Goal: Task Accomplishment & Management: Manage account settings

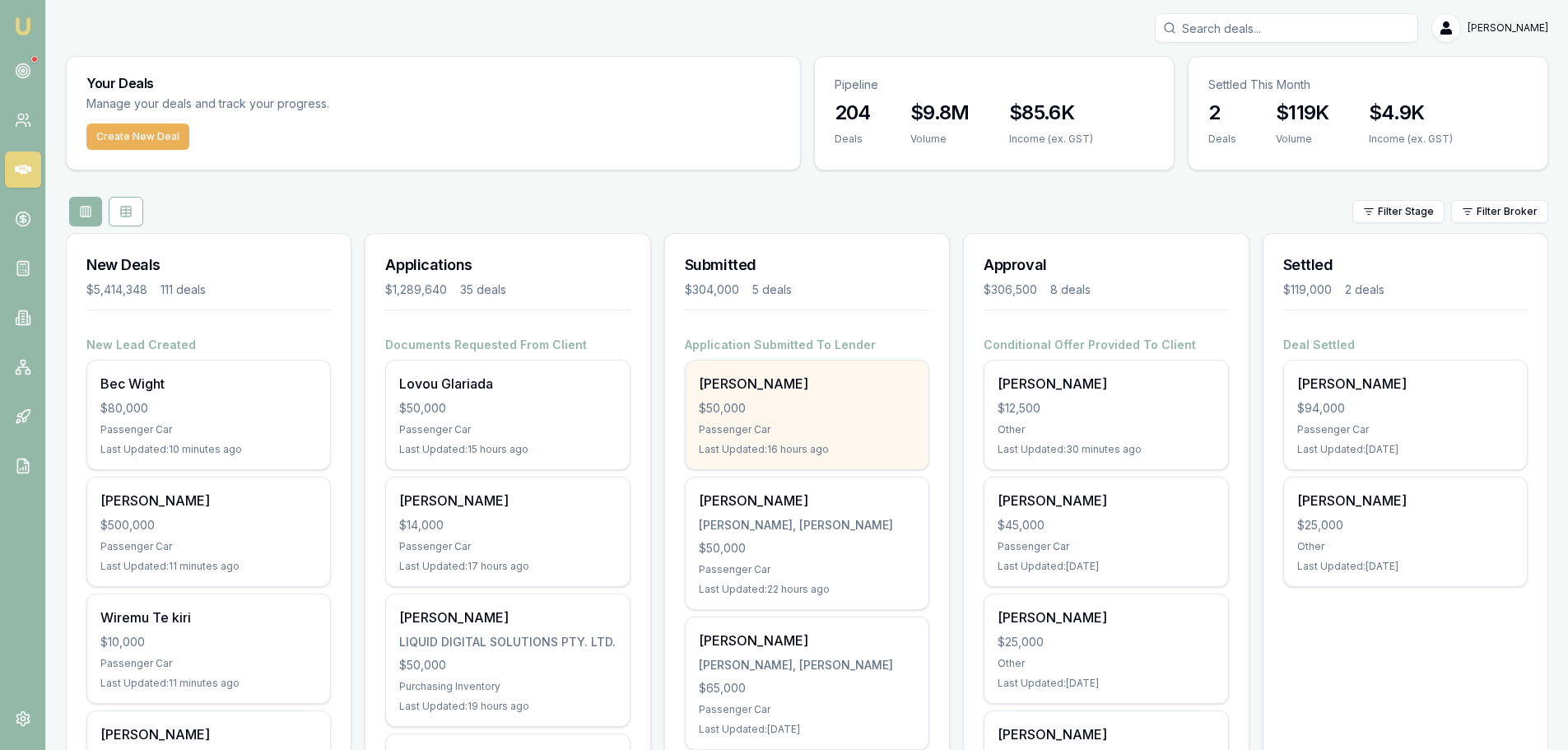
click at [784, 413] on div "$50,000" at bounding box center [807, 408] width 217 height 17
click at [759, 413] on div "$50,000" at bounding box center [807, 408] width 217 height 17
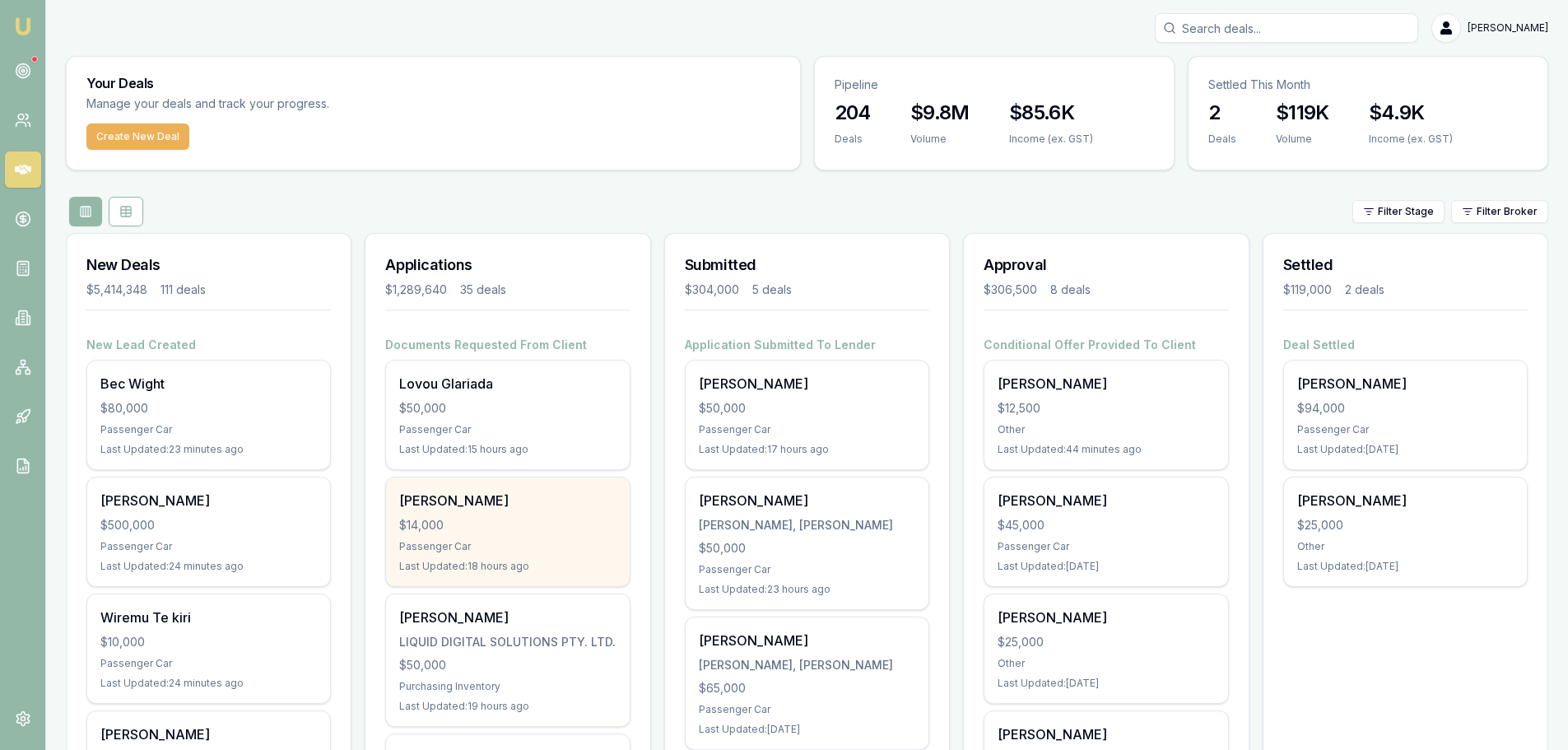
click at [514, 519] on div "$14,000" at bounding box center [507, 524] width 217 height 17
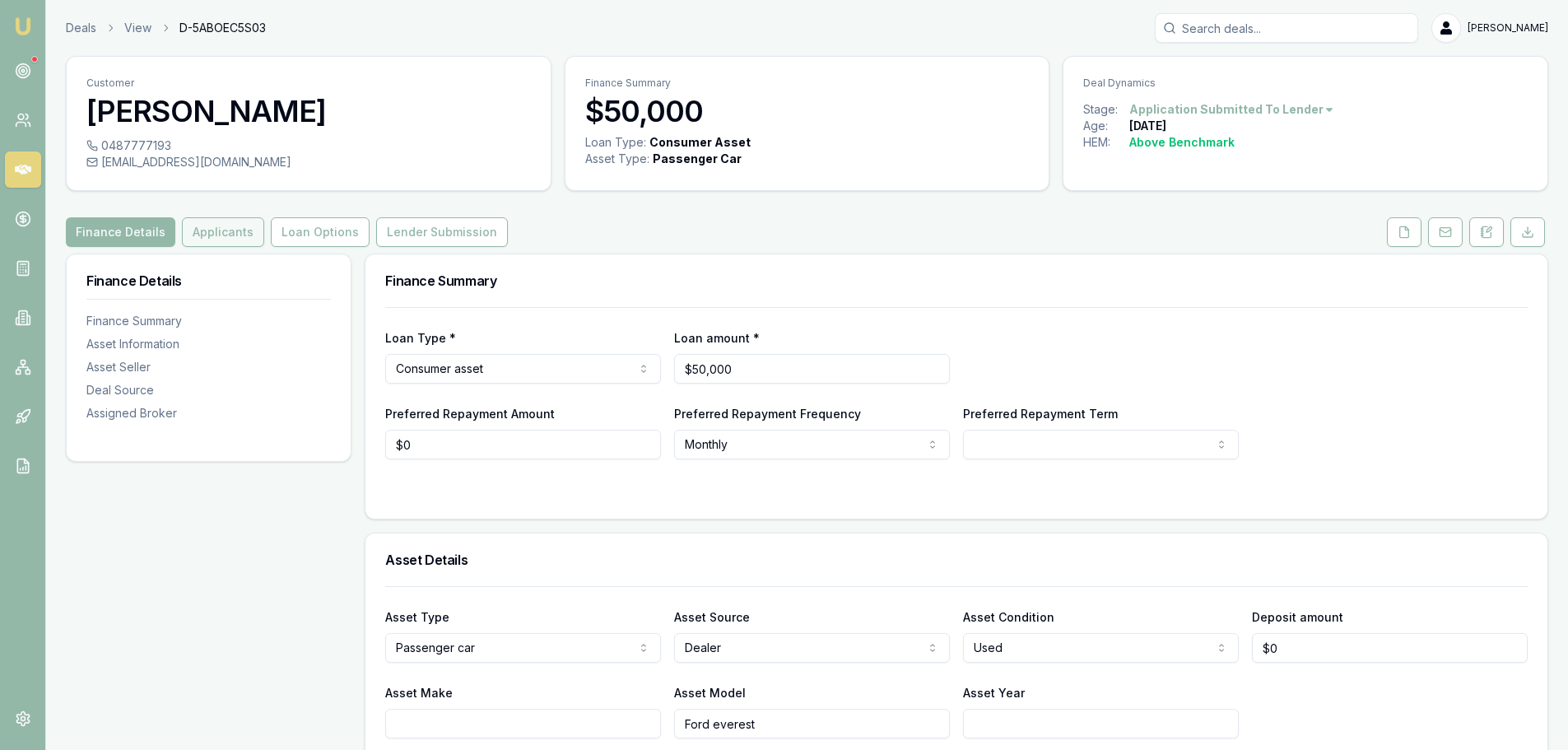
click at [229, 238] on button "Applicants" at bounding box center [223, 233] width 82 height 30
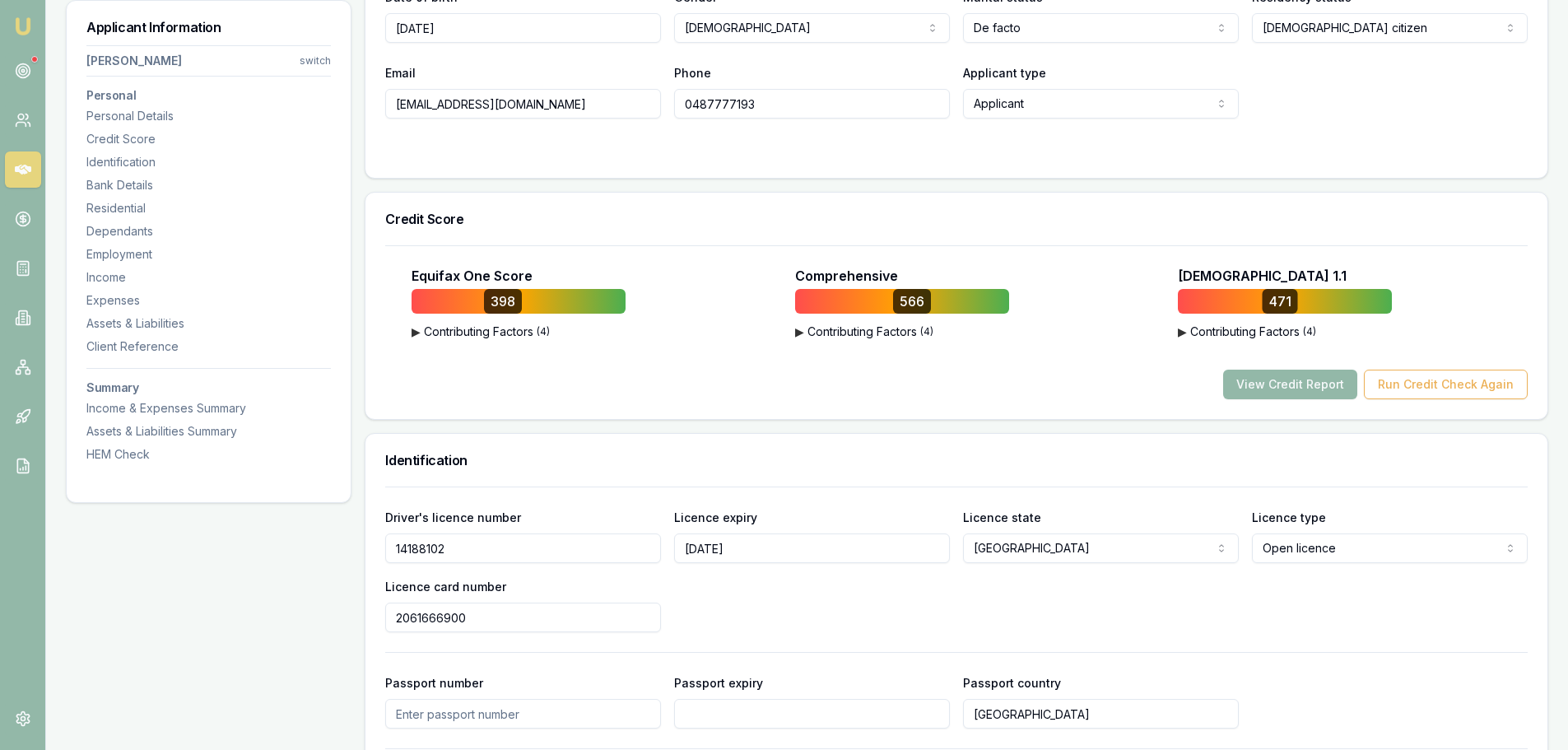
scroll to position [165, 0]
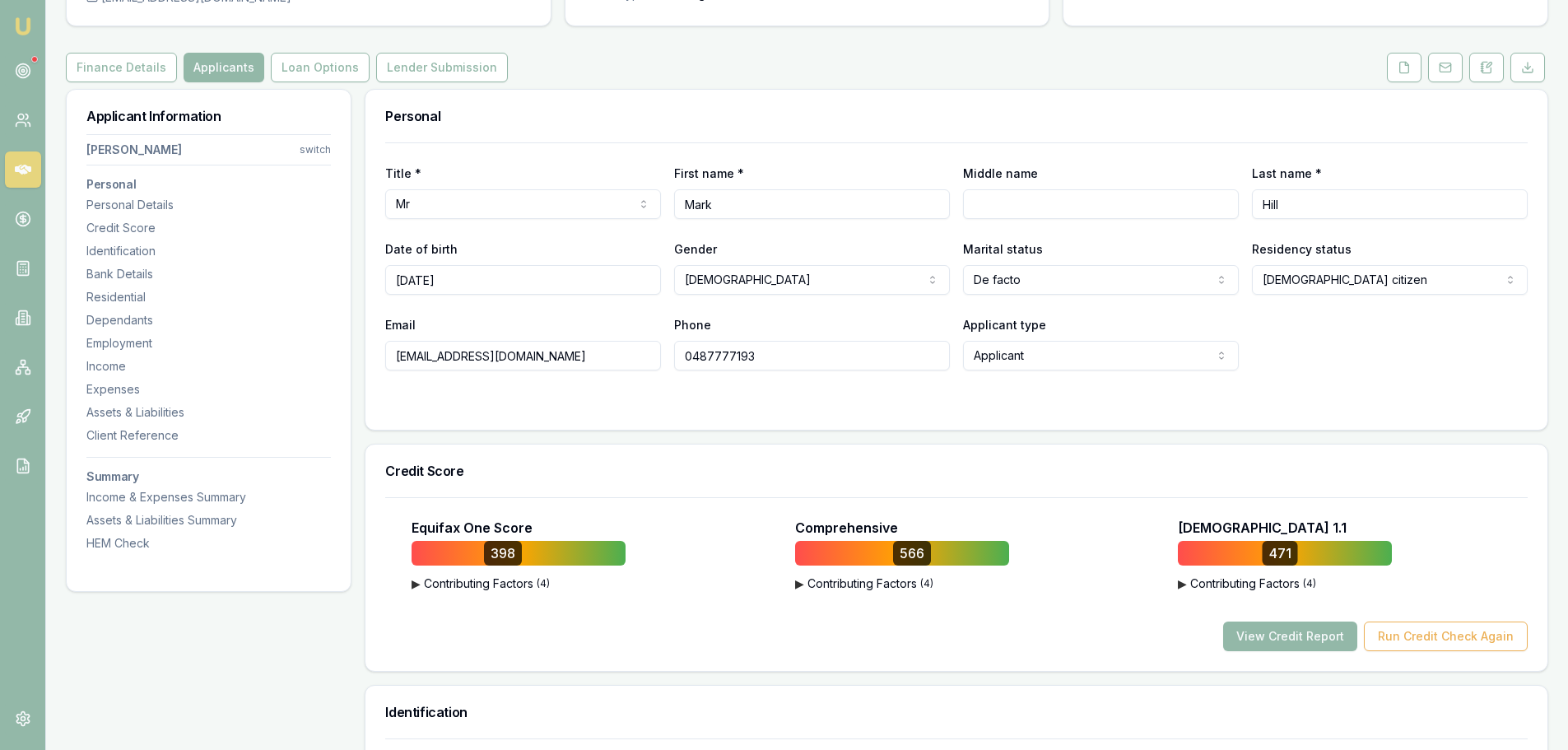
click at [1131, 386] on form "Title * Mr Mr Mrs Miss Ms Dr Prof First name * Mark Middle name Last name * Hil…" at bounding box center [957, 276] width 1143 height 267
click at [1430, 635] on button "Run Credit Check Again" at bounding box center [1445, 637] width 164 height 30
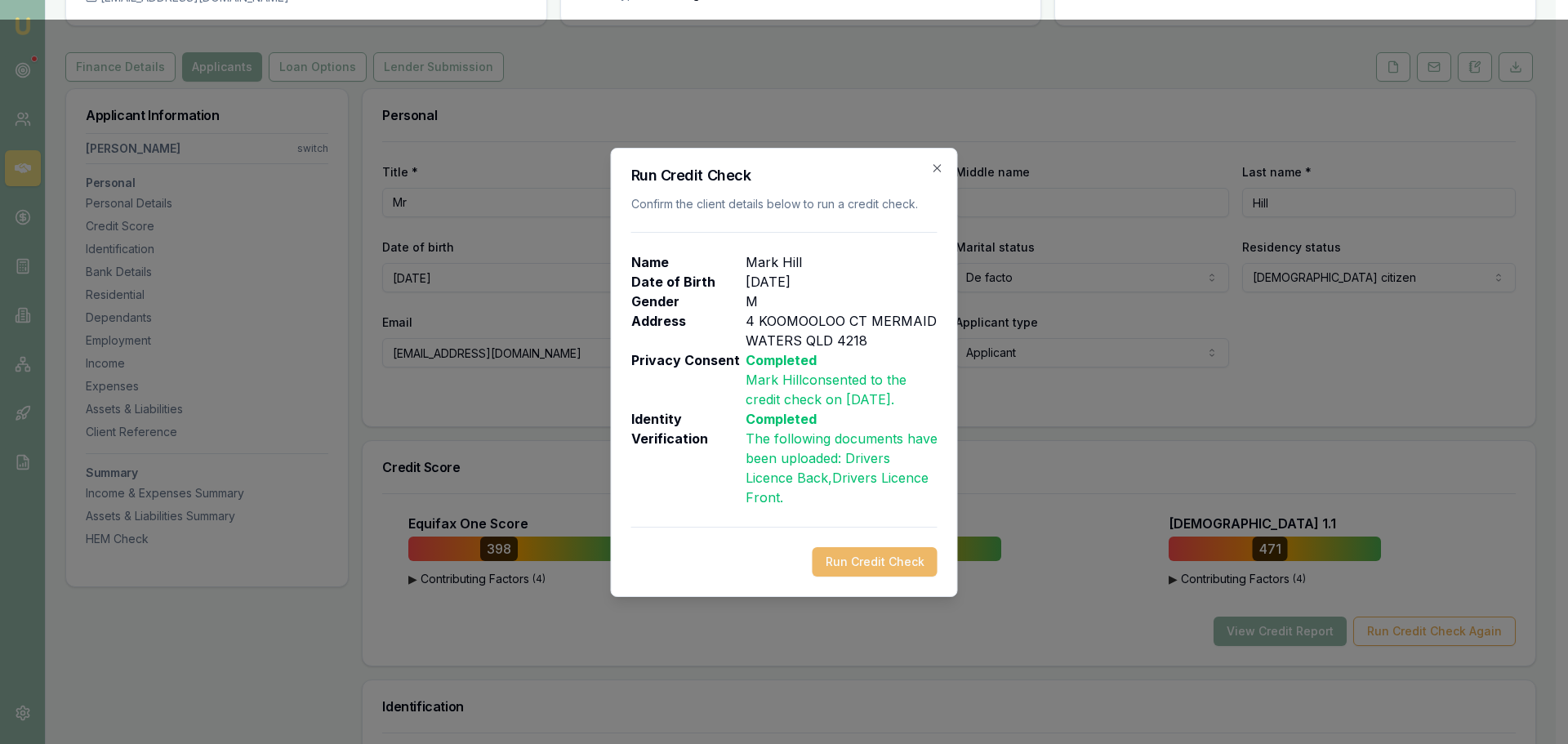
click at [859, 547] on button "Run Credit Check" at bounding box center [875, 562] width 125 height 30
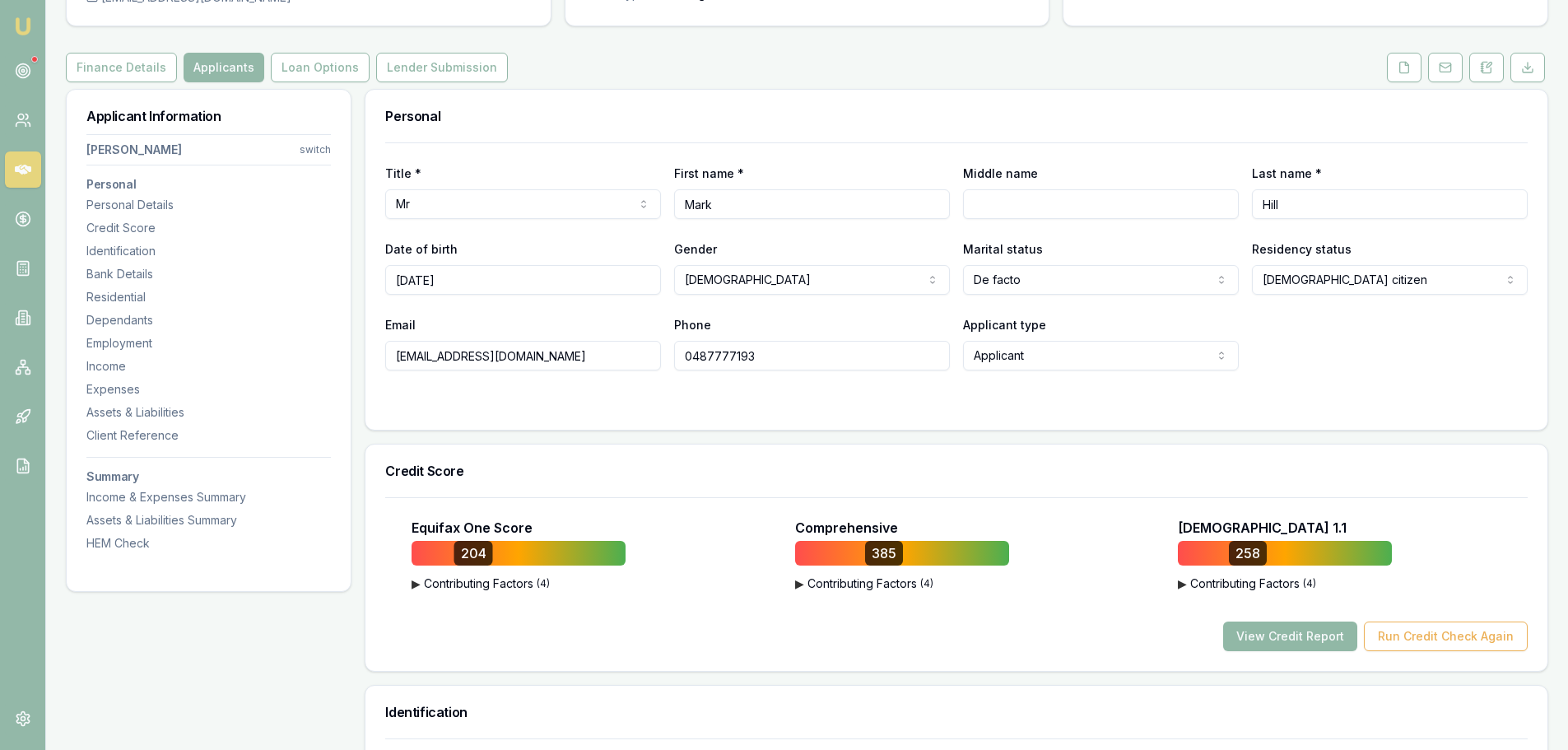
click at [1333, 643] on button "View Credit Report" at bounding box center [1290, 637] width 134 height 30
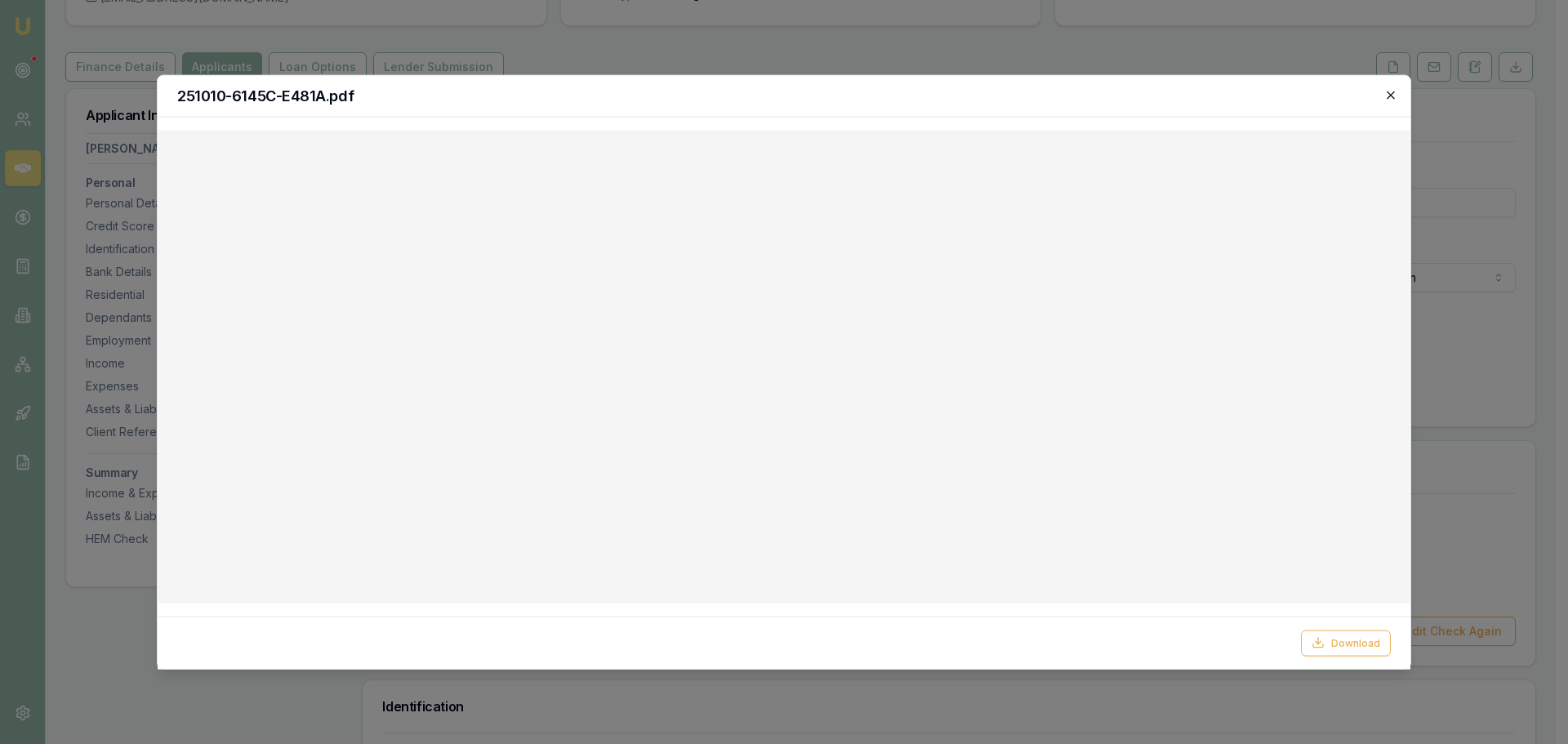
click at [1388, 92] on icon "button" at bounding box center [1390, 94] width 7 height 7
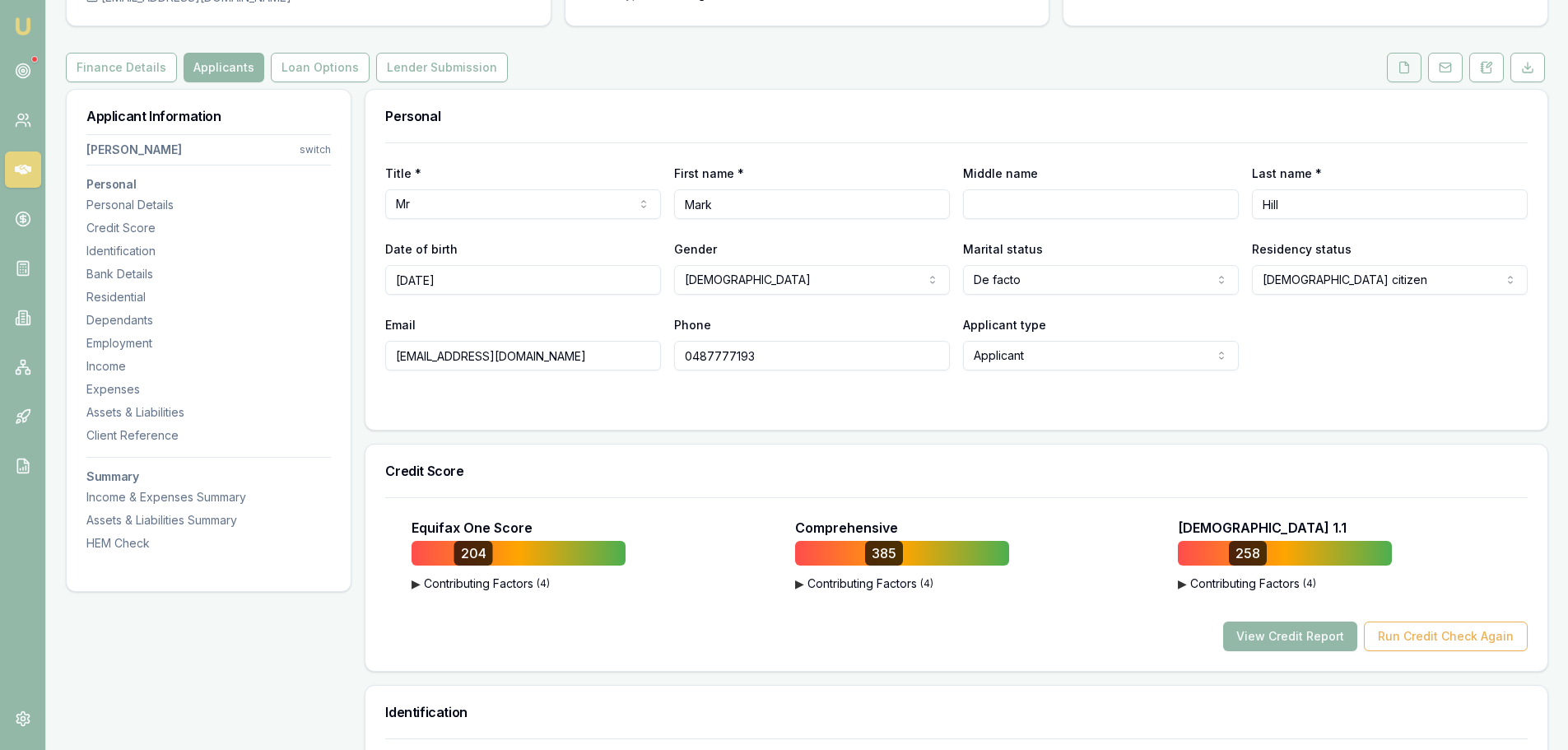
click at [1401, 65] on icon at bounding box center [1404, 67] width 13 height 13
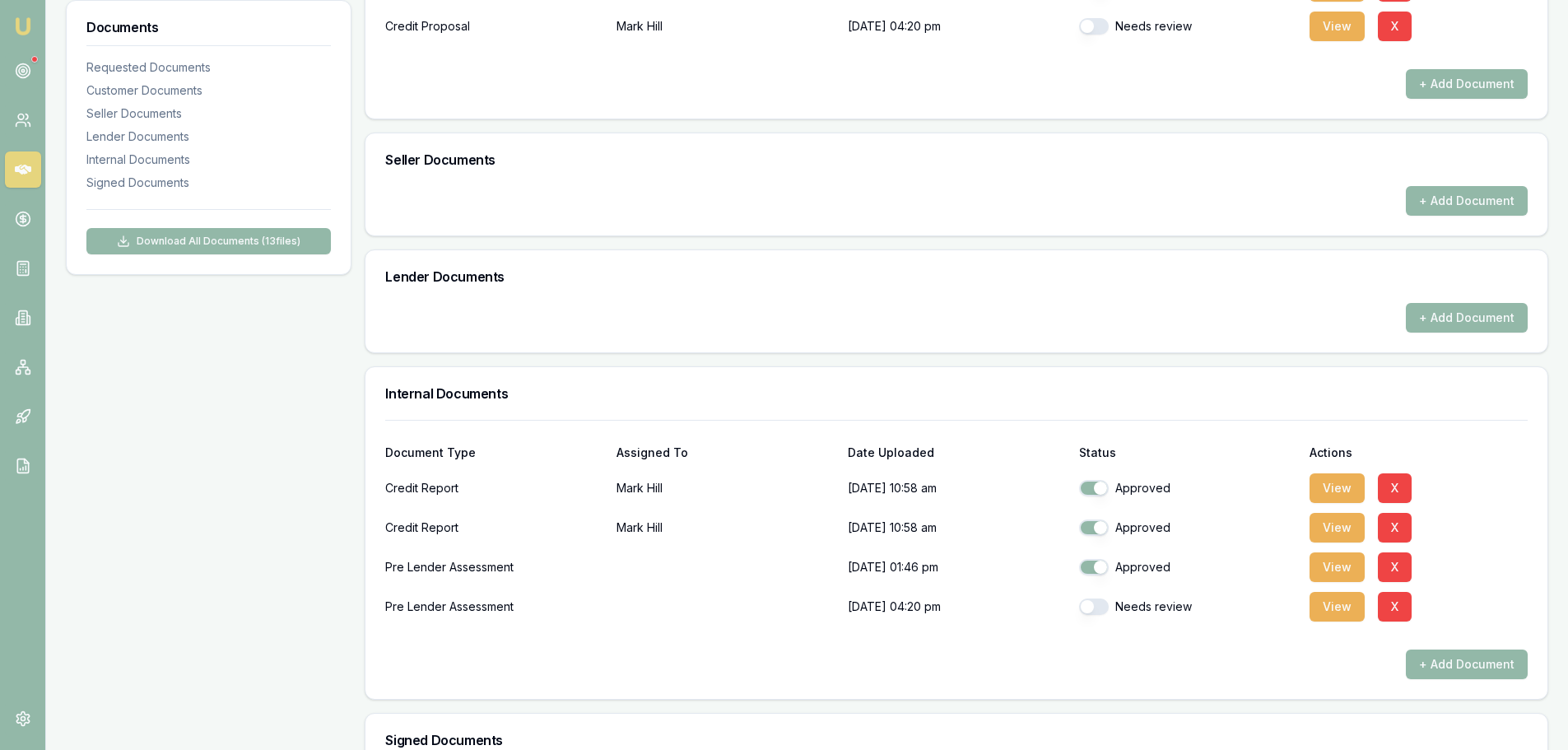
scroll to position [906, 0]
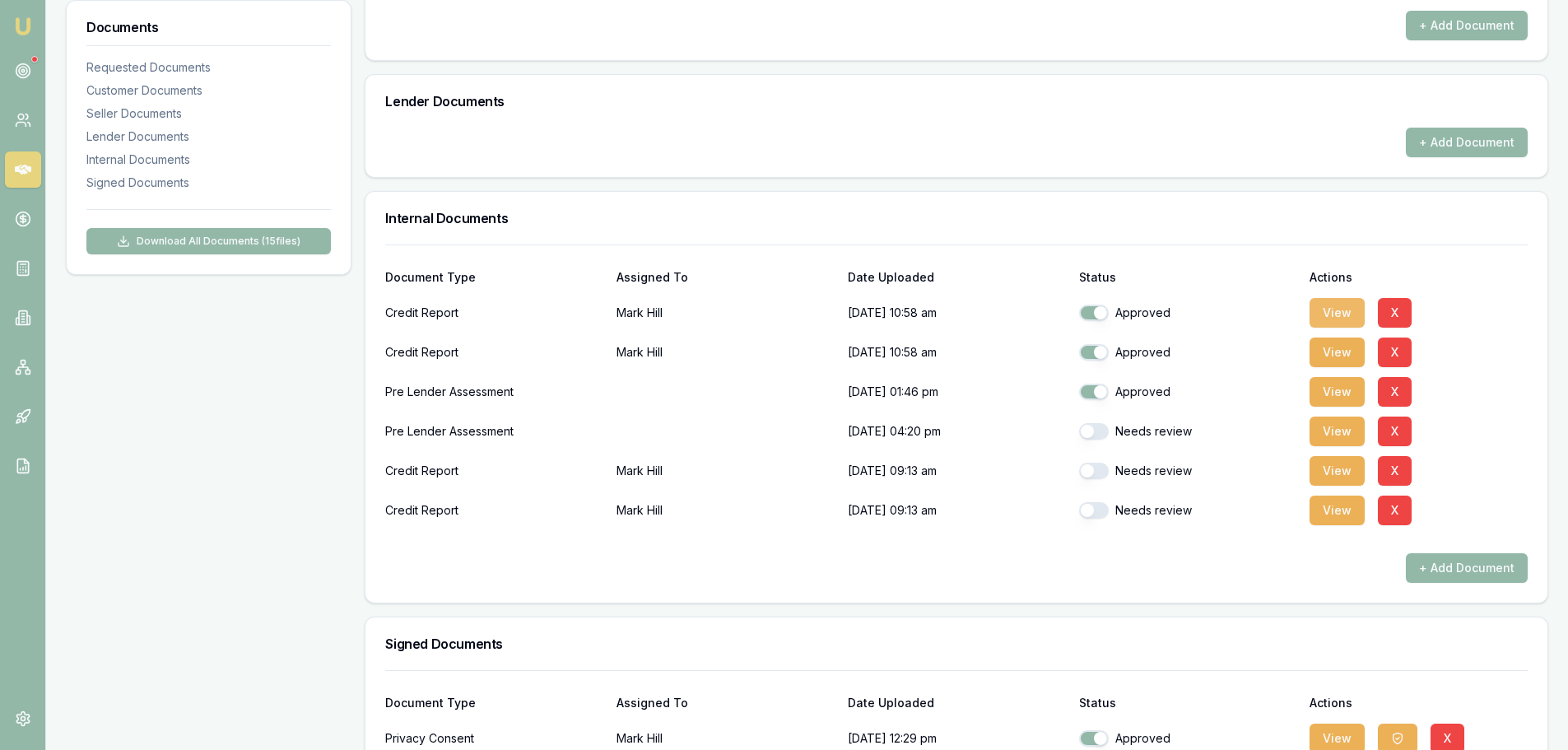
click at [1344, 318] on button "View" at bounding box center [1337, 313] width 55 height 30
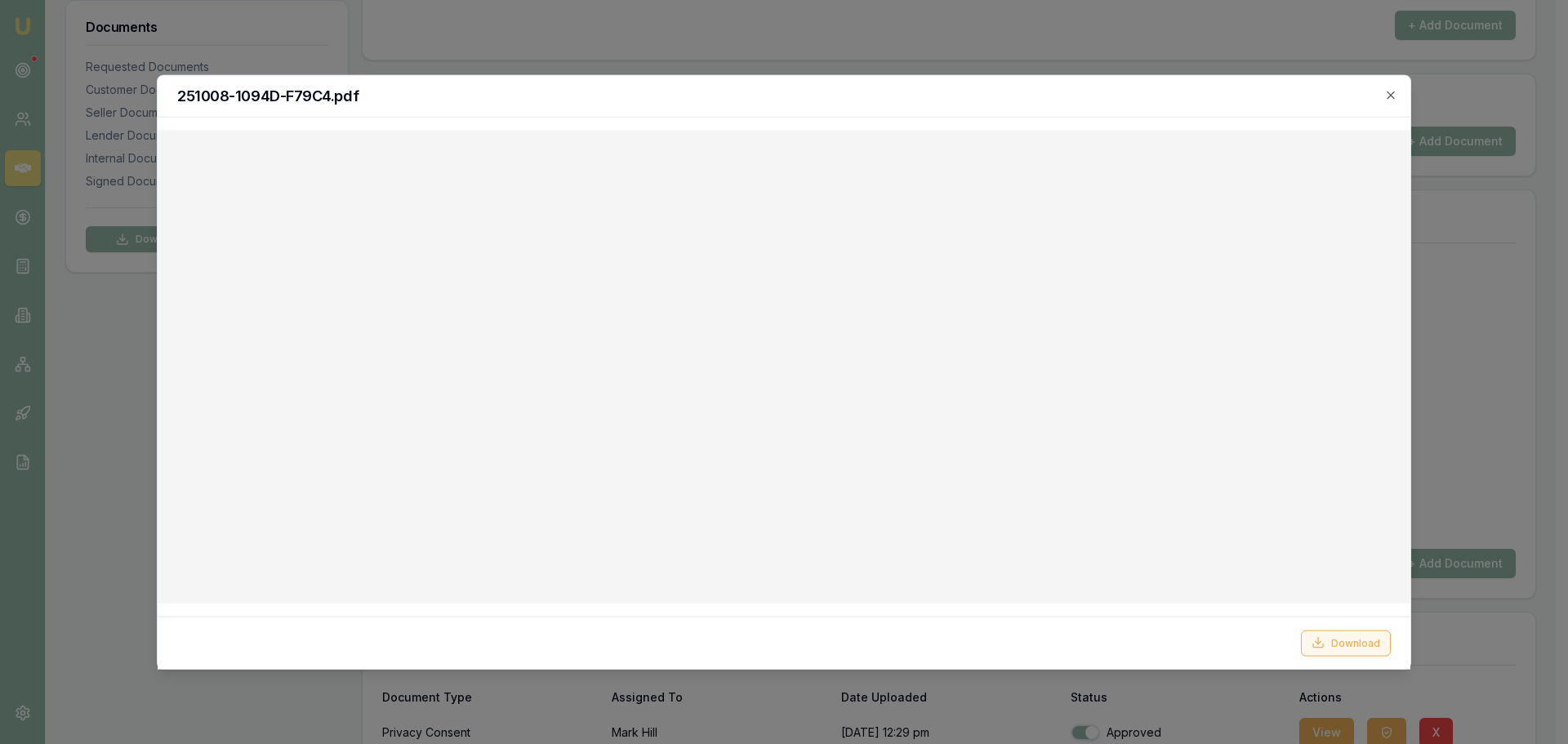
click at [1337, 642] on button "Download" at bounding box center [1346, 643] width 89 height 26
click at [1392, 92] on icon "button" at bounding box center [1391, 95] width 13 height 13
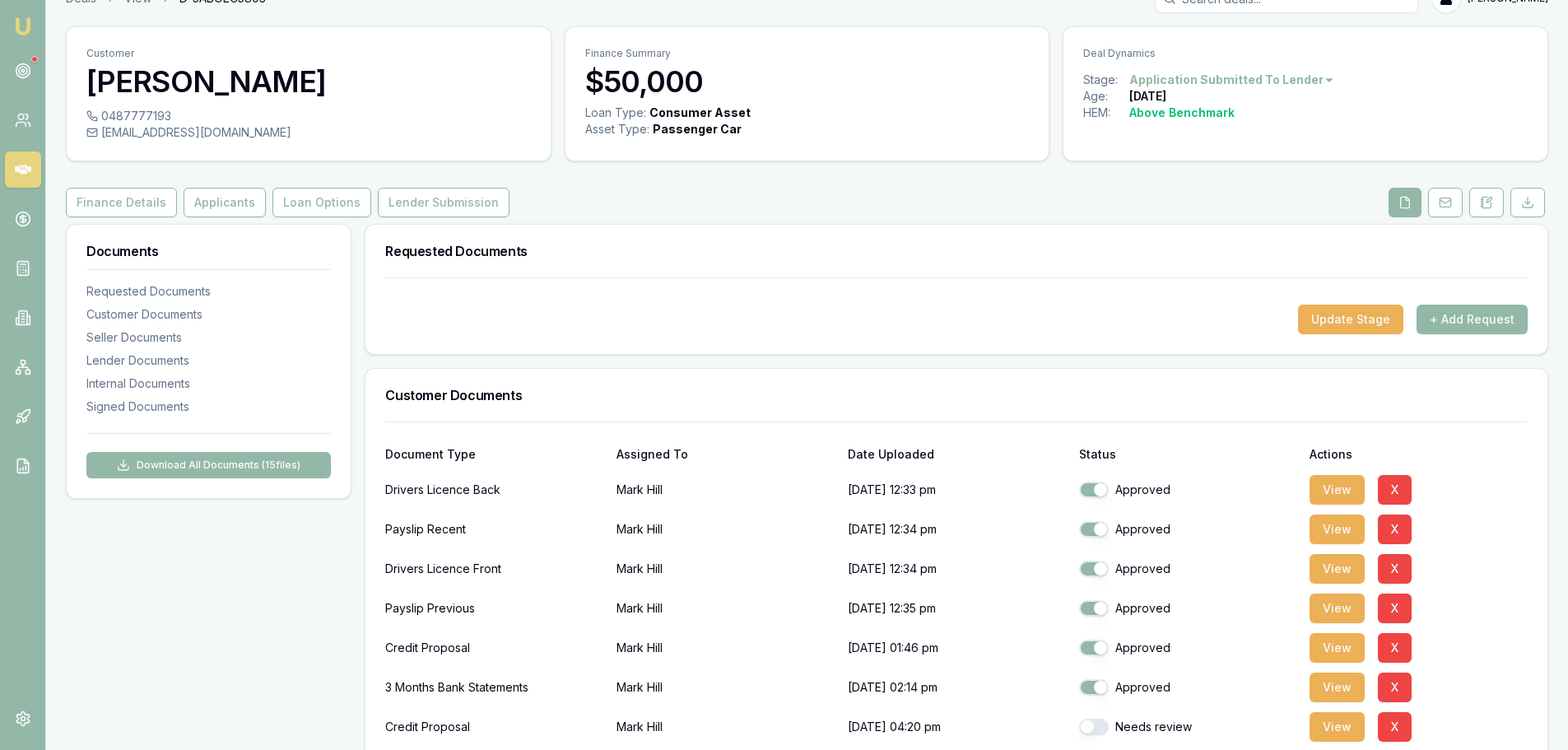
scroll to position [0, 0]
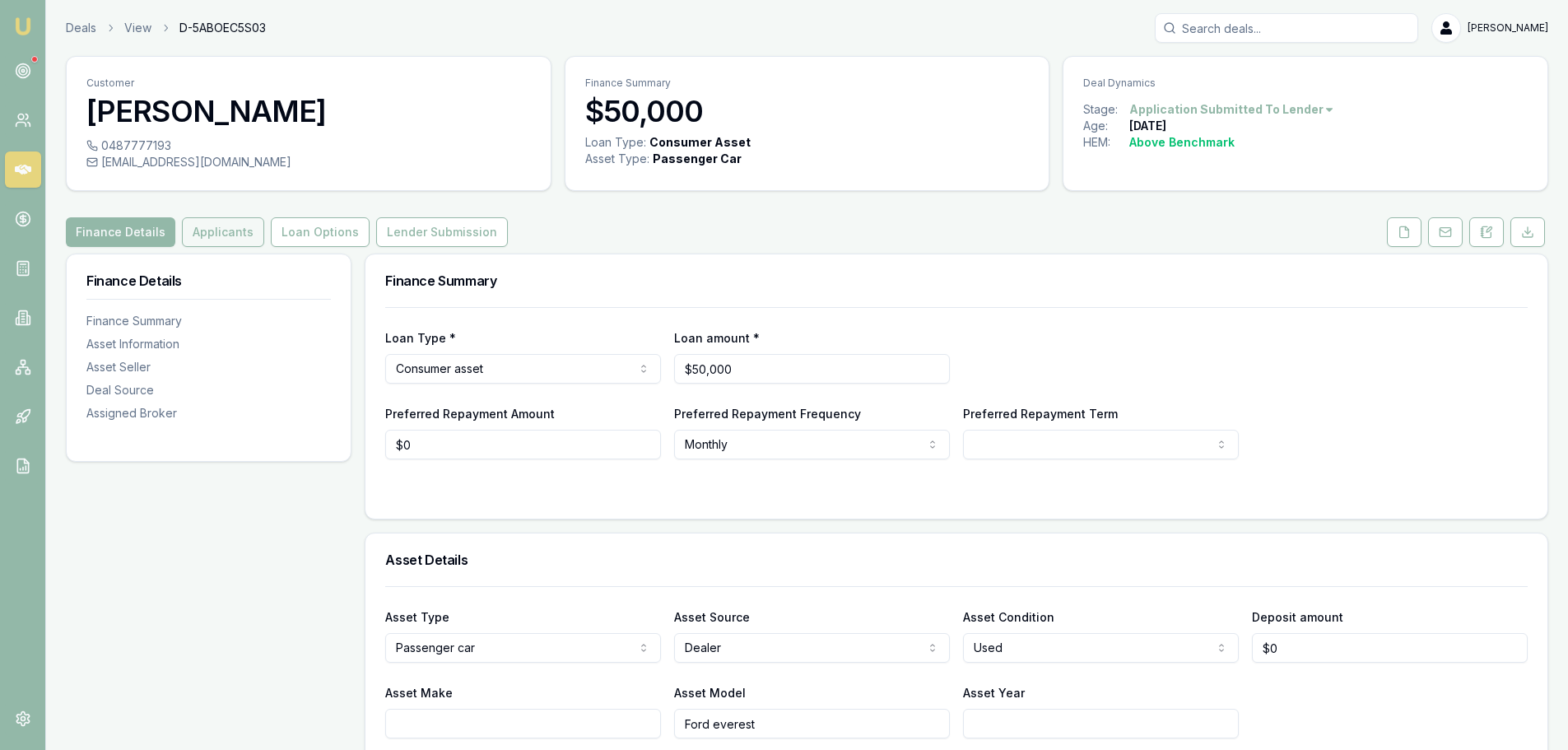
click at [207, 240] on button "Applicants" at bounding box center [223, 233] width 82 height 30
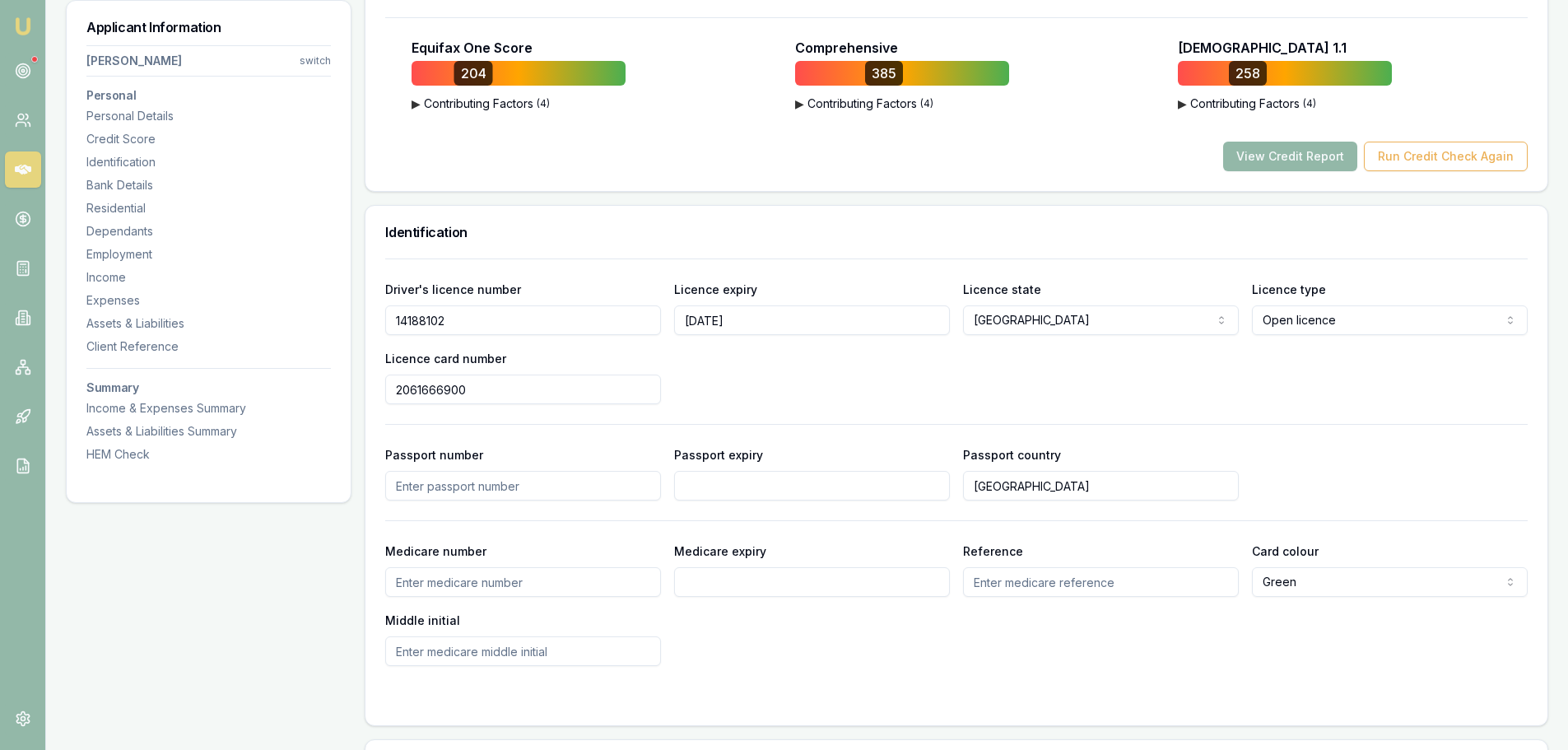
scroll to position [411, 0]
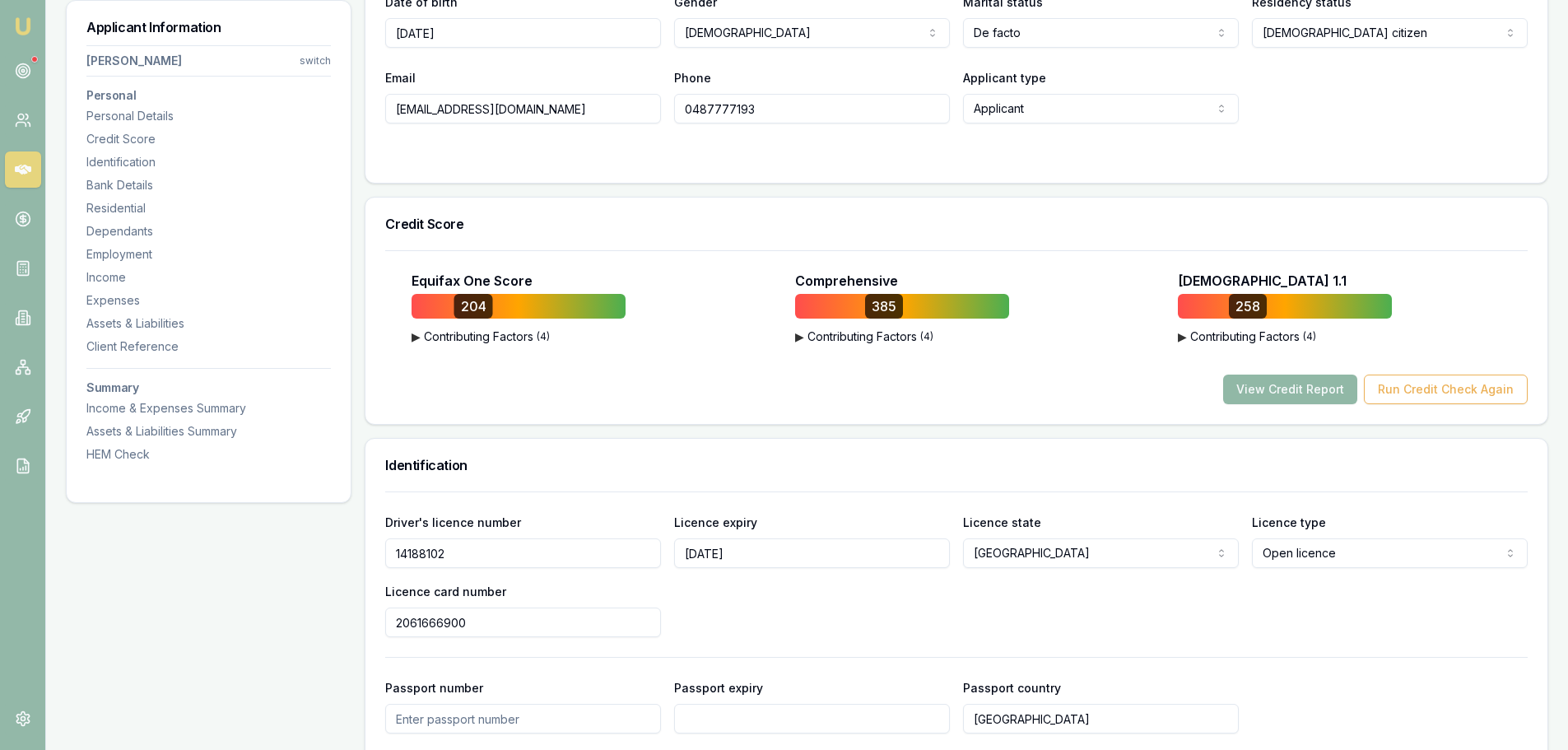
click at [1329, 386] on button "View Credit Report" at bounding box center [1290, 389] width 134 height 30
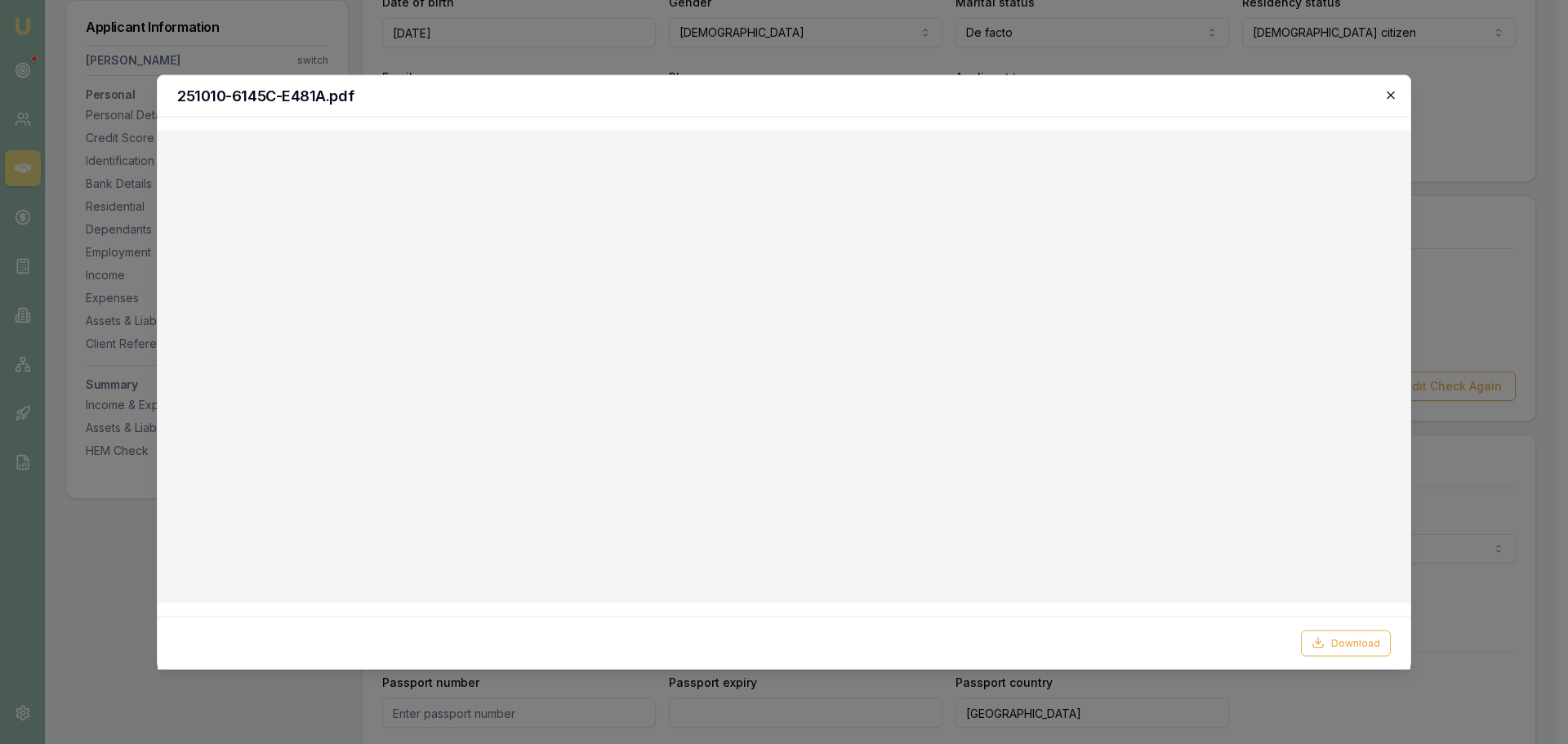
click at [1396, 95] on icon "button" at bounding box center [1391, 95] width 13 height 13
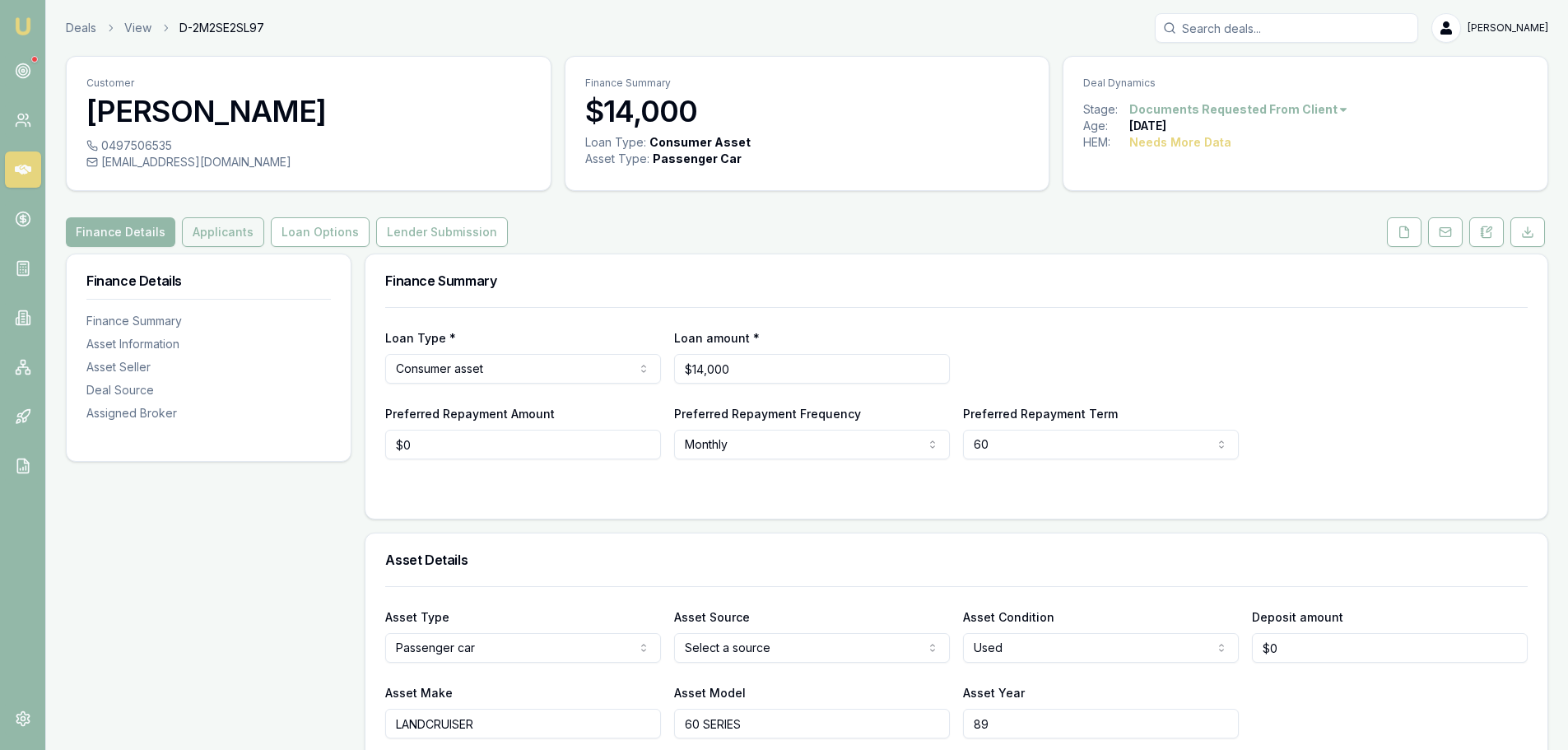
click at [230, 229] on button "Applicants" at bounding box center [223, 233] width 82 height 30
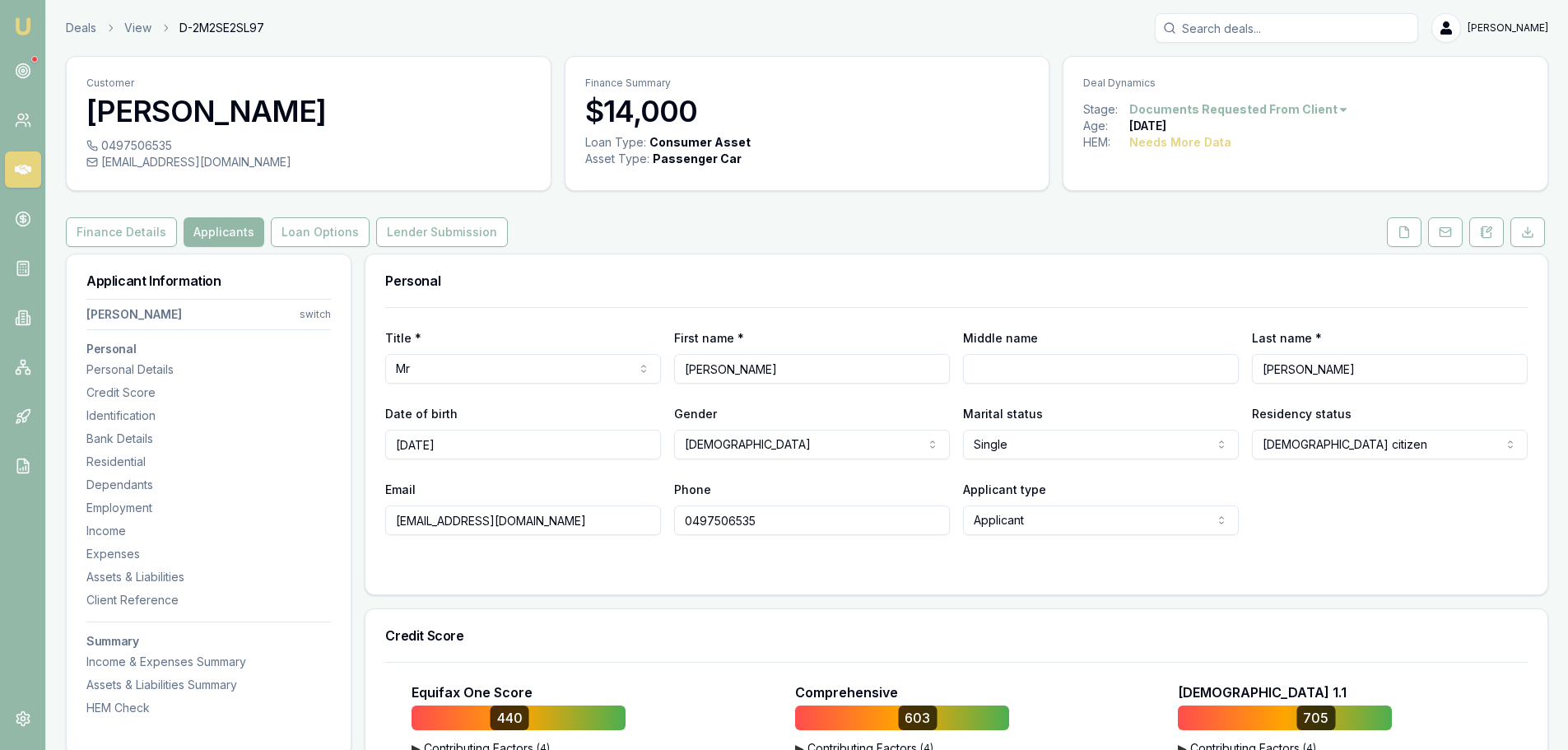
click at [751, 264] on div "Personal" at bounding box center [956, 281] width 1182 height 53
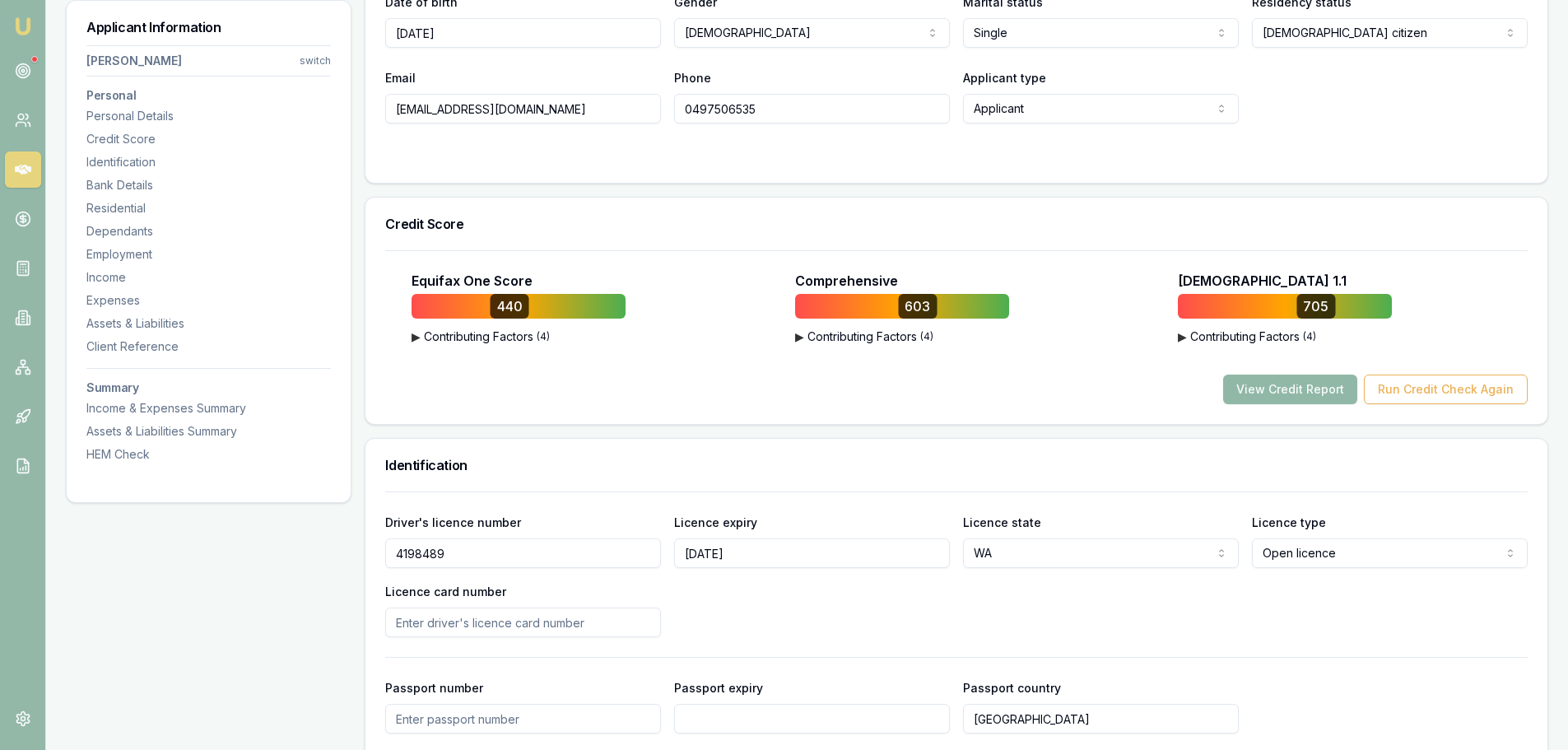
click at [1340, 390] on button "View Credit Report" at bounding box center [1290, 389] width 134 height 30
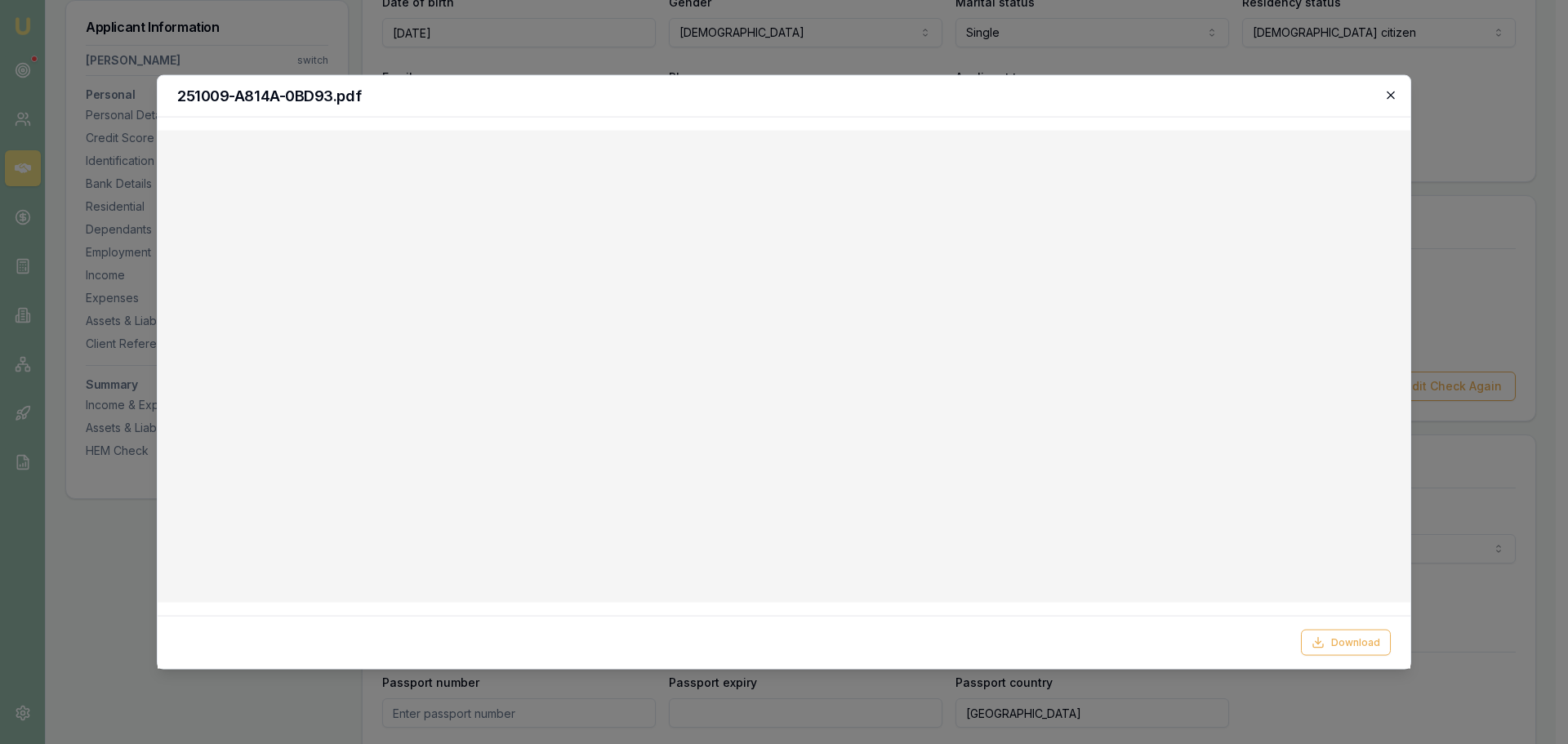
click at [1392, 89] on icon "button" at bounding box center [1391, 95] width 13 height 13
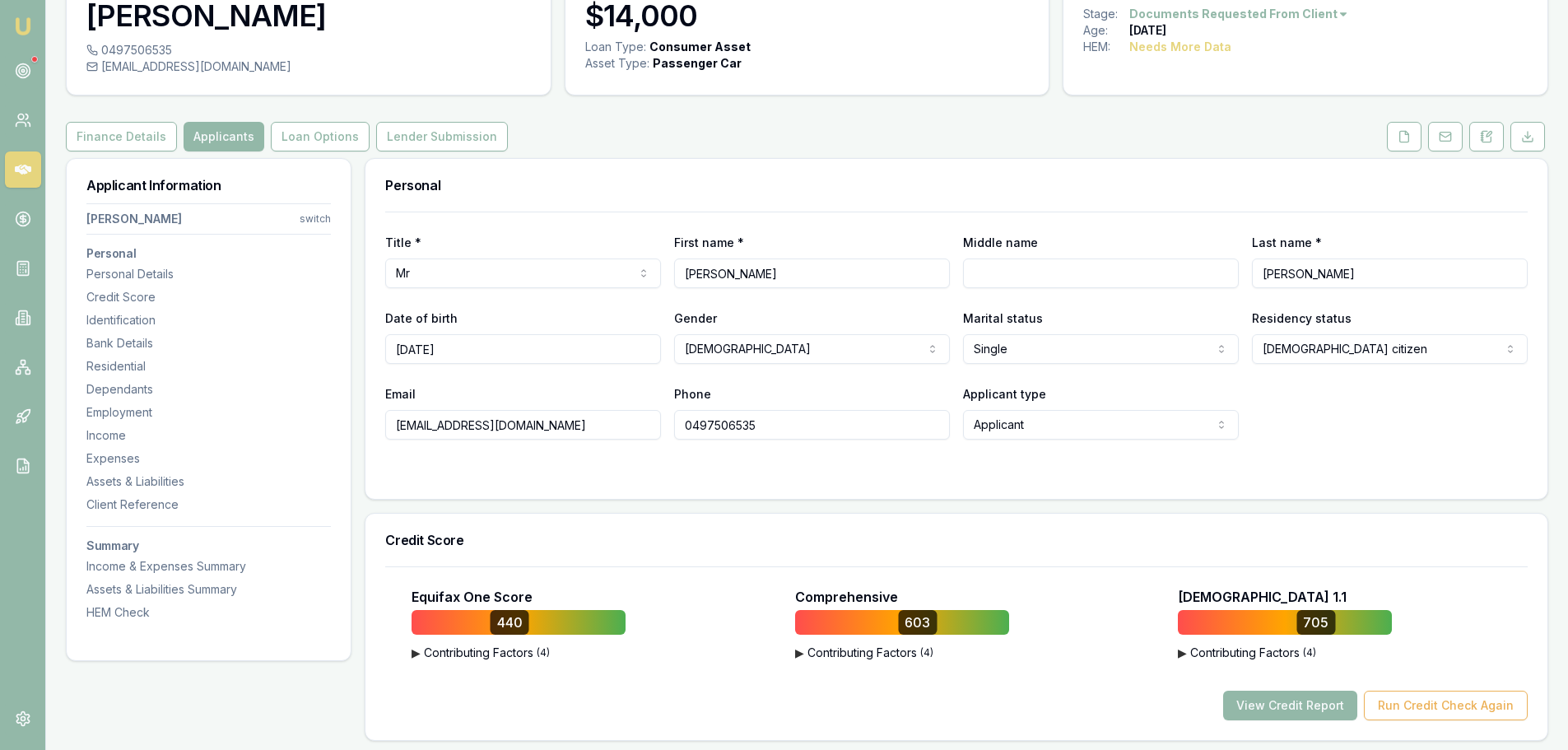
scroll to position [0, 0]
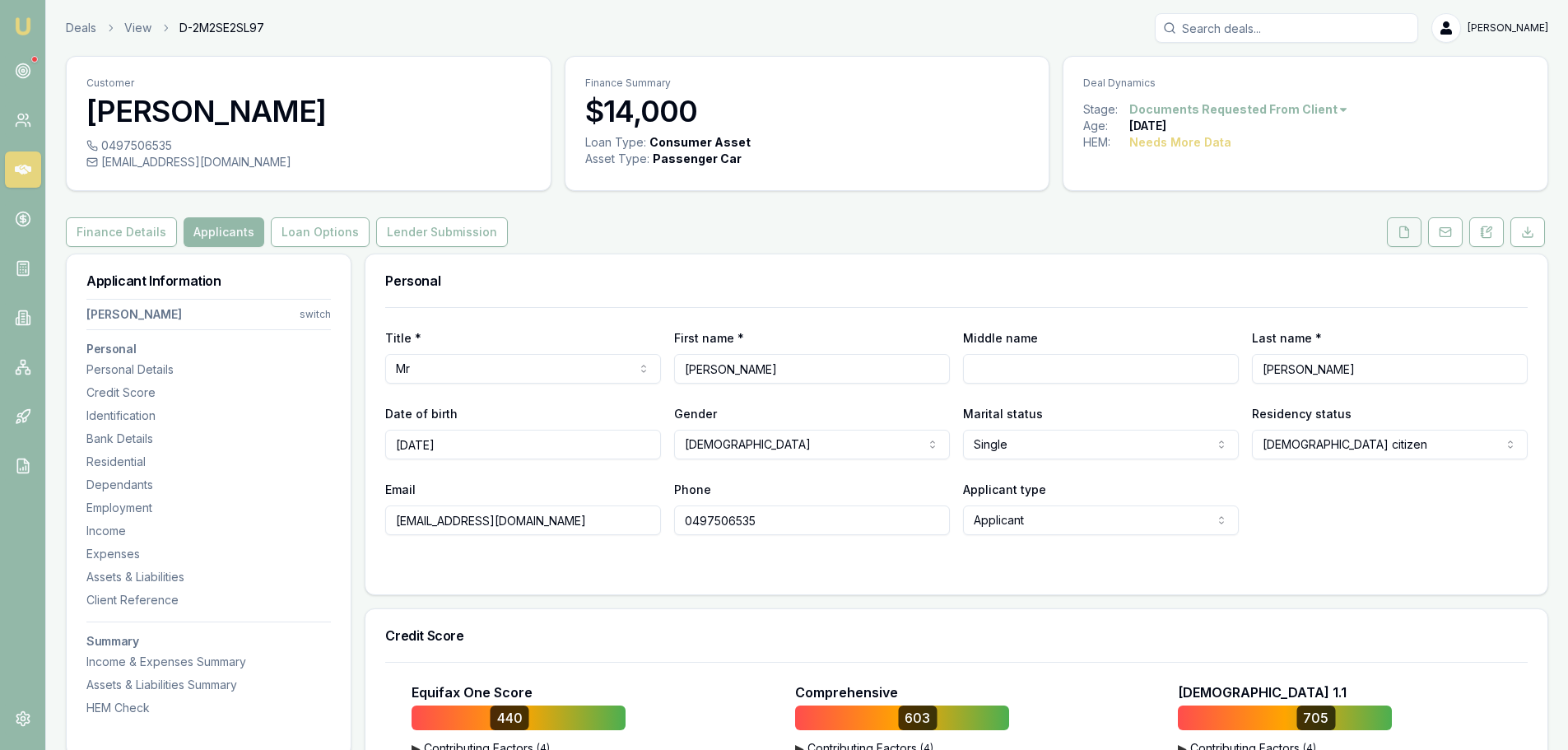
drag, startPoint x: 1400, startPoint y: 233, endPoint x: 1389, endPoint y: 233, distance: 11.0
click at [1400, 233] on icon at bounding box center [1404, 232] width 9 height 11
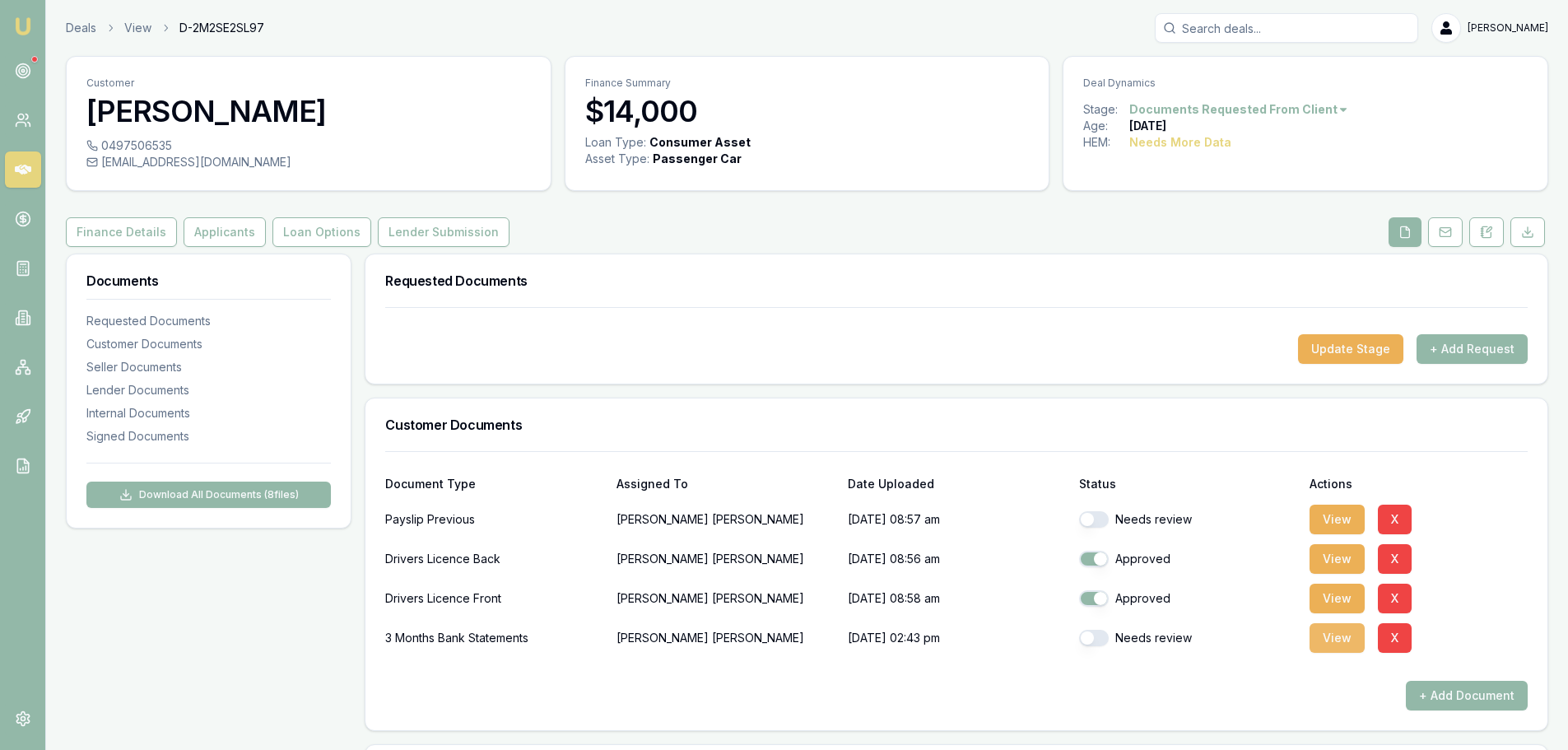
click at [1346, 647] on button "View" at bounding box center [1337, 639] width 55 height 30
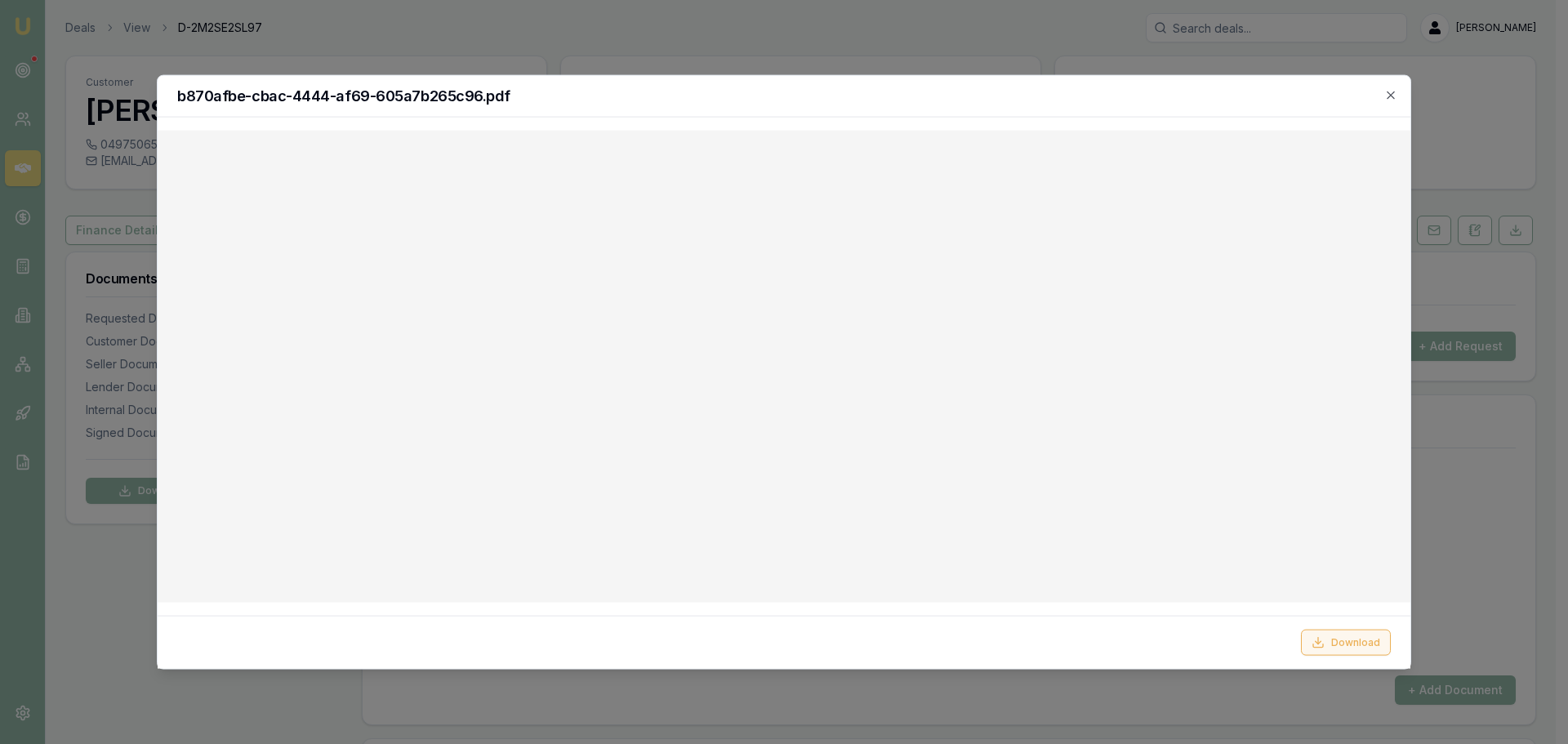
click at [1352, 641] on button "Download" at bounding box center [1346, 643] width 89 height 26
click at [1045, 112] on div "b870afbe-cbac-4444-af69-605a7b265c96.pdf" at bounding box center [784, 96] width 1253 height 41
click at [1393, 95] on icon "button" at bounding box center [1391, 95] width 13 height 13
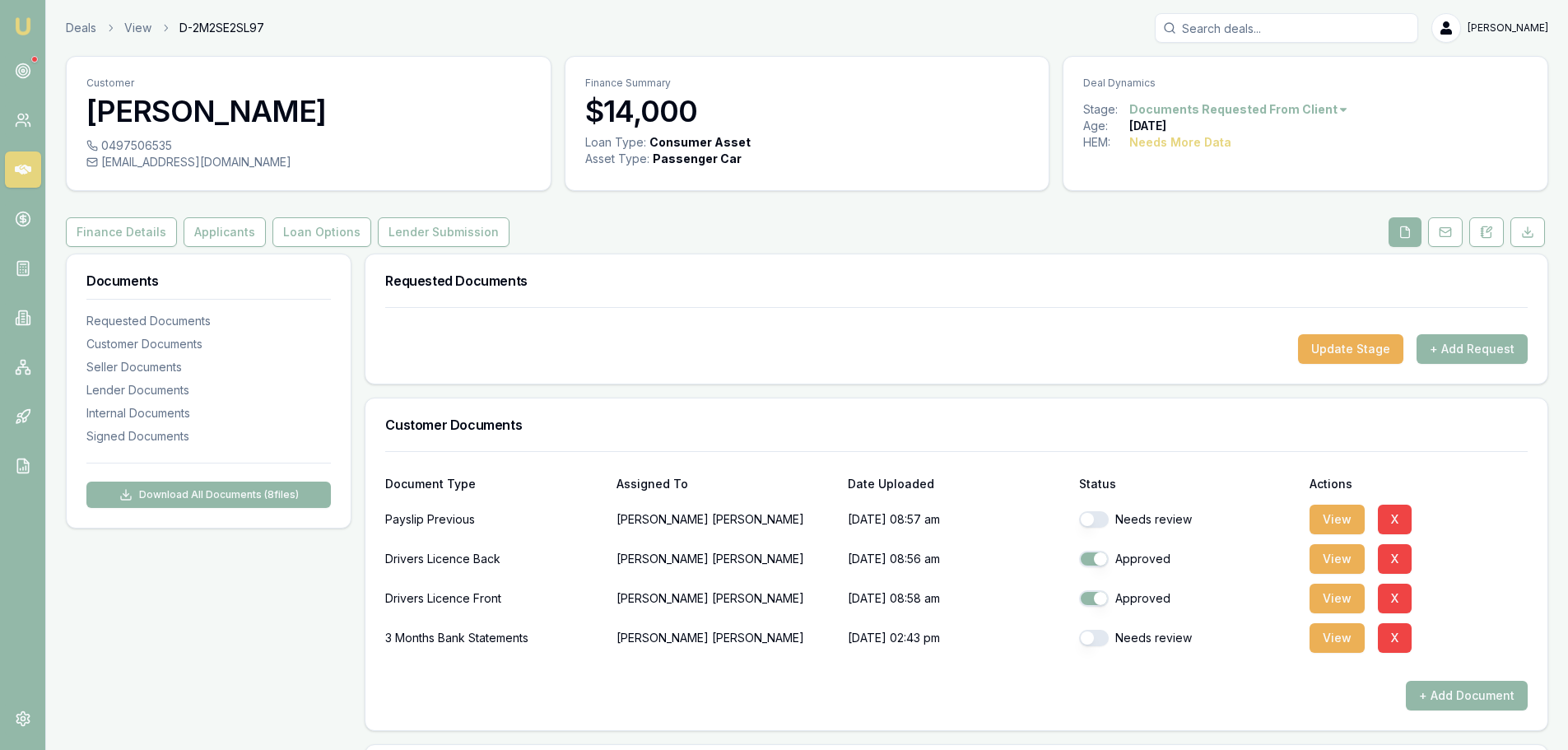
click at [1095, 515] on button "button" at bounding box center [1094, 519] width 30 height 17
checkbox input "true"
click at [1100, 640] on button "button" at bounding box center [1094, 638] width 30 height 17
checkbox input "true"
click at [231, 232] on button "Applicants" at bounding box center [225, 233] width 82 height 30
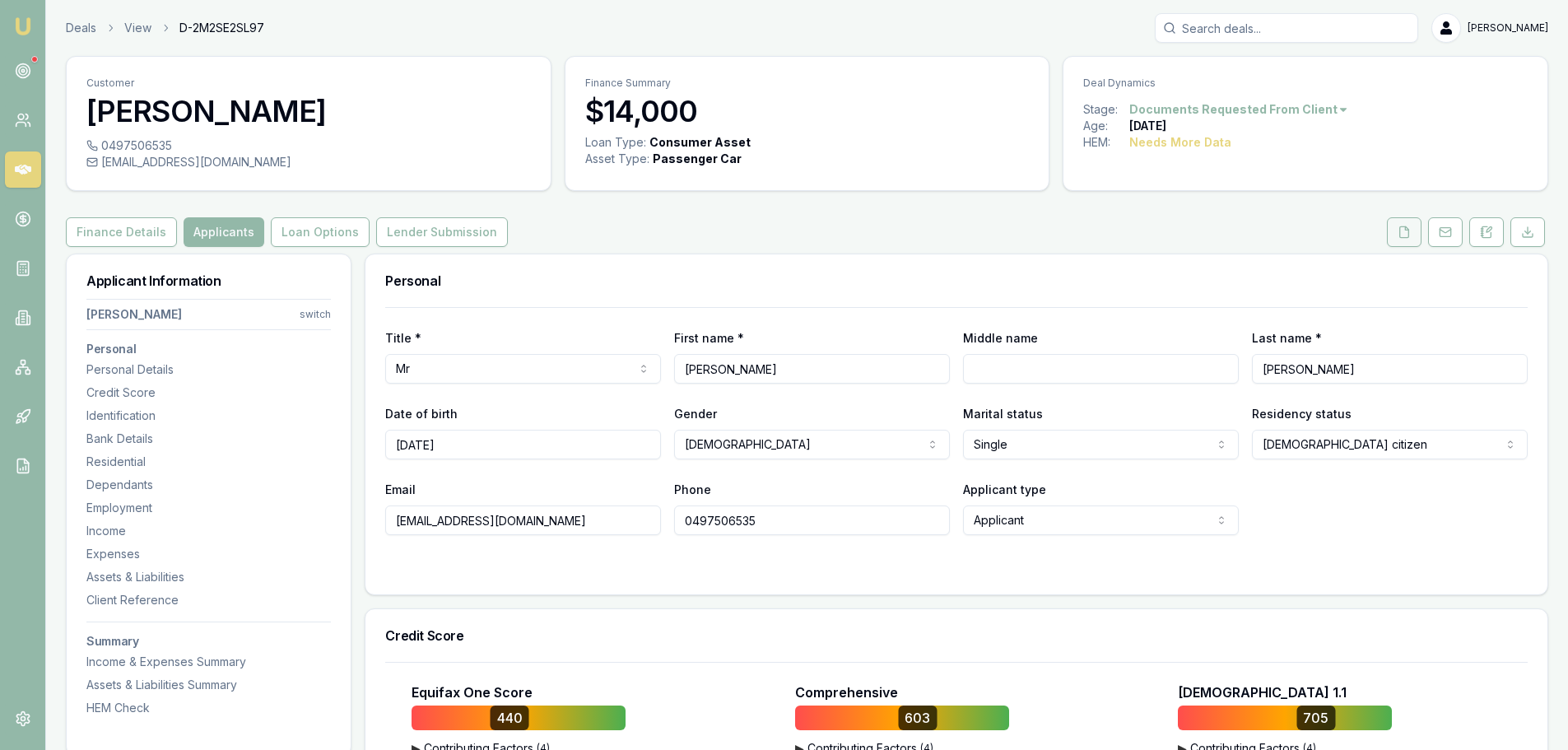
click at [1417, 230] on button at bounding box center [1404, 233] width 34 height 30
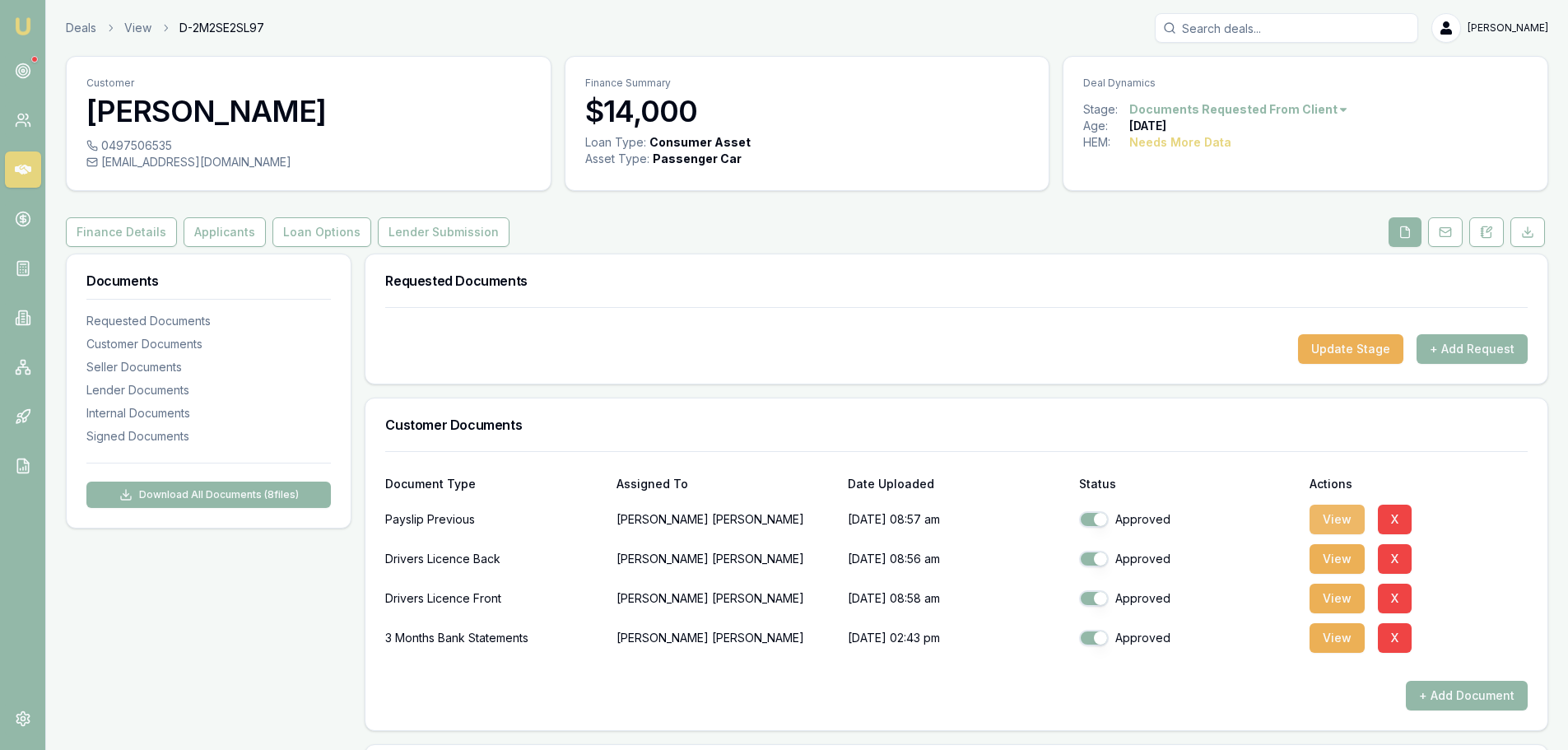
click at [1330, 519] on button "View" at bounding box center [1337, 520] width 55 height 30
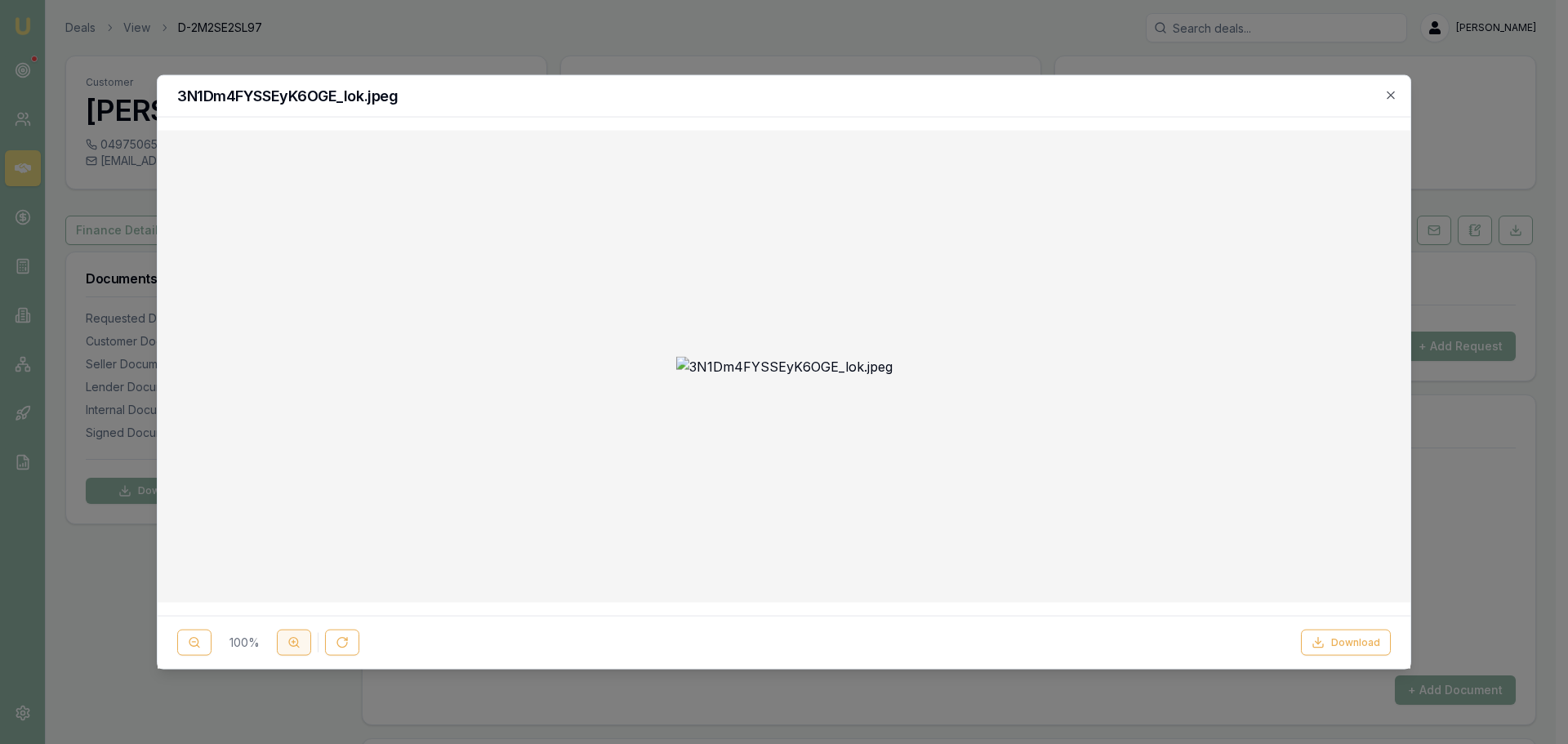
click at [306, 644] on button at bounding box center [294, 643] width 34 height 26
click at [1391, 93] on icon "button" at bounding box center [1391, 95] width 13 height 13
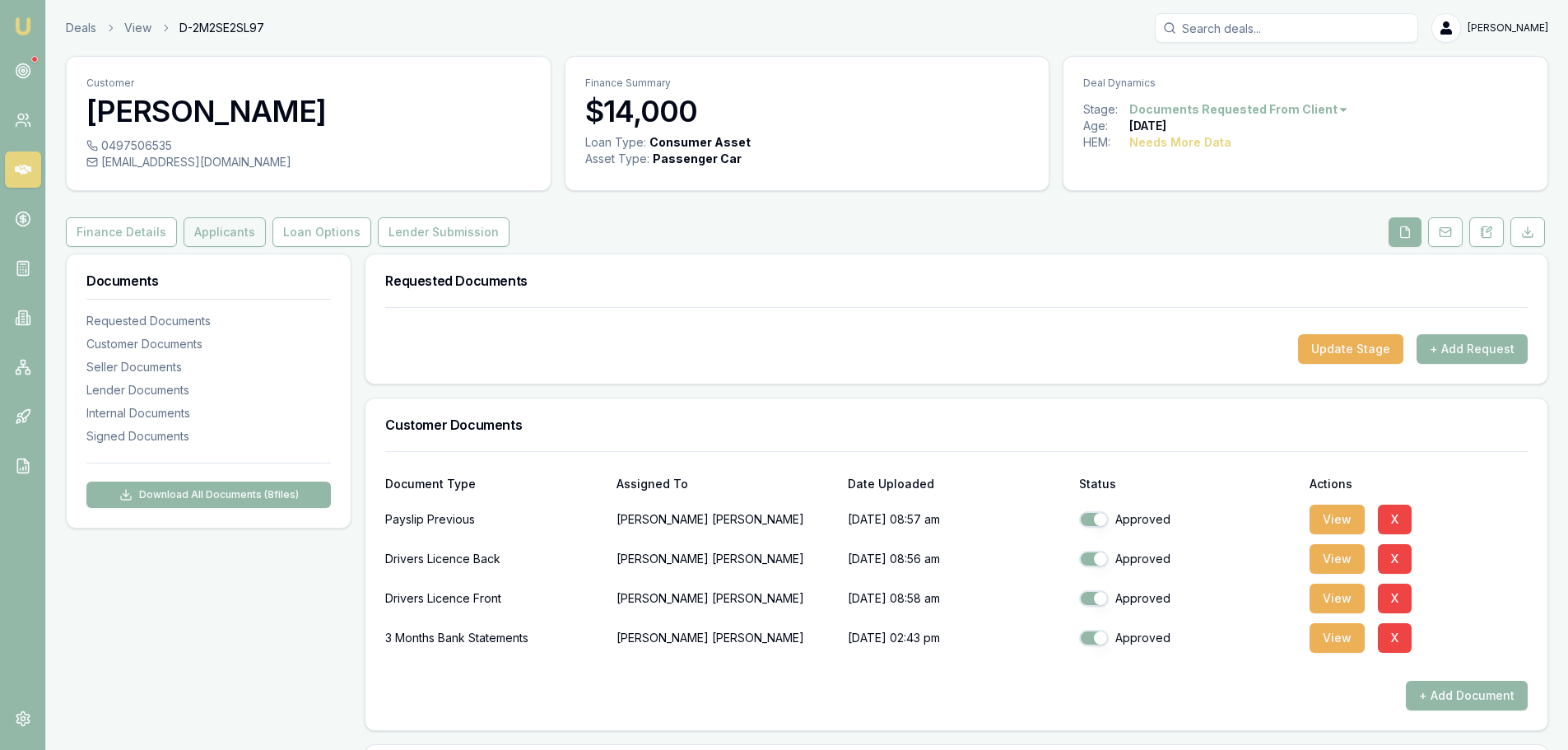
click at [191, 229] on button "Applicants" at bounding box center [225, 233] width 82 height 30
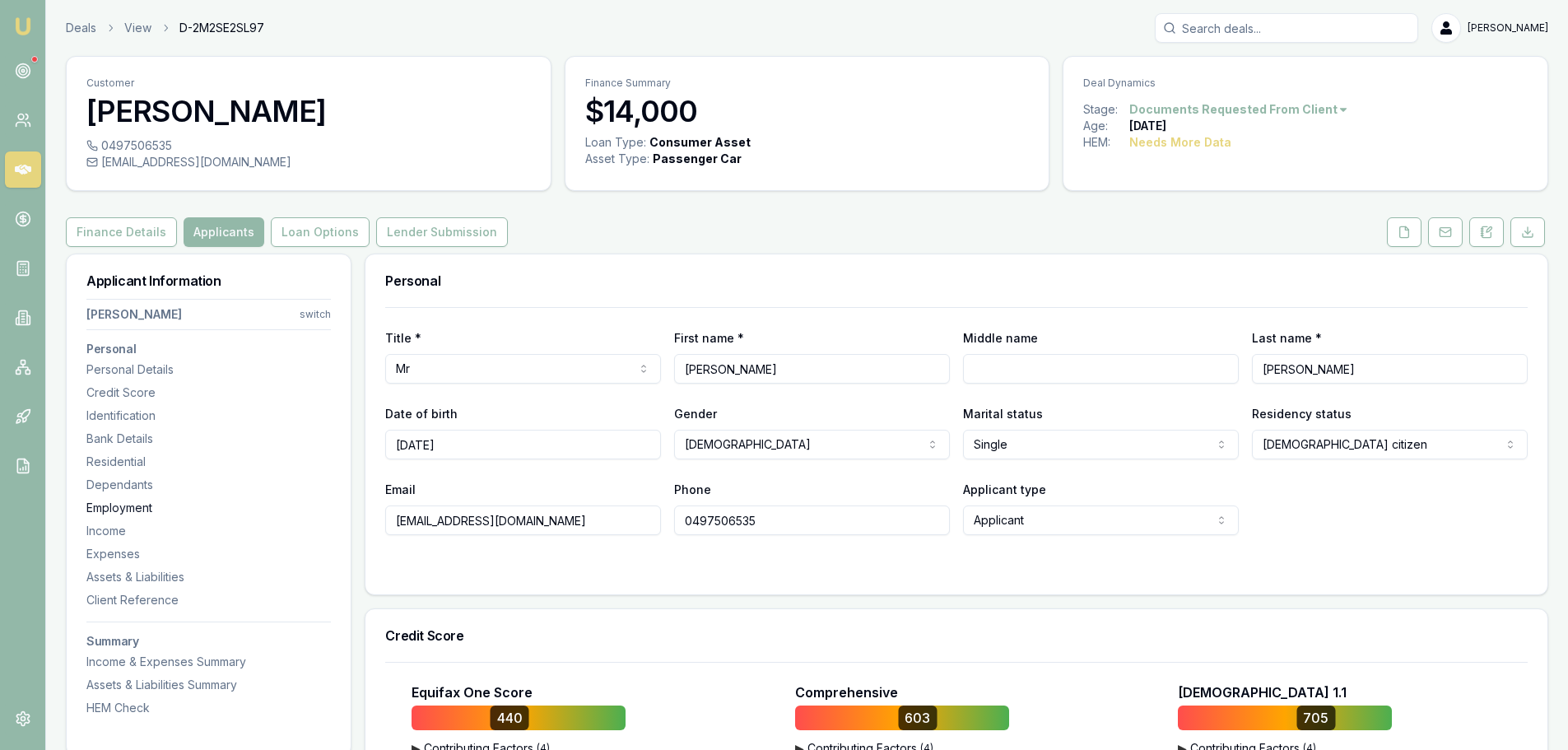
click at [132, 505] on div "Employment" at bounding box center [209, 508] width 244 height 17
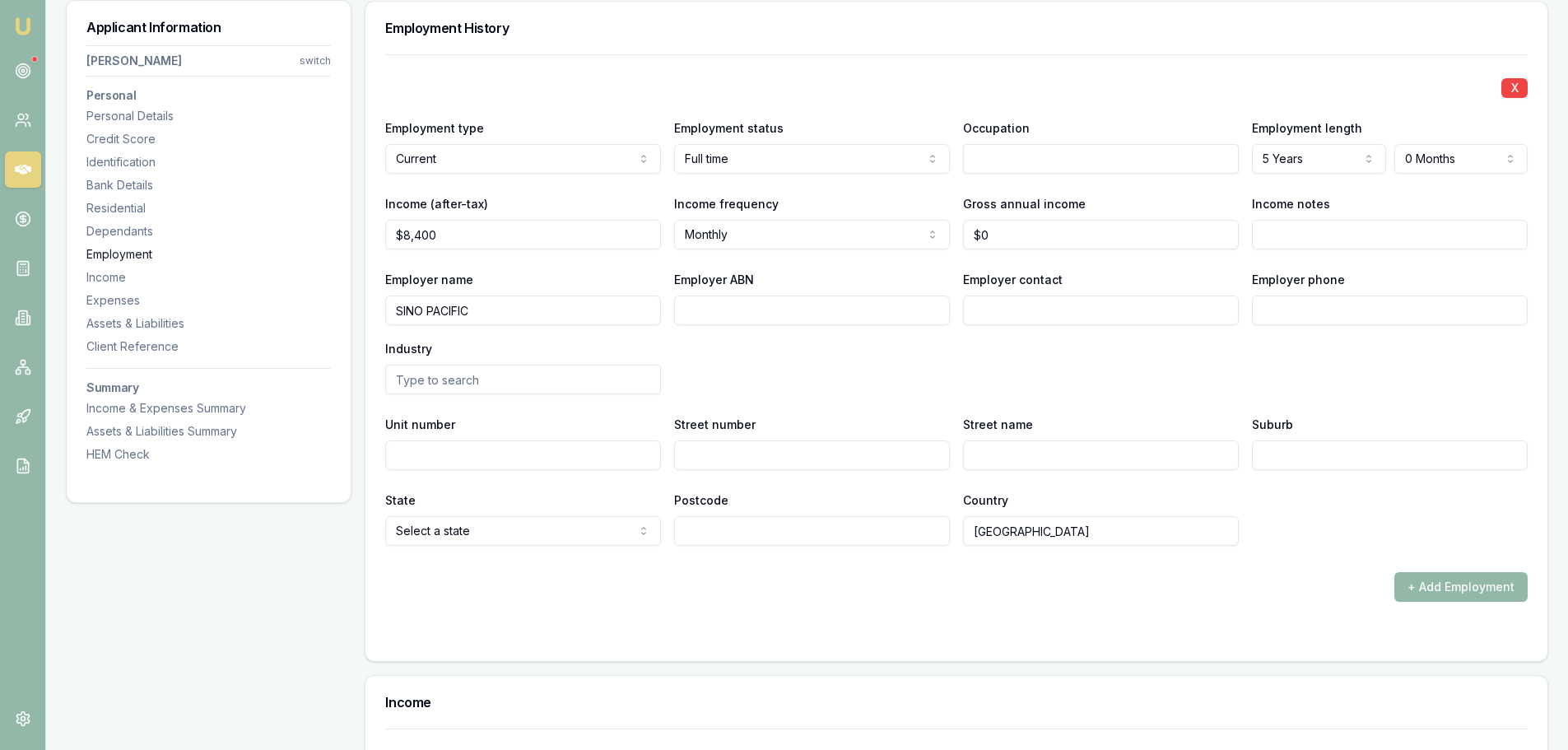
scroll to position [2653, 0]
click at [1014, 310] on input "Employer contact" at bounding box center [1101, 310] width 276 height 30
type input "payroll"
type input "0892 268 888"
click at [576, 382] on input "text" at bounding box center [524, 379] width 276 height 30
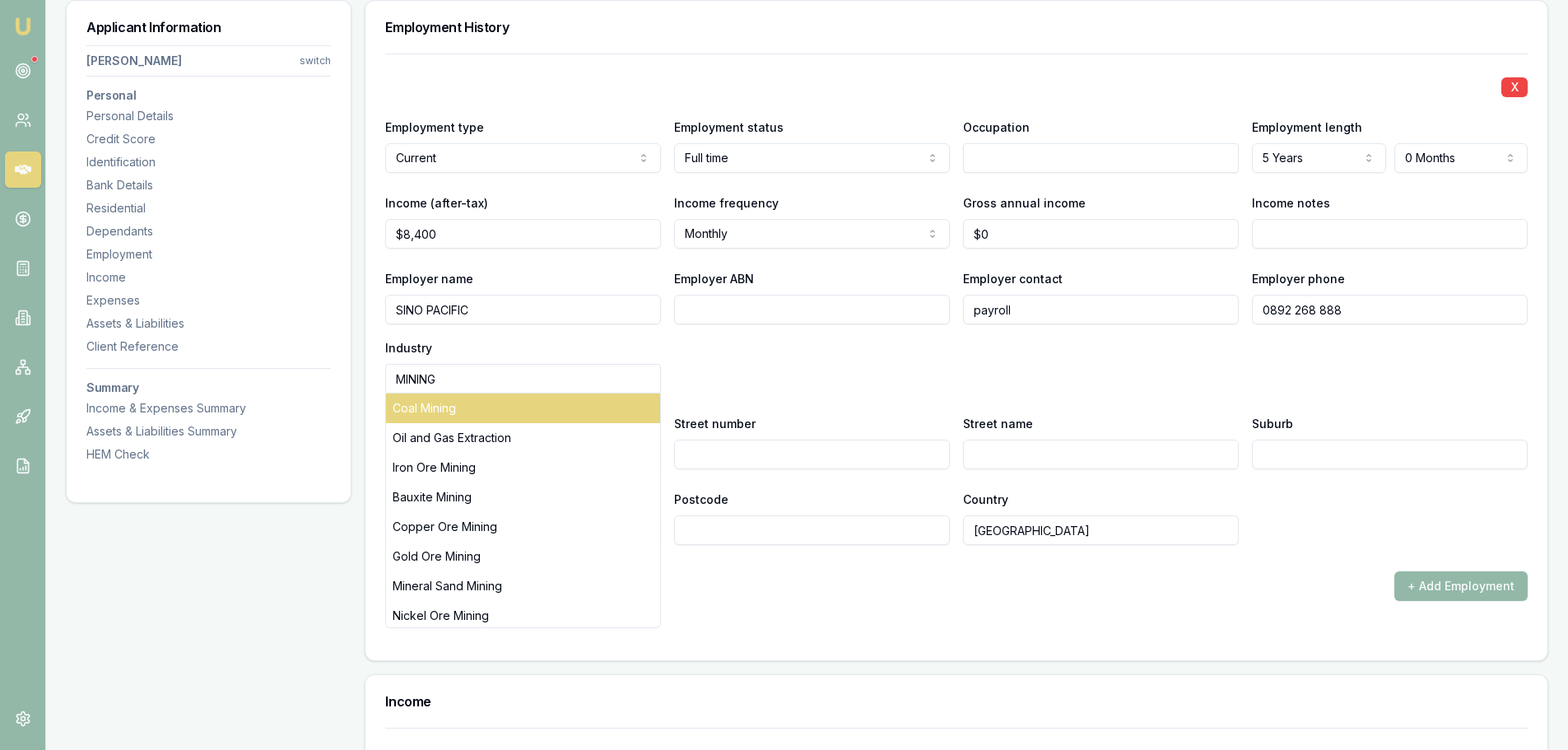
click at [524, 409] on div "Coal Mining" at bounding box center [523, 409] width 274 height 30
type input "Coal Mining"
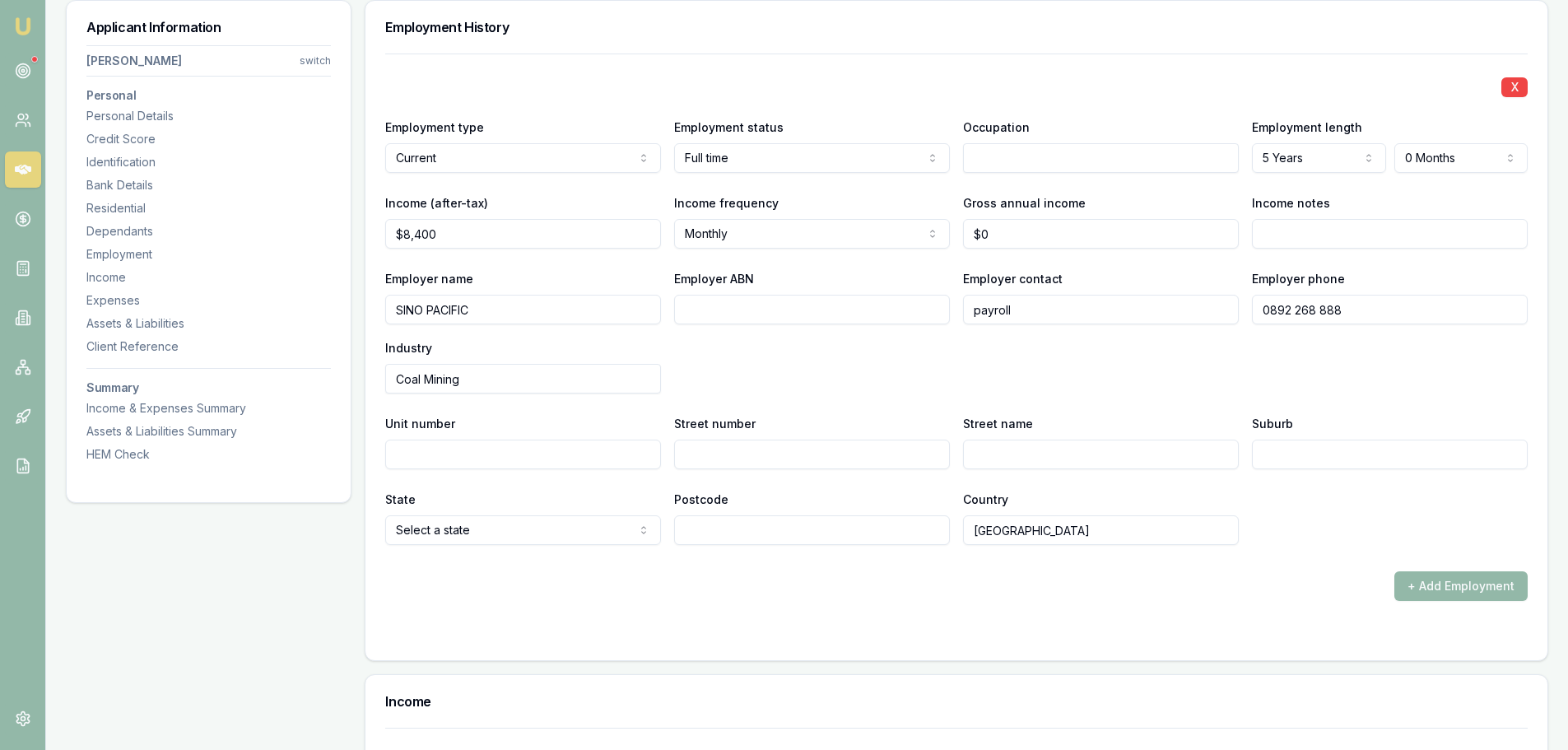
click at [822, 457] on input "Street number" at bounding box center [812, 455] width 276 height 30
type input "45"
type input "ST GEORGES"
type input "T"
click at [1073, 458] on input "ST GEORGES" at bounding box center [1101, 455] width 276 height 30
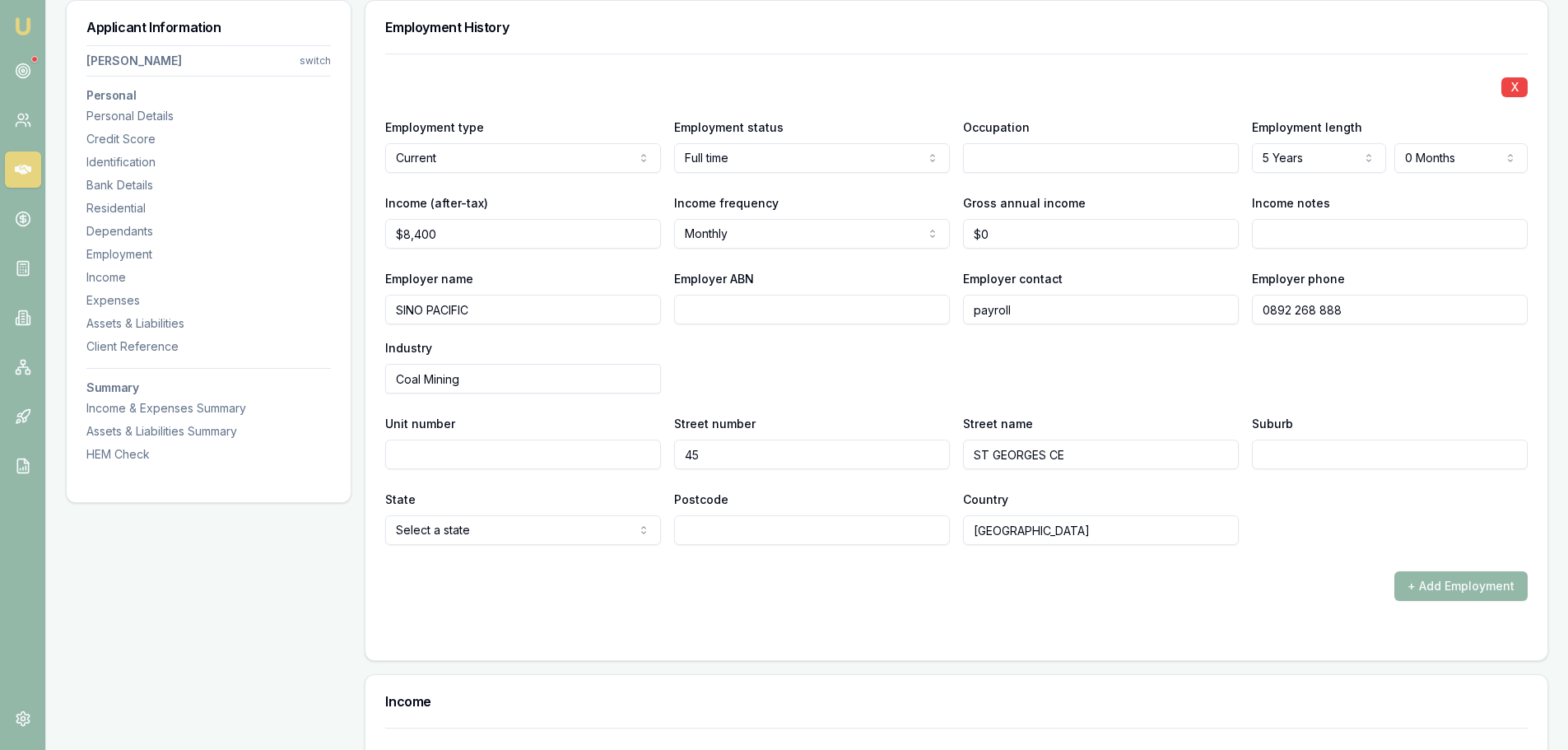
type input "ST GEORGES CE"
type input "PERTH"
select select "QLD"
type input "6000"
click at [1188, 374] on div "Employer name SINO PACIFIC Employer ABN Employer contact payroll Employer phone…" at bounding box center [957, 330] width 1143 height 125
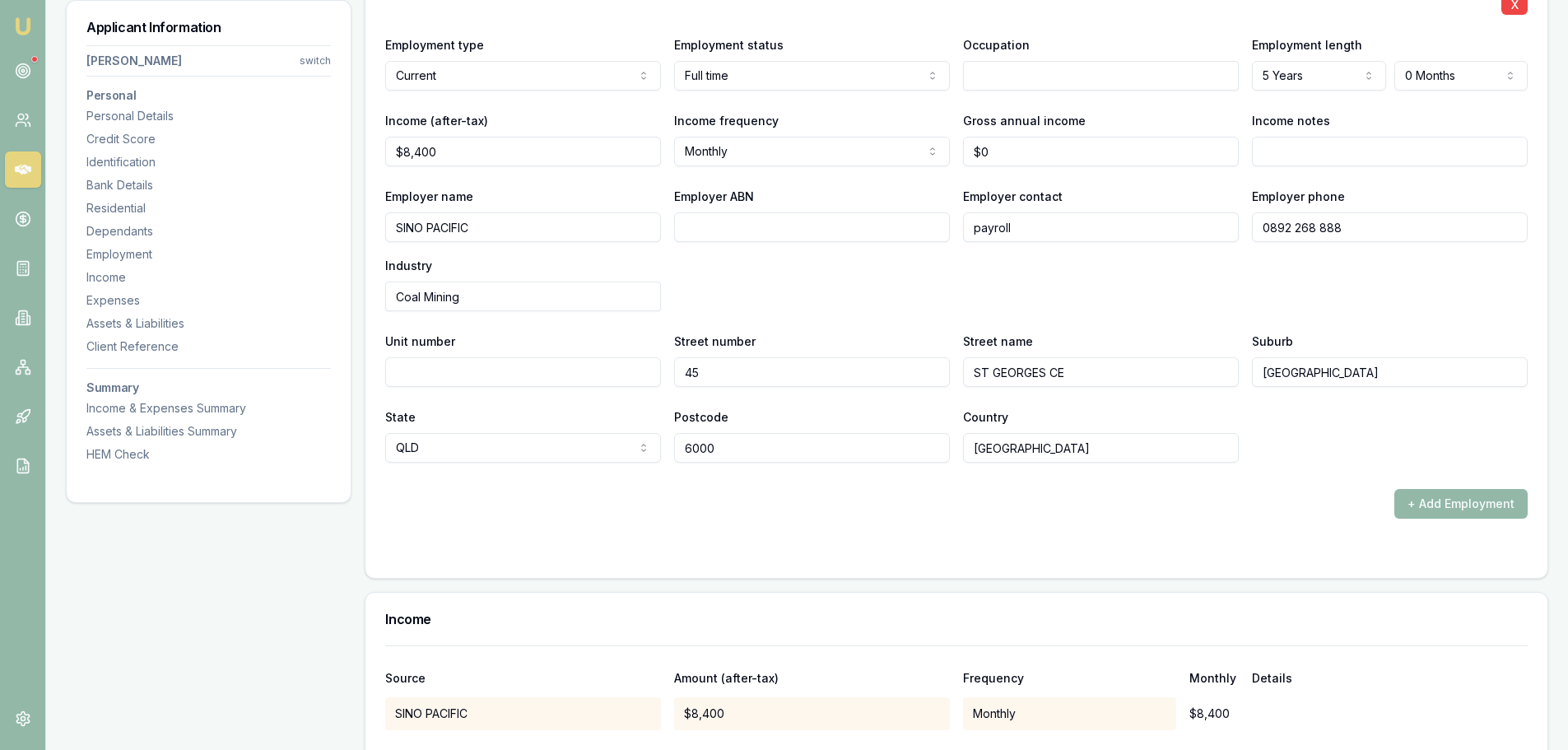
scroll to position [2323, 0]
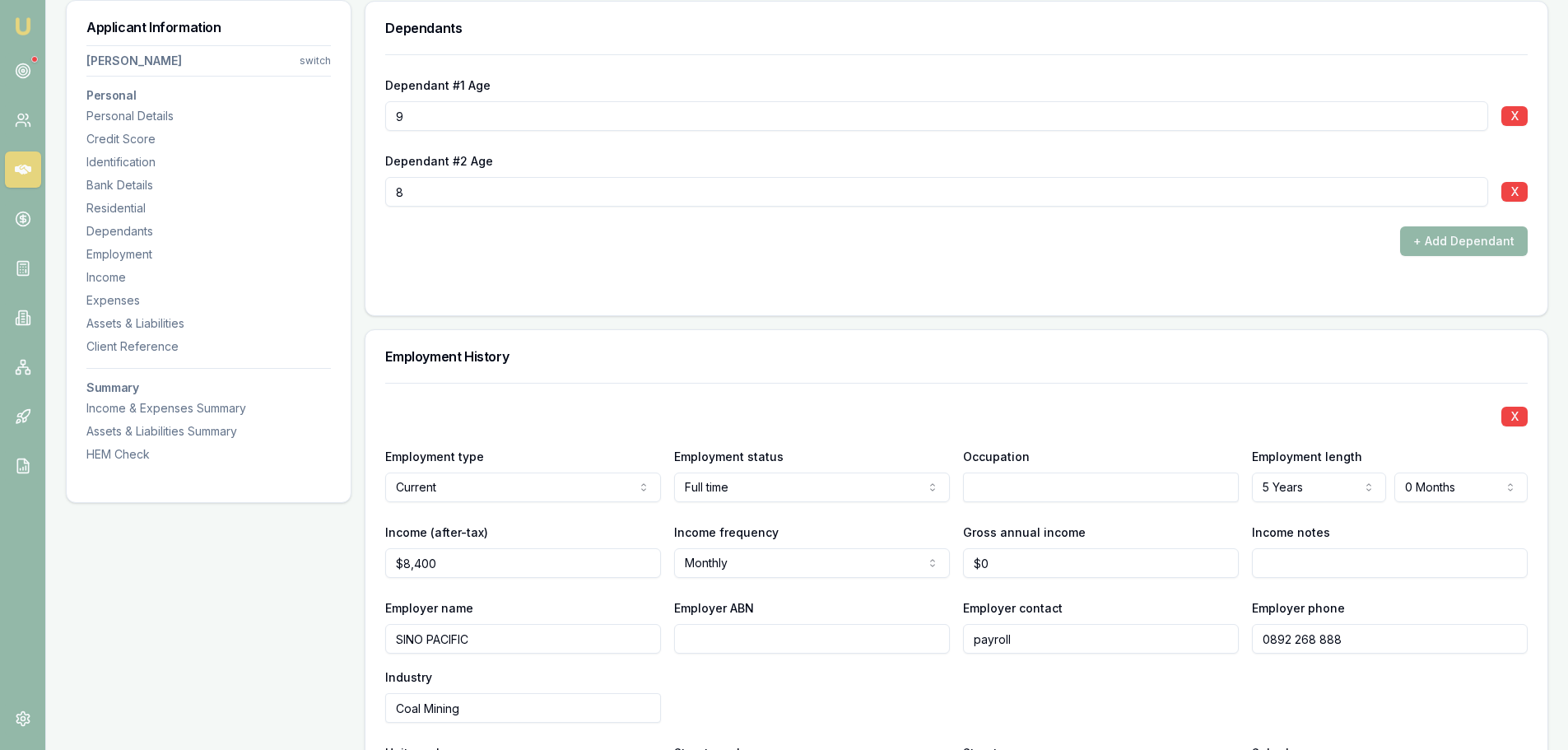
drag, startPoint x: 498, startPoint y: 638, endPoint x: 269, endPoint y: 638, distance: 229.0
click at [273, 638] on div "Applicant Information Jason Rogers switch Personal Personal Details Credit Scor…" at bounding box center [807, 746] width 1482 height 5635
type input "CITIC PACIFIC MINING SERVCES"
click at [749, 372] on div "Employment History" at bounding box center [956, 356] width 1182 height 53
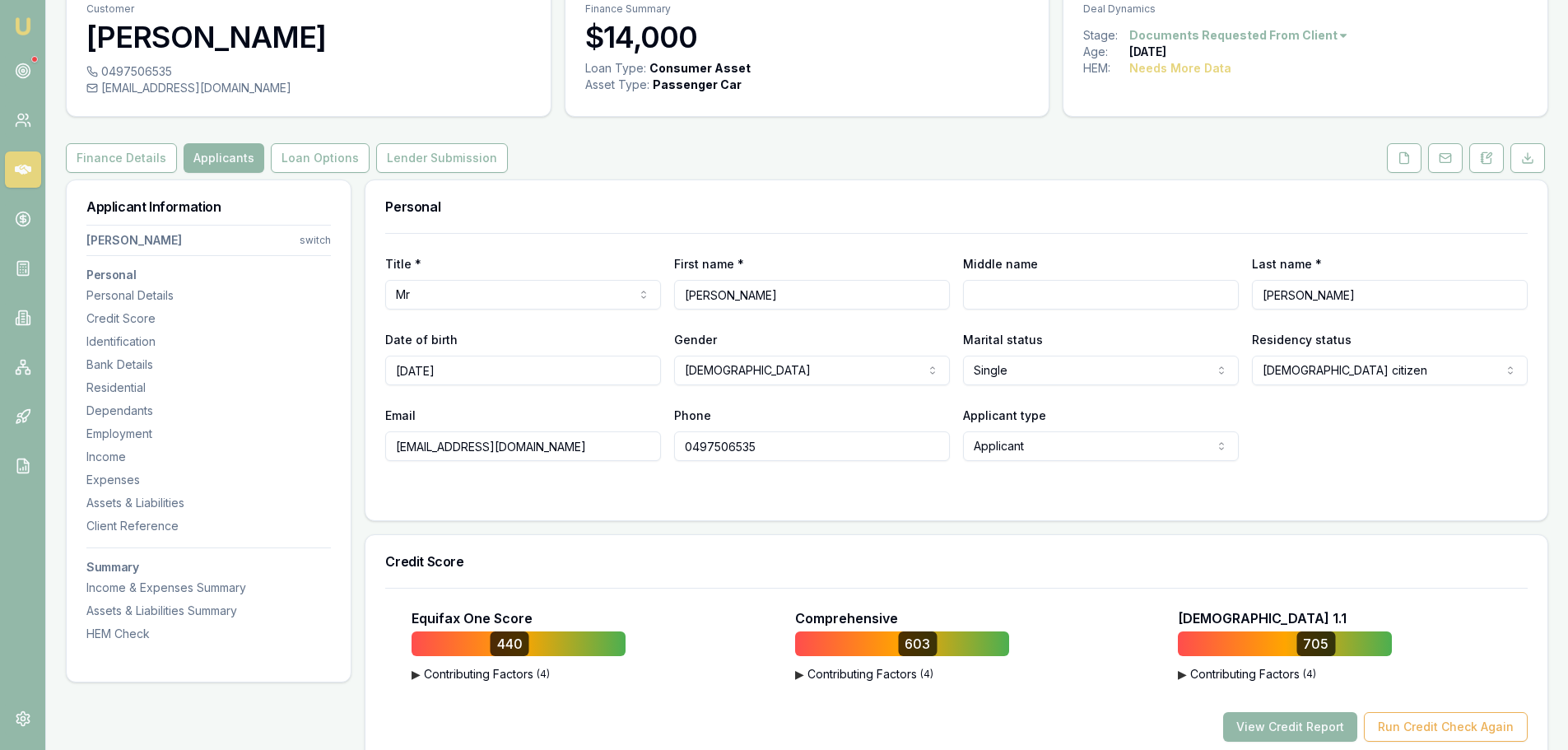
scroll to position [0, 0]
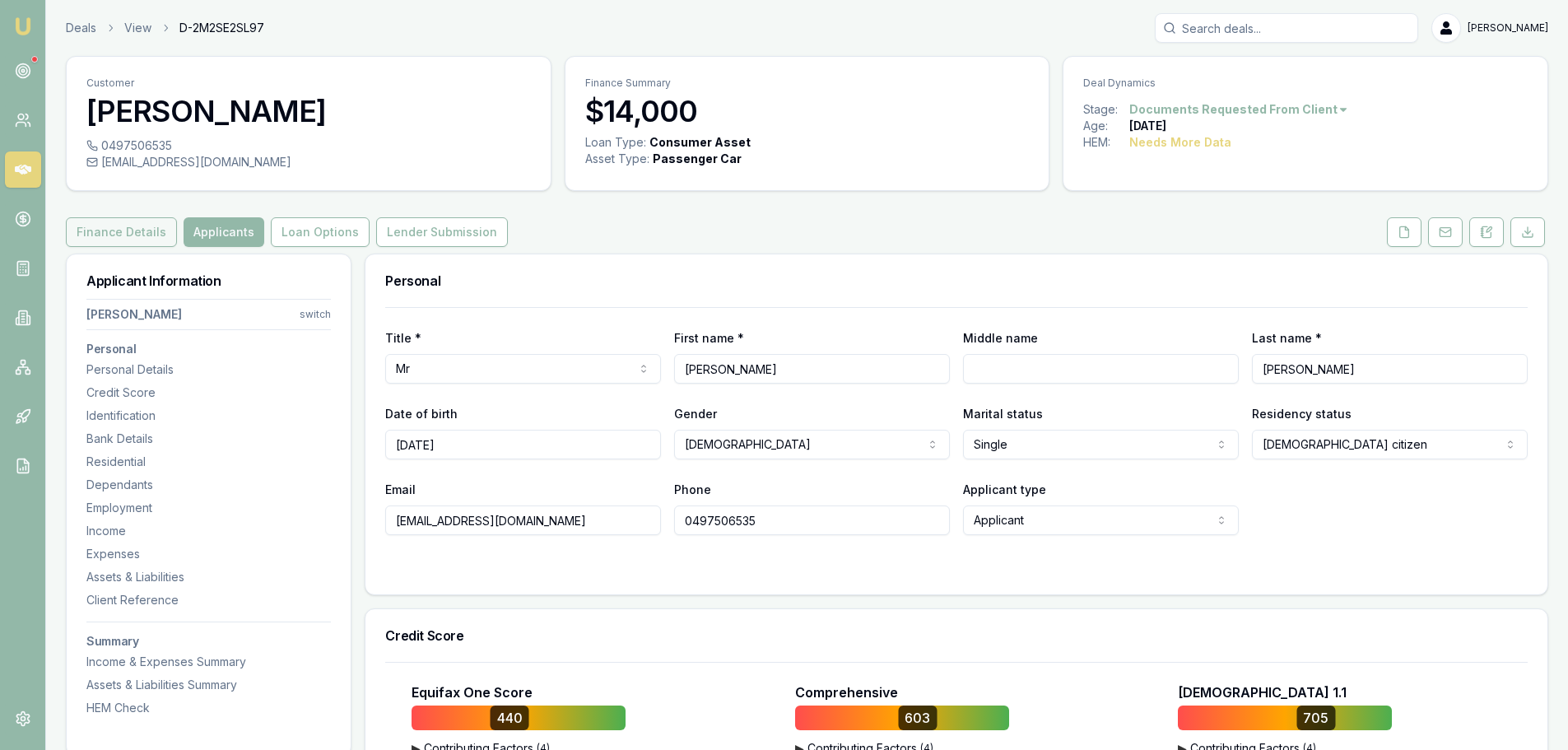
click at [79, 229] on button "Finance Details" at bounding box center [121, 233] width 111 height 30
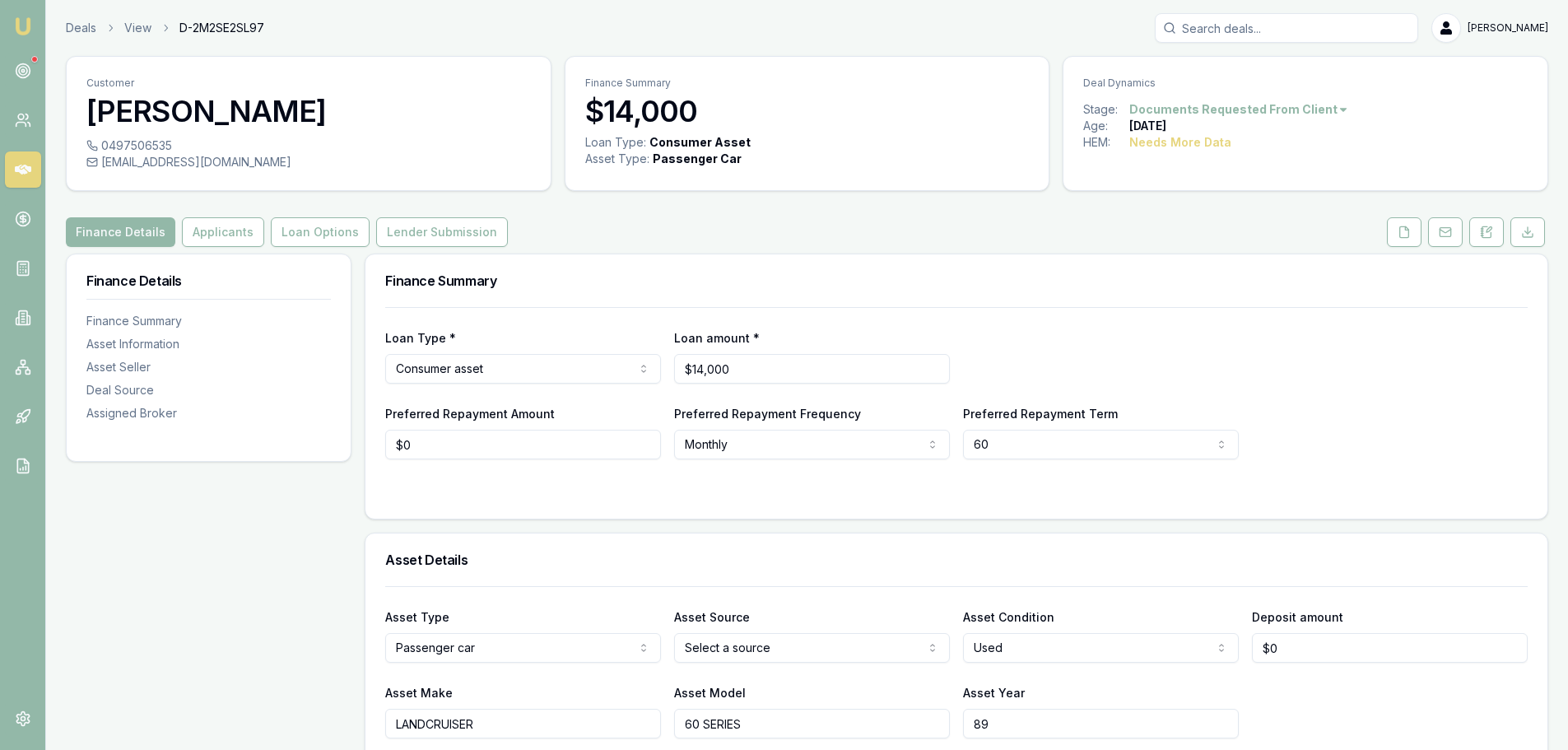
click at [536, 366] on html "Emu Broker Deals View D-2M2SE2SL97 Erin Shield Toggle Menu Customer Jason Roger…" at bounding box center [784, 375] width 1568 height 750
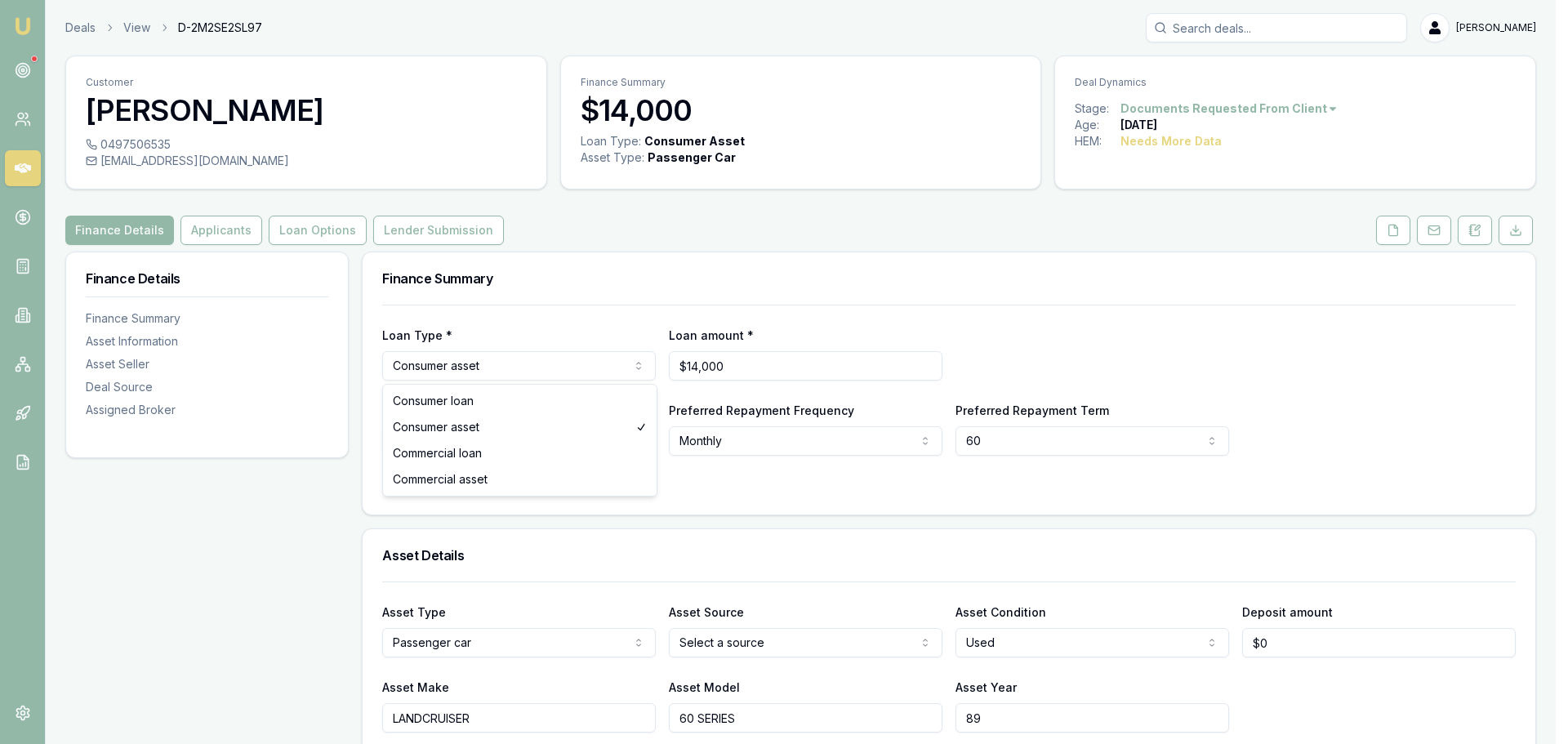
select select "CONSUMER_LOAN"
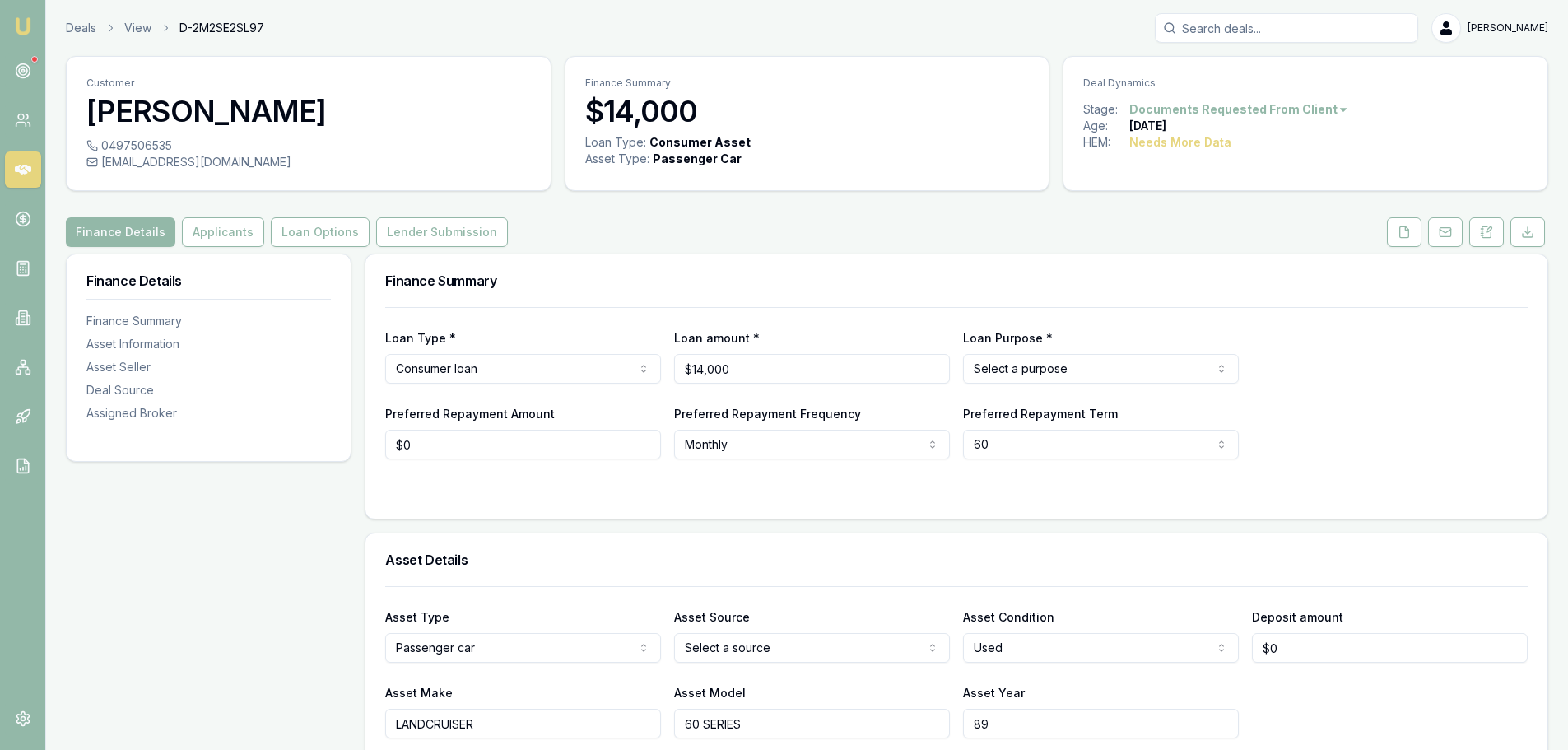
click at [1006, 362] on html "Emu Broker Deals View D-2M2SE2SL97 Erin Shield Toggle Menu Customer Jason Roger…" at bounding box center [784, 375] width 1568 height 750
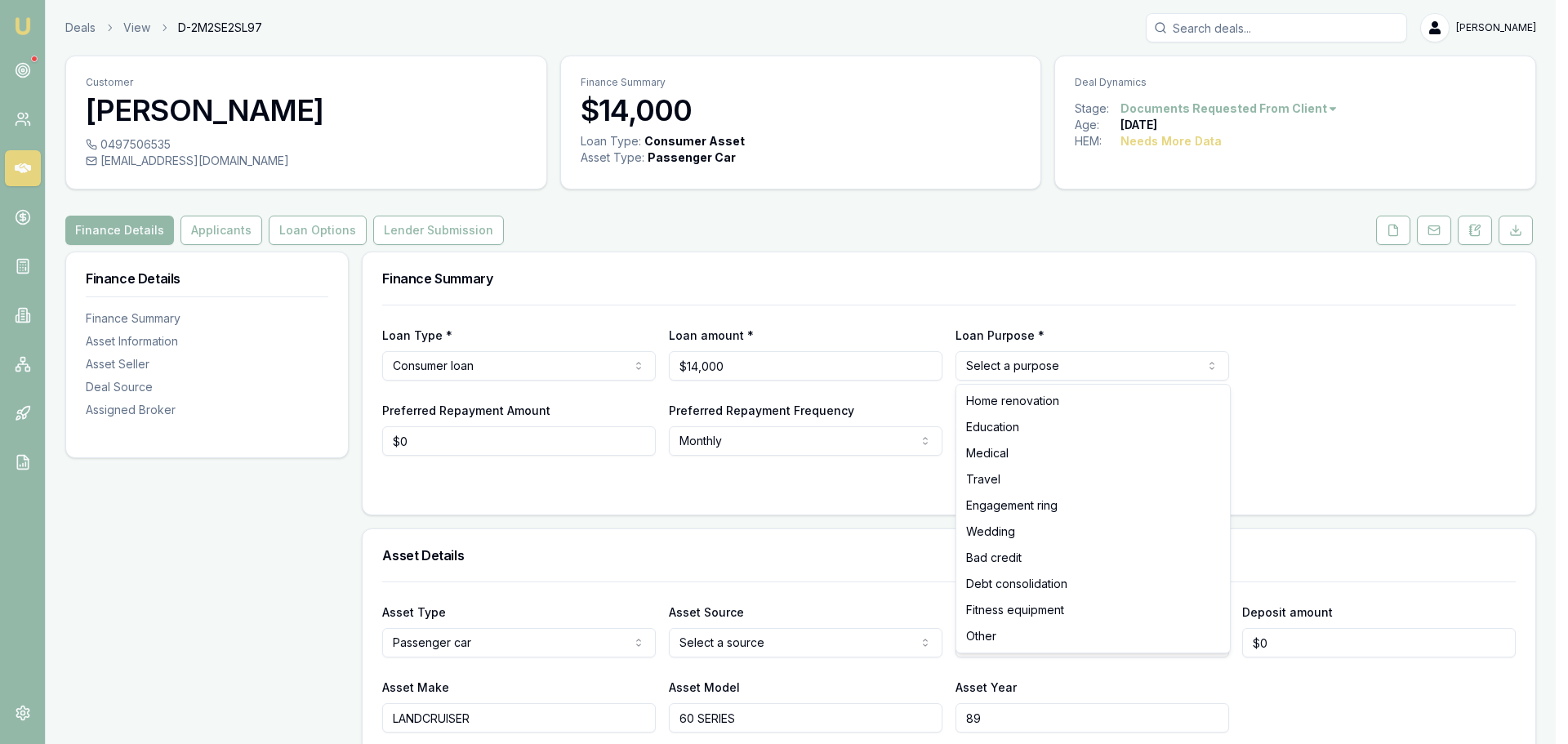
select select "OTHER"
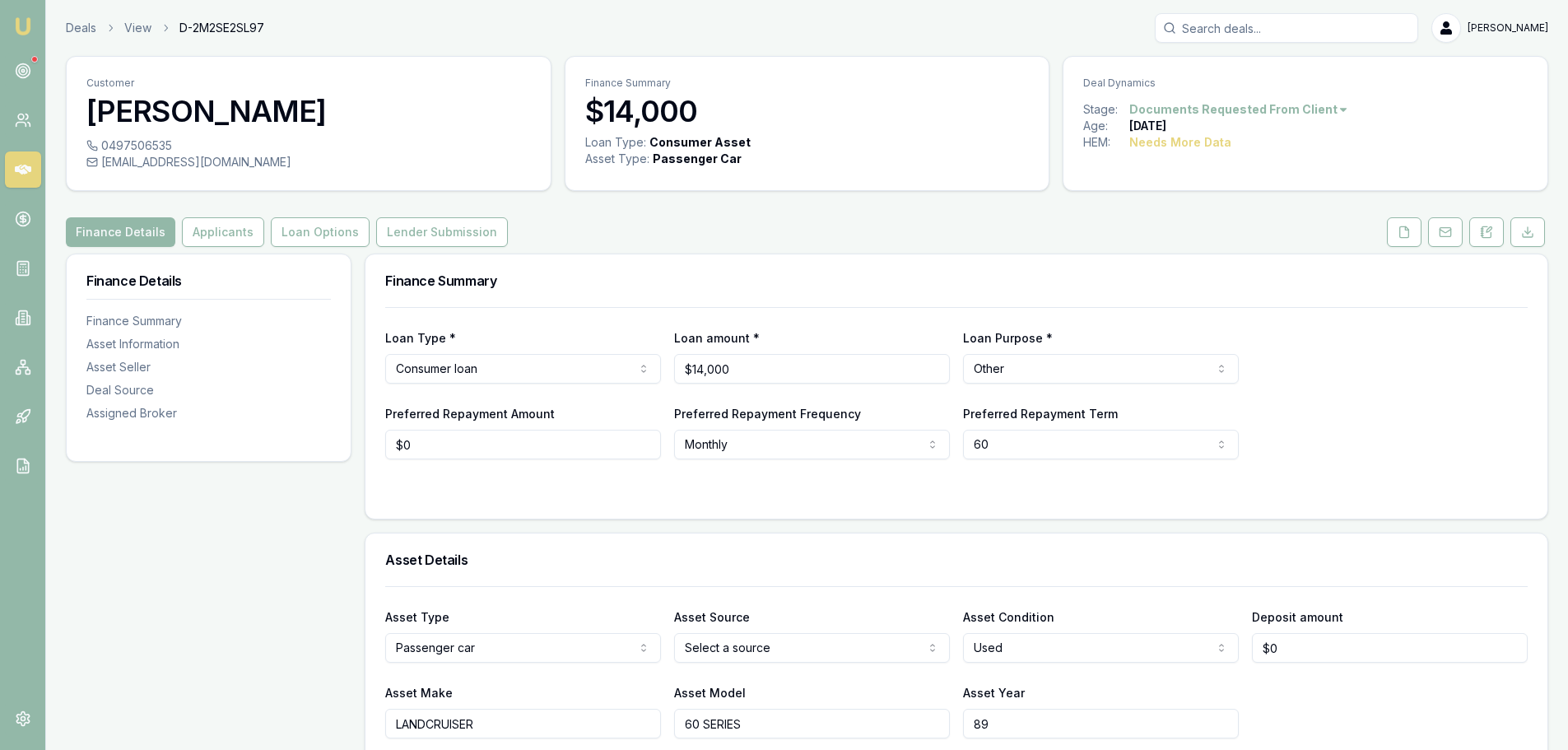
click at [719, 227] on div "Finance Details Applicants Loan Options Lender Submission" at bounding box center [807, 233] width 1482 height 30
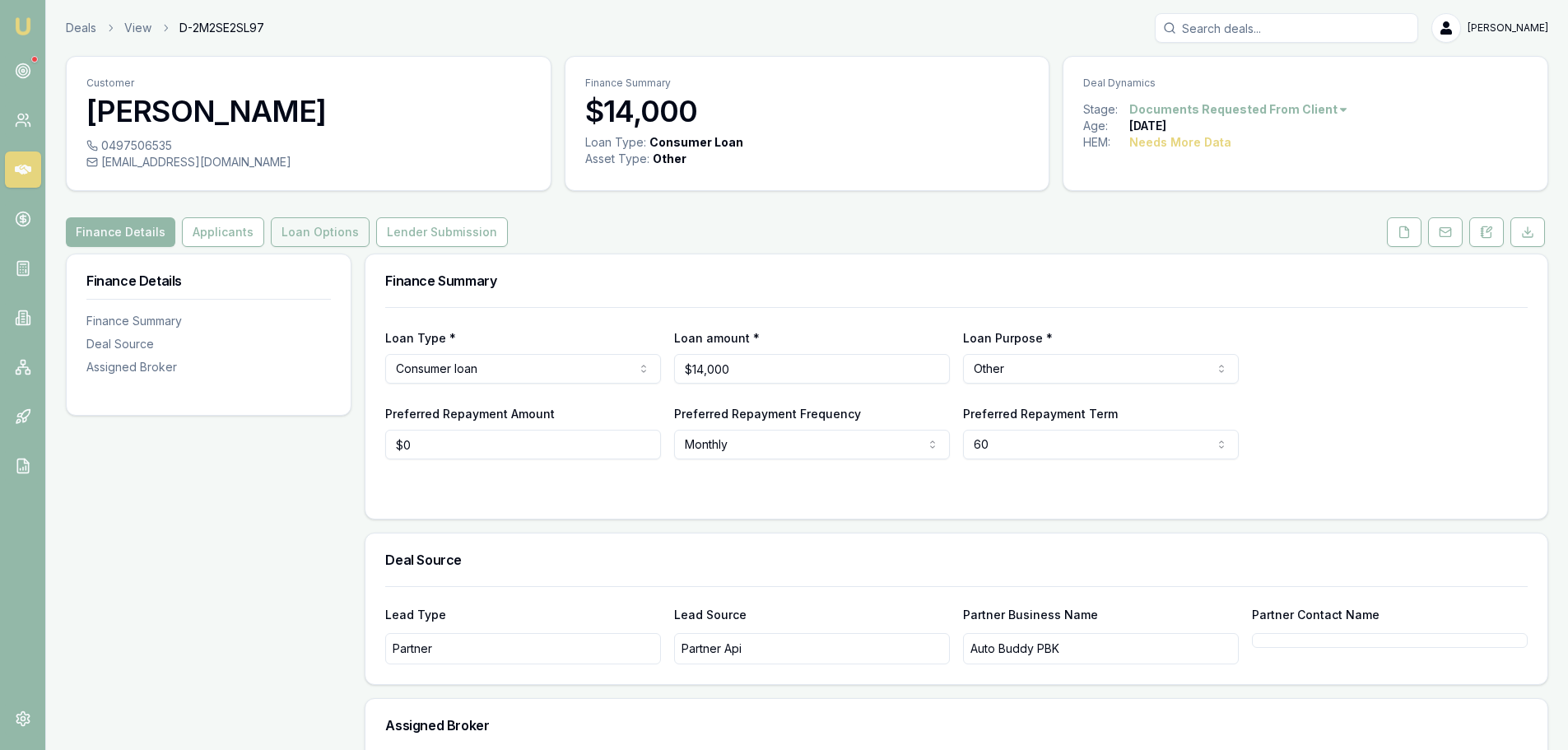
click at [333, 231] on button "Loan Options" at bounding box center [320, 233] width 99 height 30
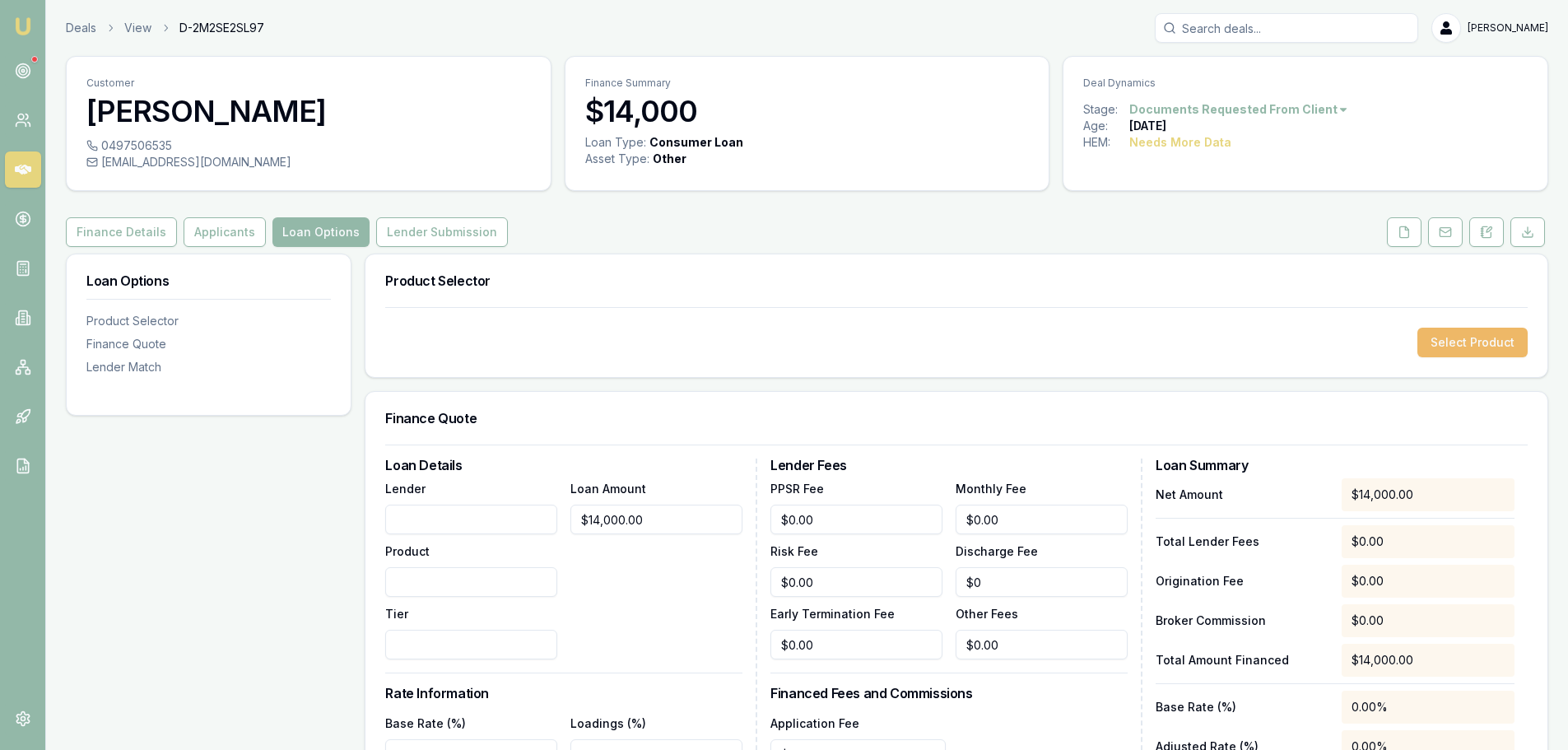
click at [1503, 340] on button "Select Product" at bounding box center [1472, 342] width 111 height 30
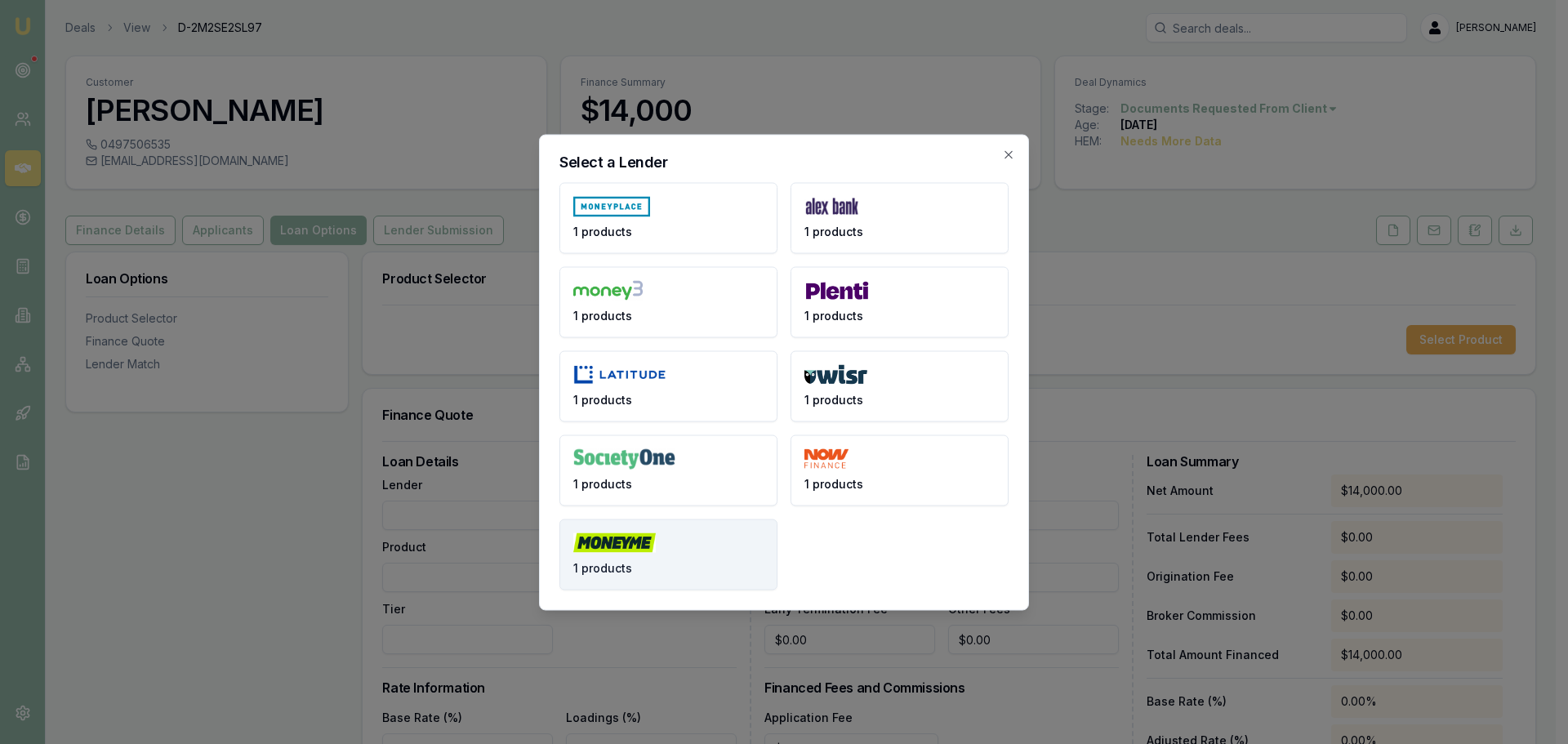
click at [697, 537] on button "1 products" at bounding box center [669, 554] width 218 height 71
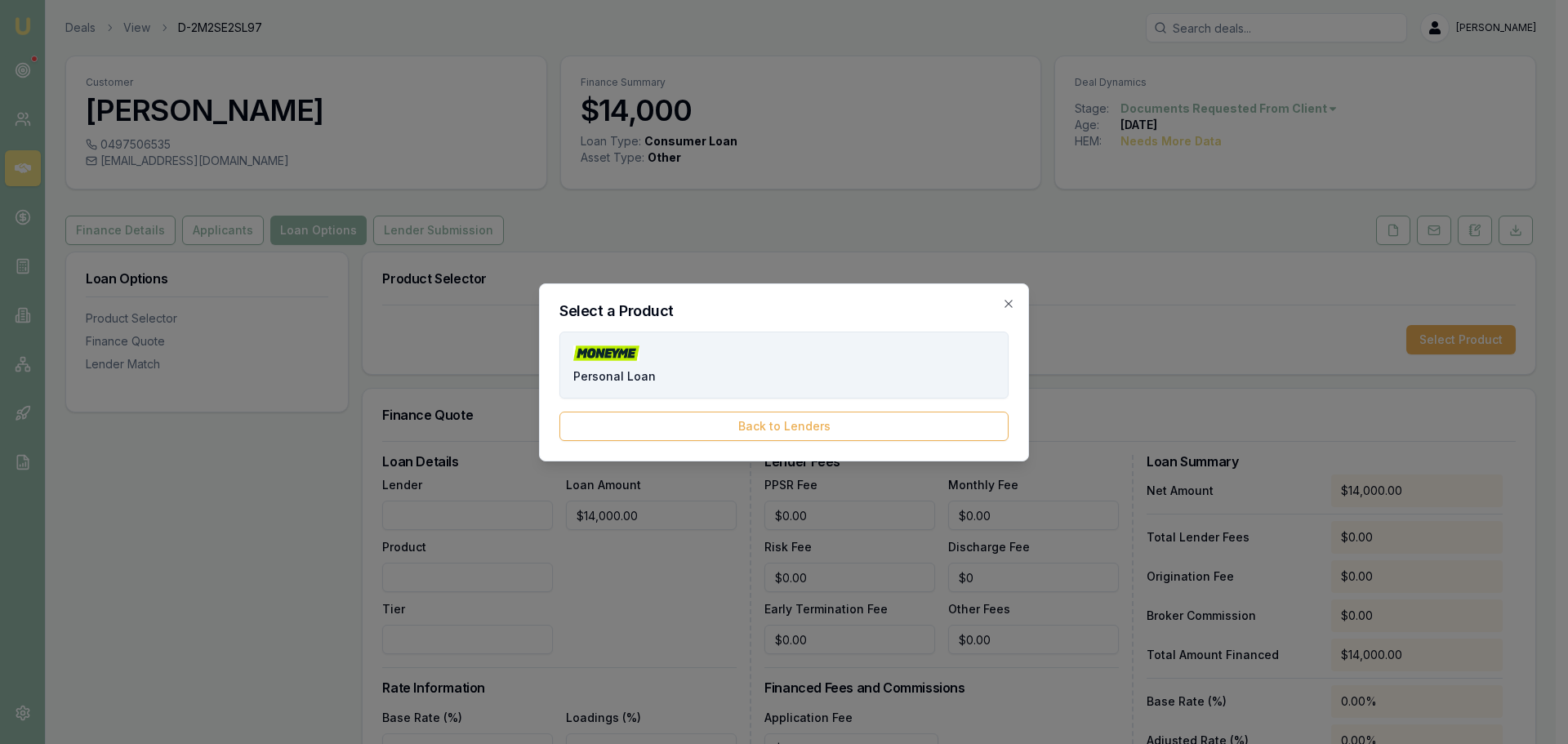
click at [647, 336] on button "Personal Loan" at bounding box center [784, 365] width 449 height 67
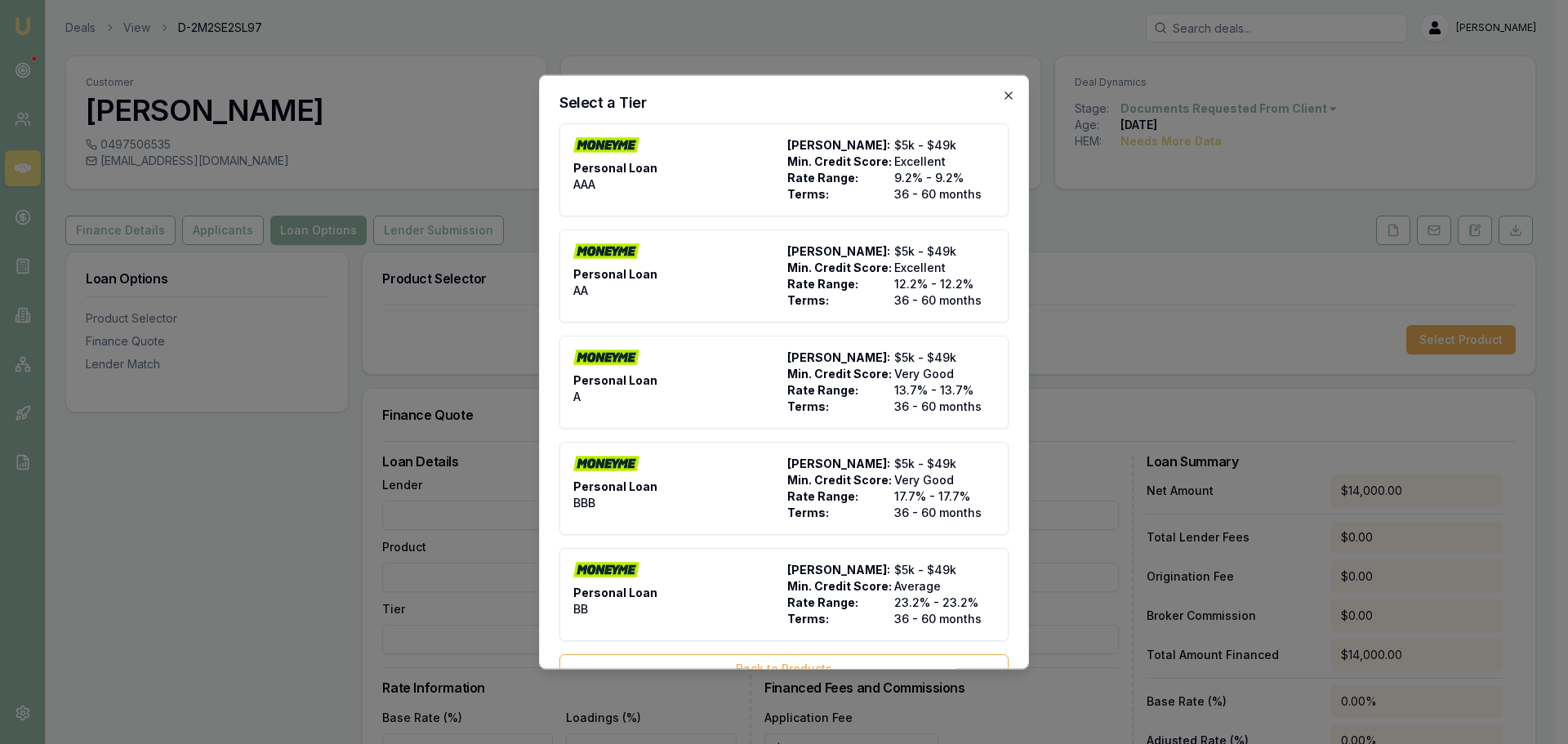
click at [1002, 89] on icon "button" at bounding box center [1008, 95] width 13 height 13
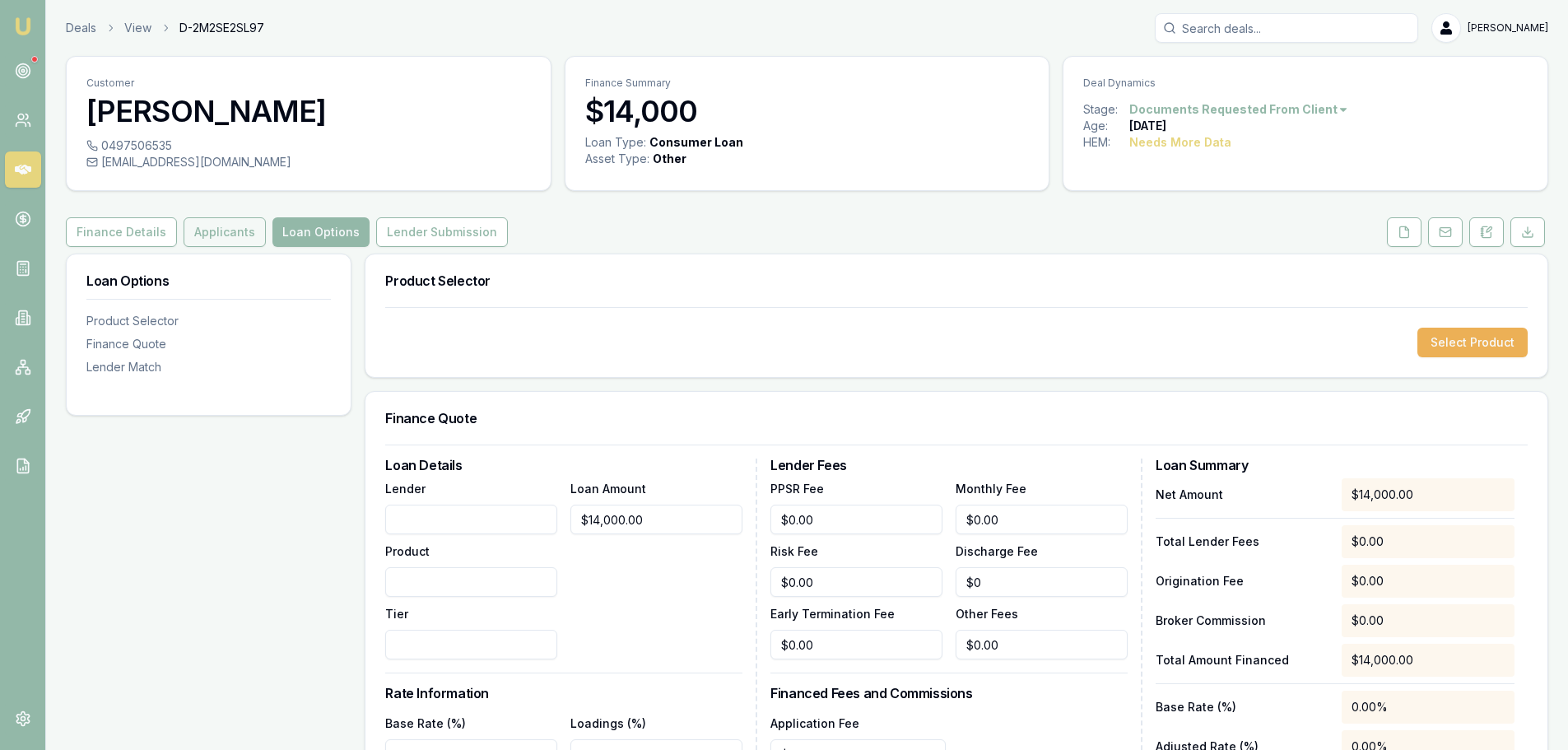
click at [231, 239] on button "Applicants" at bounding box center [225, 233] width 82 height 30
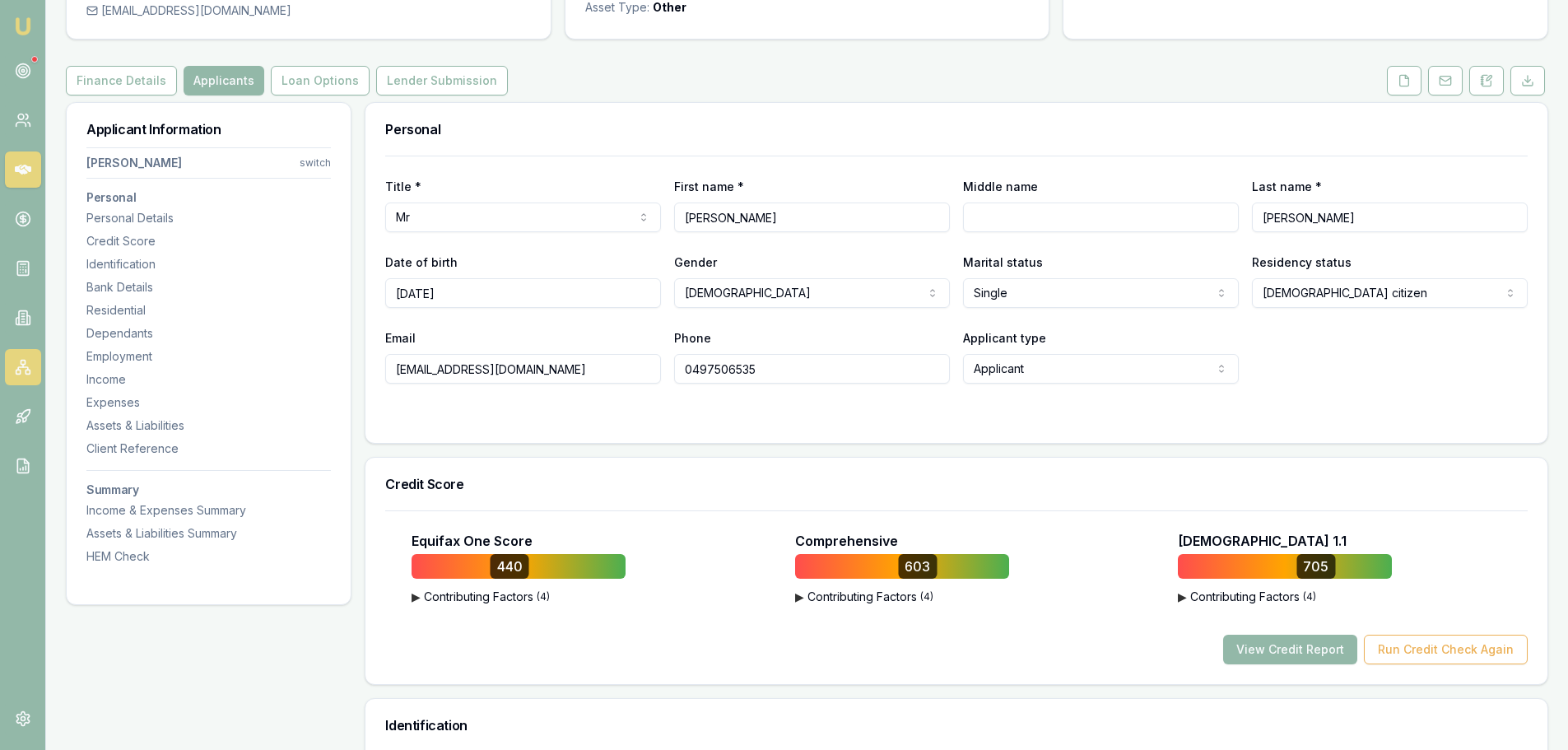
scroll to position [165, 0]
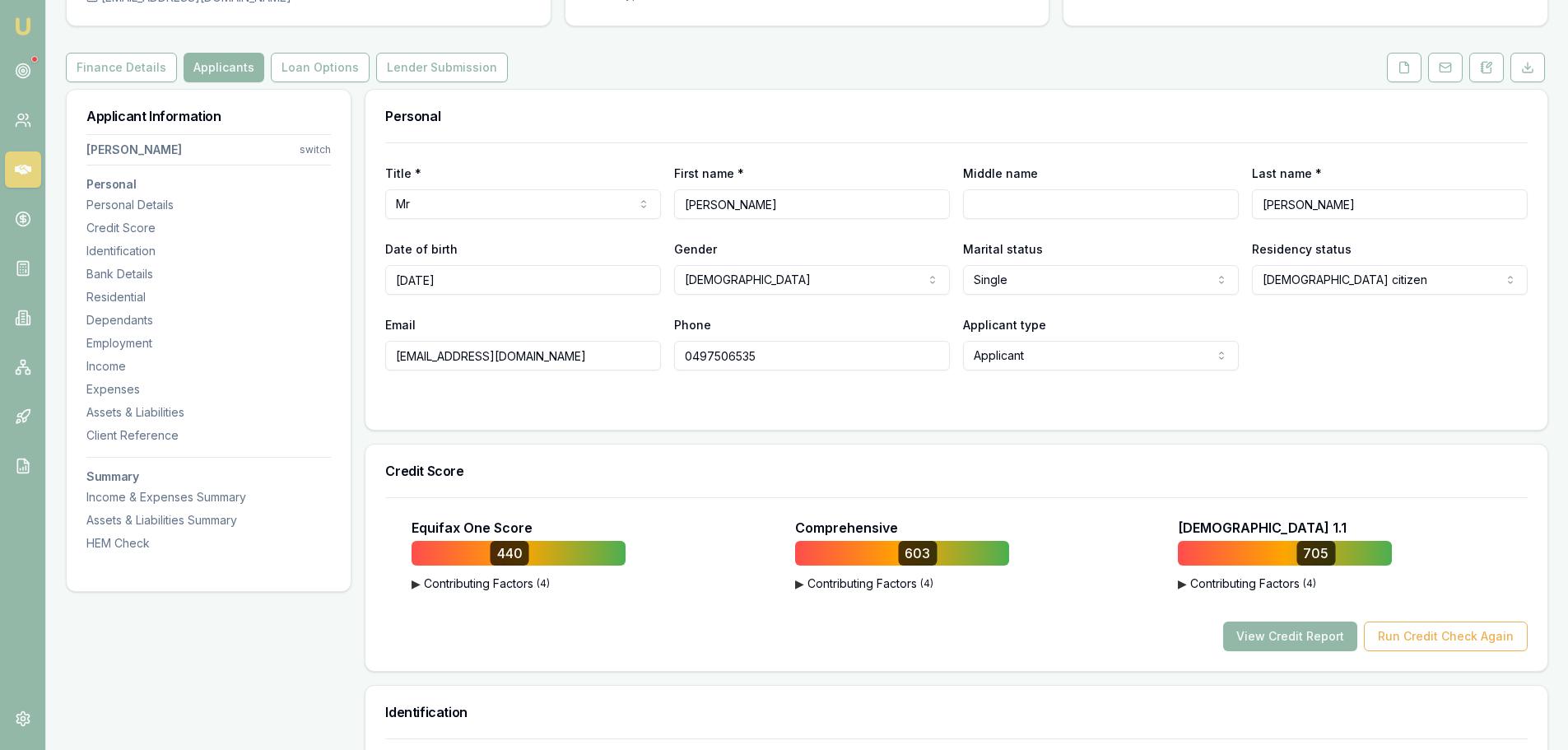
click at [770, 407] on div at bounding box center [957, 403] width 1143 height 13
click at [315, 65] on button "Loan Options" at bounding box center [320, 68] width 99 height 30
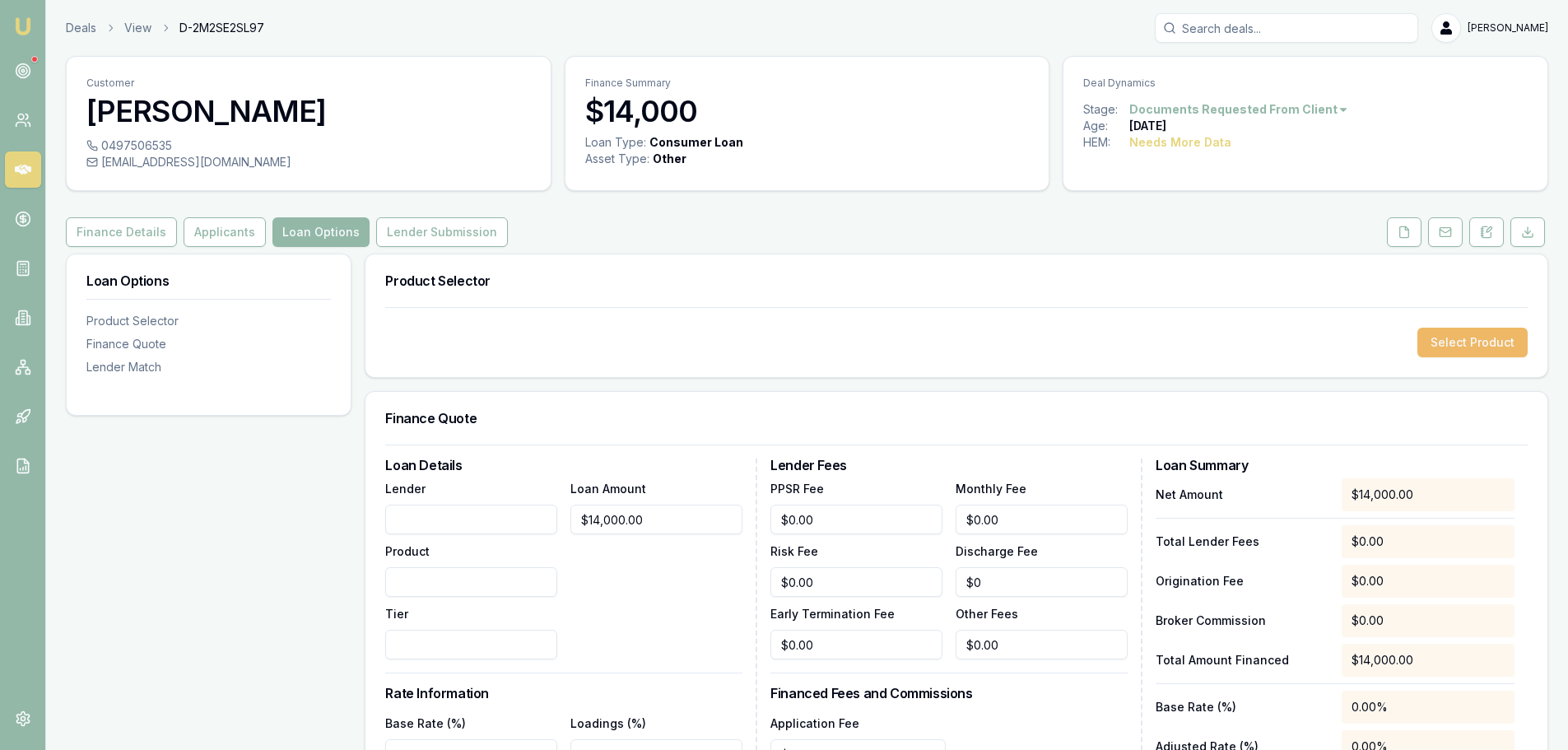
click at [1463, 330] on button "Select Product" at bounding box center [1472, 342] width 111 height 30
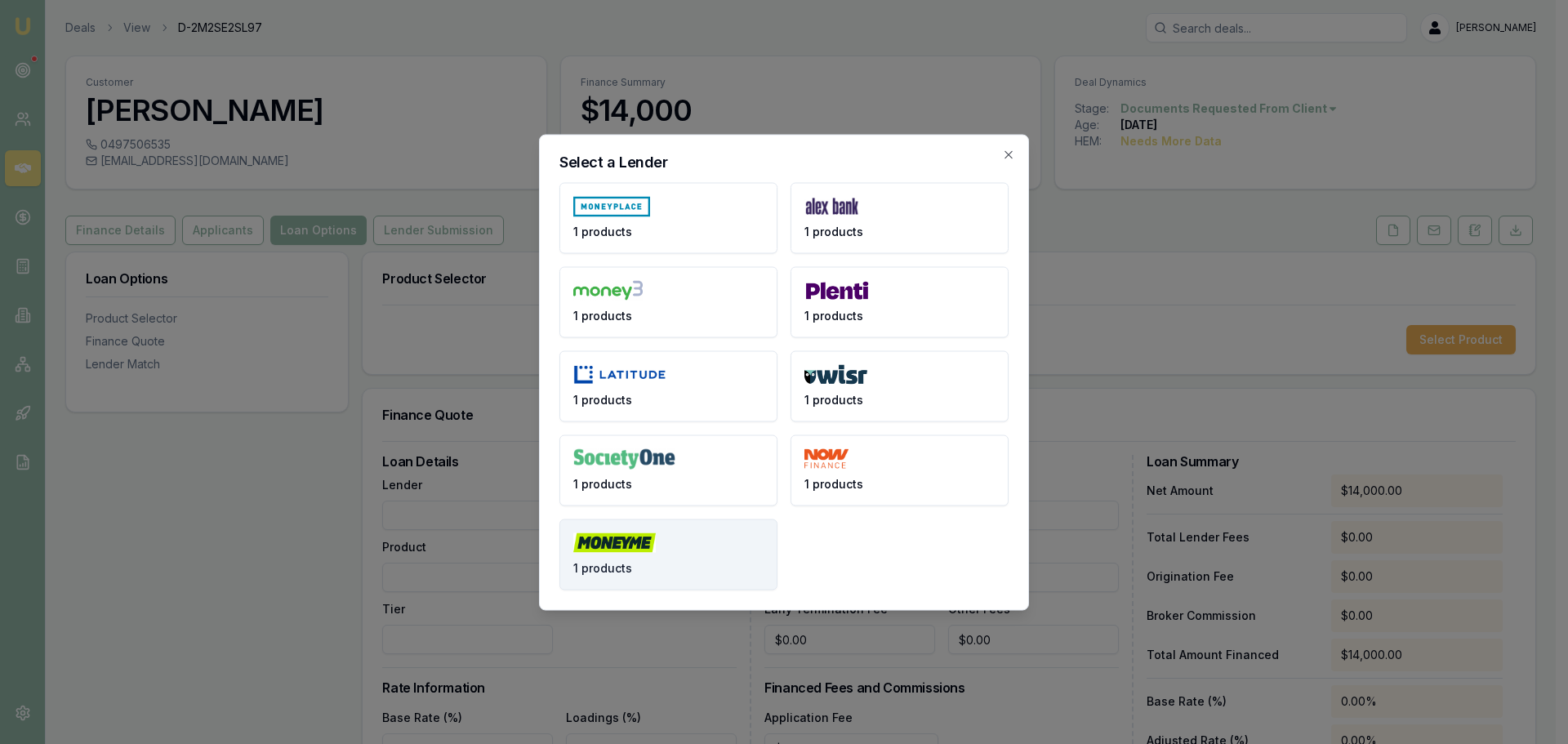
click at [655, 551] on img at bounding box center [614, 542] width 82 height 20
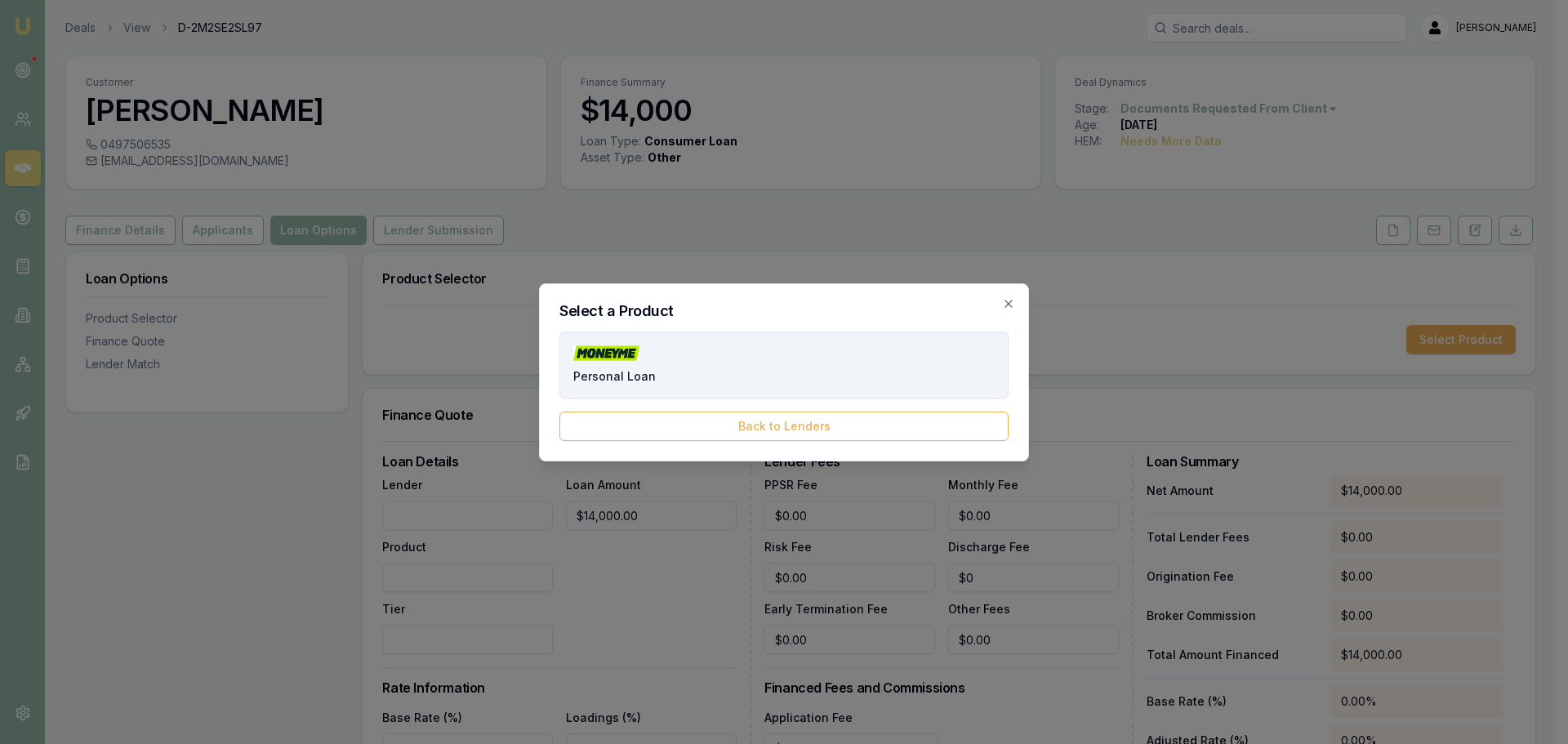
click at [712, 369] on button "Personal Loan" at bounding box center [784, 365] width 449 height 67
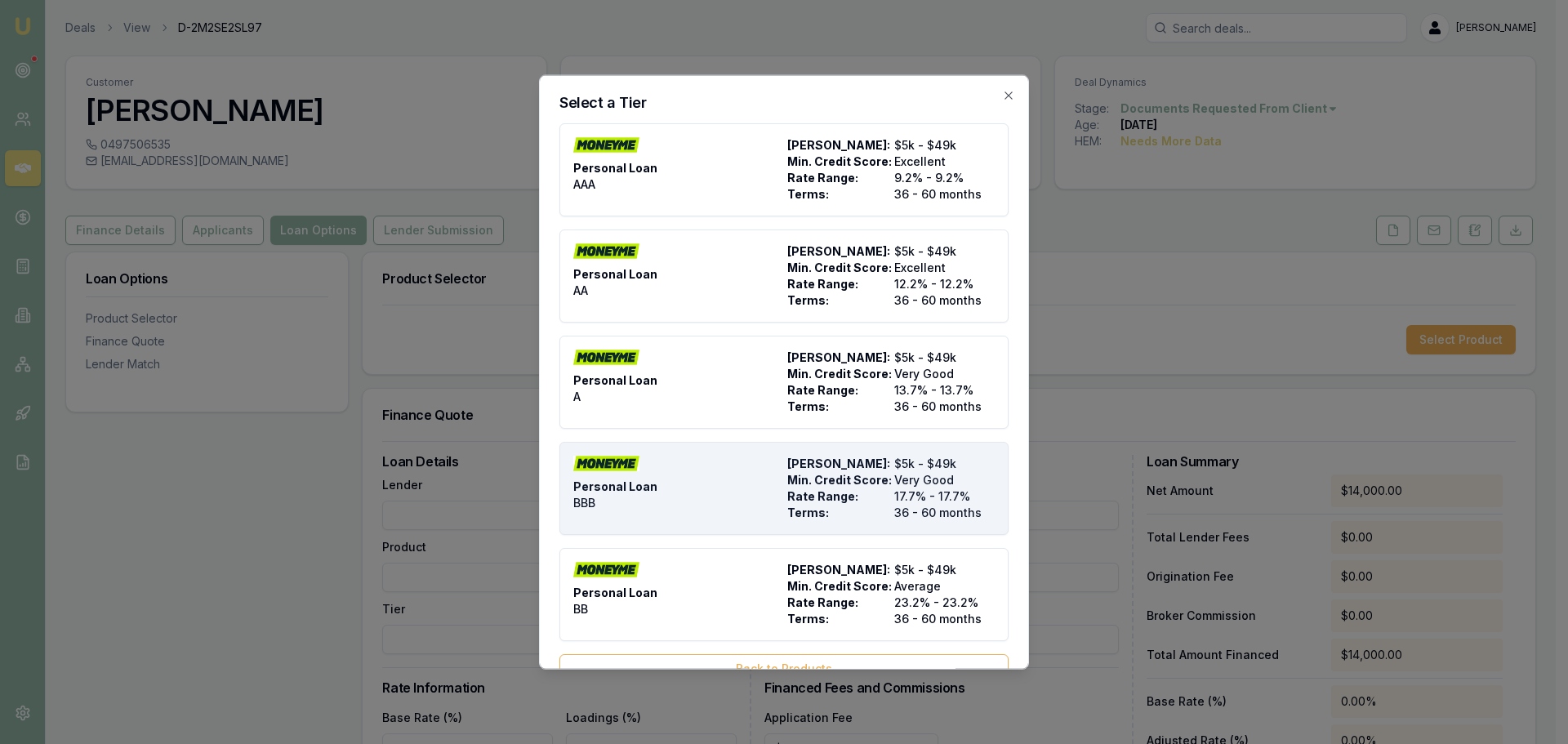
click at [713, 500] on div "Personal Loan BBB" at bounding box center [677, 487] width 207 height 65
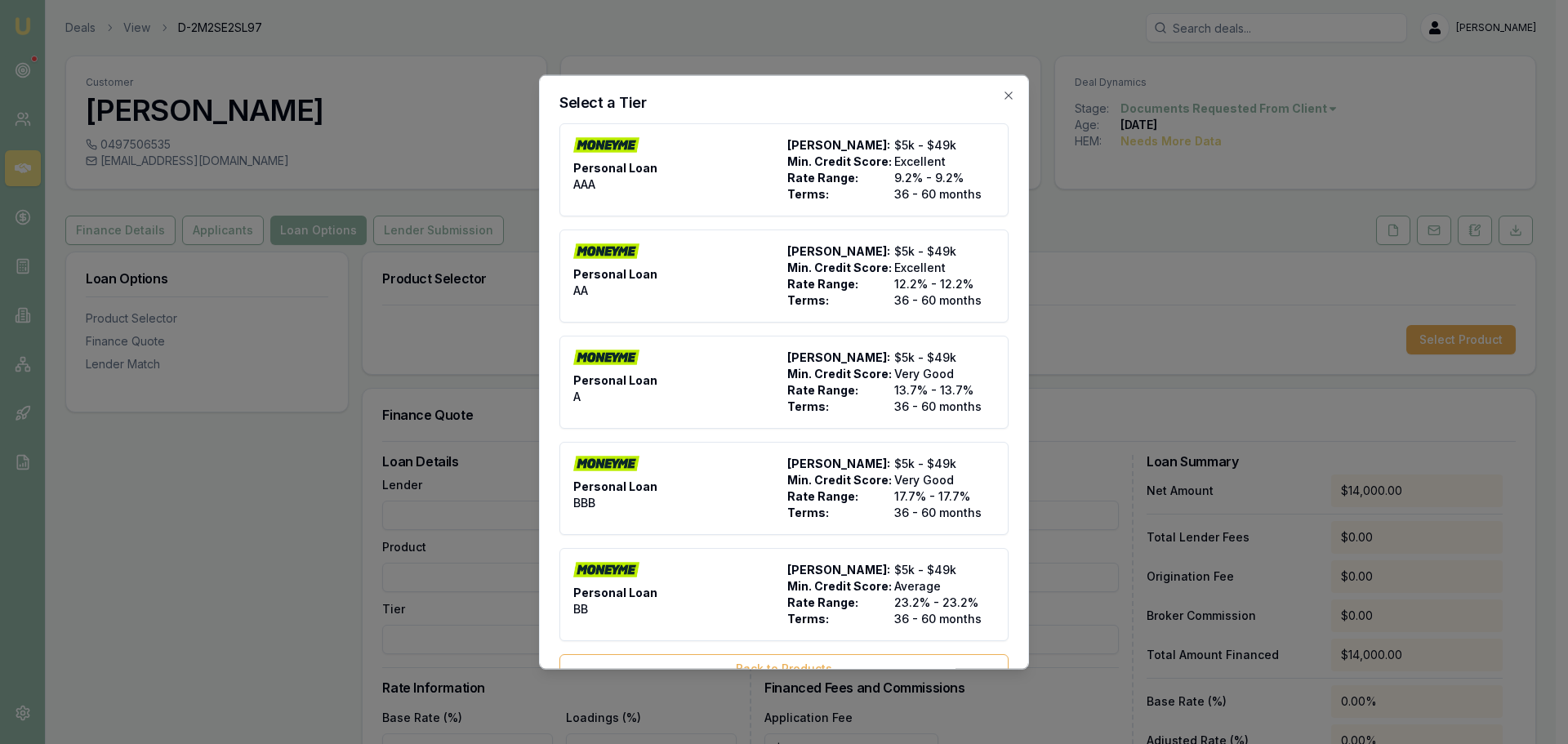
type input "Money Me"
type input "Personal Loan"
type input "BBB"
type input "17.7"
type input "36"
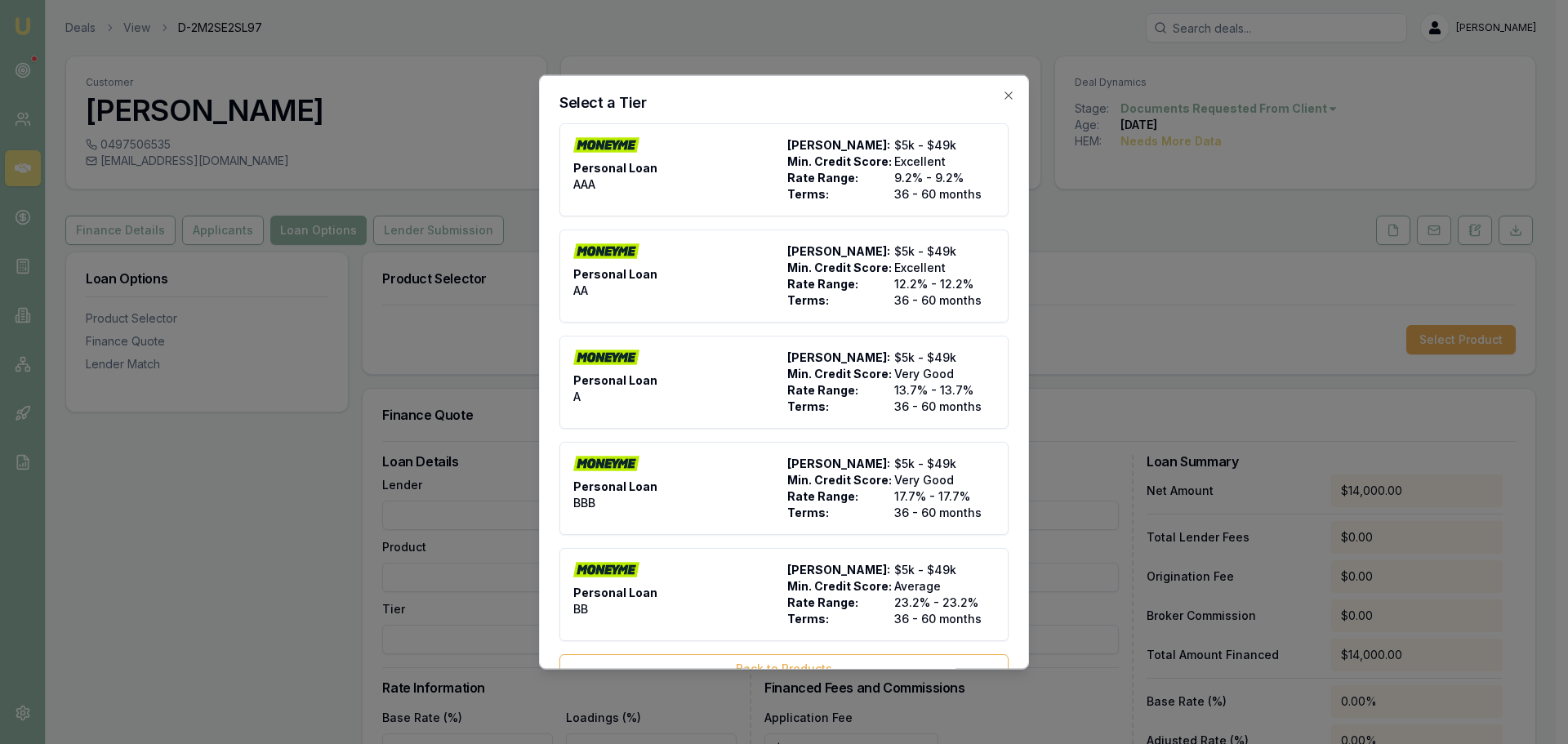
type input "$10.00"
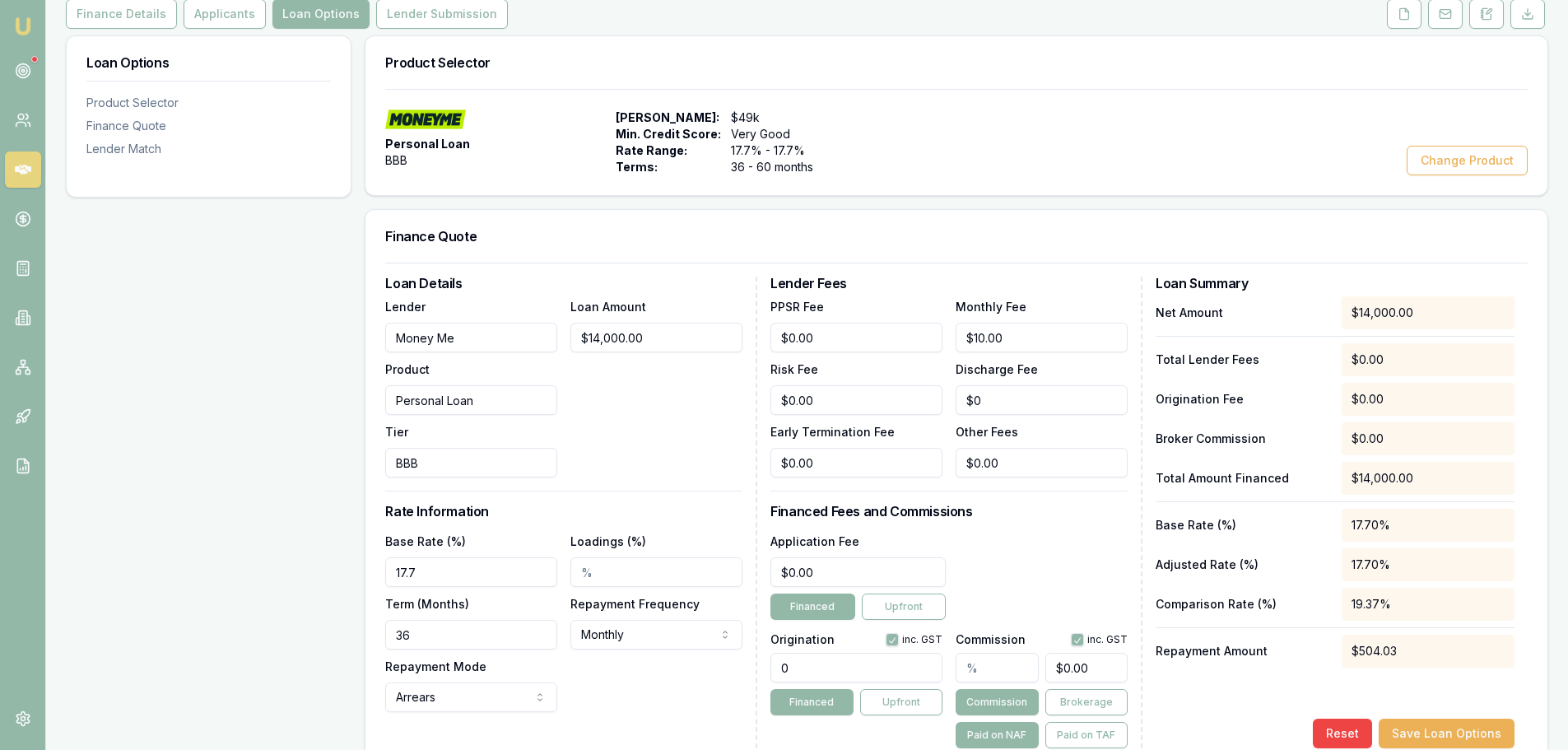
scroll to position [247, 0]
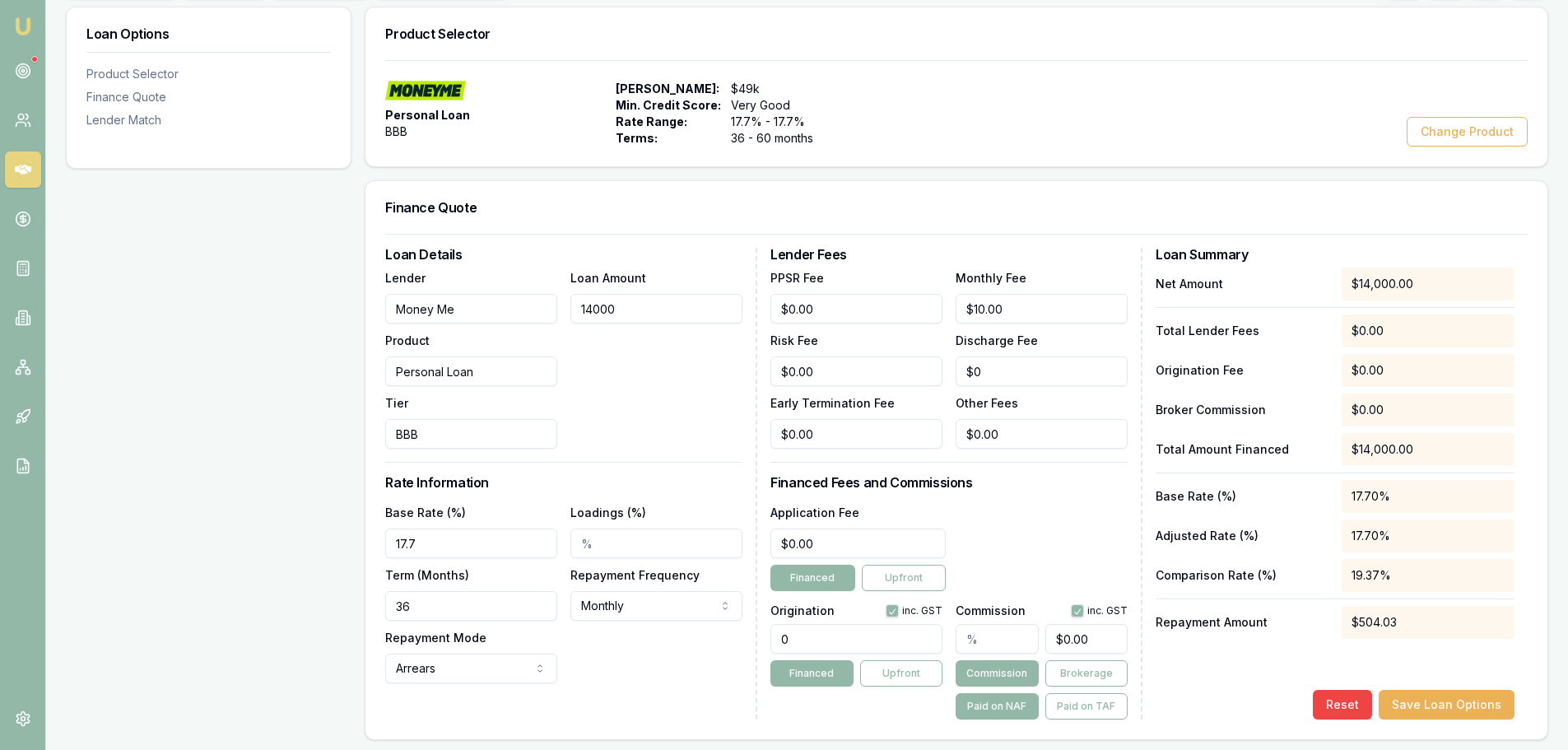
drag, startPoint x: 678, startPoint y: 317, endPoint x: 4, endPoint y: 365, distance: 675.7
click at [4, 365] on div "Emu Broker Deals View D-2M2SE2SL97 Erin Shield Toggle Menu Customer Jason Roger…" at bounding box center [784, 493] width 1568 height 1479
type input "$15,000.00"
click at [606, 372] on div "Loan Amount $15,000.00" at bounding box center [656, 357] width 172 height 181
drag, startPoint x: 440, startPoint y: 540, endPoint x: 127, endPoint y: 548, distance: 313.1
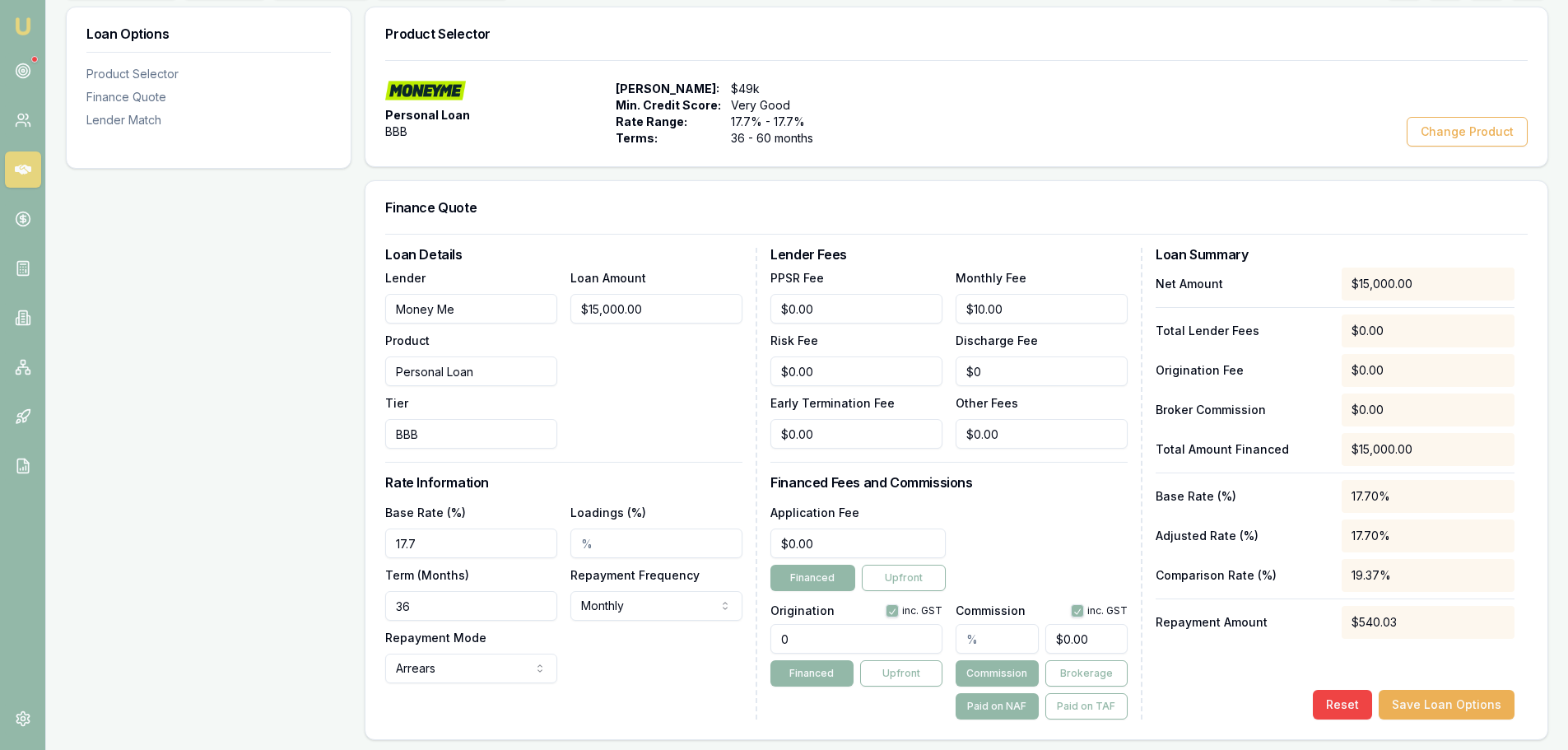
click at [149, 547] on div "Loan Options Product Selector Finance Quote Lender Match Product Selector Perso…" at bounding box center [807, 612] width 1482 height 1213
type input "17.95%"
drag, startPoint x: 447, startPoint y: 608, endPoint x: 96, endPoint y: 608, distance: 351.0
click at [140, 609] on div "Loan Options Product Selector Finance Quote Lender Match Product Selector Perso…" at bounding box center [807, 612] width 1482 height 1213
type input "60"
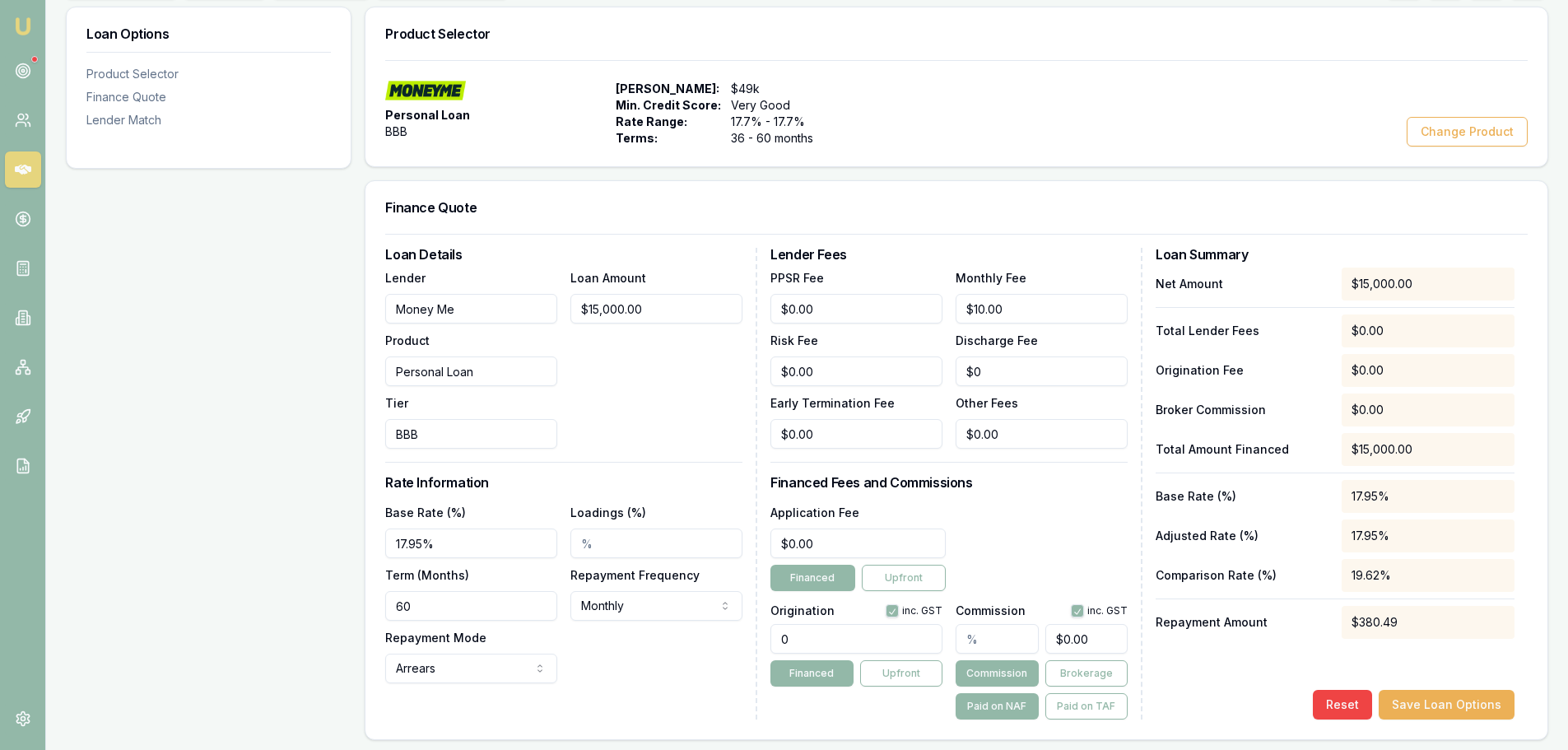
click at [275, 616] on div "Loan Options Product Selector Finance Quote Lender Match" at bounding box center [208, 612] width 286 height 1213
drag, startPoint x: 711, startPoint y: 644, endPoint x: 83, endPoint y: 689, distance: 629.6
click at [455, 647] on div "Loan Details Lender Money Me Product Personal Loan Tier BBB Loan Amount $15,000…" at bounding box center [957, 483] width 1143 height 471
type input "1490"
type input "0"
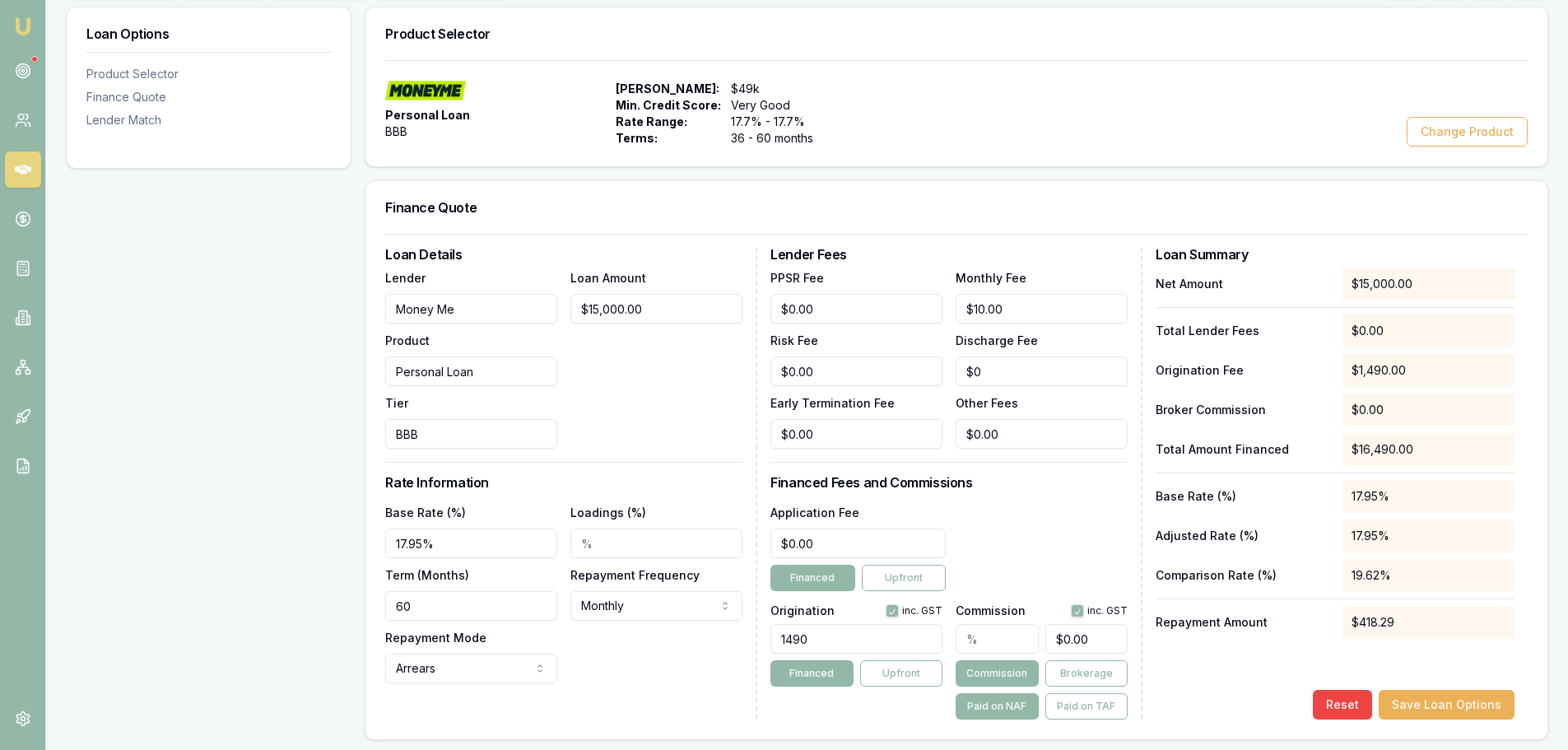
type input "1490.00"
drag, startPoint x: 838, startPoint y: 540, endPoint x: 286, endPoint y: 588, distance: 554.1
click at [317, 587] on div "Loan Options Product Selector Finance Quote Lender Match Product Selector Perso…" at bounding box center [807, 612] width 1482 height 1213
type input "$495.00"
click at [1044, 532] on div "Application Fee $495.00 Financed Upfront" at bounding box center [949, 547] width 357 height 89
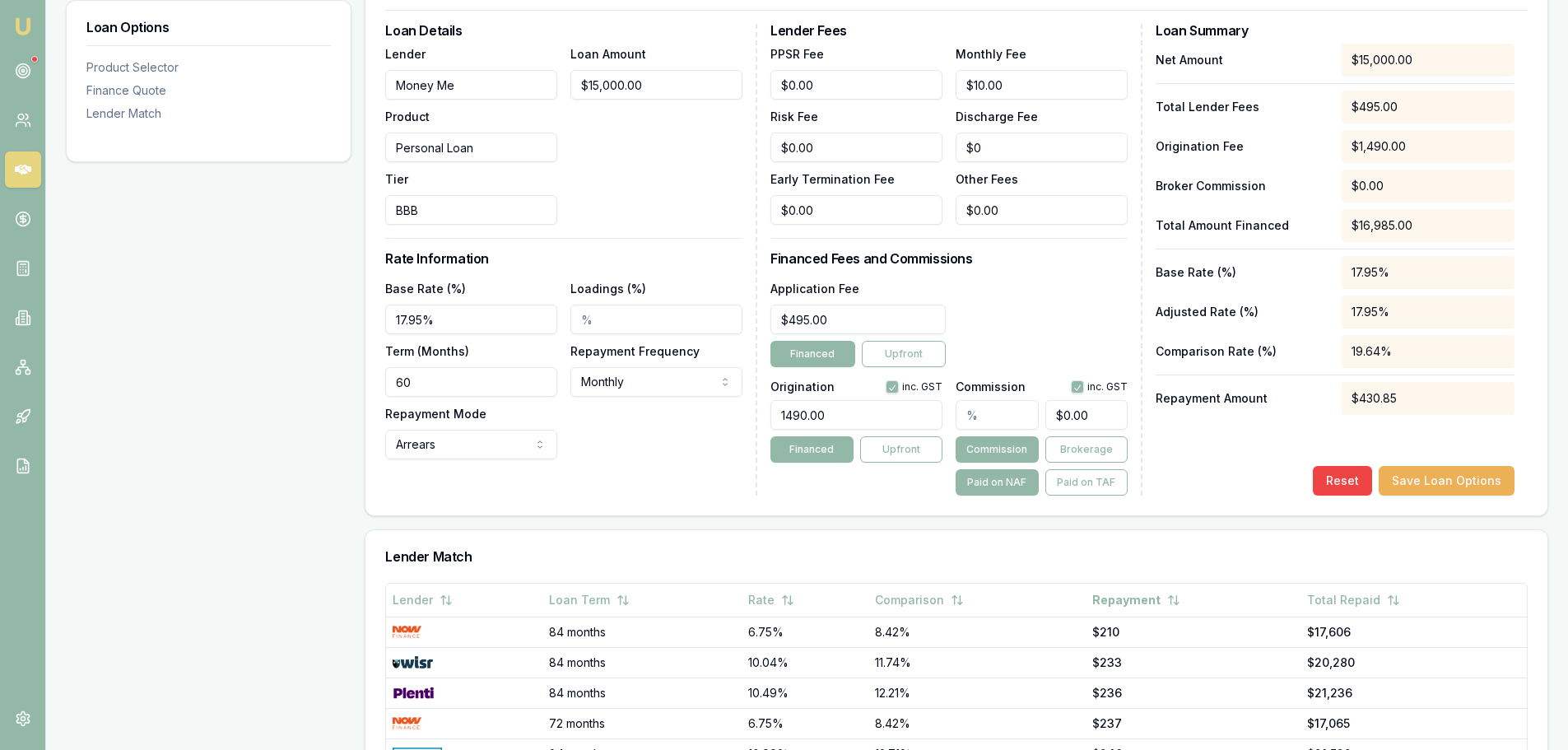
scroll to position [494, 0]
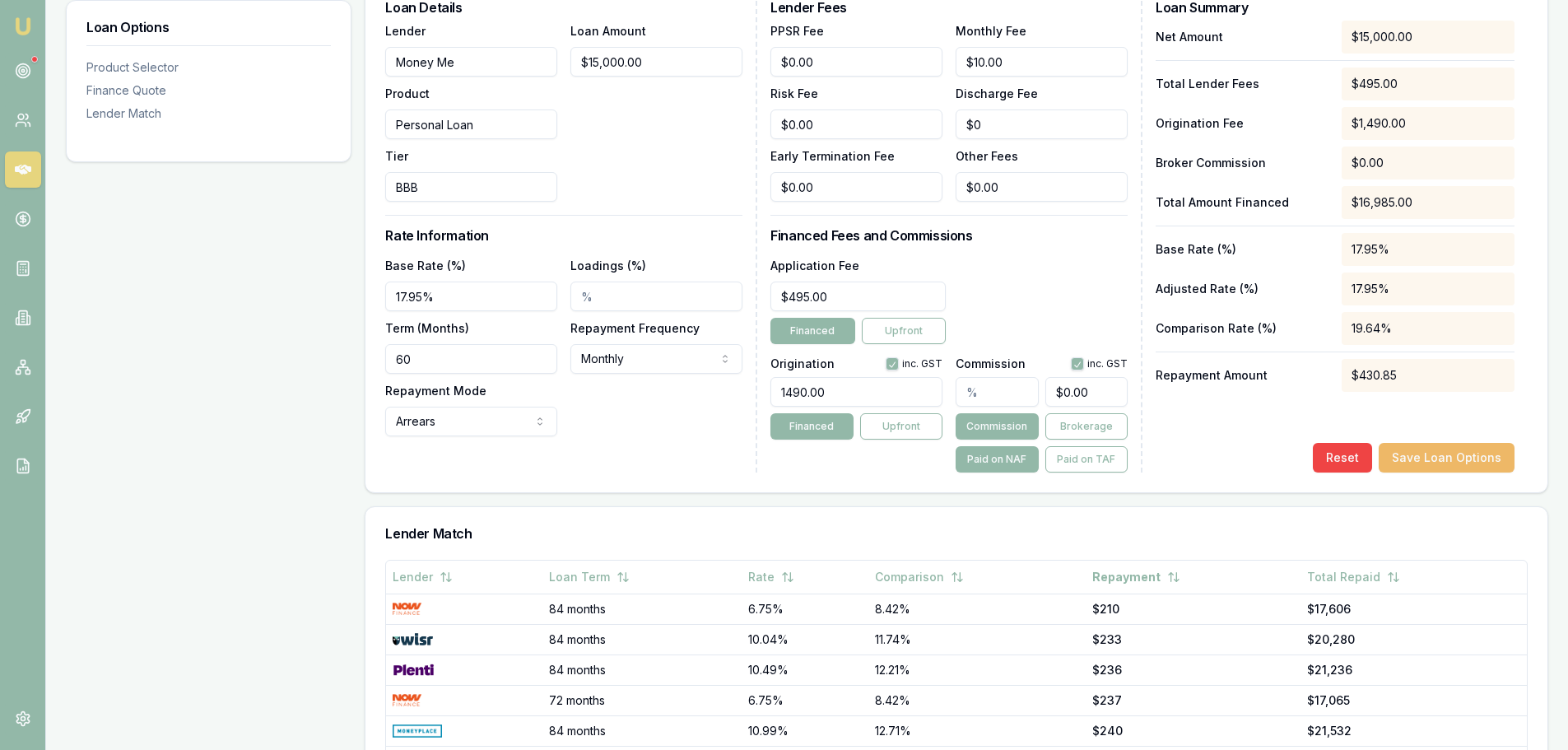
click at [1479, 451] on button "Save Loan Options" at bounding box center [1447, 458] width 136 height 30
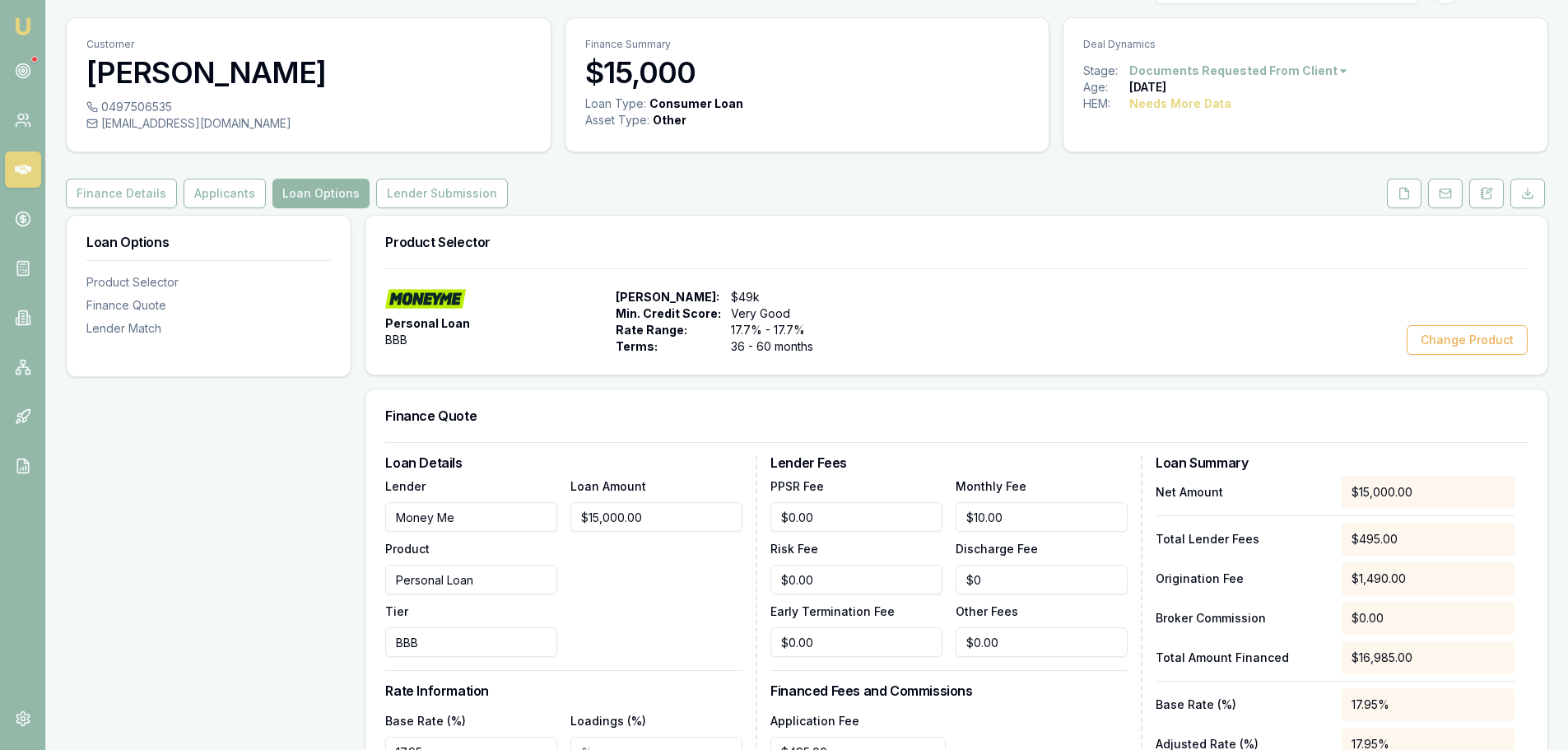
scroll to position [0, 0]
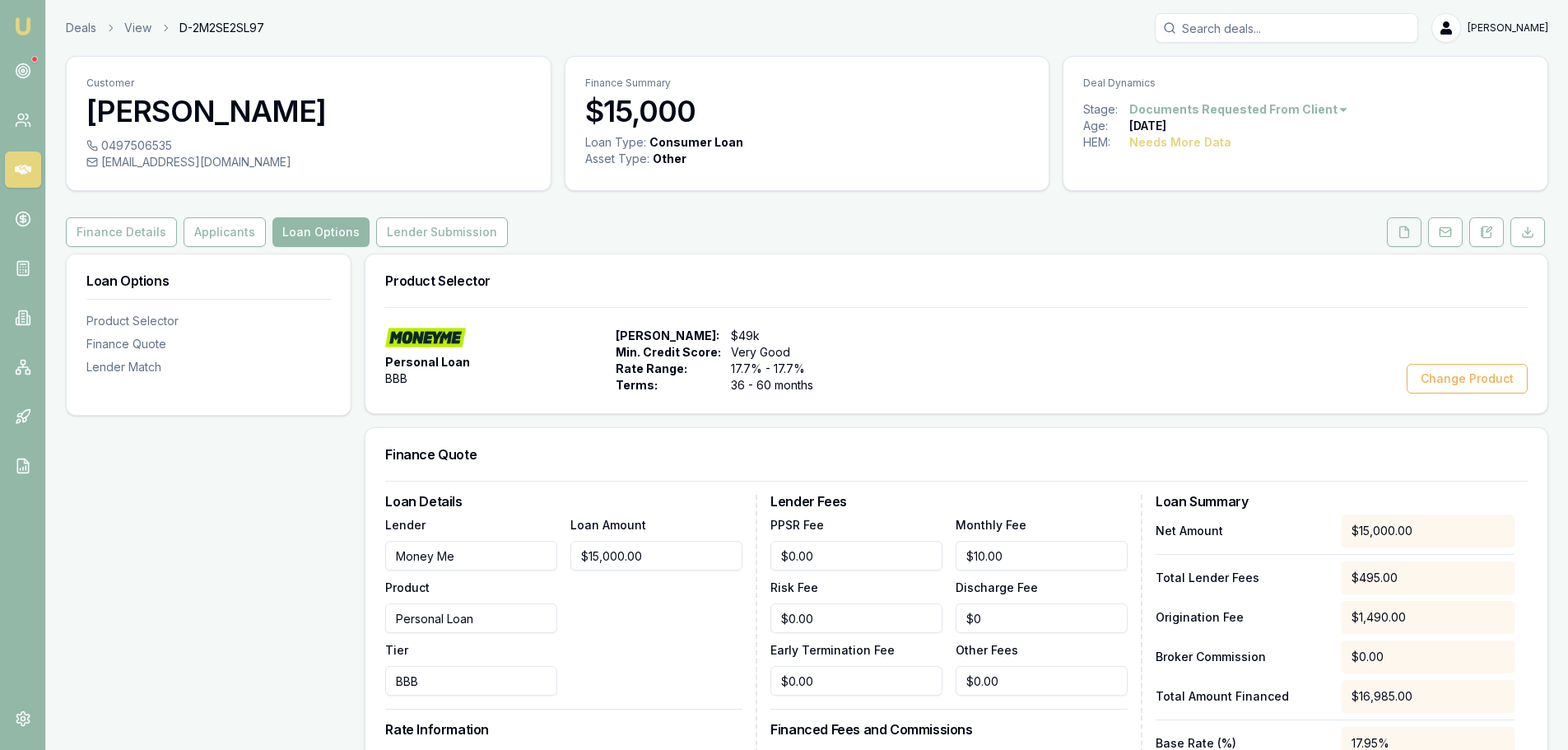
click at [1403, 236] on icon at bounding box center [1404, 232] width 13 height 13
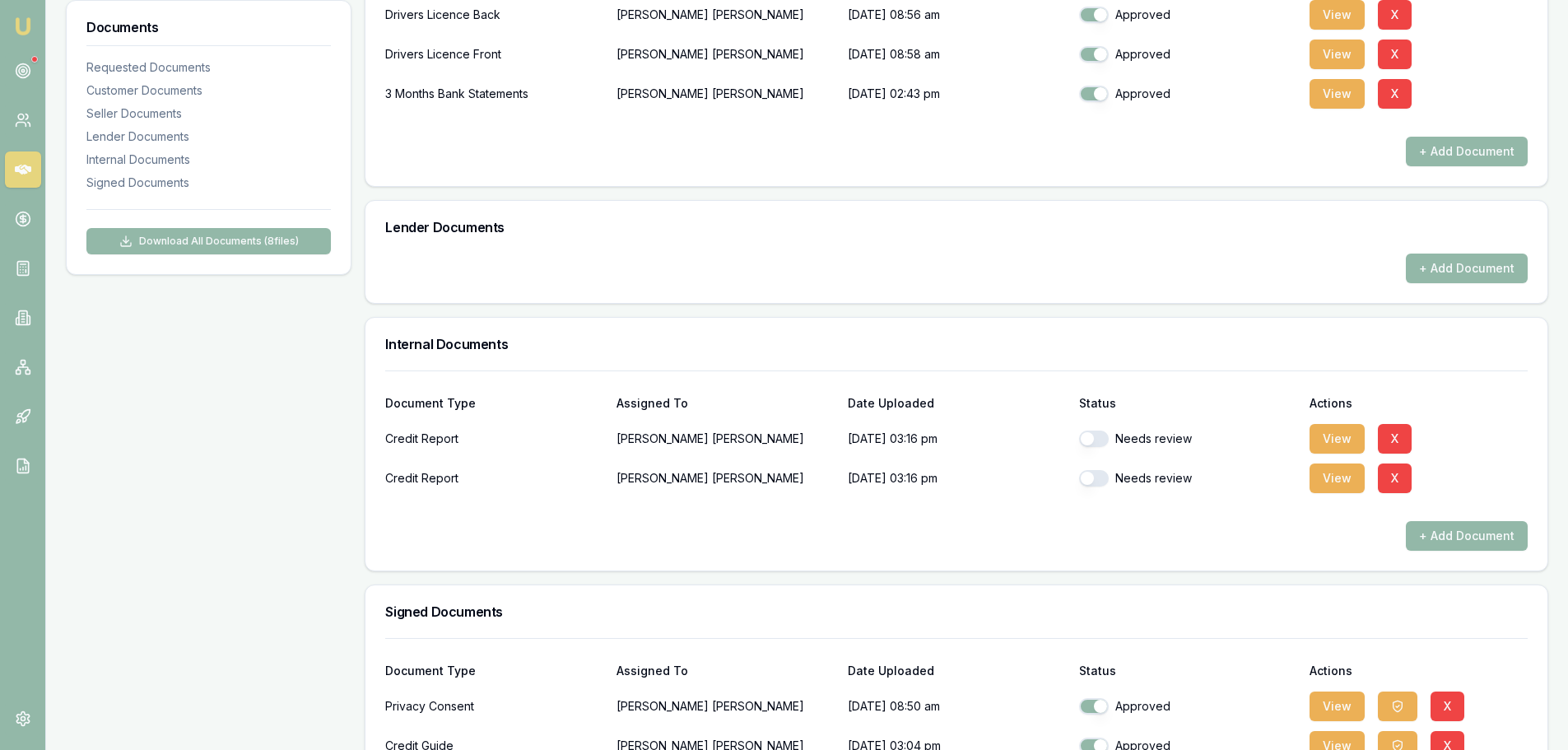
scroll to position [647, 0]
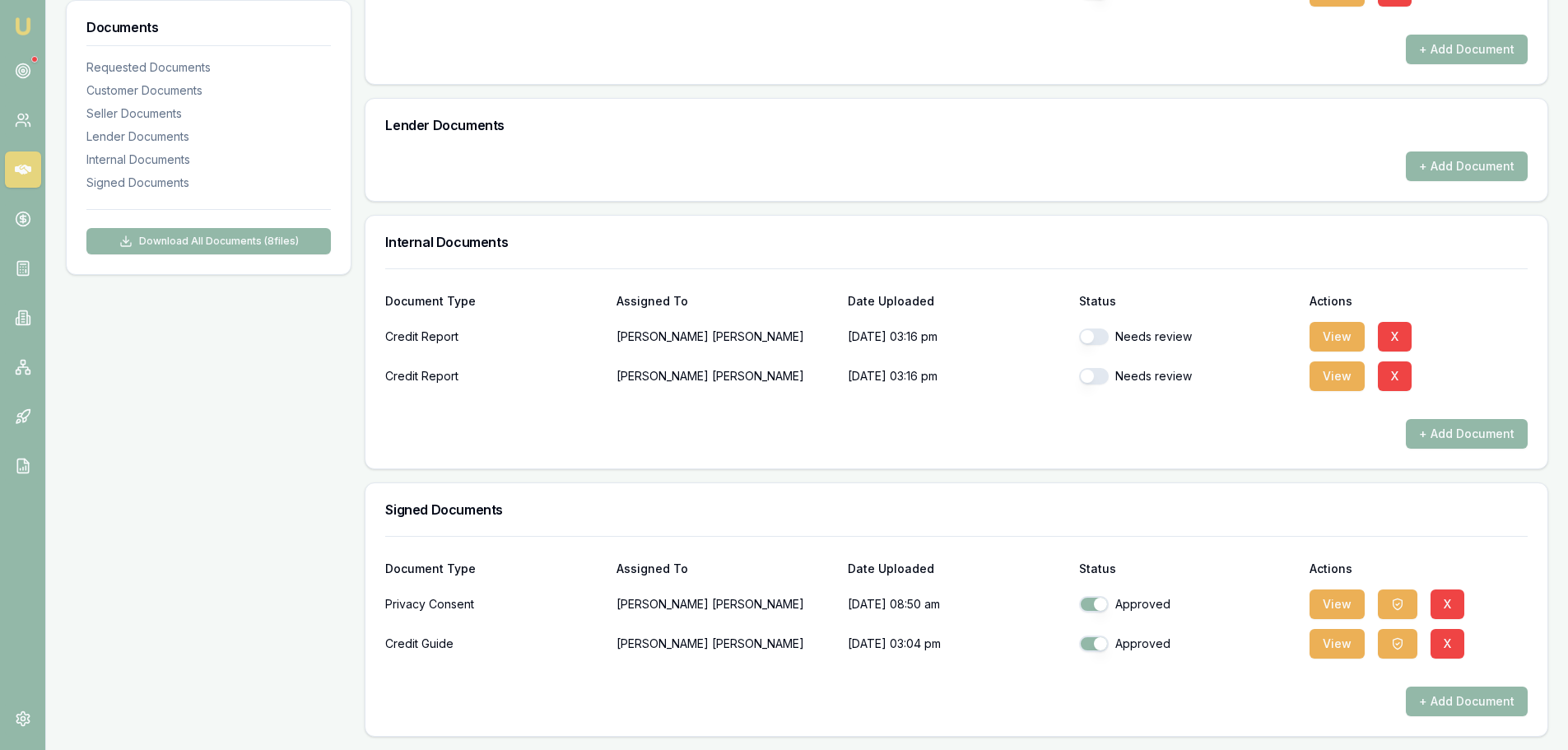
click at [1097, 338] on button "button" at bounding box center [1094, 336] width 30 height 17
checkbox input "true"
click at [1098, 379] on button "button" at bounding box center [1094, 376] width 30 height 17
checkbox input "true"
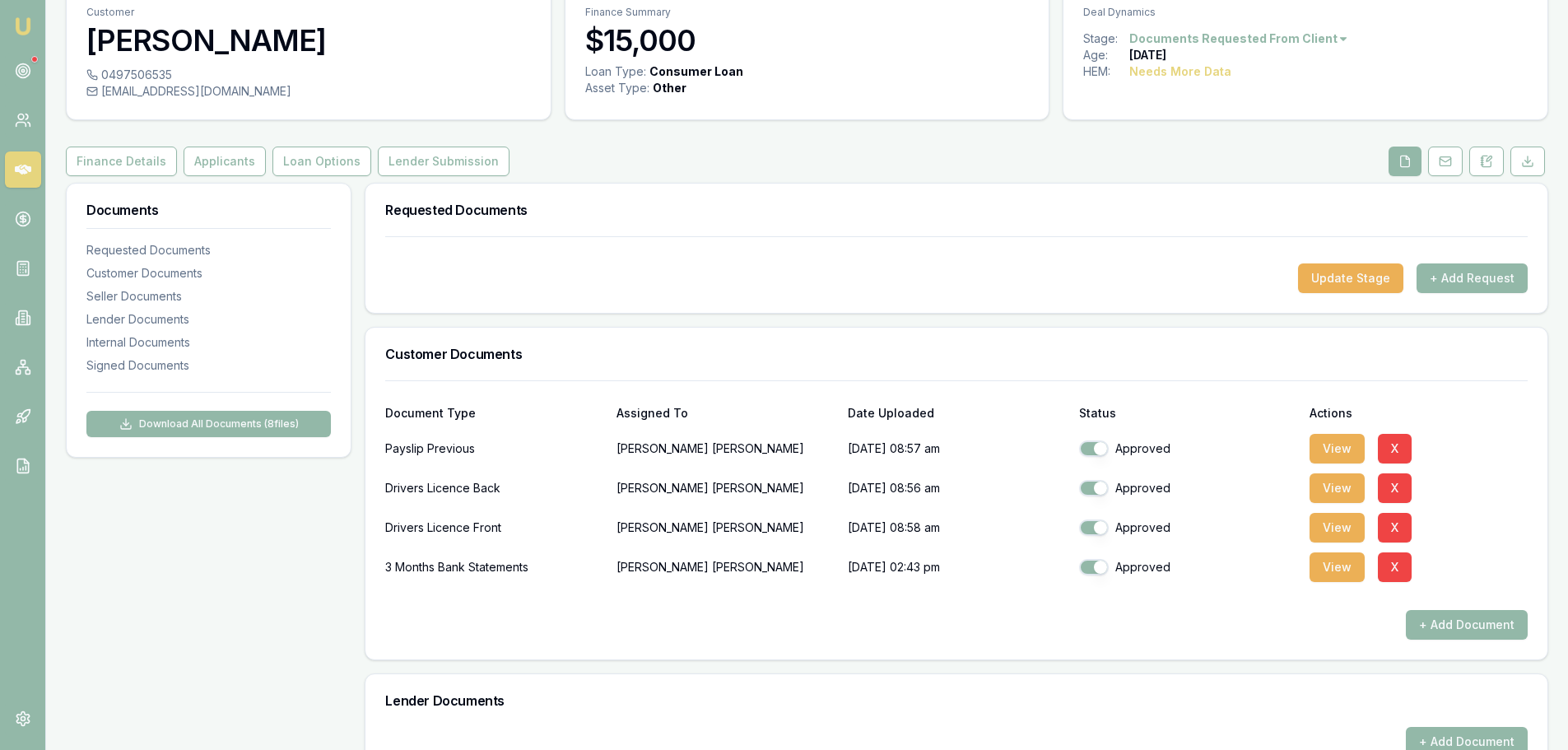
scroll to position [0, 0]
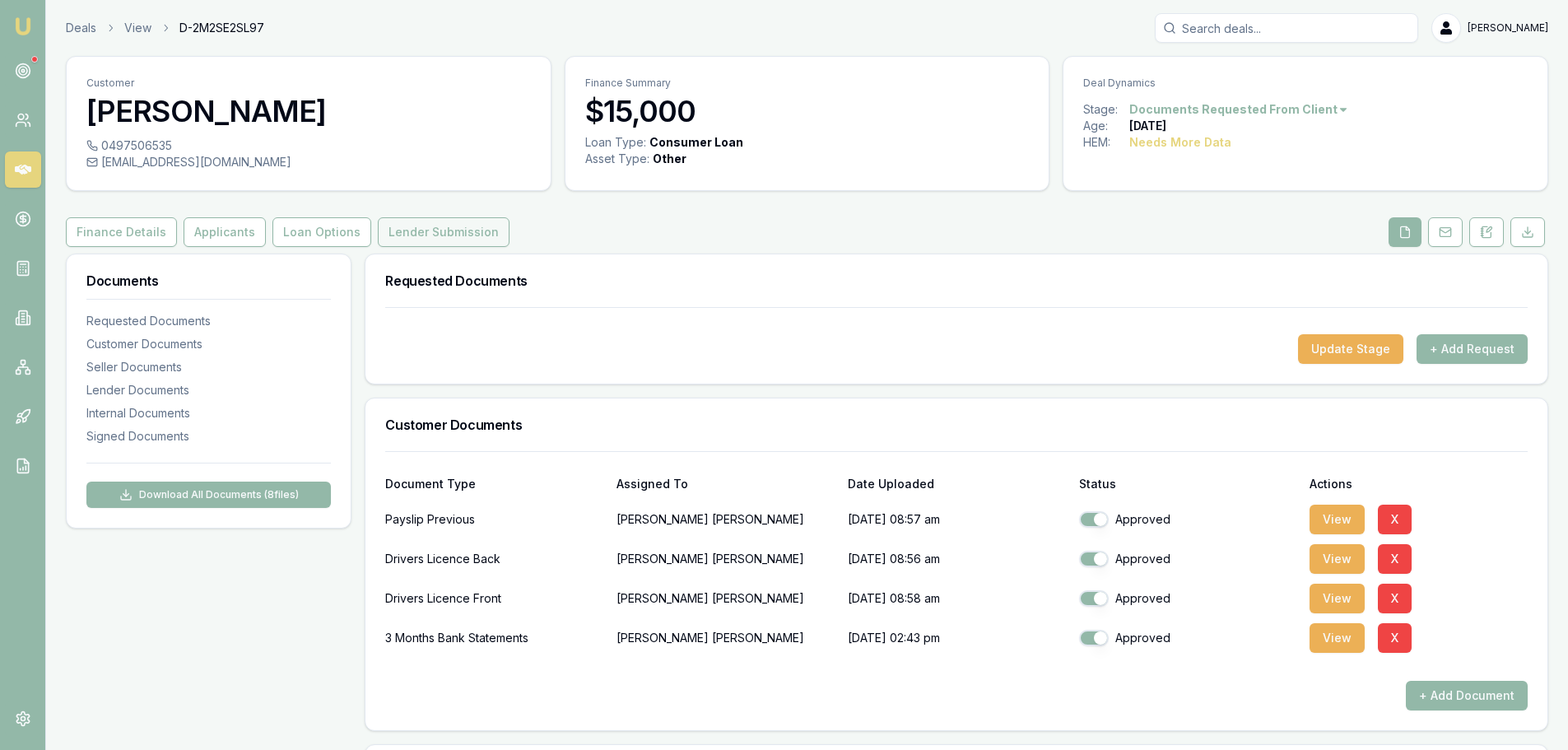
click at [447, 238] on button "Lender Submission" at bounding box center [443, 233] width 132 height 30
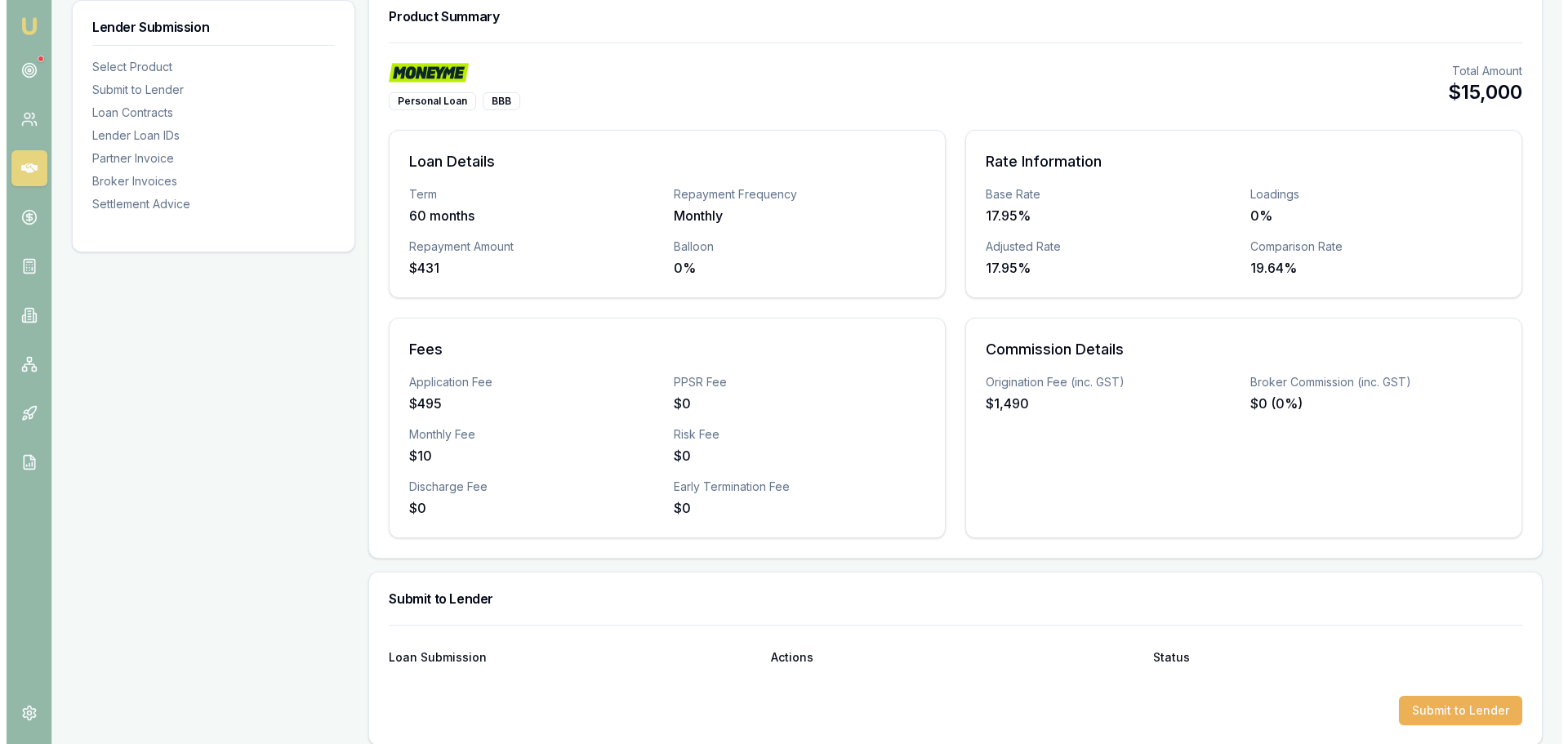
scroll to position [326, 0]
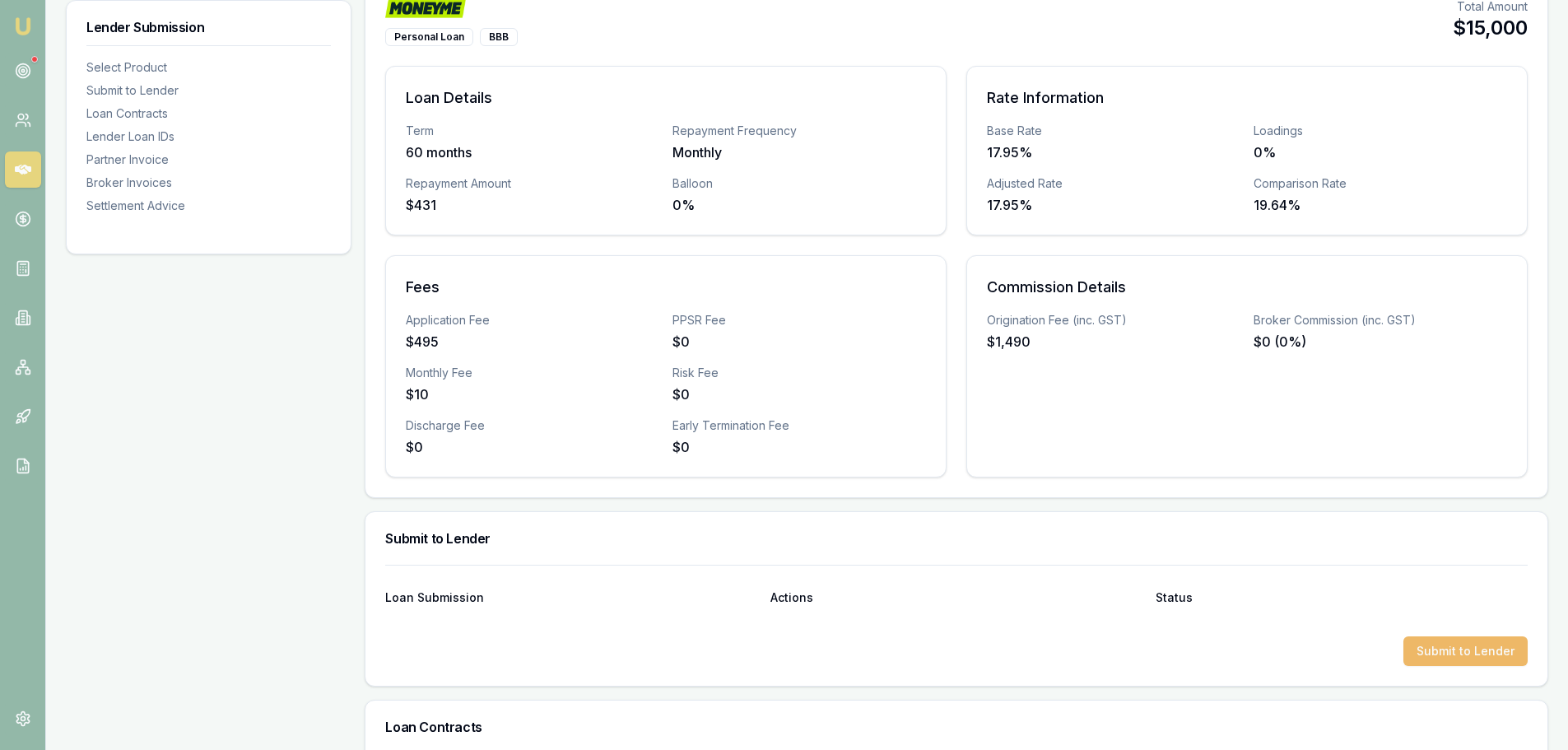
click at [1455, 663] on button "Submit to Lender" at bounding box center [1465, 651] width 125 height 30
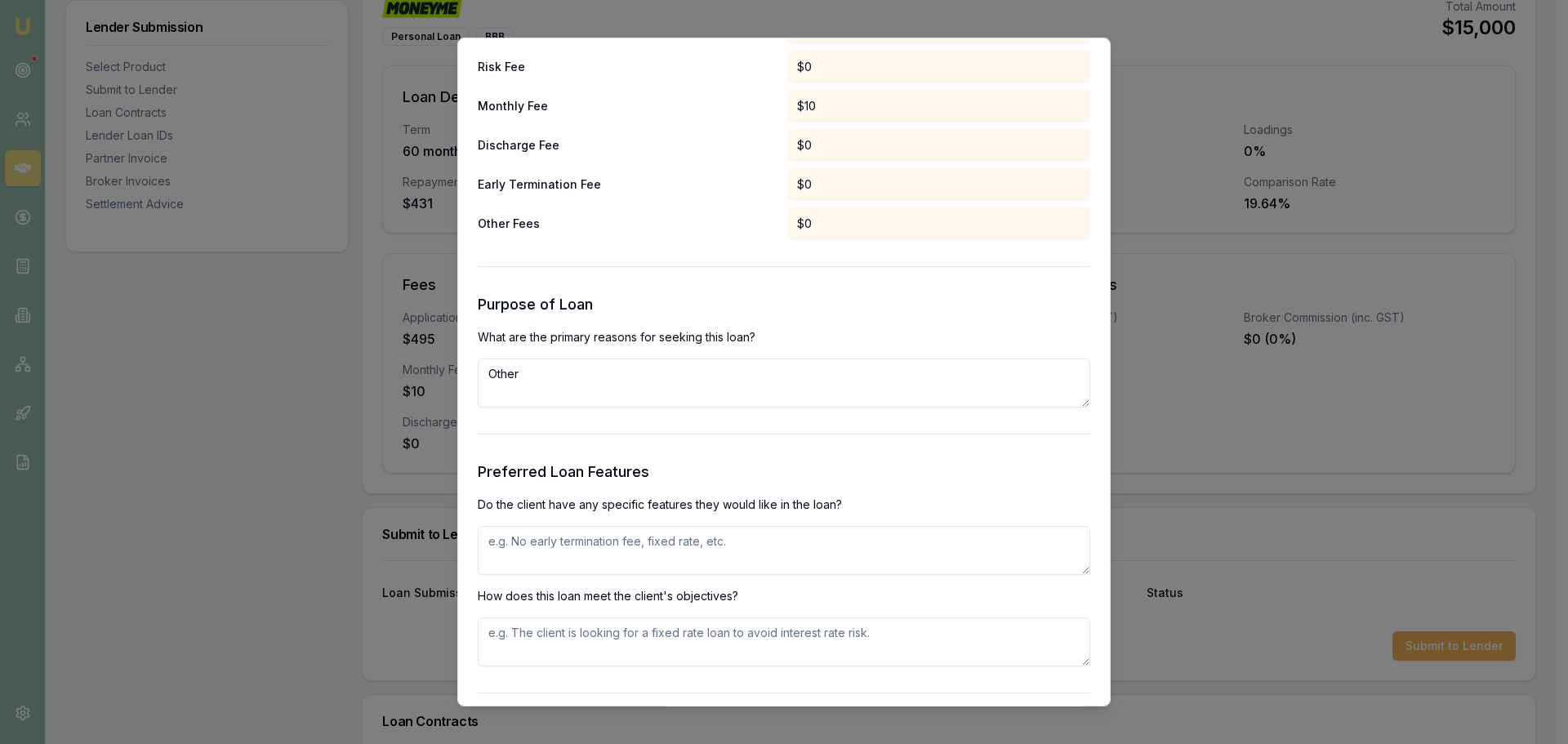
scroll to position [1551, 0]
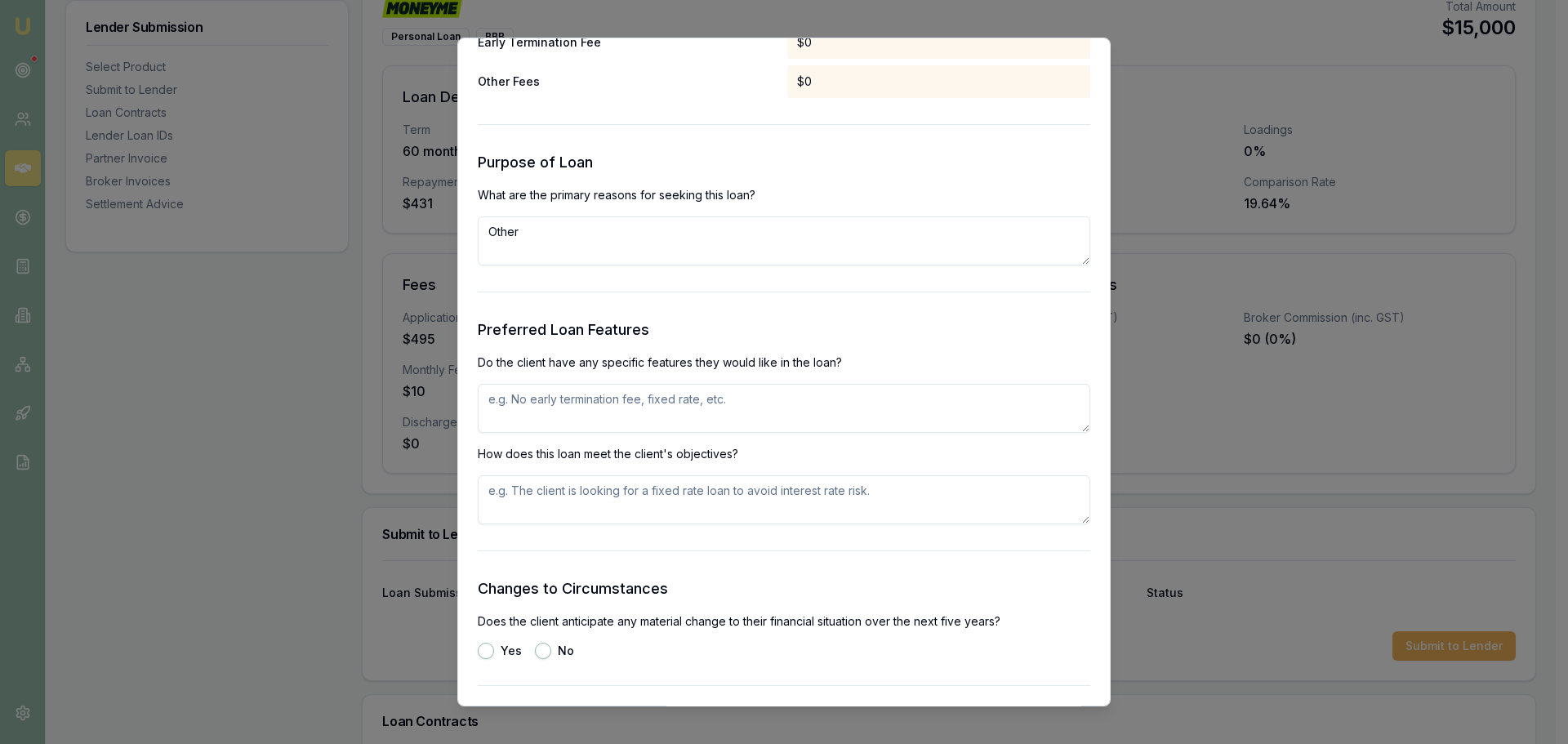
click at [536, 394] on textarea at bounding box center [784, 408] width 612 height 49
type textarea "FIXED RATE, NO EXIT FEES"
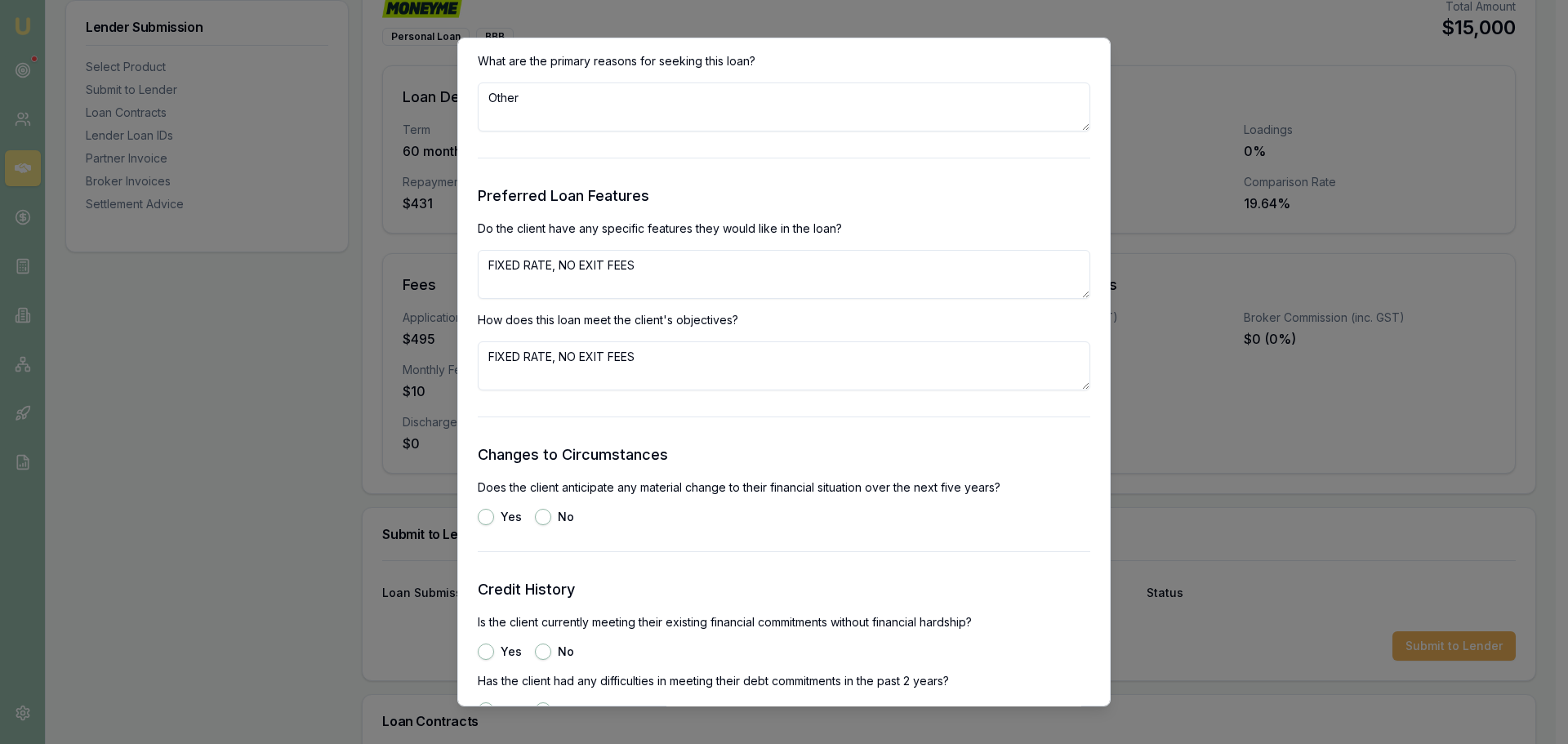
scroll to position [1797, 0]
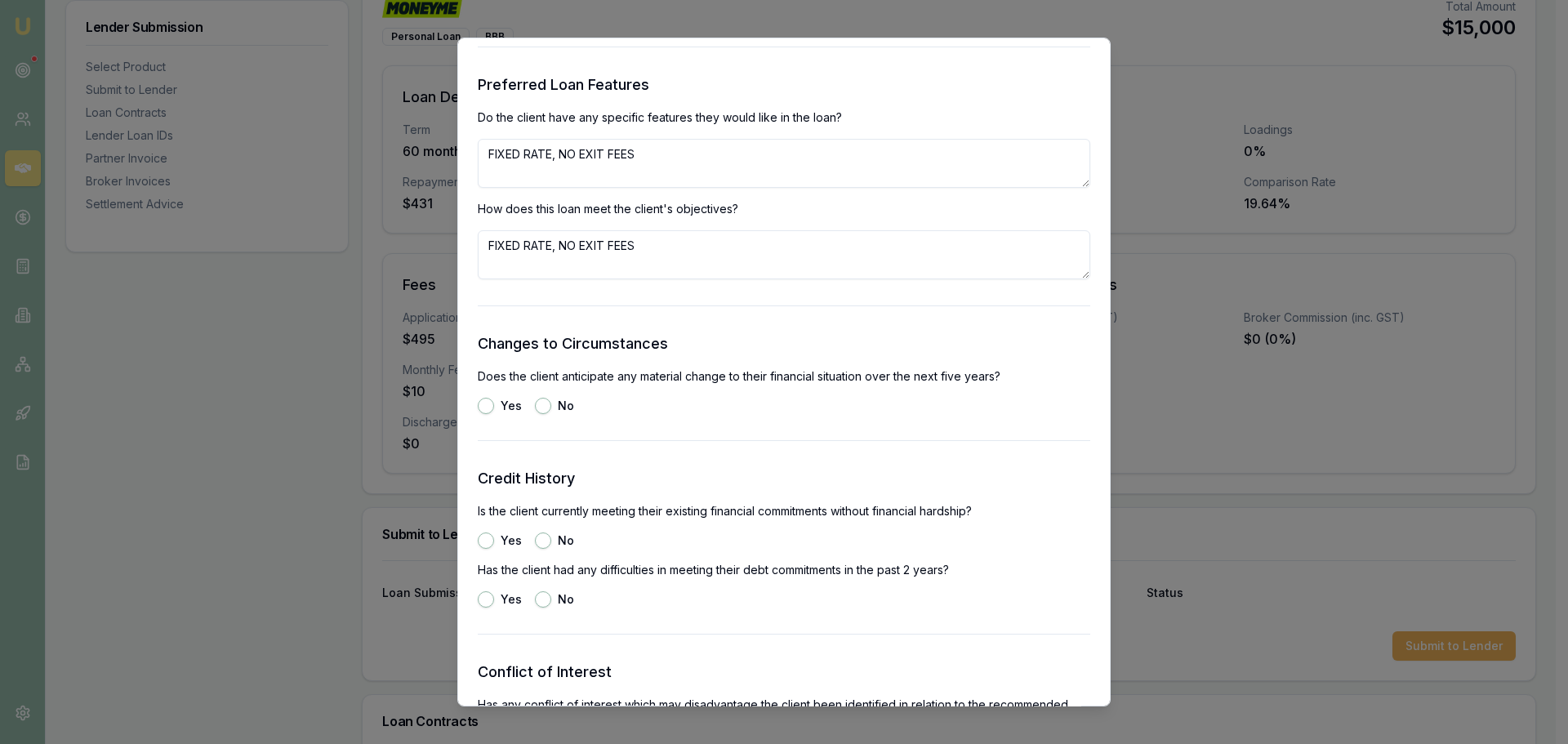
type textarea "FIXED RATE, NO EXIT FEES"
click at [545, 409] on button "No" at bounding box center [543, 405] width 17 height 17
radio input "true"
click at [489, 542] on button "Yes" at bounding box center [485, 540] width 17 height 17
radio input "true"
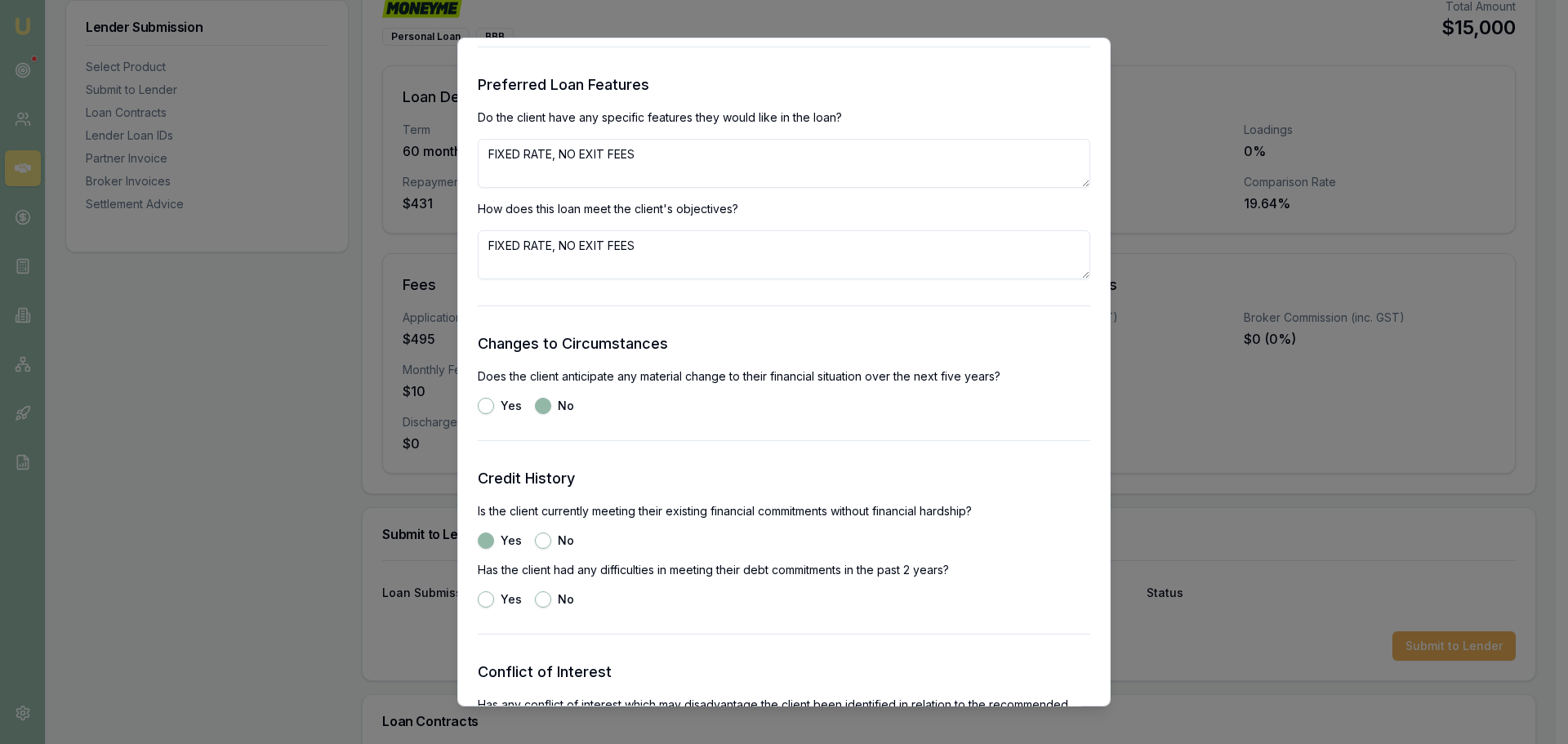
click at [539, 602] on button "No" at bounding box center [543, 599] width 17 height 17
radio input "true"
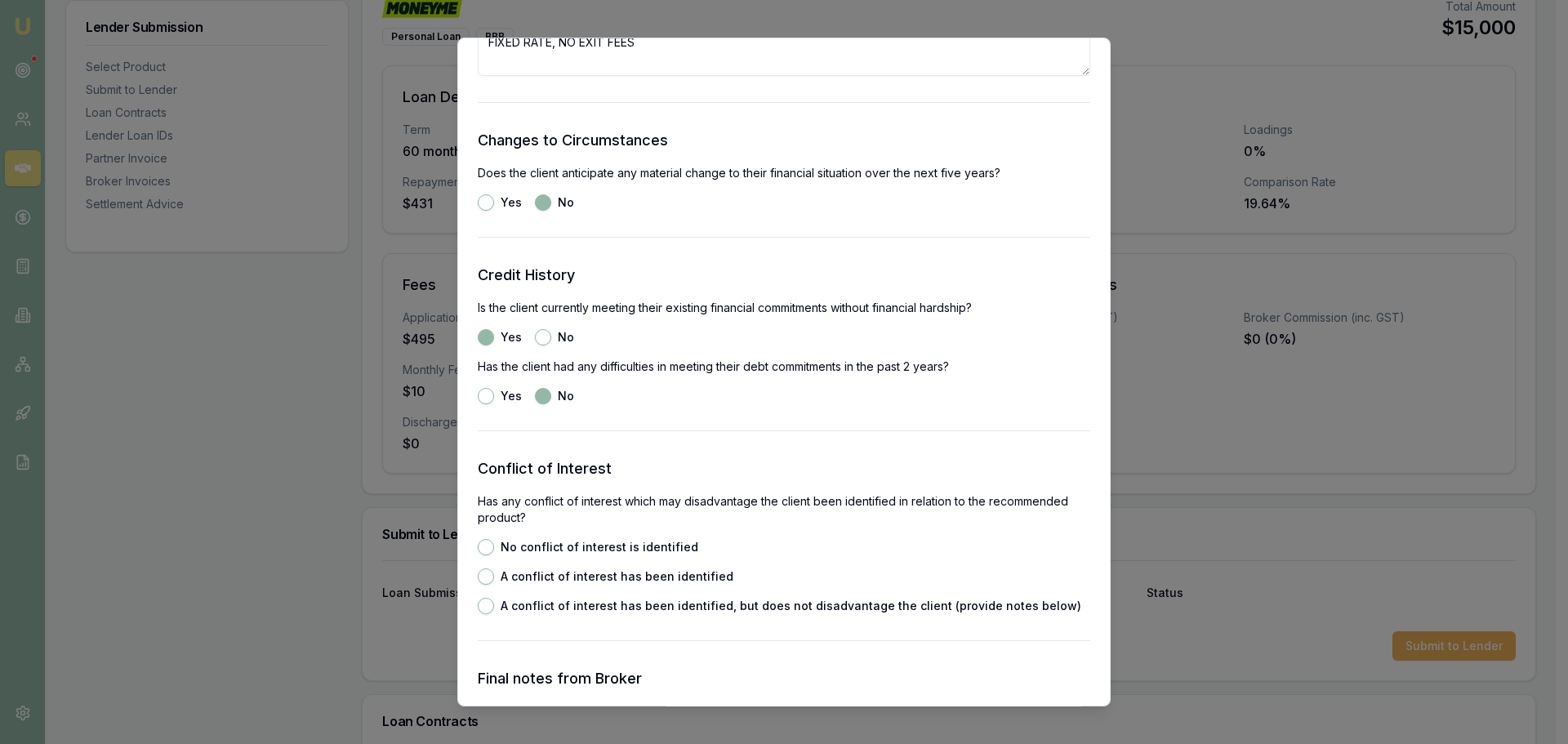
scroll to position [2205, 0]
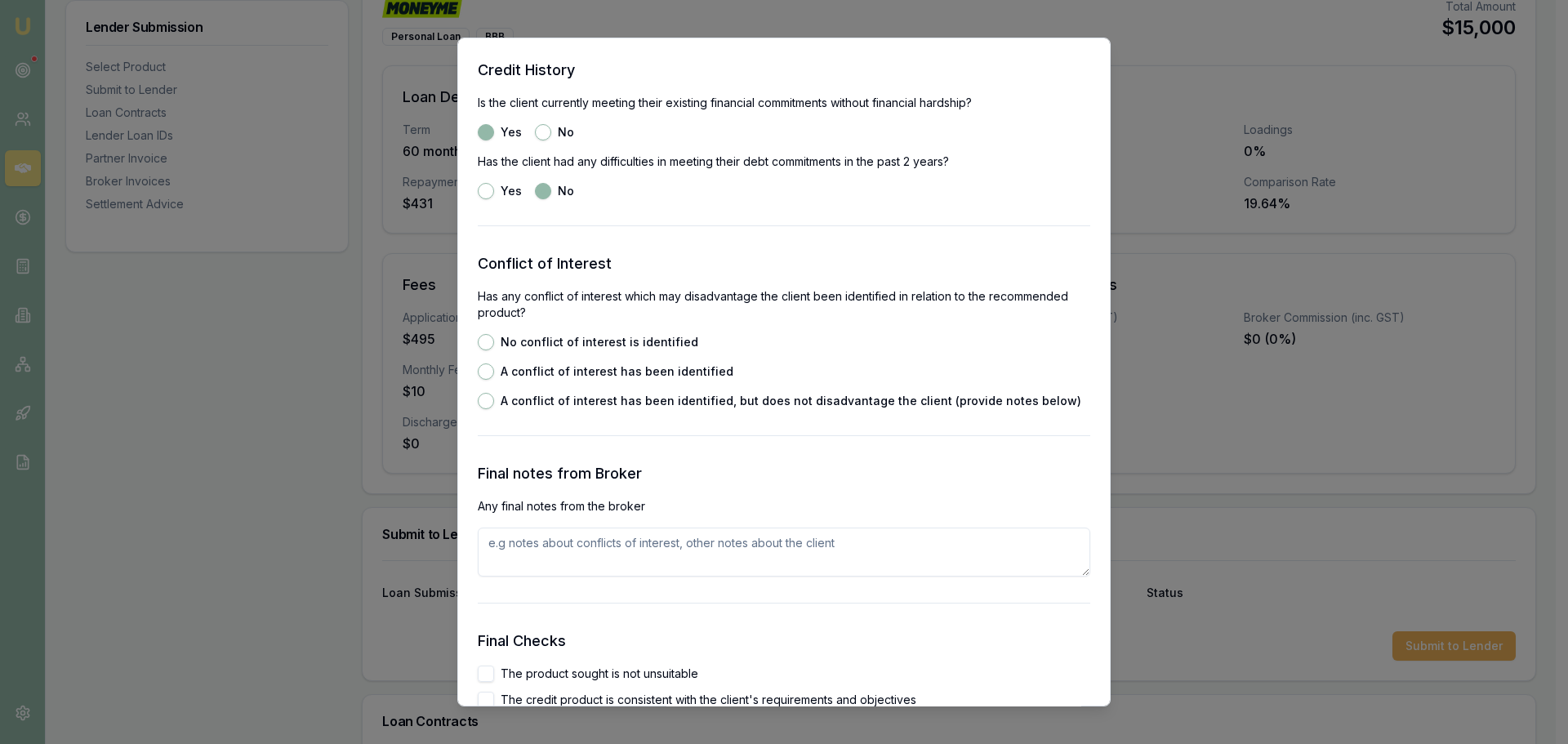
click at [486, 344] on button "No conflict of interest is identified" at bounding box center [485, 342] width 17 height 17
radio input "true"
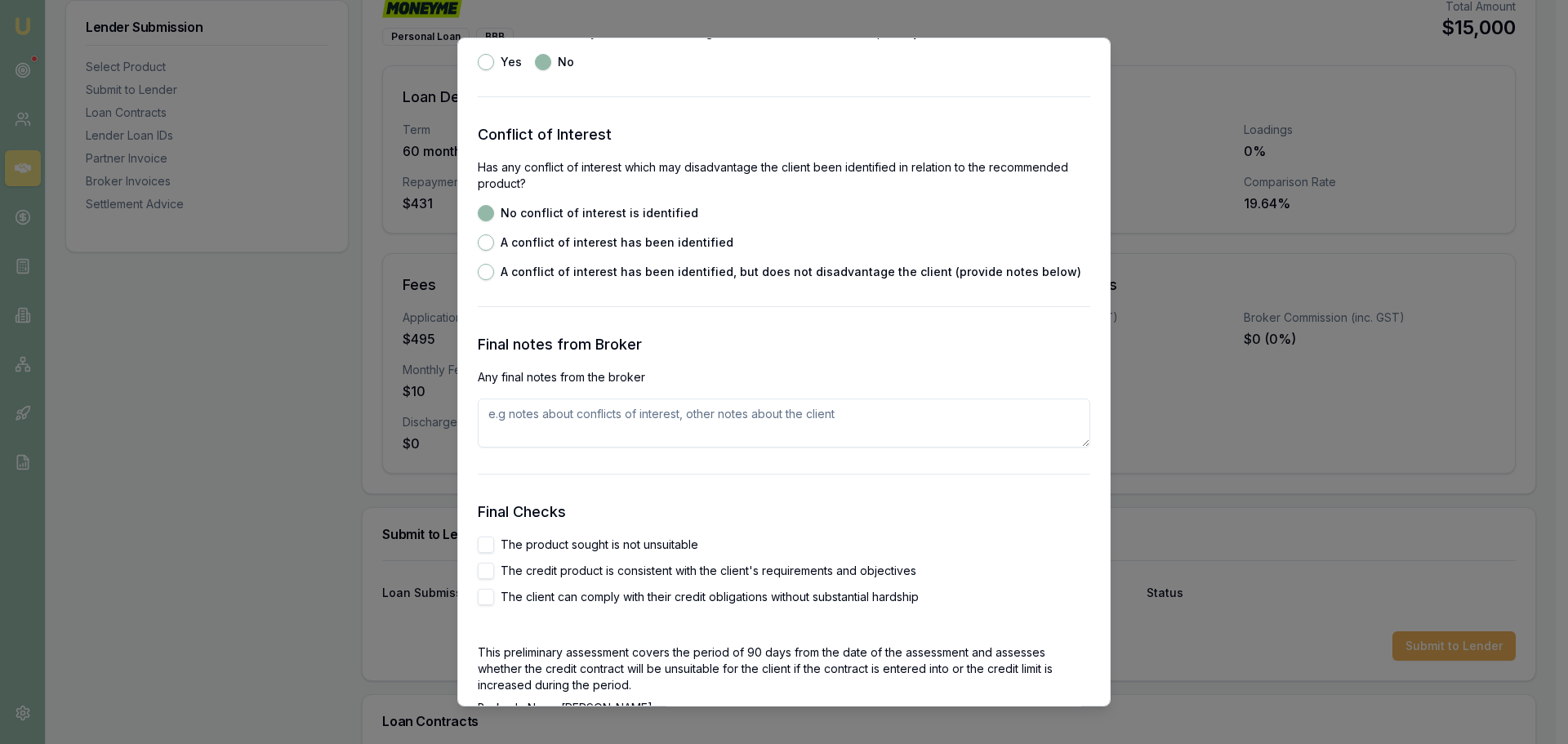
scroll to position [2531, 0]
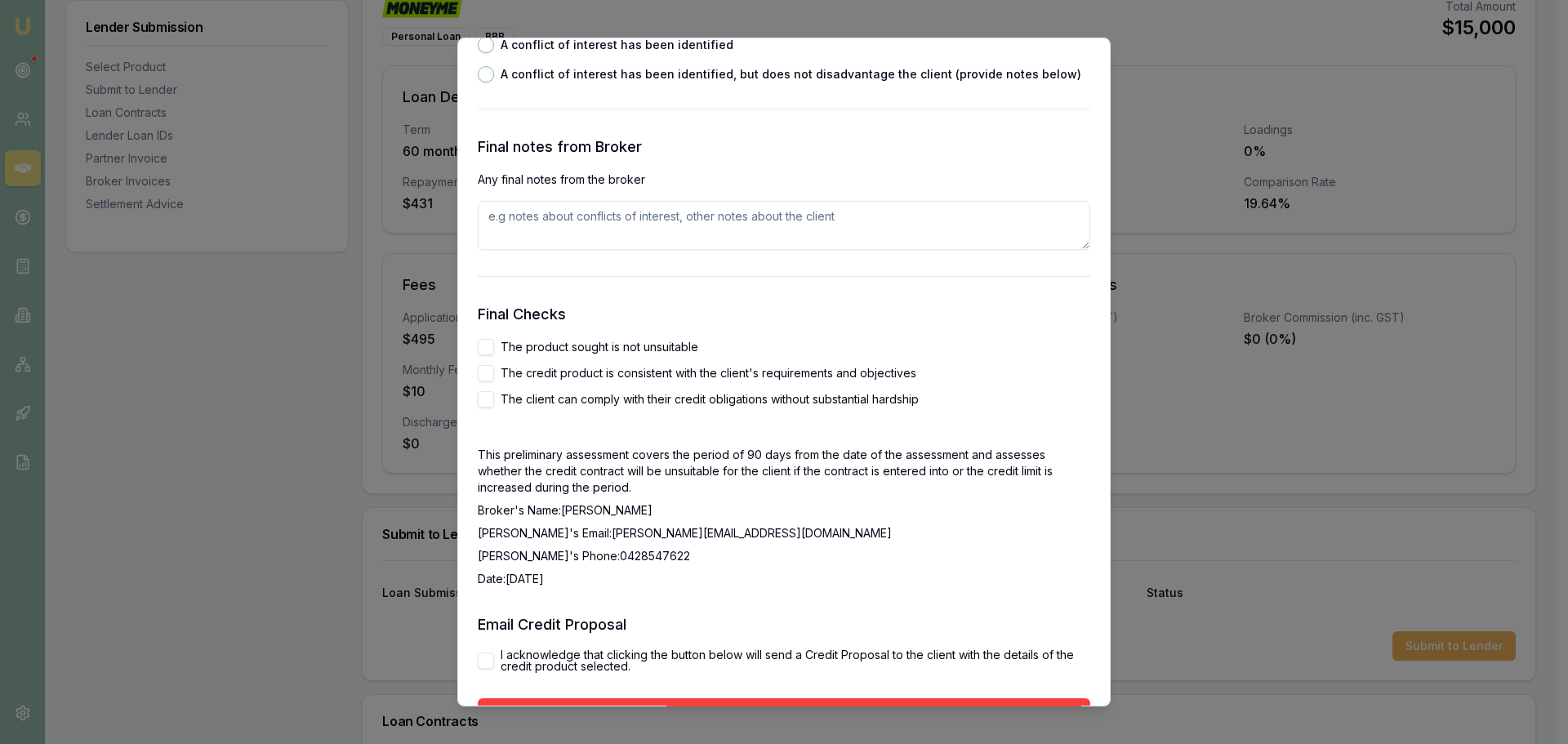
click at [489, 343] on button "The product sought is not unsuitable" at bounding box center [485, 347] width 17 height 17
checkbox input "true"
click at [480, 376] on button "The credit product is consistent with the client's requirements and objectives" at bounding box center [485, 373] width 17 height 17
checkbox input "true"
click at [486, 400] on button "The client can comply with their credit obligations without substantial hardship" at bounding box center [485, 399] width 17 height 17
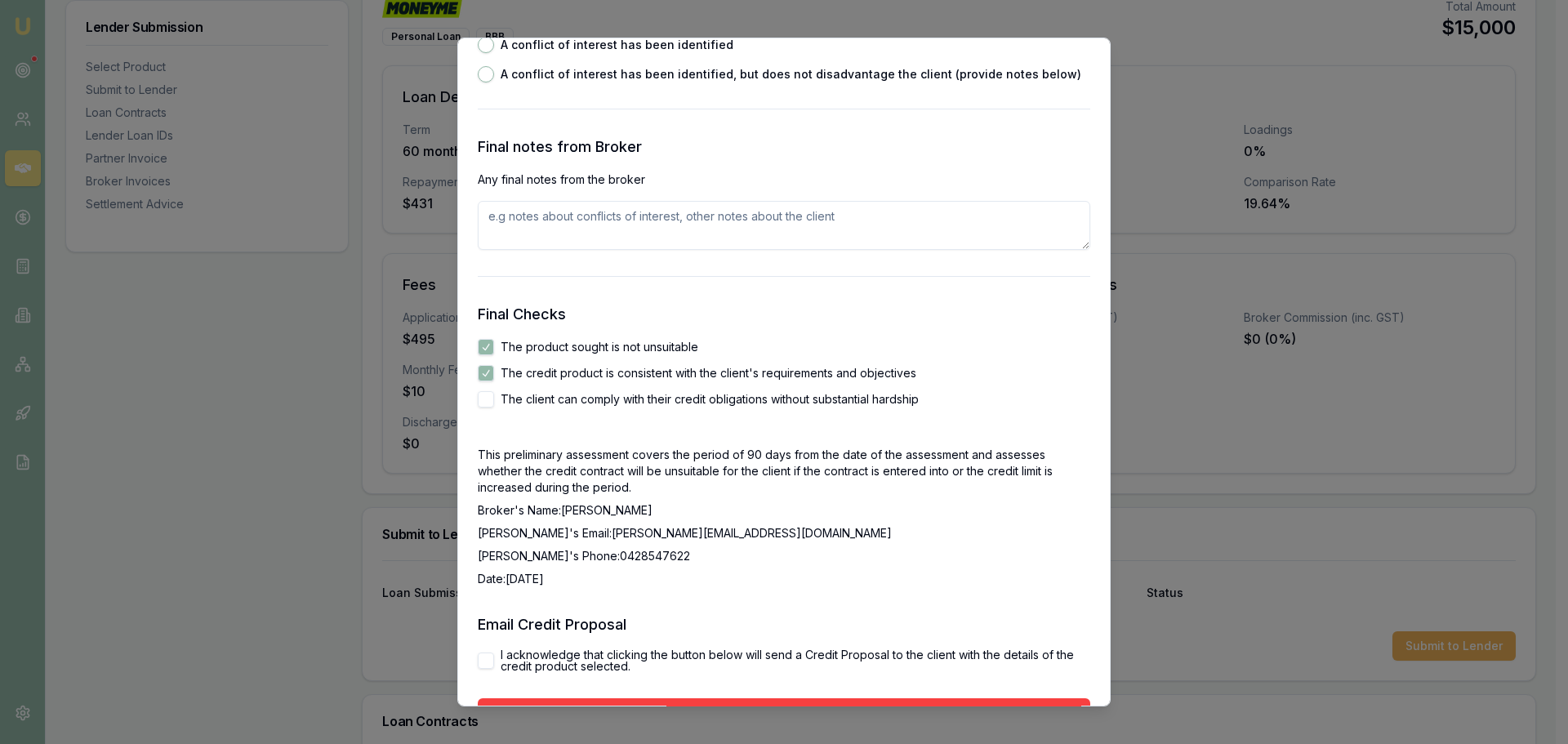
checkbox input "true"
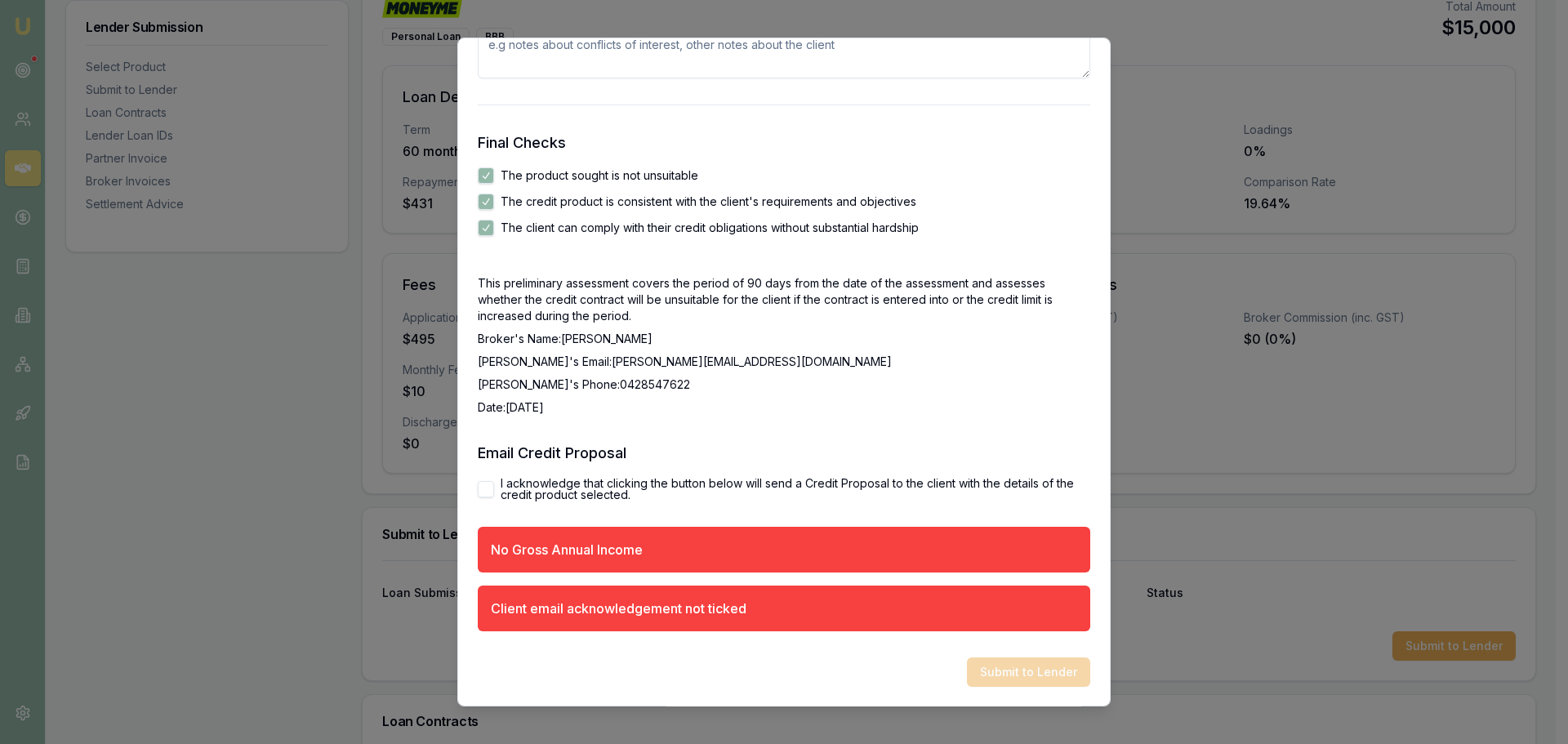
click at [487, 489] on button "I acknowledge that clicking the button below will send a Credit Proposal to the…" at bounding box center [485, 489] width 17 height 17
checkbox input "true"
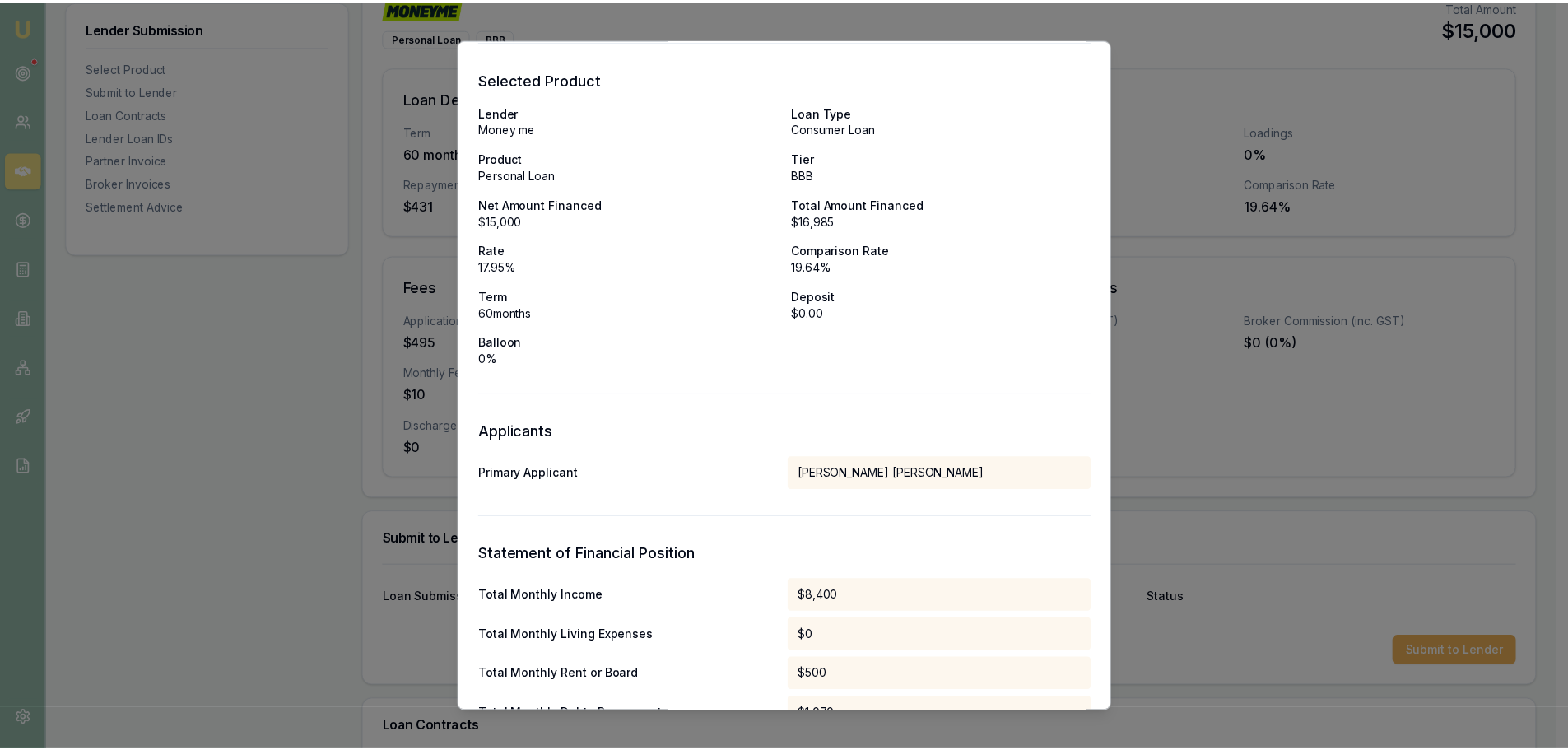
scroll to position [0, 0]
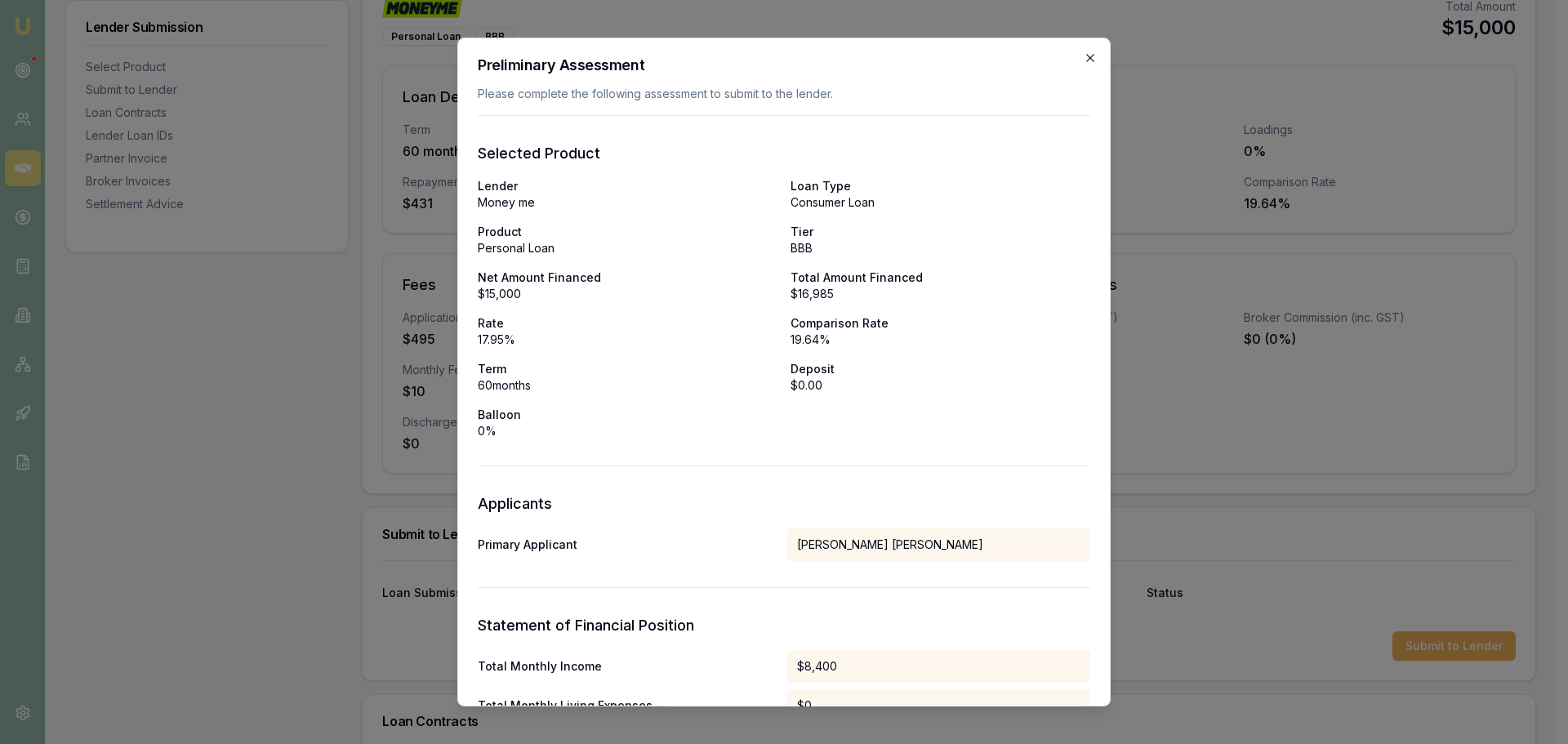
click at [1084, 63] on icon "button" at bounding box center [1090, 58] width 13 height 13
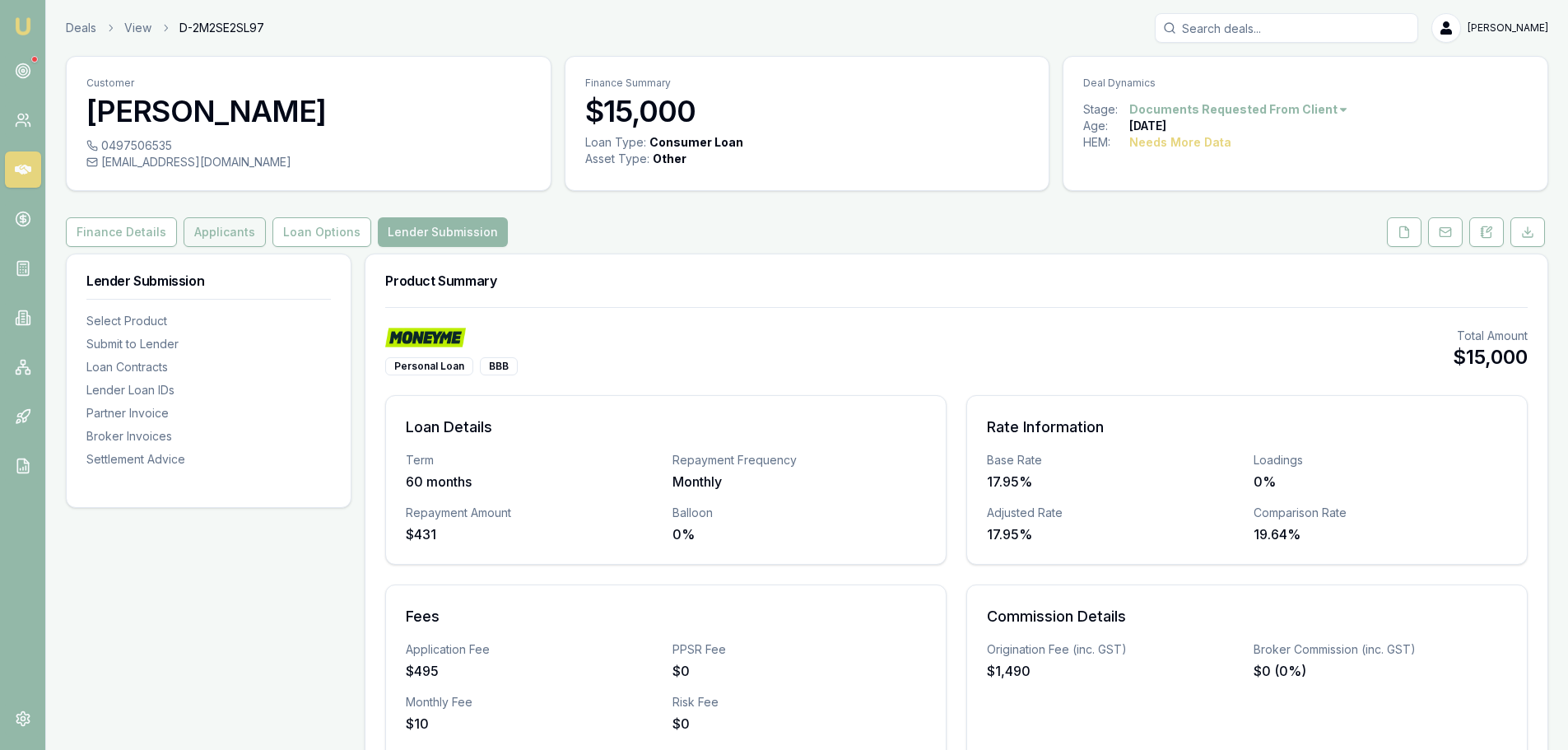
click at [226, 233] on button "Applicants" at bounding box center [225, 233] width 82 height 30
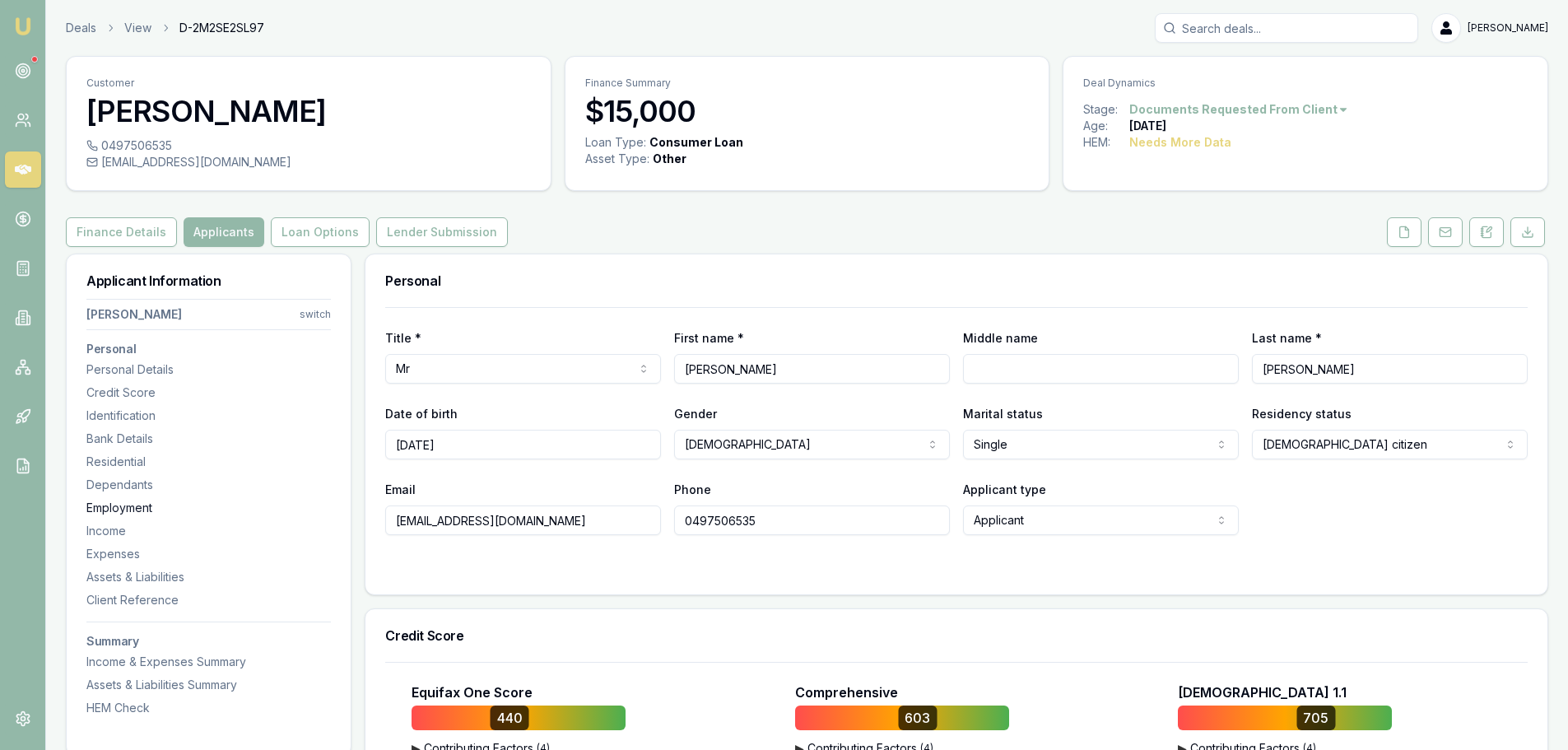
click at [119, 504] on div "Employment" at bounding box center [209, 508] width 244 height 17
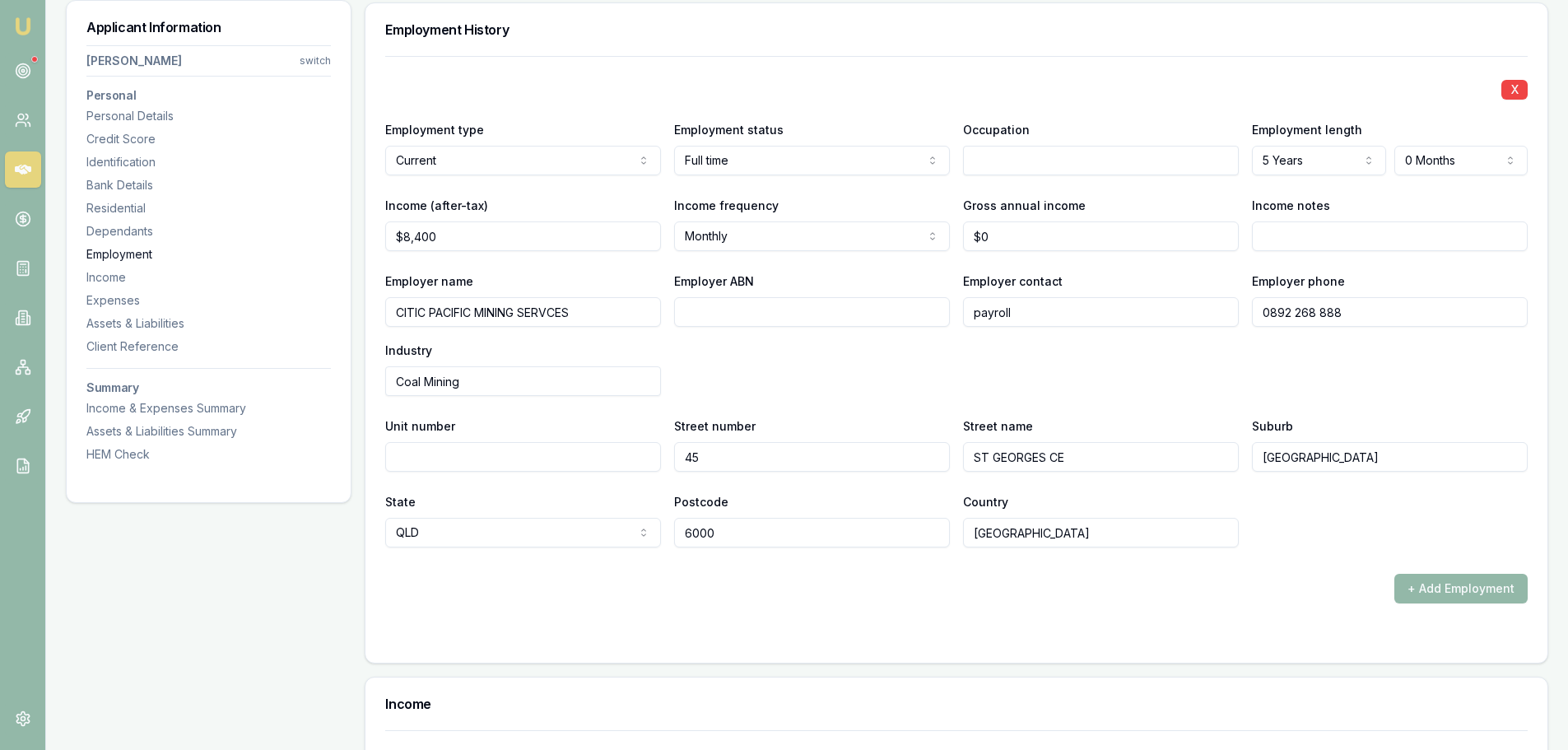
scroll to position [2653, 0]
drag, startPoint x: 1002, startPoint y: 232, endPoint x: 569, endPoint y: 264, distance: 434.2
click at [612, 261] on div "X Employment type Current Current Previous Employment status Full time Full tim…" at bounding box center [957, 299] width 1143 height 492
type input "$150,000"
click at [904, 374] on div "Employer name CITIC PACIFIC MINING SERVCES Employer ABN Employer contact payrol…" at bounding box center [957, 330] width 1143 height 125
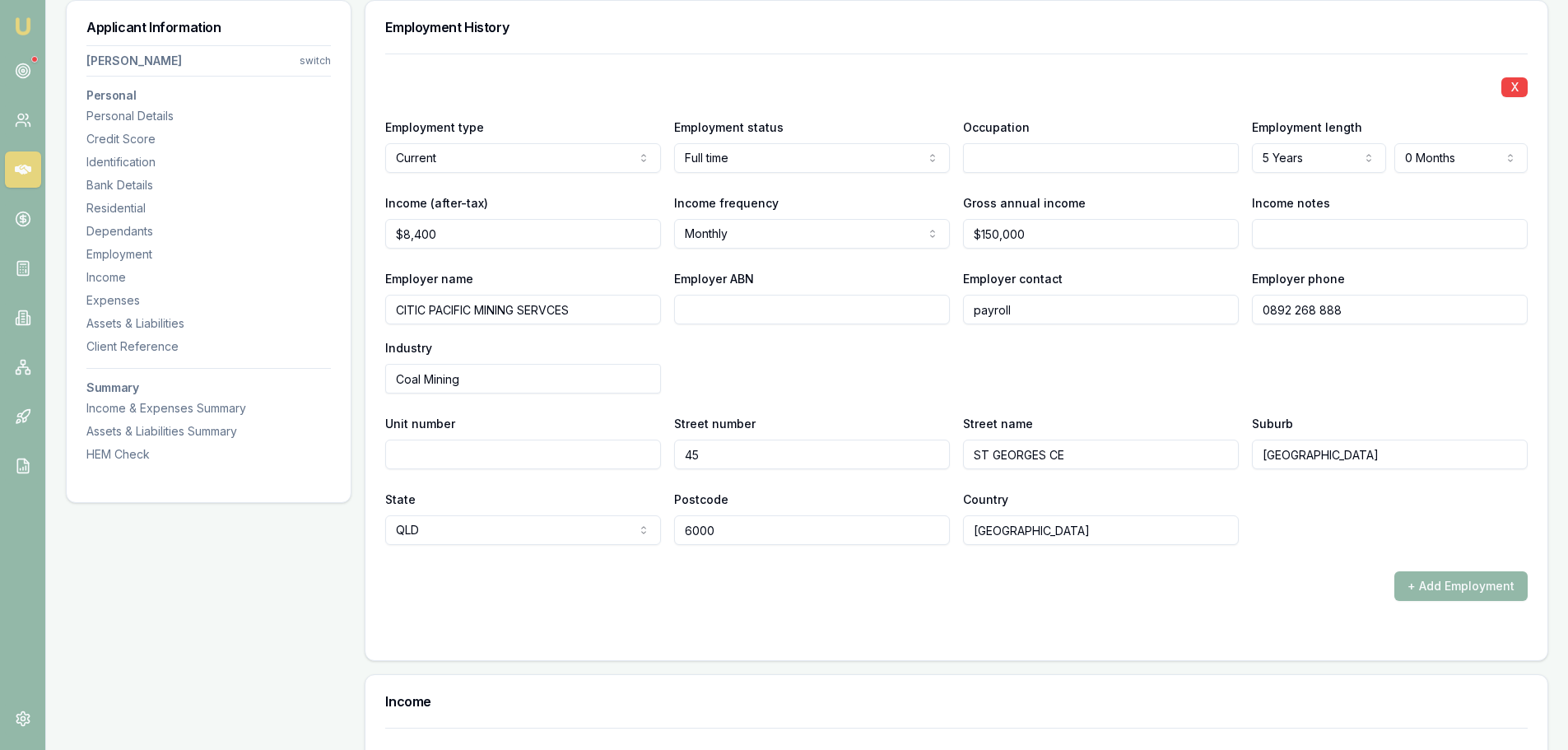
click at [1055, 456] on input "ST GEORGES CE" at bounding box center [1101, 455] width 276 height 30
type input "ST GEORGES TCE"
click at [1111, 356] on div "Employer name CITIC PACIFIC MINING SERVCES Employer ABN Employer contact payrol…" at bounding box center [957, 330] width 1143 height 125
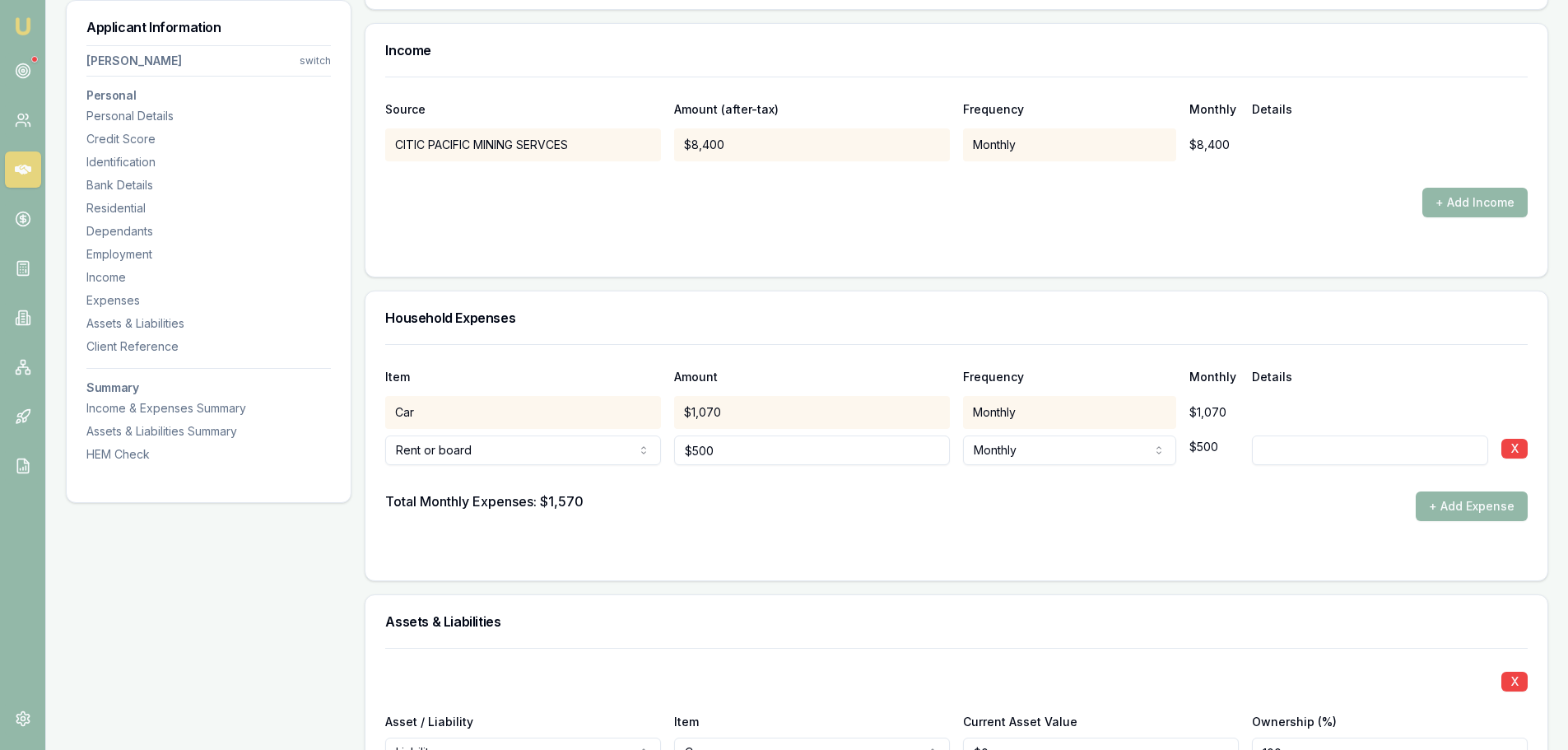
scroll to position [3311, 0]
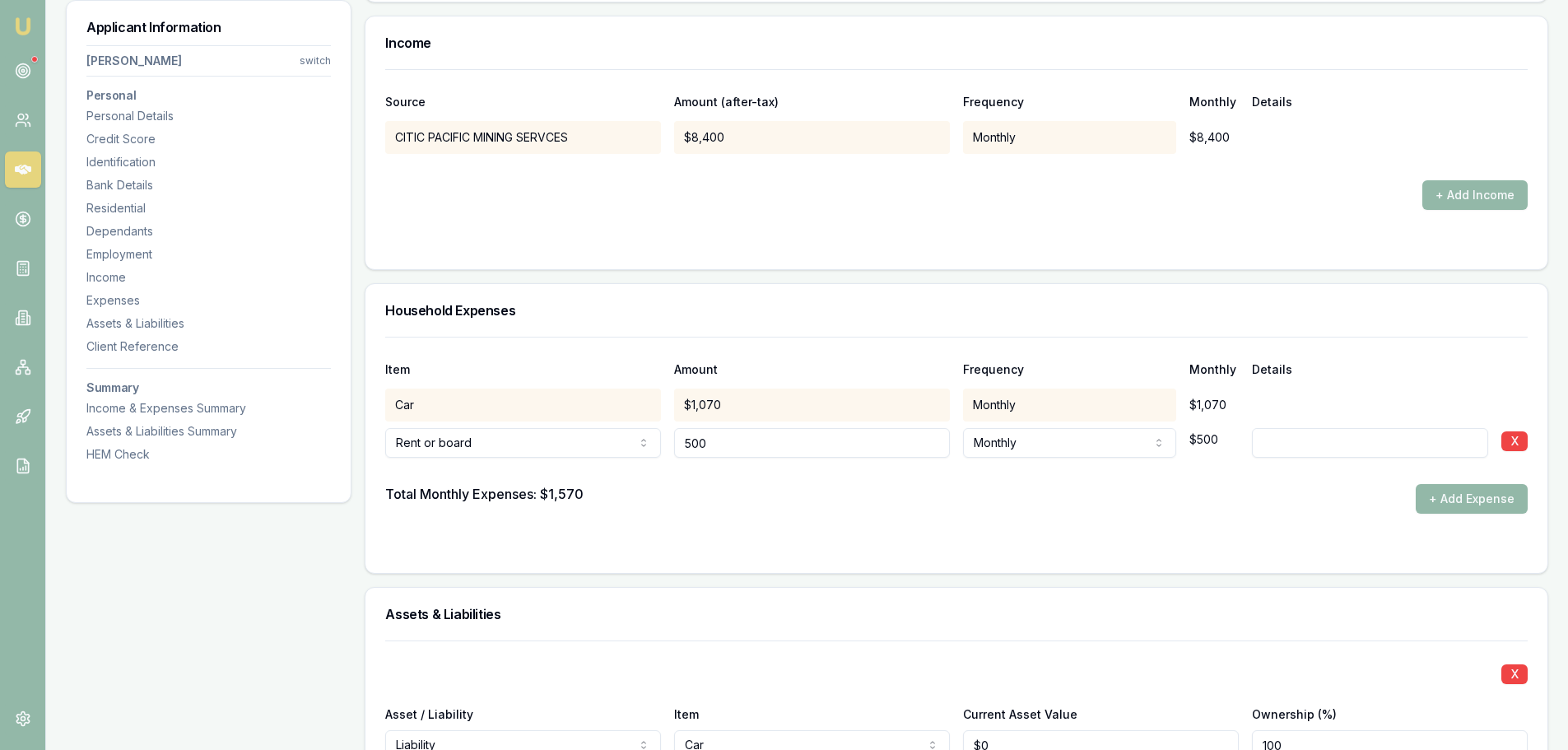
drag, startPoint x: 736, startPoint y: 448, endPoint x: 336, endPoint y: 488, distance: 402.0
type input "$1,400"
click at [1055, 484] on div "Total Monthly Expenses: $1,570 + Add Expense" at bounding box center [957, 499] width 1143 height 30
click at [1500, 499] on button "+ Add Expense" at bounding box center [1472, 499] width 112 height 30
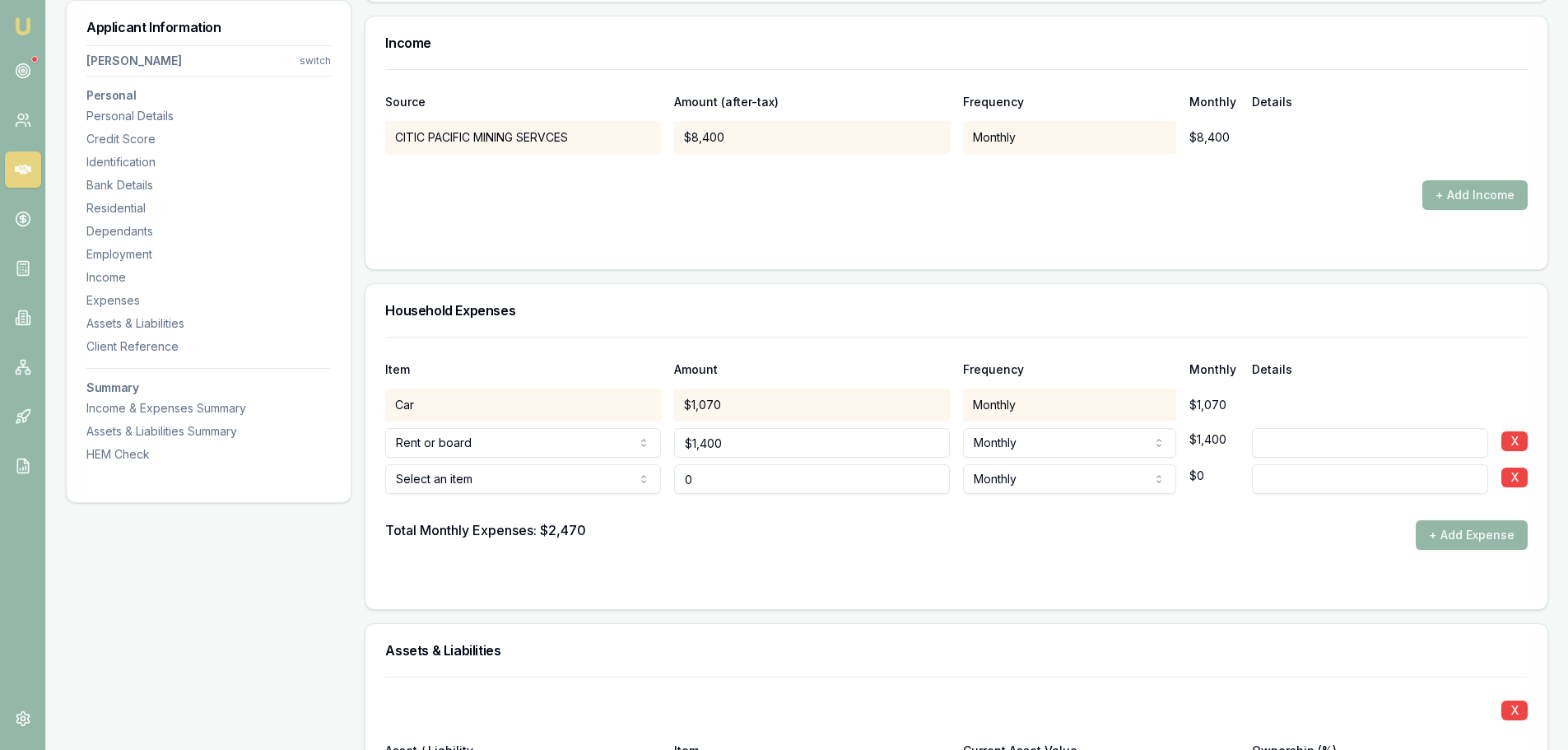
type input "$0"
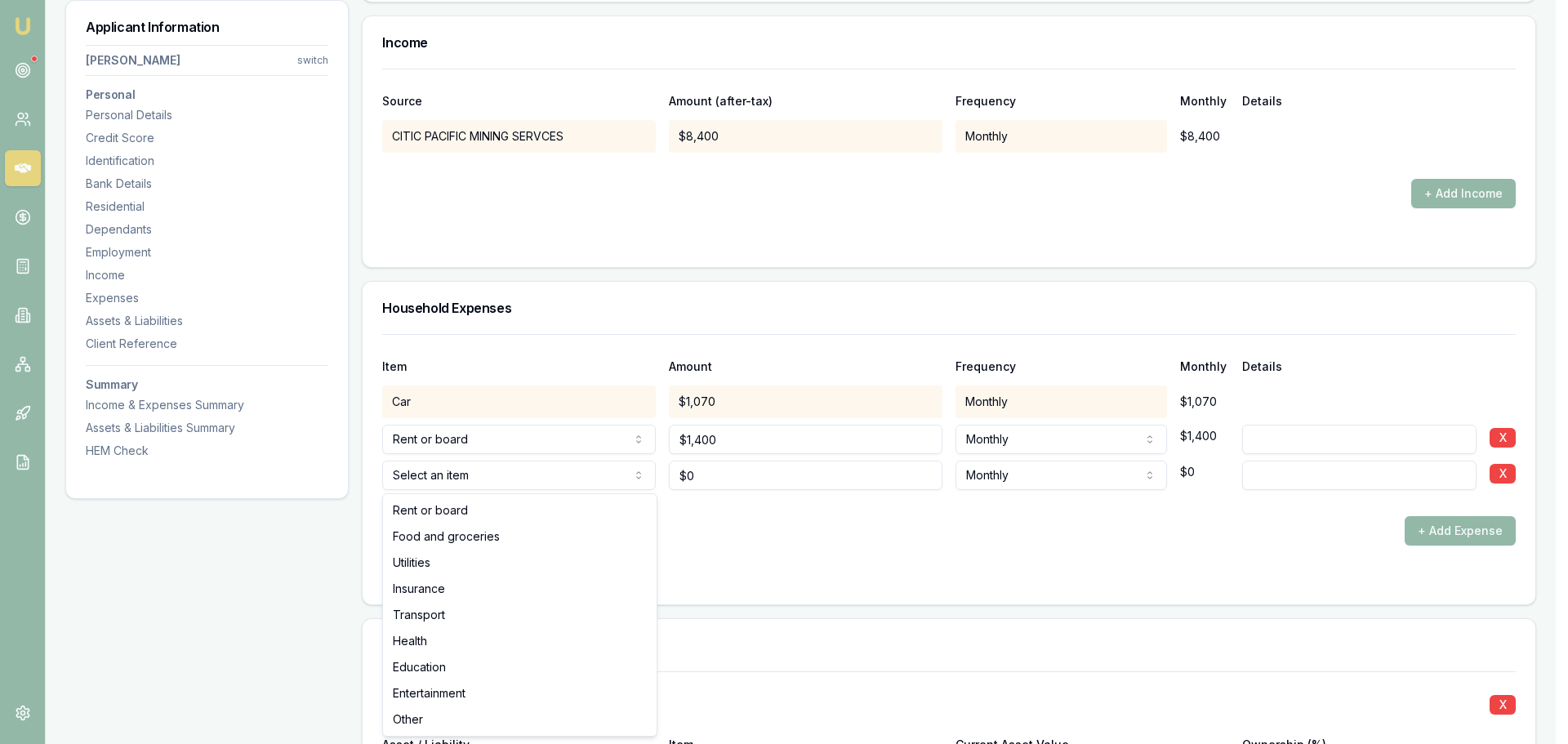
select select "FOOD_AND_GROCERIES"
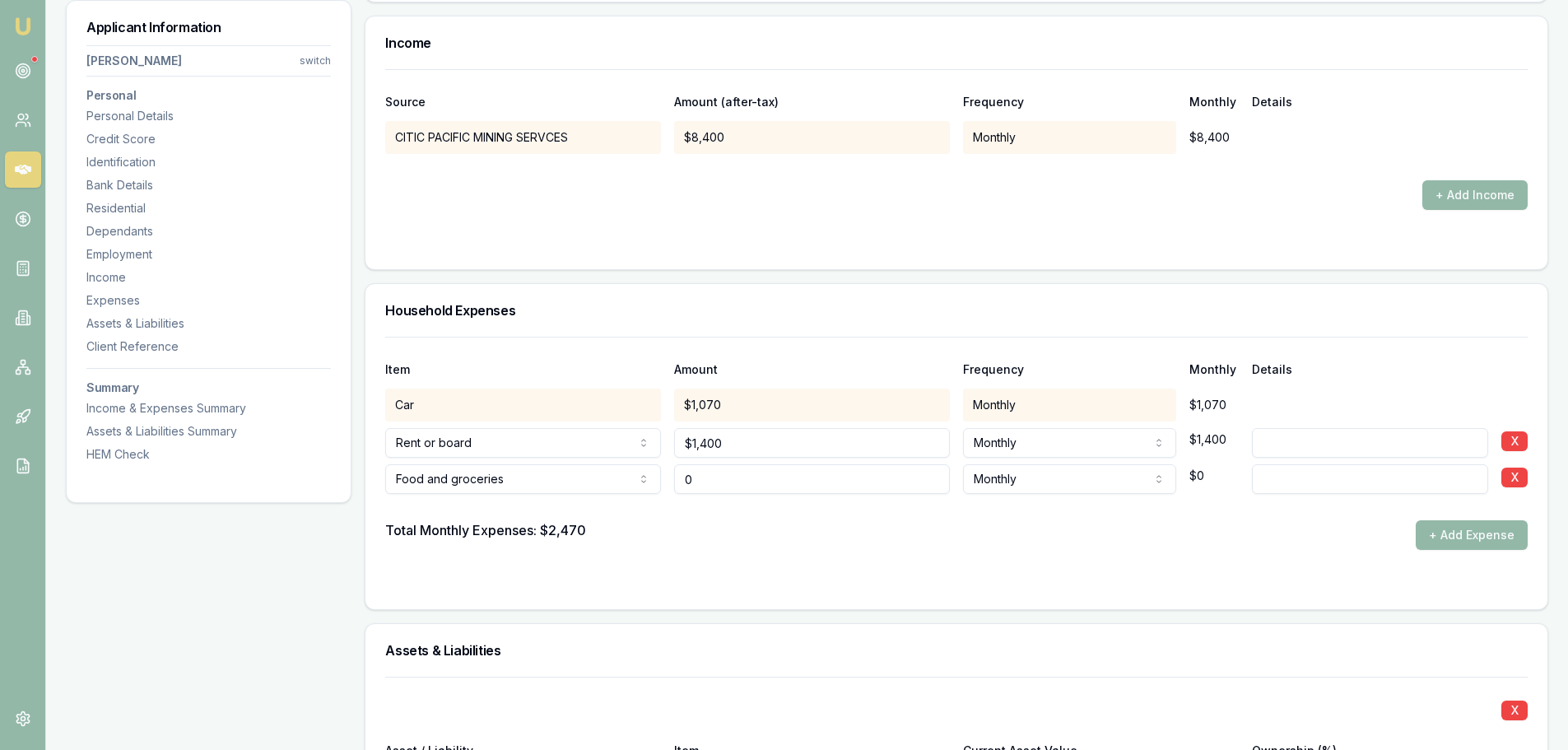
drag, startPoint x: 683, startPoint y: 486, endPoint x: 620, endPoint y: 486, distance: 63.0
click at [623, 486] on div "Food and groceries Rent or board Food and groceries Utilities Insurance Transpo…" at bounding box center [957, 475] width 1143 height 36
type input "$170"
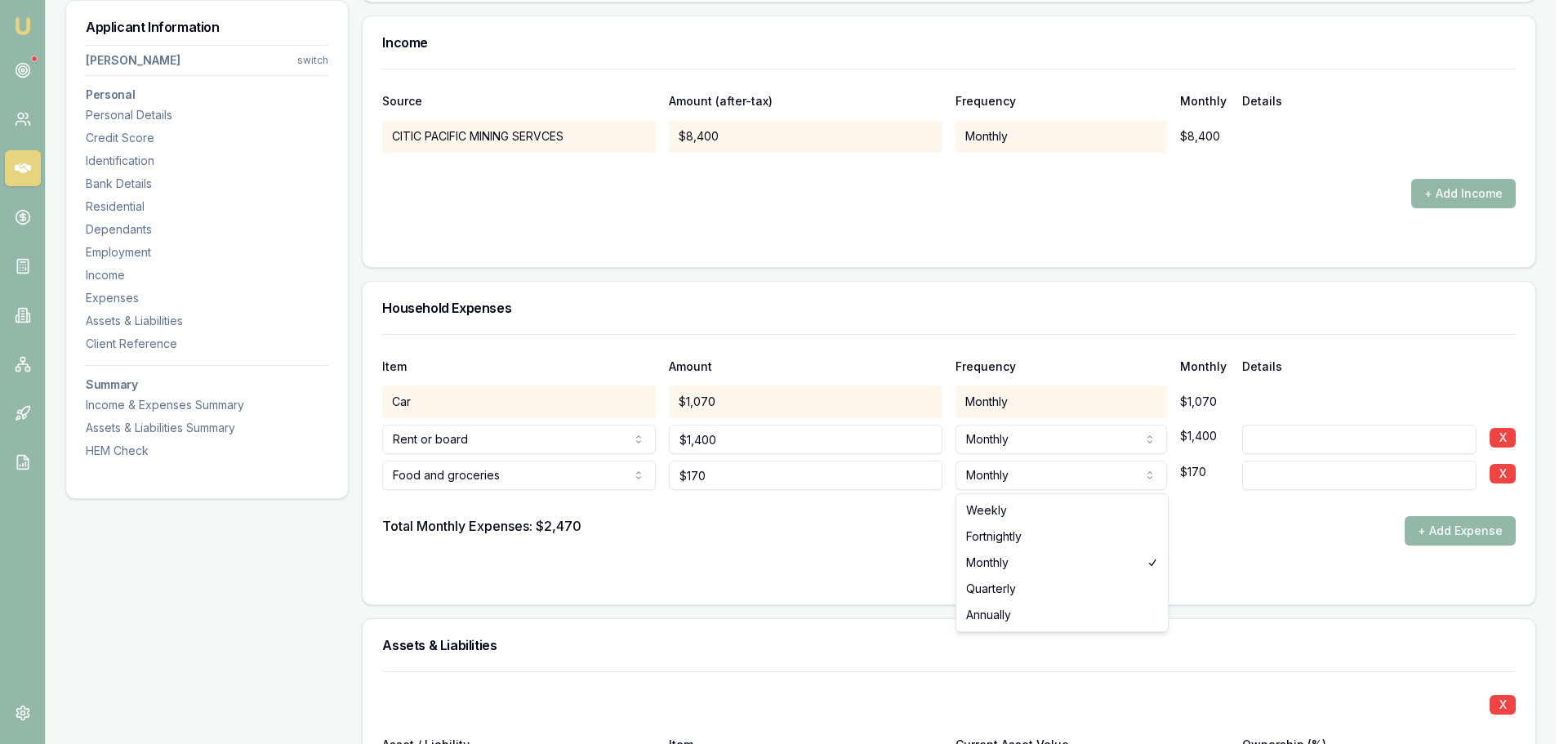
select select "WEEKLY"
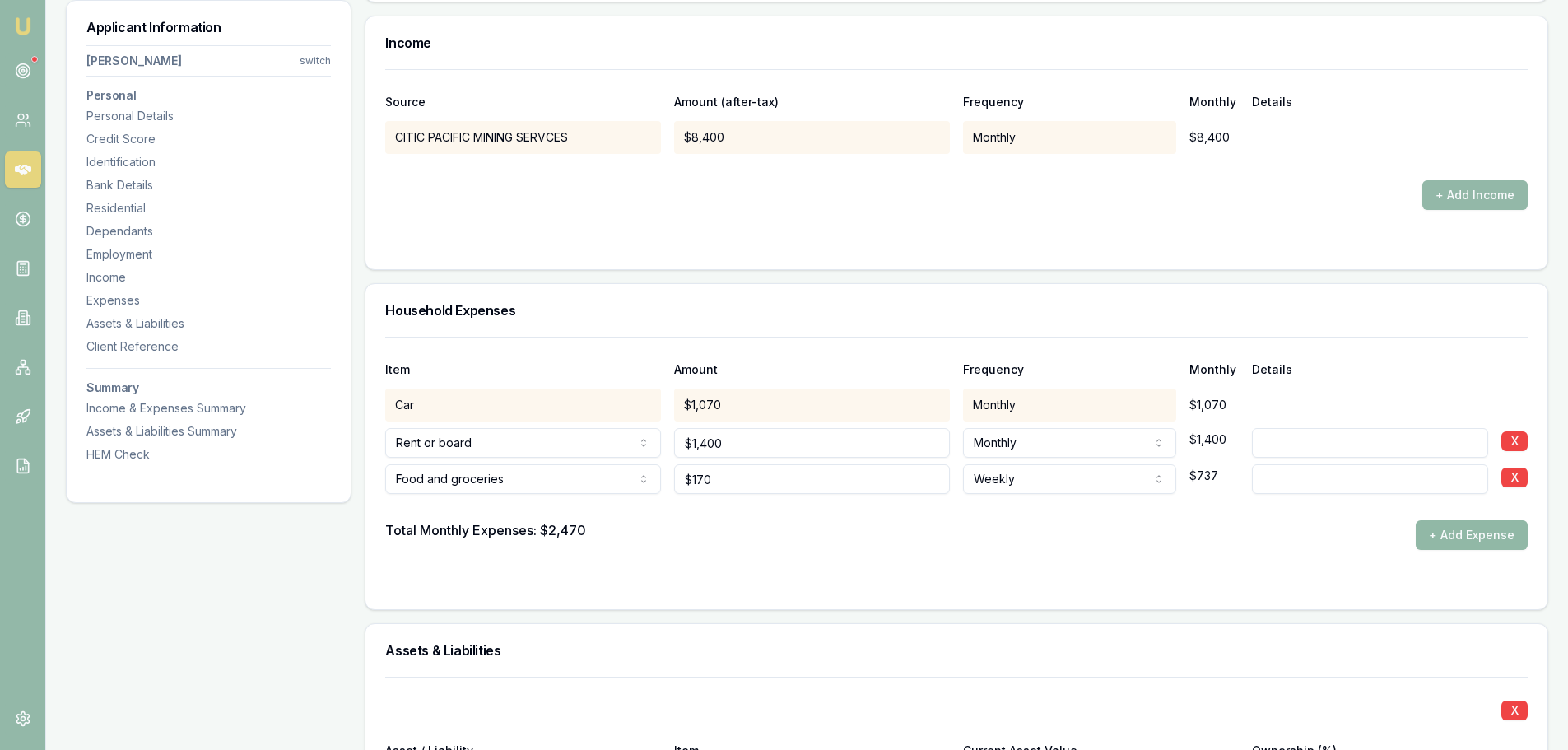
click at [1472, 545] on button "+ Add Expense" at bounding box center [1472, 535] width 112 height 30
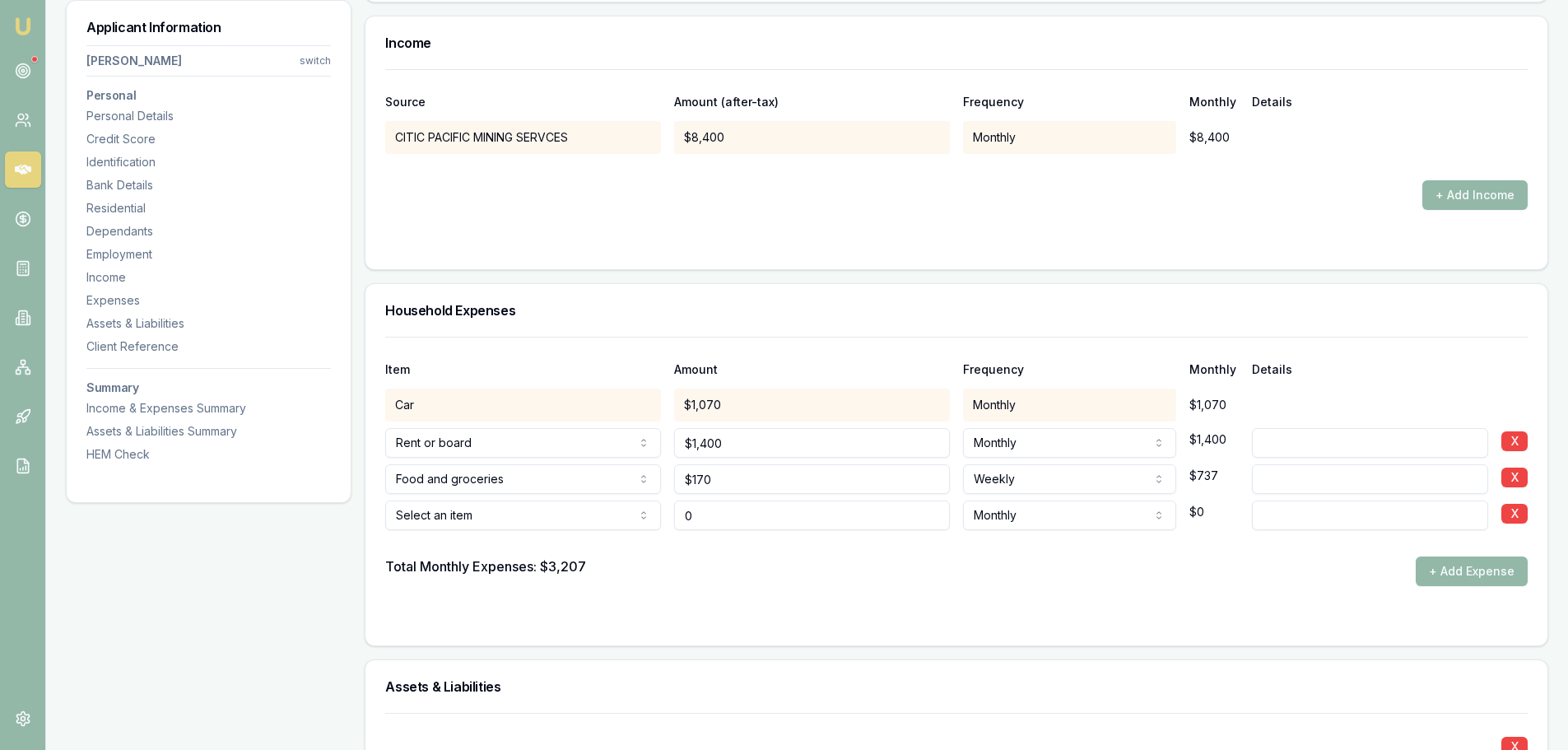
type input "$0"
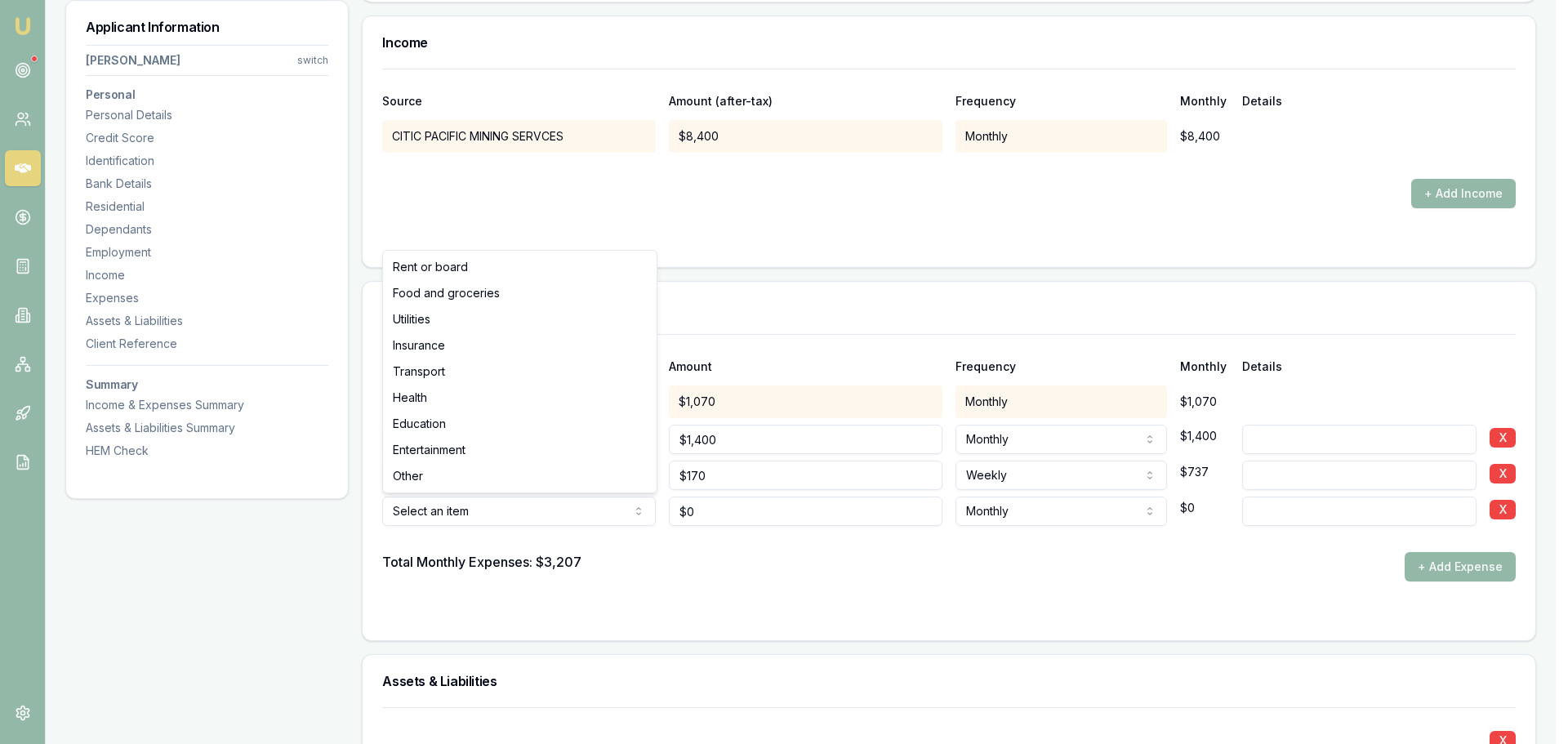
select select "UTILITIES"
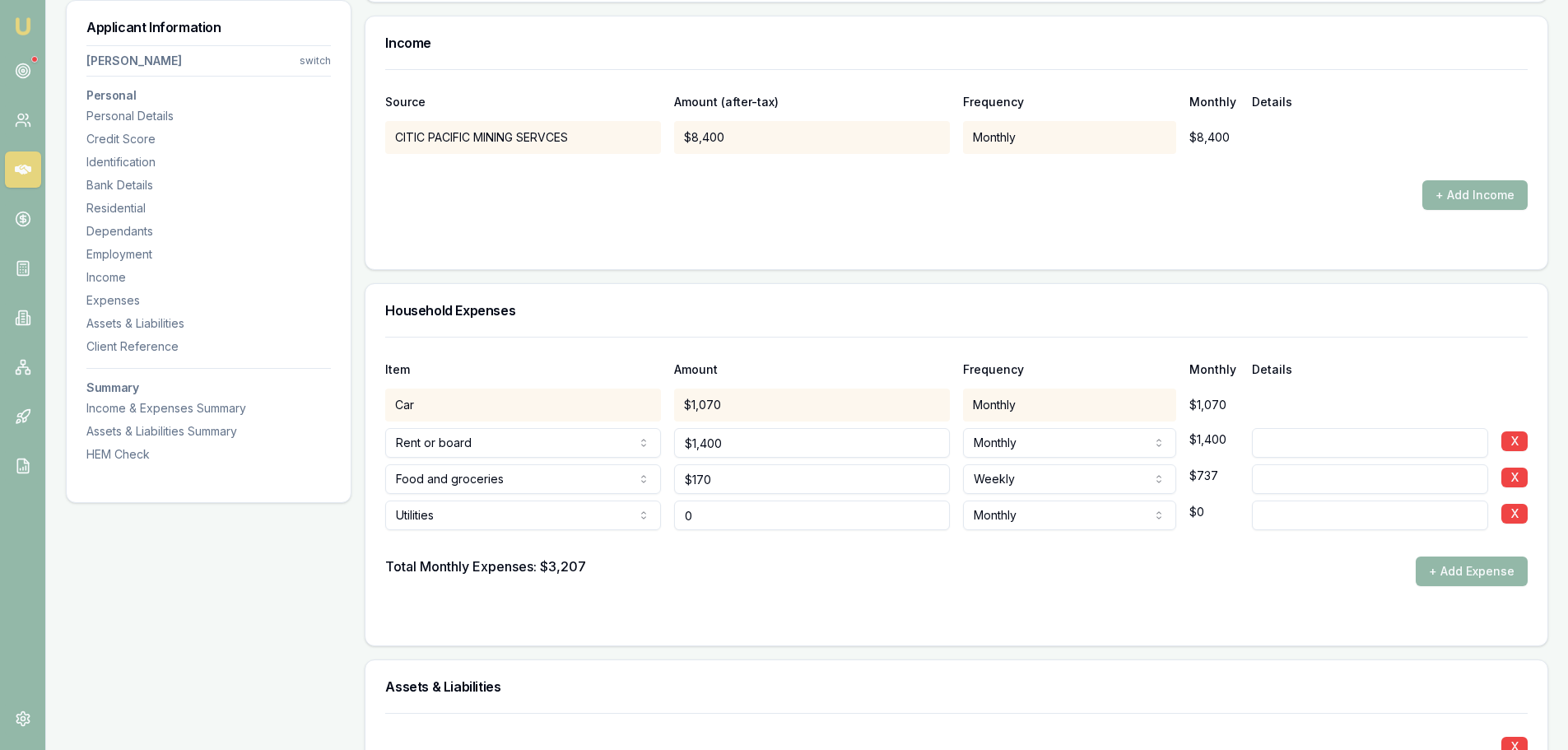
drag, startPoint x: 731, startPoint y: 516, endPoint x: 552, endPoint y: 520, distance: 179.0
click at [577, 520] on div "Utilities Rent or board Food and groceries Utilities Insurance Transport Health…" at bounding box center [957, 511] width 1143 height 36
type input "$100"
click at [1443, 578] on button "+ Add Expense" at bounding box center [1472, 571] width 112 height 30
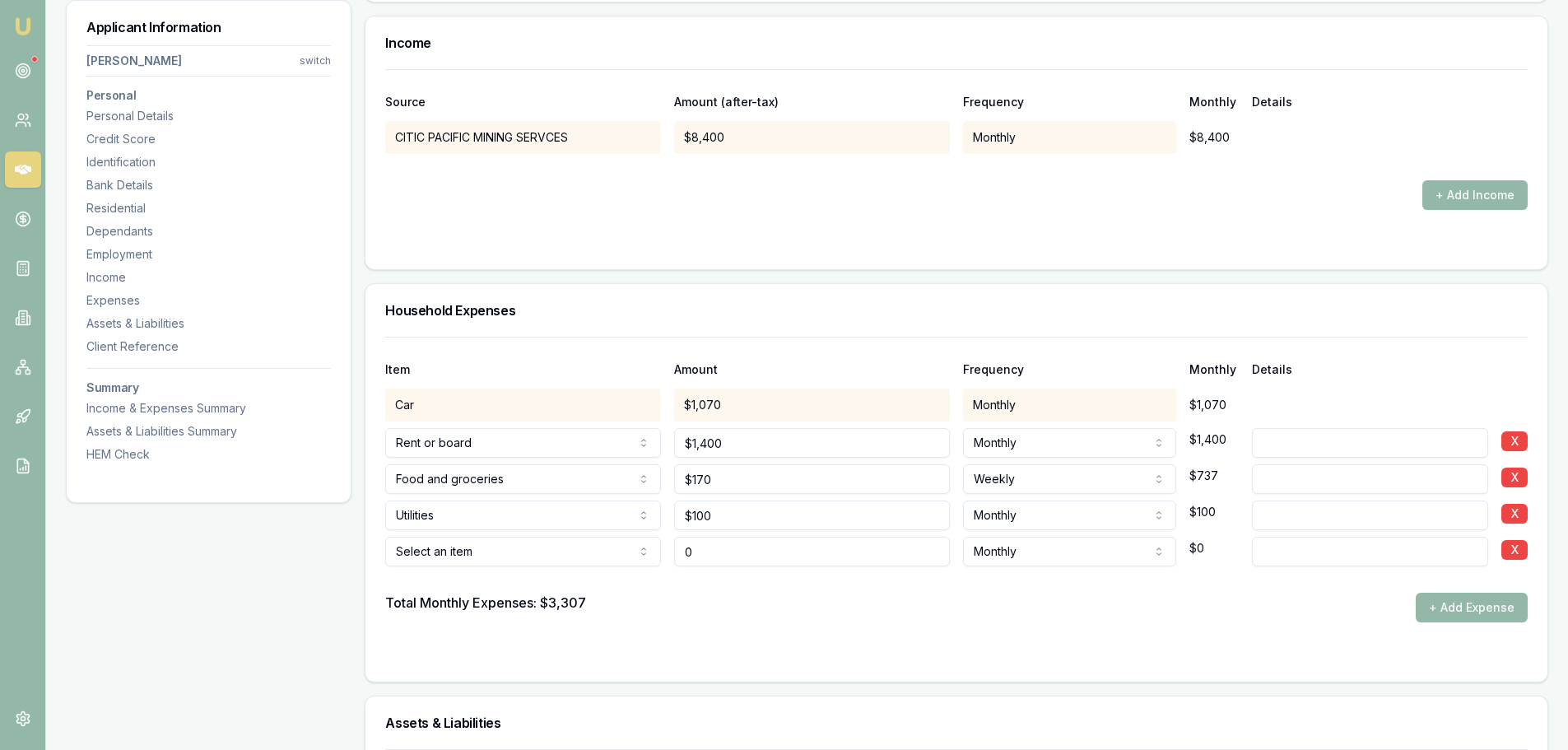
type input "$0"
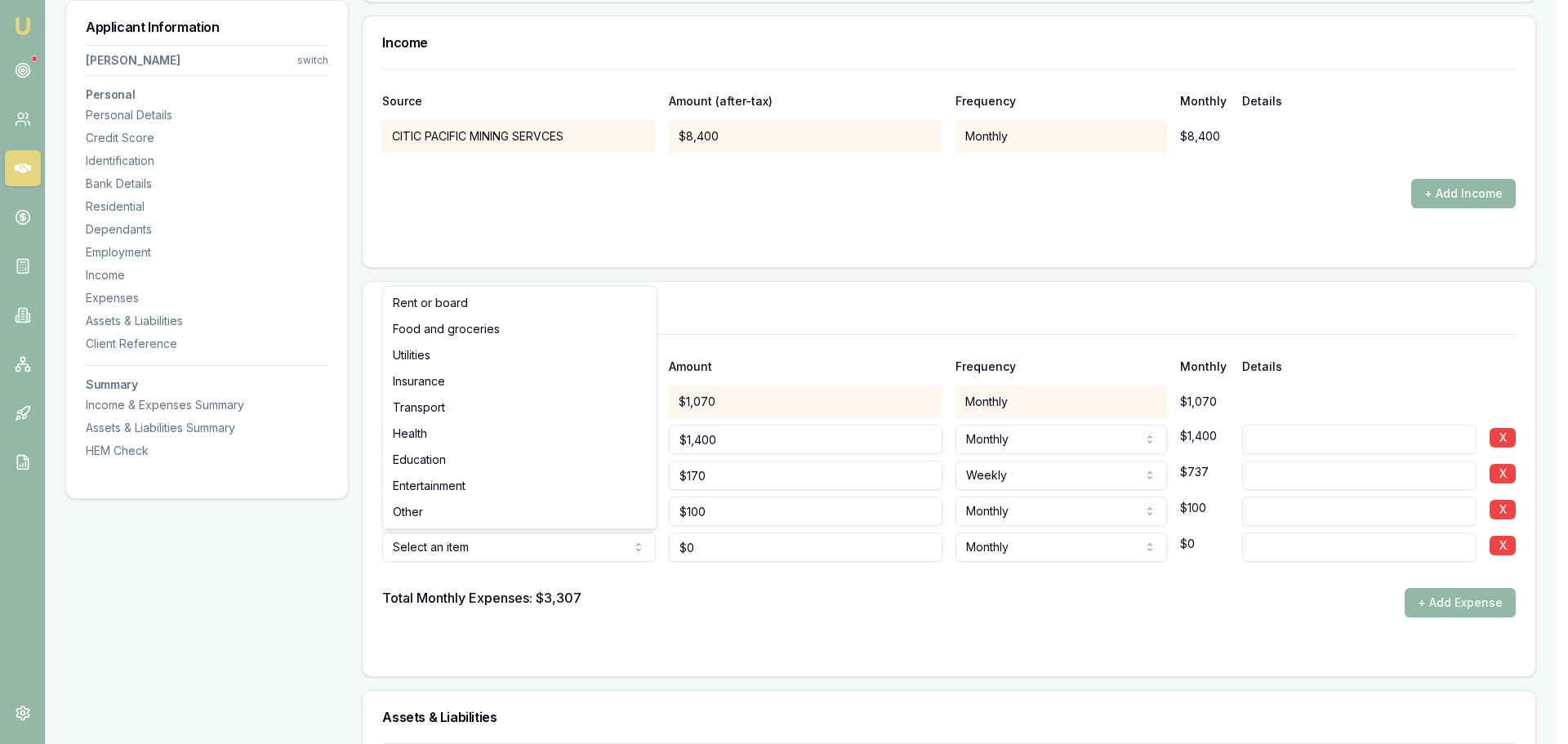
select select "UTILITIES"
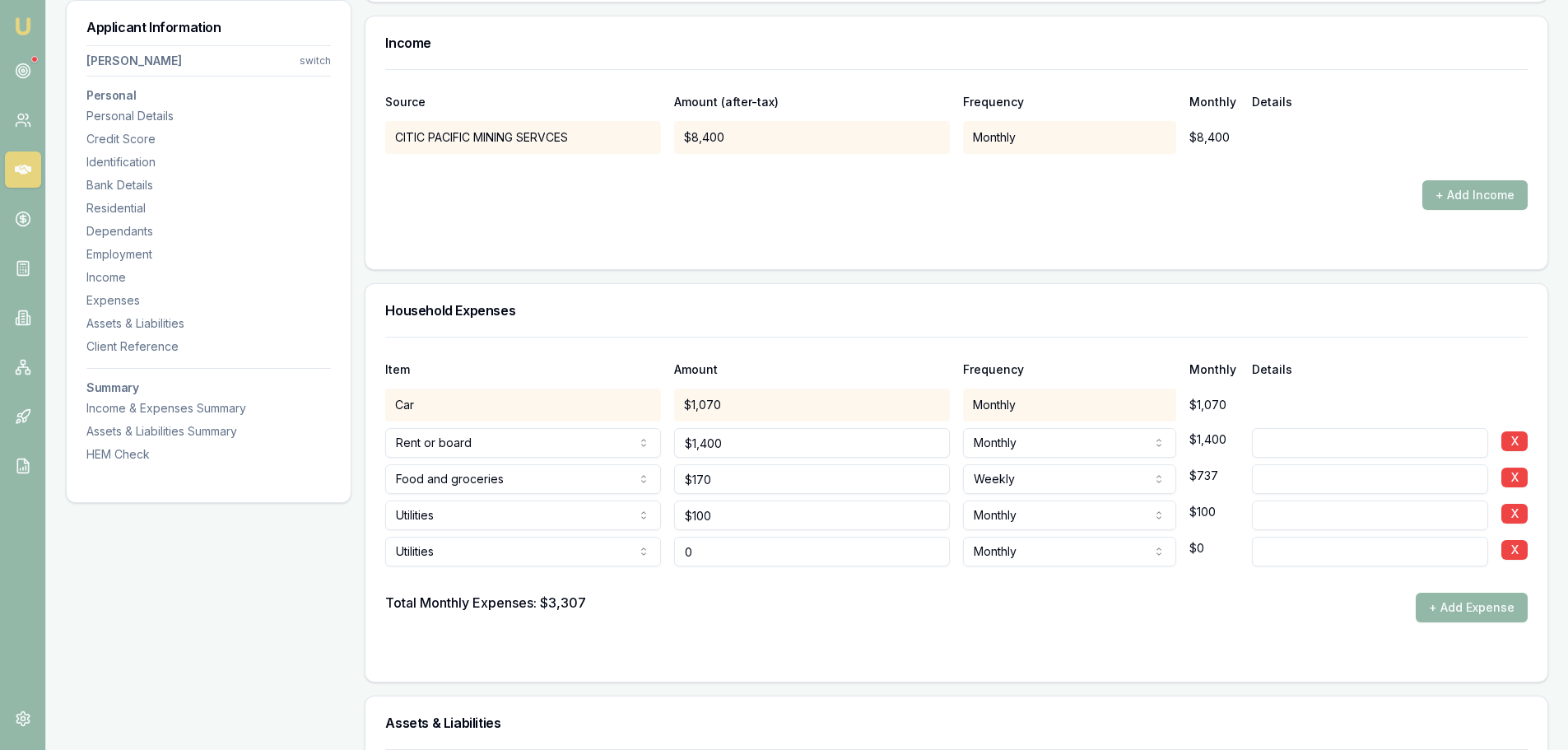
drag, startPoint x: 731, startPoint y: 551, endPoint x: 23, endPoint y: 530, distance: 708.3
type input "$50"
click at [1323, 516] on input at bounding box center [1370, 516] width 236 height 30
type input "ELECTRICITY"
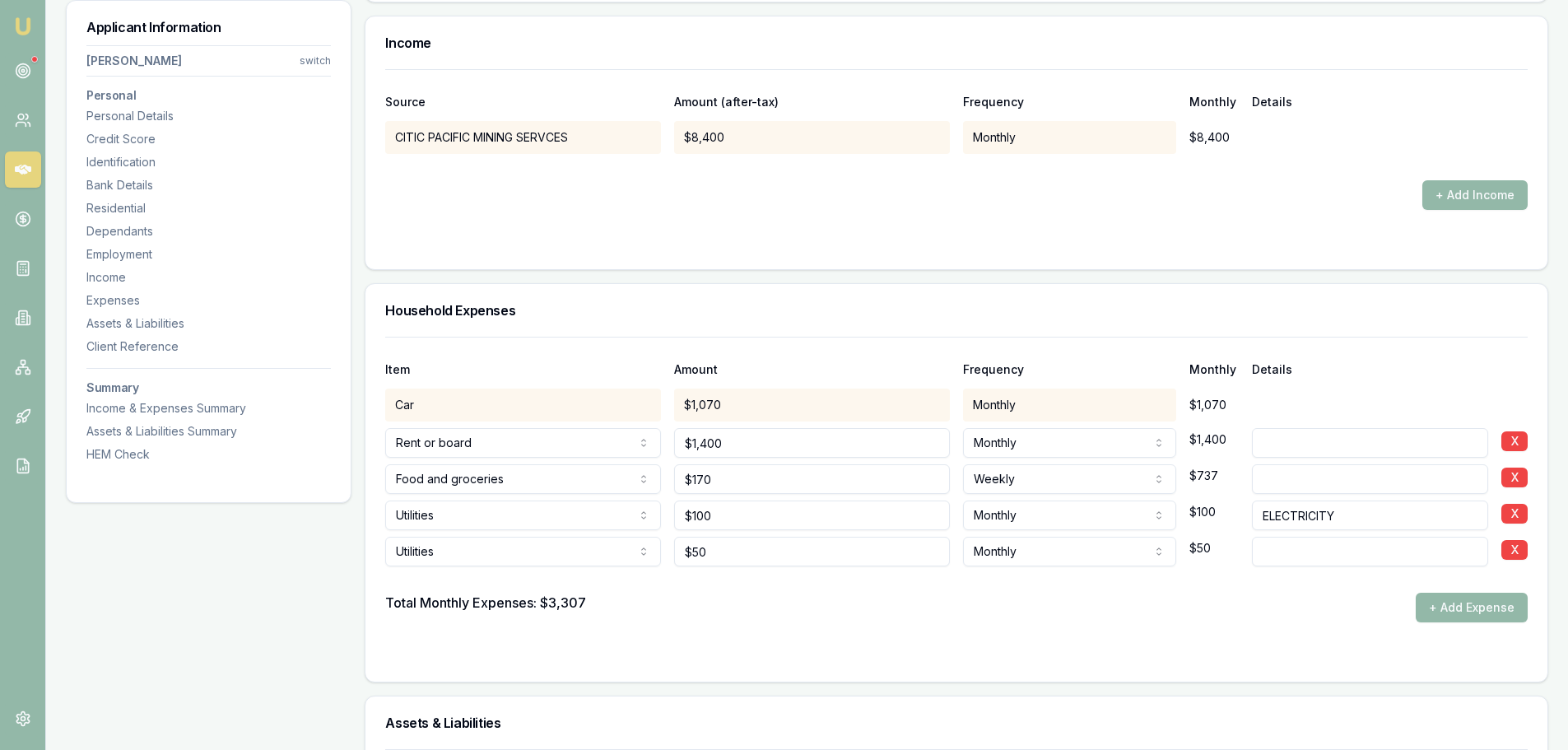
click at [1348, 560] on input at bounding box center [1370, 552] width 236 height 30
type input "PHONE"
click at [1503, 616] on button "+ Add Expense" at bounding box center [1472, 608] width 112 height 30
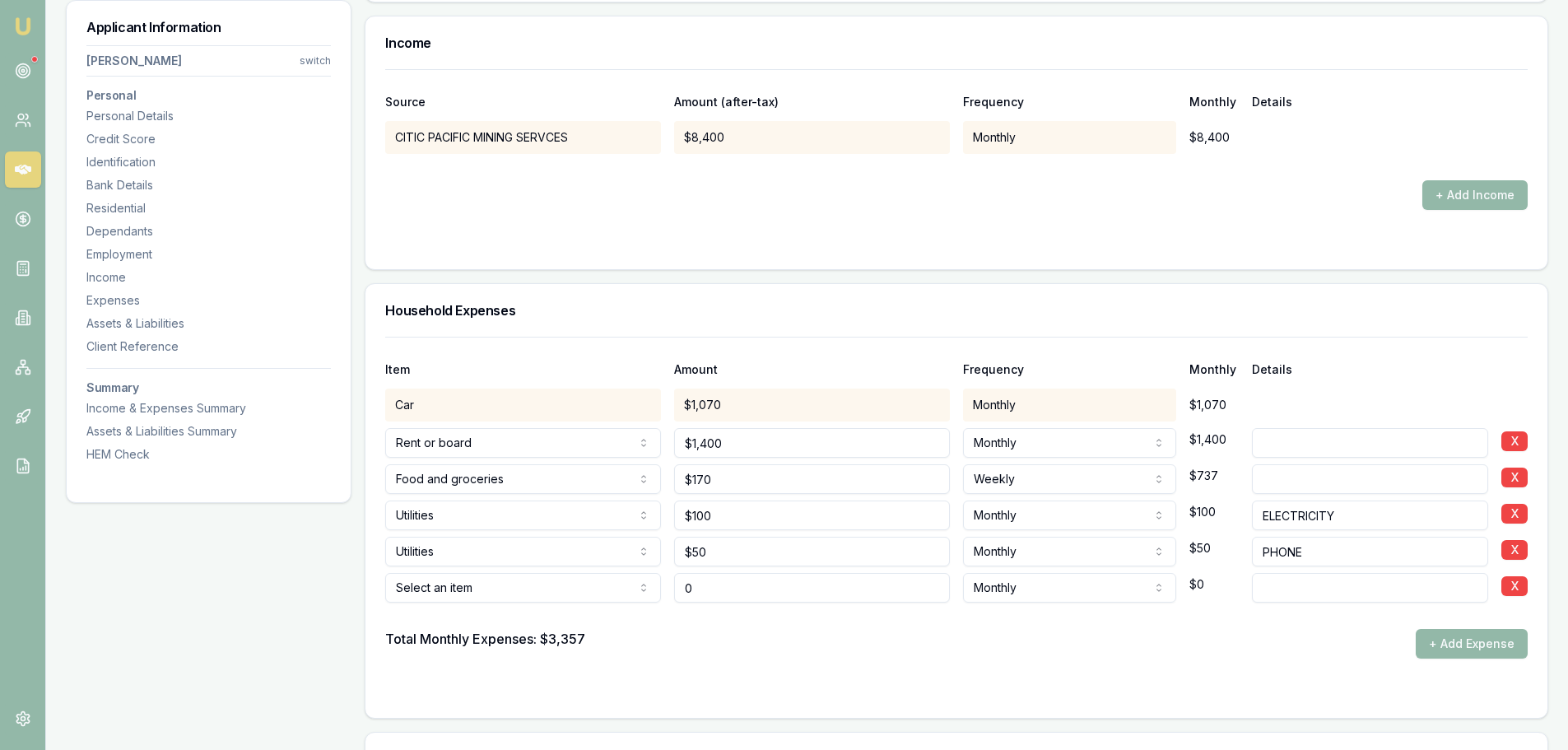
type input "$0"
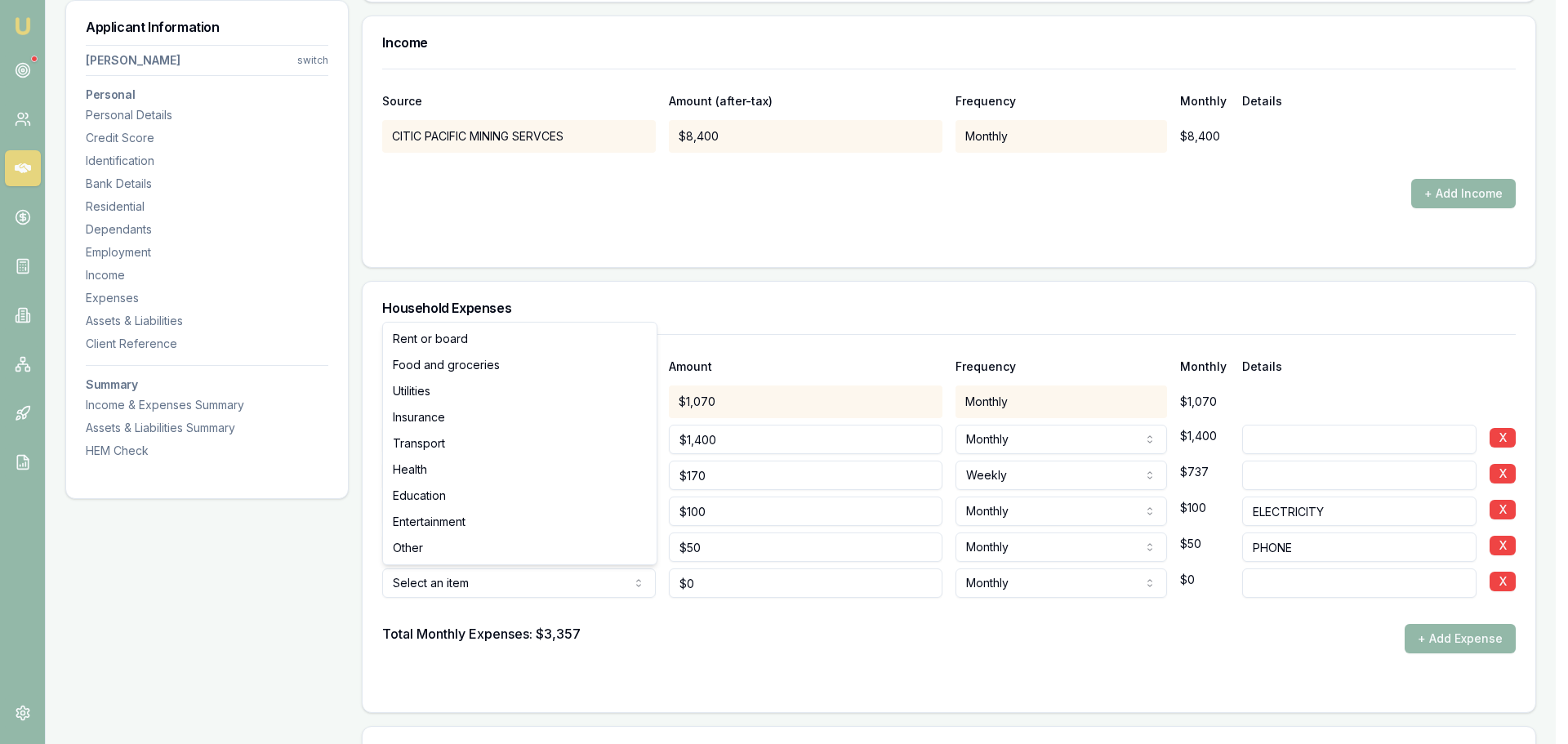
select select "TRANSPORT"
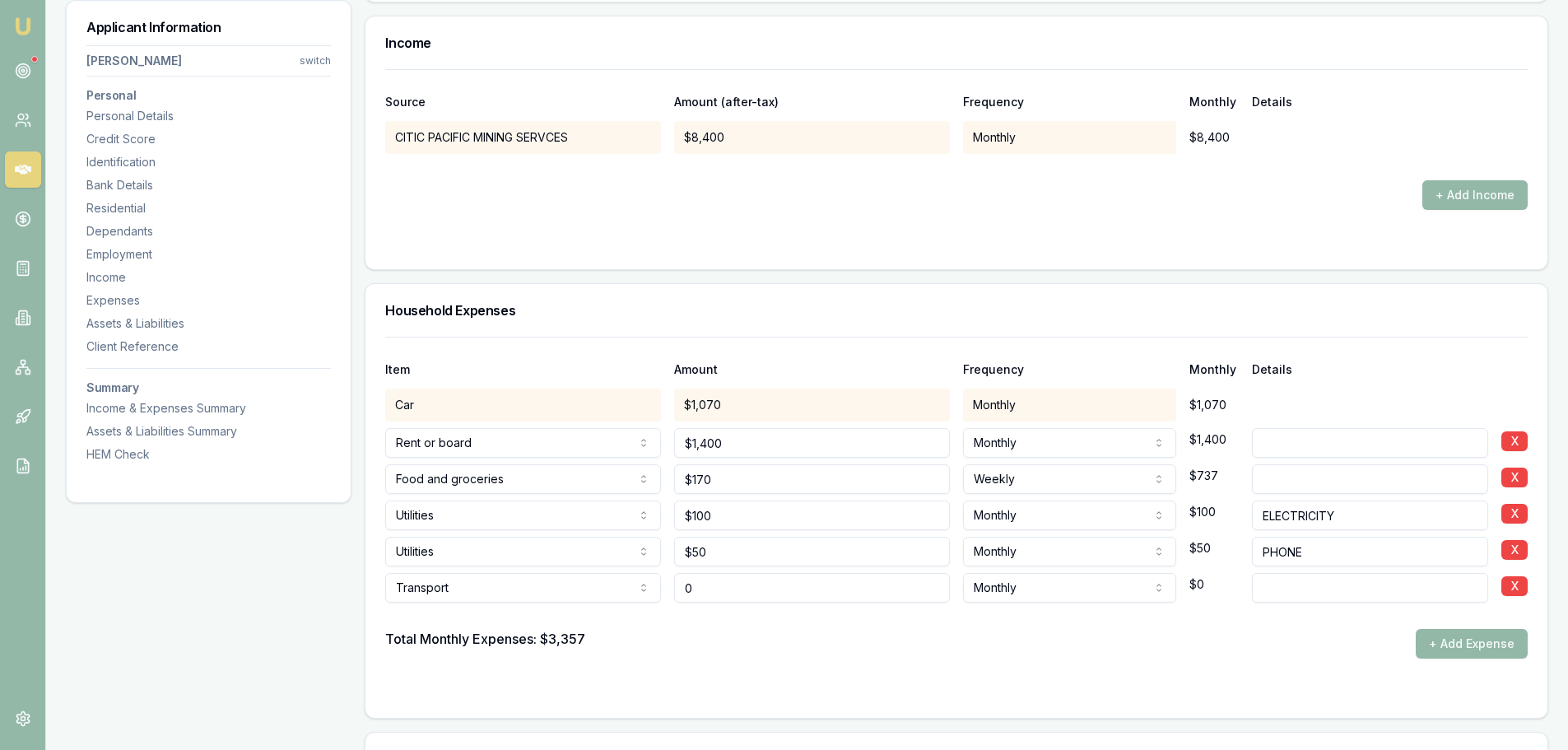
drag, startPoint x: 760, startPoint y: 590, endPoint x: 600, endPoint y: 590, distance: 160.0
click at [608, 590] on div "Transport Rent or board Food and groceries Utilities Insurance Transport Health…" at bounding box center [957, 584] width 1143 height 36
type input "$500"
click at [1497, 647] on button "+ Add Expense" at bounding box center [1472, 644] width 112 height 30
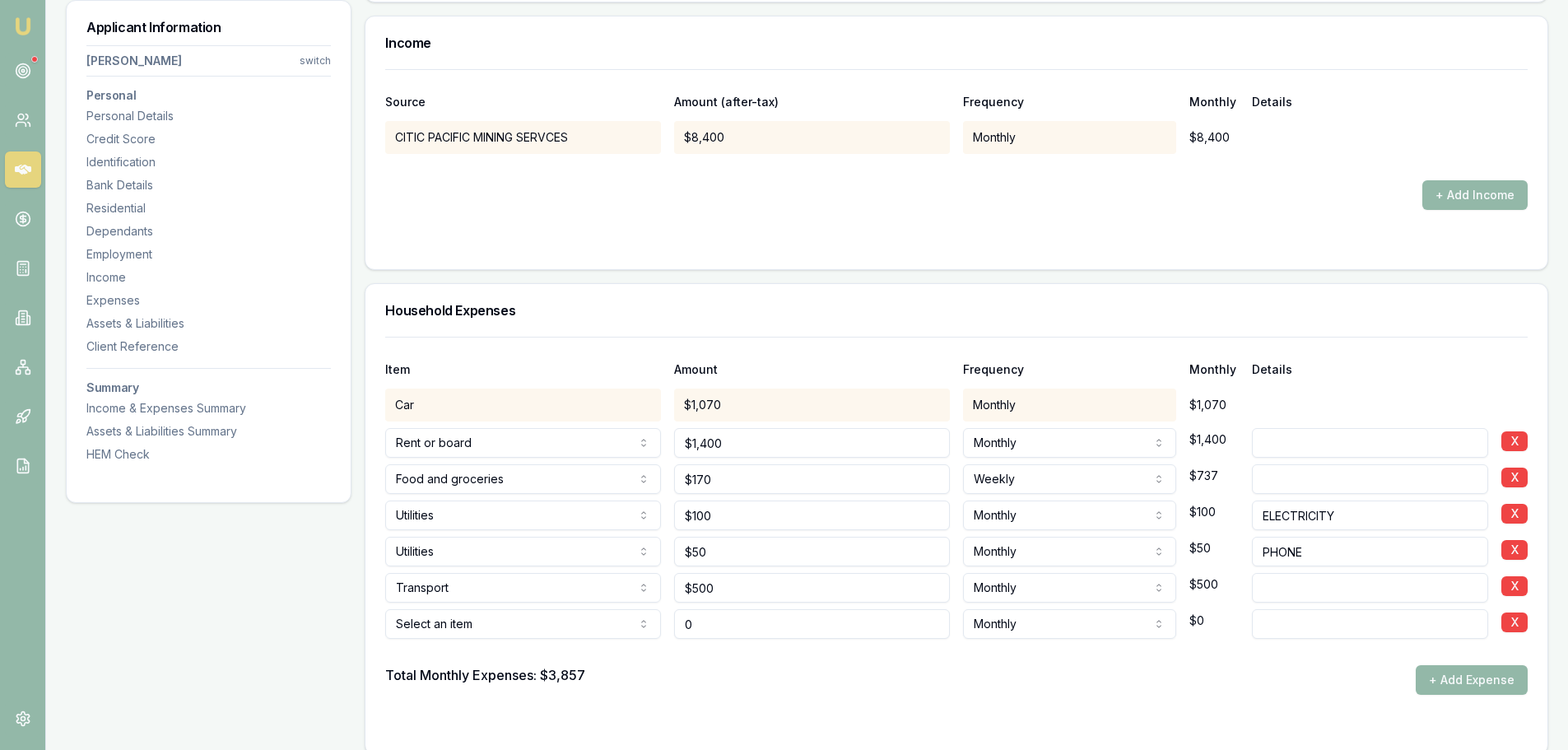
type input "$0"
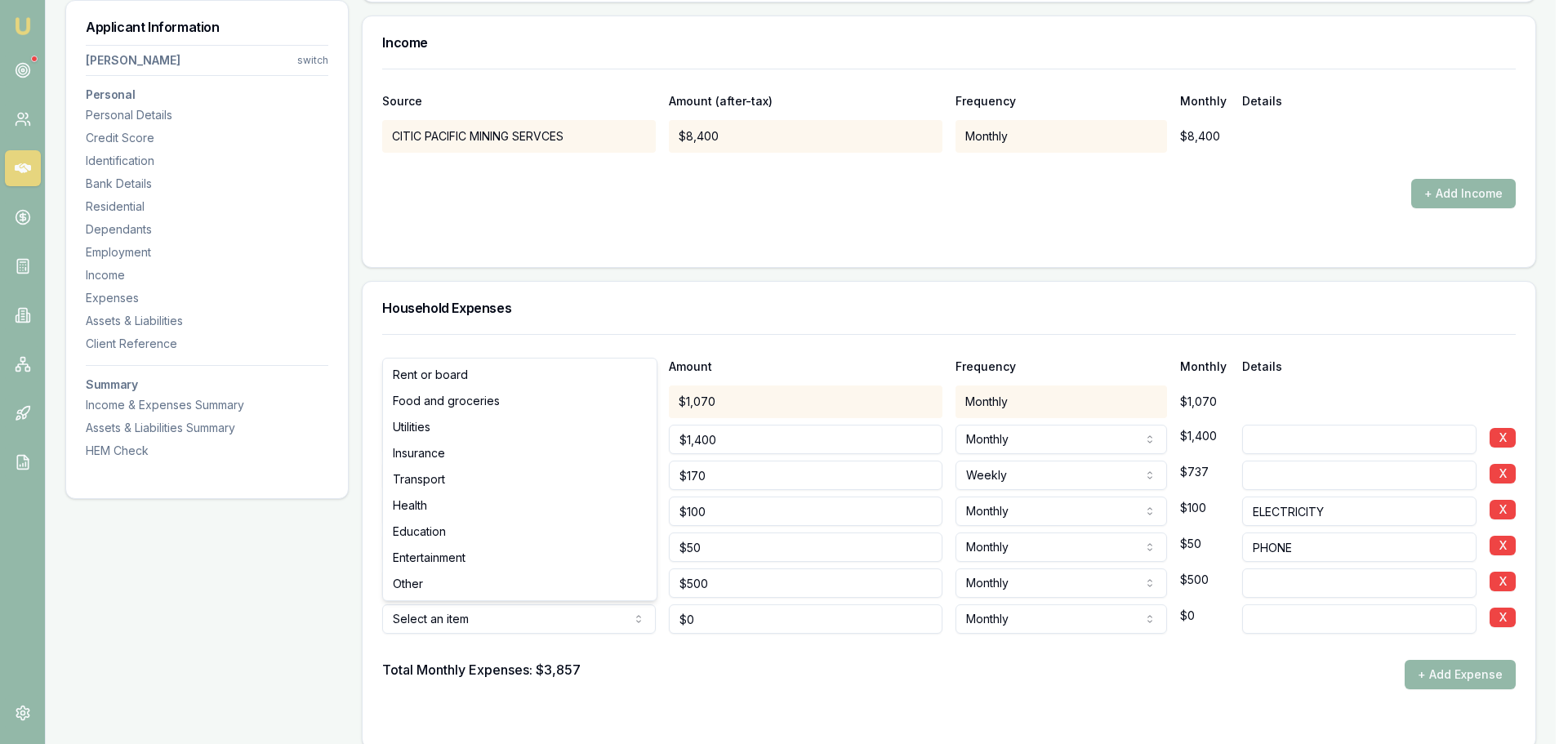
select select "ENTERTAINMENT"
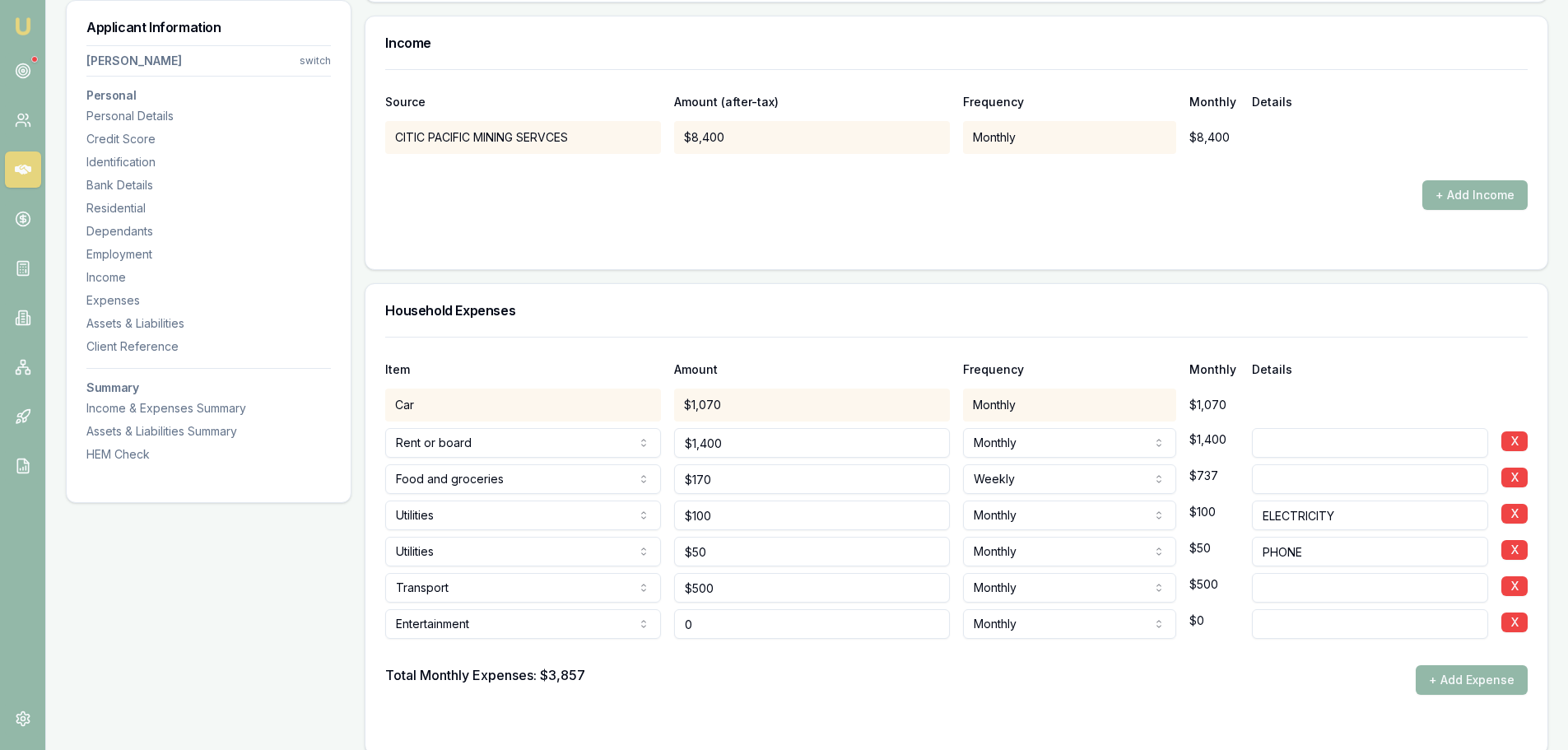
drag, startPoint x: 773, startPoint y: 634, endPoint x: 633, endPoint y: 645, distance: 140.4
click at [640, 645] on div "Item Amount Frequency Monthly Details Car $1,070 Monthly $1,070 Rent or board R…" at bounding box center [957, 516] width 1143 height 358
type input "$400"
click at [847, 671] on div "Total Monthly Expenses: $3,857 + Add Expense" at bounding box center [957, 680] width 1143 height 30
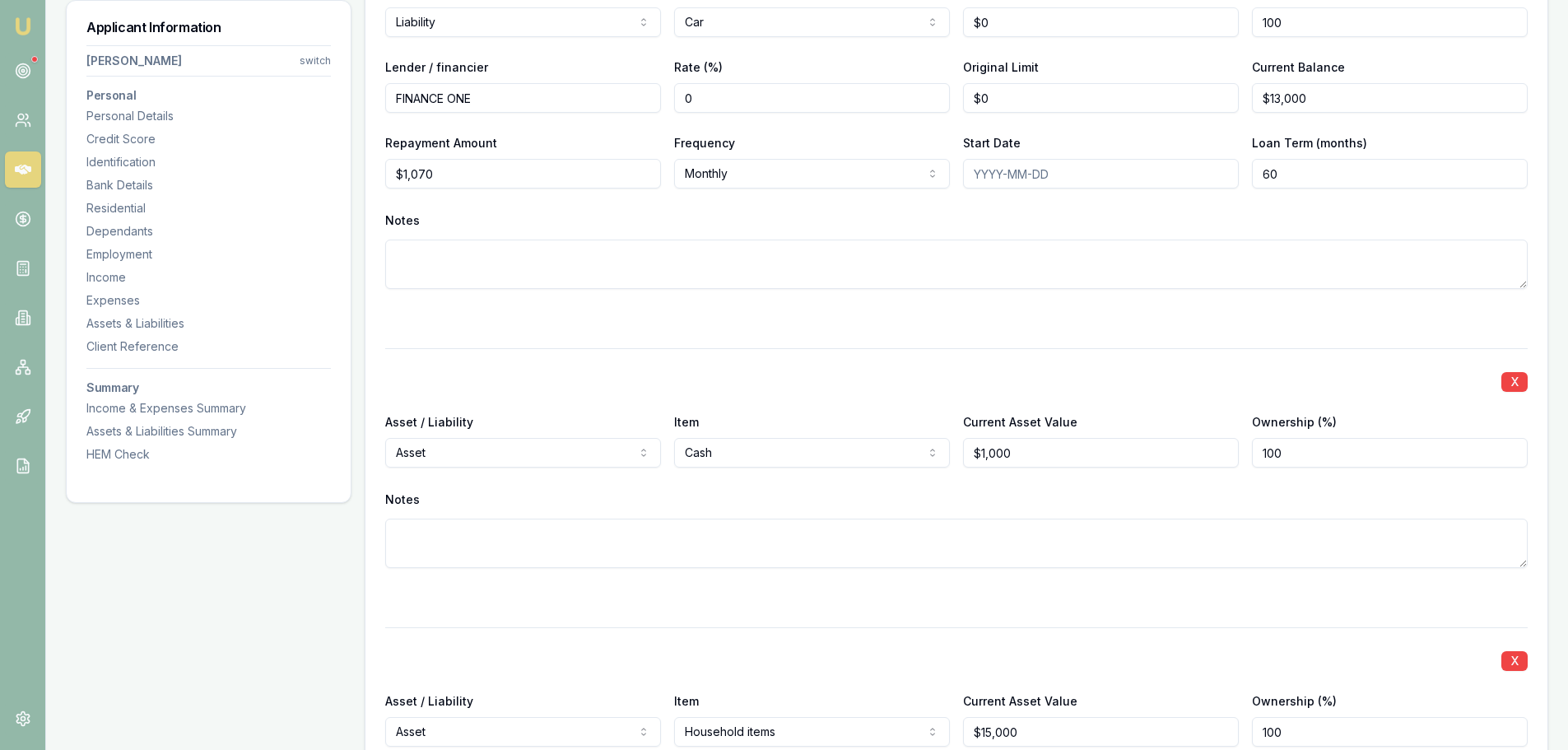
scroll to position [4217, 0]
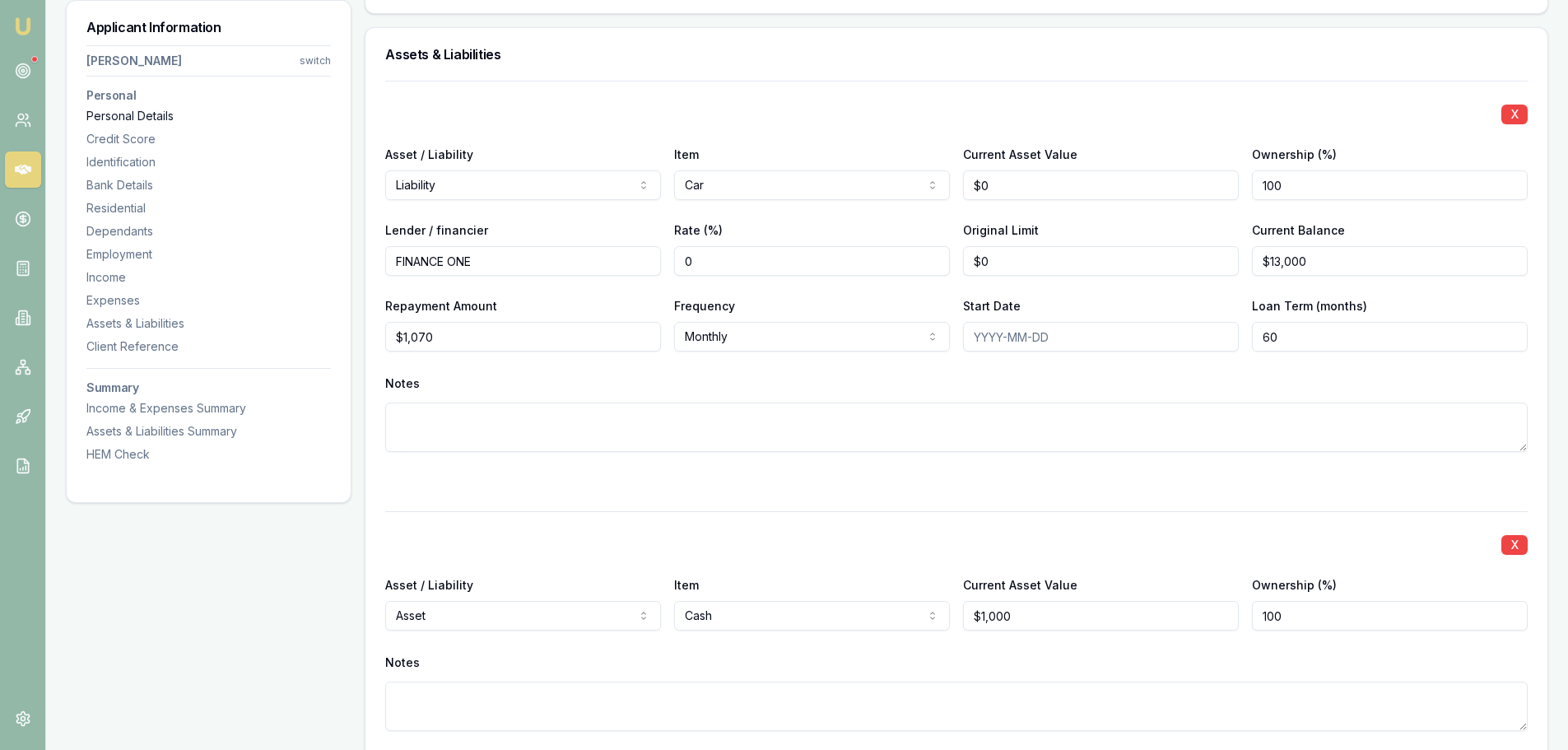
click at [160, 117] on div "Personal Details" at bounding box center [209, 116] width 244 height 17
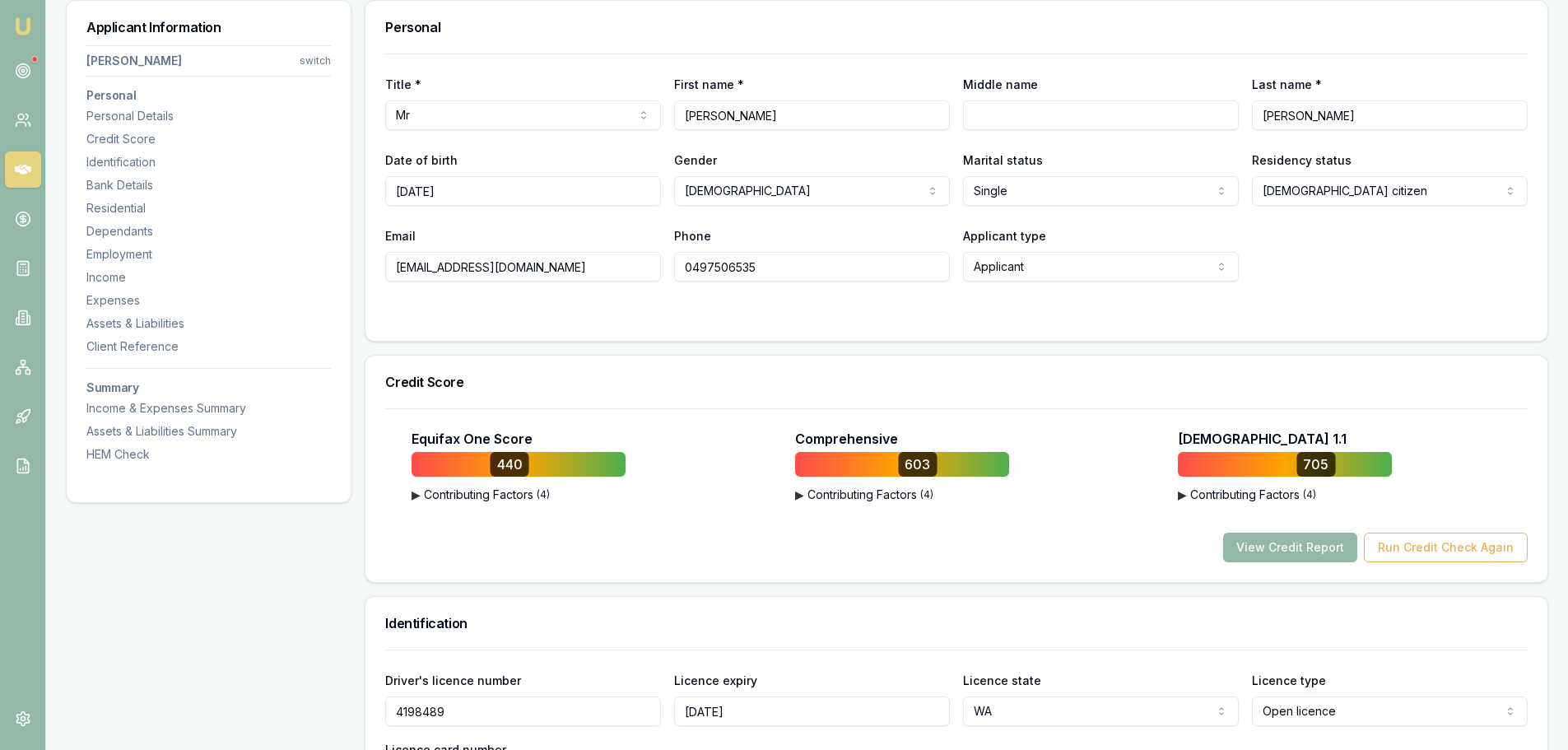
scroll to position [0, 0]
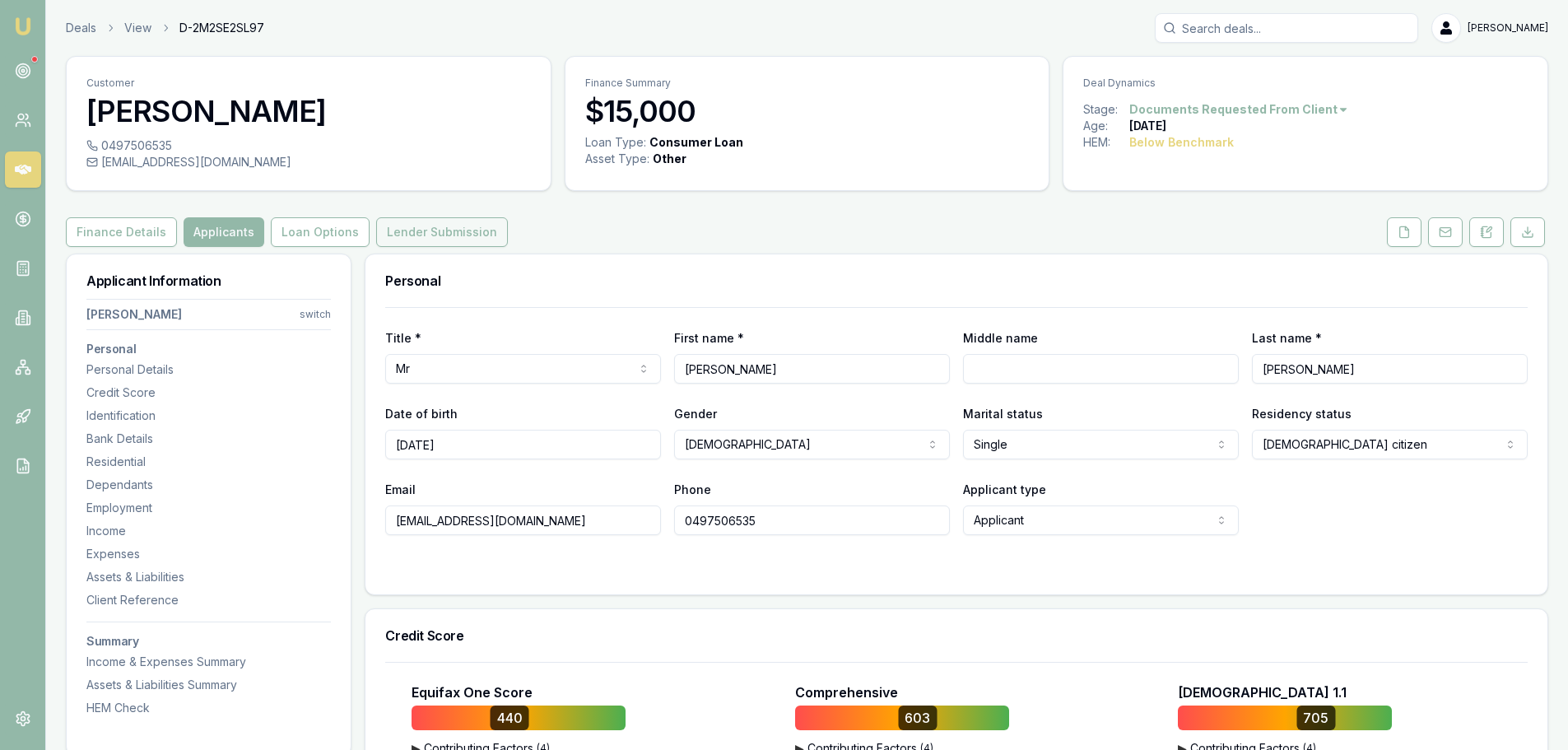
click at [451, 227] on button "Lender Submission" at bounding box center [441, 233] width 132 height 30
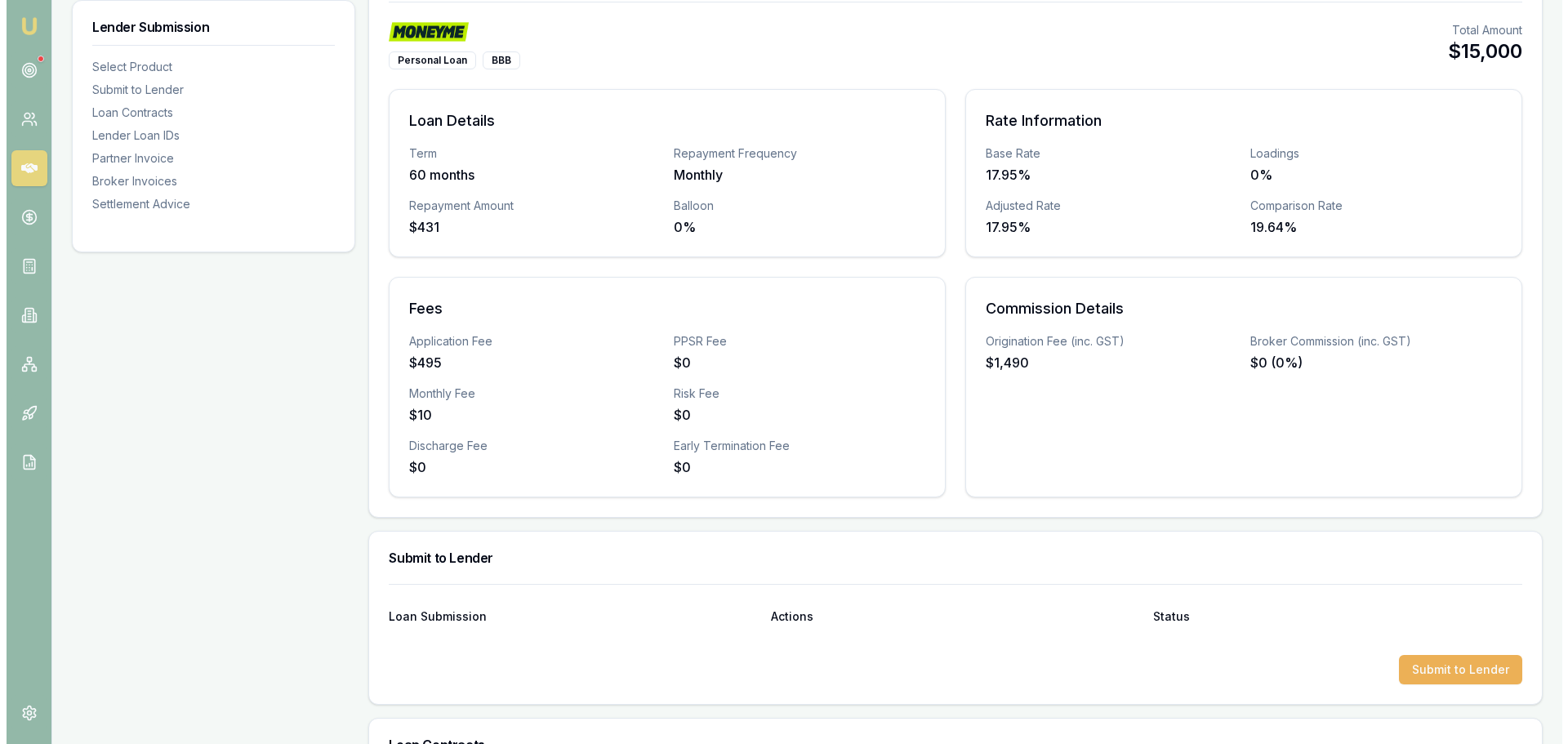
scroll to position [490, 0]
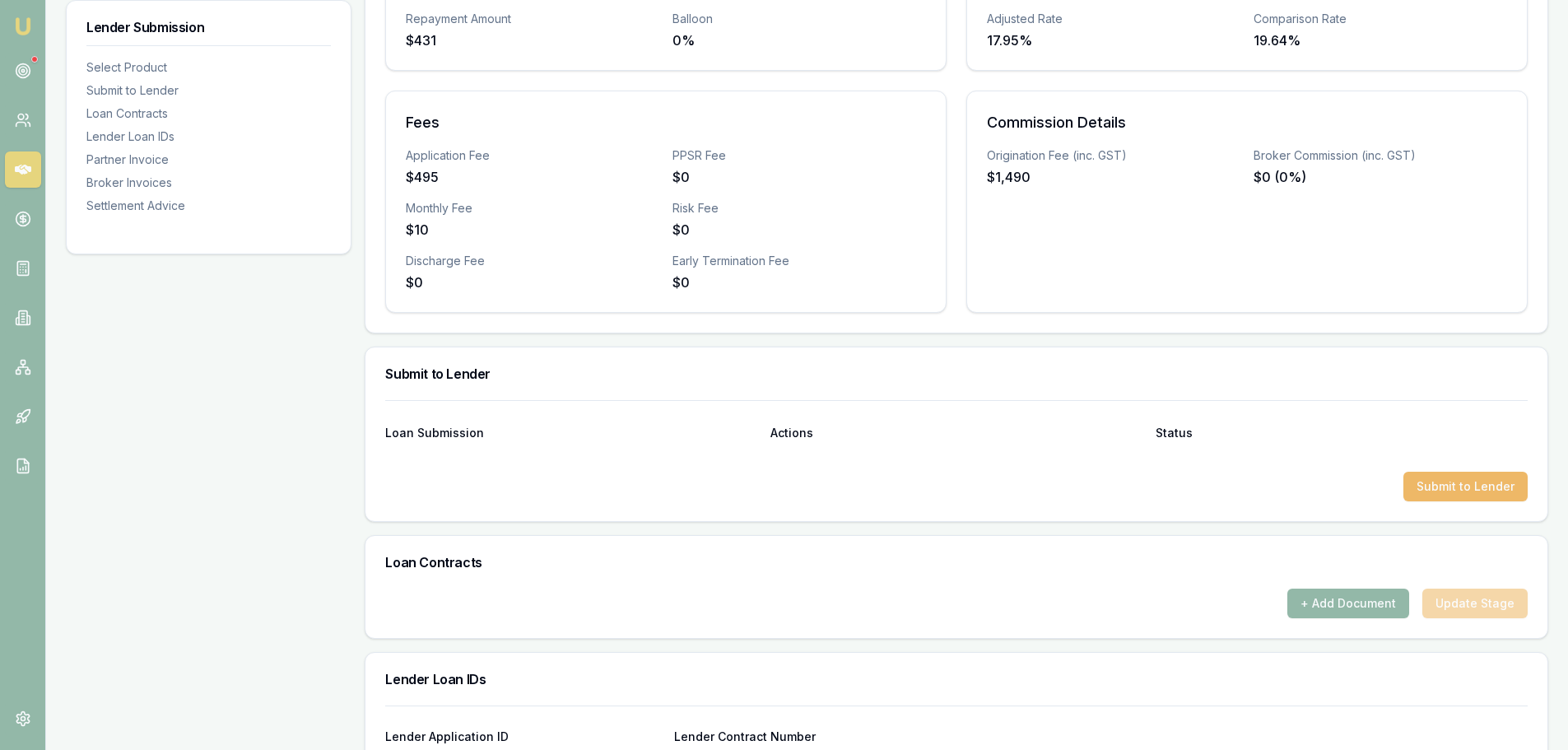
click at [1449, 488] on button "Submit to Lender" at bounding box center [1465, 486] width 125 height 30
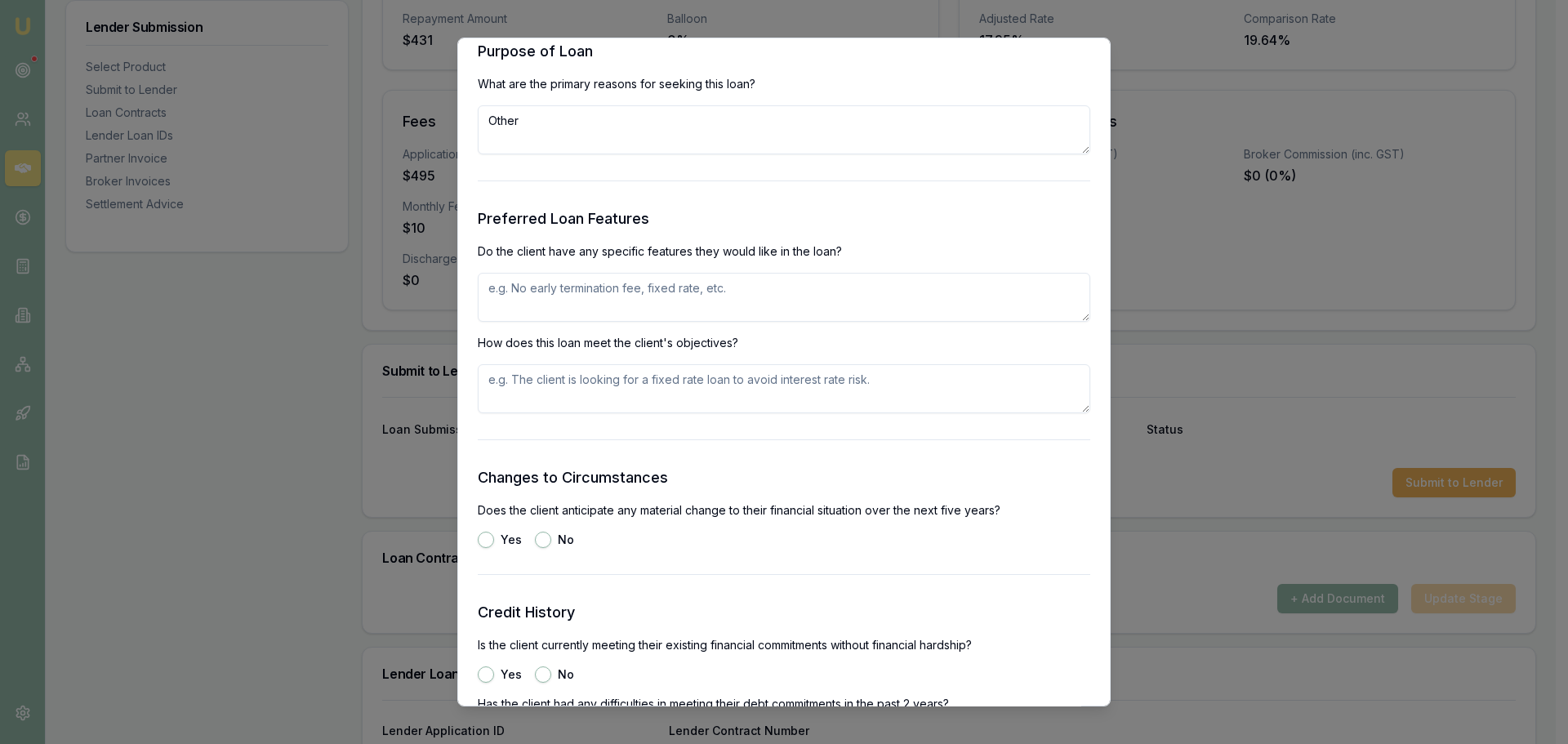
scroll to position [1714, 0]
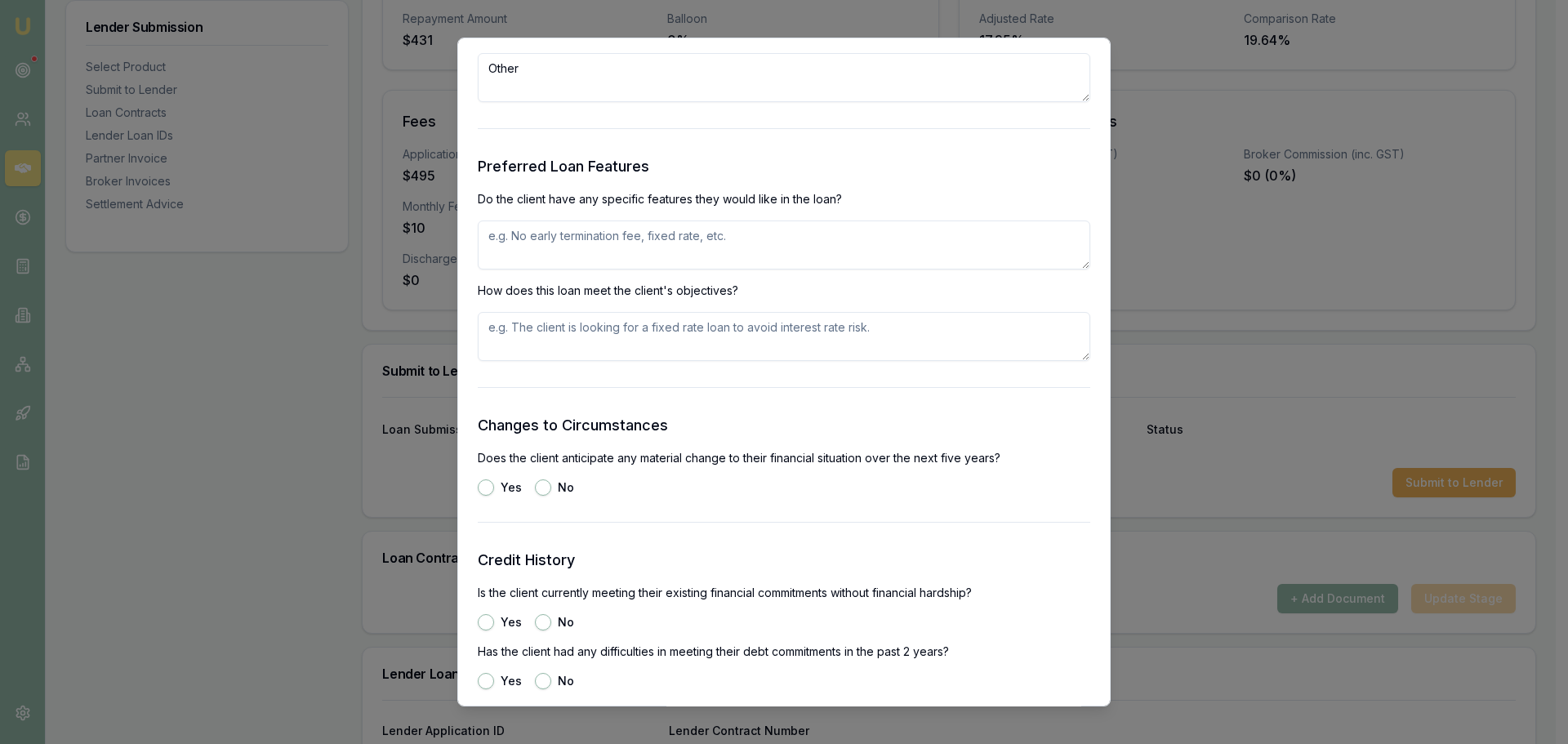
click at [547, 251] on textarea at bounding box center [784, 245] width 612 height 49
type textarea "FIXED RATE, NO EXIT FEES"
click at [542, 489] on button "No" at bounding box center [543, 487] width 17 height 17
radio input "true"
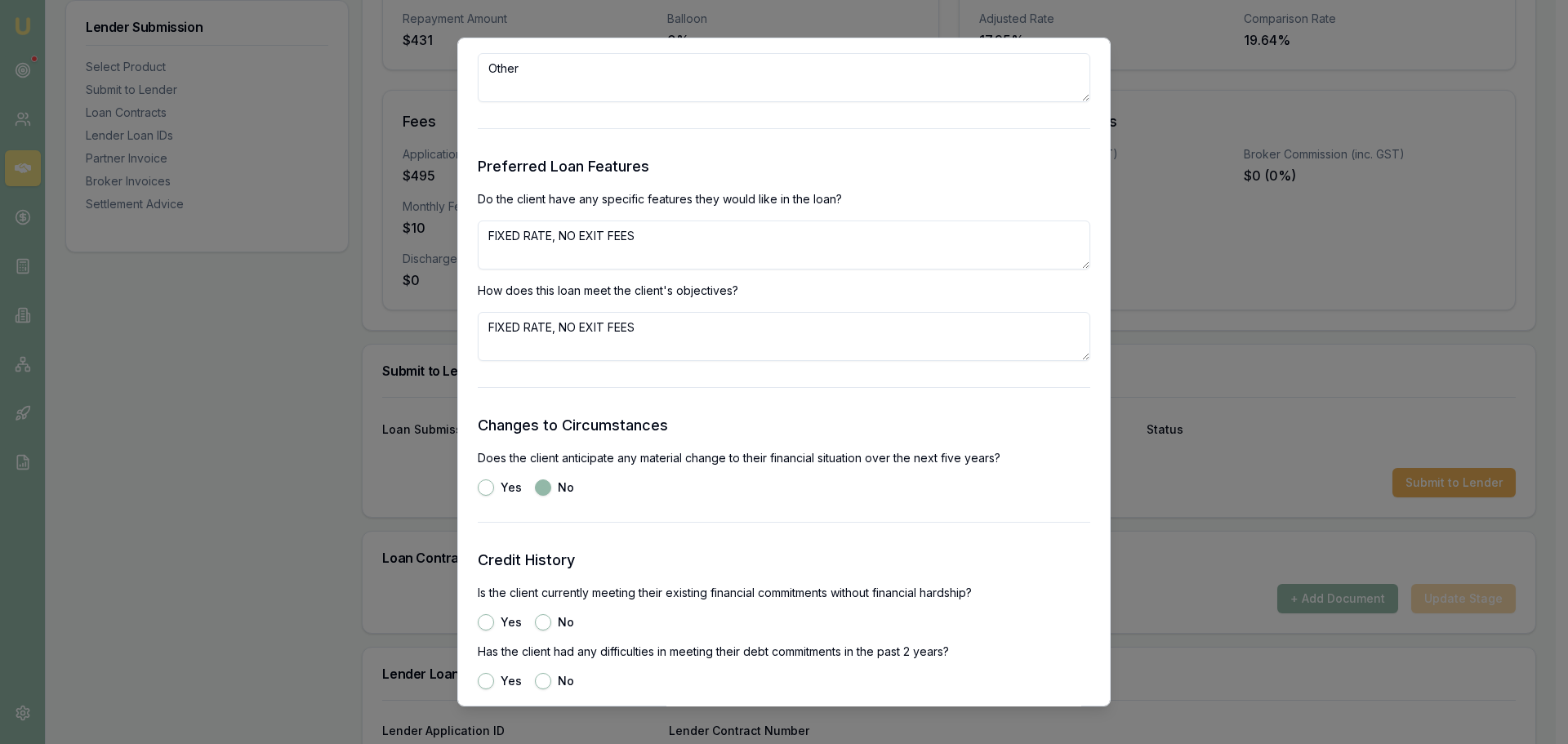
click at [487, 625] on button "Yes" at bounding box center [485, 622] width 17 height 17
radio input "true"
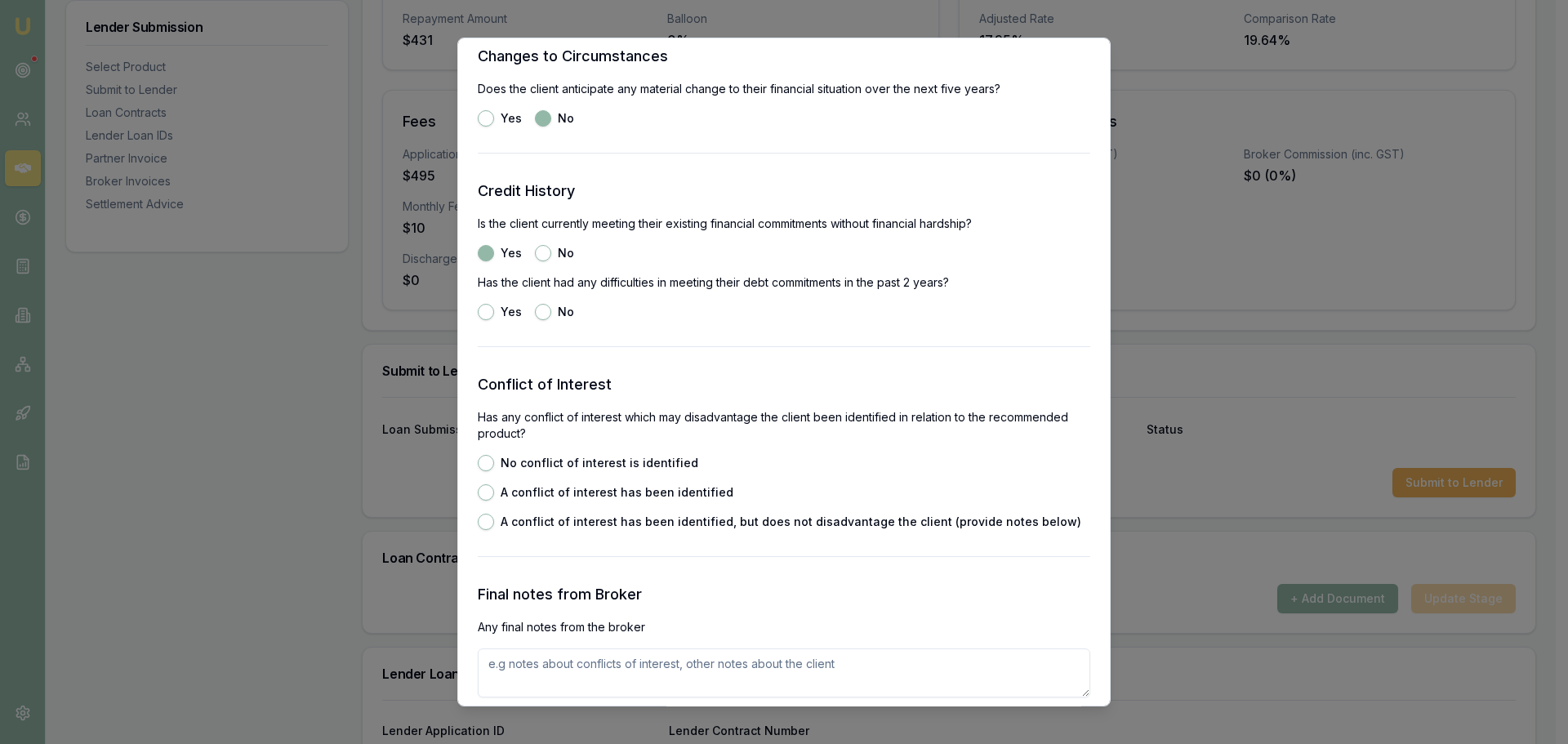
scroll to position [2123, 0]
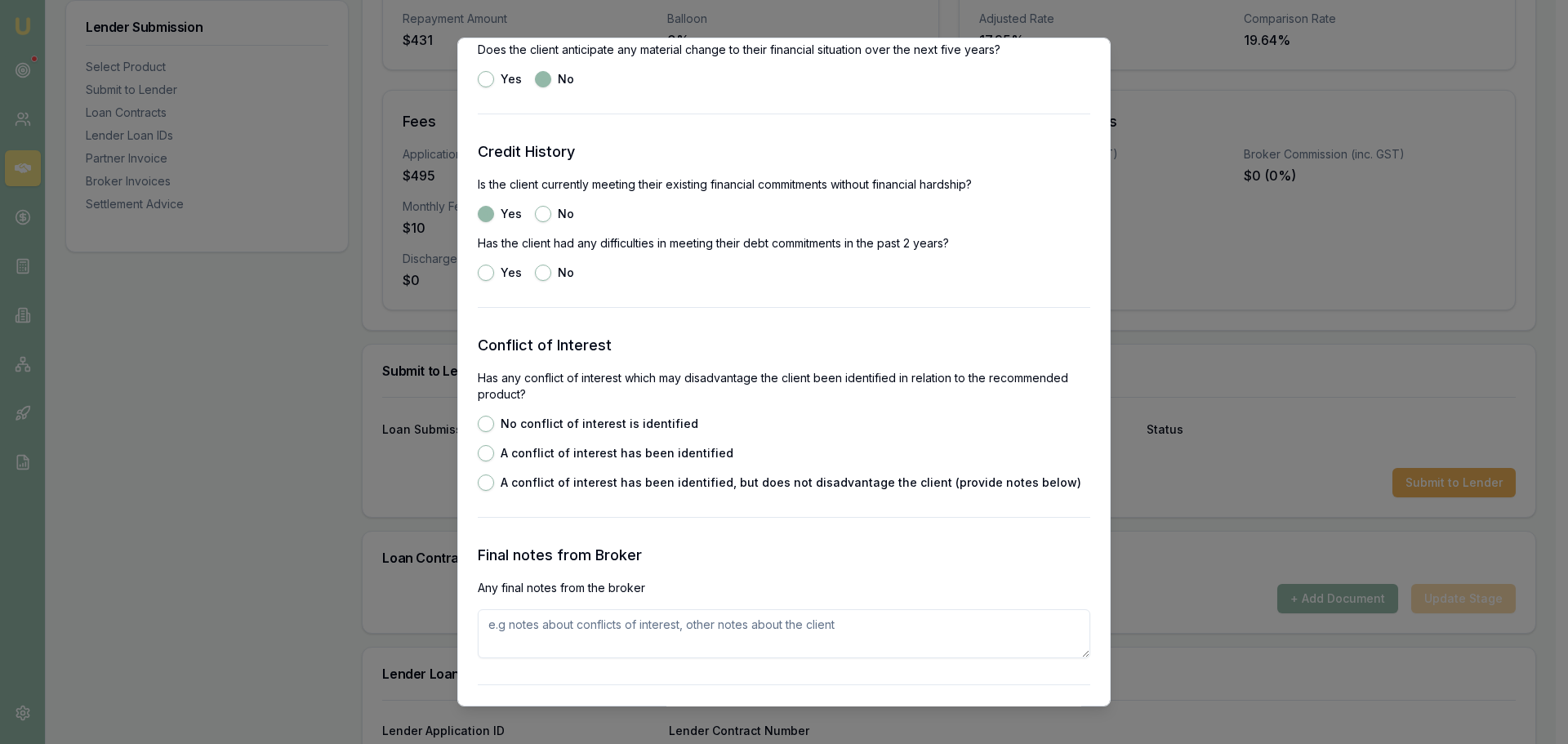
click at [538, 271] on button "No" at bounding box center [543, 273] width 17 height 17
radio input "true"
click at [487, 429] on button "No conflict of interest is identified" at bounding box center [485, 424] width 17 height 17
radio input "true"
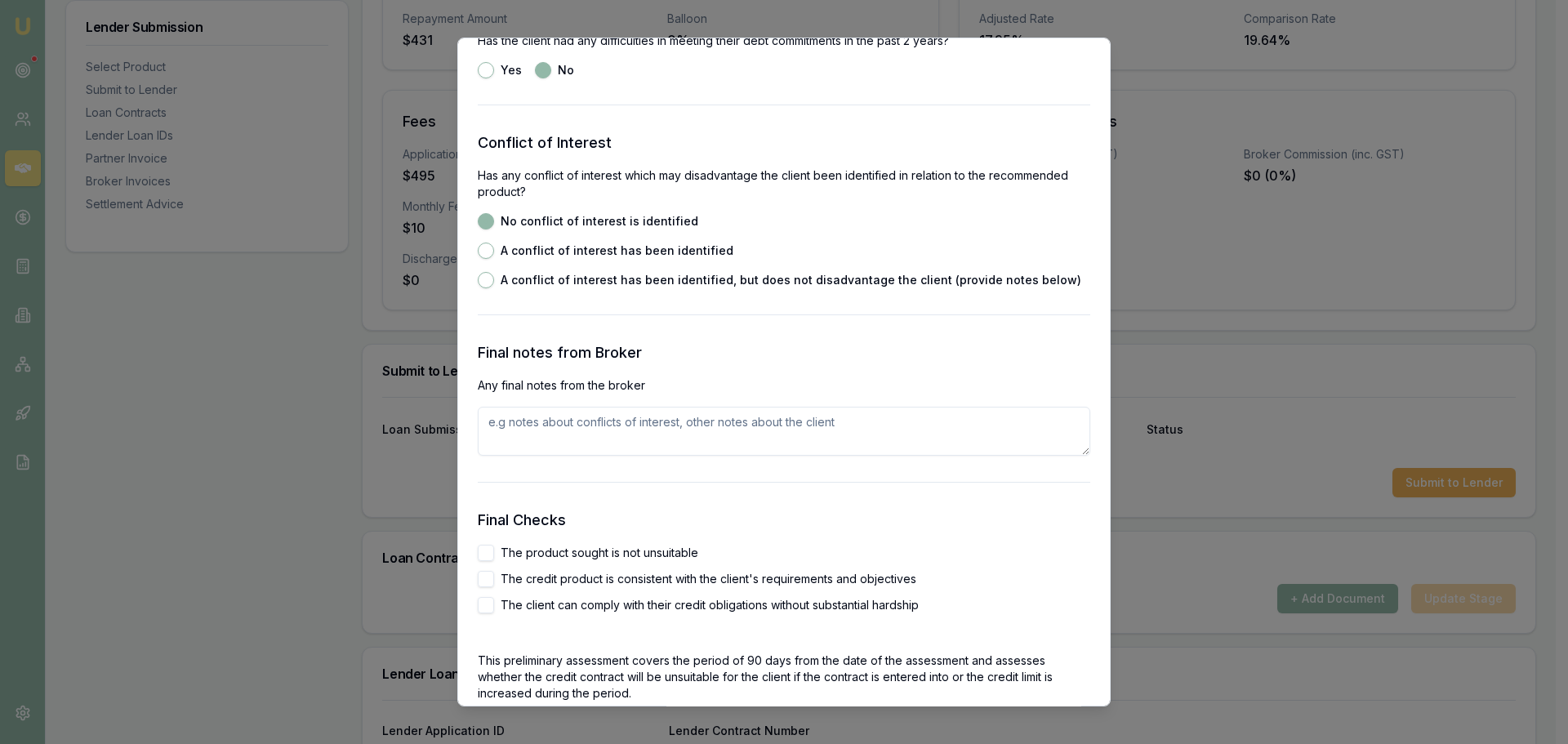
scroll to position [2531, 0]
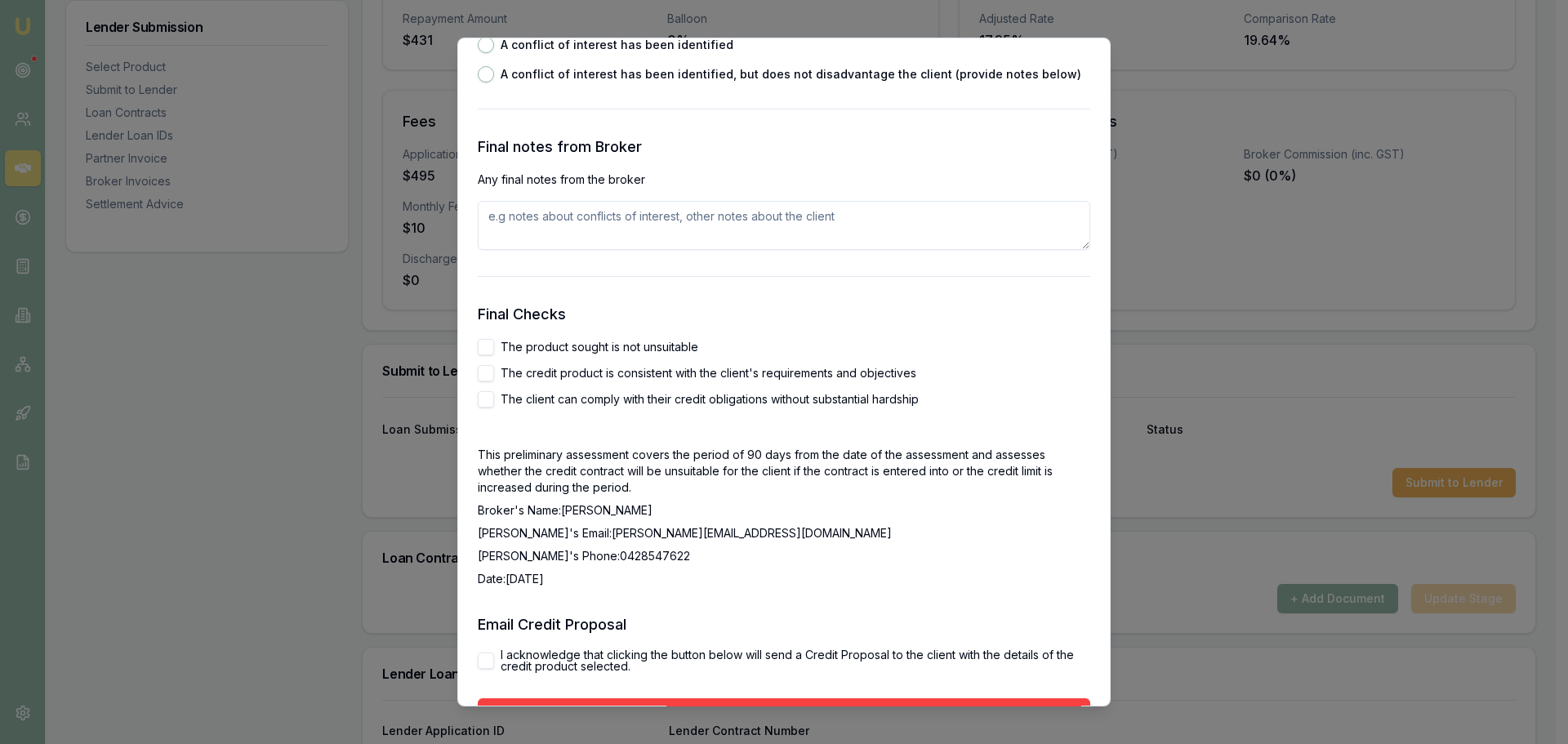
click at [490, 348] on button "The product sought is not unsuitable" at bounding box center [485, 347] width 17 height 17
checkbox input "true"
click at [486, 367] on button "The credit product is consistent with the client's requirements and objectives" at bounding box center [485, 373] width 17 height 17
checkbox input "true"
click at [483, 404] on button "The client can comply with their credit obligations without substantial hardship" at bounding box center [485, 399] width 17 height 17
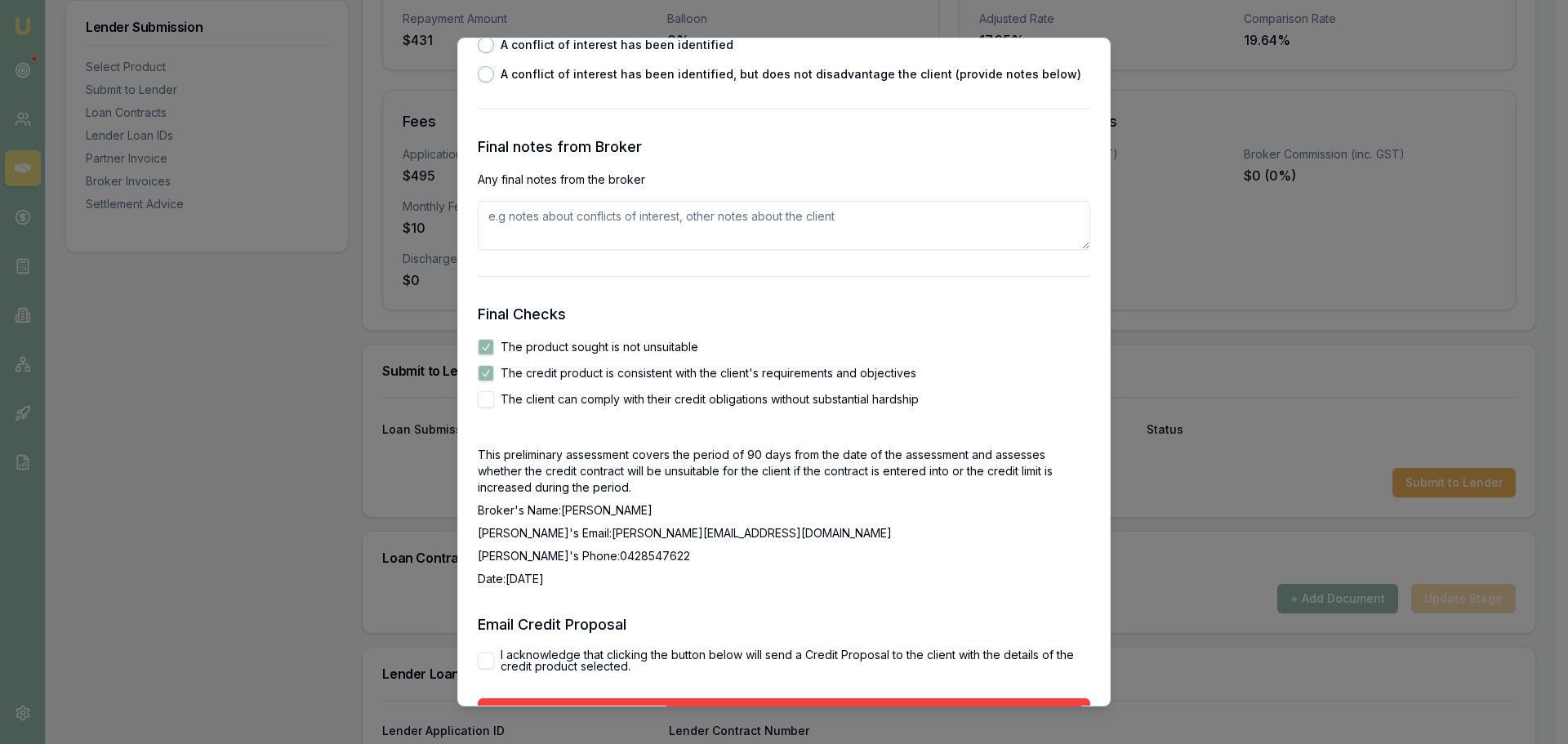
checkbox input "true"
click at [484, 658] on button "I acknowledge that clicking the button below will send a Credit Proposal to the…" at bounding box center [485, 661] width 17 height 17
checkbox input "true"
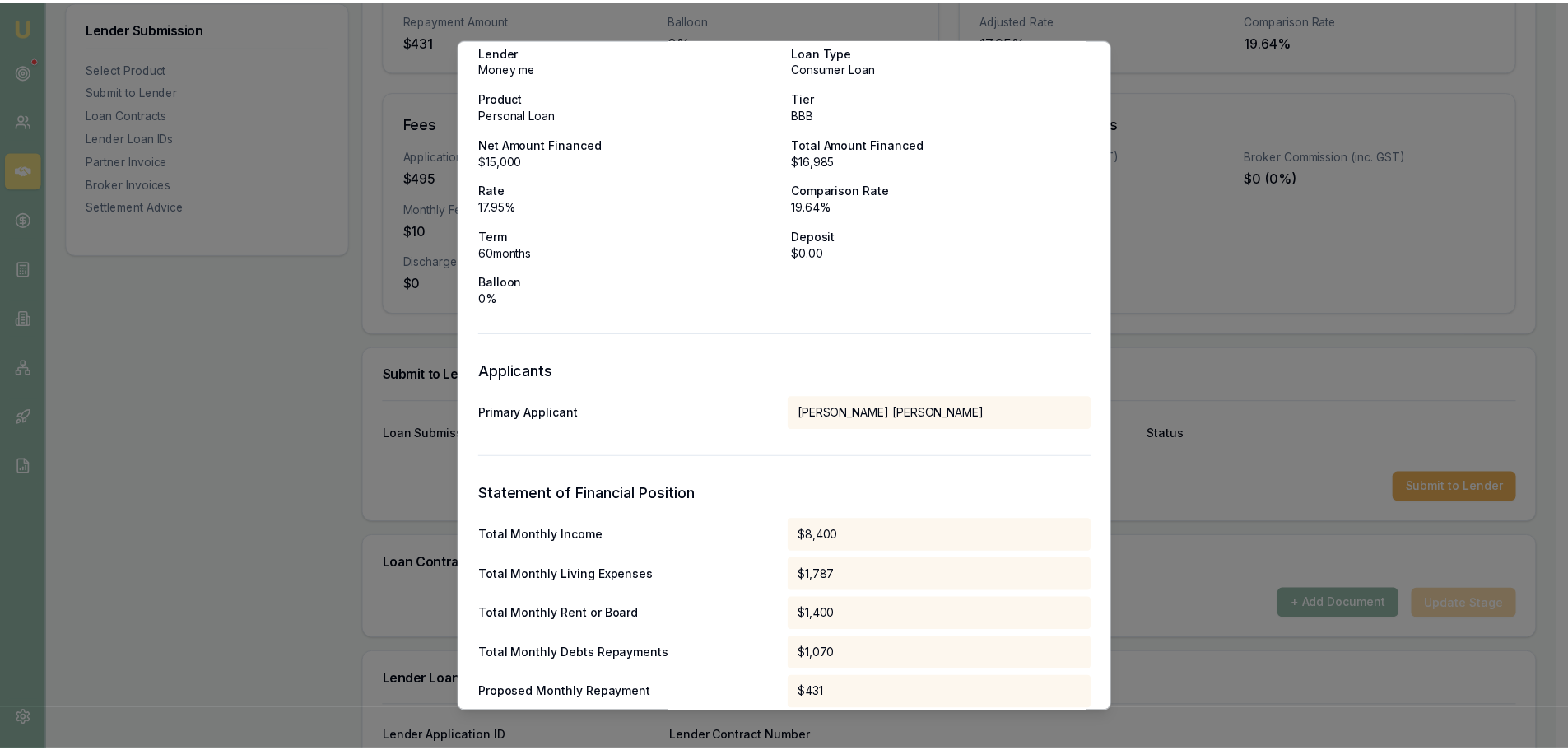
scroll to position [0, 0]
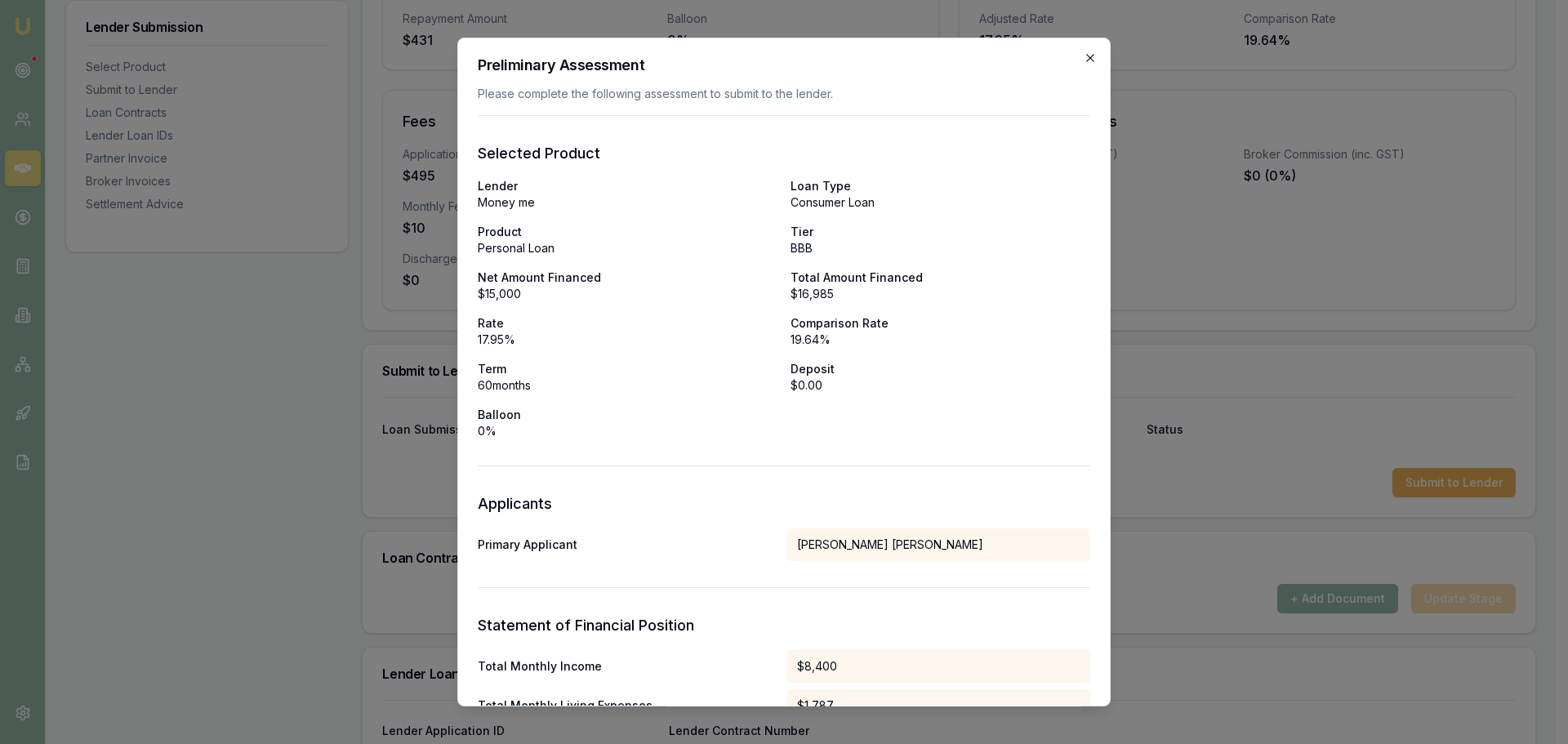
click at [1084, 57] on icon "button" at bounding box center [1090, 58] width 13 height 13
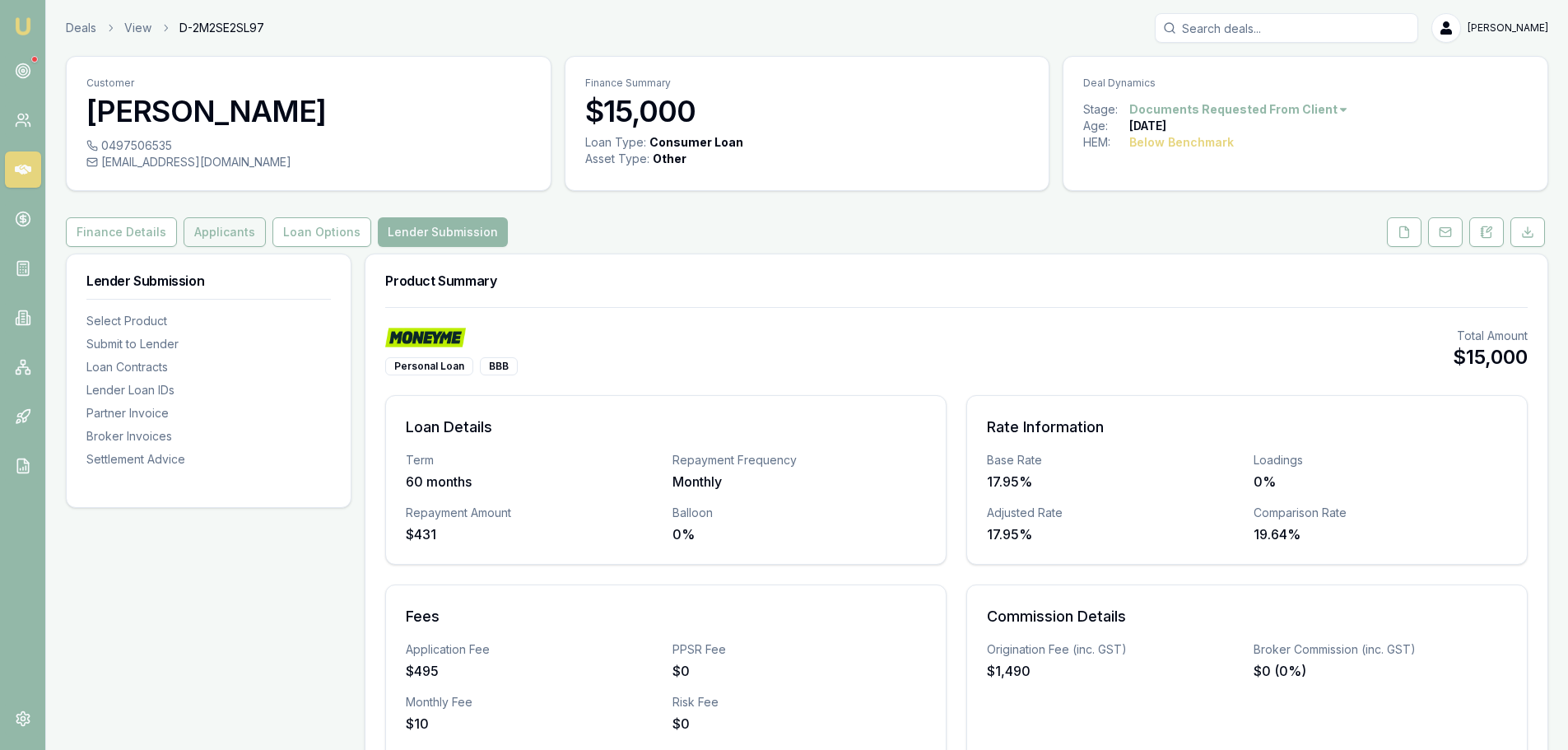
click at [232, 233] on button "Applicants" at bounding box center [225, 233] width 82 height 30
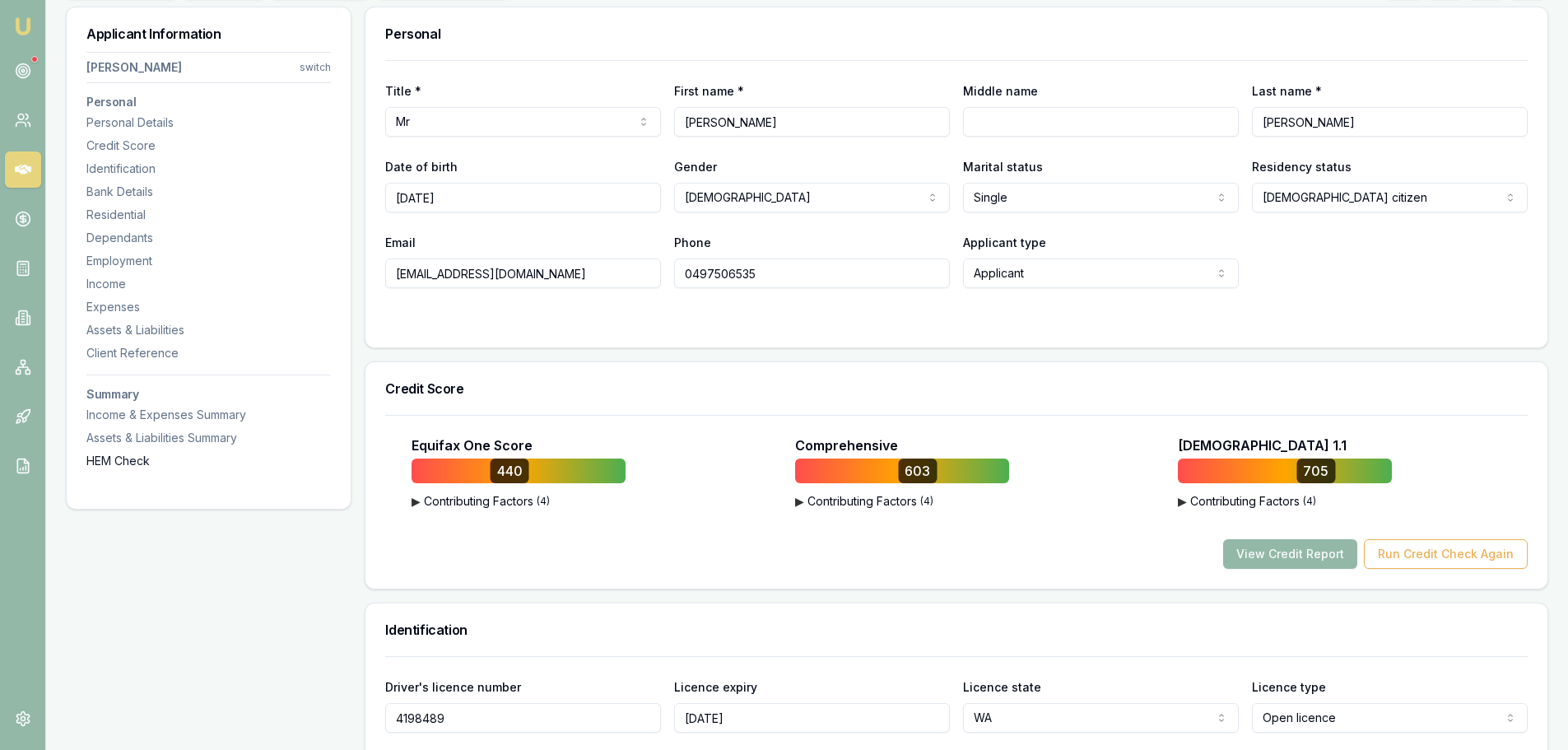
click at [112, 459] on div "HEM Check" at bounding box center [209, 461] width 244 height 17
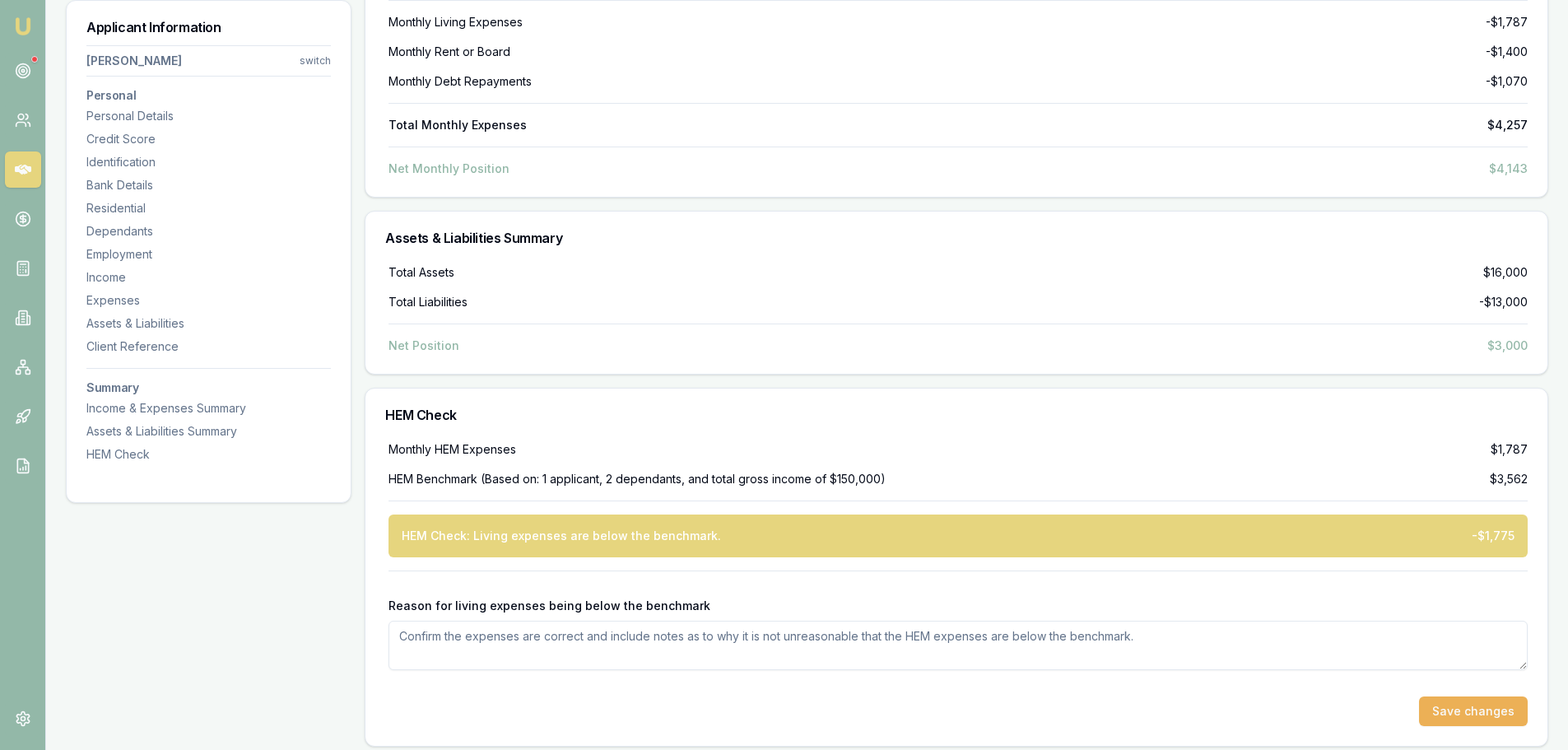
scroll to position [5501, 0]
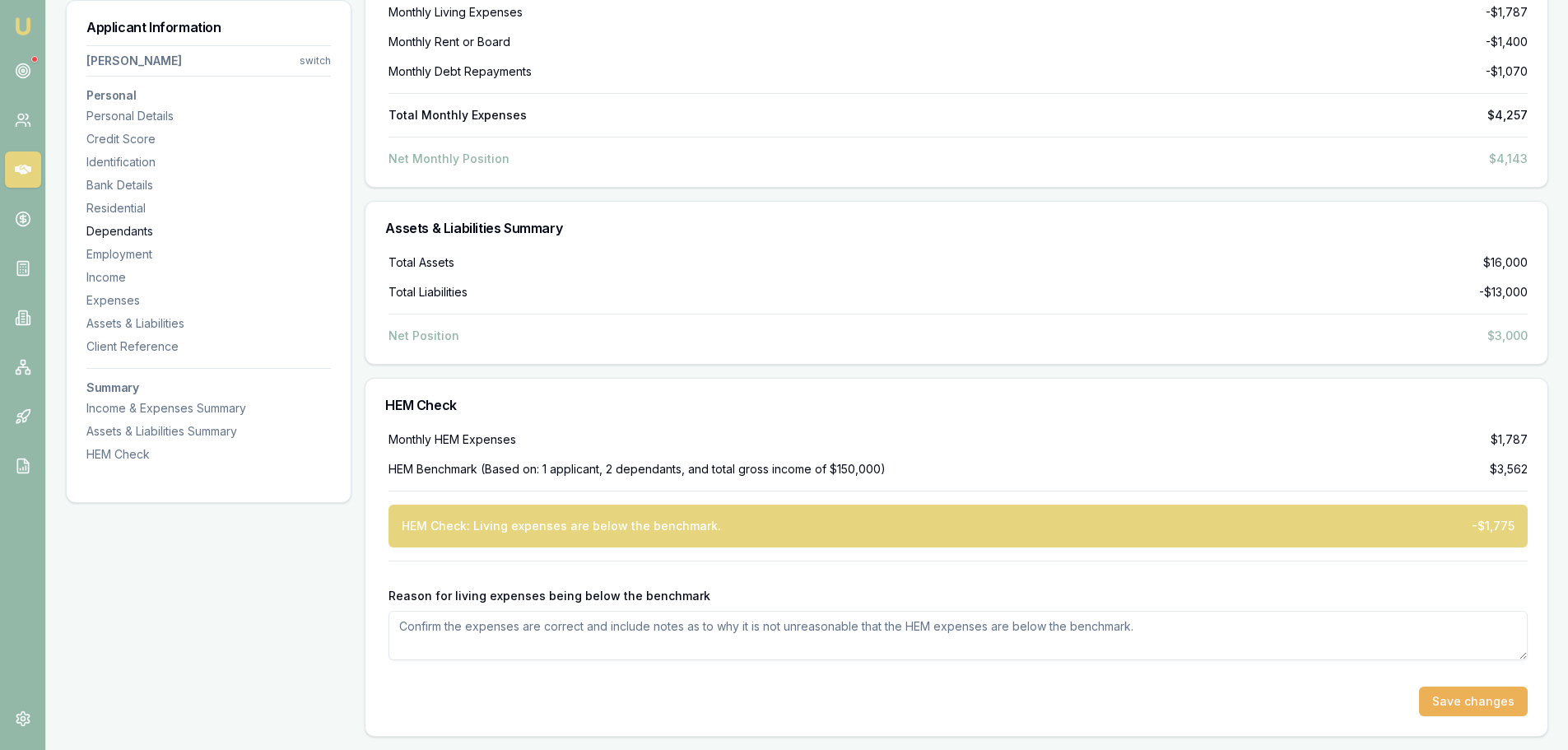
click at [143, 232] on div "Dependants" at bounding box center [209, 231] width 244 height 17
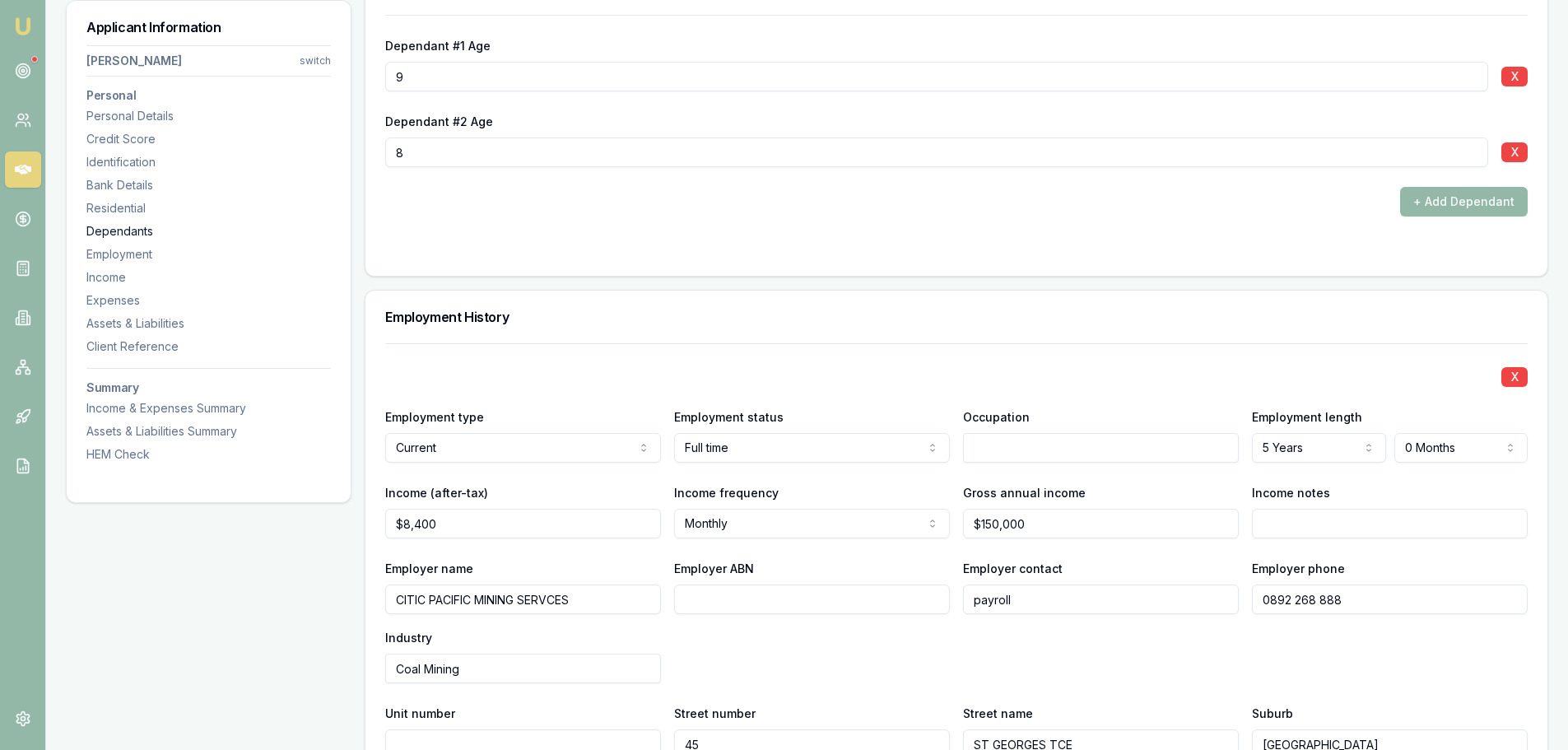
scroll to position [2324, 0]
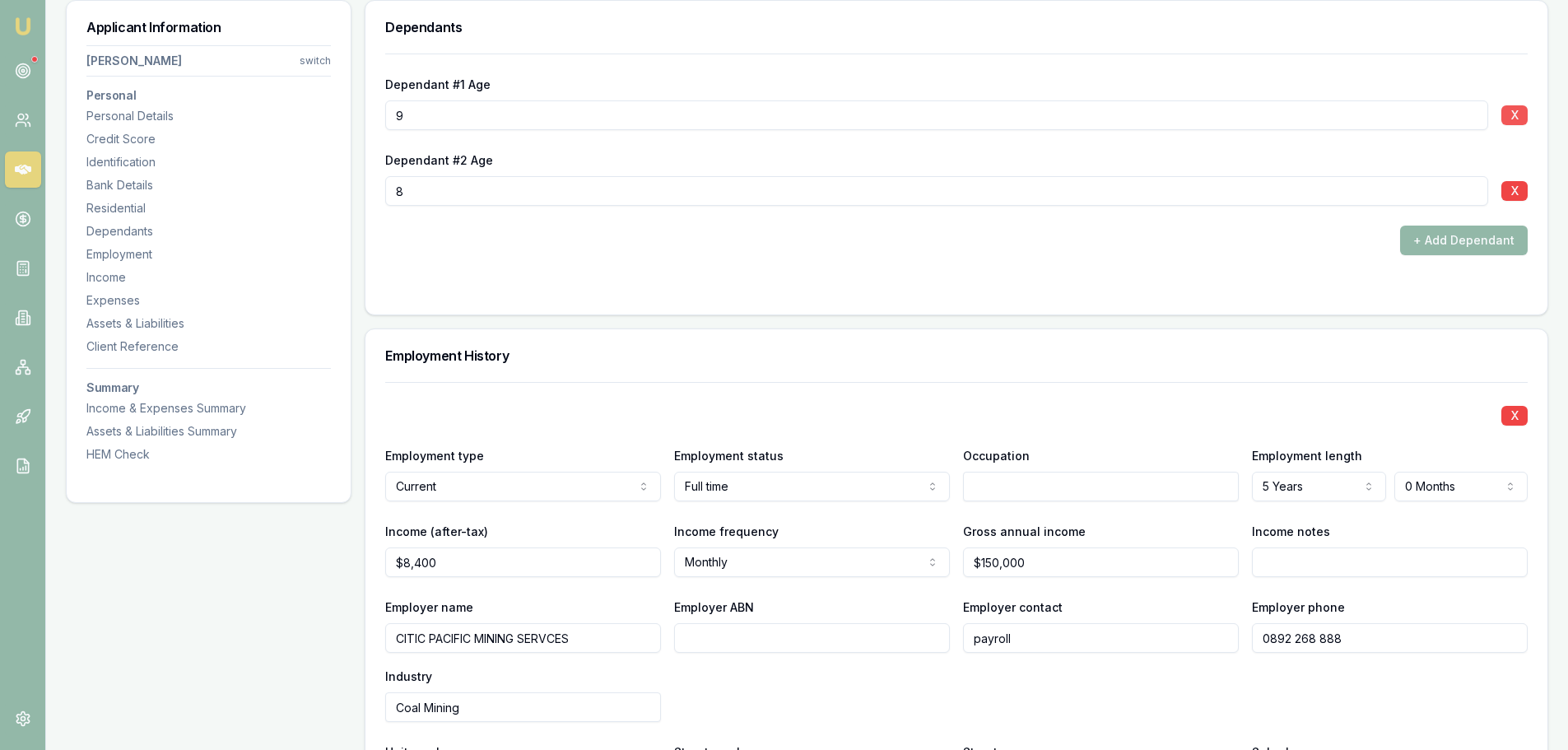
click at [1514, 112] on button "X" at bounding box center [1515, 115] width 27 height 19
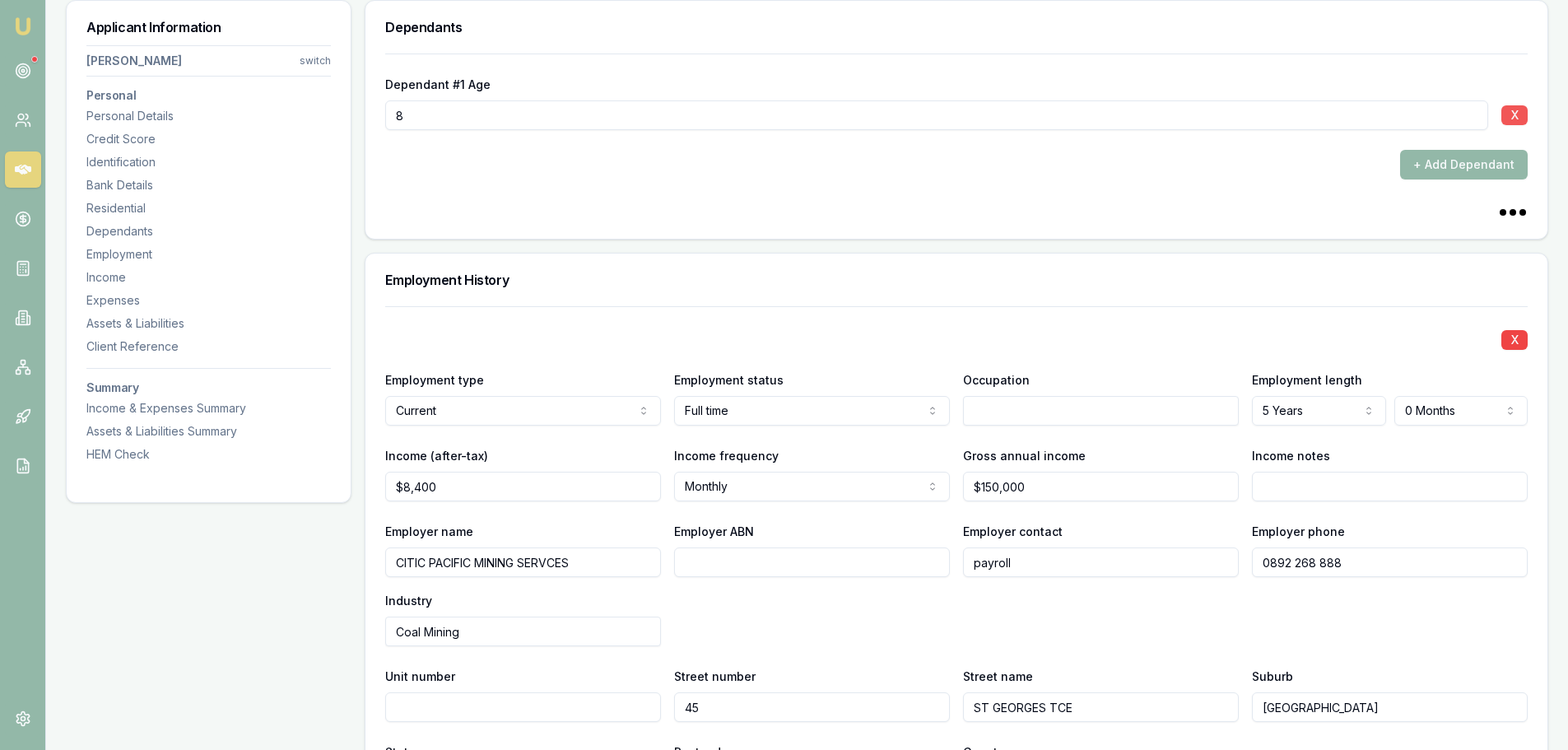
click at [1514, 112] on button "X" at bounding box center [1515, 115] width 27 height 19
click at [143, 457] on div "HEM Check" at bounding box center [209, 454] width 244 height 17
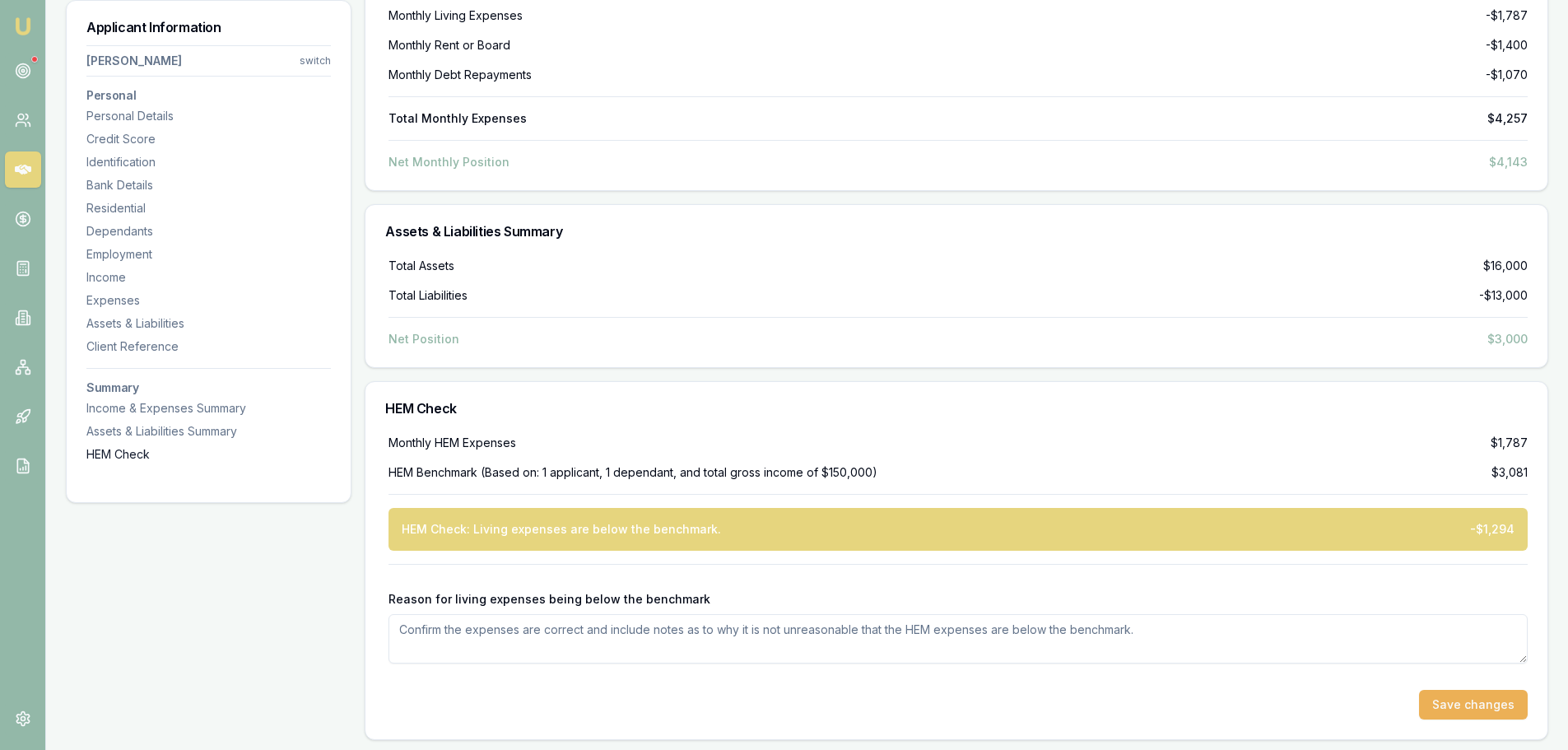
scroll to position [5425, 0]
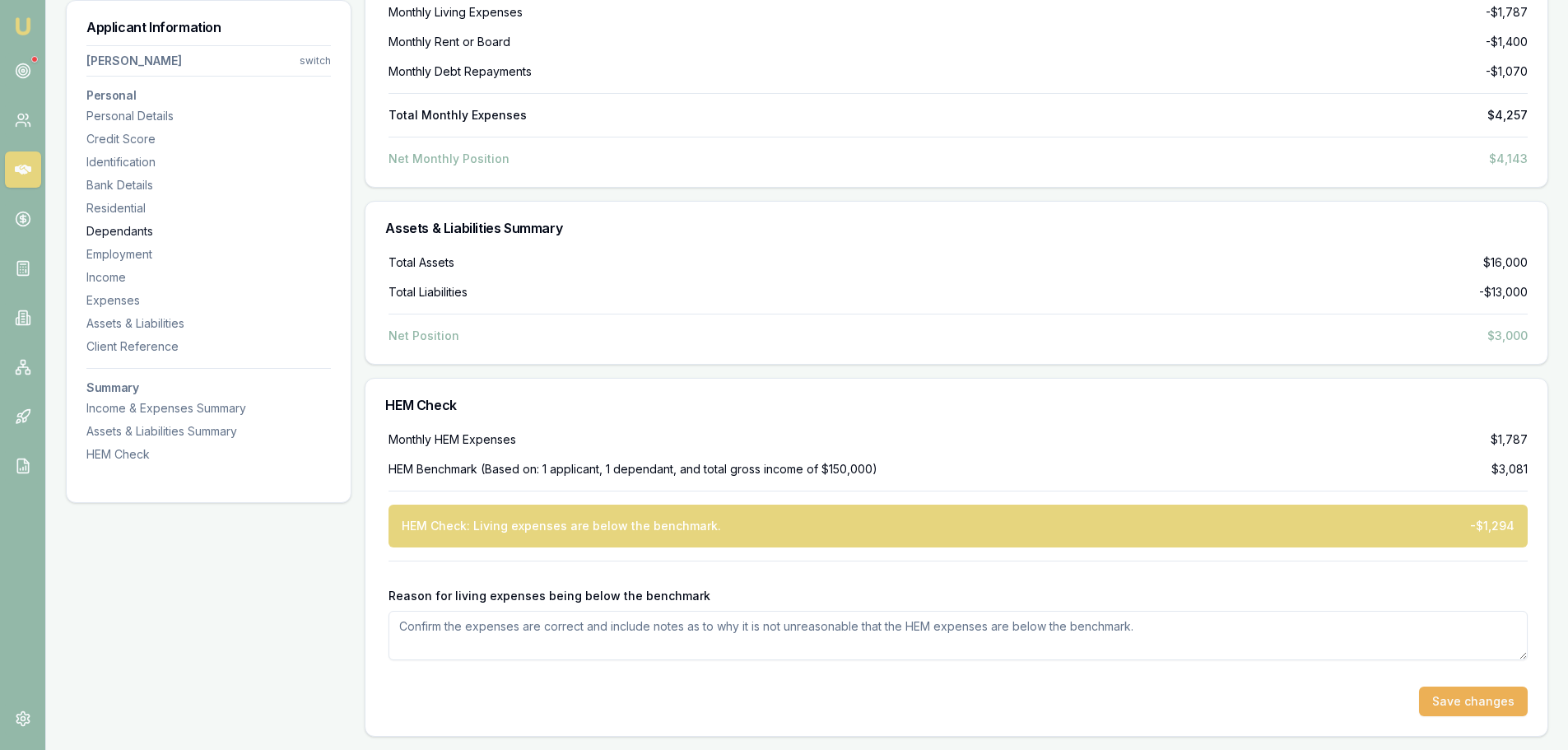
click at [125, 223] on div "Dependants" at bounding box center [209, 231] width 244 height 17
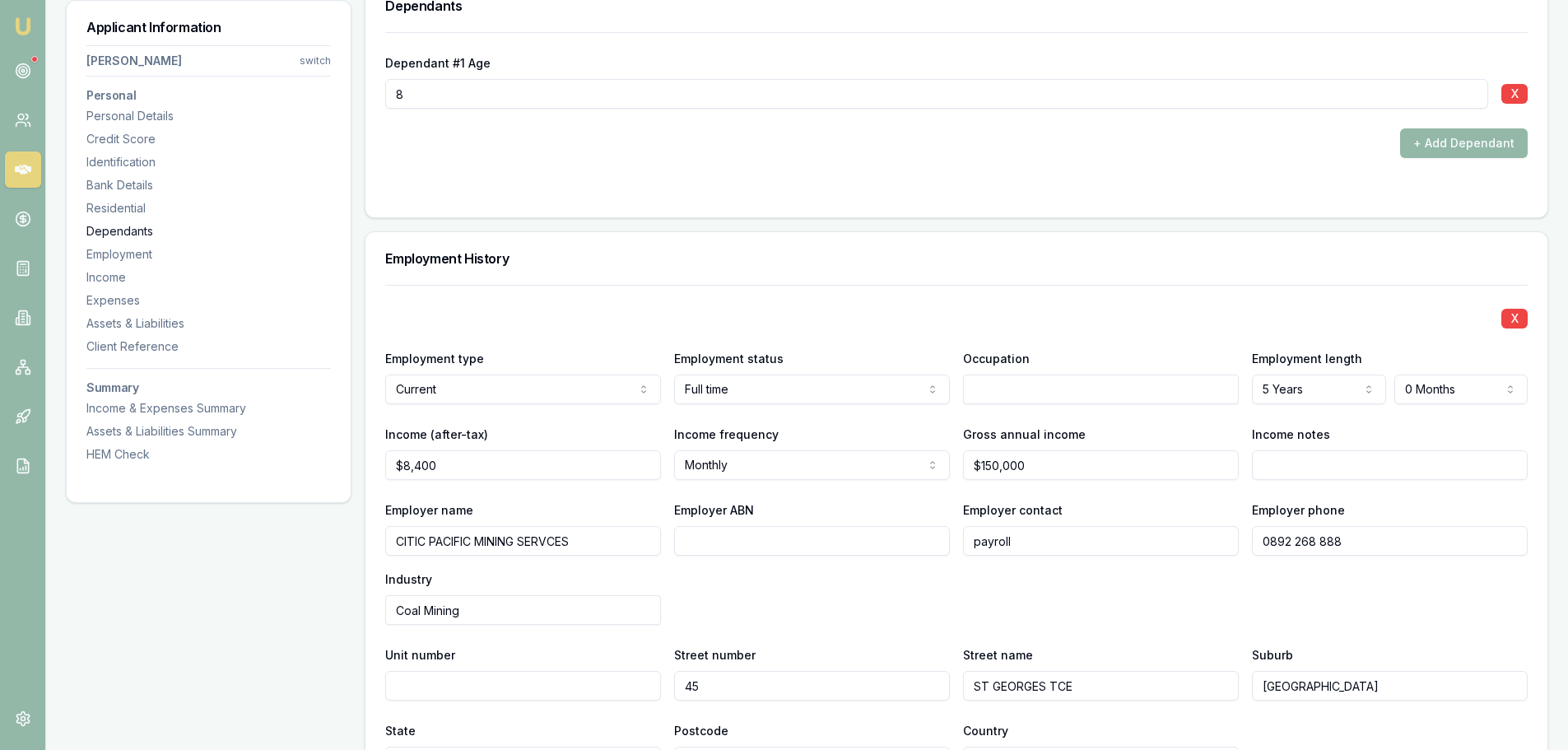
scroll to position [2324, 0]
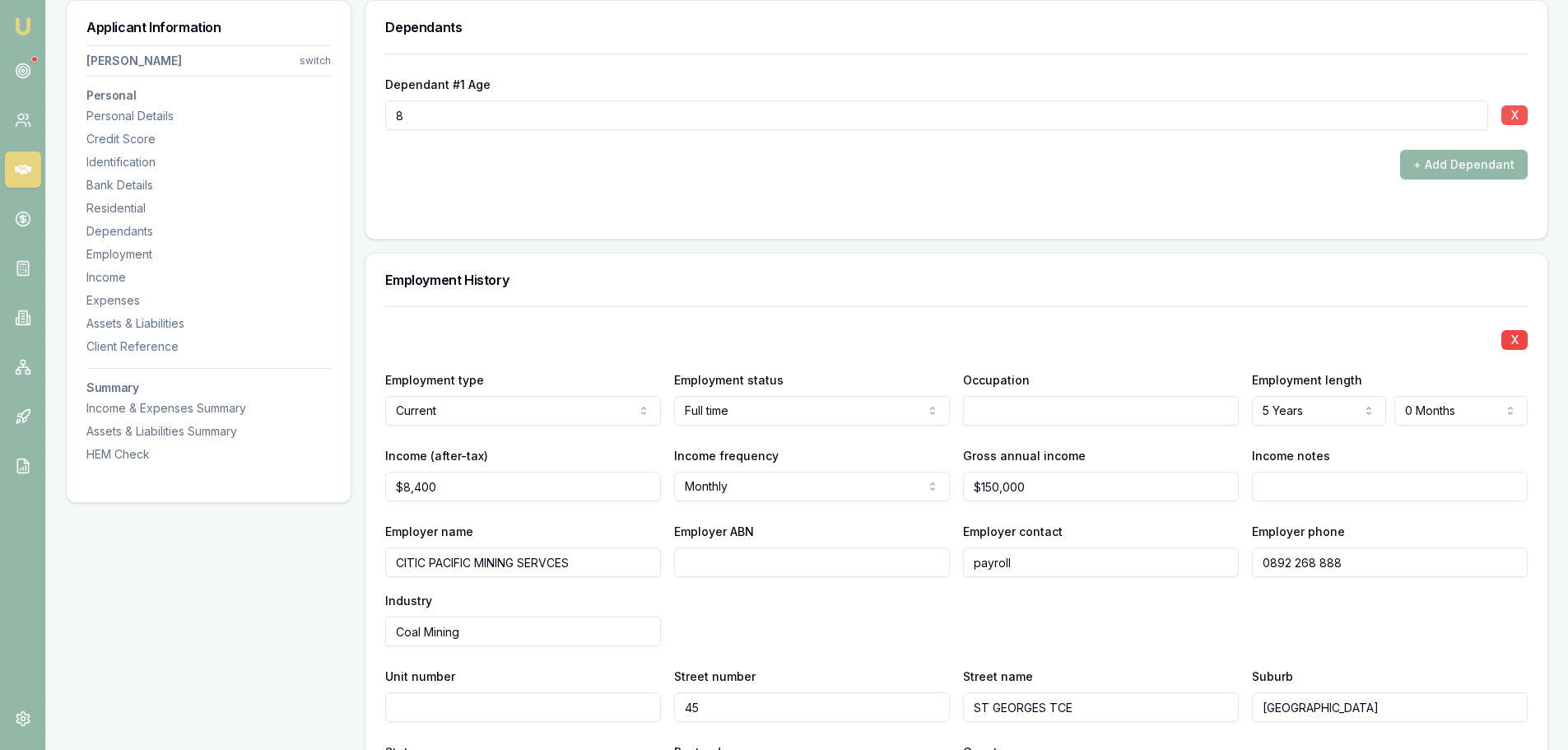
click at [1517, 122] on button "X" at bounding box center [1515, 115] width 27 height 19
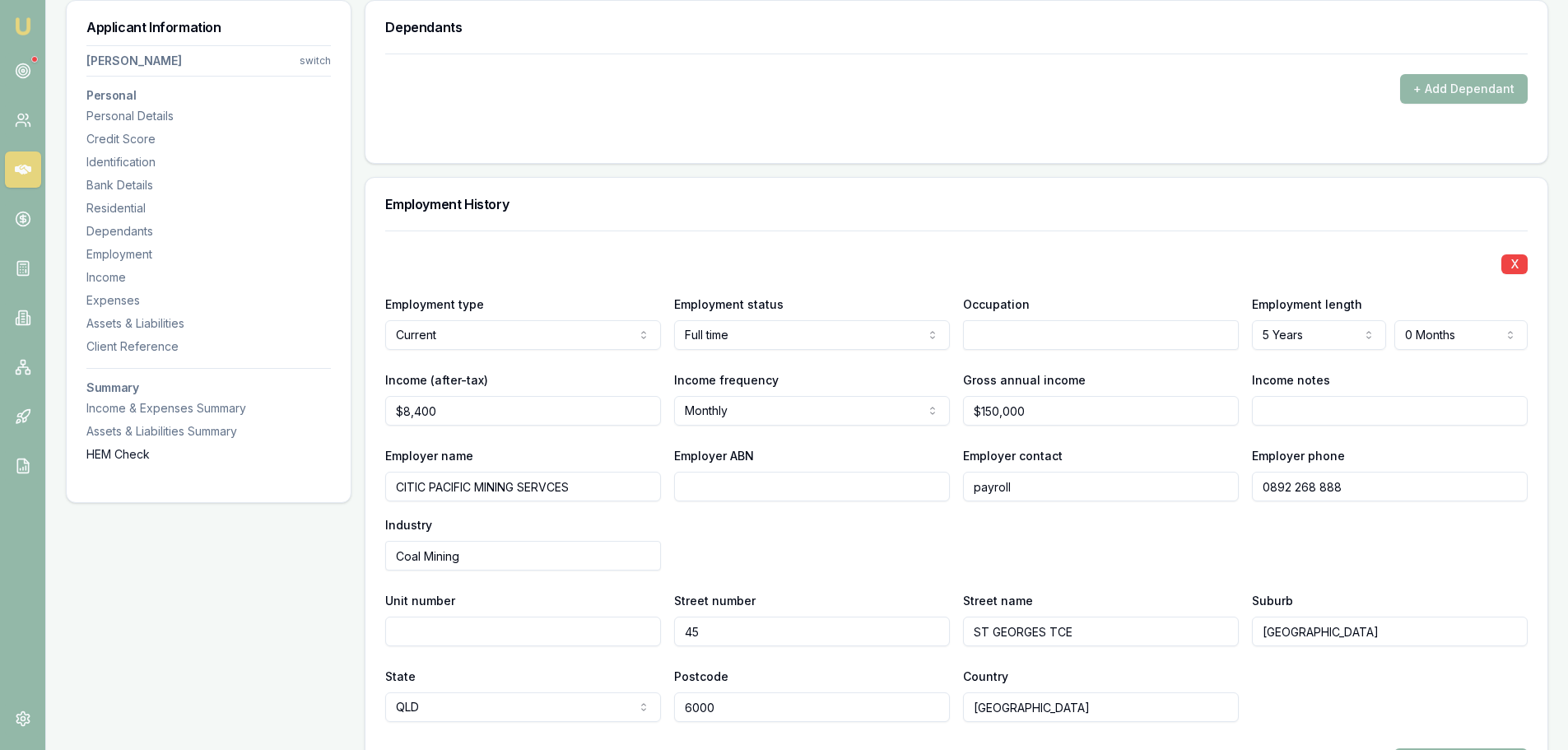
click at [136, 452] on div "HEM Check" at bounding box center [209, 454] width 244 height 17
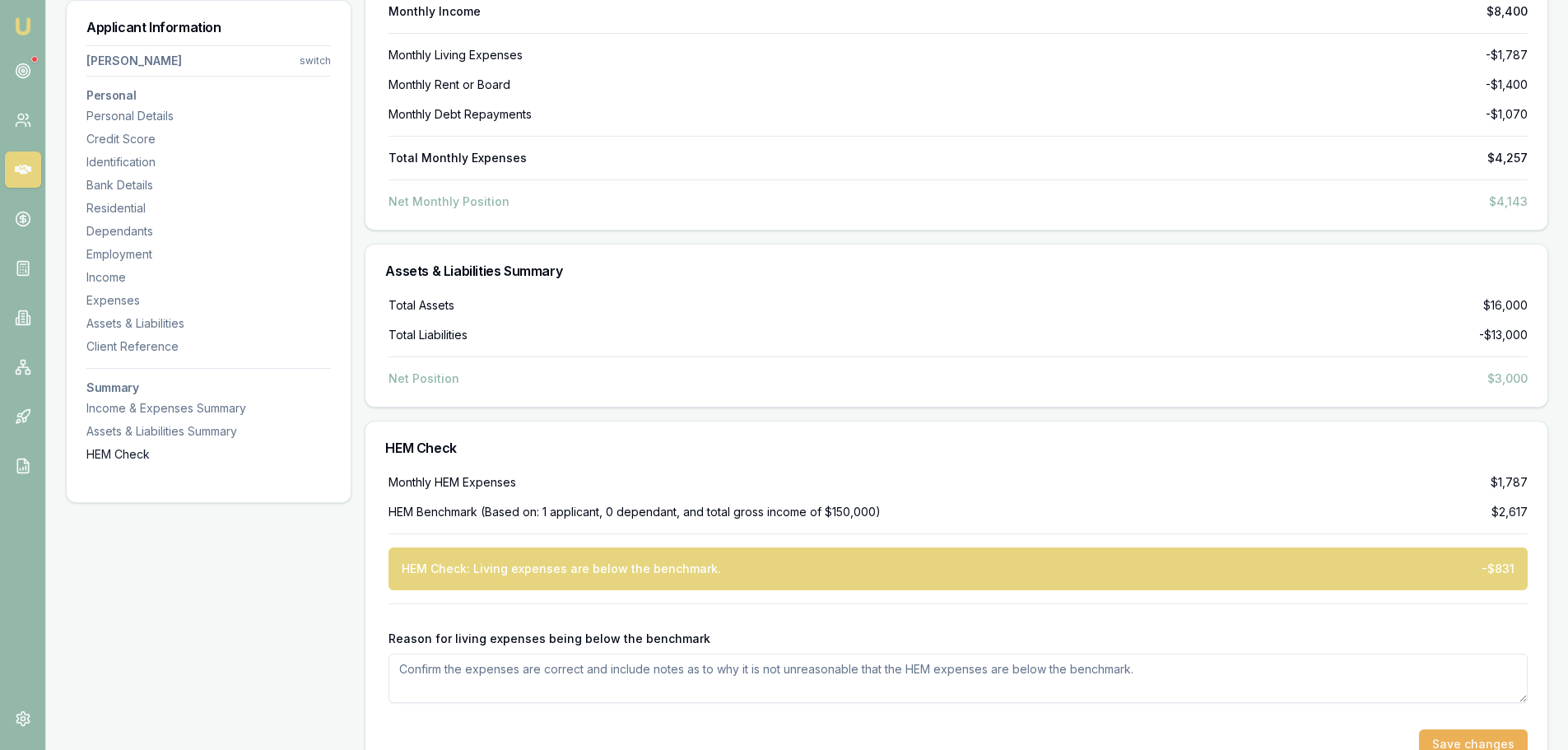
scroll to position [5350, 0]
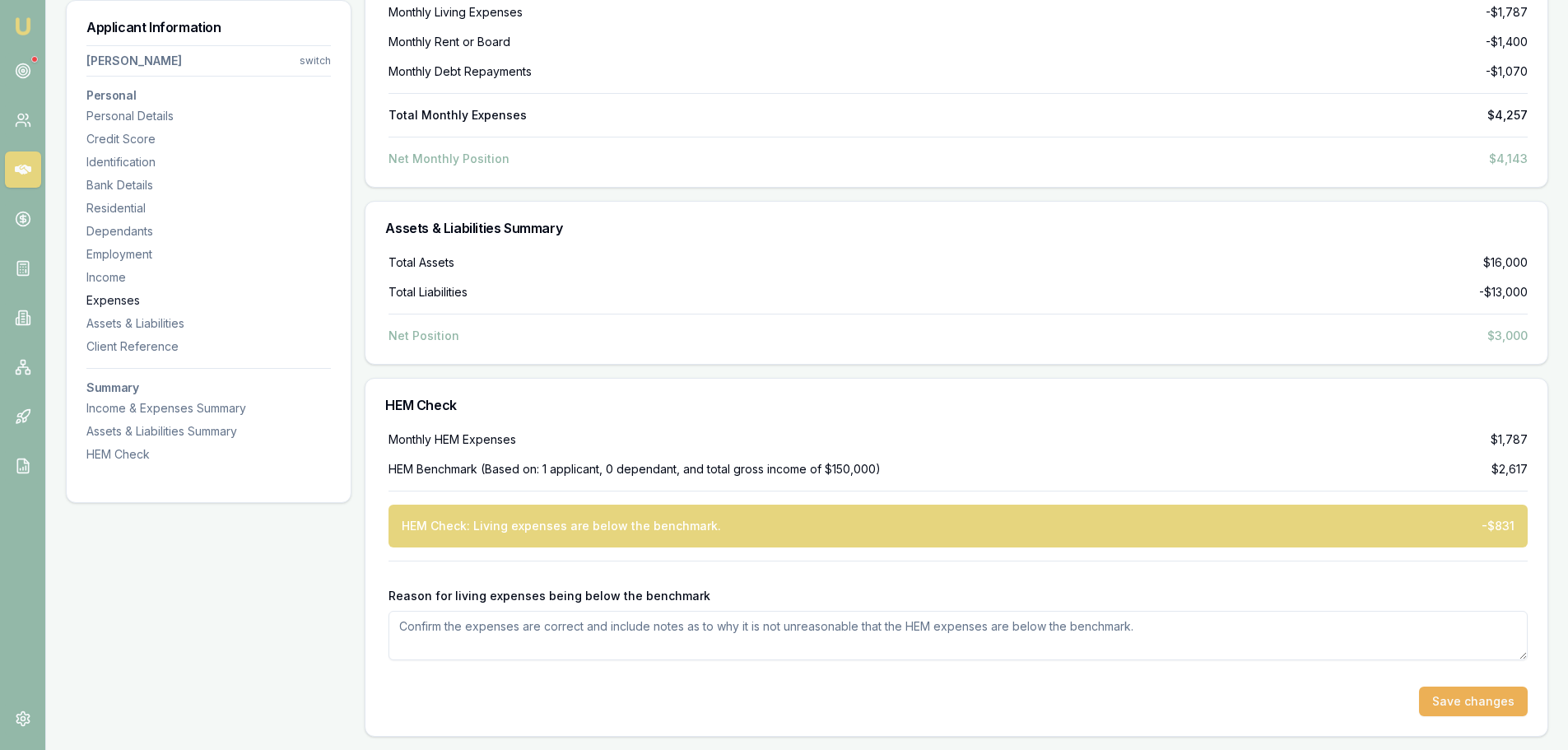
click at [120, 302] on div "Expenses" at bounding box center [209, 300] width 244 height 17
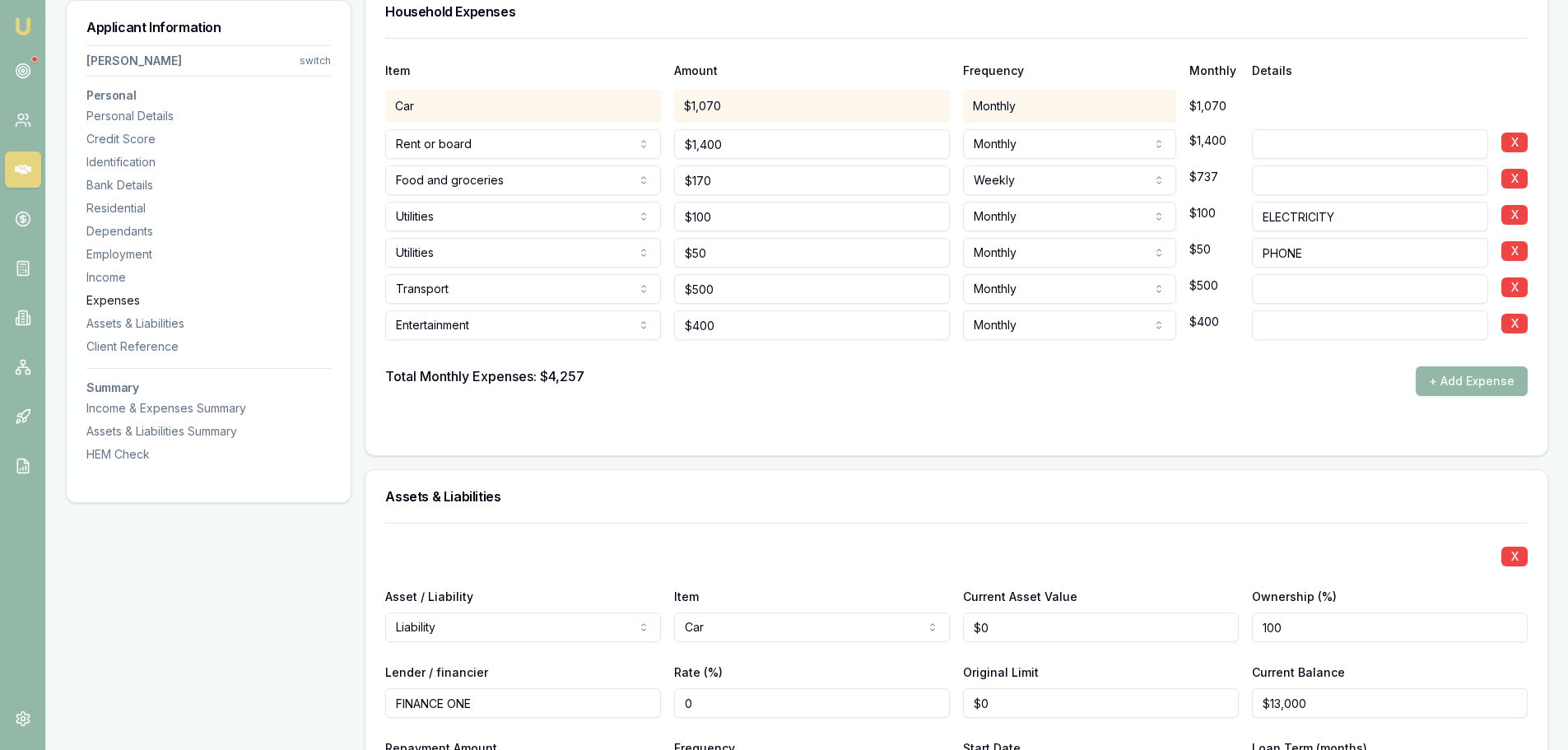
scroll to position [3443, 0]
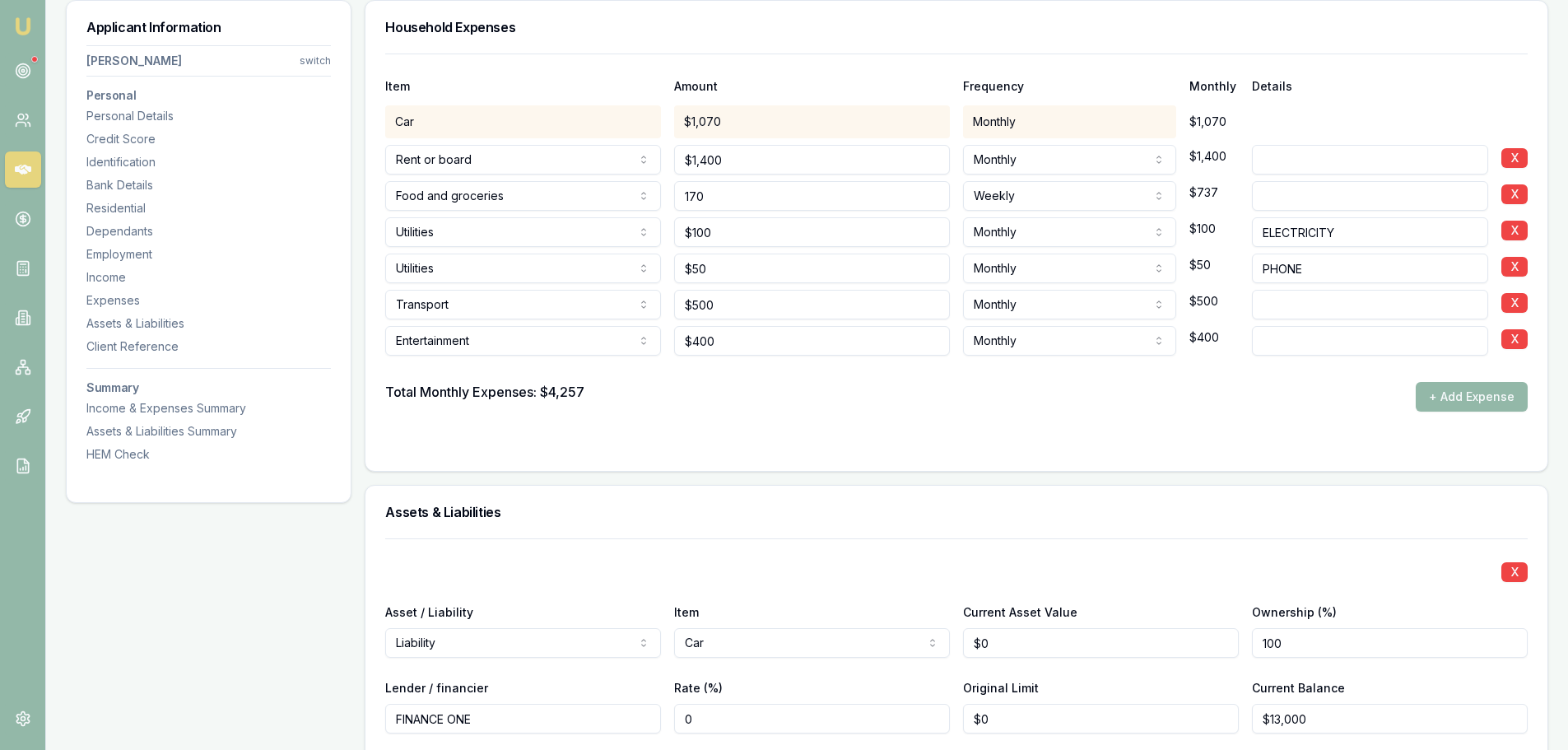
drag, startPoint x: 753, startPoint y: 203, endPoint x: 515, endPoint y: 204, distance: 238.0
click at [518, 204] on div "Food and groceries Rent or board Food and groceries Utilities Insurance Transpo…" at bounding box center [957, 192] width 1143 height 36
type input "$250"
click at [119, 453] on div "HEM Check" at bounding box center [209, 454] width 244 height 17
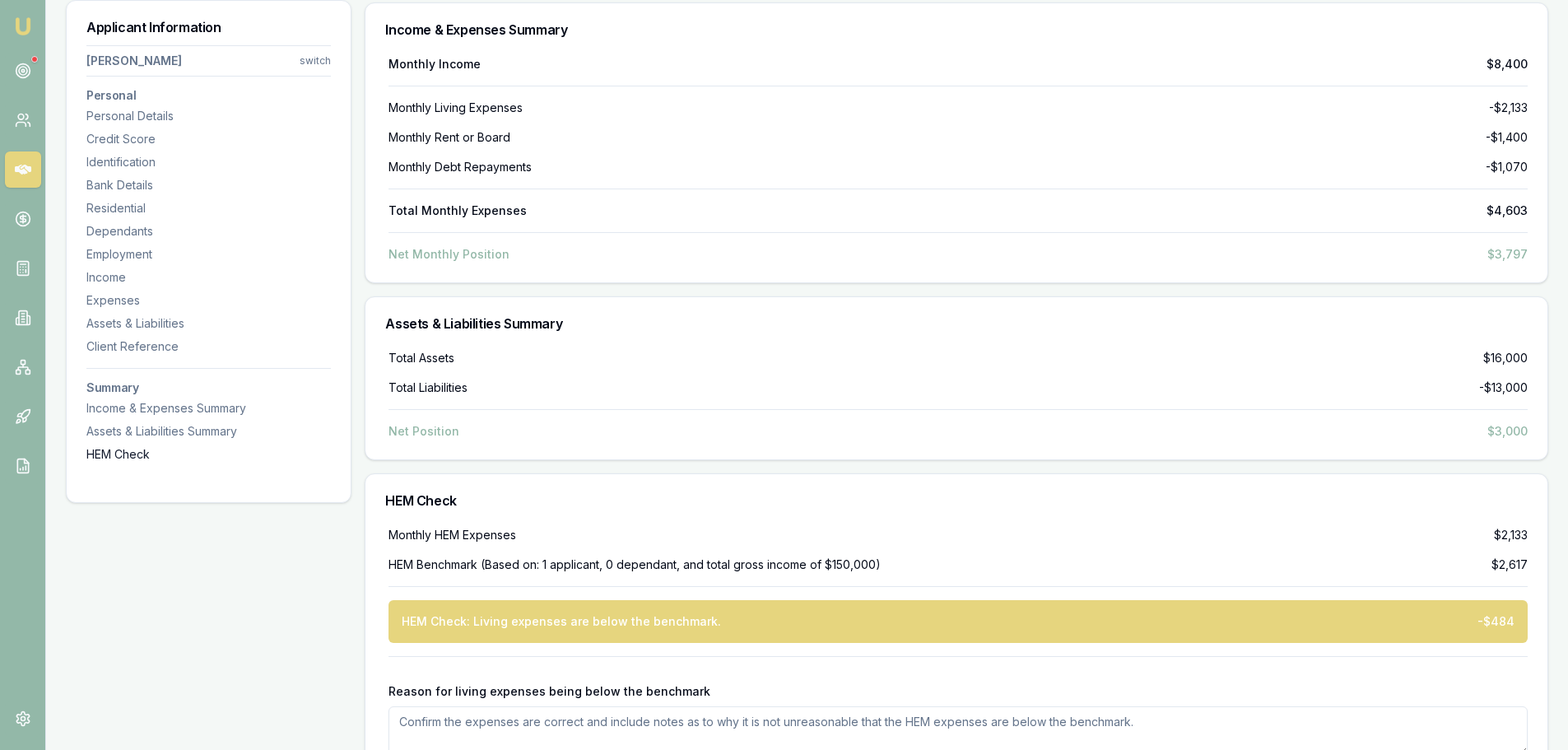
scroll to position [5350, 0]
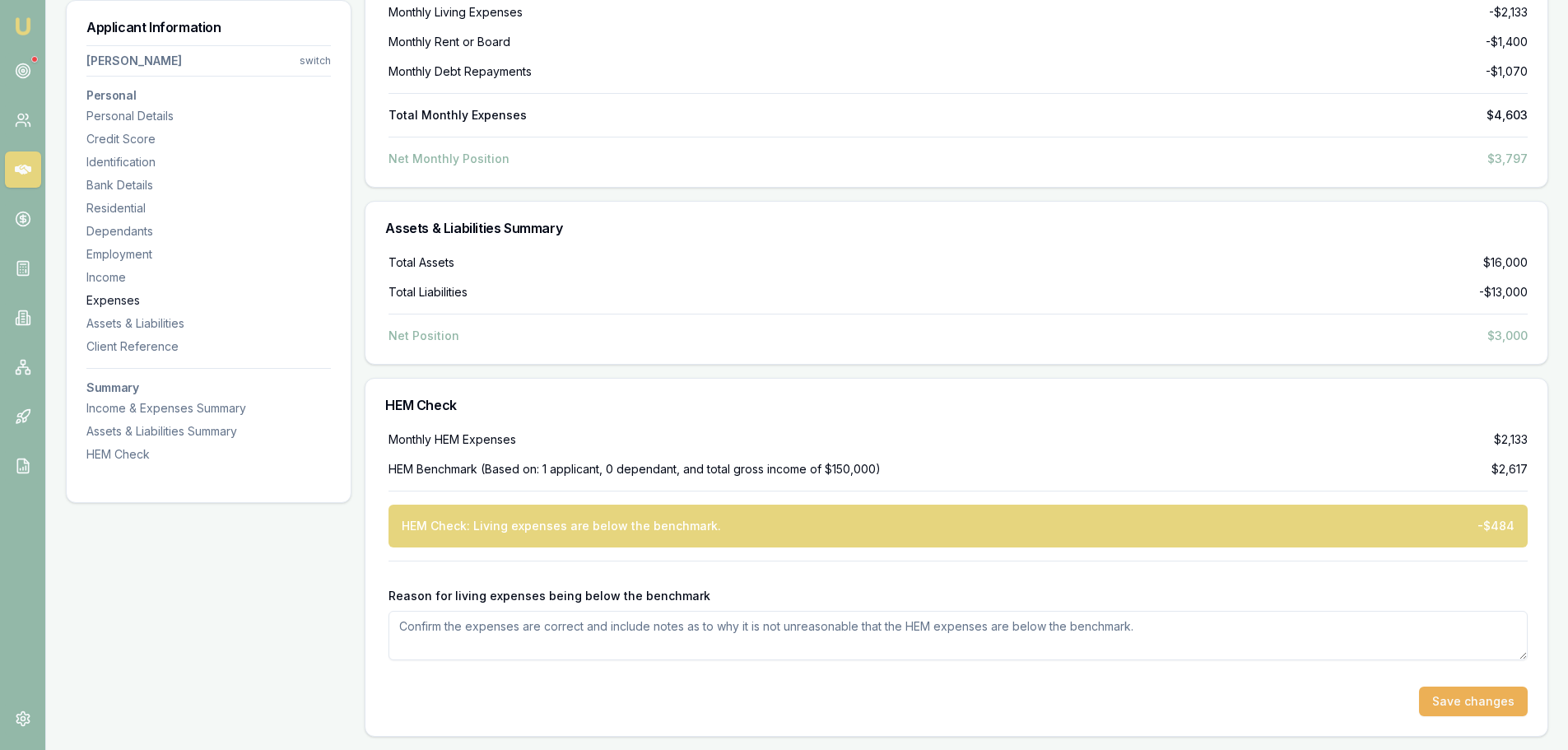
click at [121, 295] on div "Expenses" at bounding box center [209, 300] width 244 height 17
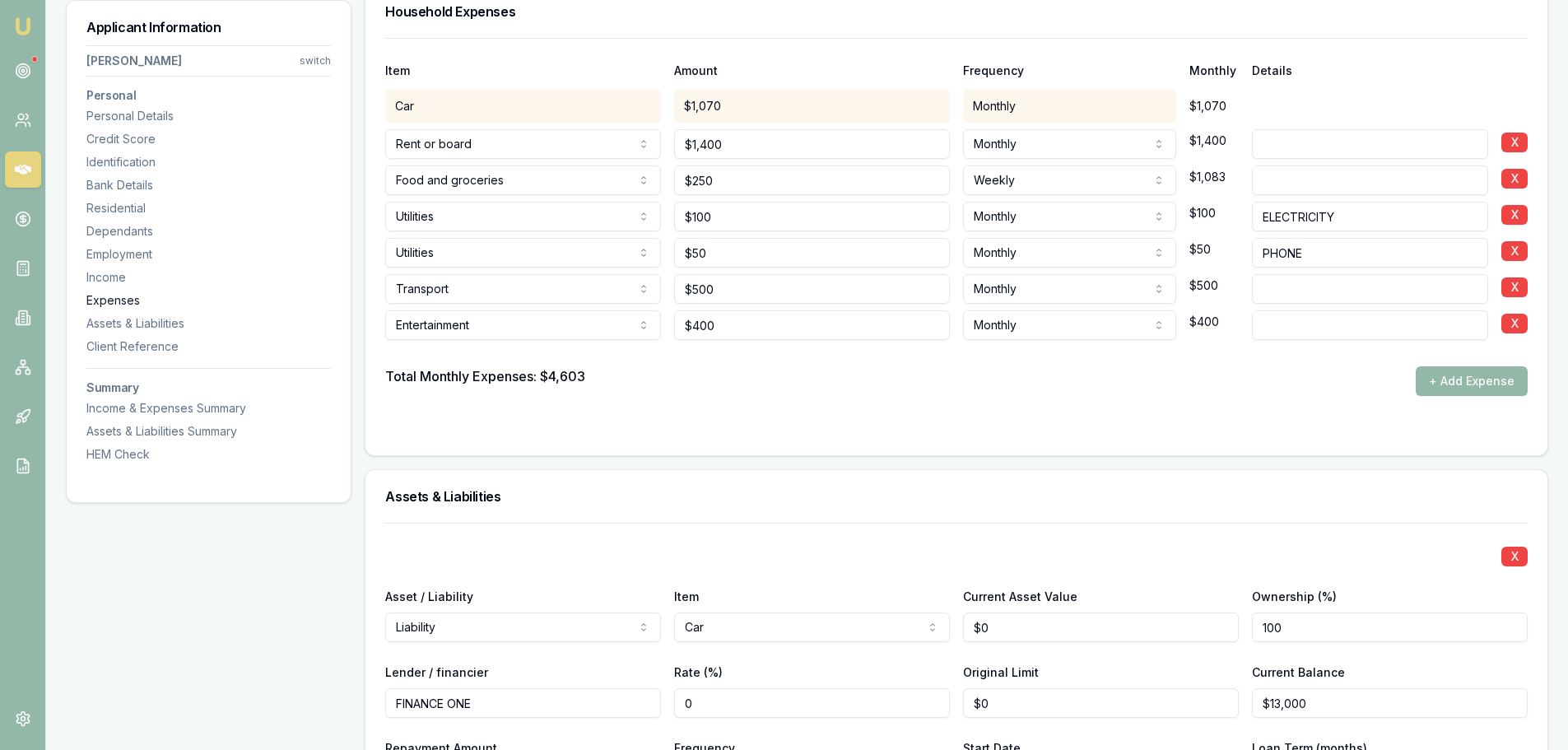
scroll to position [3443, 0]
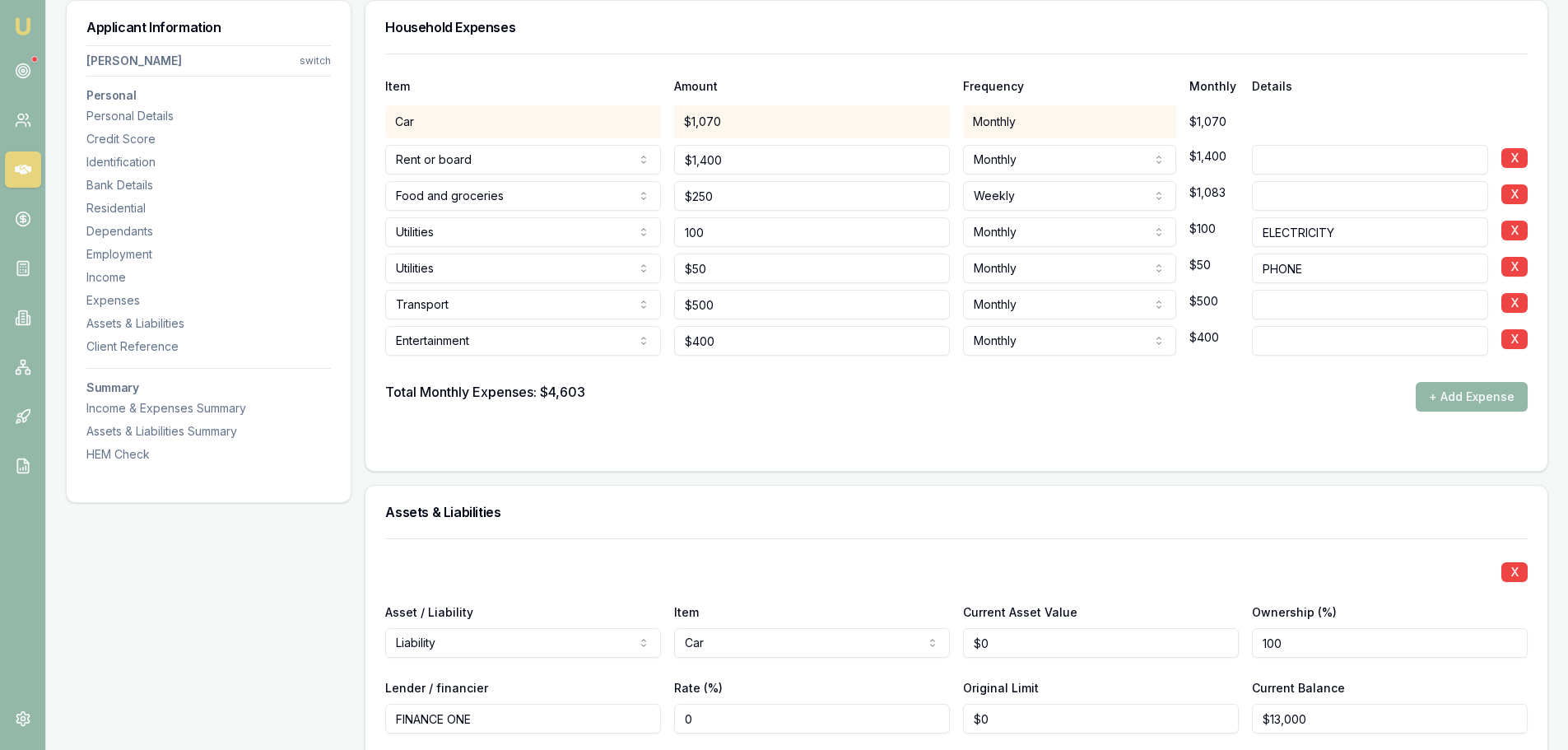
drag, startPoint x: 729, startPoint y: 239, endPoint x: 486, endPoint y: 239, distance: 243.0
click at [493, 239] on div "Utilities Rent or board Food and groceries Utilities Insurance Transport Health…" at bounding box center [957, 228] width 1143 height 36
type input "$200"
click at [1039, 420] on form "Item Amount Frequency Monthly Details Car $1,070 Monthly $1,070 Rent or board R…" at bounding box center [957, 252] width 1143 height 398
click at [1463, 401] on button "+ Add Expense" at bounding box center [1472, 397] width 112 height 30
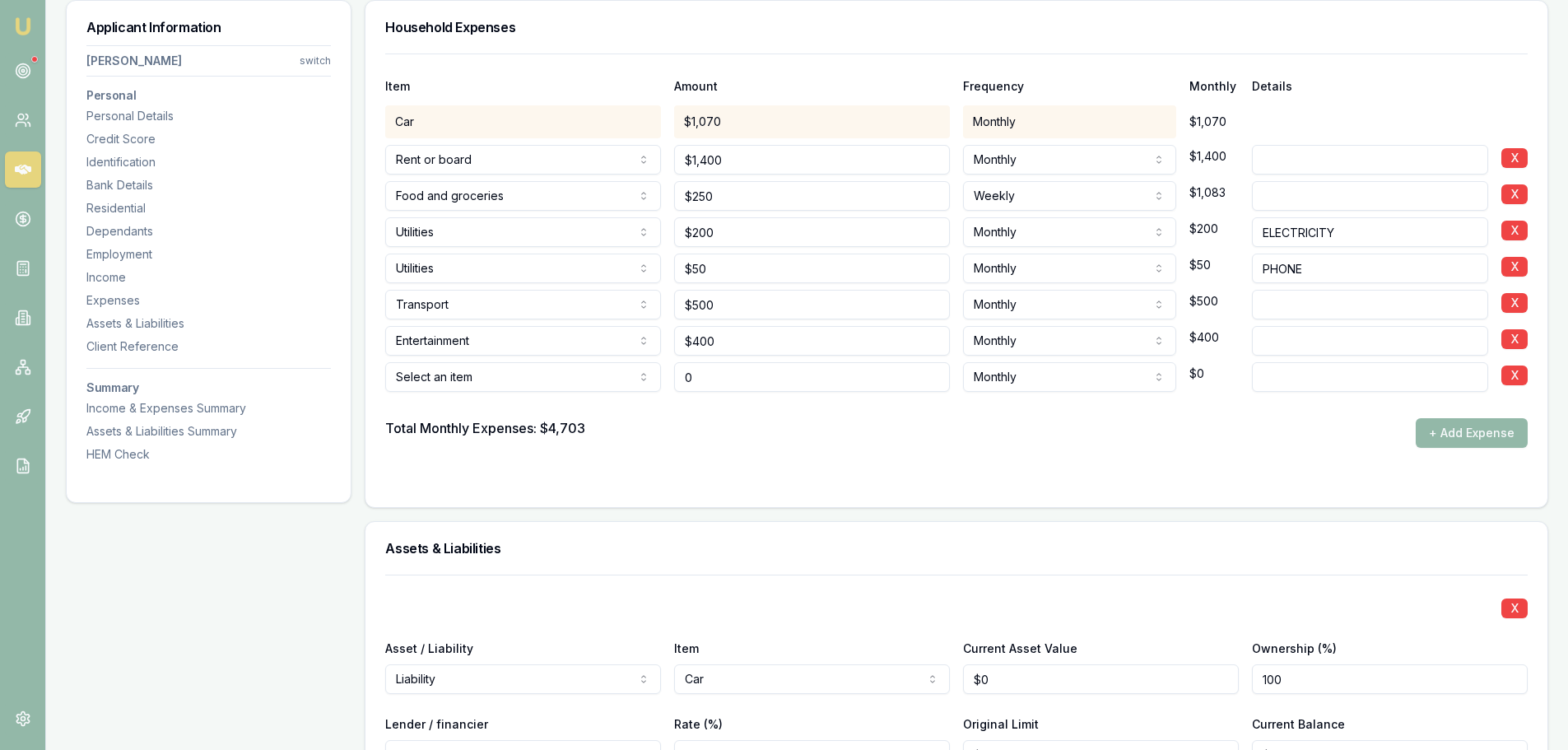
type input "$0"
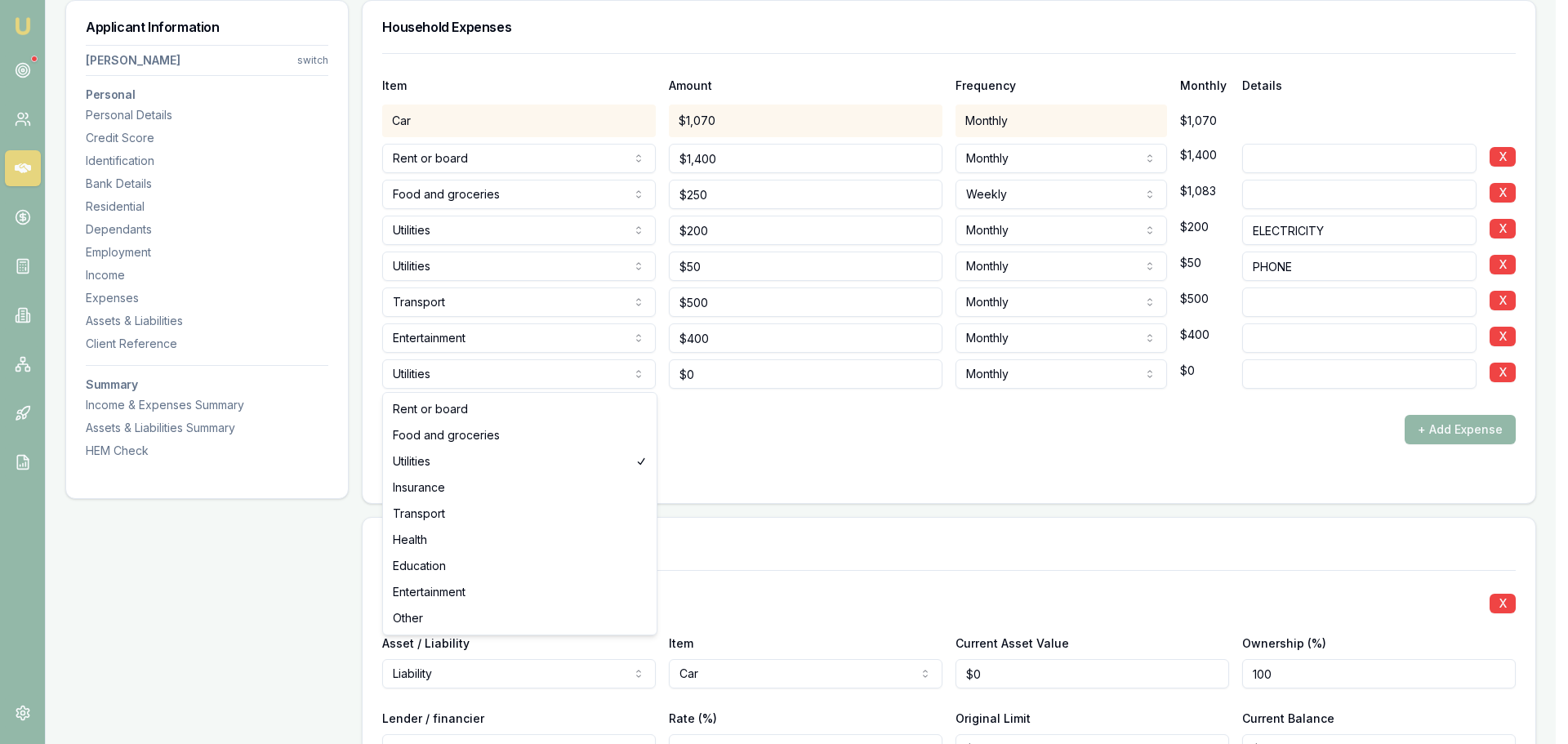
select select "INSURANCE"
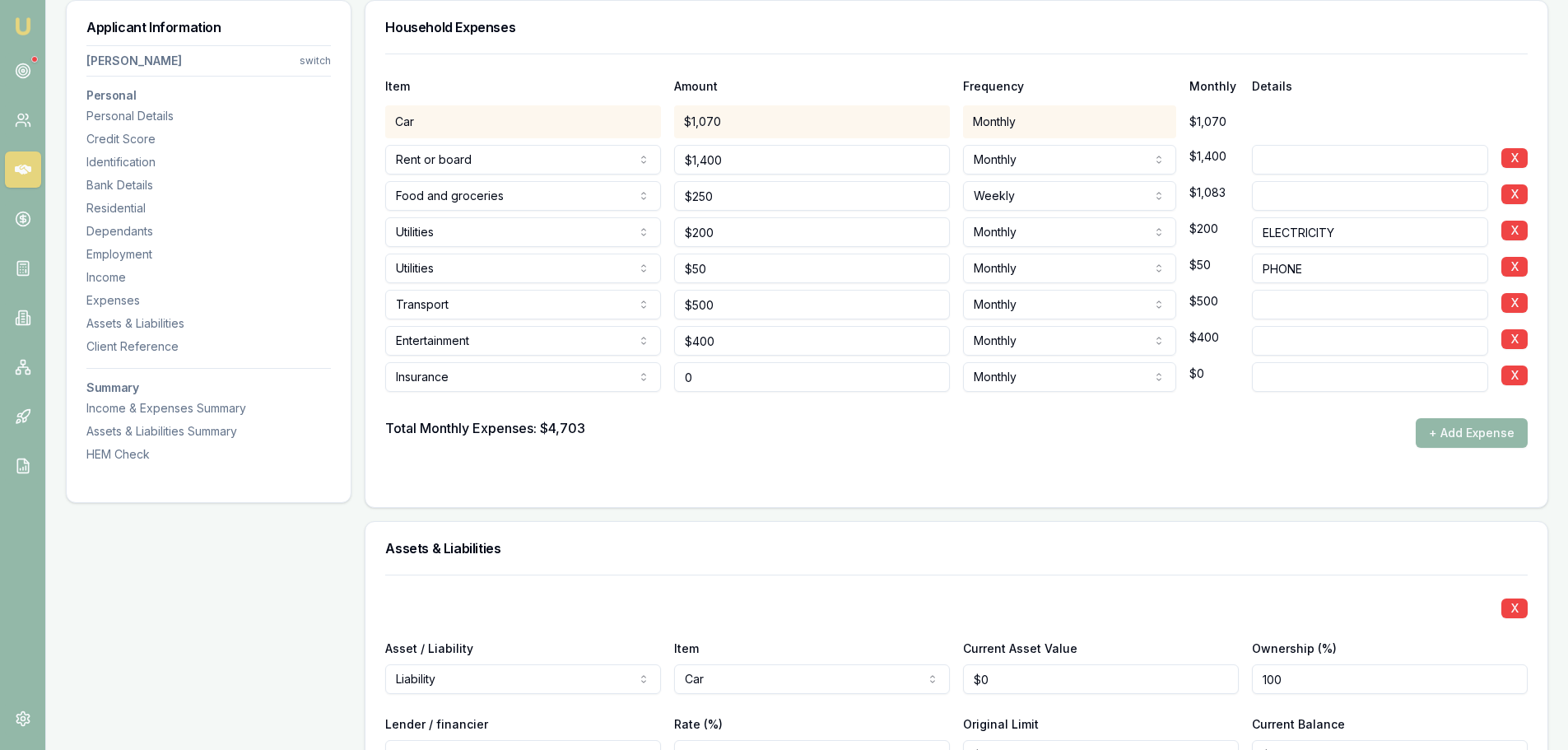
click at [638, 377] on div "Insurance Rent or board Food and groceries Utilities Insurance Transport Health…" at bounding box center [957, 373] width 1143 height 36
type input "$200"
click at [810, 464] on form "Item Amount Frequency Monthly Details Car $1,070 Monthly $1,070 Rent or board R…" at bounding box center [957, 270] width 1143 height 433
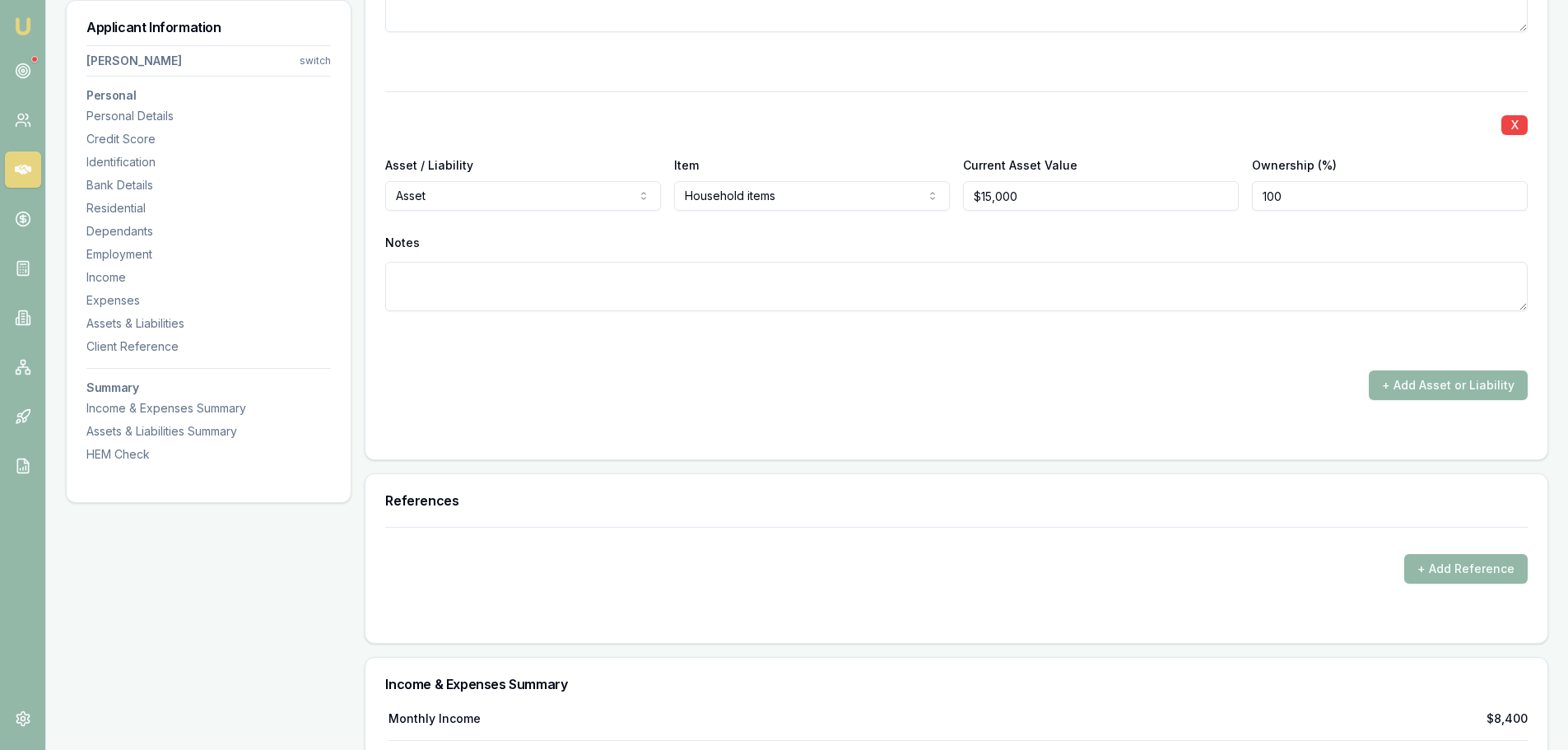
scroll to position [5089, 0]
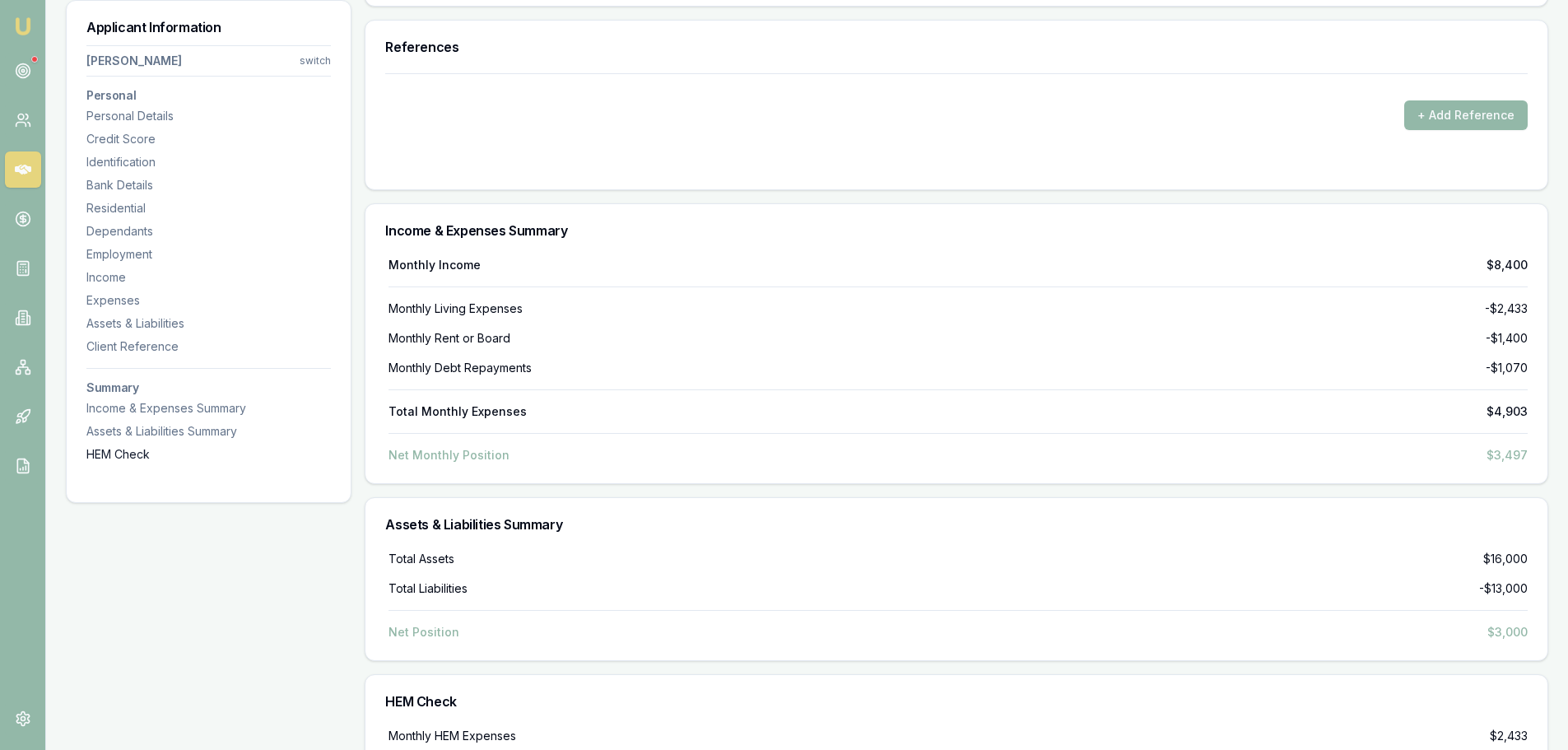
click at [101, 460] on div "HEM Check" at bounding box center [209, 454] width 244 height 17
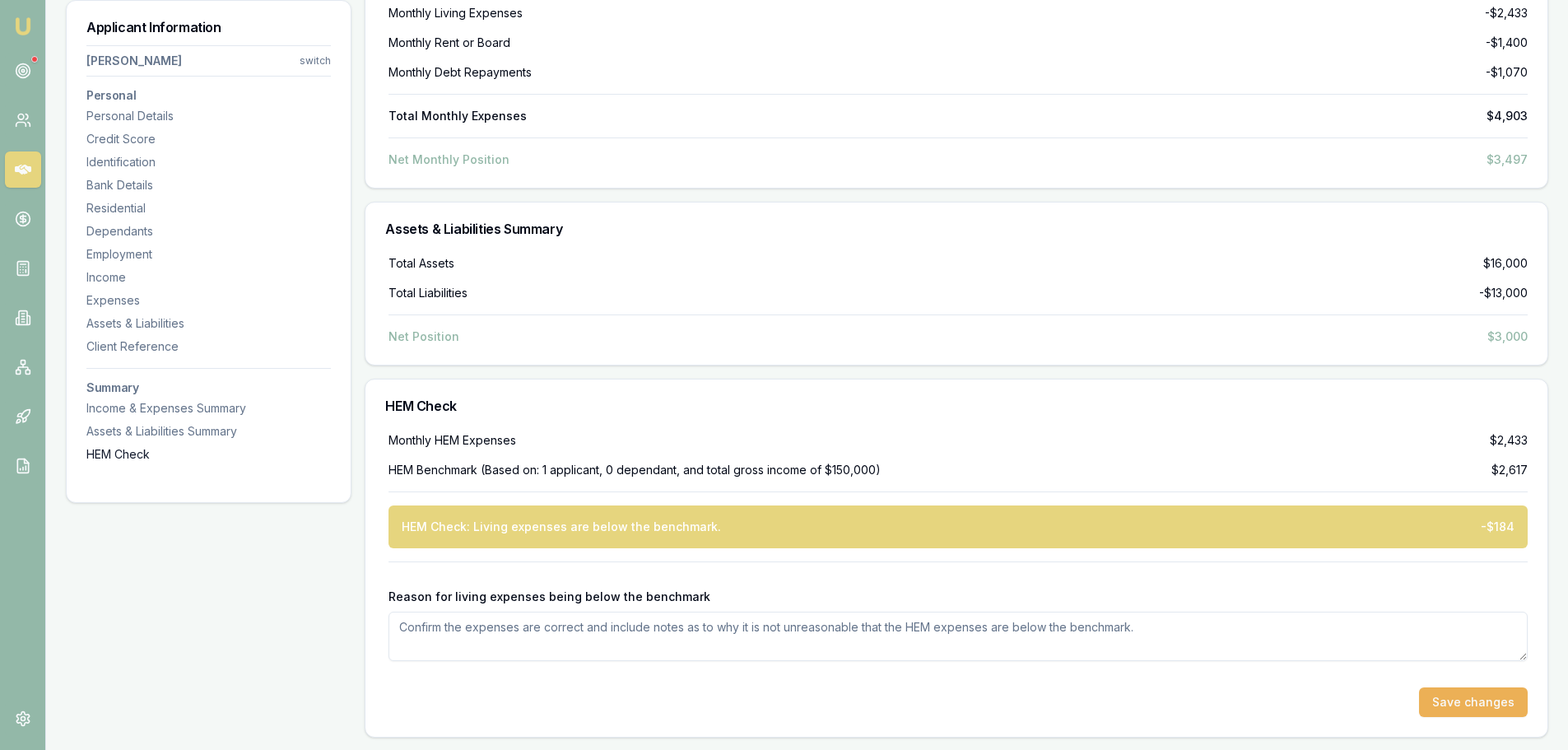
scroll to position [5386, 0]
click at [684, 633] on textarea "Reason for living expenses being below the benchmark" at bounding box center [958, 636] width 1139 height 50
type textarea "APPLICANT TRAVELS FOR WORK. WHEN HE'S ON SITE, ALL MEALS. UTILITIES AND ACCOM A…"
click at [1457, 700] on button "Save changes" at bounding box center [1473, 701] width 109 height 30
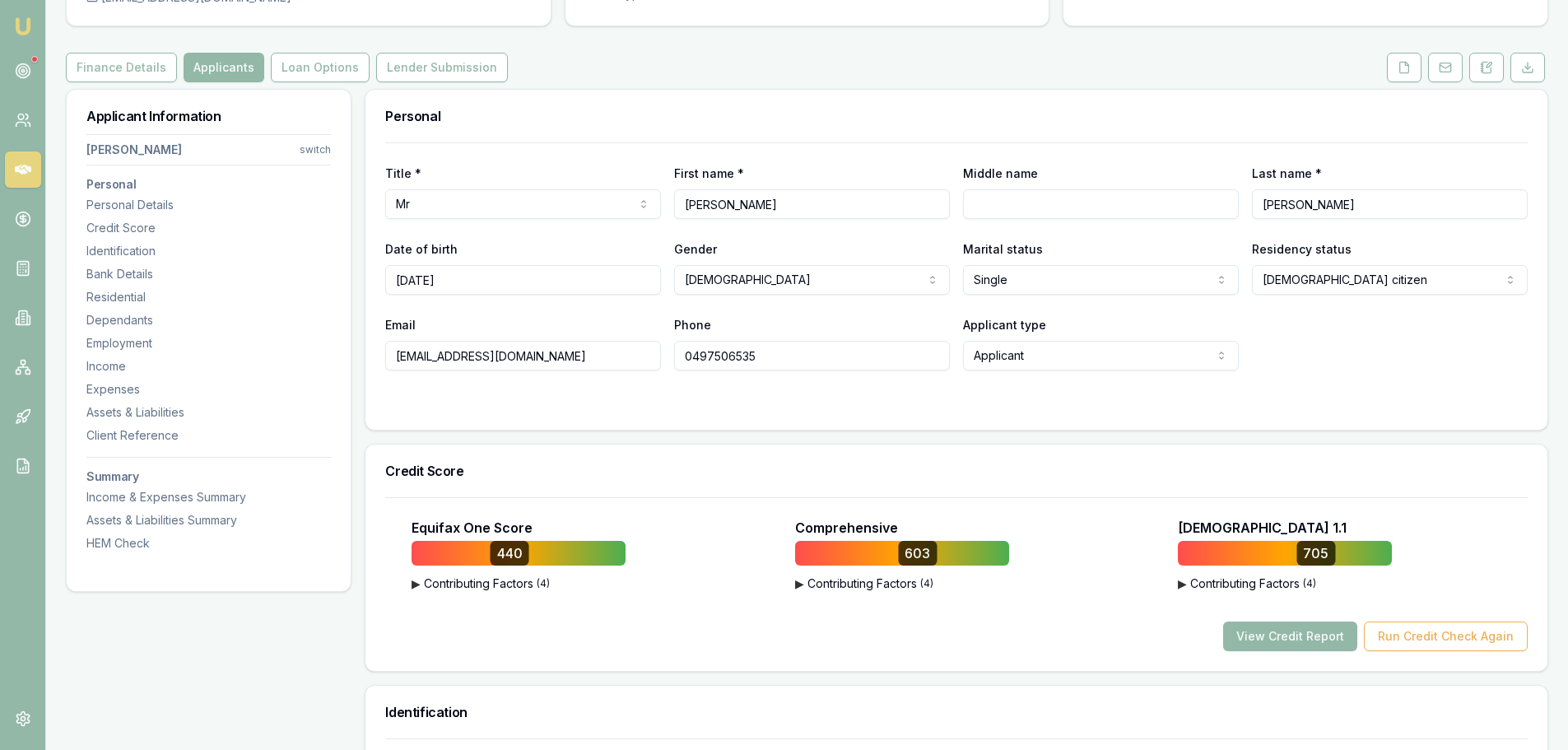
scroll to position [0, 0]
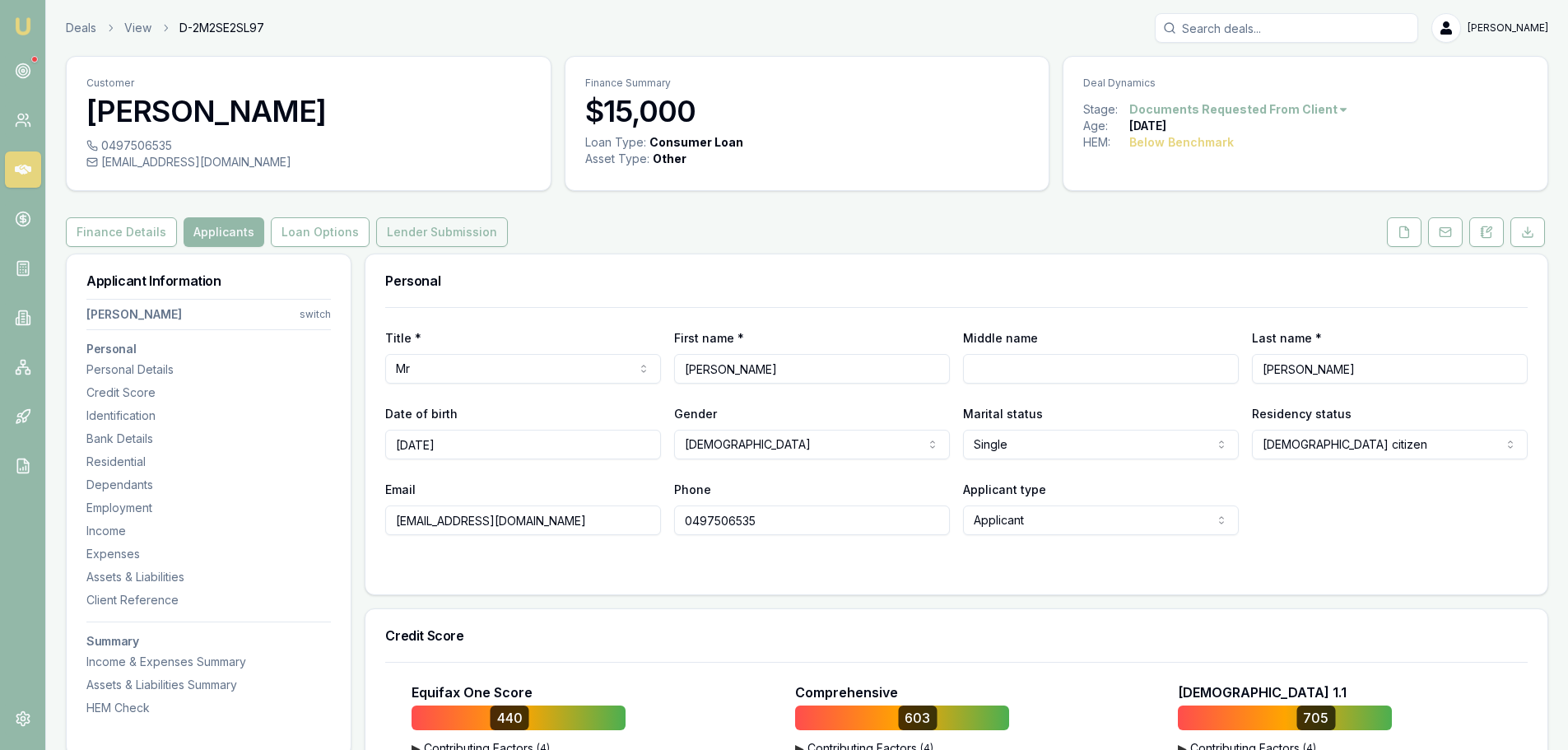
click at [425, 227] on button "Lender Submission" at bounding box center [441, 233] width 132 height 30
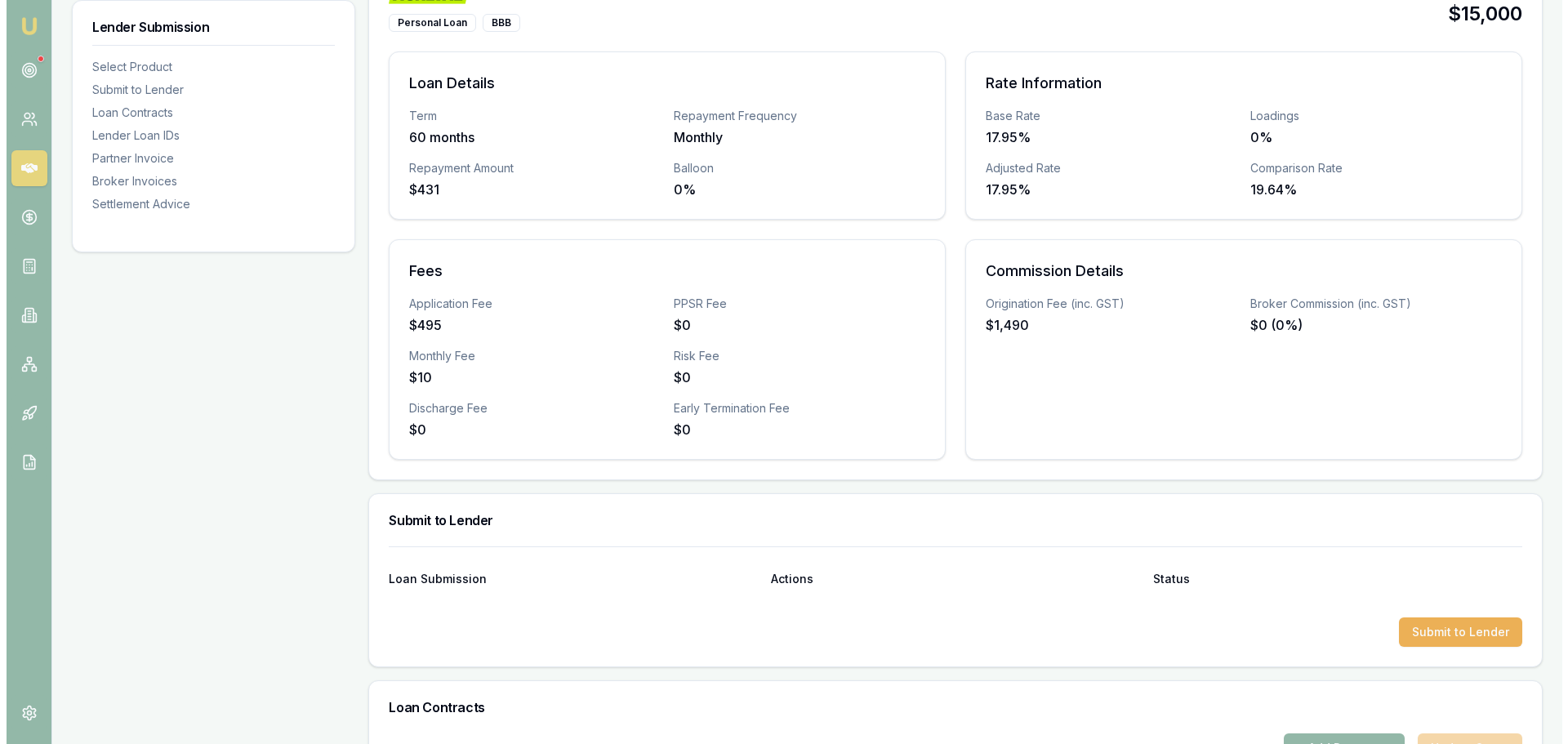
scroll to position [490, 0]
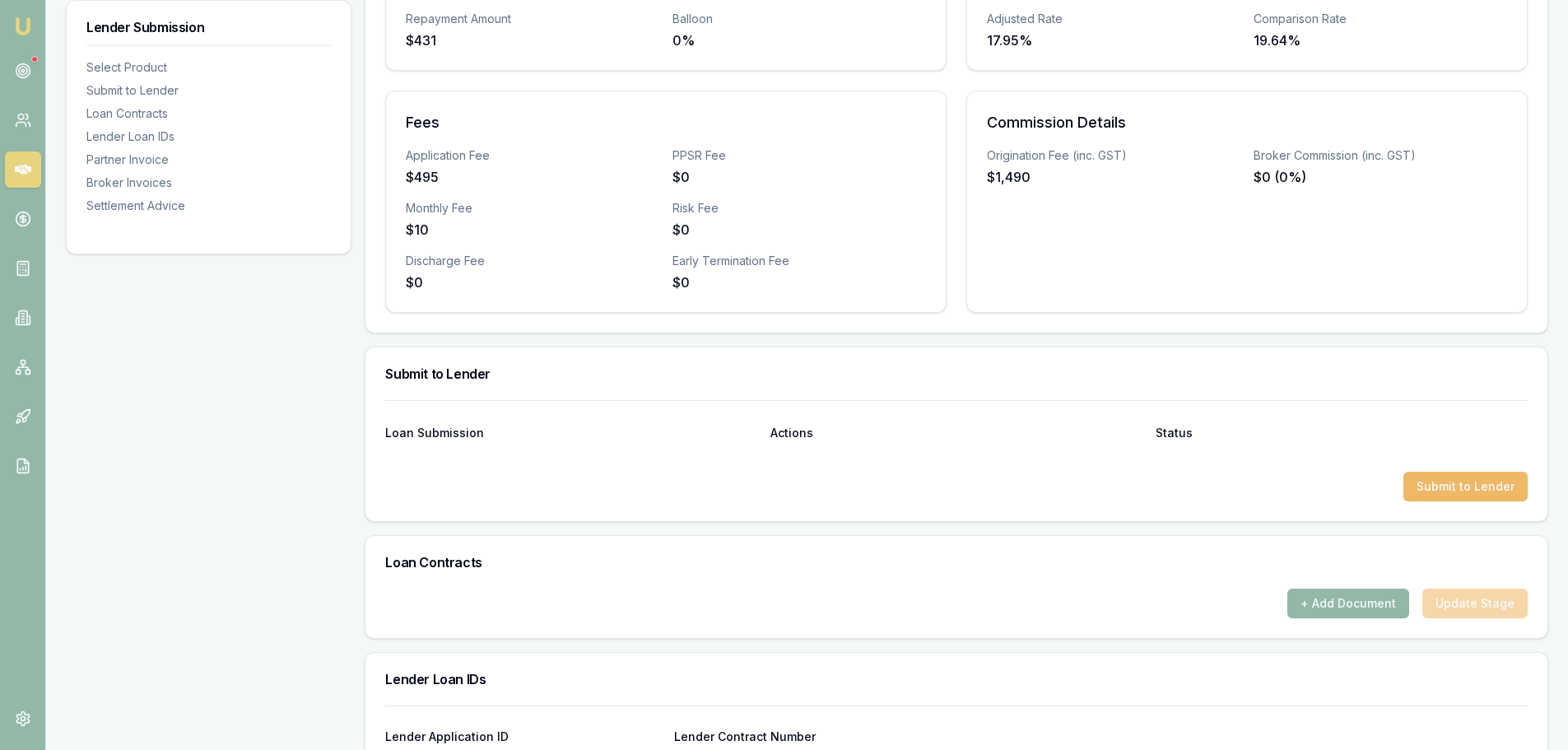
click at [1460, 483] on button "Submit to Lender" at bounding box center [1465, 486] width 125 height 30
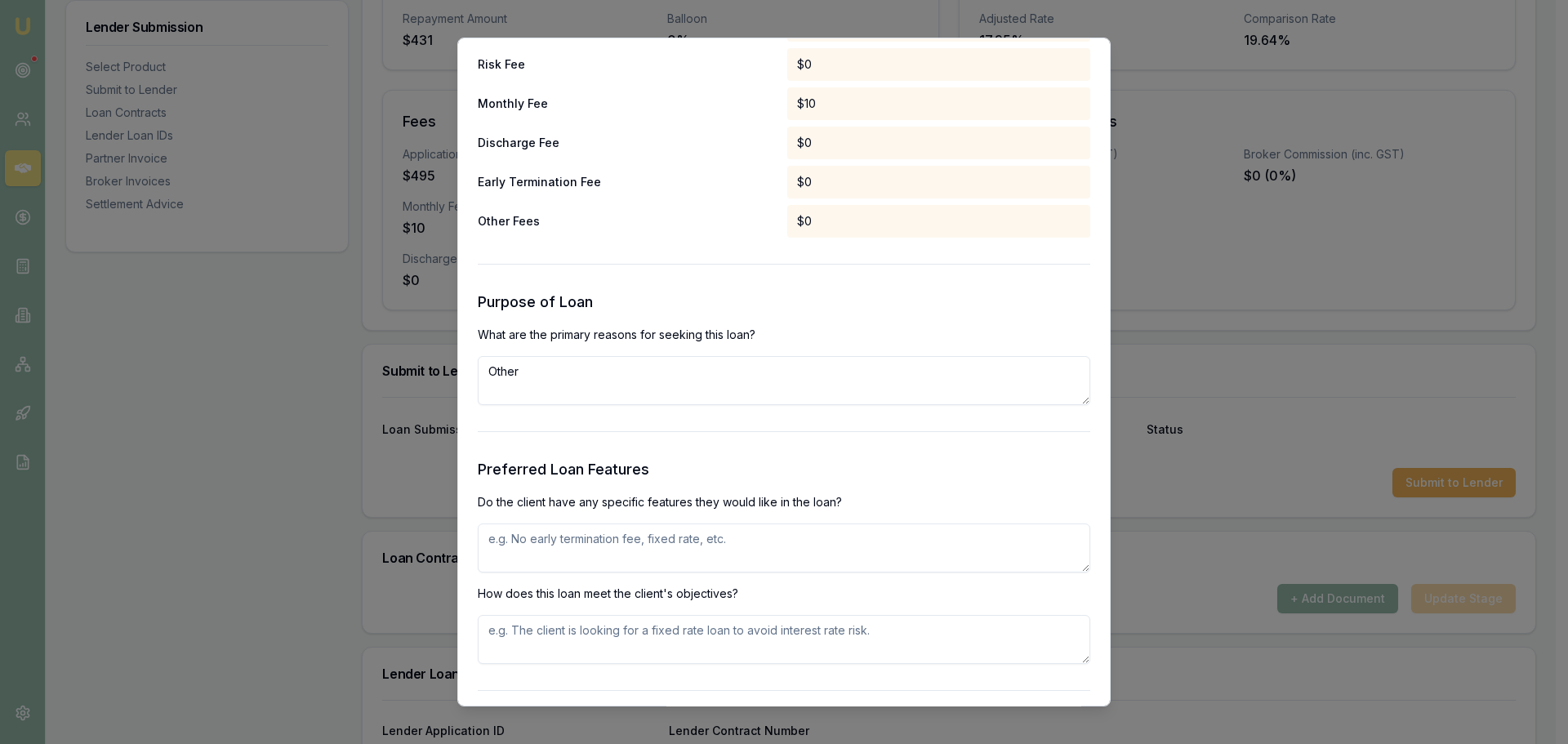
scroll to position [1878, 0]
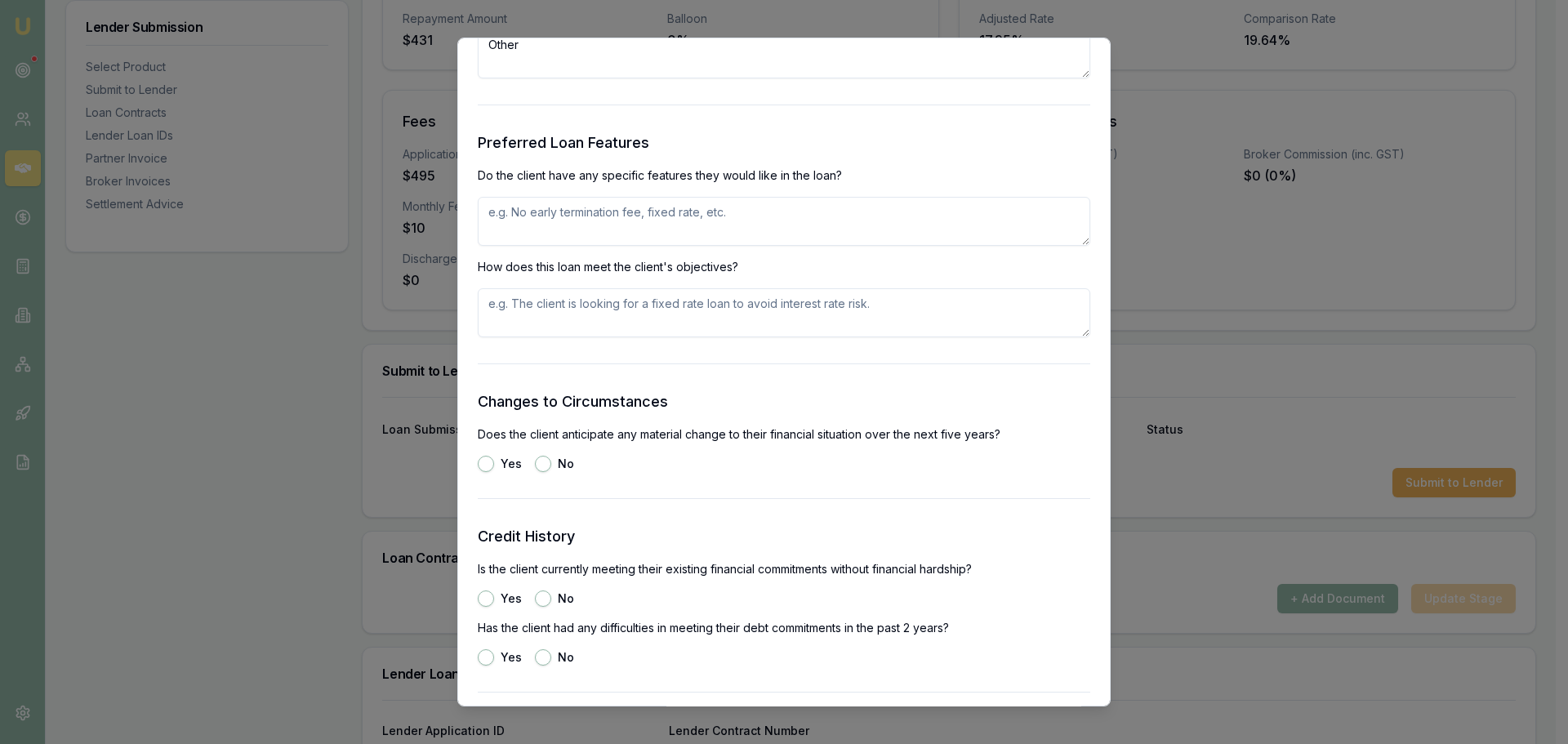
click at [626, 224] on textarea at bounding box center [784, 221] width 612 height 49
type textarea "FIXED RATE, NO EXIT FEES"
type textarea "FIXED RATE NO EXIT FEES"
click at [545, 464] on button "No" at bounding box center [543, 463] width 17 height 17
radio input "true"
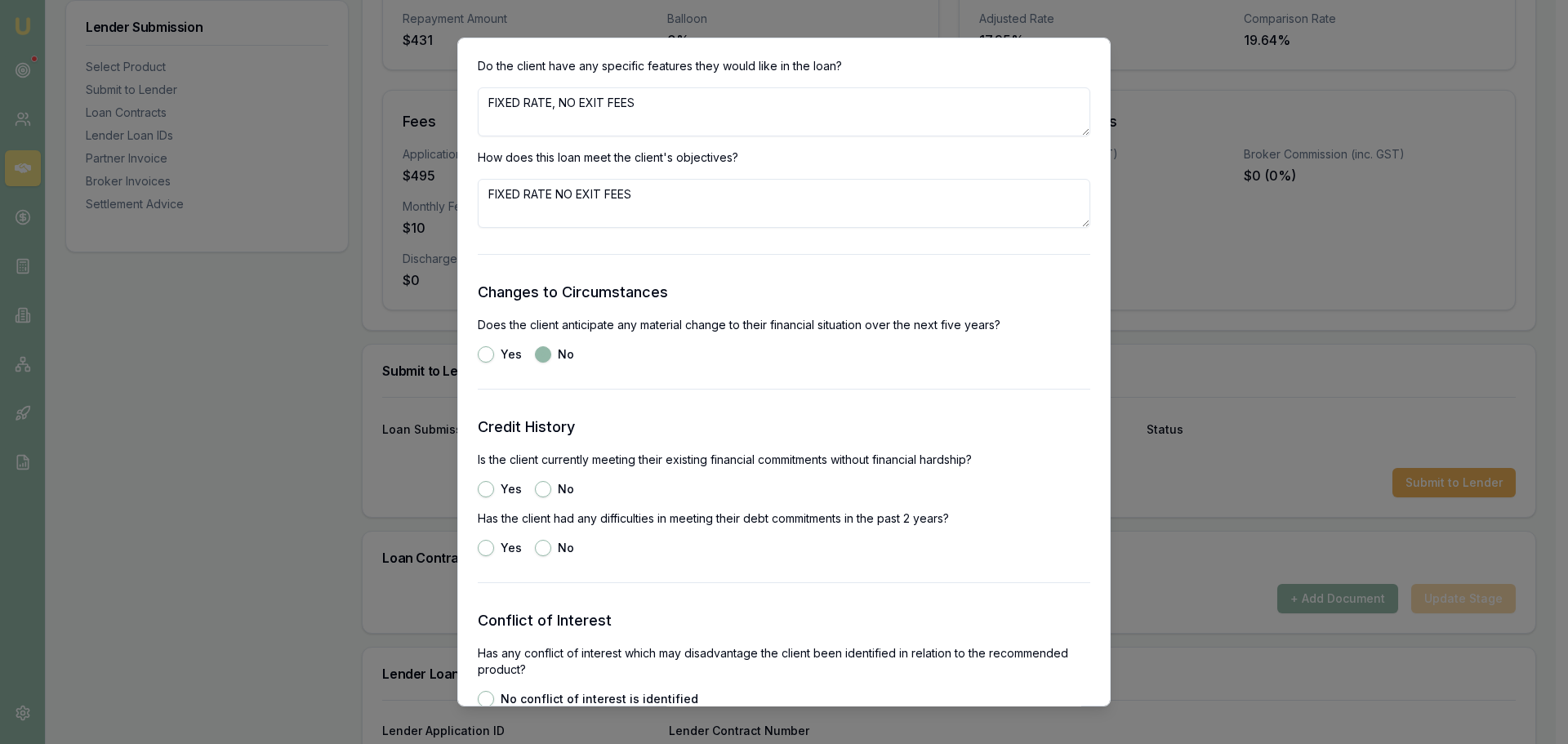
scroll to position [2123, 0]
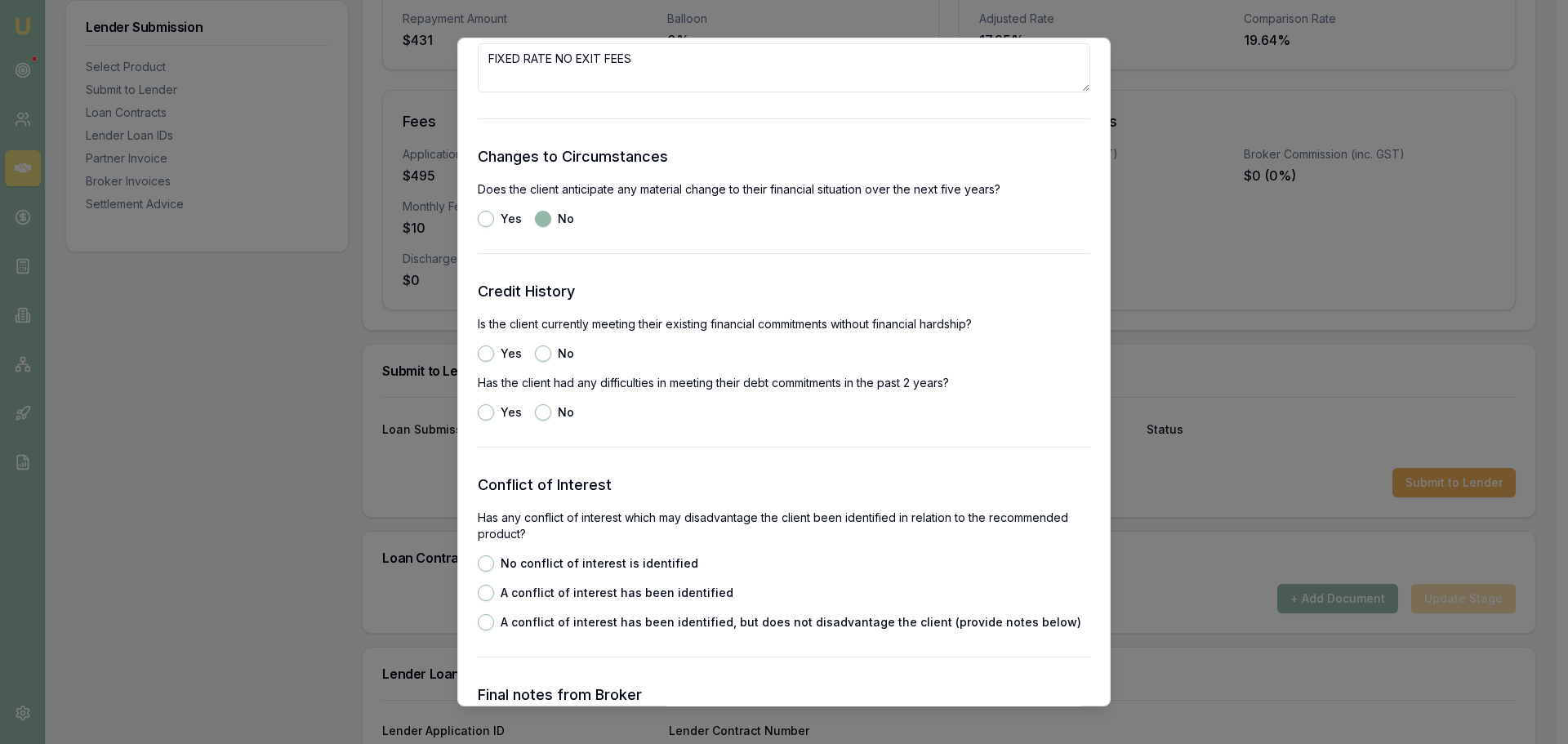
click at [483, 352] on button "Yes" at bounding box center [485, 354] width 17 height 17
radio input "true"
click at [548, 415] on button "No" at bounding box center [543, 412] width 17 height 17
radio input "true"
click at [489, 566] on button "No conflict of interest is identified" at bounding box center [485, 563] width 17 height 17
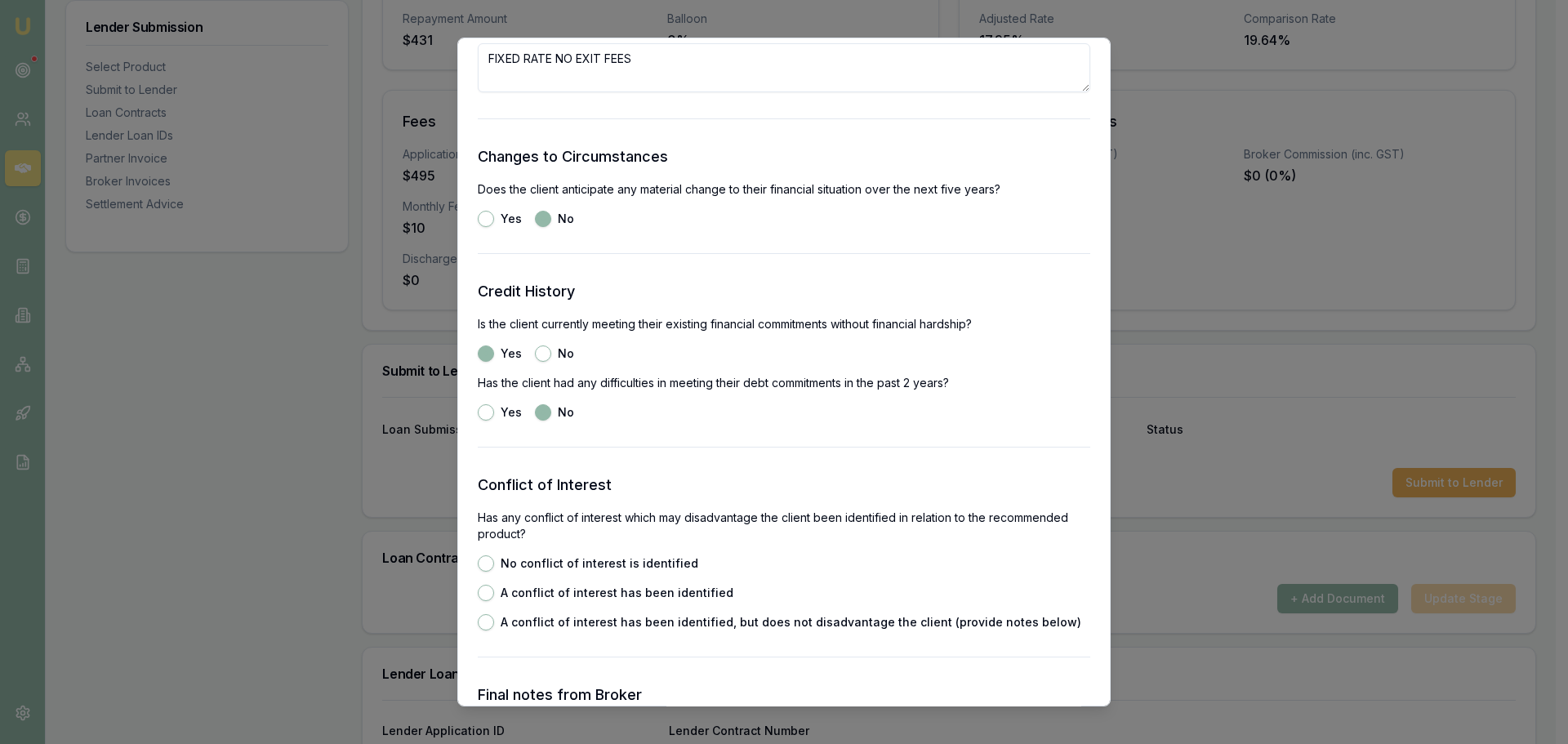
radio input "true"
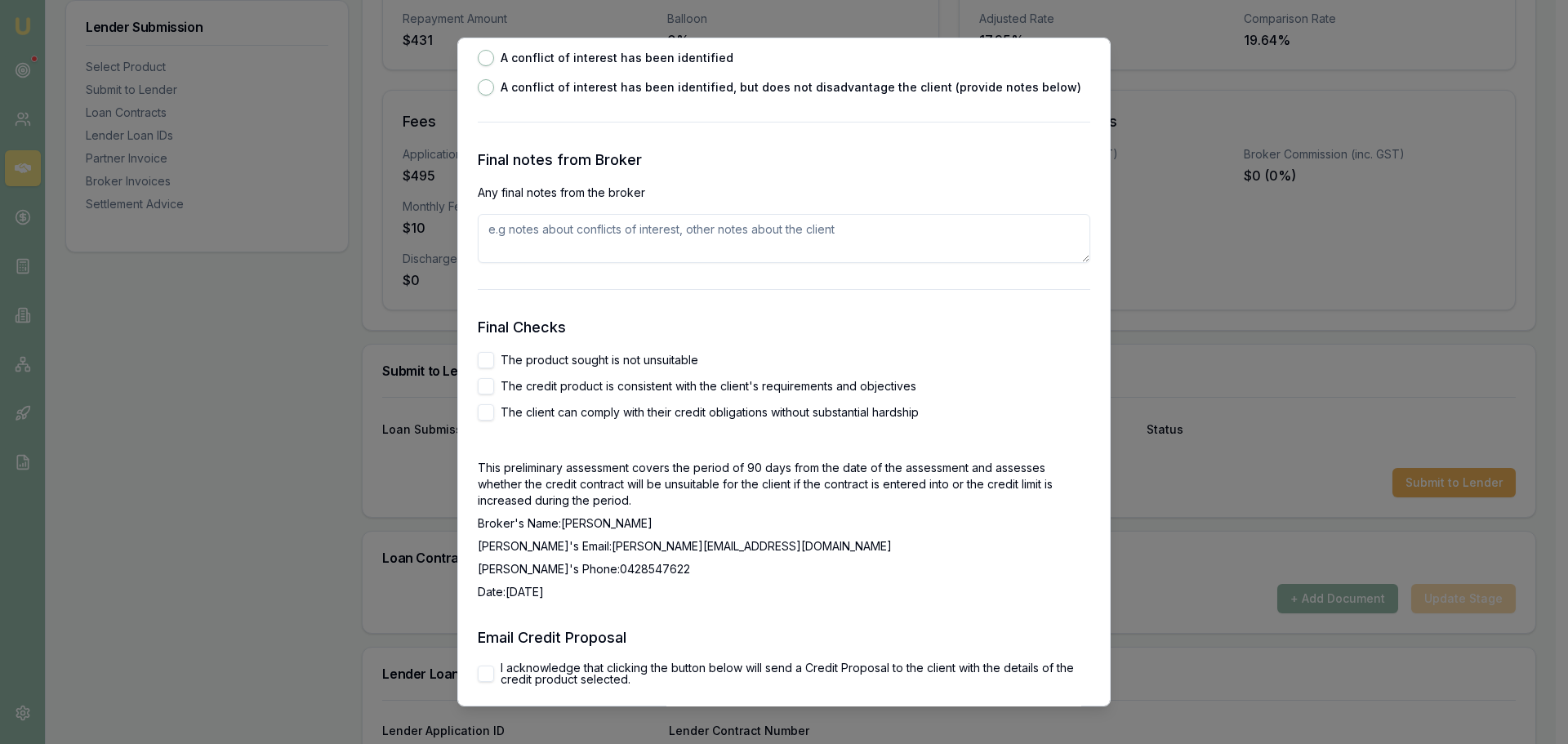
scroll to position [2694, 0]
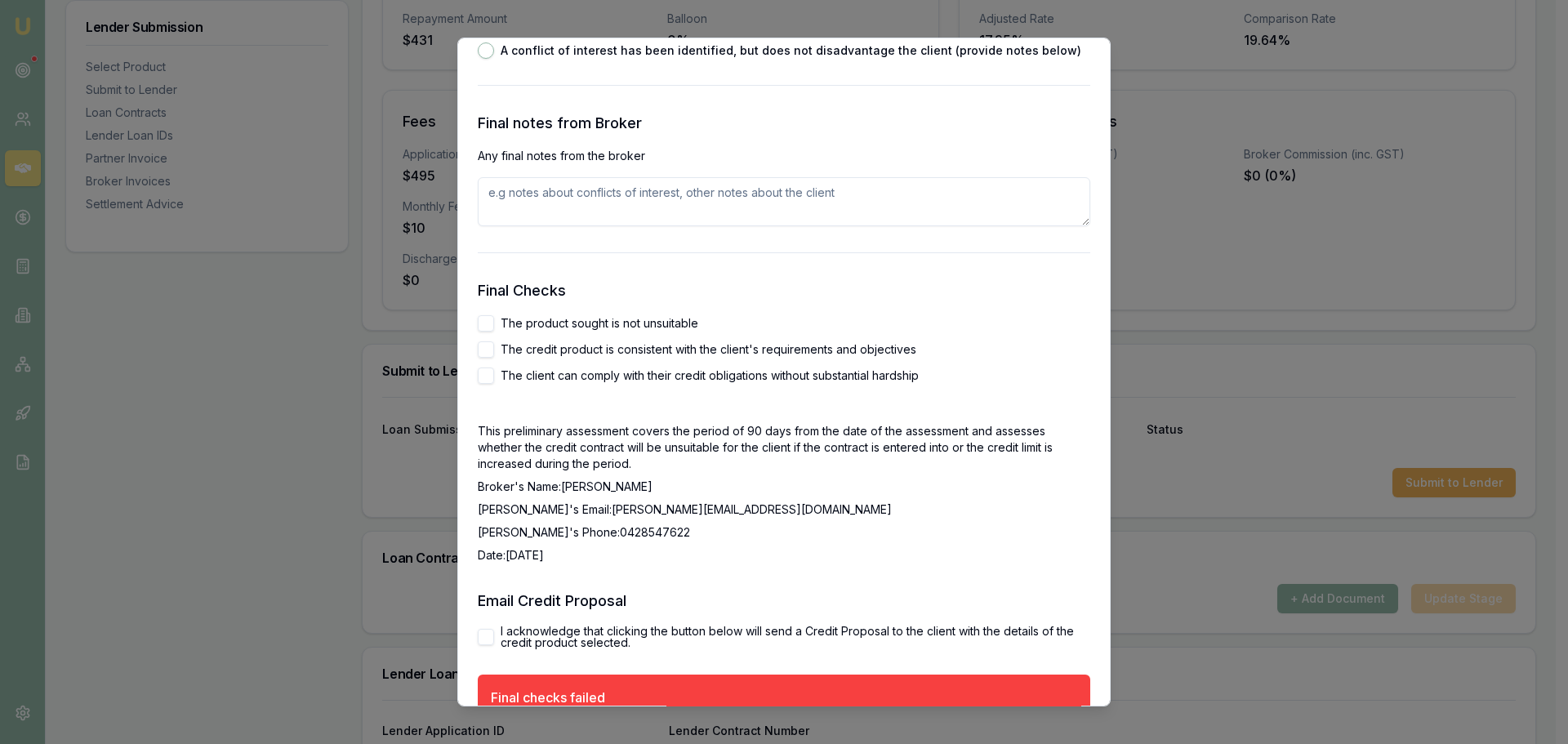
click at [483, 330] on button "The product sought is not unsuitable" at bounding box center [485, 323] width 17 height 17
checkbox input "true"
click at [482, 360] on div "The product sought is not unsuitable The credit product is consistent with the …" at bounding box center [784, 349] width 612 height 68
click at [485, 347] on button "The credit product is consistent with the client's requirements and objectives" at bounding box center [485, 349] width 17 height 17
checkbox input "true"
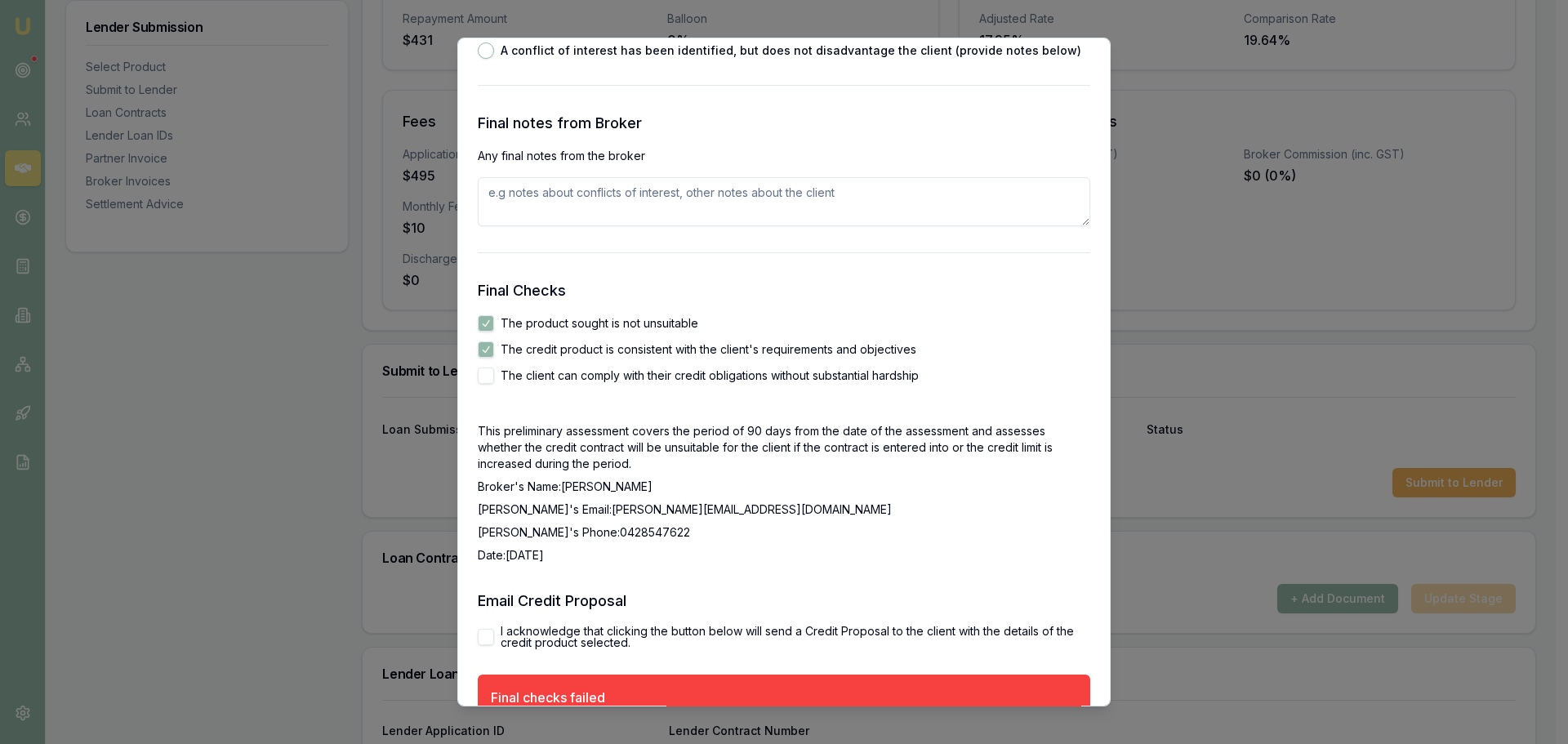
click at [483, 370] on button "The client can comply with their credit obligations without substantial hardship" at bounding box center [485, 376] width 17 height 17
checkbox input "true"
click at [485, 632] on button "I acknowledge that clicking the button below will send a Credit Proposal to the…" at bounding box center [485, 637] width 17 height 17
checkbox input "true"
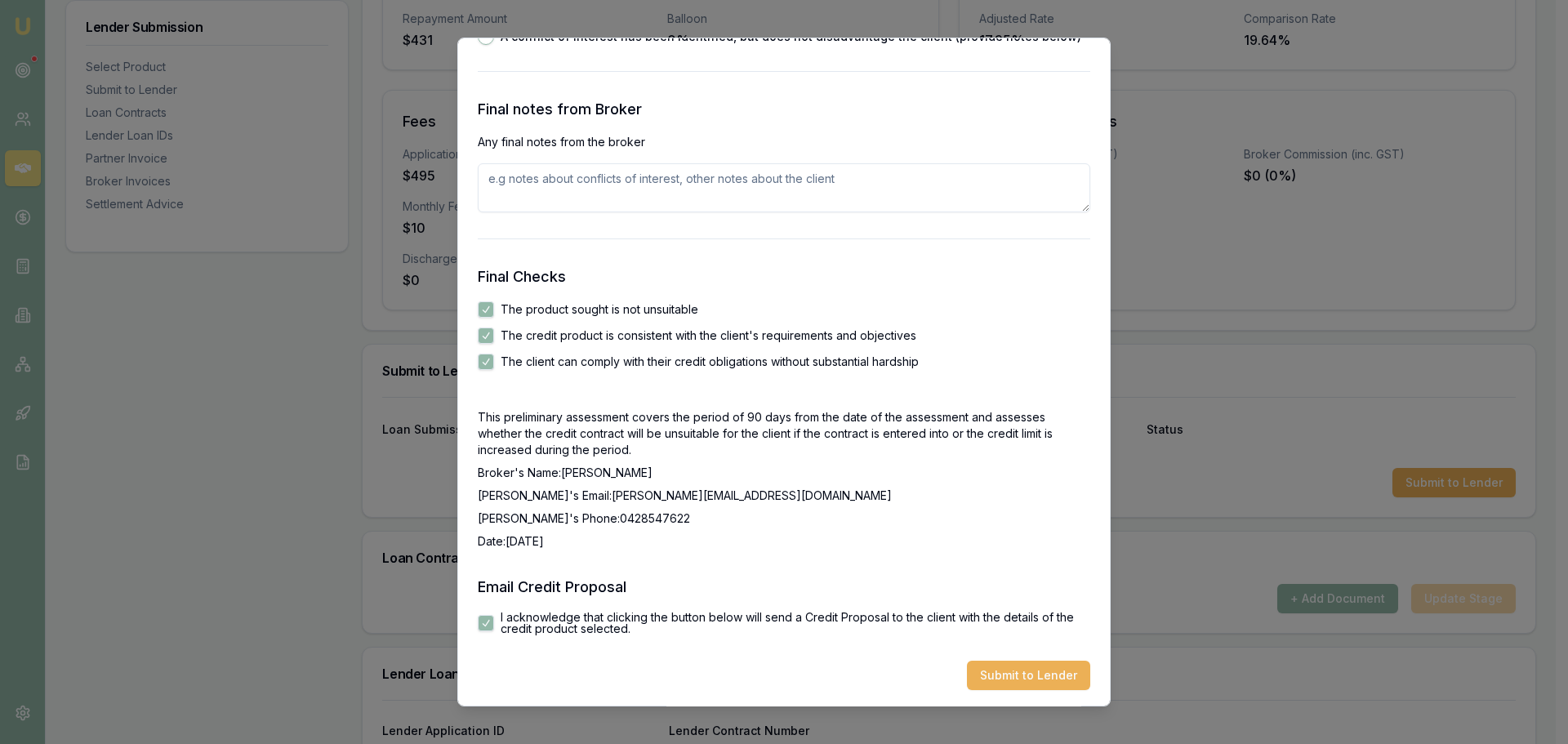
scroll to position [2712, 0]
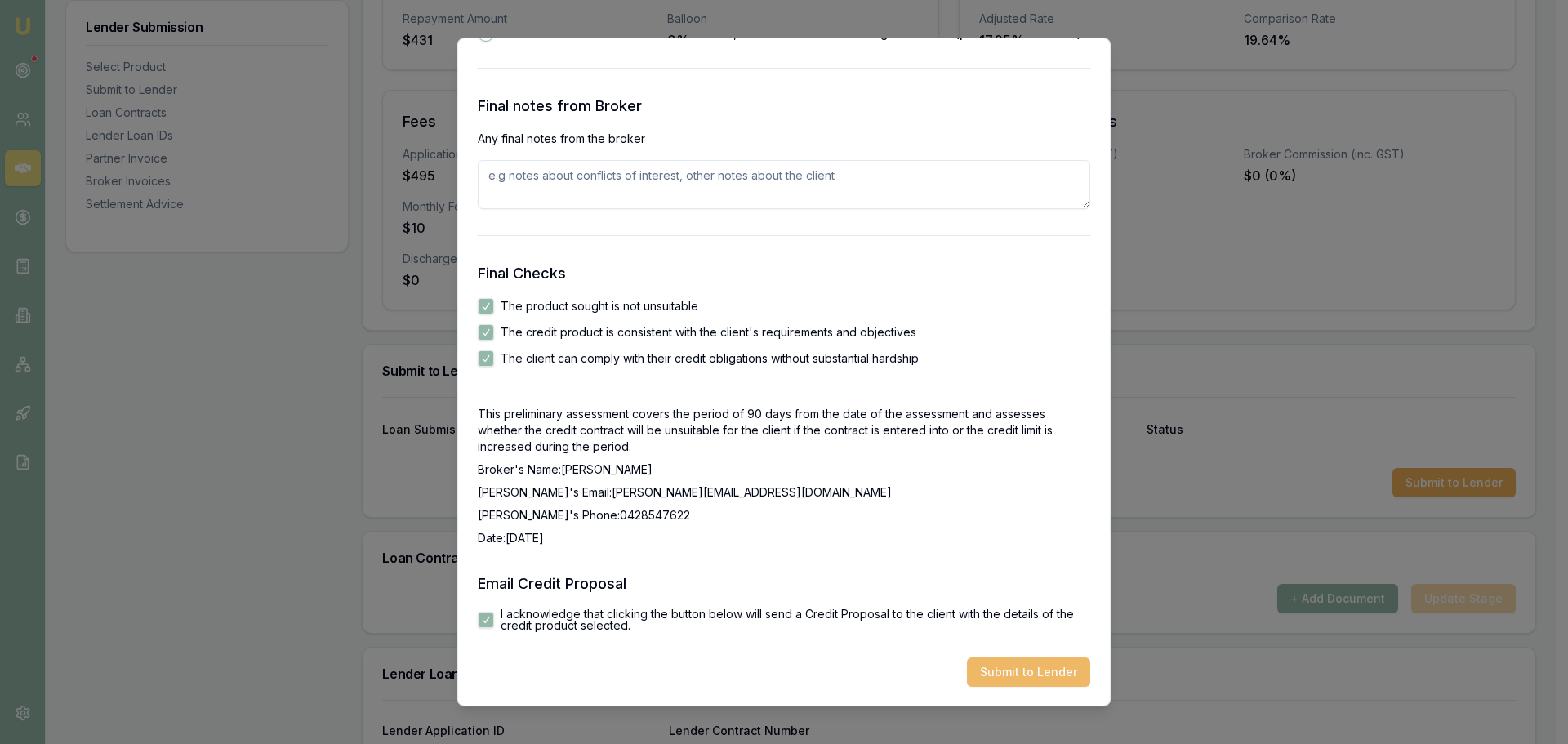
click at [1053, 669] on button "Submit to Lender" at bounding box center [1028, 672] width 124 height 30
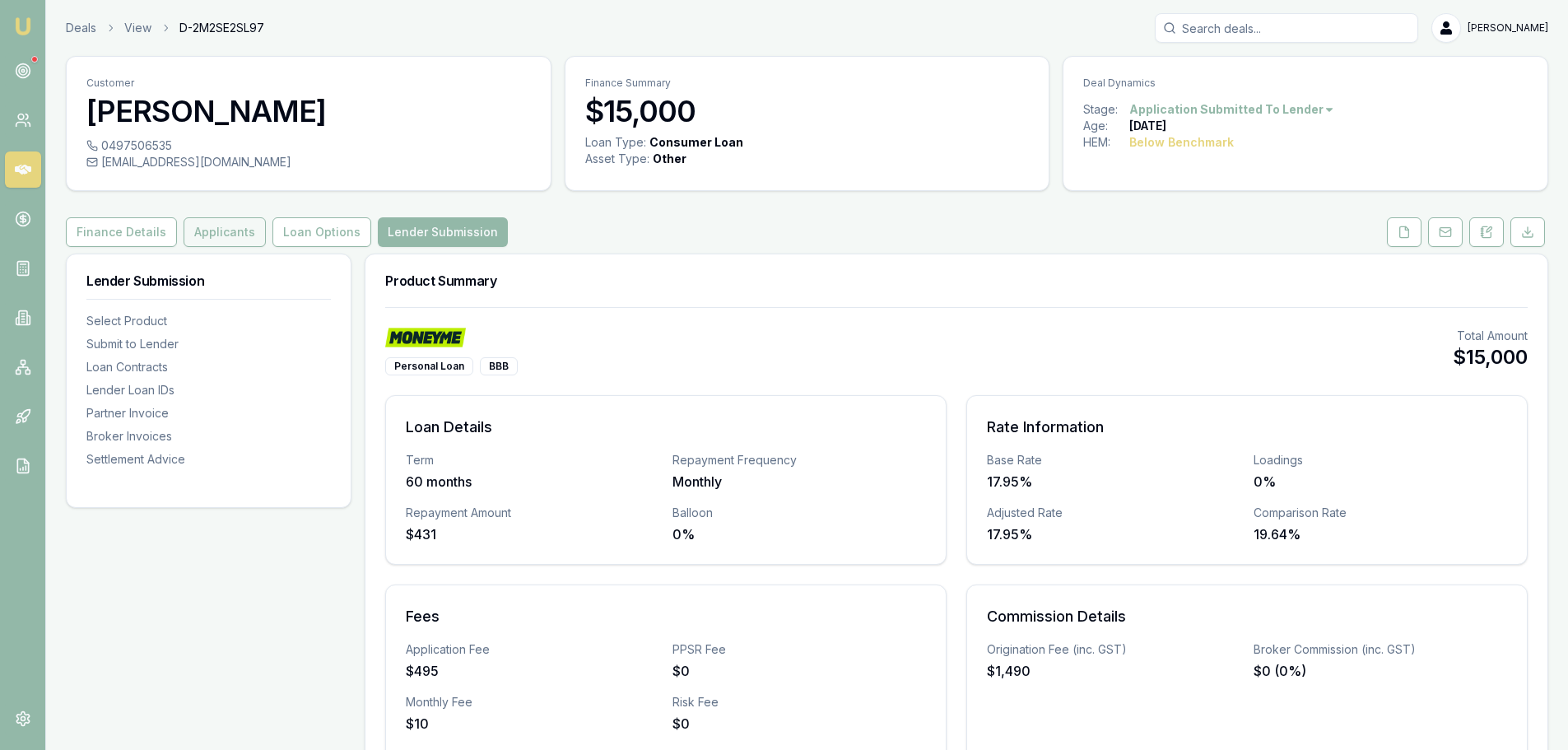
click at [184, 229] on button "Applicants" at bounding box center [225, 233] width 82 height 30
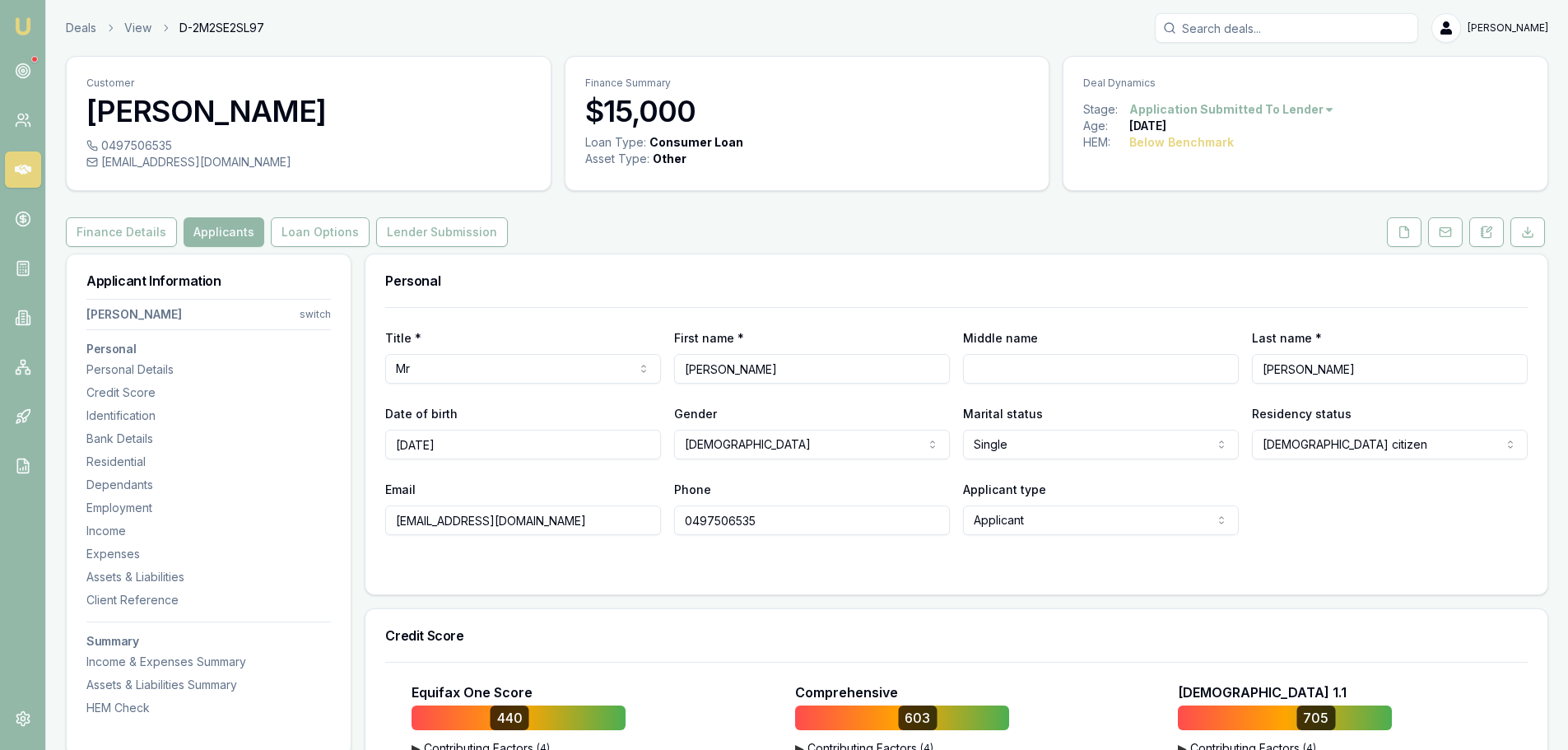
drag, startPoint x: 540, startPoint y: 523, endPoint x: 357, endPoint y: 523, distance: 183.0
click at [1402, 232] on icon at bounding box center [1404, 232] width 13 height 13
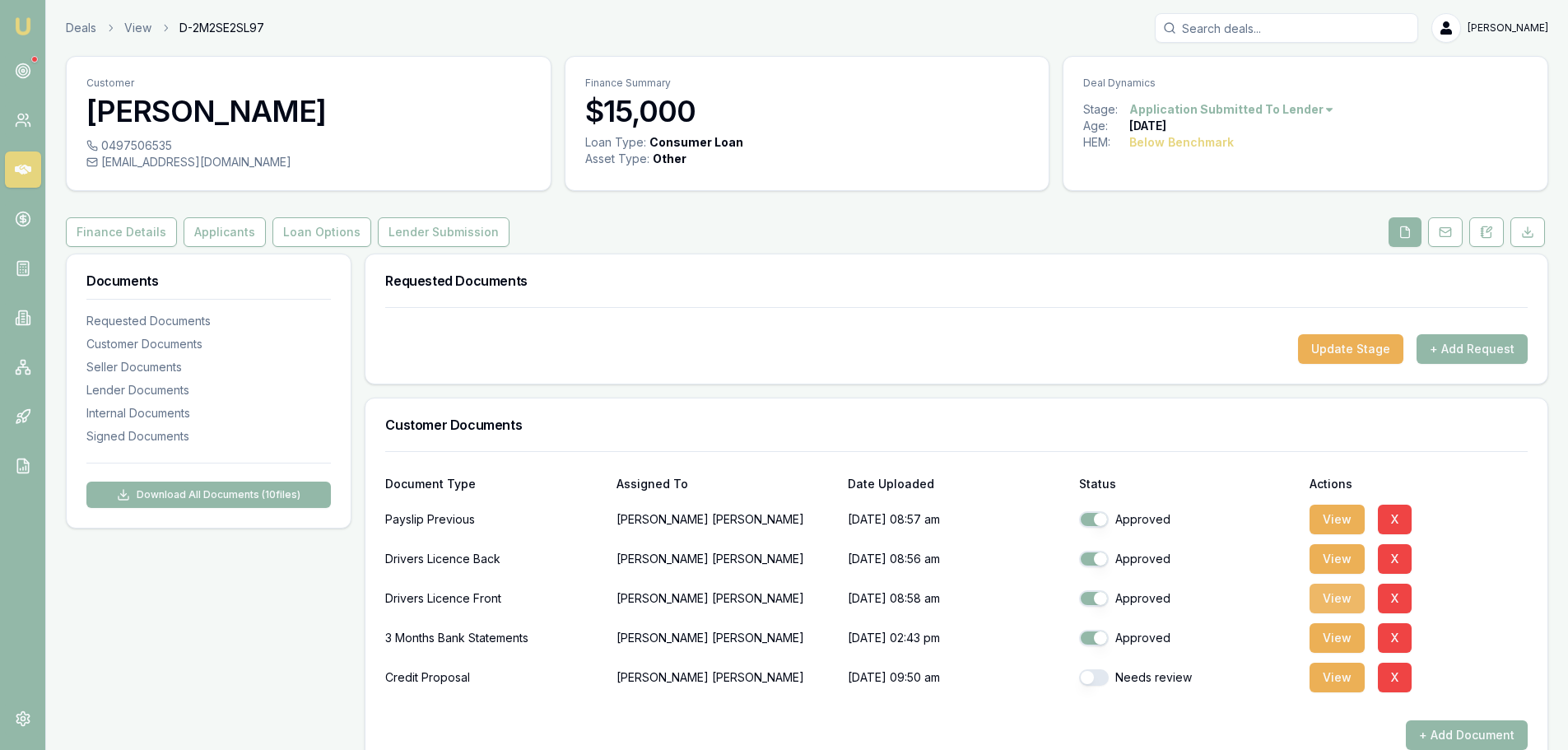
click at [1335, 605] on button "View" at bounding box center [1337, 599] width 55 height 30
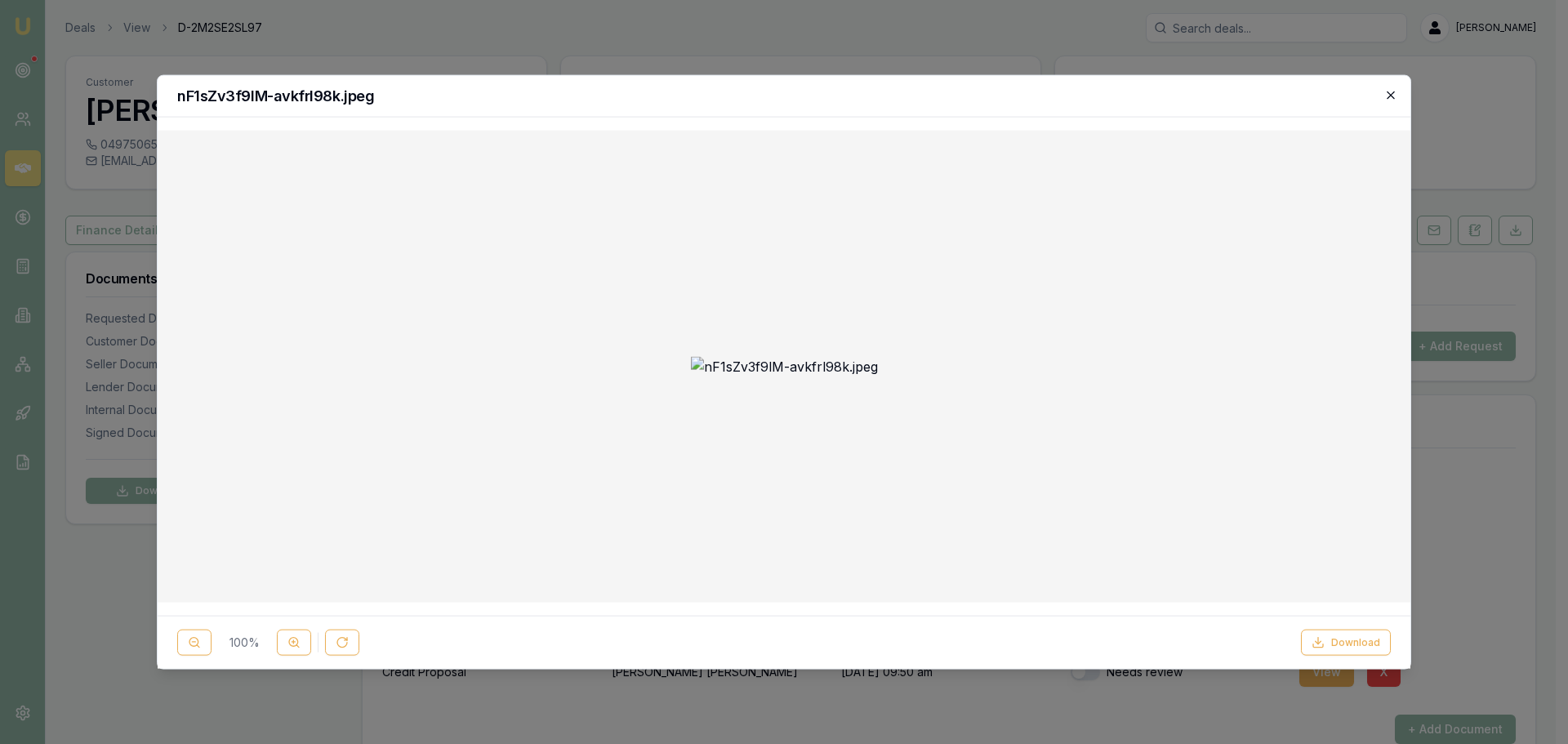
click at [1389, 93] on icon "button" at bounding box center [1390, 94] width 7 height 7
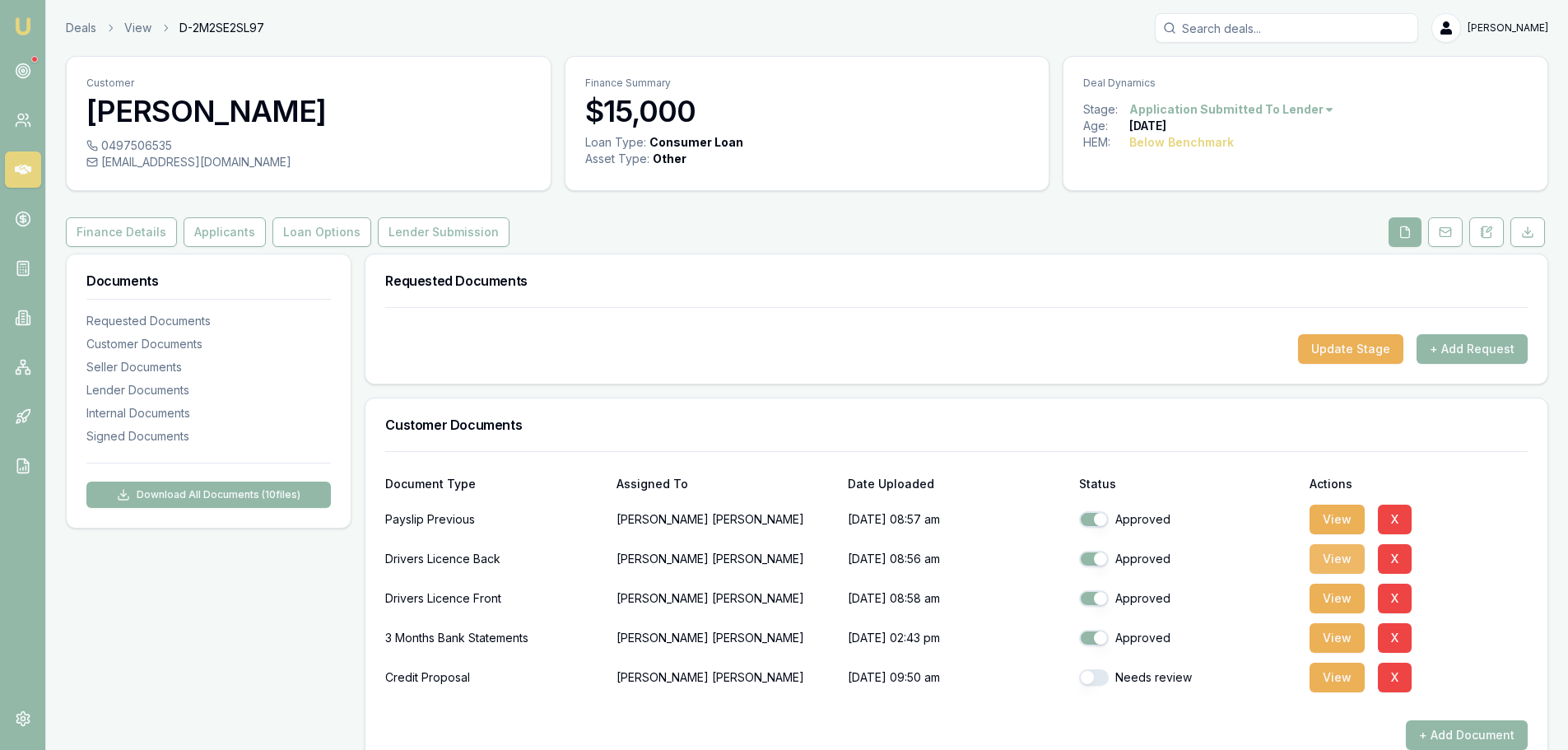
click at [1342, 557] on button "View" at bounding box center [1337, 559] width 55 height 30
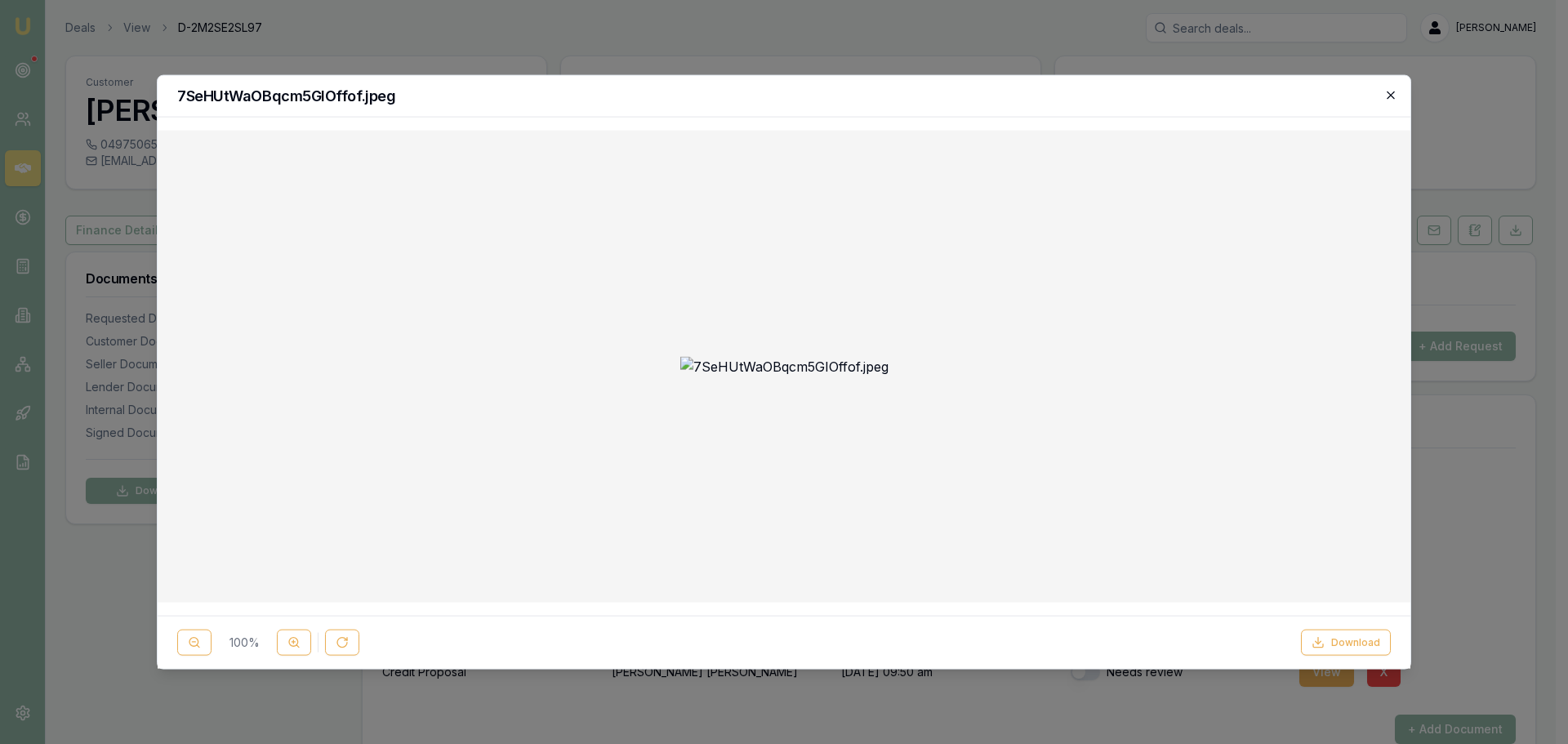
click at [1394, 95] on icon "button" at bounding box center [1391, 95] width 13 height 13
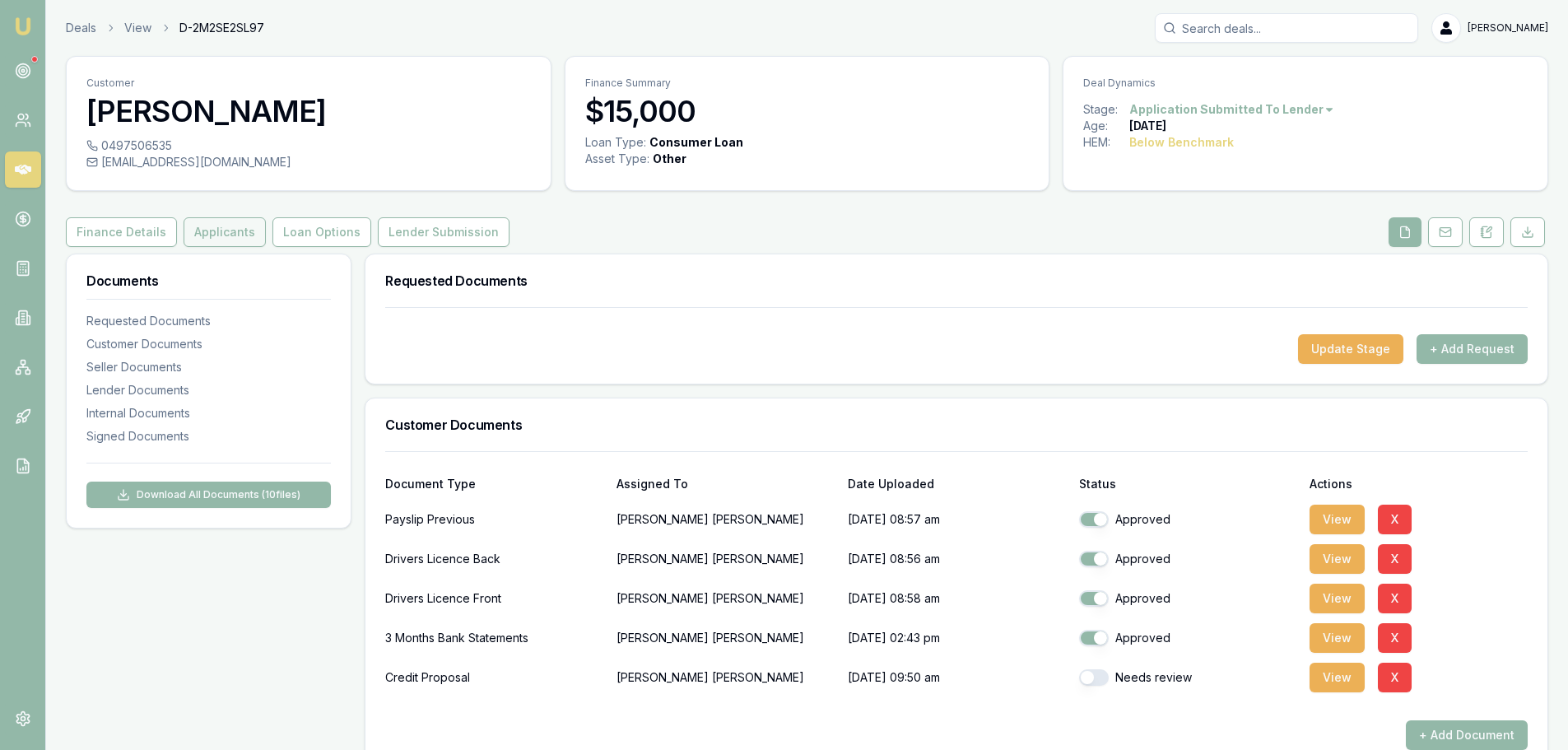
click at [224, 237] on button "Applicants" at bounding box center [225, 233] width 82 height 30
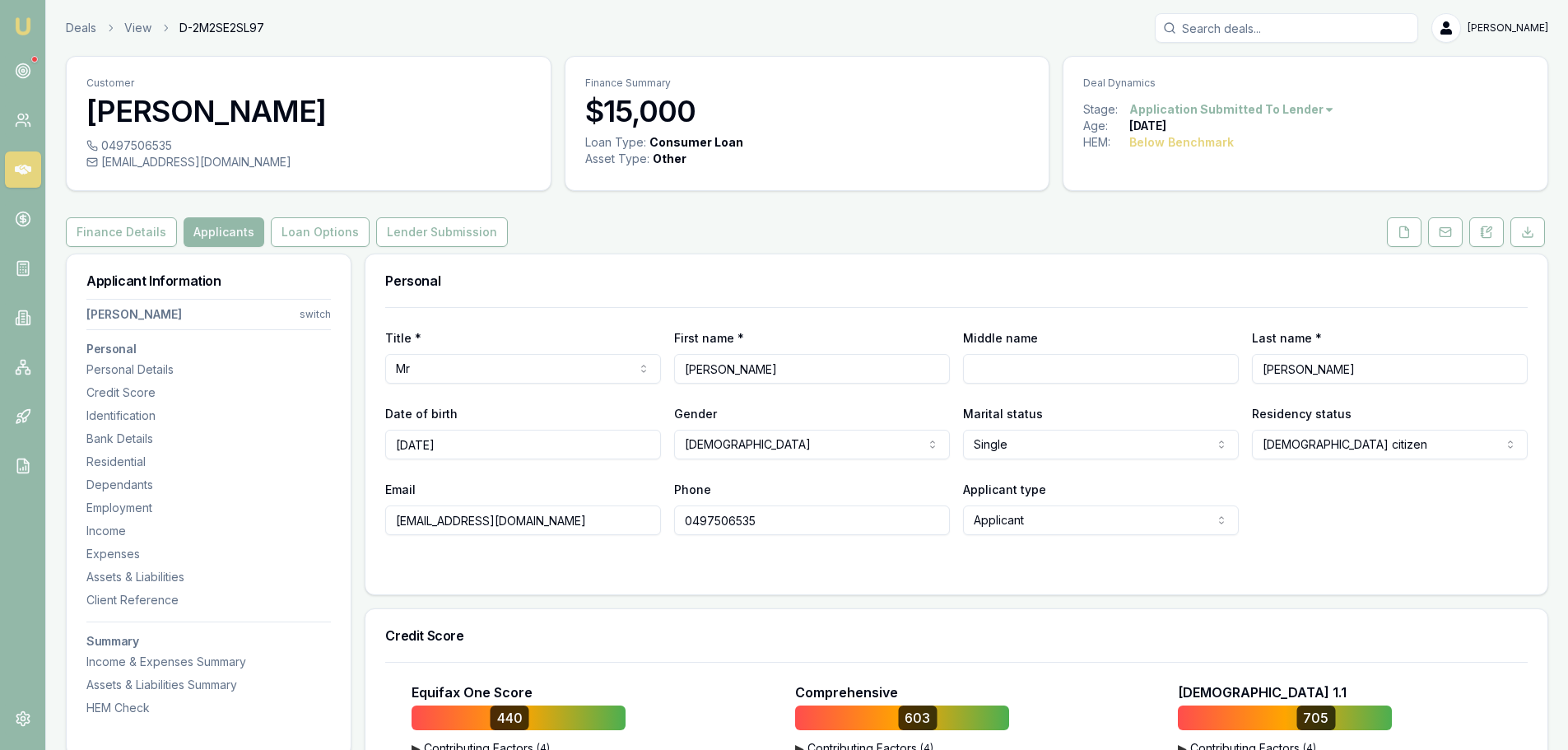
drag, startPoint x: 134, startPoint y: 511, endPoint x: 42, endPoint y: 496, distance: 93.2
click at [134, 511] on div "Employment" at bounding box center [209, 508] width 244 height 17
click at [1409, 241] on button at bounding box center [1404, 233] width 34 height 30
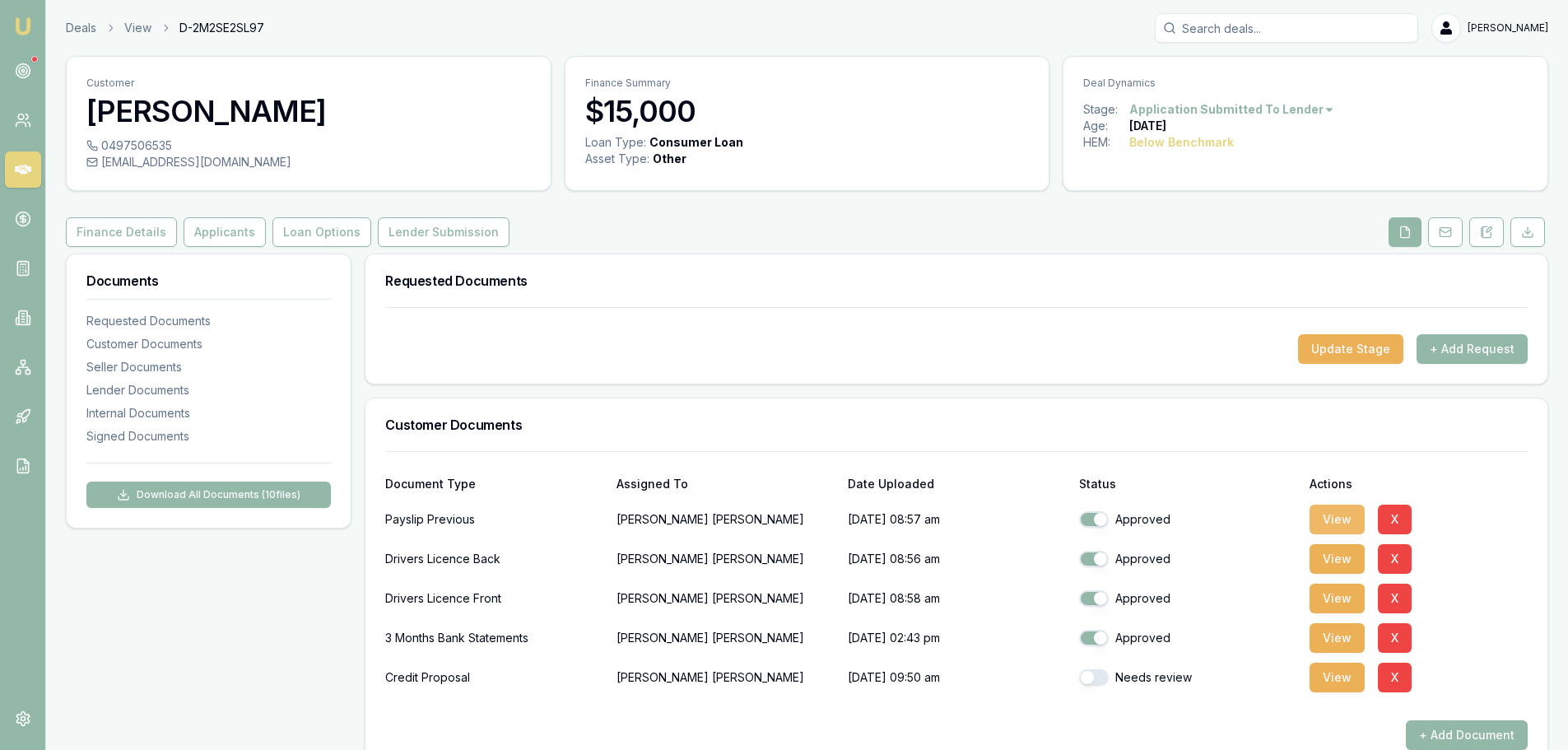
click at [1339, 516] on button "View" at bounding box center [1337, 520] width 55 height 30
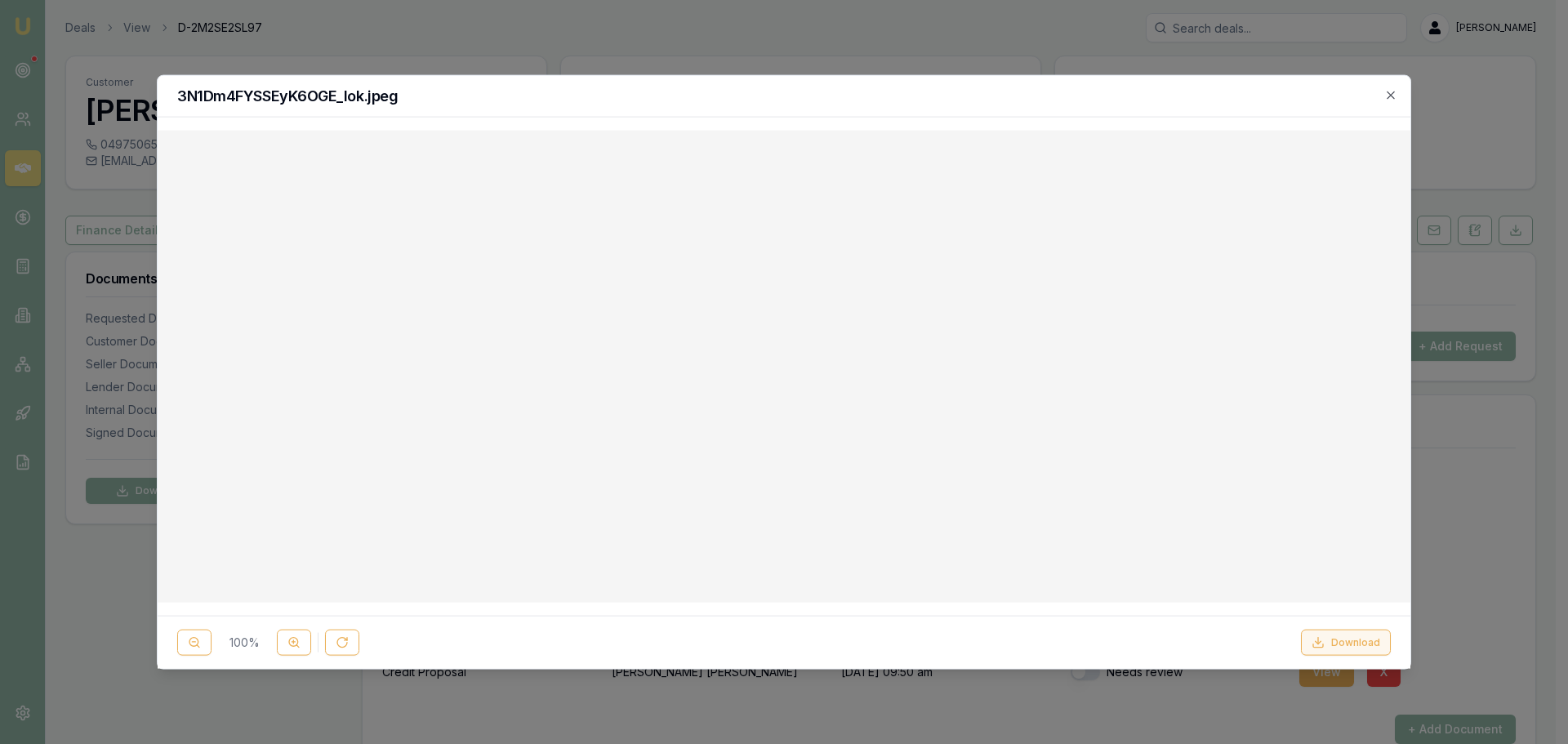
click at [1335, 643] on button "Download" at bounding box center [1346, 643] width 89 height 26
click at [1393, 100] on icon "button" at bounding box center [1391, 95] width 13 height 13
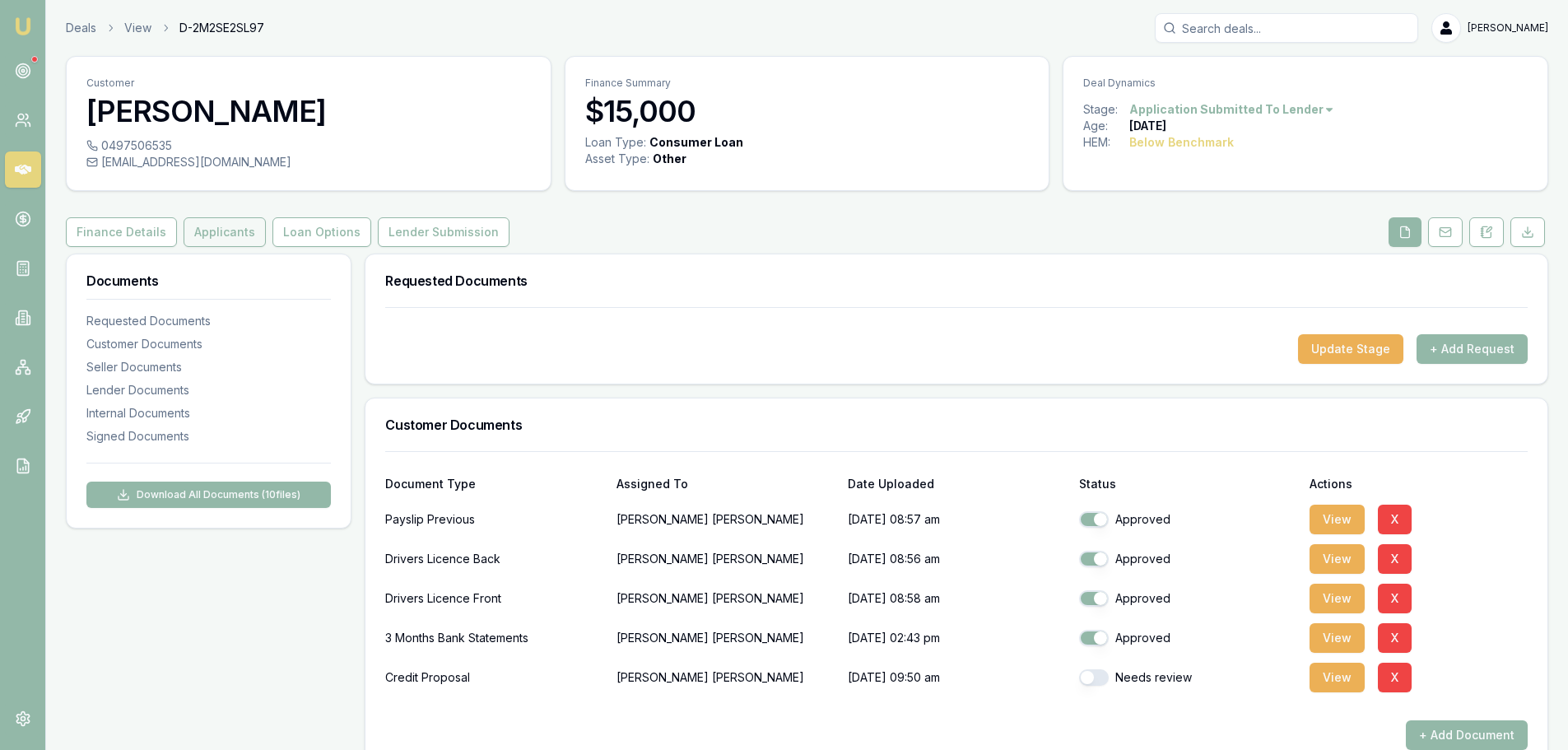
click at [206, 230] on button "Applicants" at bounding box center [225, 233] width 82 height 30
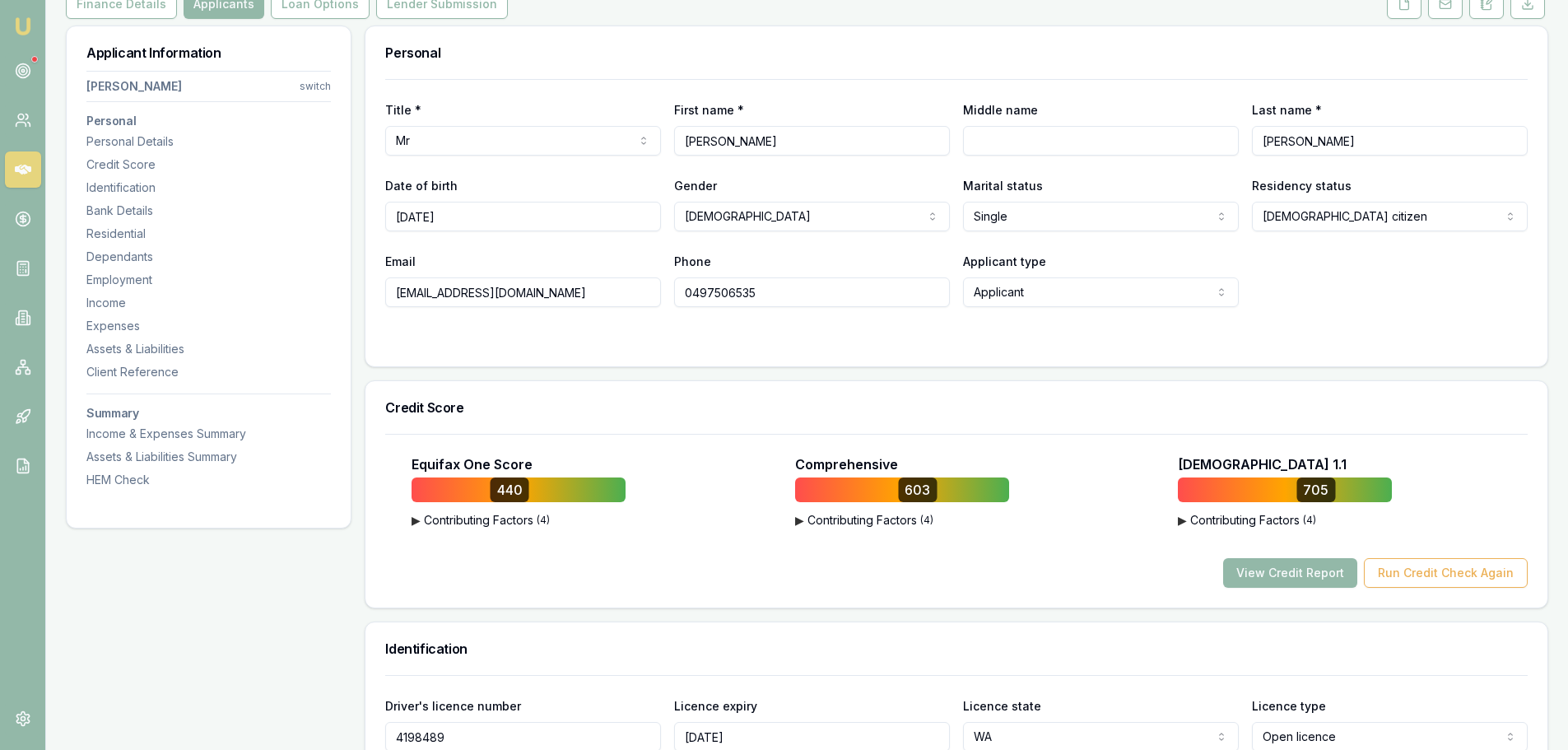
scroll to position [247, 0]
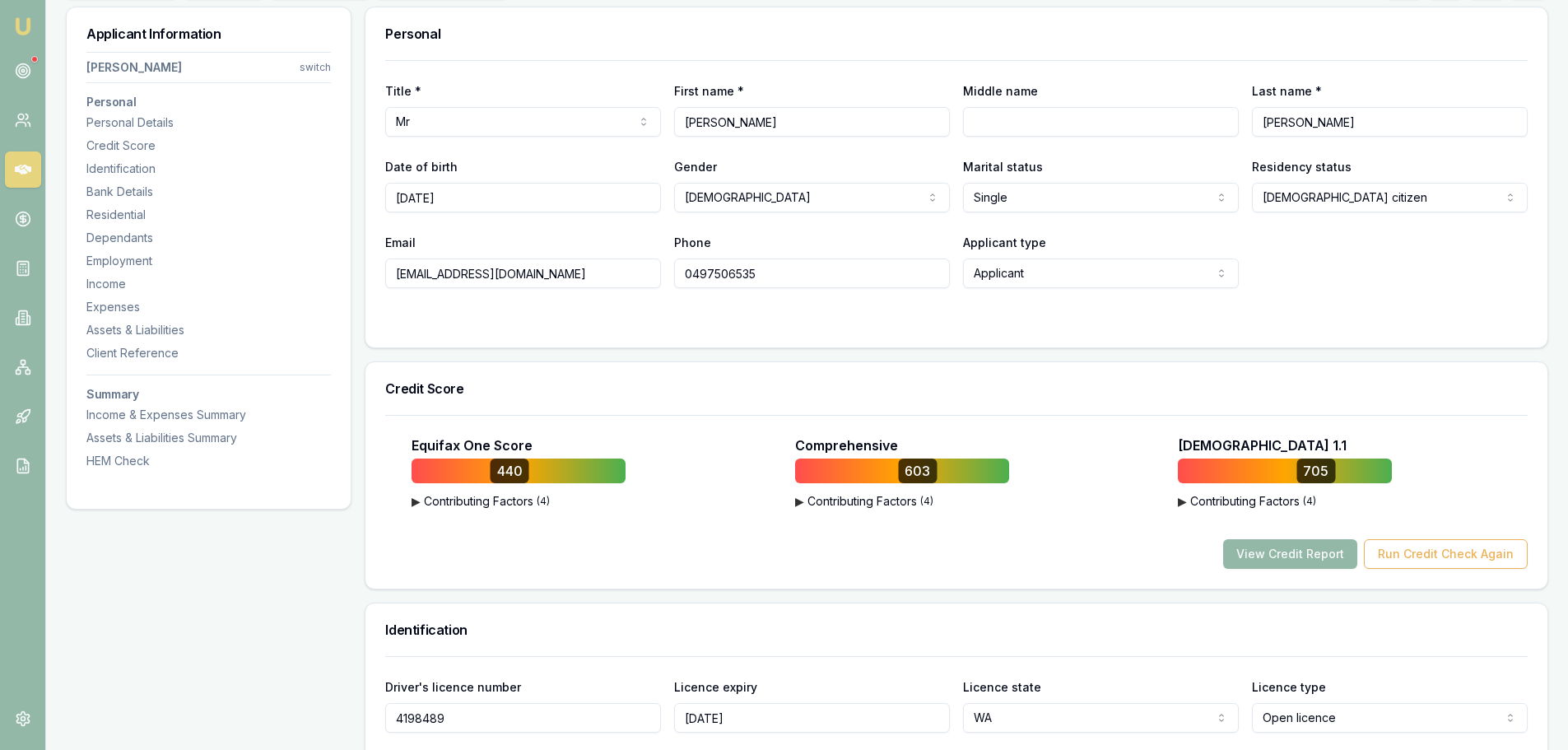
click at [124, 308] on div "Expenses" at bounding box center [209, 307] width 244 height 17
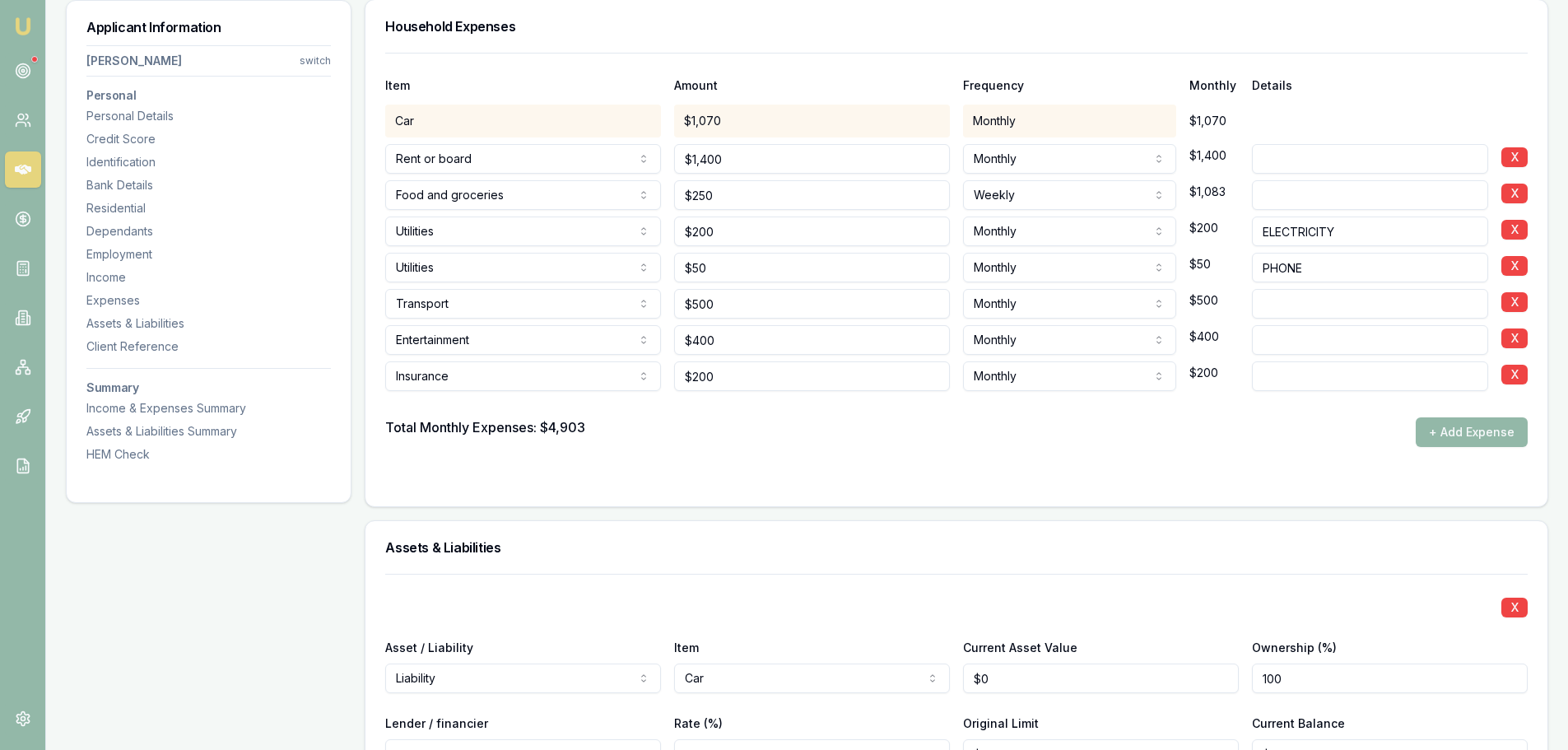
scroll to position [3443, 0]
drag, startPoint x: 1493, startPoint y: 443, endPoint x: 1467, endPoint y: 437, distance: 26.7
click at [1493, 443] on button "+ Add Expense" at bounding box center [1472, 433] width 112 height 30
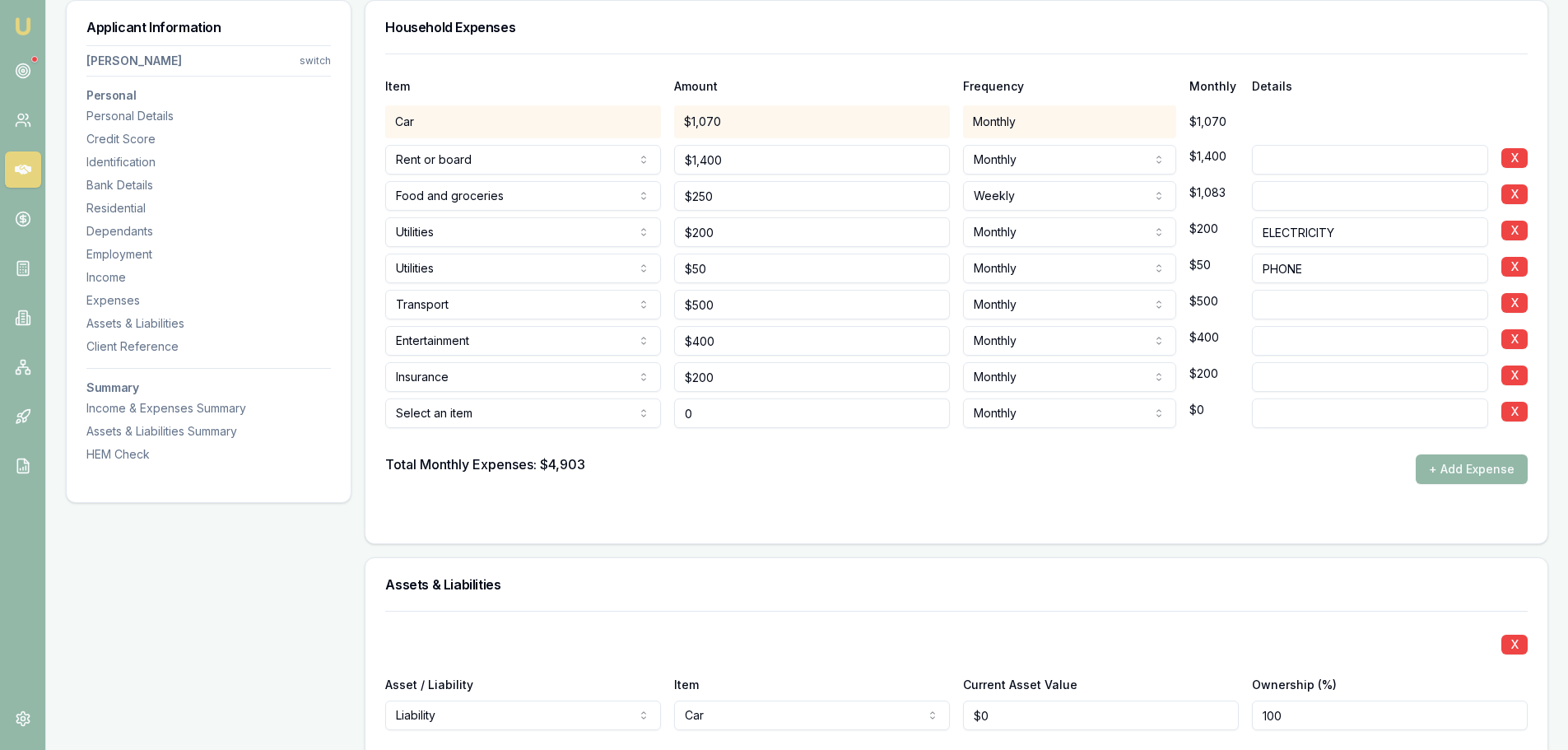
type input "$0"
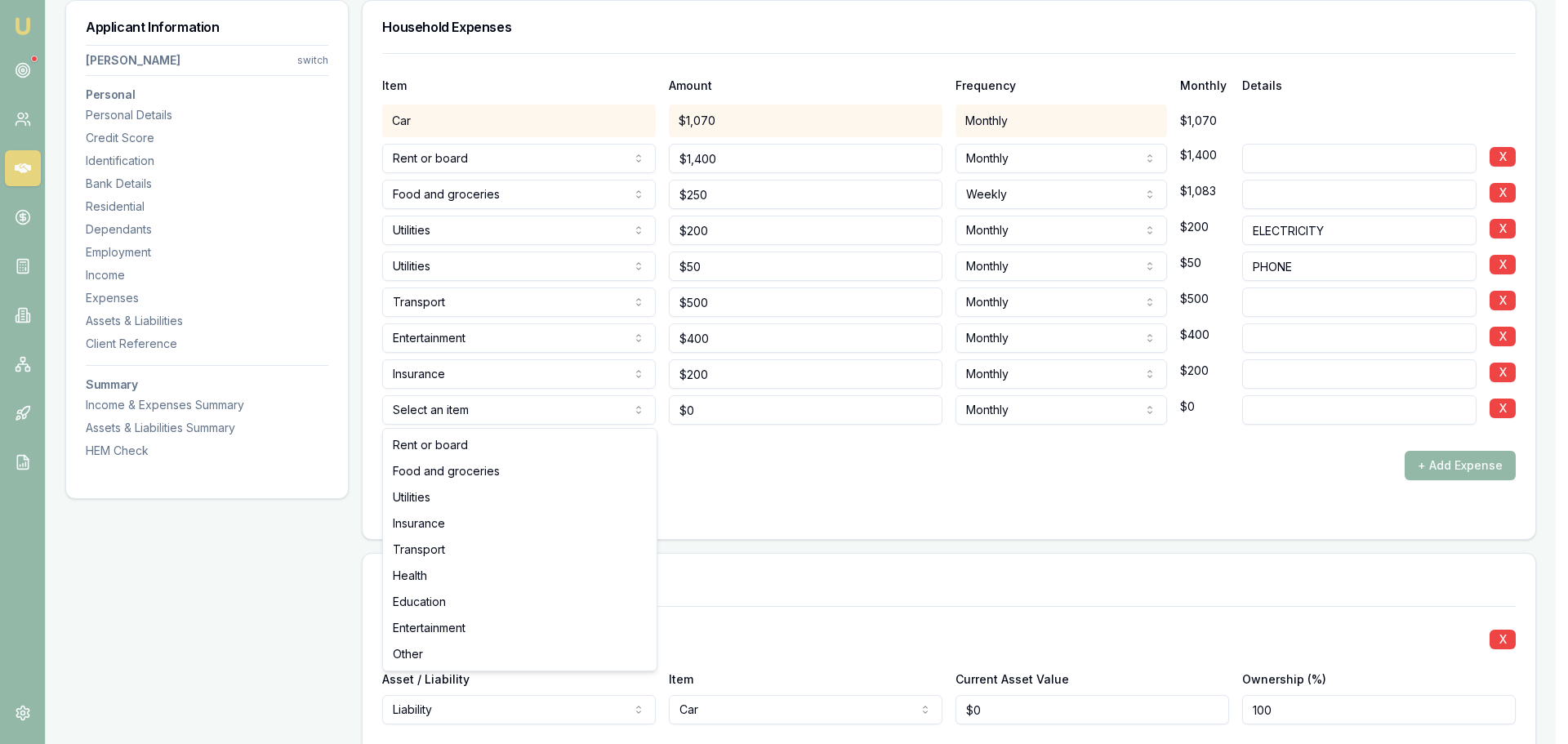
select select "OTHER"
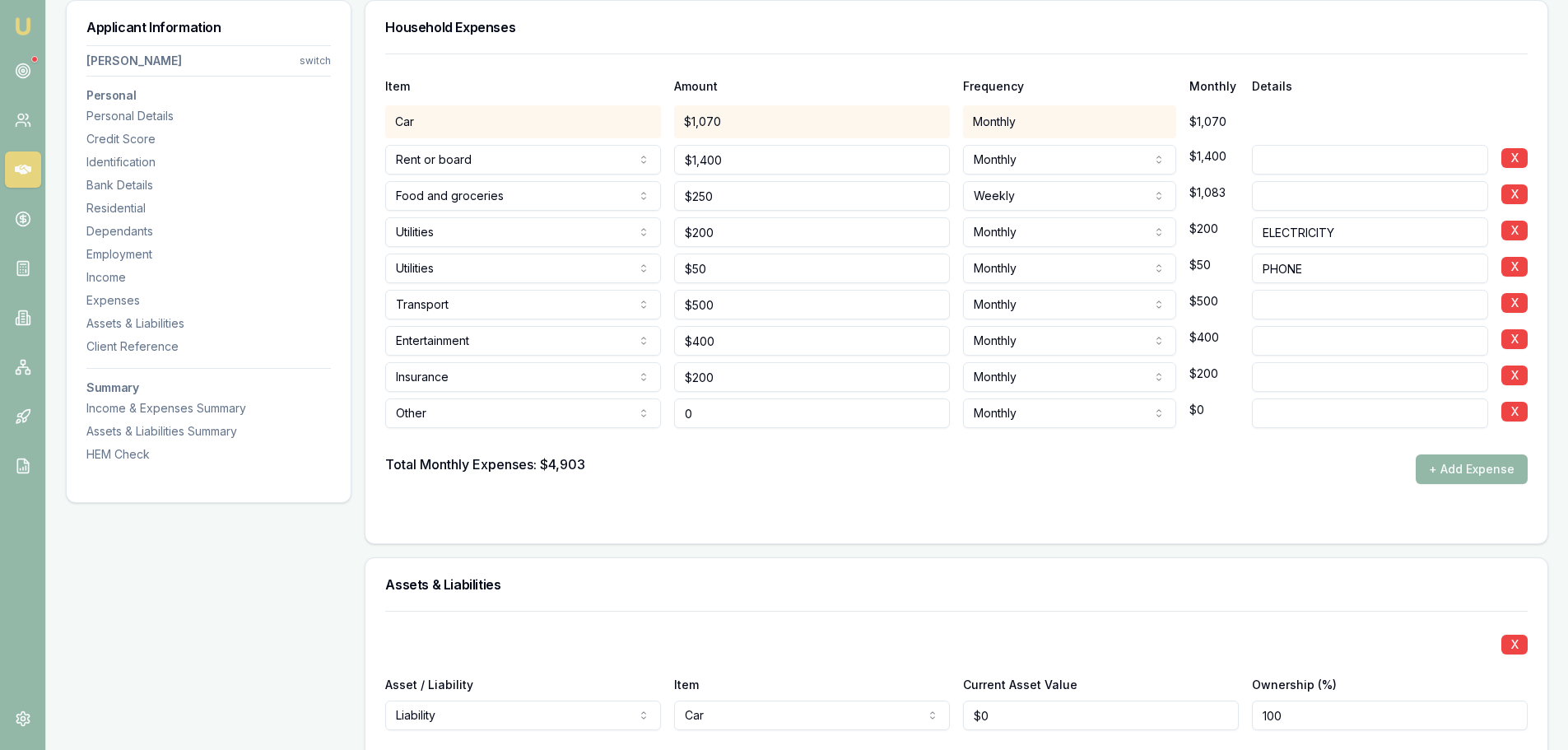
drag, startPoint x: 713, startPoint y: 422, endPoint x: 398, endPoint y: 438, distance: 315.4
click at [496, 438] on div "Item Amount Frequency Monthly Details Car $1,070 Monthly $1,070 Rent or board R…" at bounding box center [957, 268] width 1143 height 431
type input "$0"
drag, startPoint x: 691, startPoint y: 162, endPoint x: 434, endPoint y: 157, distance: 257.0
click at [455, 161] on div "Other Rent or board Food and groceries Utilities Insurance Transport Health Edu…" at bounding box center [957, 156] width 1143 height 36
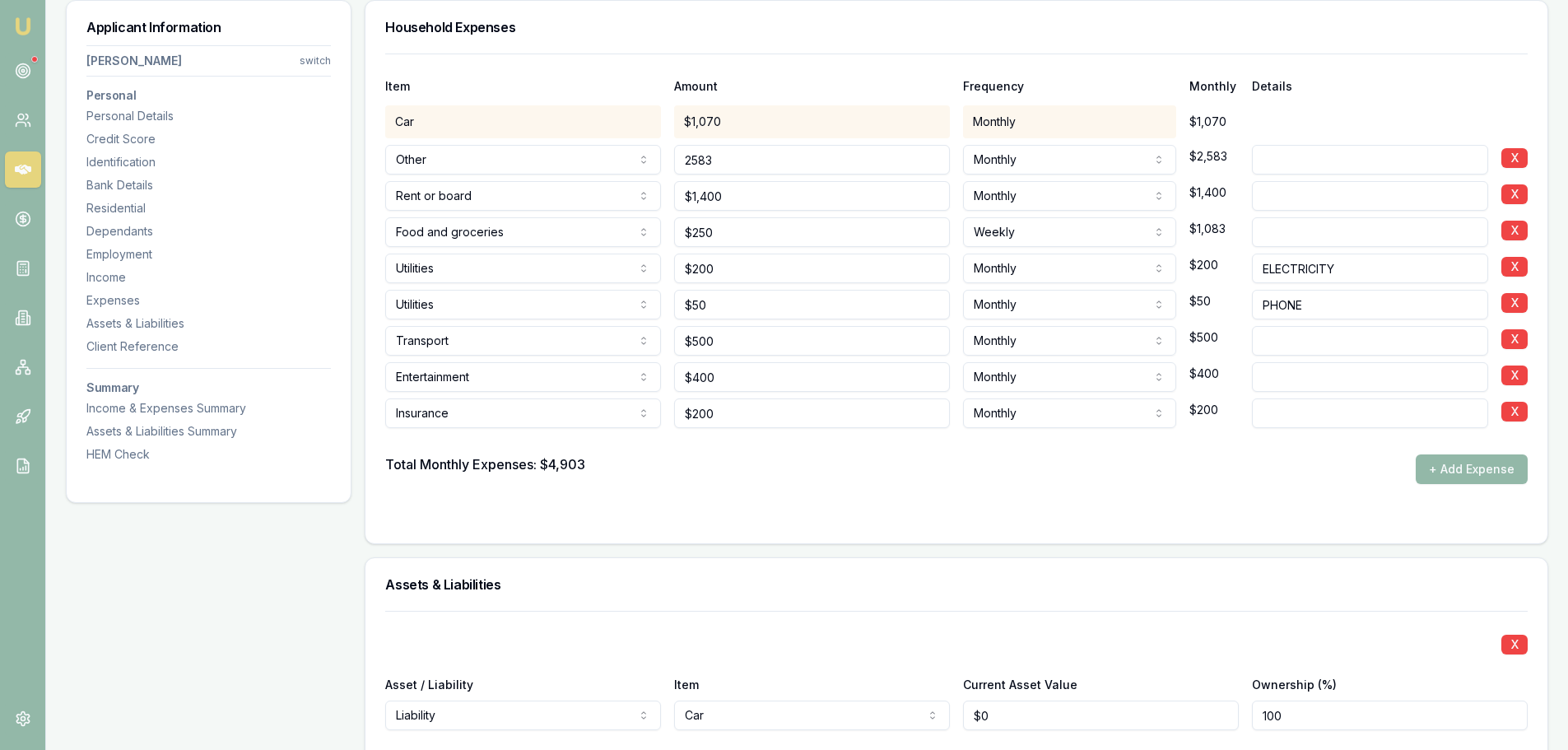
type input "$2,583"
click at [1312, 160] on input at bounding box center [1370, 160] width 236 height 30
type input "CHILD SUPPORT"
click at [104, 258] on div "Employment" at bounding box center [209, 254] width 244 height 17
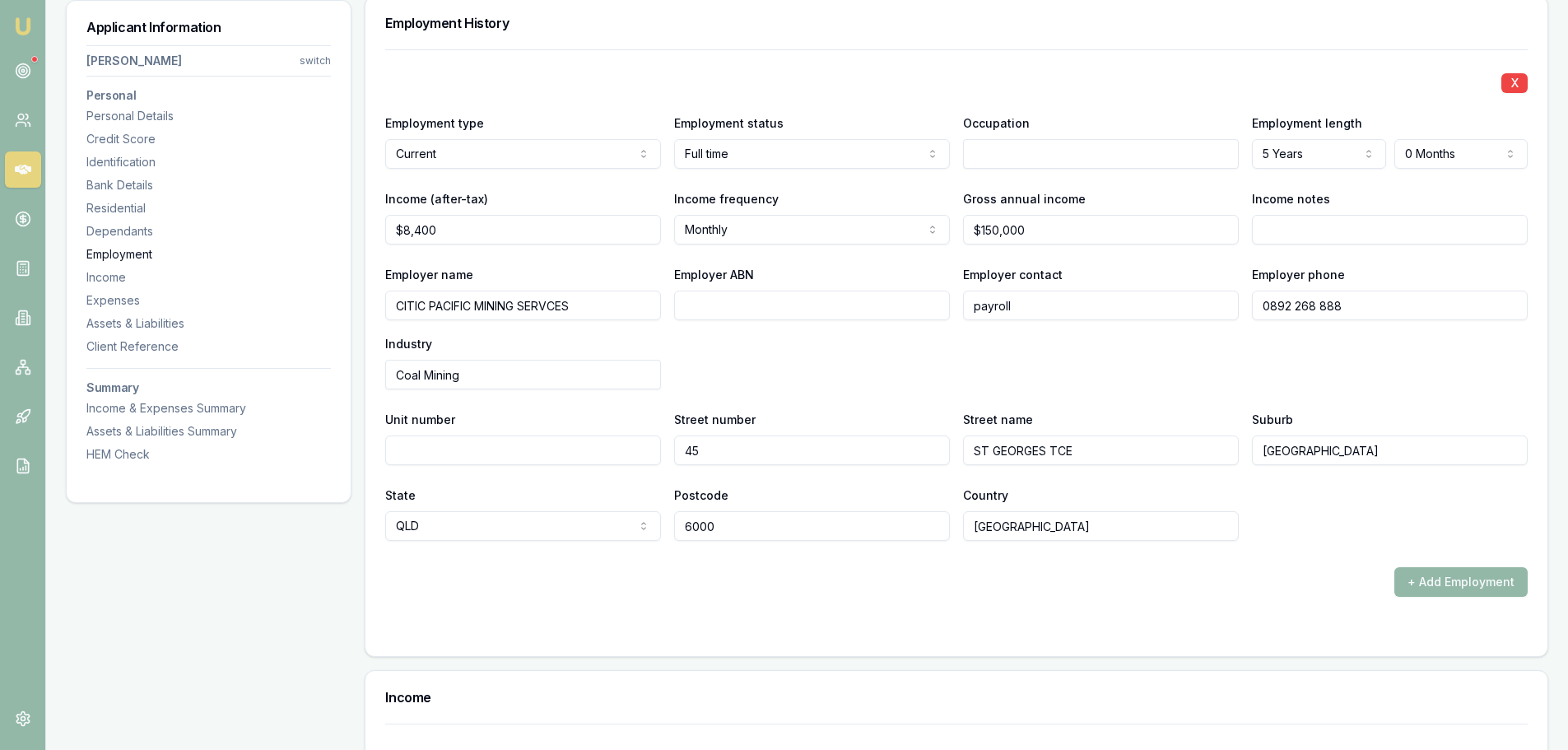
scroll to position [2501, 0]
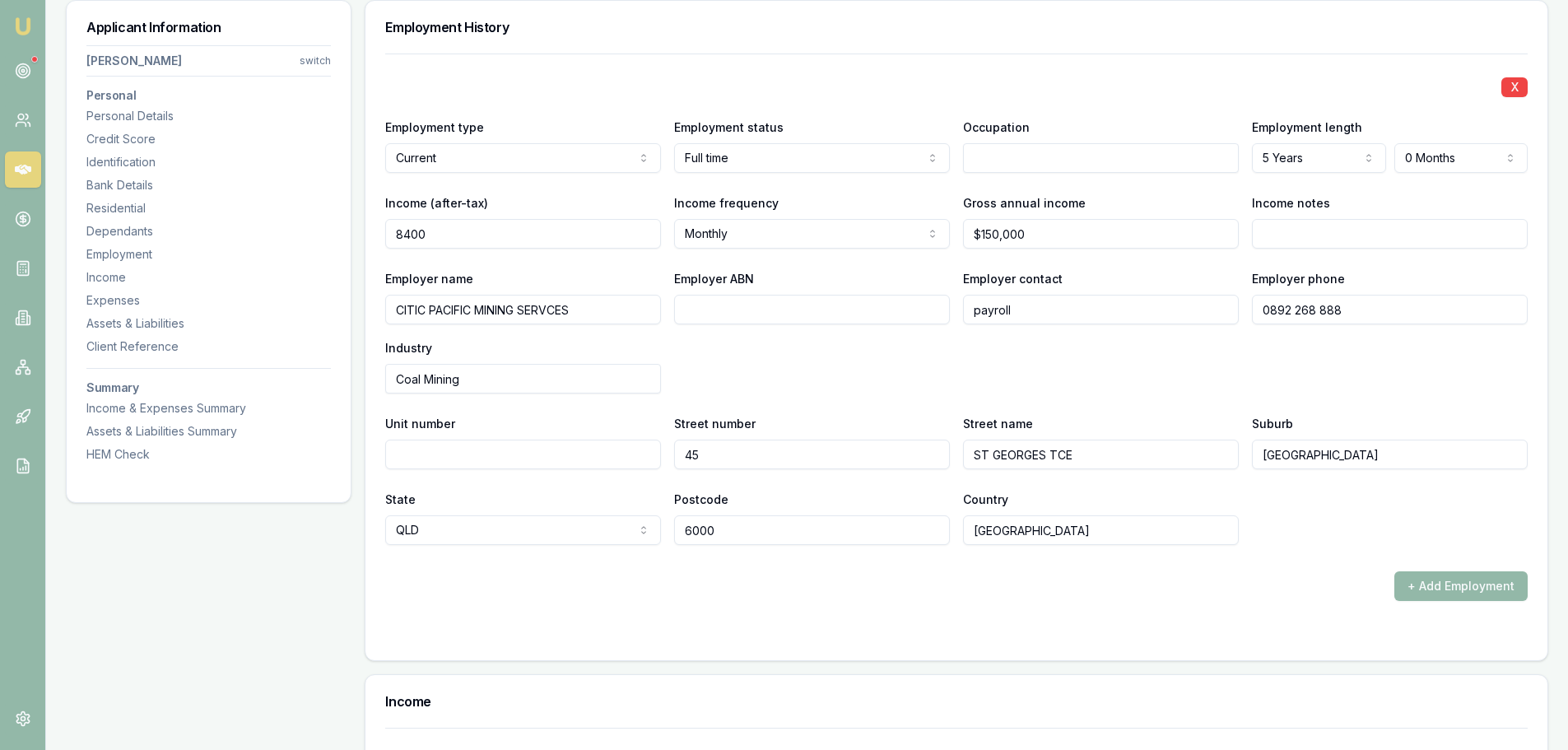
drag, startPoint x: 455, startPoint y: 234, endPoint x: -148, endPoint y: 217, distance: 603.2
type input "$9,962"
click at [743, 342] on div "Employer name CITIC PACIFIC MINING SERVCES Employer ABN Employer contact payrol…" at bounding box center [957, 330] width 1143 height 125
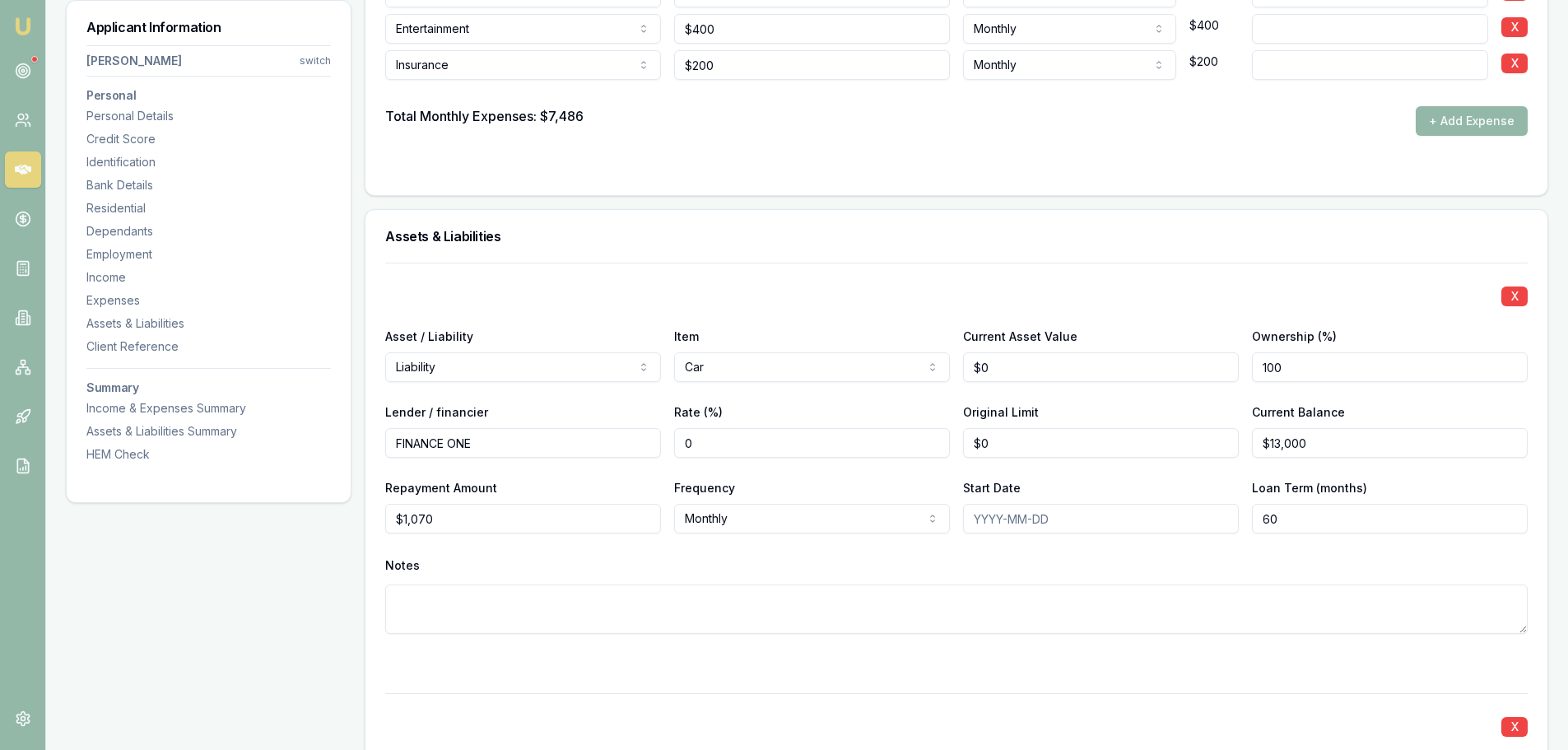
scroll to position [3901, 0]
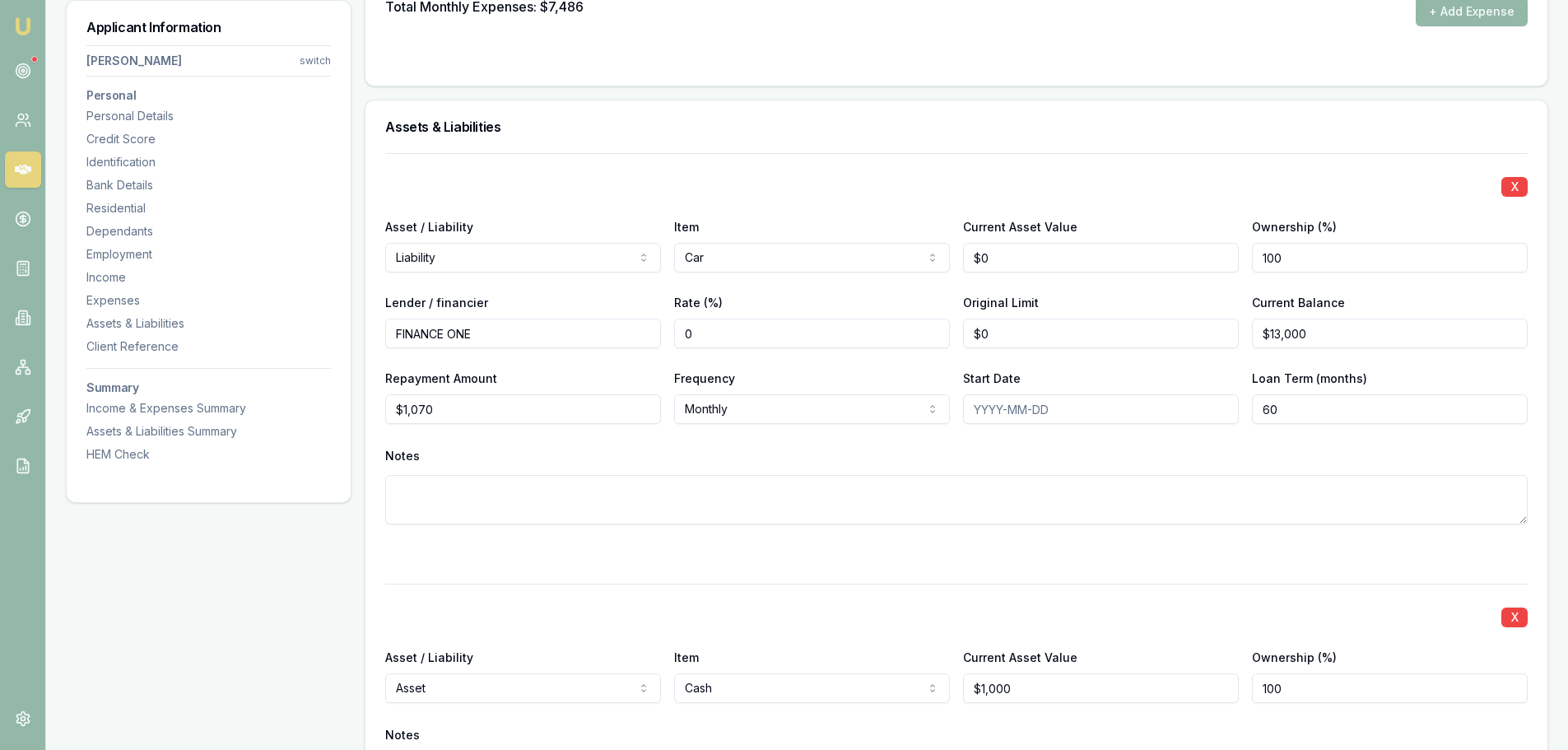
click at [799, 157] on div "X Asset / Liability Liability Asset Liability Item Car Home Car Boat Bike Carav…" at bounding box center [957, 358] width 1143 height 410
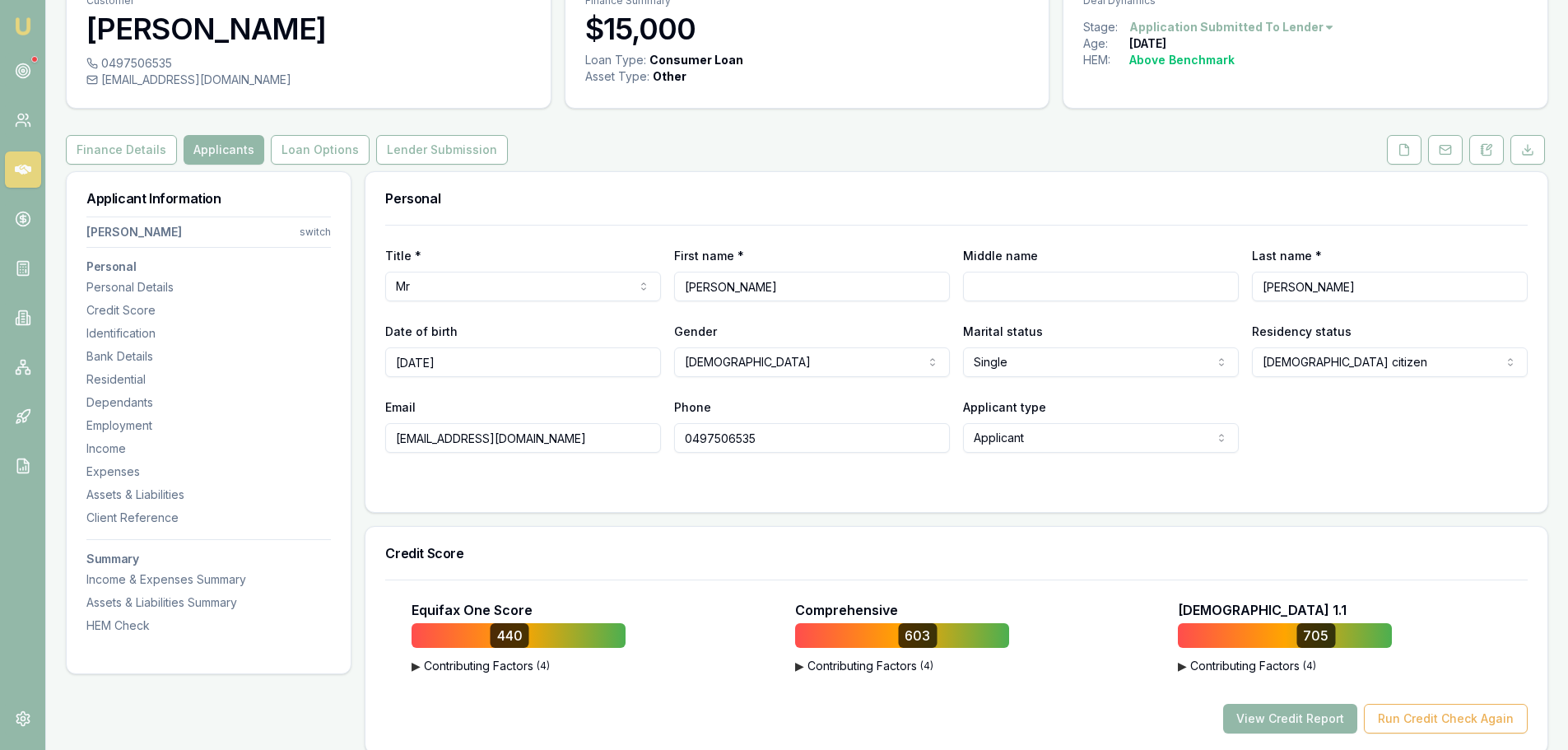
scroll to position [0, 0]
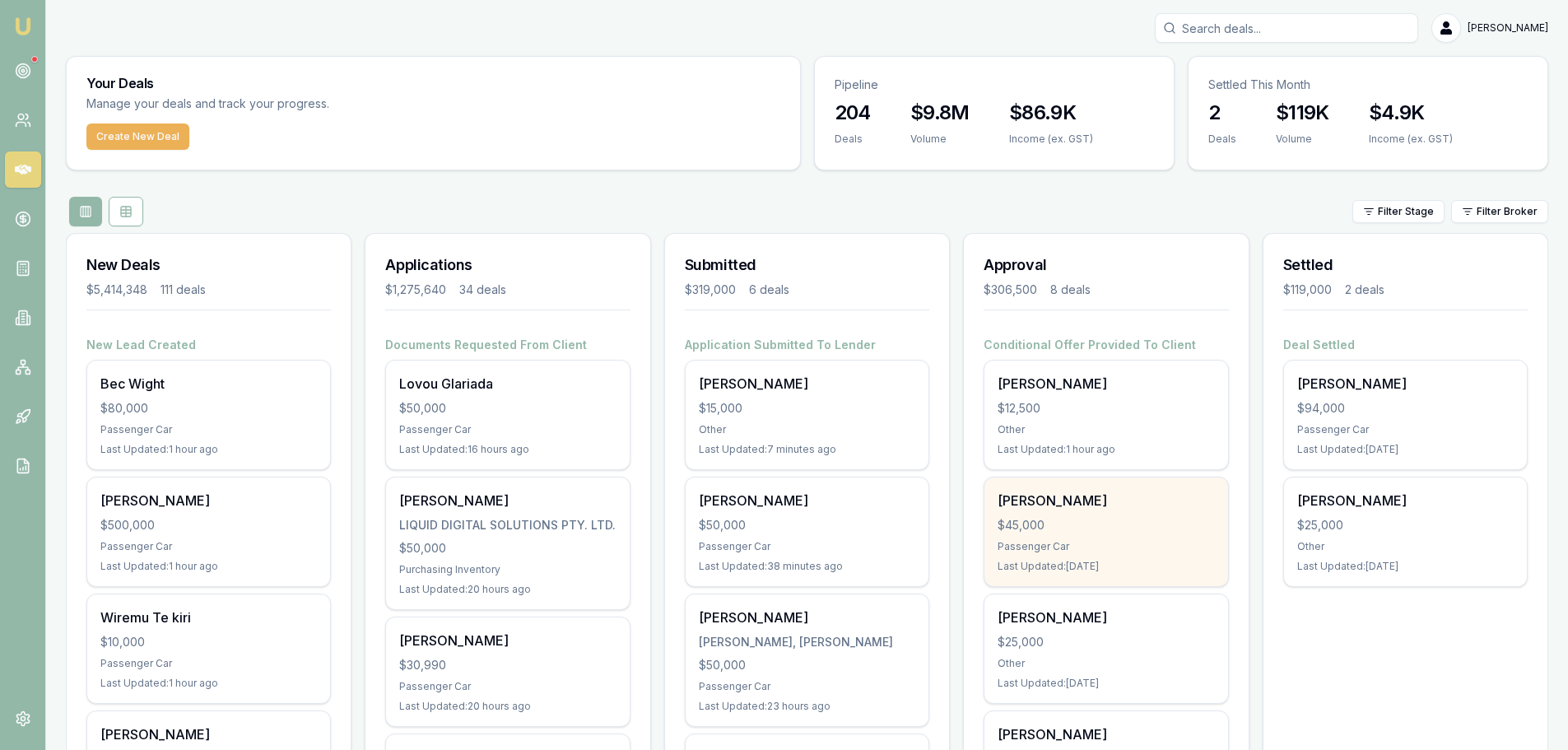
click at [1099, 524] on div "$45,000" at bounding box center [1105, 524] width 217 height 17
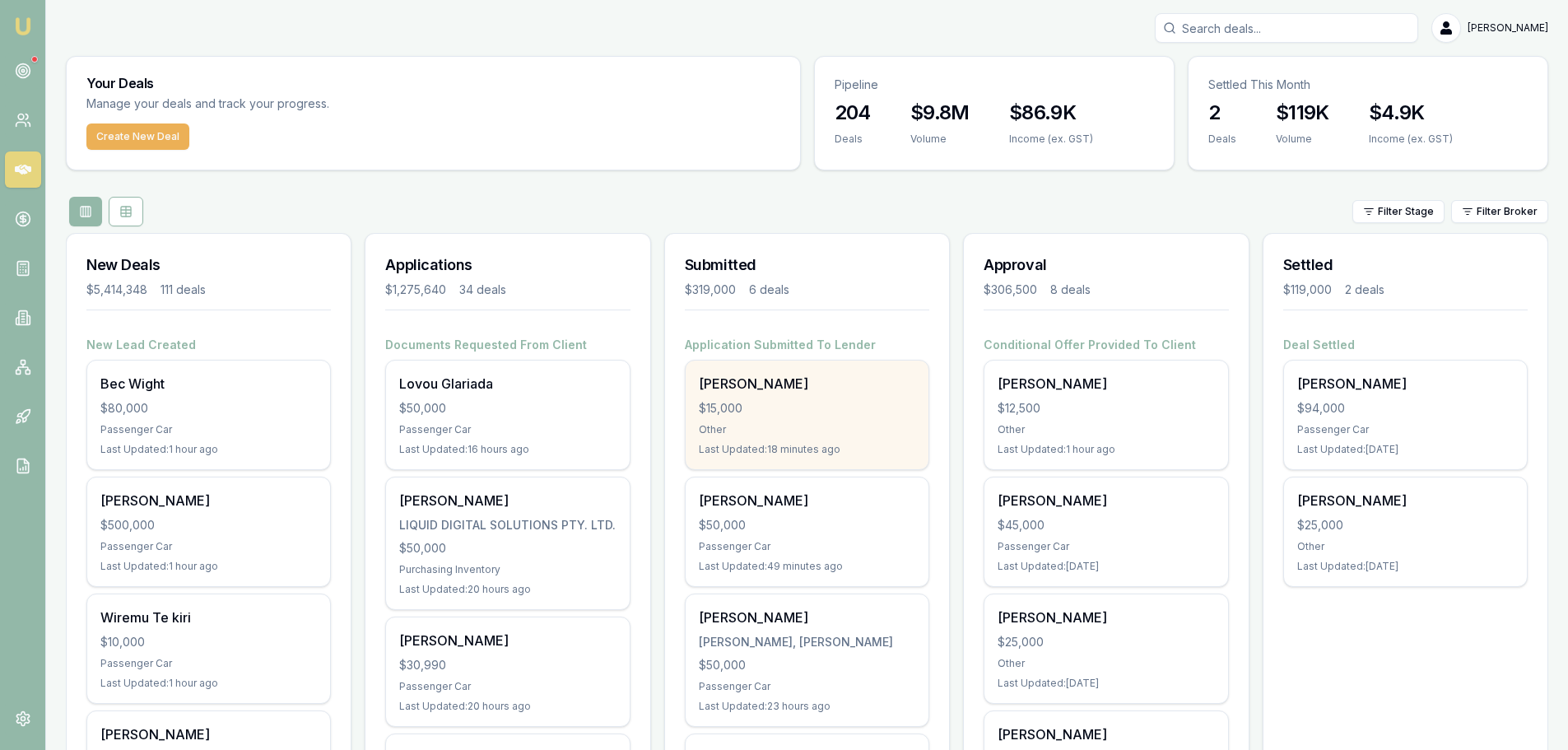
click at [884, 402] on div "$15,000" at bounding box center [807, 408] width 217 height 17
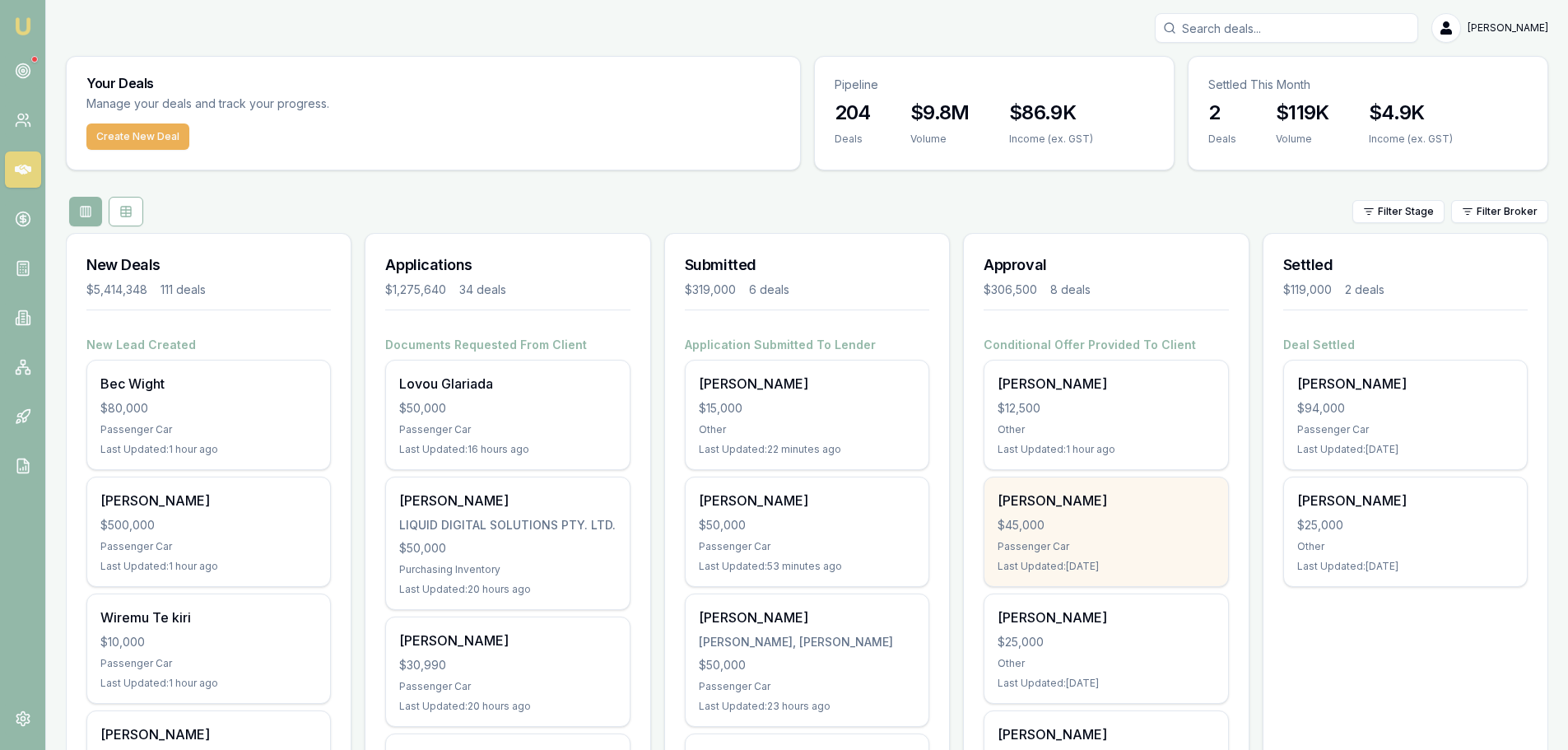
click at [1054, 558] on div "[PERSON_NAME] $45,000 Passenger Car Last Updated: [DATE]" at bounding box center [1105, 532] width 243 height 109
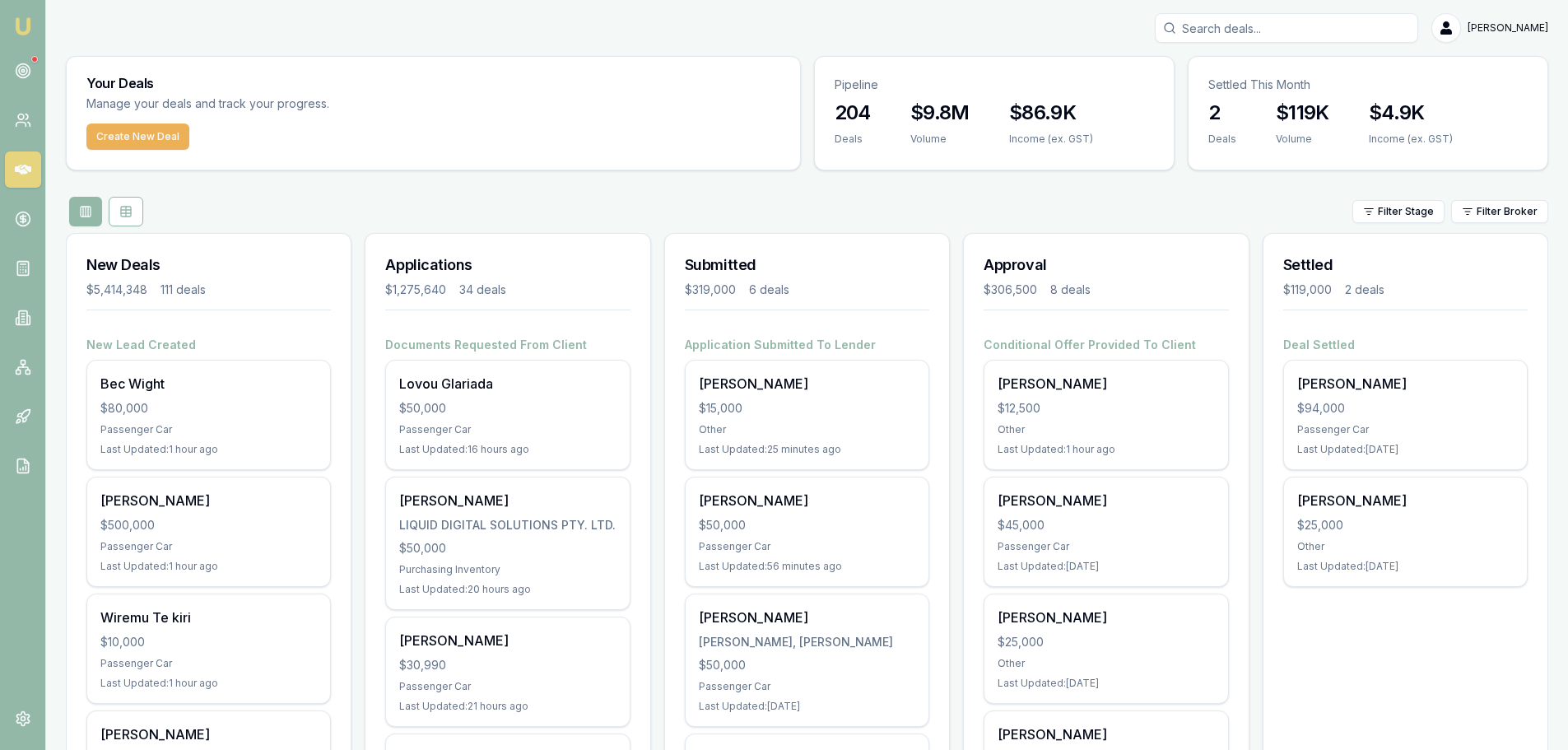
click at [822, 198] on div "Filter Stage Filter Broker" at bounding box center [807, 211] width 1482 height 30
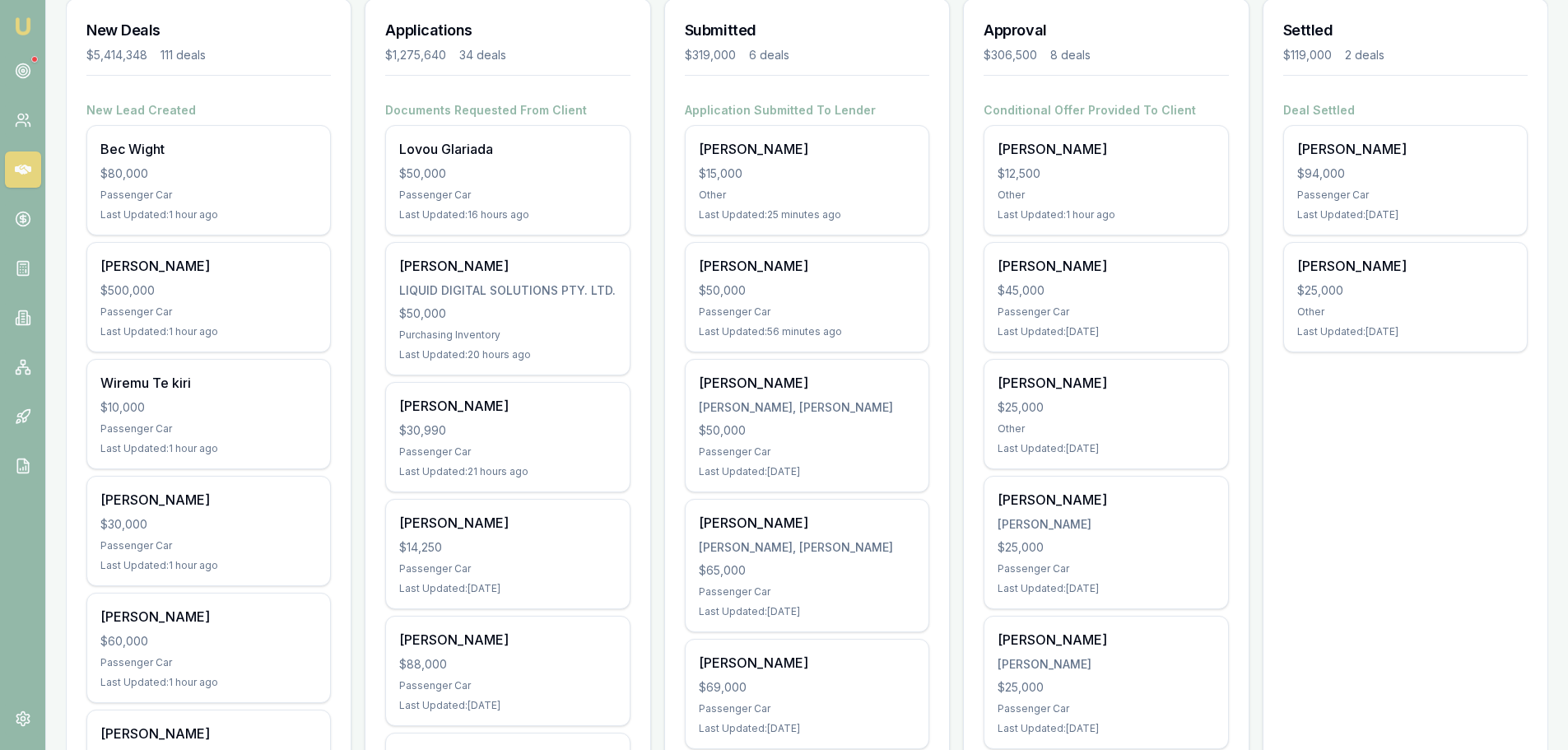
scroll to position [247, 0]
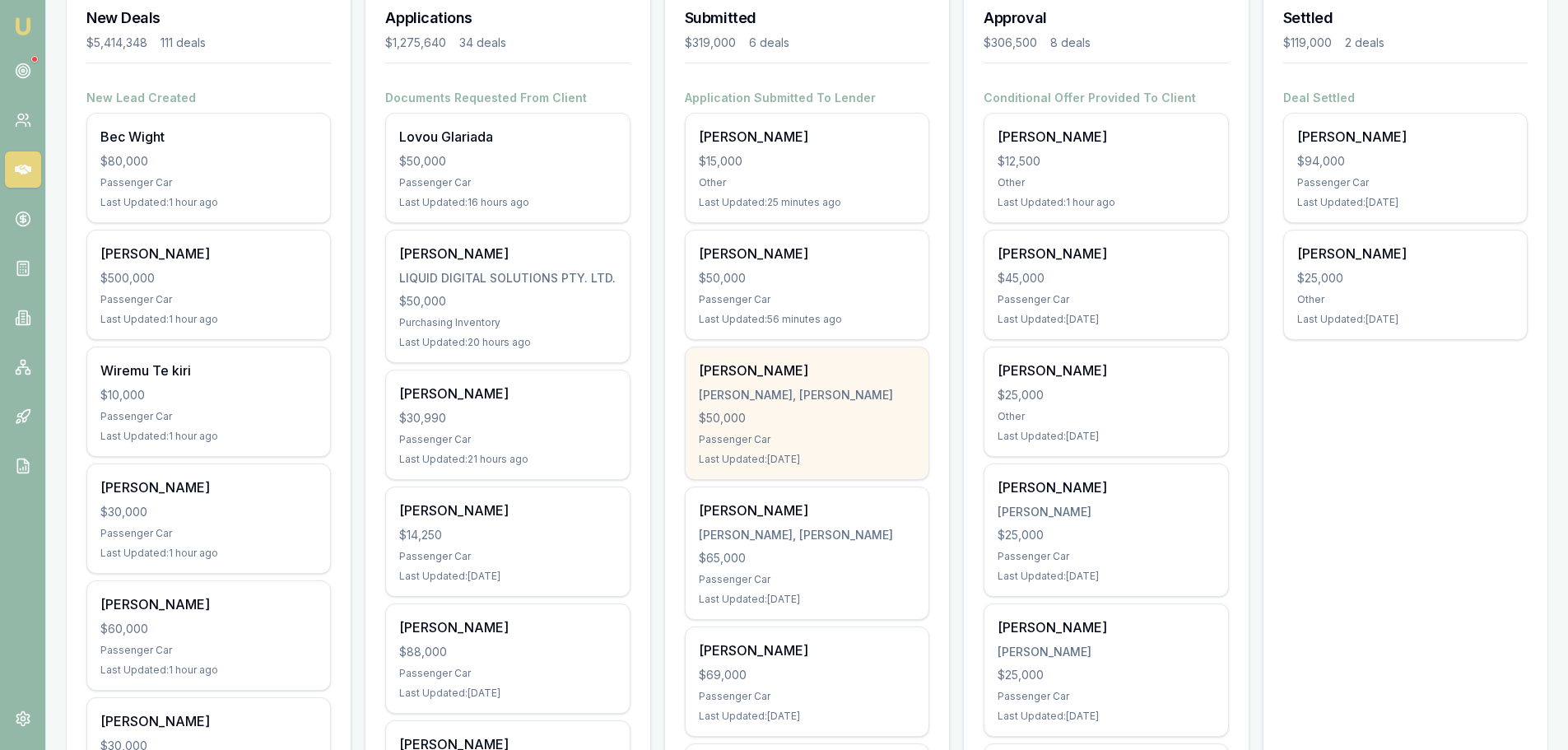
click at [824, 379] on div "Edwin Bruce" at bounding box center [807, 371] width 217 height 19
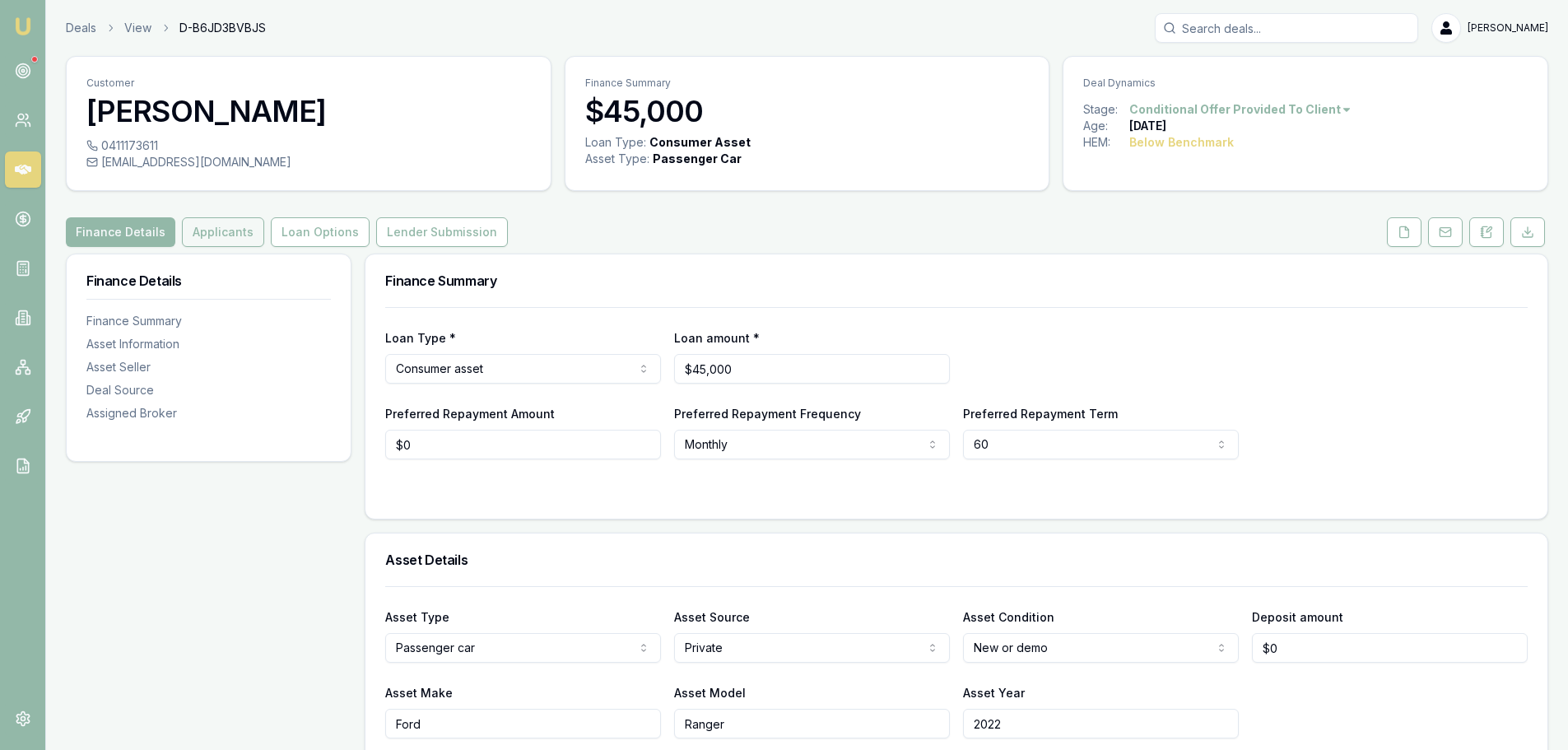
click at [239, 233] on button "Applicants" at bounding box center [223, 233] width 82 height 30
click at [402, 226] on button "Lender Submission" at bounding box center [441, 233] width 132 height 30
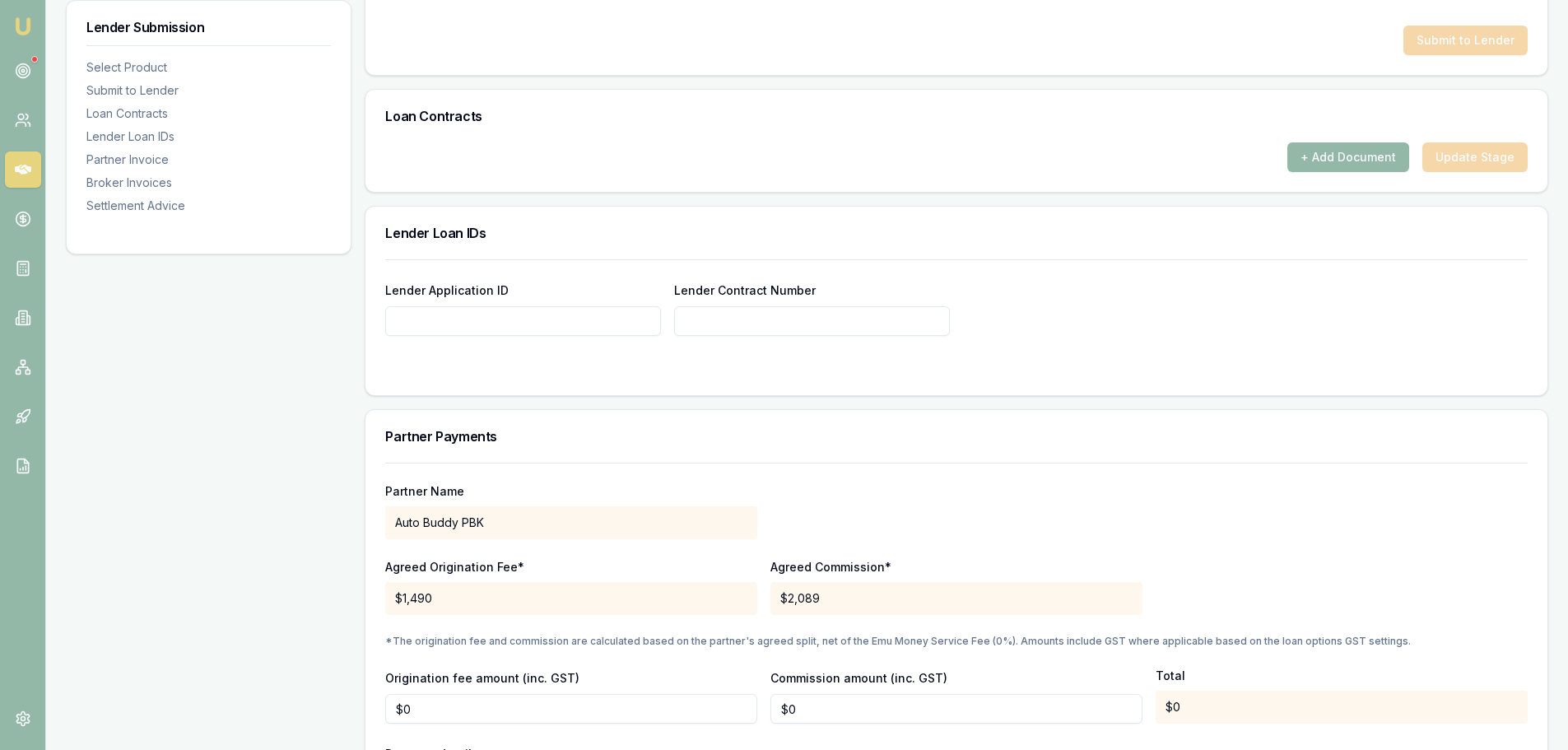
scroll to position [1070, 0]
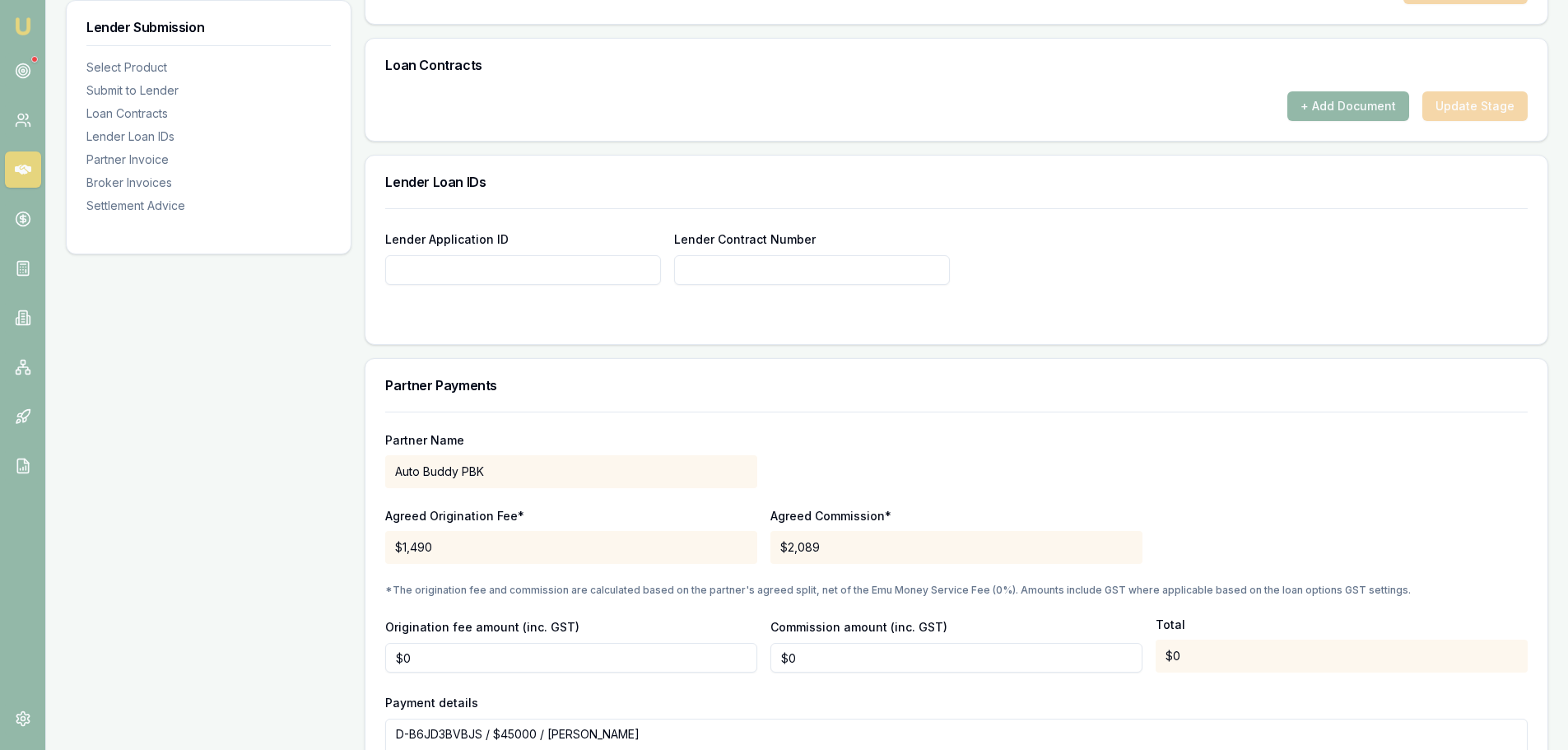
click at [529, 267] on input "Lender Application ID" at bounding box center [524, 271] width 276 height 30
paste input "1328630"
type input "1328630"
paste input "1328630"
type input "1328630"
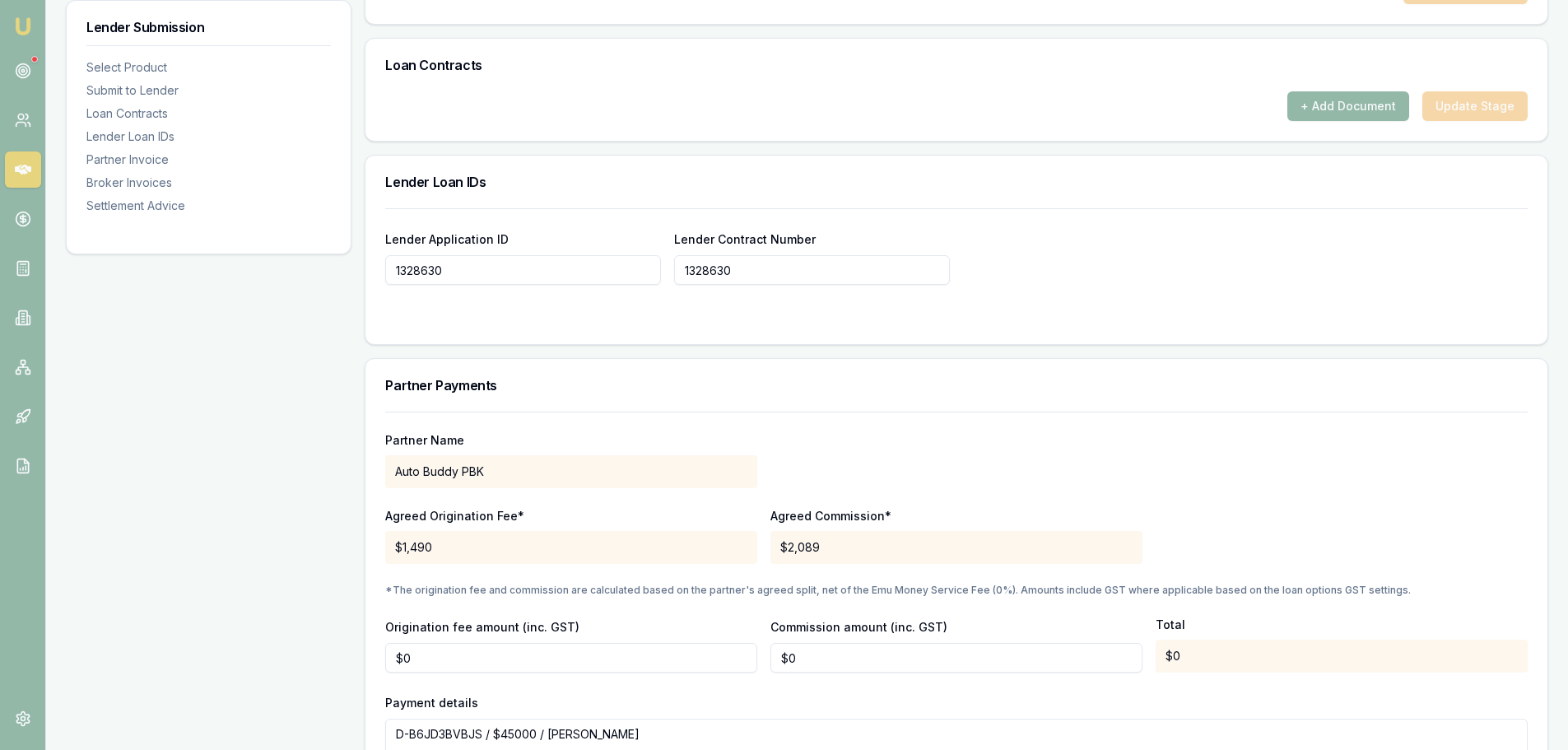
click at [600, 326] on div "Lender Application ID 1328630 Lender Contract Number 1328630" at bounding box center [956, 276] width 1182 height 136
type input "1328630"
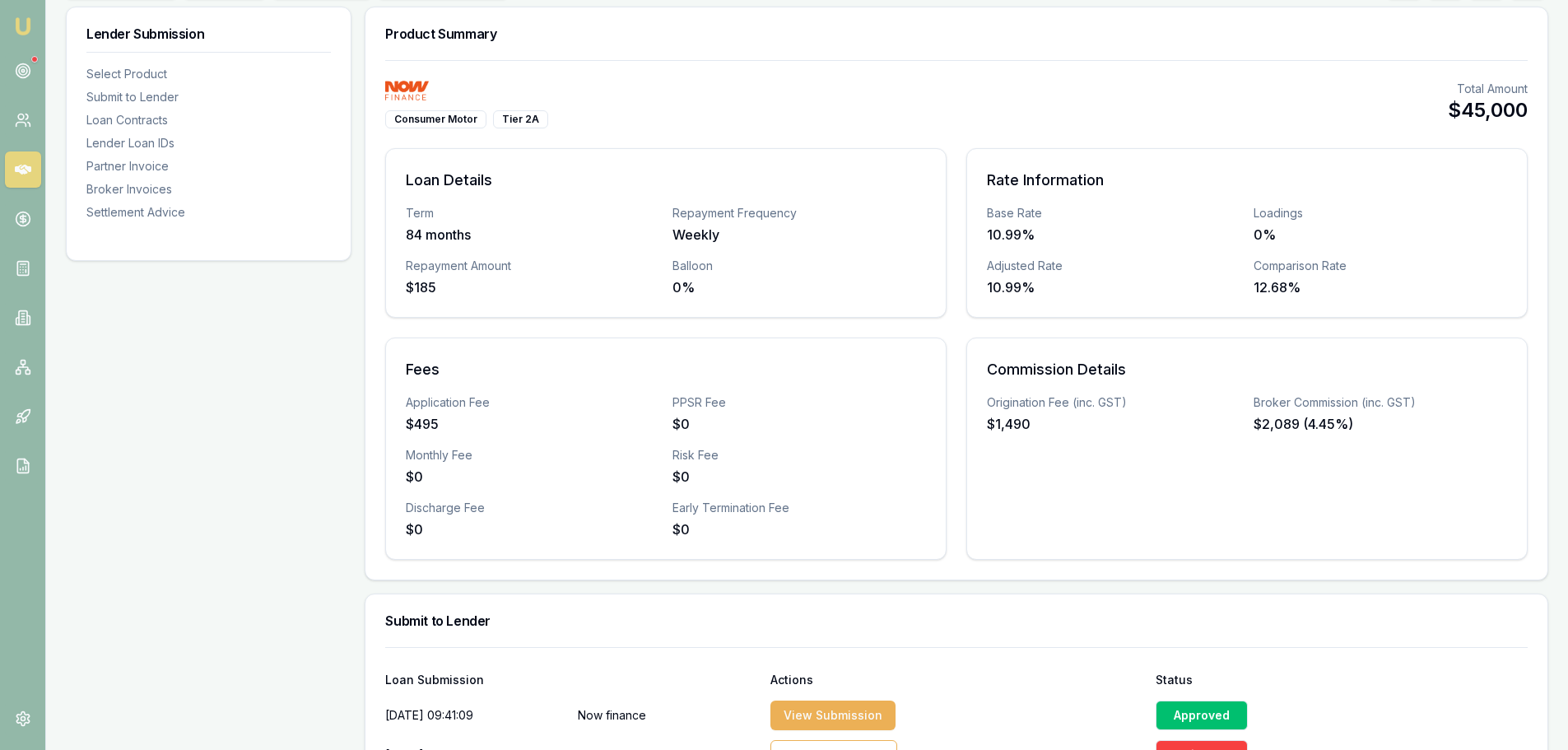
scroll to position [0, 0]
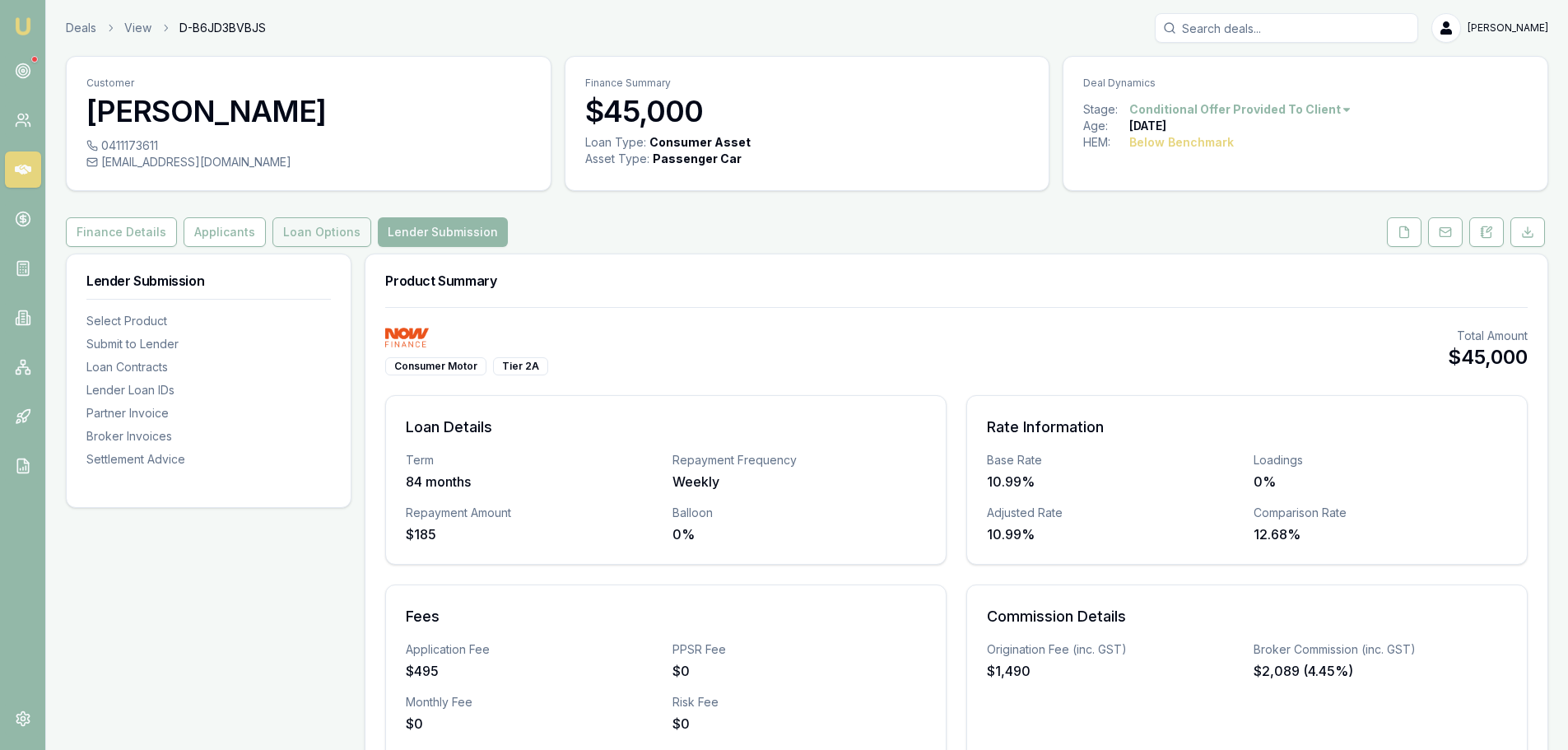
drag, startPoint x: 322, startPoint y: 237, endPoint x: 329, endPoint y: 241, distance: 8.1
click at [322, 237] on button "Loan Options" at bounding box center [322, 233] width 99 height 30
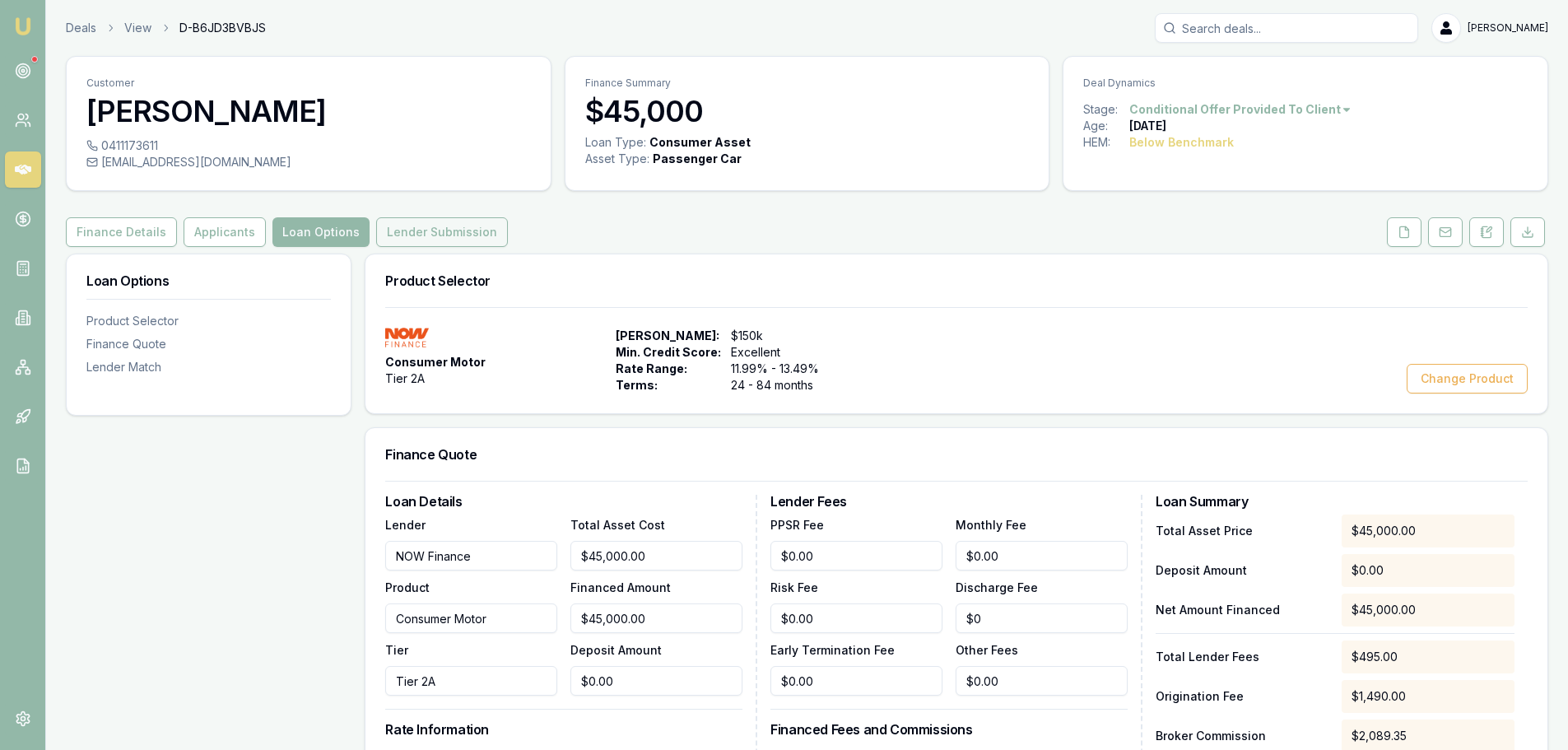
click at [440, 227] on button "Lender Submission" at bounding box center [441, 233] width 132 height 30
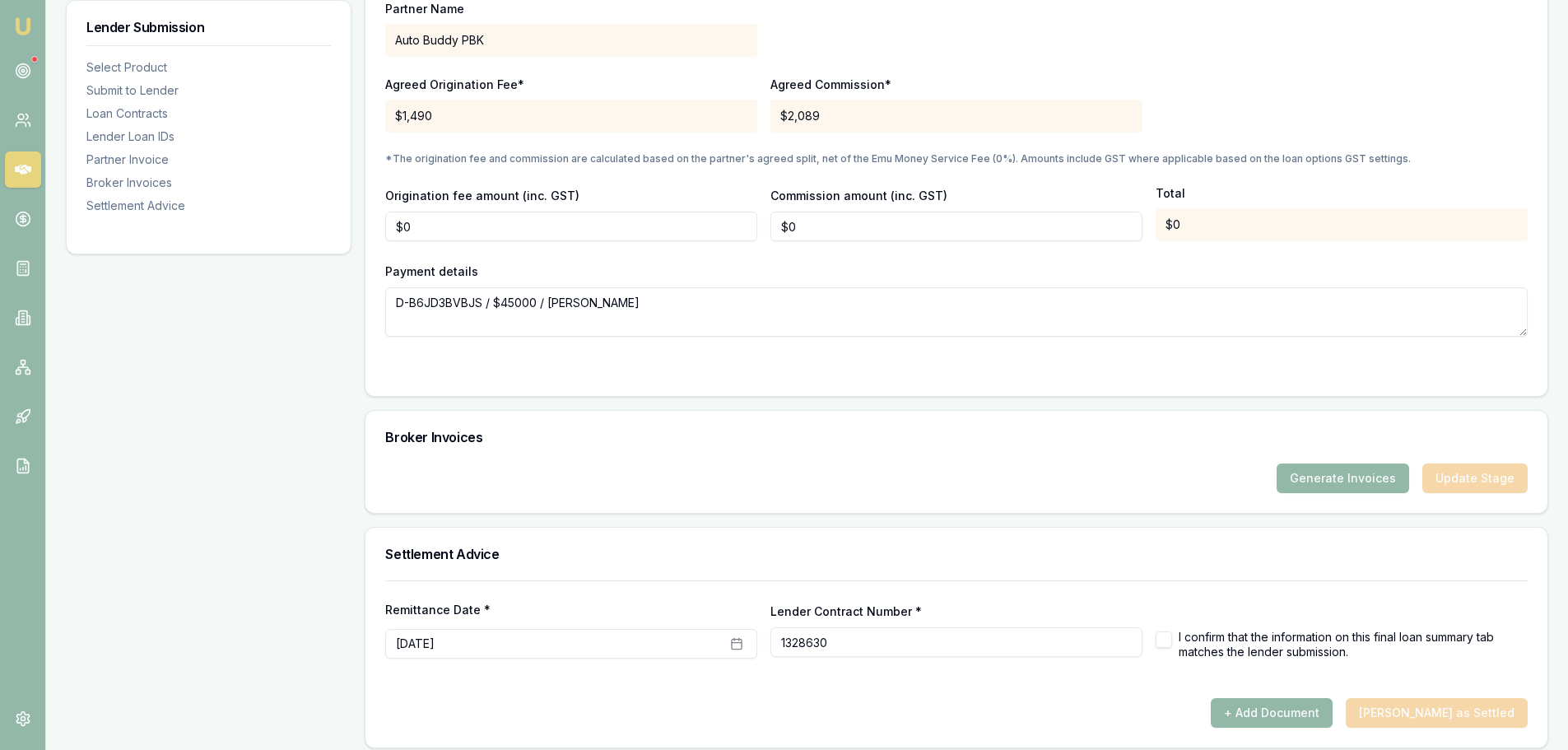
scroll to position [1513, 0]
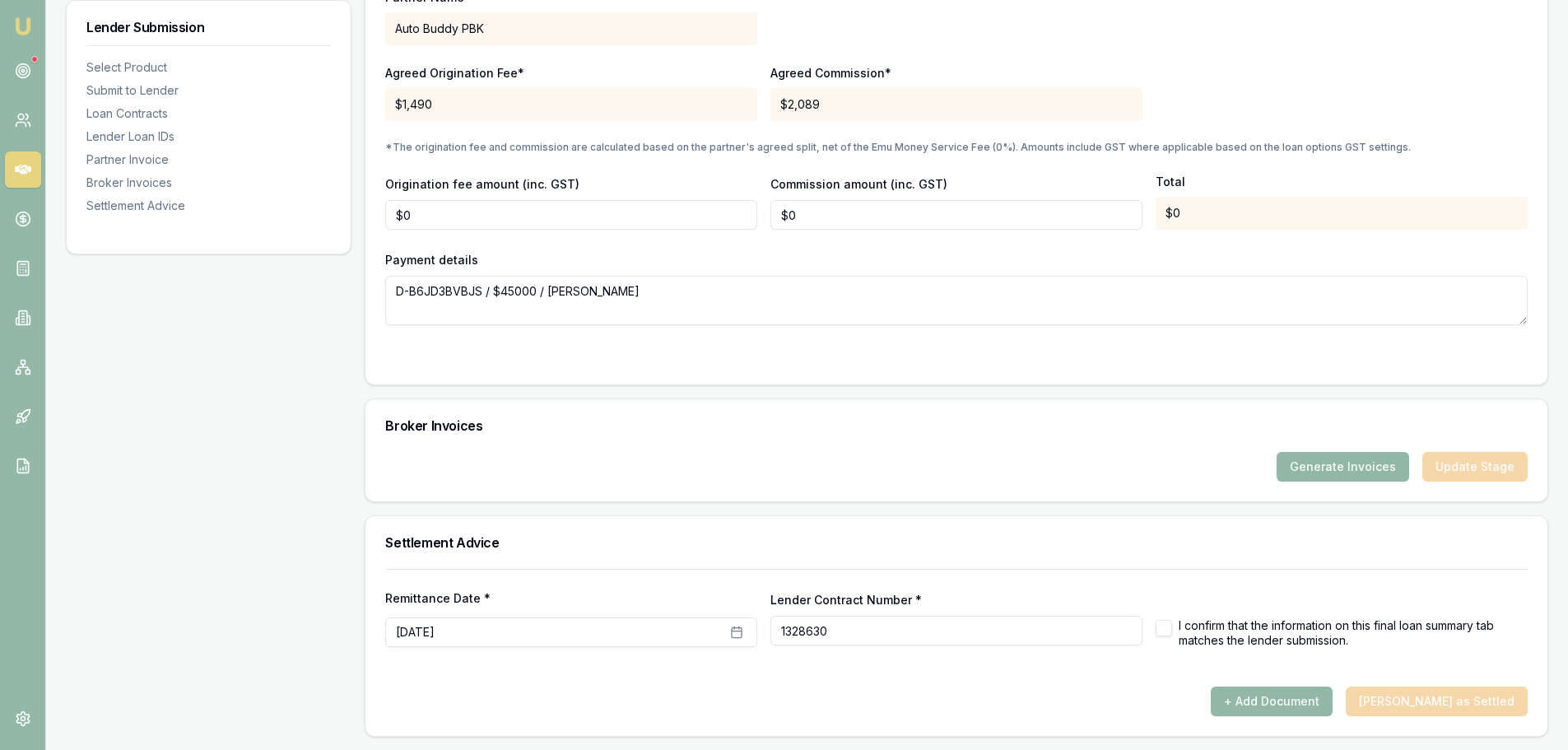
click at [1361, 460] on button "Generate Invoices" at bounding box center [1343, 467] width 133 height 30
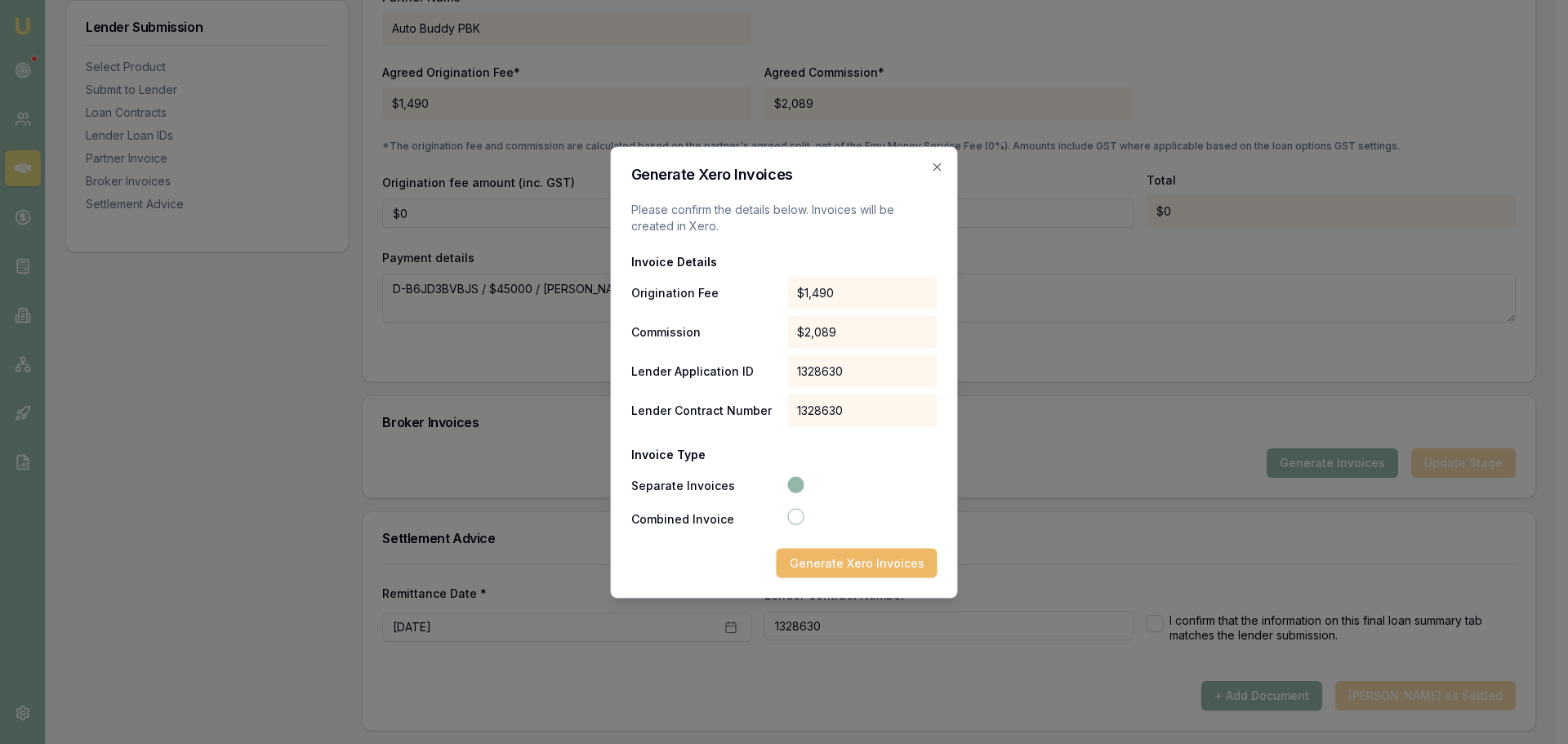
click at [868, 567] on button "Generate Xero Invoices" at bounding box center [856, 562] width 161 height 30
click at [931, 160] on icon "button" at bounding box center [937, 166] width 13 height 13
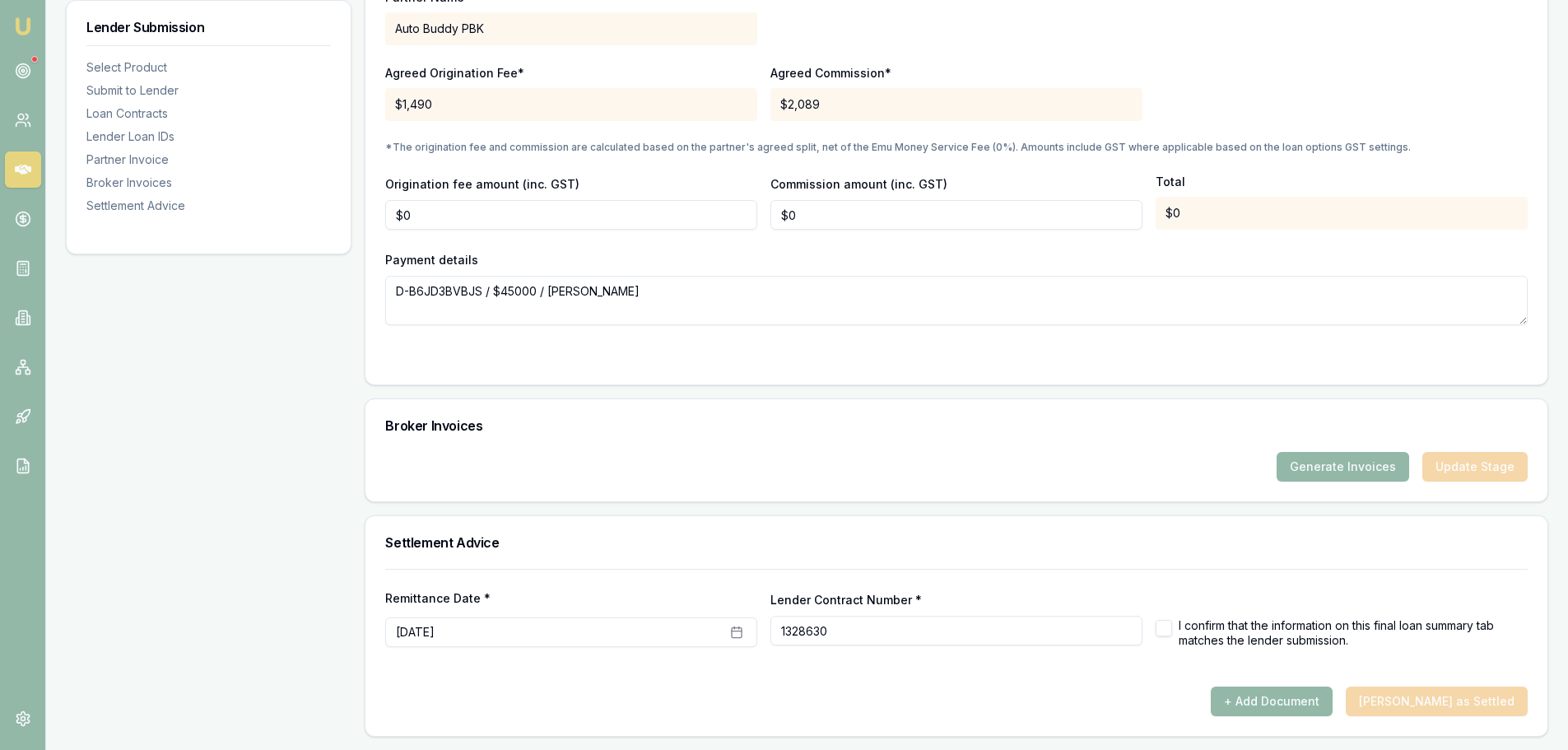
click at [938, 256] on div "Payment details D-B6JD3BVBJS / $45000 / Addison Piening" at bounding box center [957, 287] width 1143 height 76
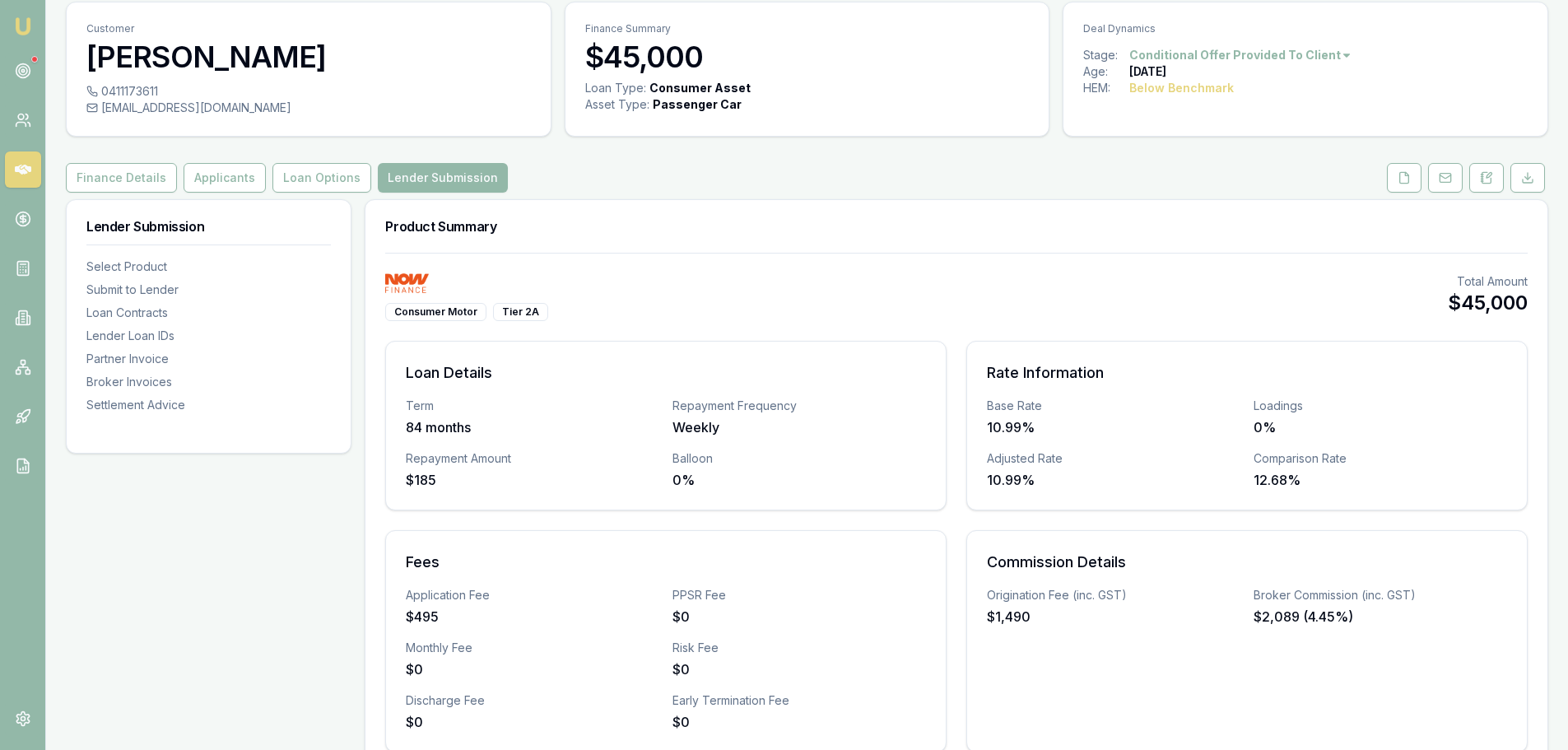
scroll to position [0, 0]
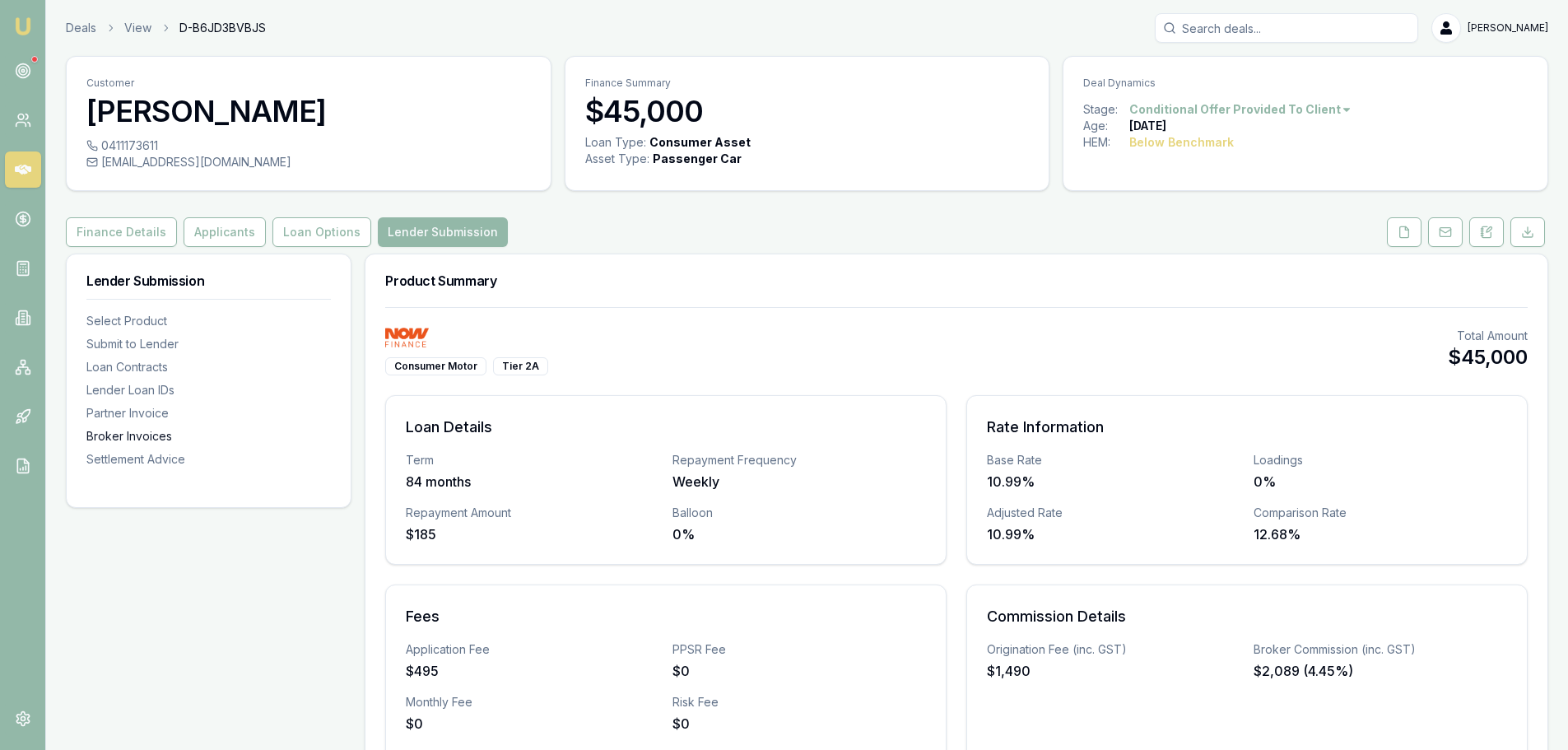
click at [176, 434] on div "Broker Invoices" at bounding box center [209, 436] width 244 height 17
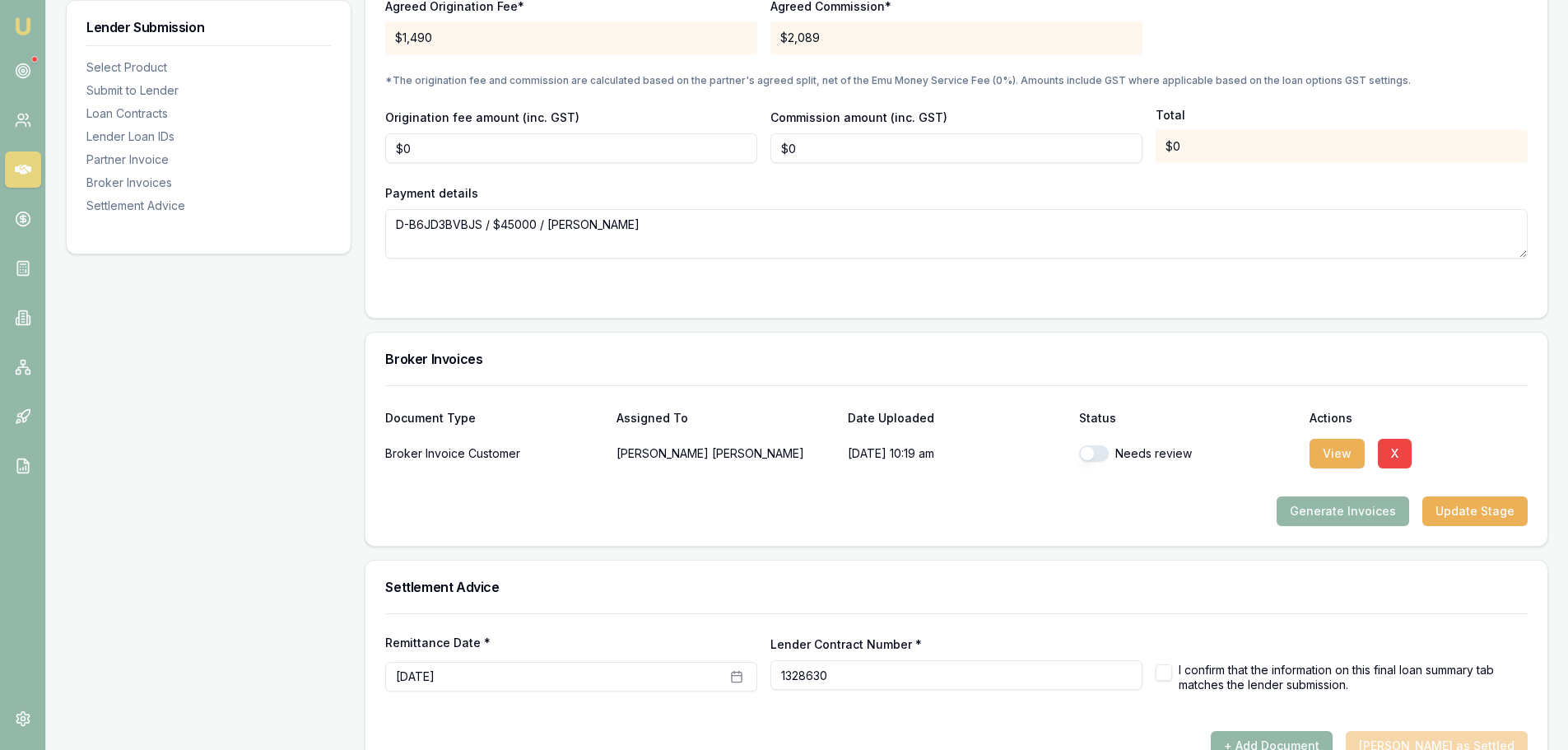
scroll to position [1624, 0]
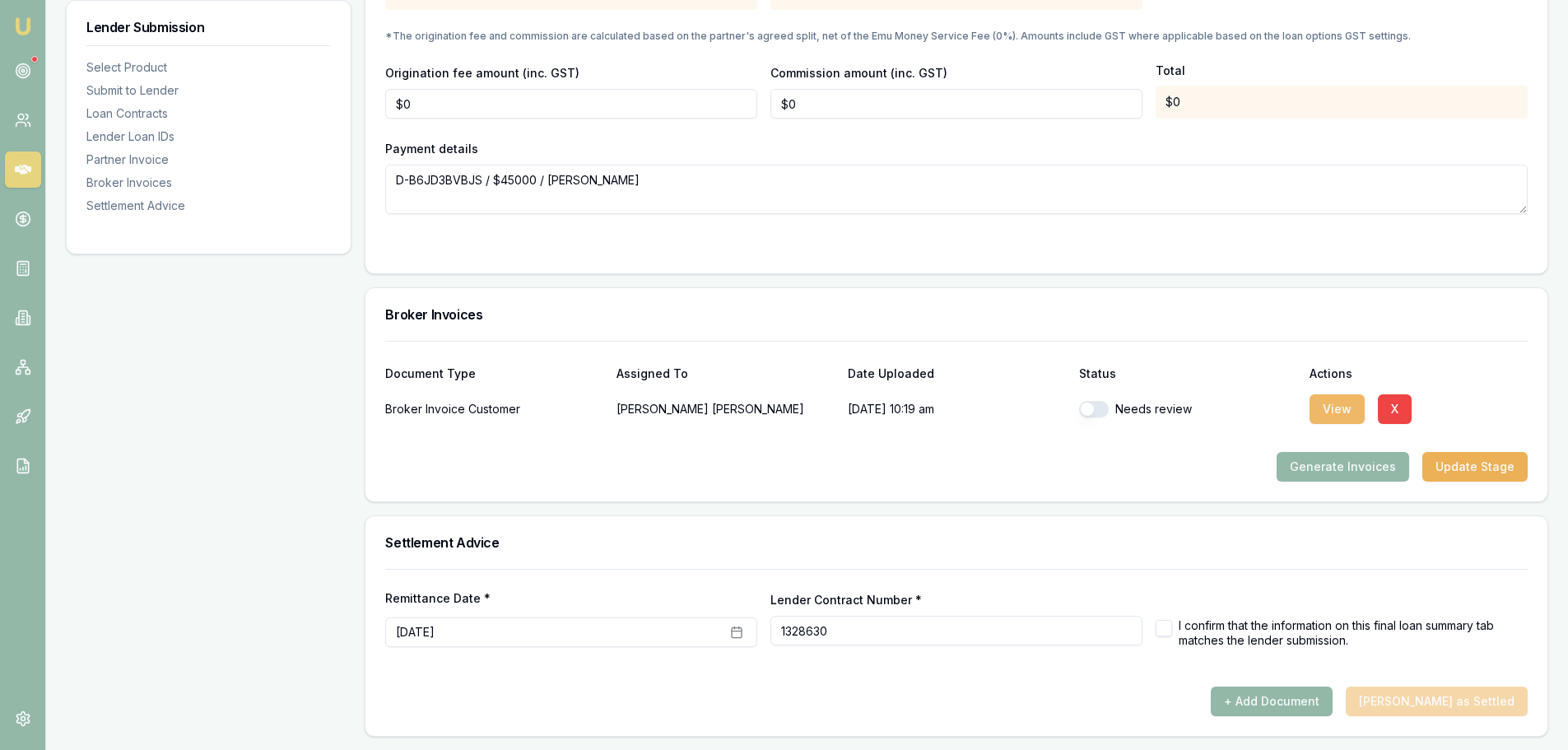
click at [1332, 409] on button "View" at bounding box center [1337, 409] width 55 height 30
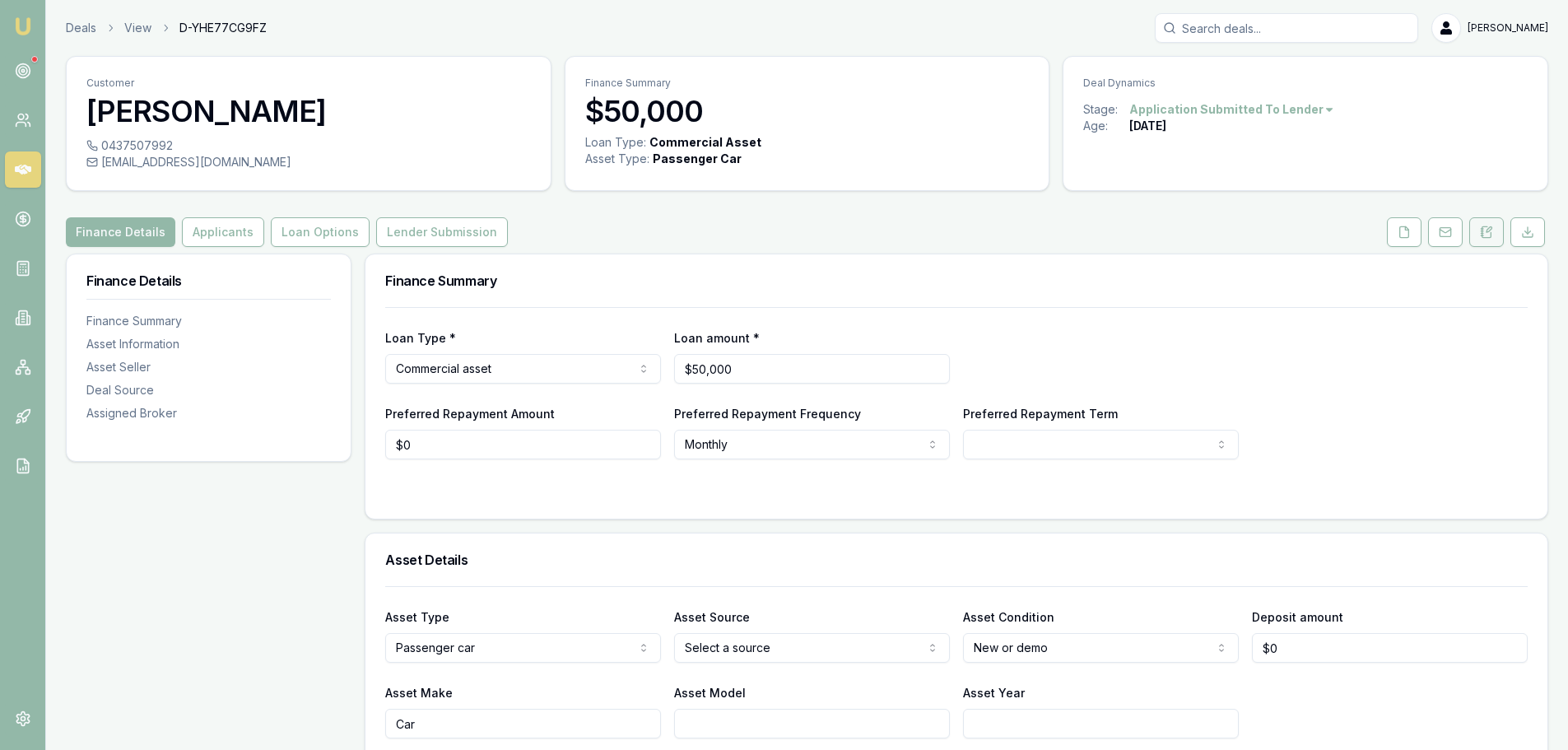
click at [1491, 231] on icon at bounding box center [1486, 232] width 13 height 13
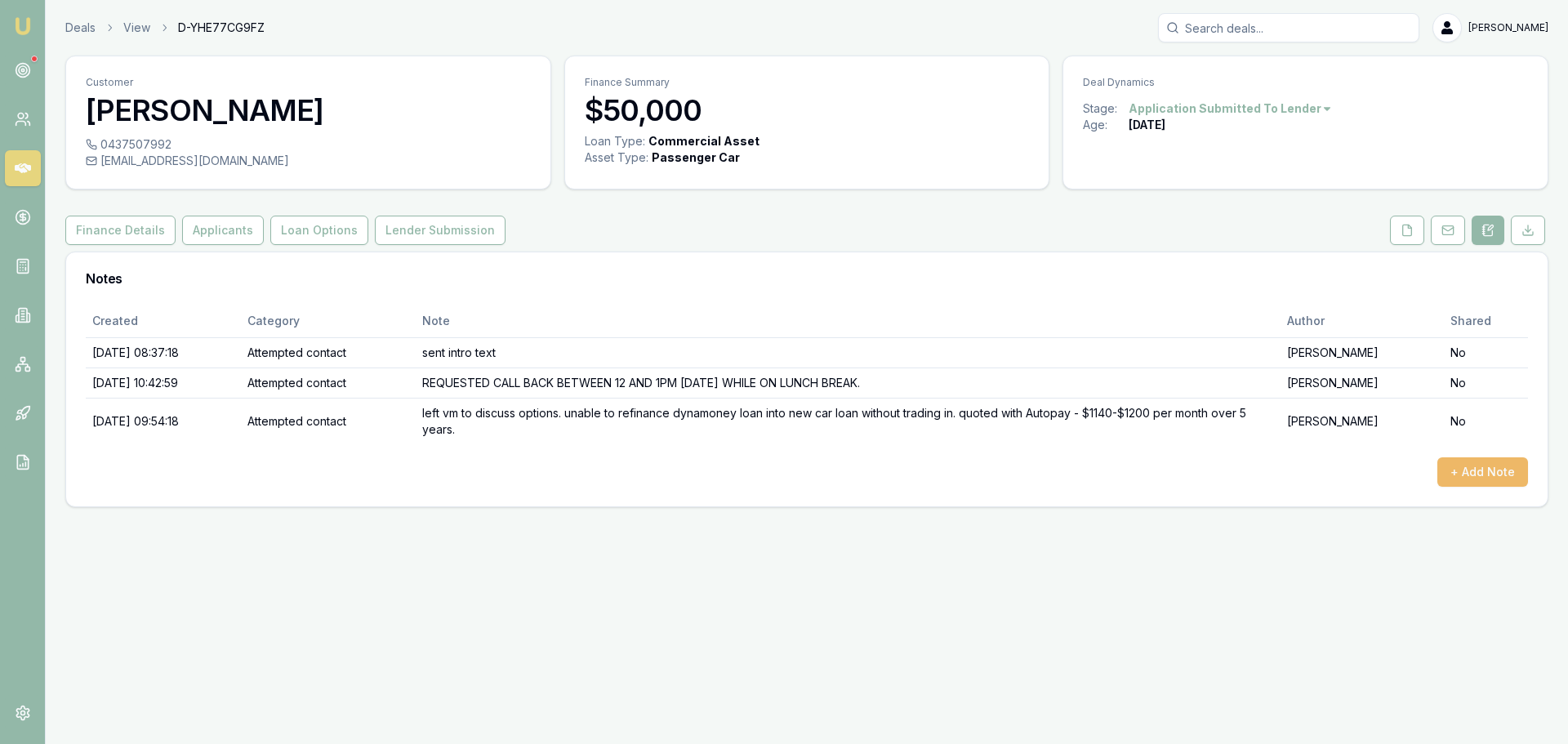
click at [1457, 467] on button "+ Add Note" at bounding box center [1482, 472] width 90 height 30
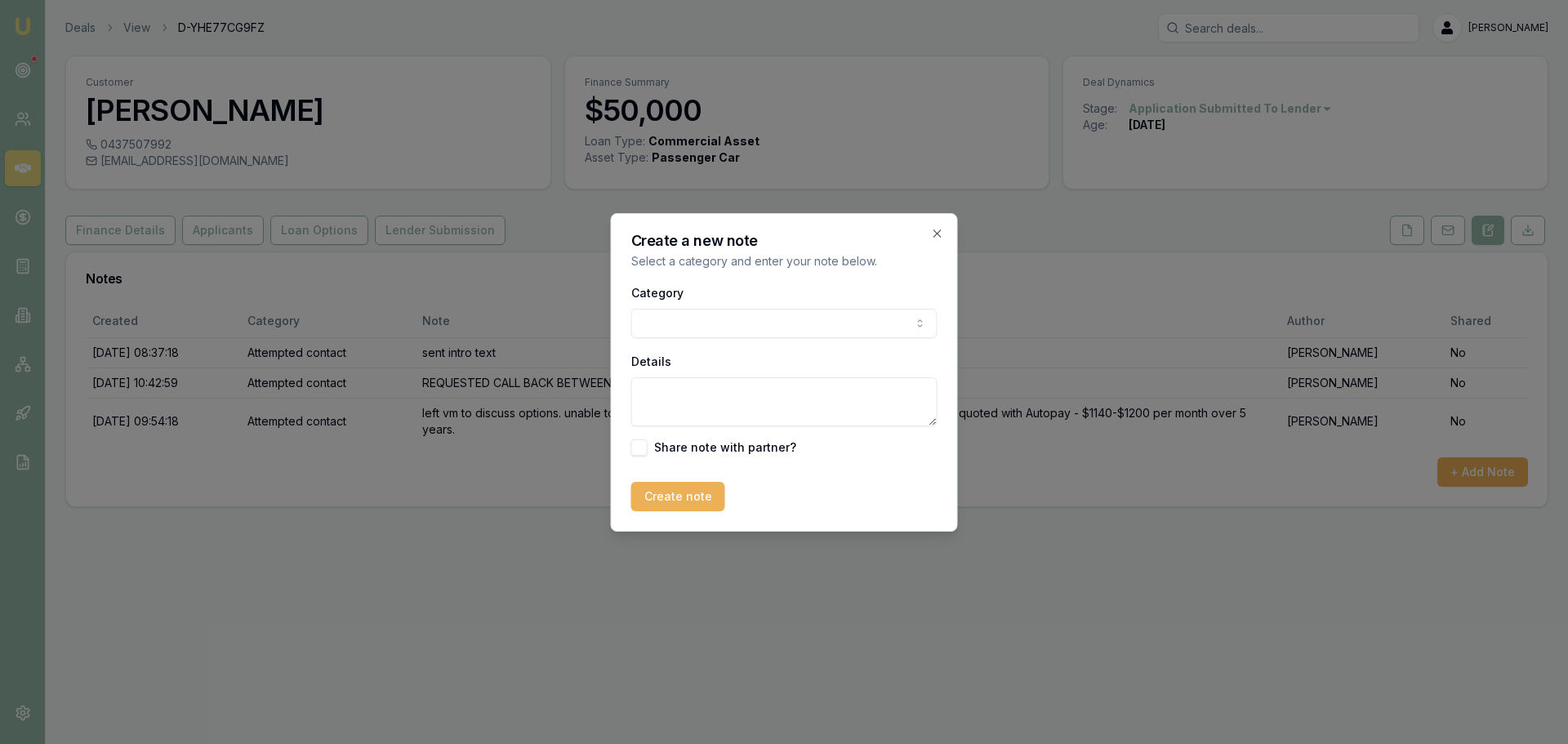
click at [720, 318] on body "Emu Broker Deals View D-YHE77CG9FZ Erin Shield Toggle Menu Customer Edwin Bruce…" at bounding box center [784, 372] width 1568 height 744
click at [741, 399] on textarea "Details" at bounding box center [784, 402] width 306 height 49
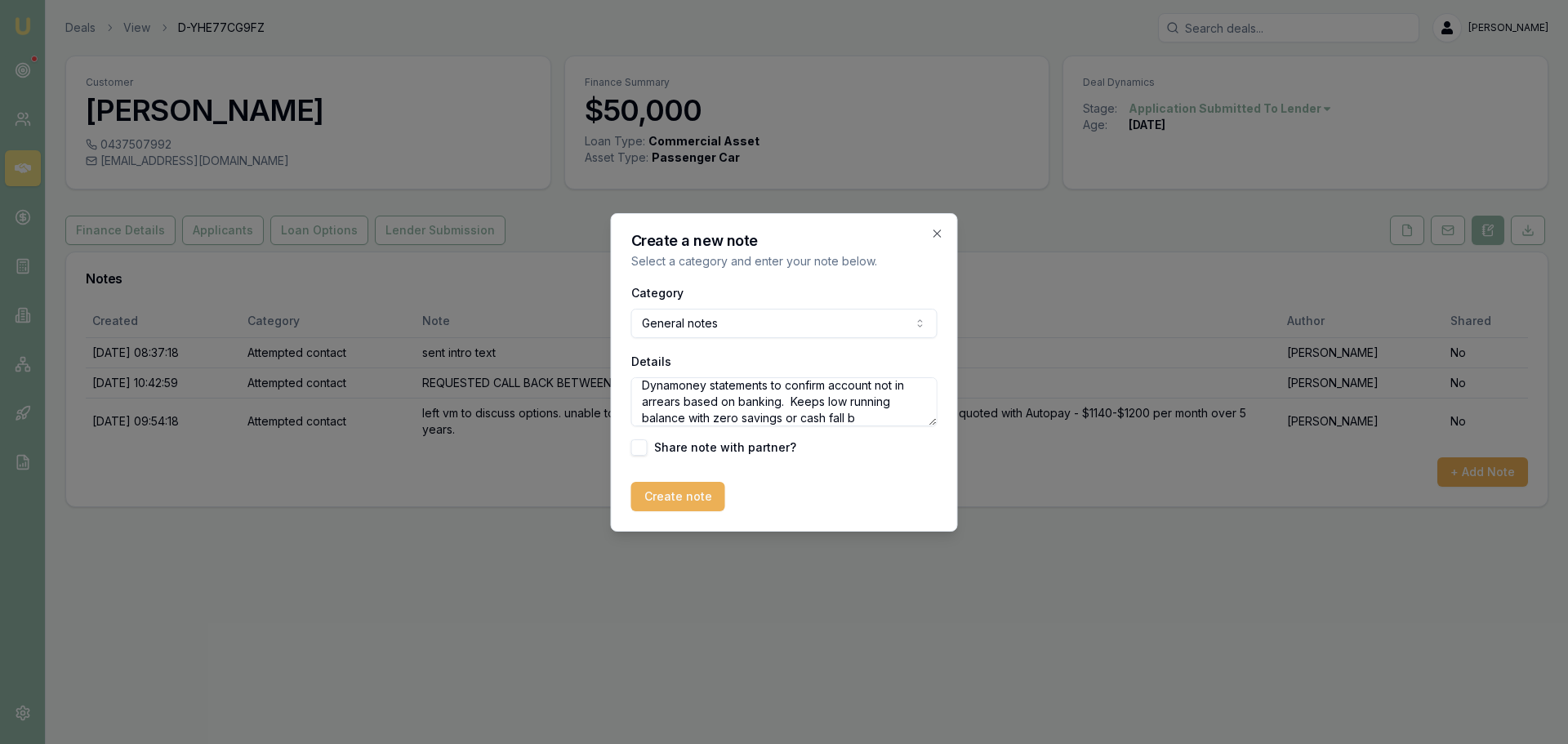
scroll to position [122, 0]
type textarea "Client no longer wants to proceed because he doesn't want to supply any further…"
click at [659, 501] on button "Create note" at bounding box center [677, 497] width 94 height 30
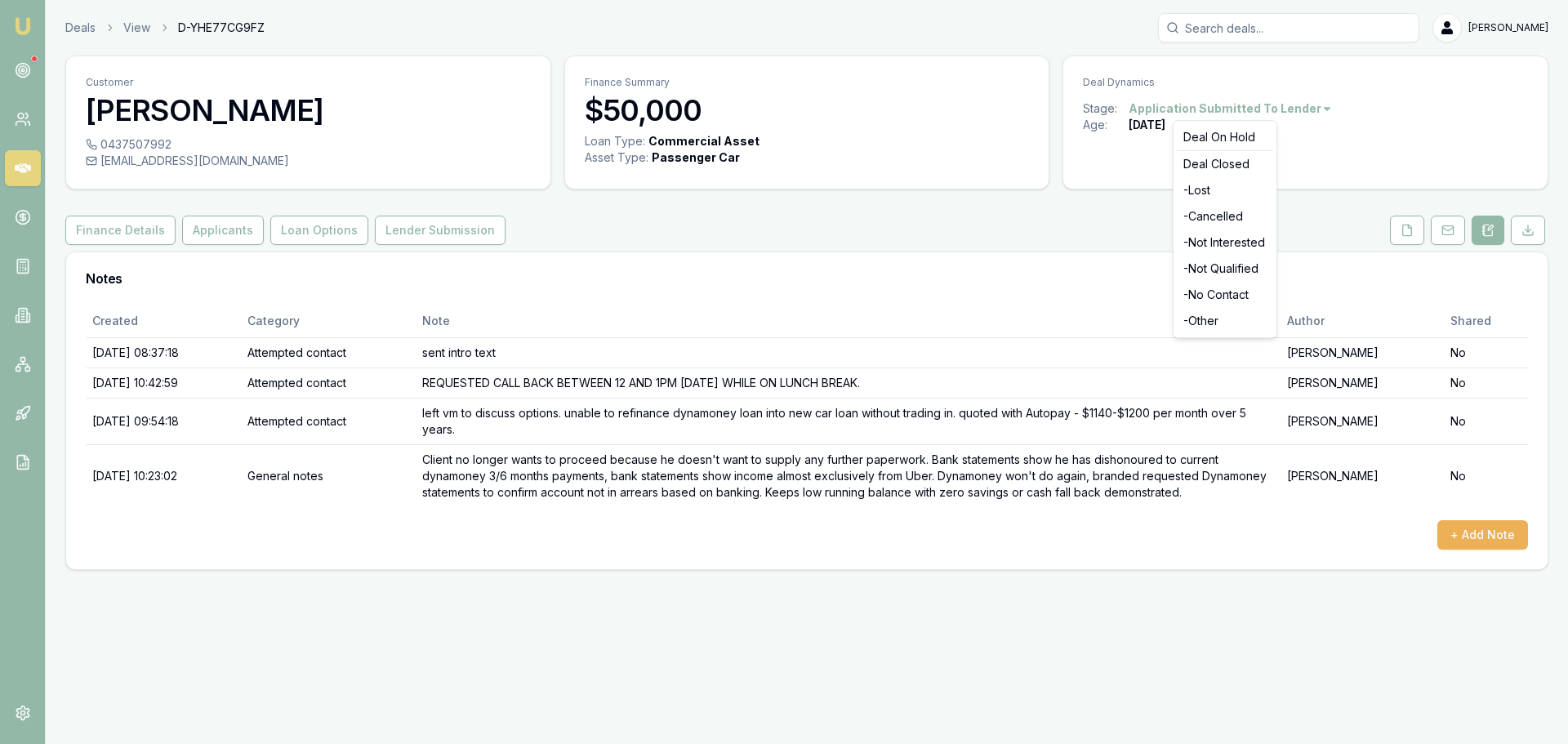
click at [1203, 103] on html "Emu Broker Deals View D-YHE77CG9FZ Erin Shield Toggle Menu Customer Edwin Bruce…" at bounding box center [784, 372] width 1568 height 744
click at [1200, 193] on div "- Lost" at bounding box center [1225, 190] width 97 height 26
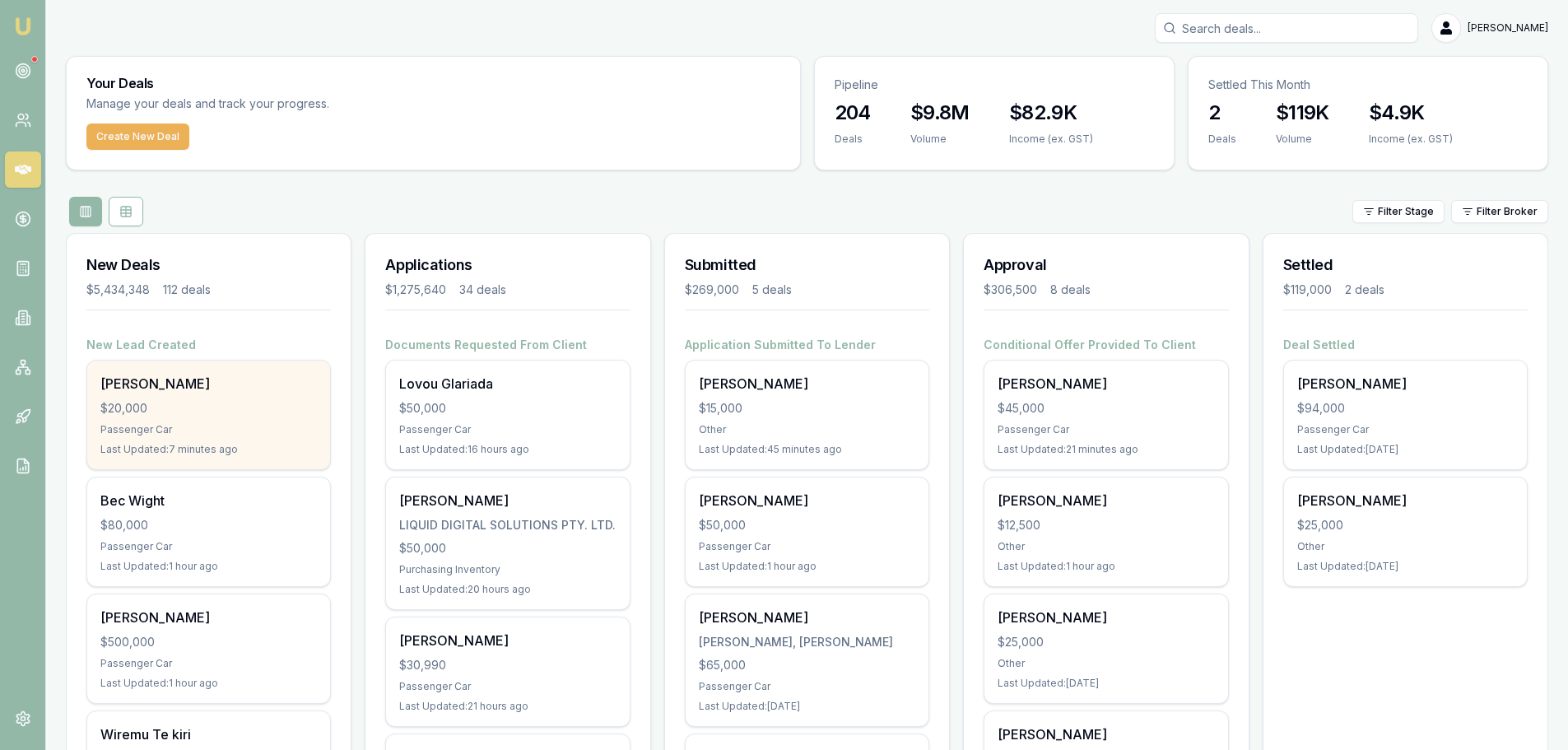
click at [187, 418] on div "[PERSON_NAME] $20,000 Passenger Car Last Updated: 7 minutes ago" at bounding box center [209, 415] width 243 height 109
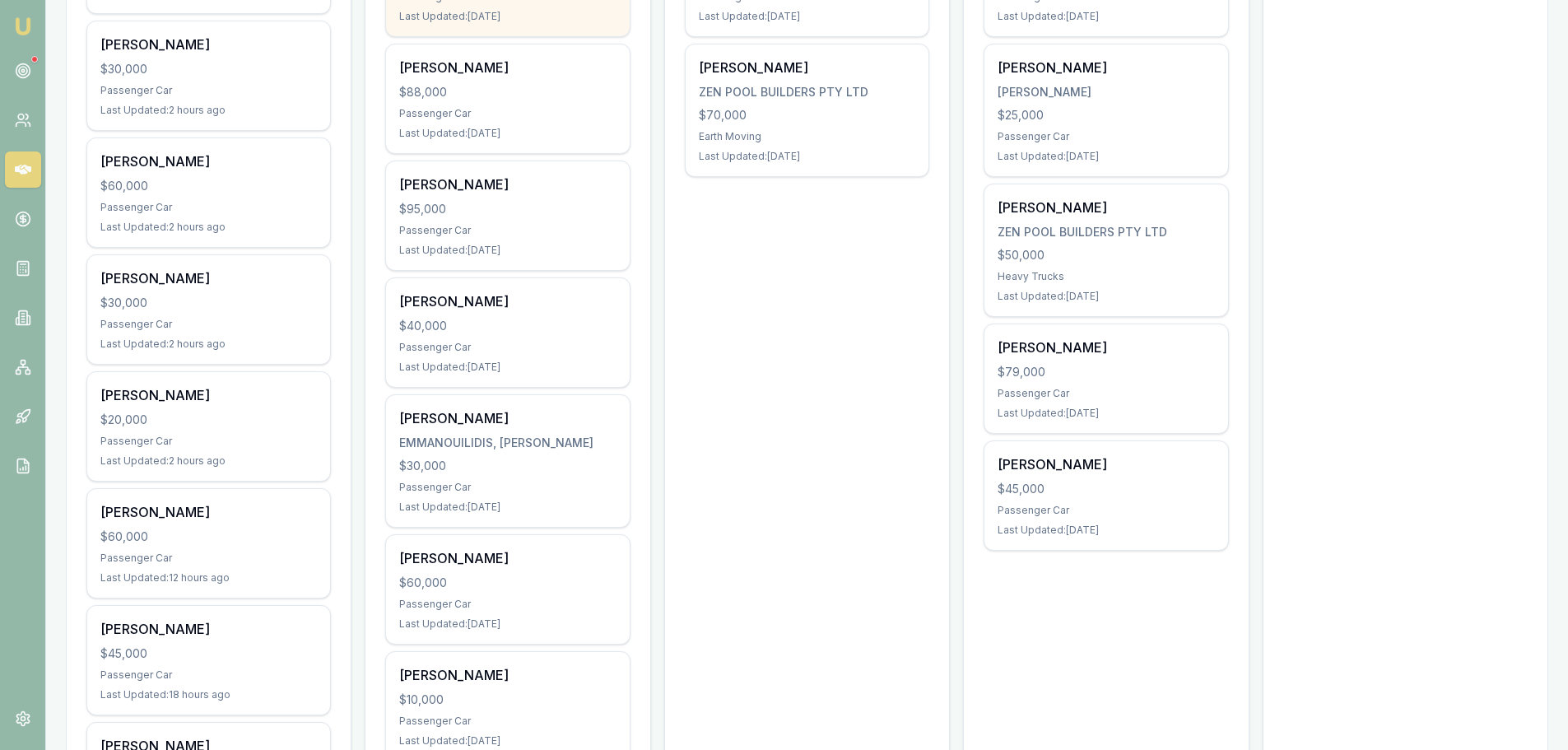
scroll to position [823, 0]
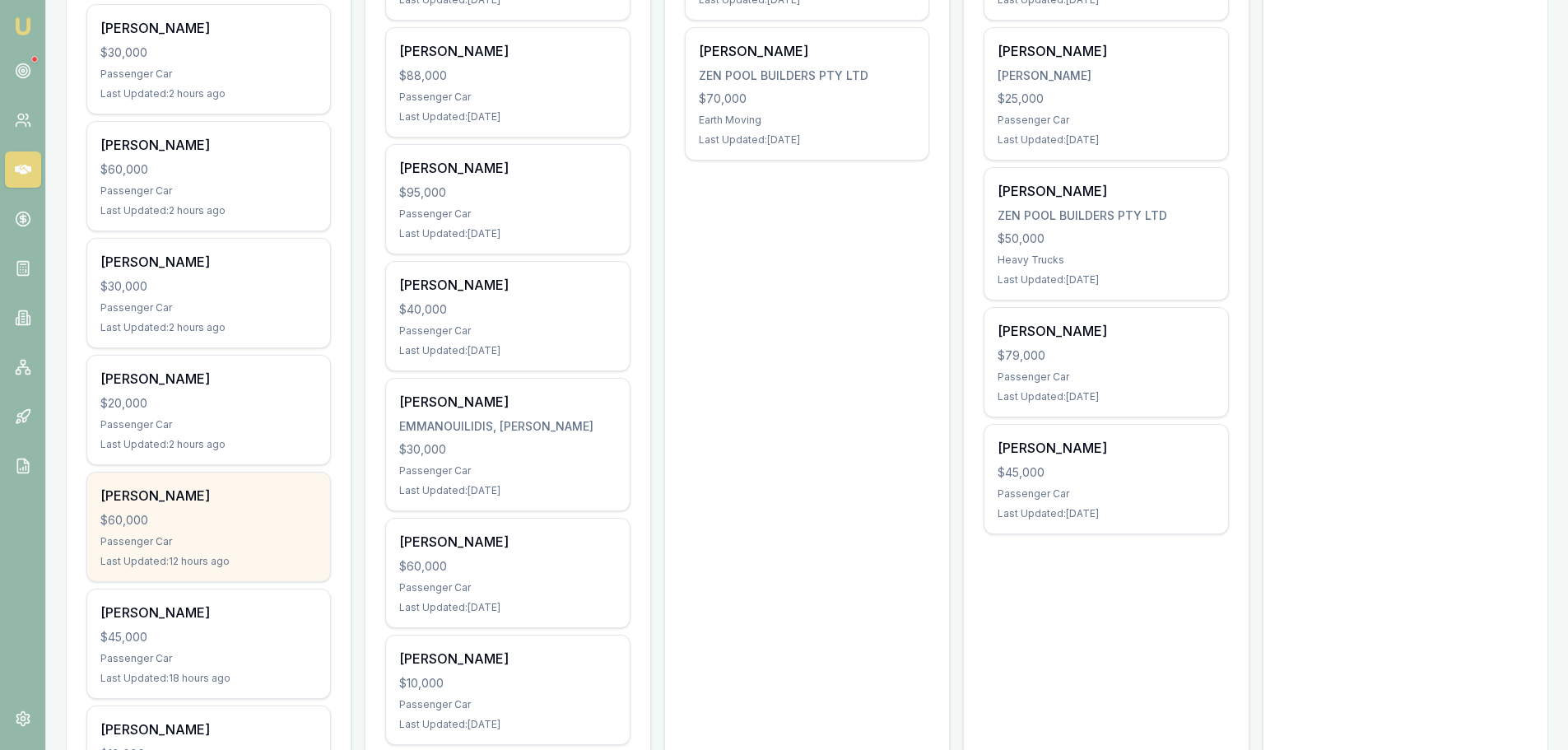
click at [246, 516] on div "$60,000" at bounding box center [209, 520] width 217 height 17
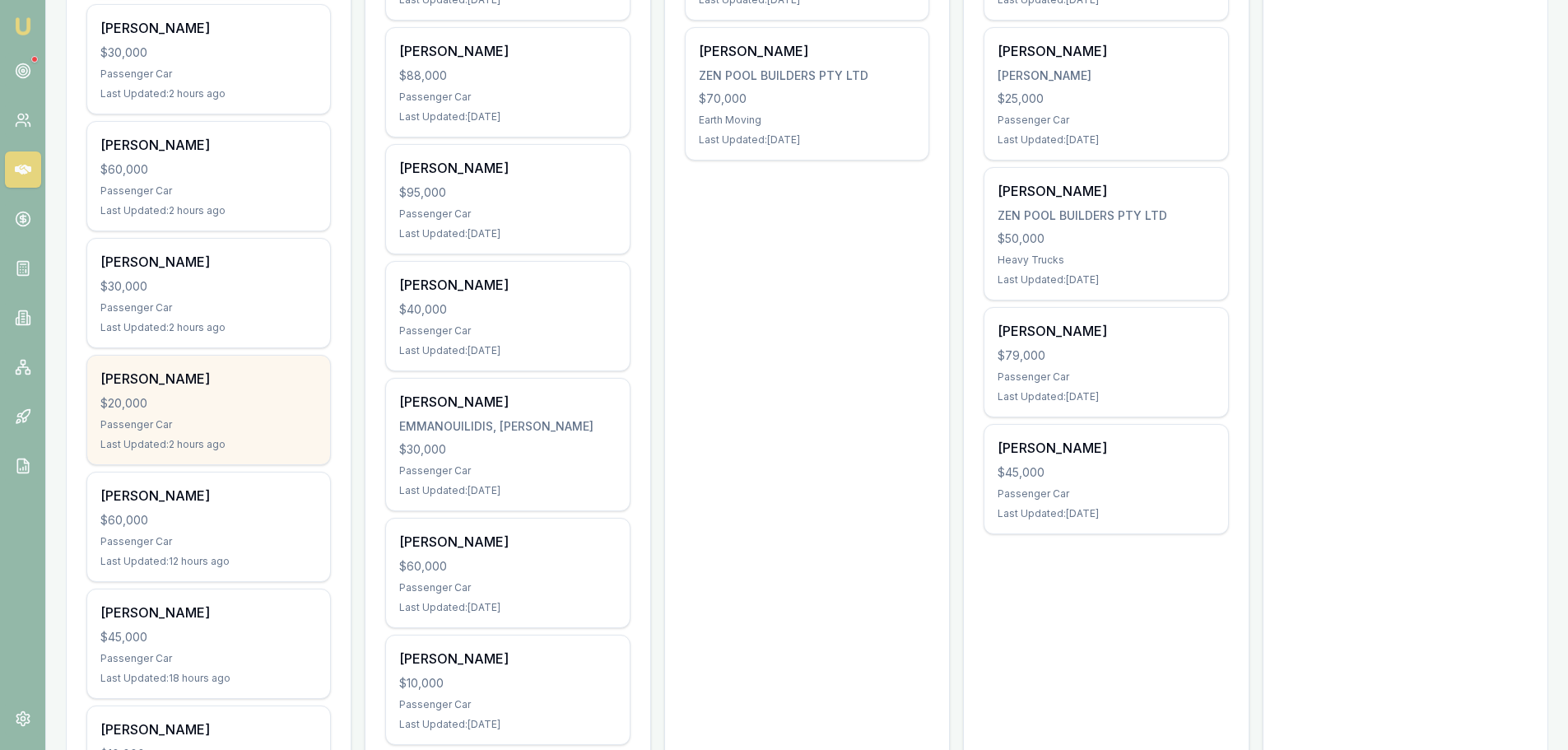
click at [203, 402] on div "$20,000" at bounding box center [209, 403] width 217 height 17
click at [265, 403] on div "$20,000" at bounding box center [209, 403] width 217 height 17
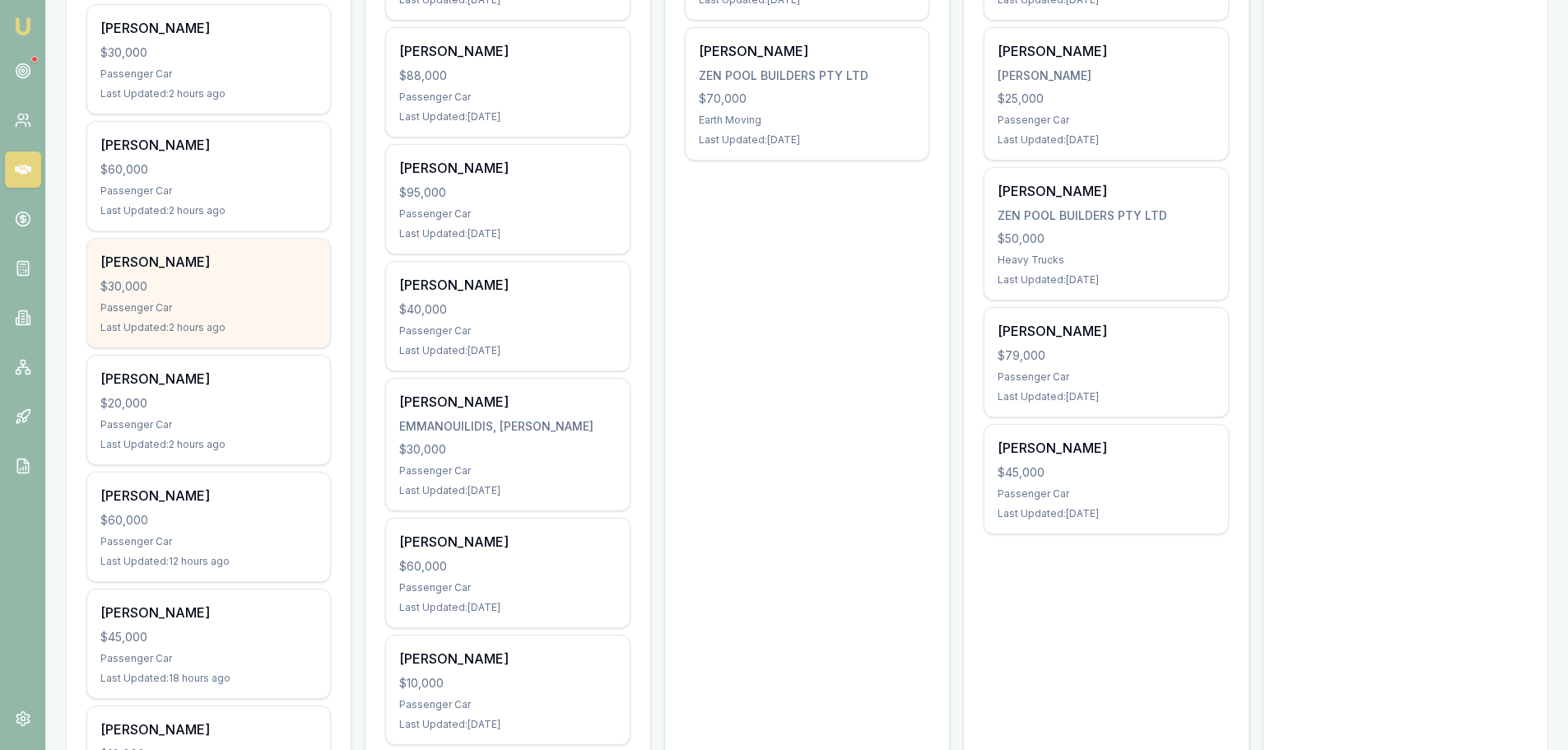
click at [232, 287] on div "$30,000" at bounding box center [209, 287] width 217 height 17
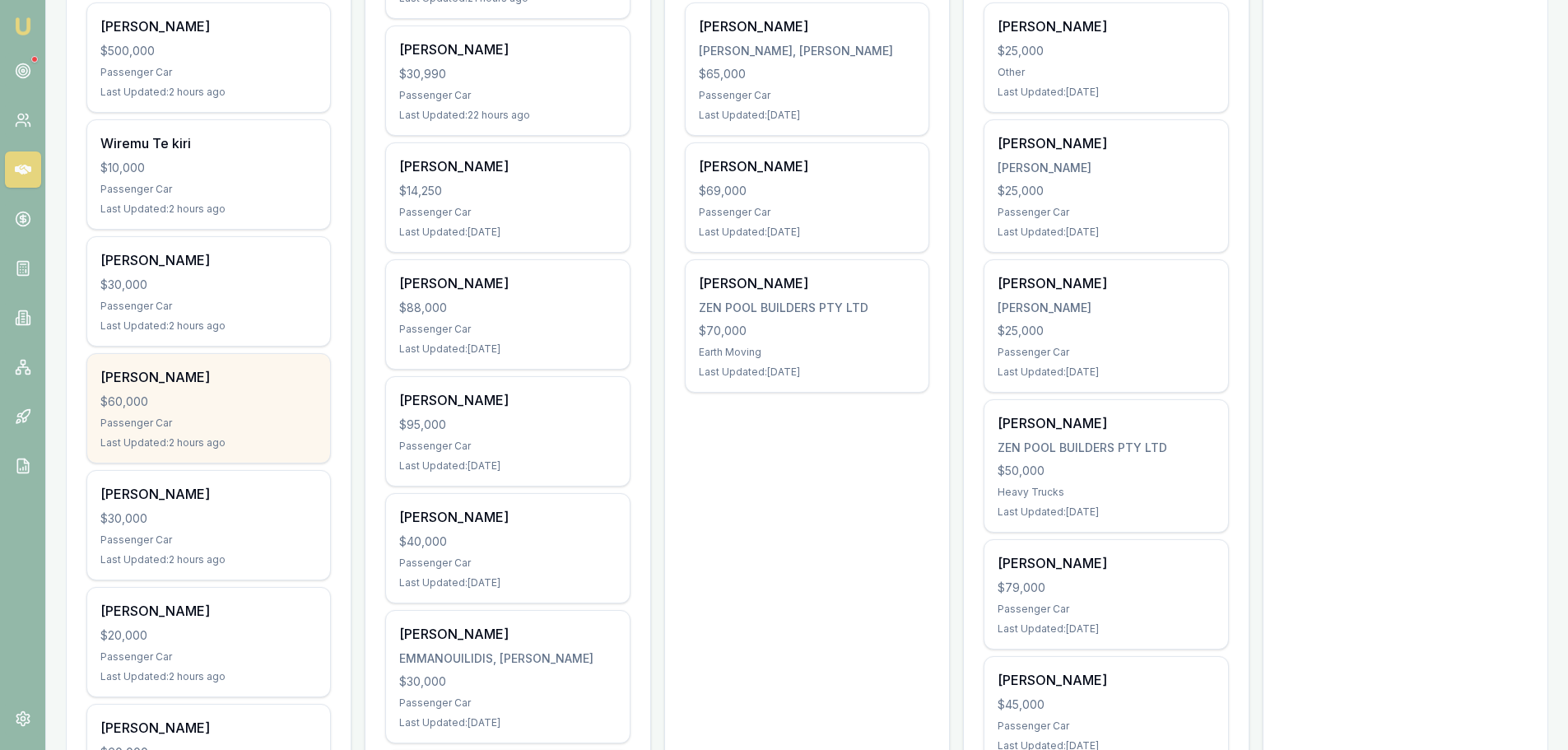
scroll to position [576, 0]
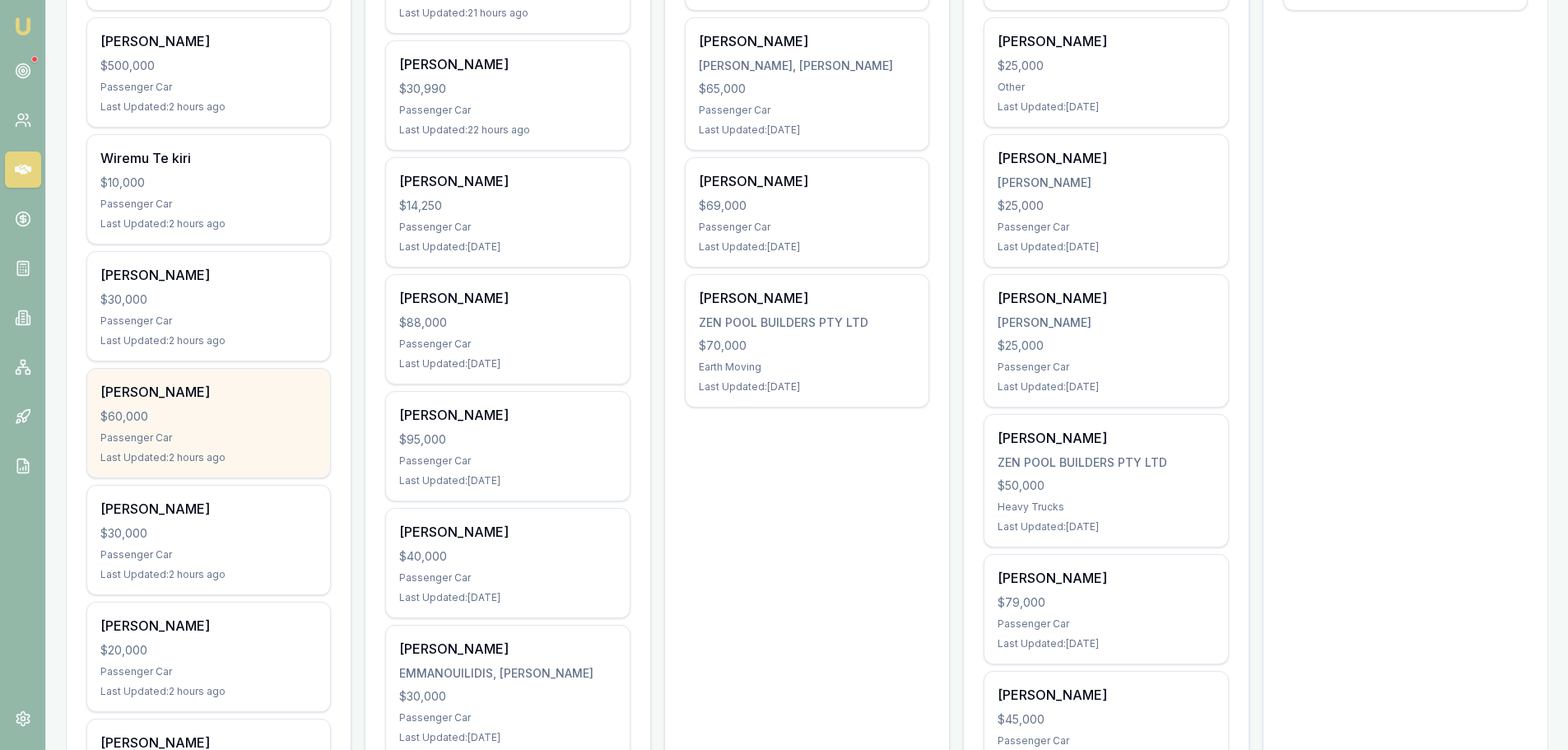
click at [253, 397] on div "Simeona Moelasi" at bounding box center [209, 392] width 217 height 19
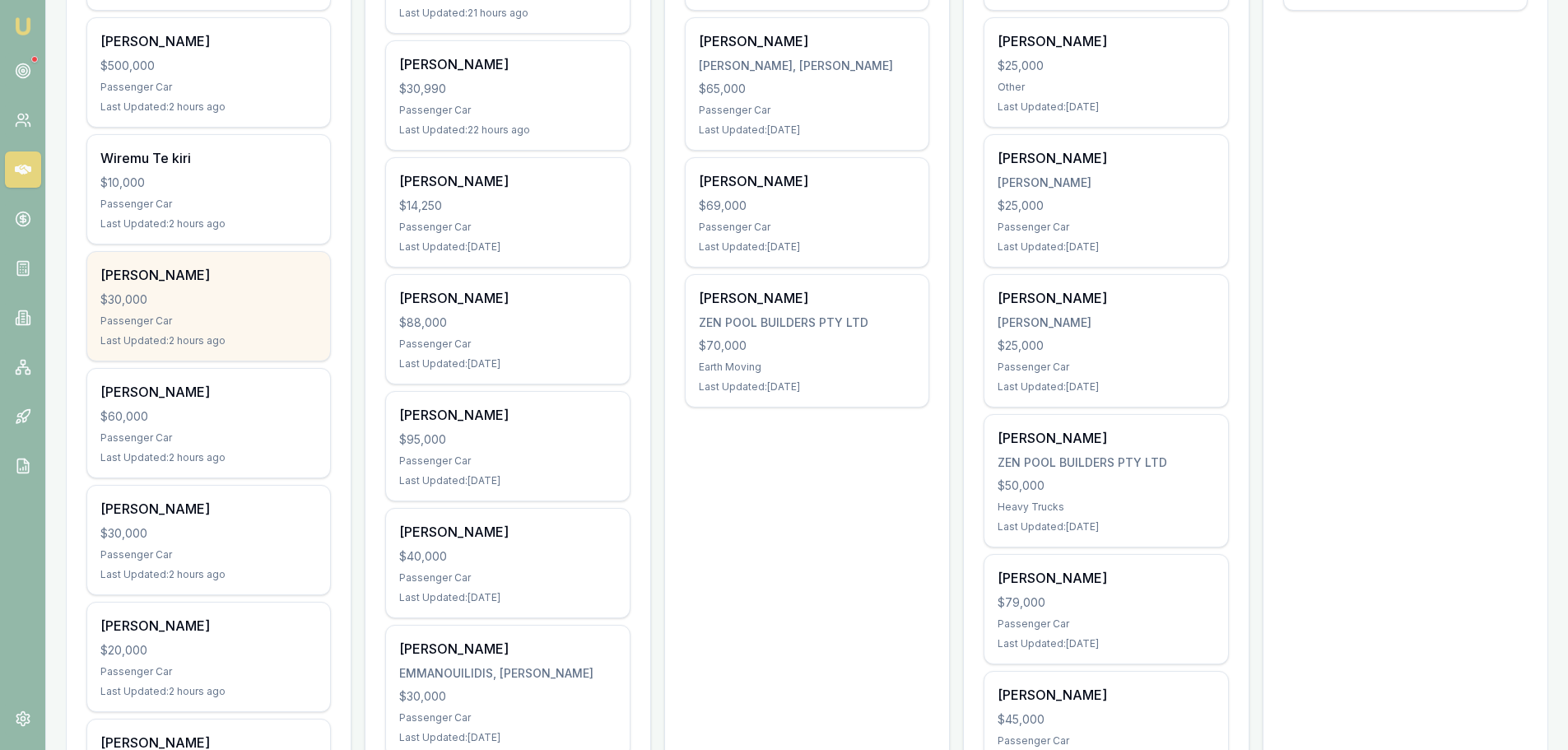
click at [159, 295] on div "$30,000" at bounding box center [209, 299] width 217 height 17
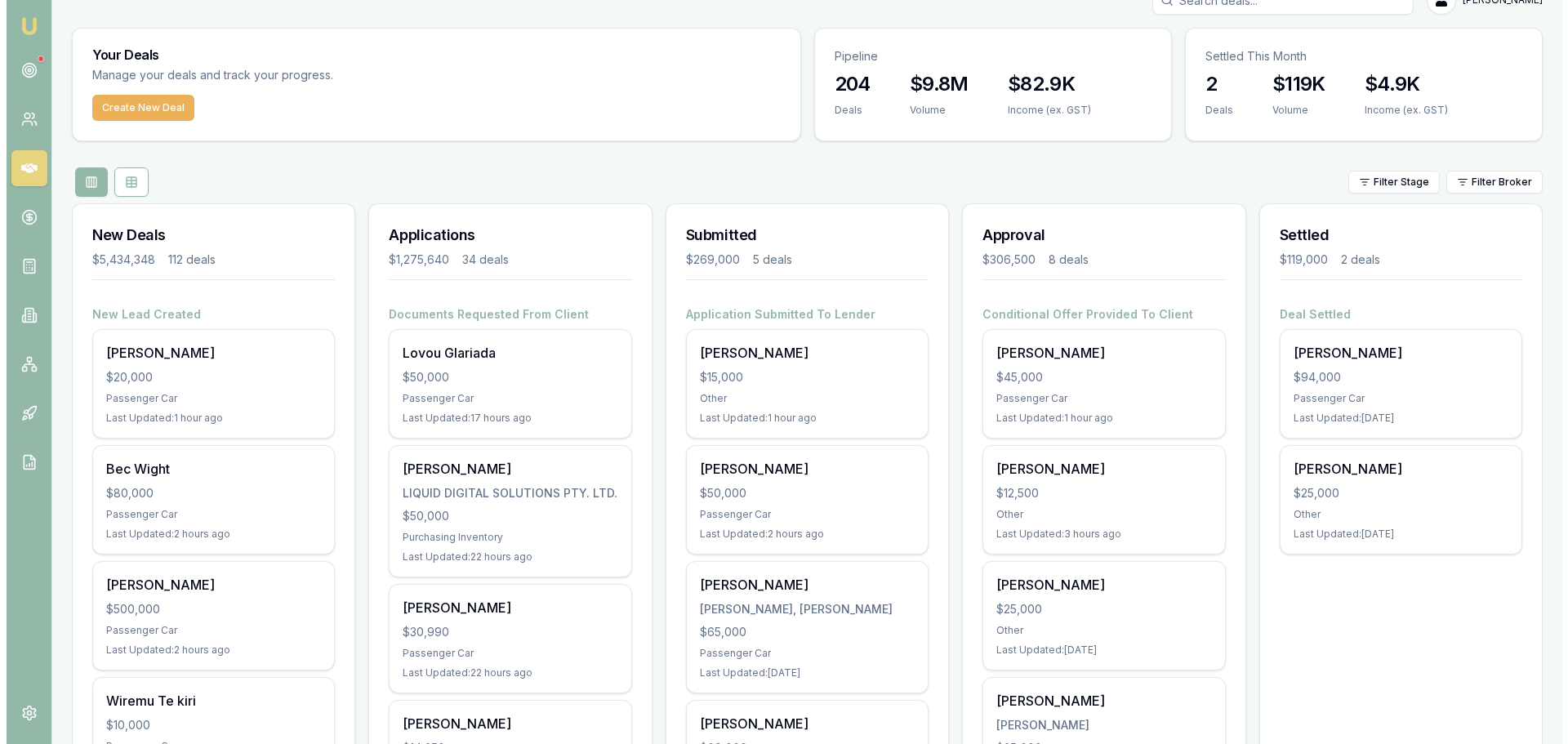
scroll to position [0, 0]
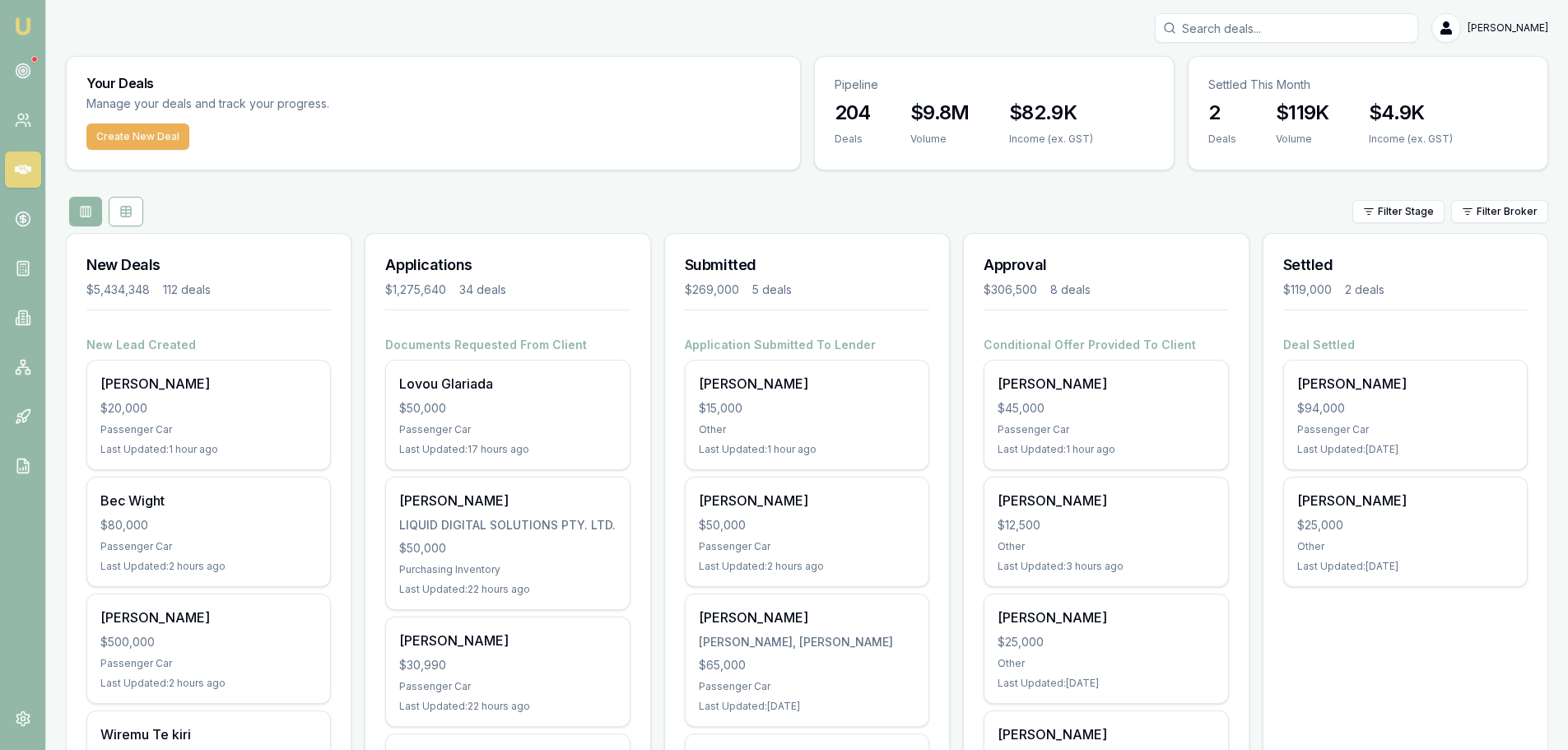
click at [1302, 25] on input "Search deals" at bounding box center [1287, 28] width 264 height 30
type input "kolio"
click at [1318, 126] on p "Deal ID: D-G7KD6218JH" at bounding box center [1286, 126] width 249 height 13
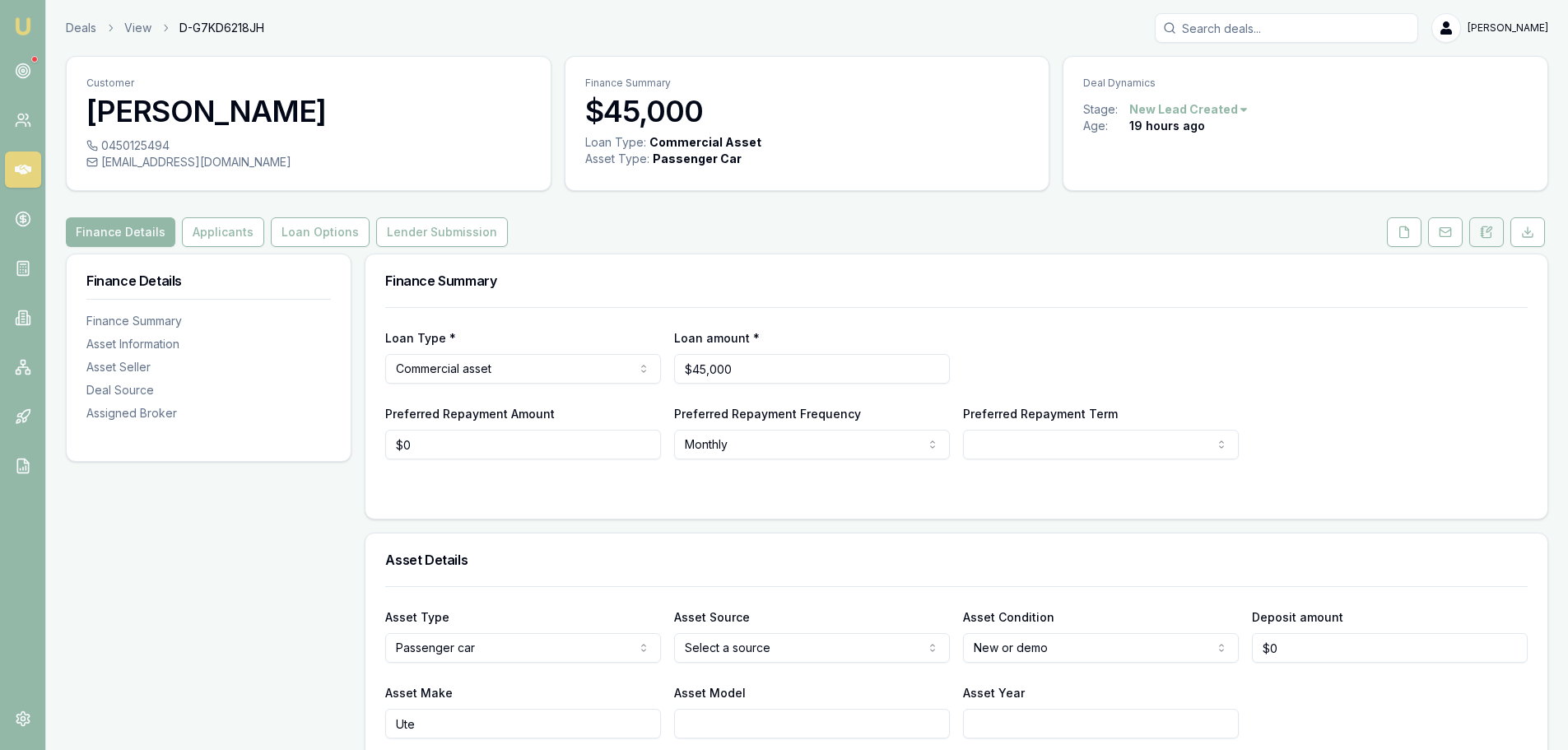
click at [1483, 232] on icon at bounding box center [1481, 232] width 3 height 0
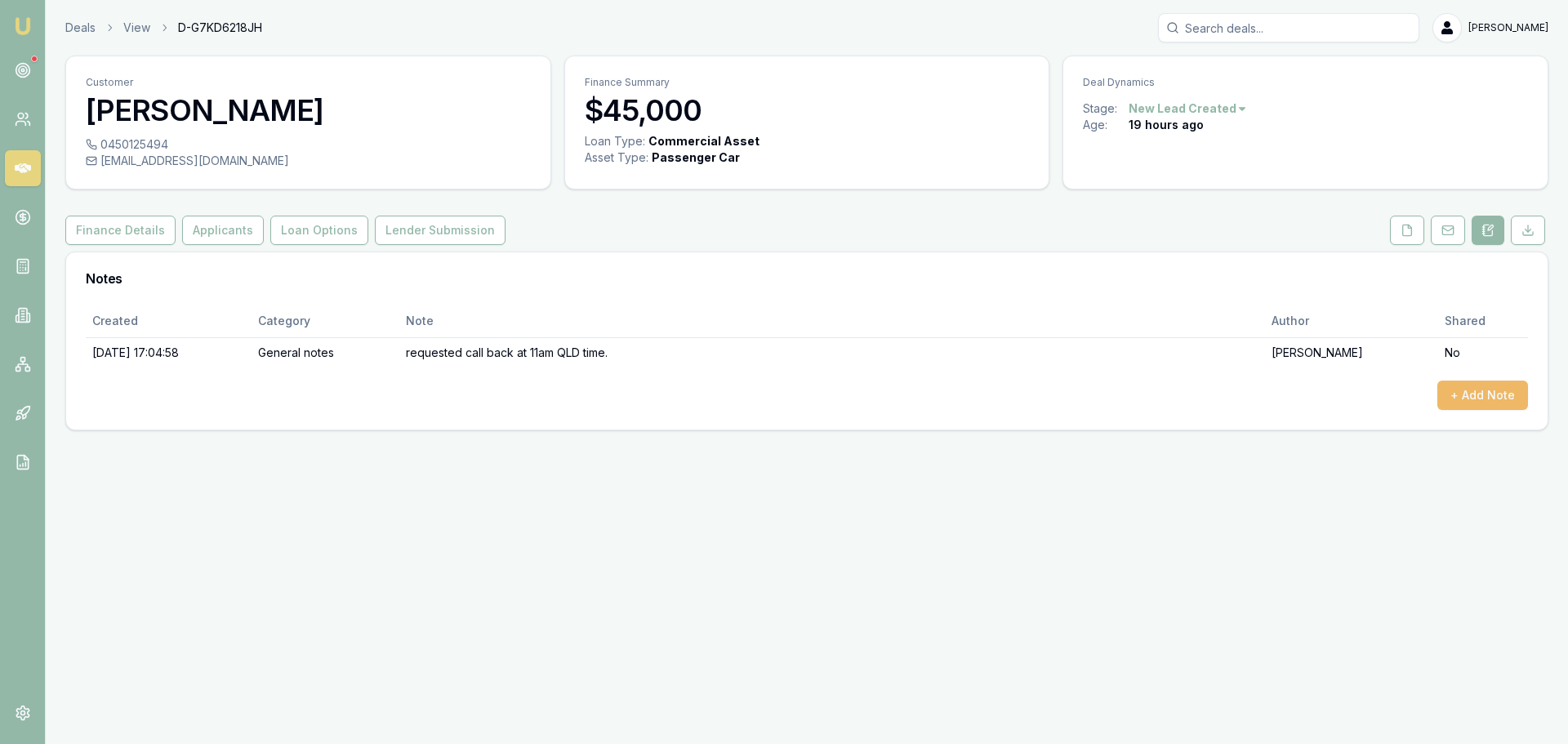
click at [1450, 385] on button "+ Add Note" at bounding box center [1482, 396] width 90 height 30
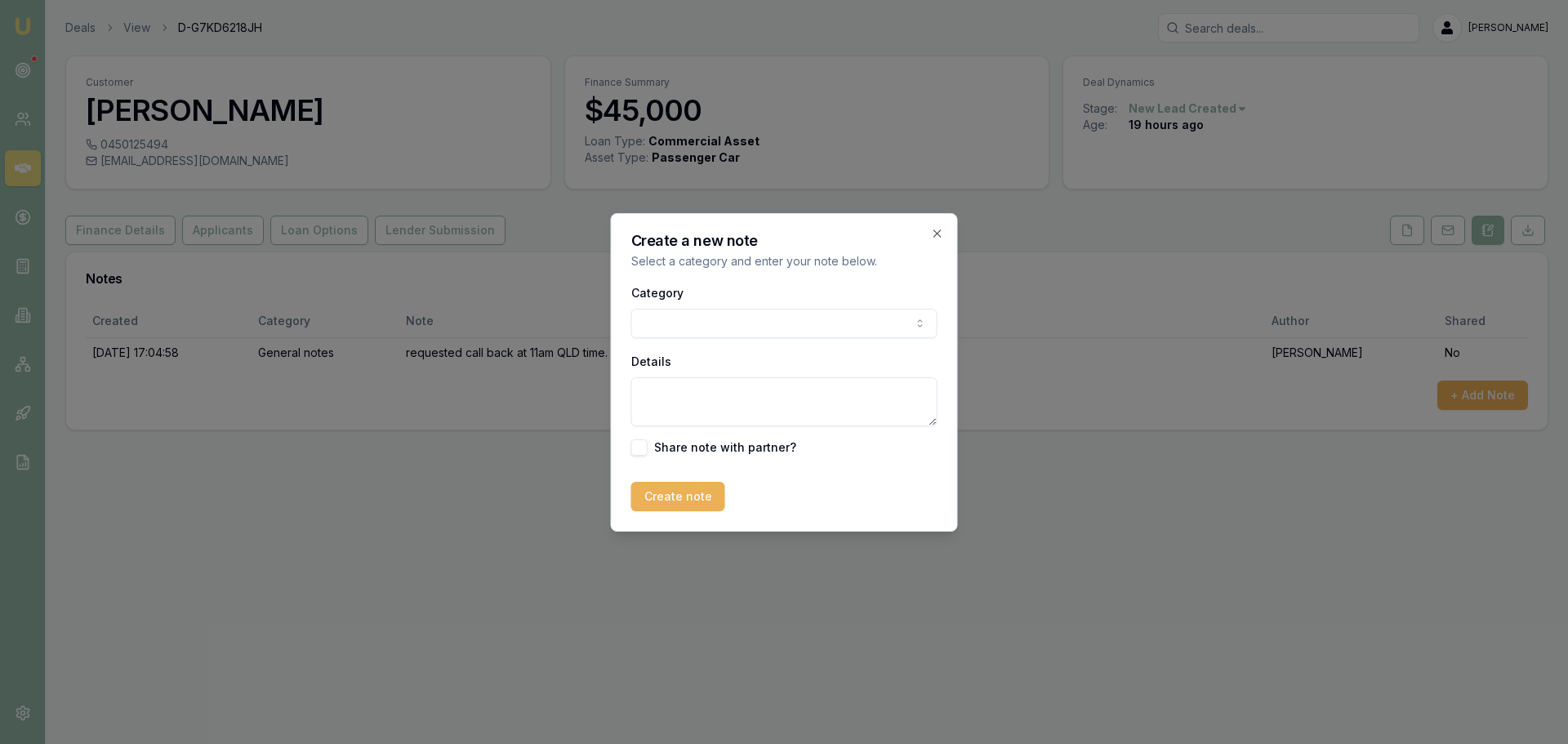
click at [745, 313] on body "Emu Broker Deals View D-G7KD6218JH Erin Shield Toggle Menu Customer Kolio Seala…" at bounding box center [784, 372] width 1568 height 744
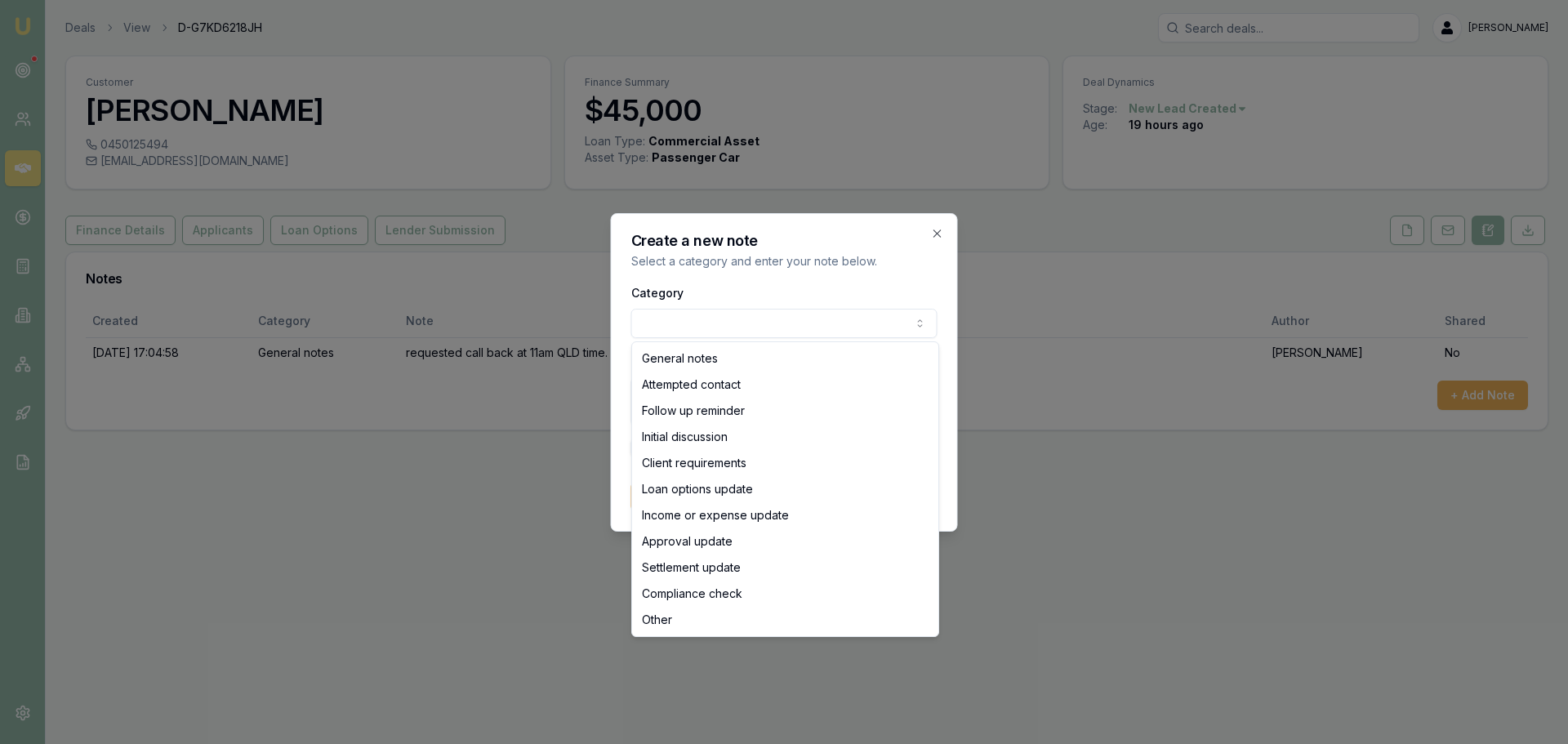
select select "ATTEMPTED_CONTACT"
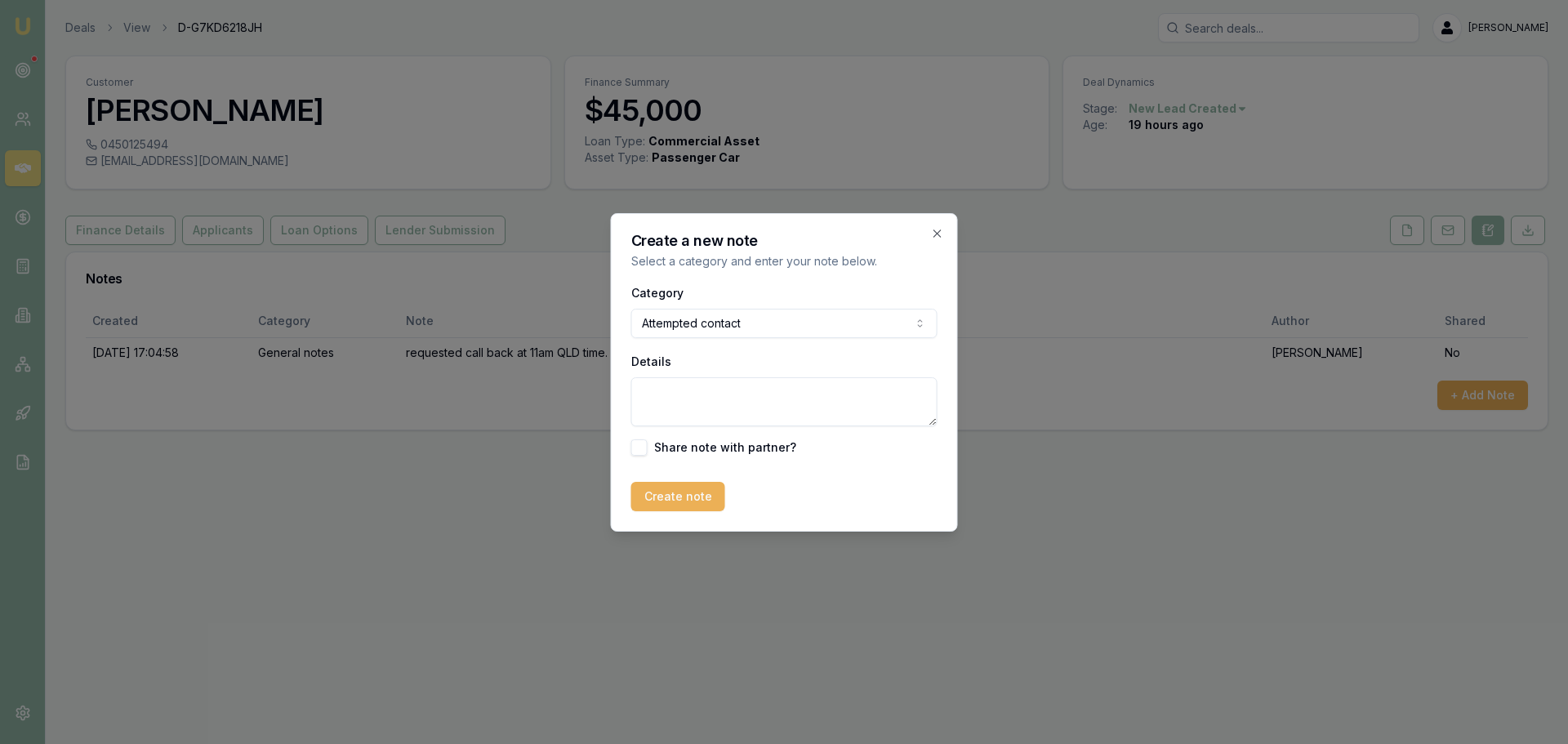
click at [730, 400] on textarea "Details" at bounding box center [784, 402] width 306 height 49
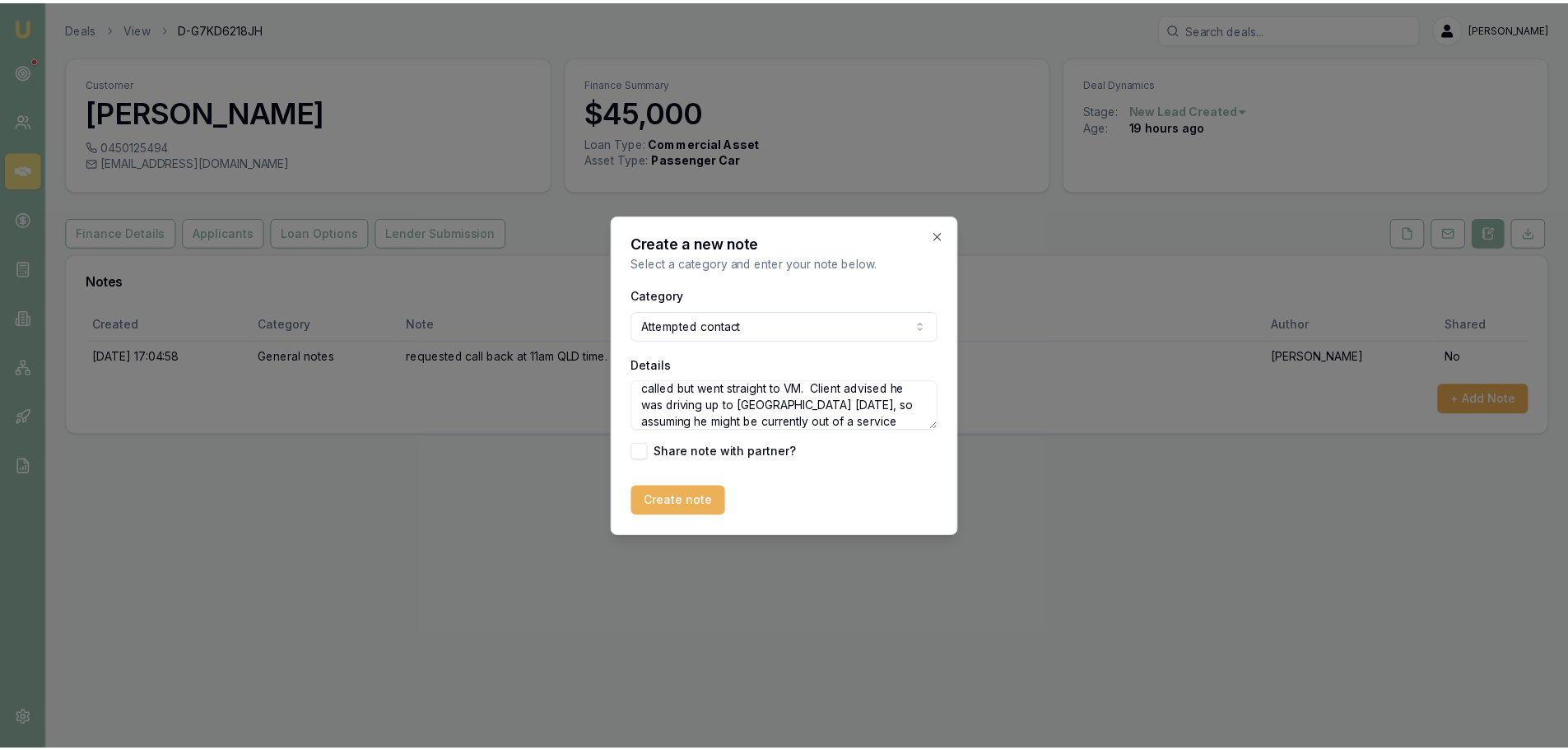
scroll to position [24, 0]
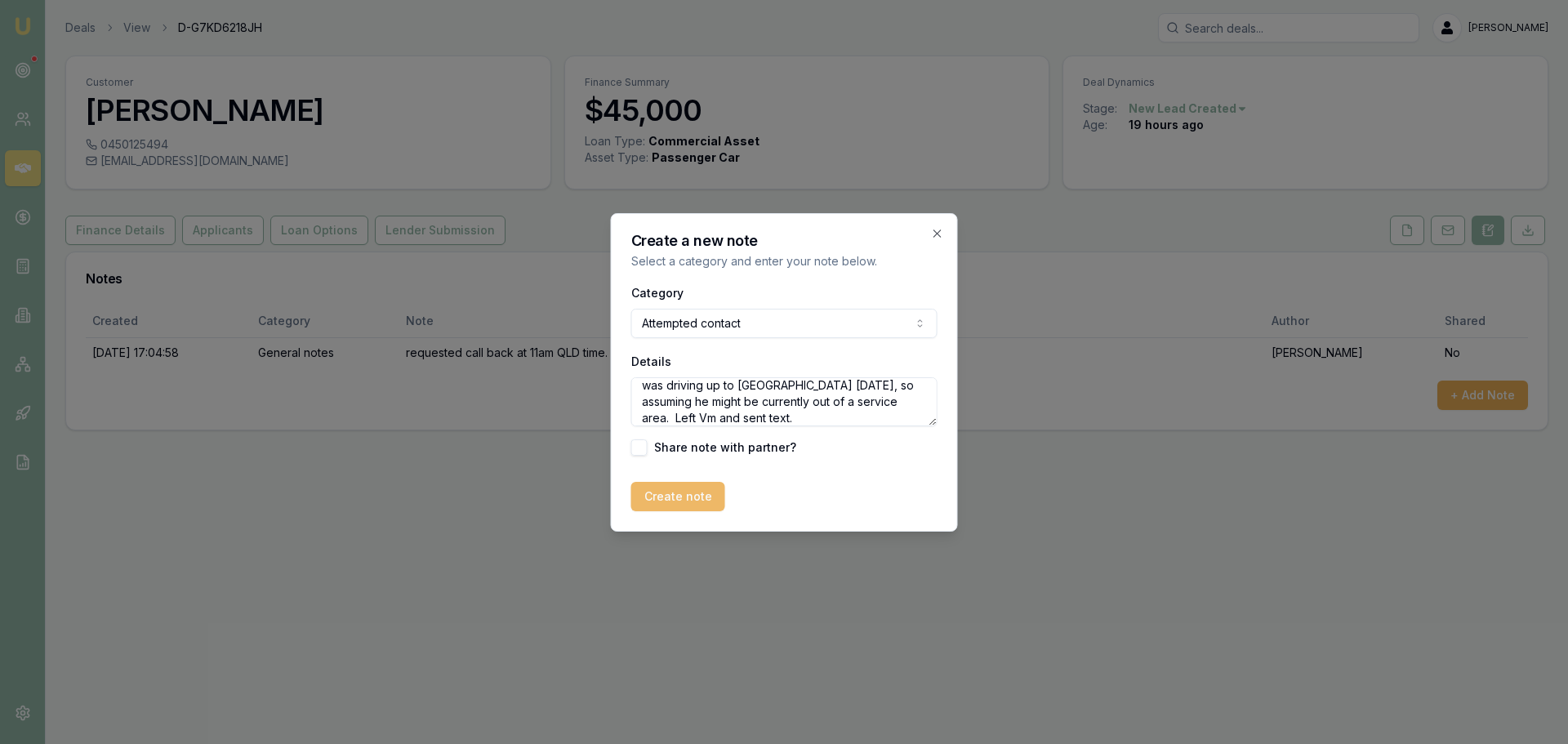
type textarea "called but went straight to VM. Client advised he was driving up to QLD today, …"
click at [680, 500] on button "Create note" at bounding box center [677, 497] width 94 height 30
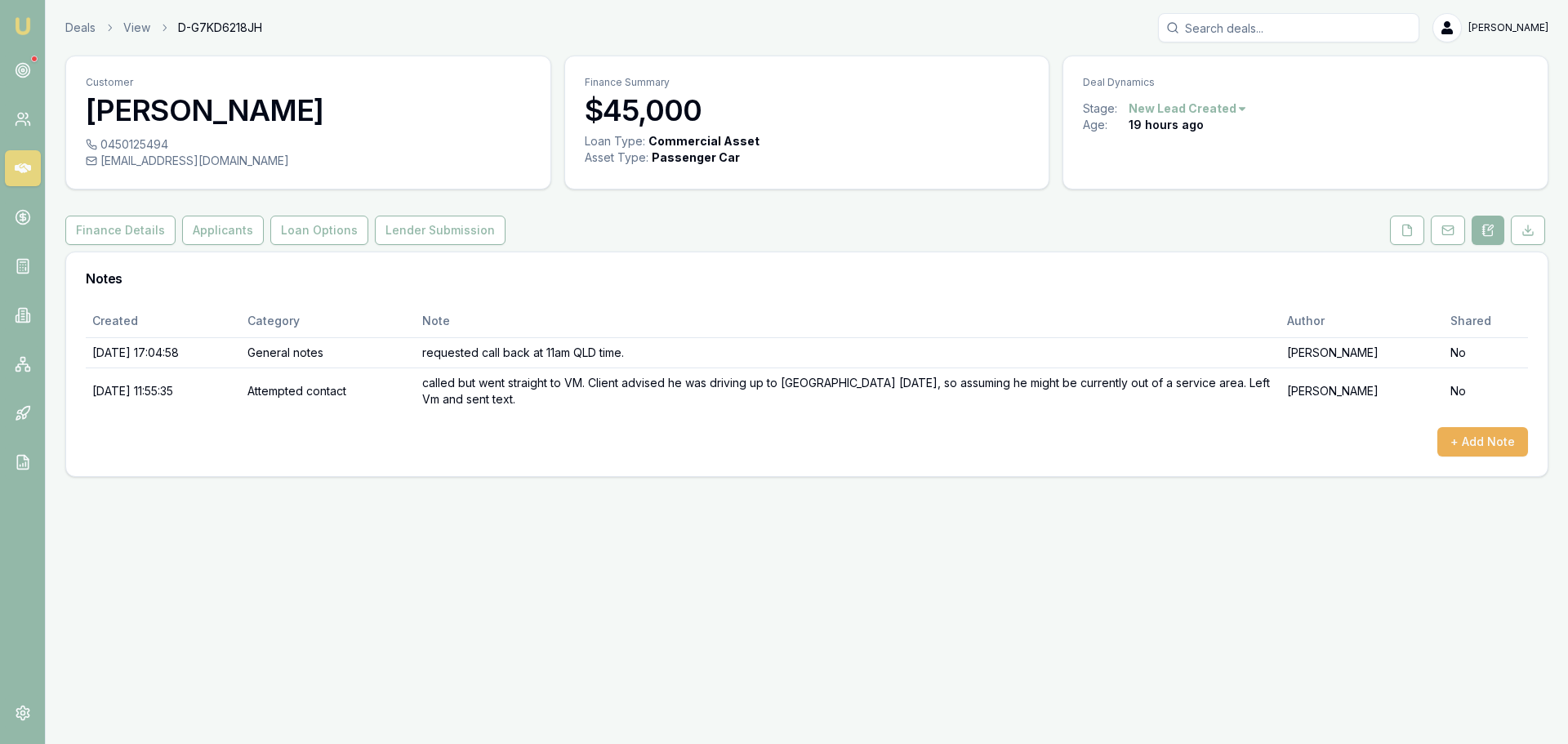
click at [26, 169] on icon at bounding box center [23, 168] width 17 height 17
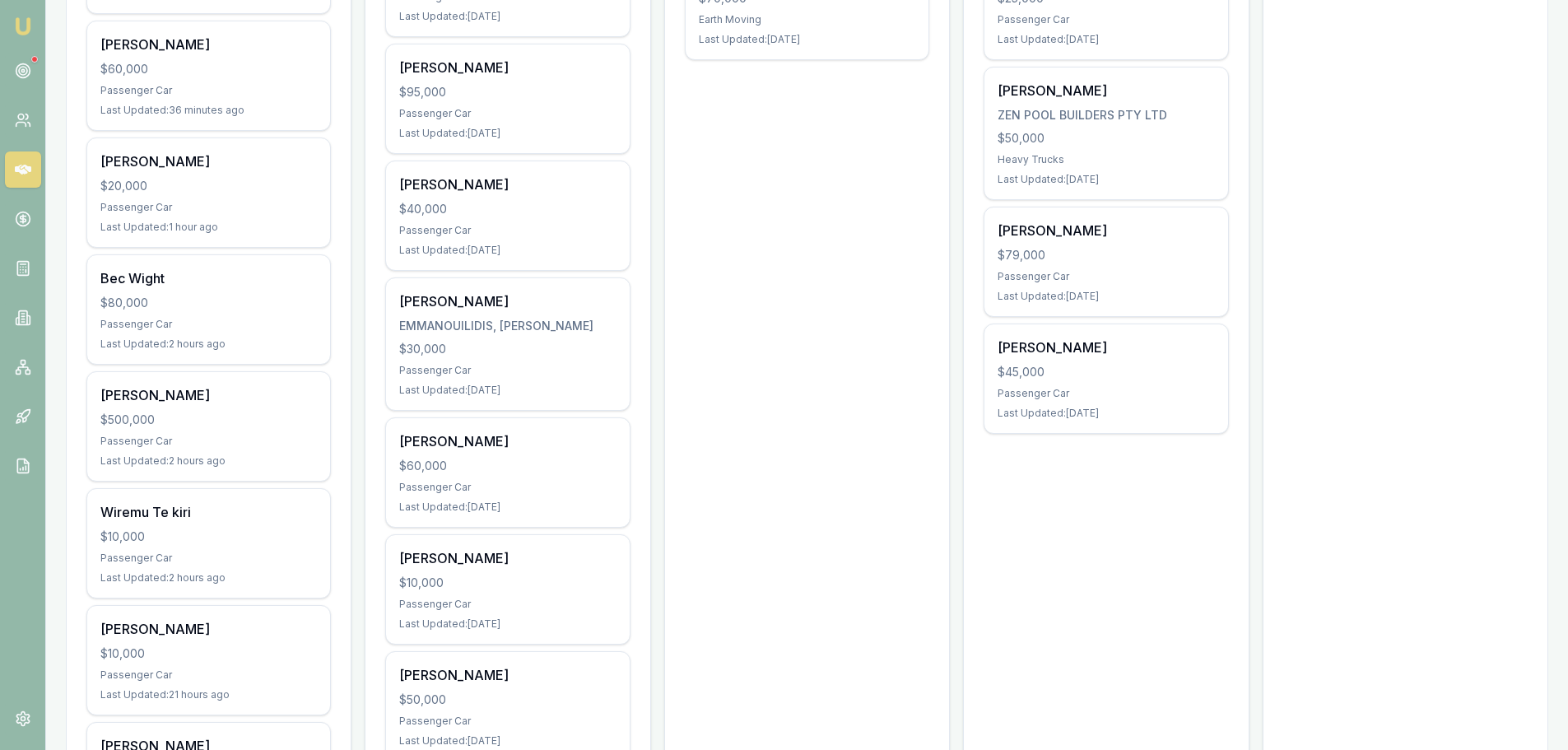
scroll to position [988, 0]
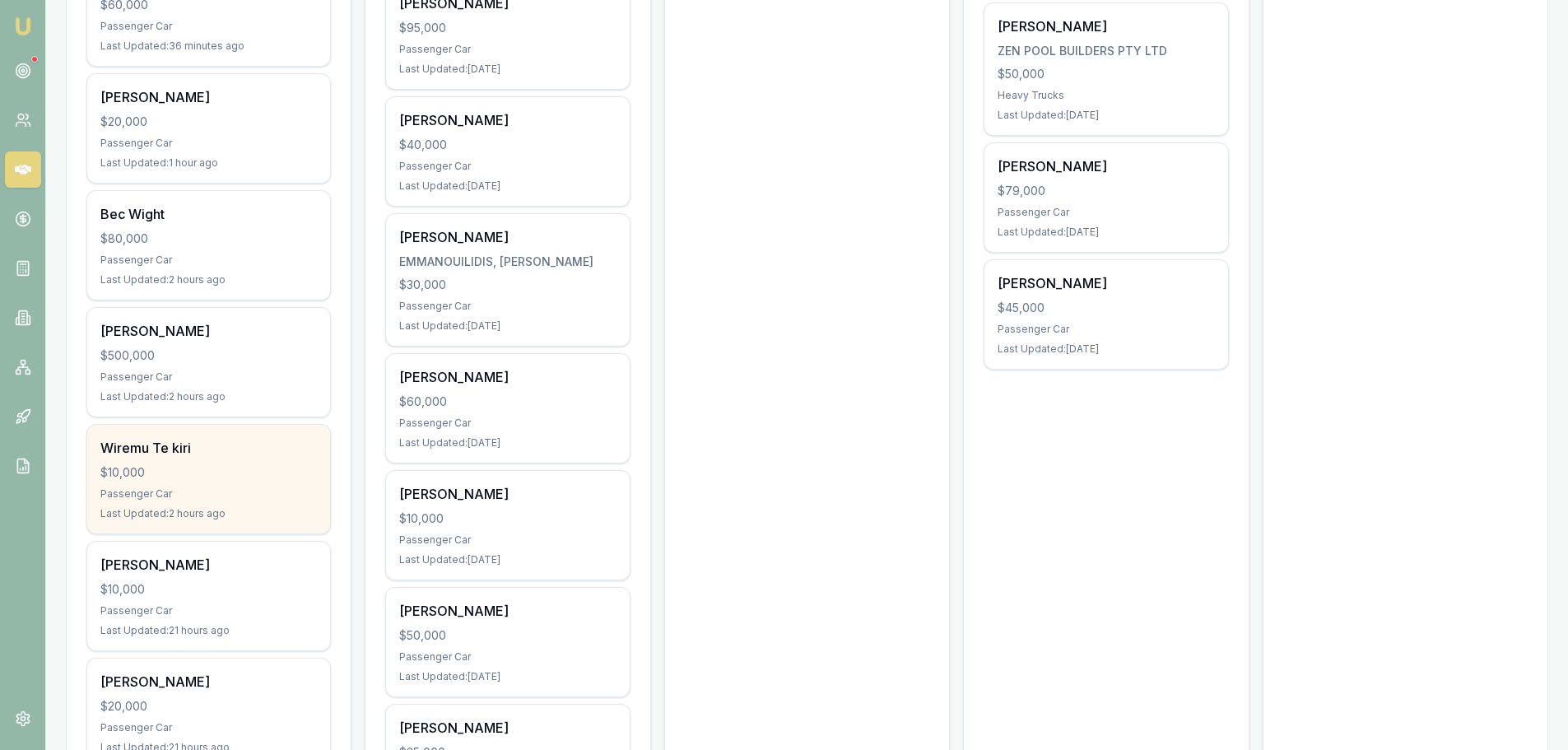
click at [243, 464] on div "$10,000" at bounding box center [209, 472] width 217 height 17
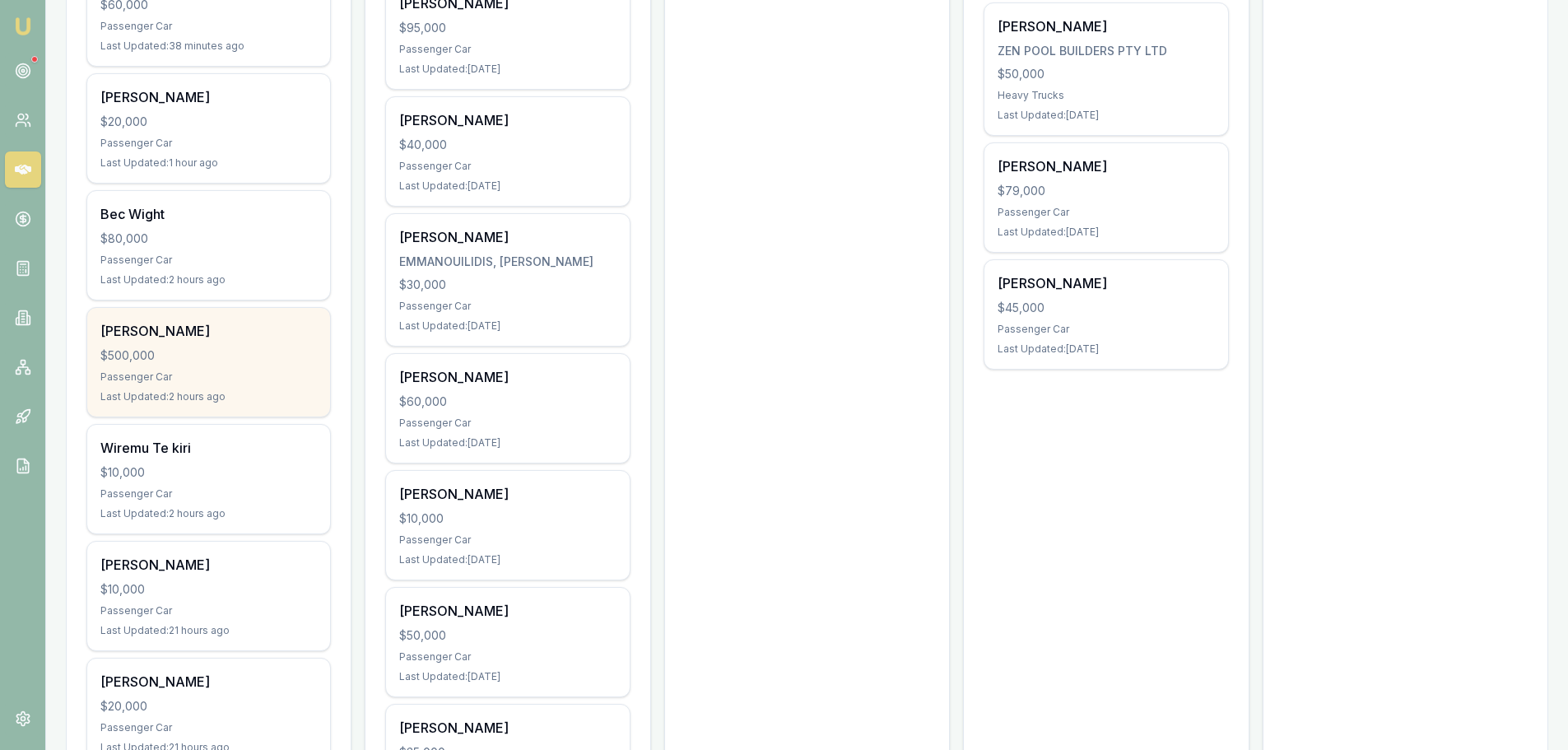
click at [168, 351] on div "$500,000" at bounding box center [209, 356] width 217 height 17
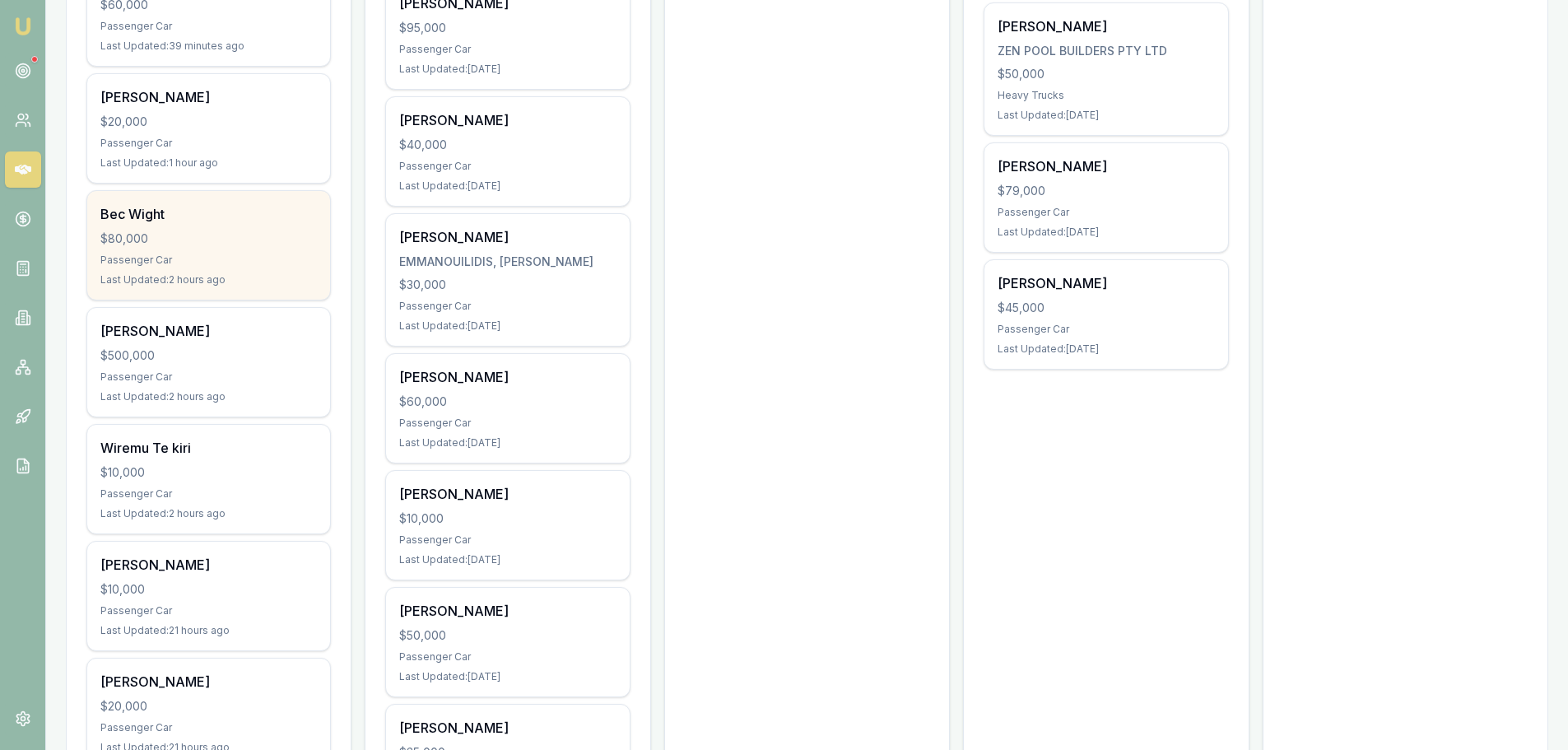
click at [167, 257] on div "Passenger Car" at bounding box center [209, 260] width 217 height 13
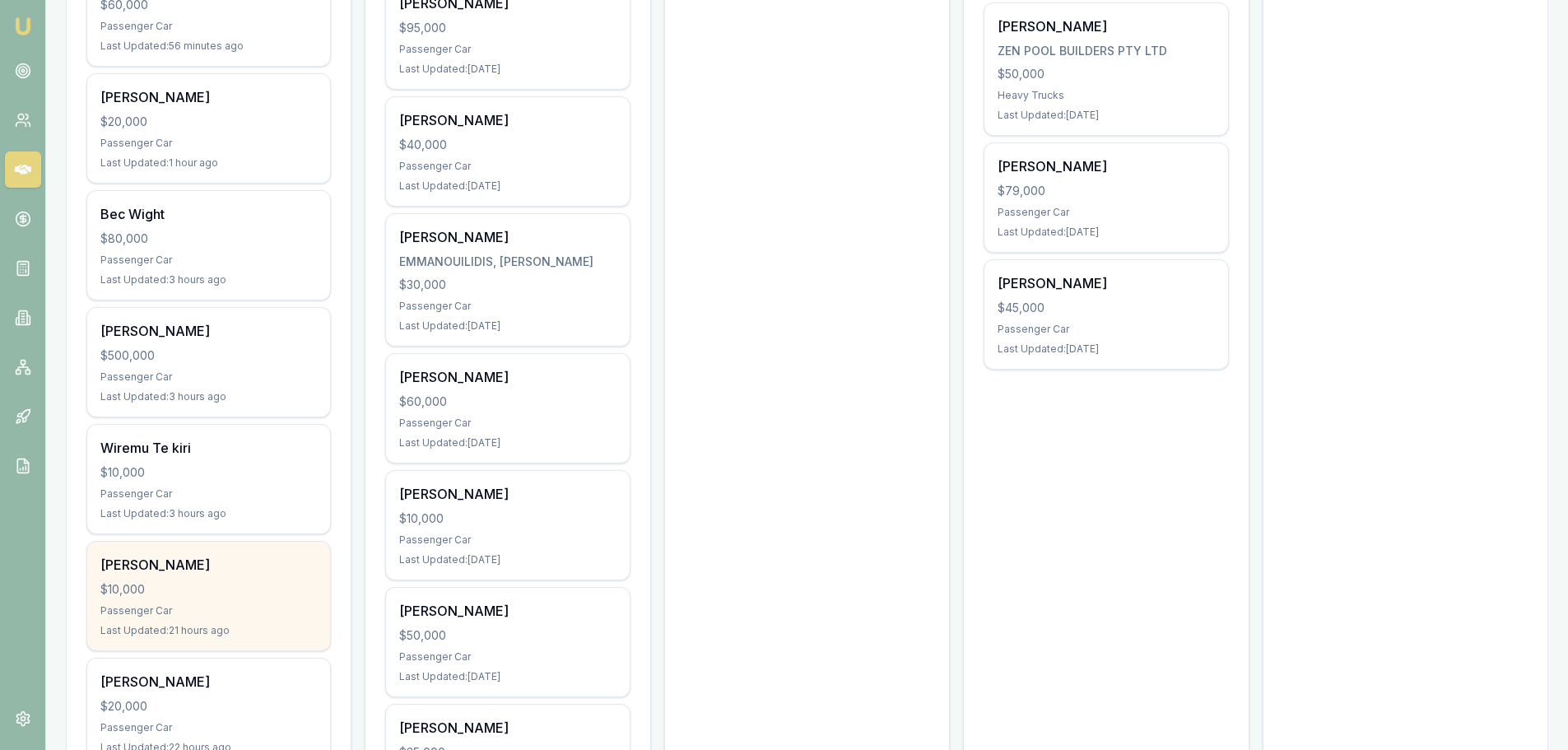
click at [235, 608] on div "Passenger Car" at bounding box center [209, 610] width 217 height 13
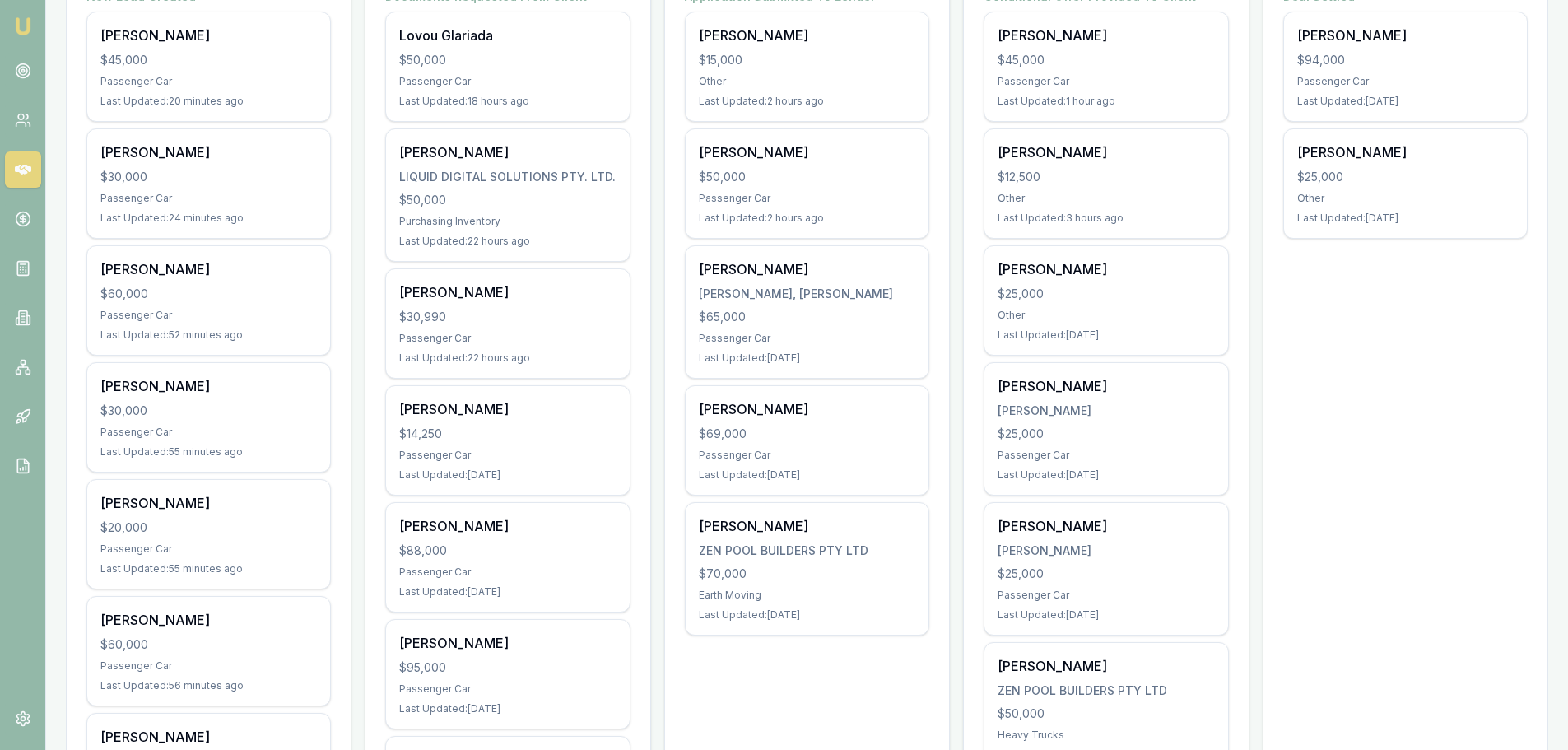
scroll to position [82, 0]
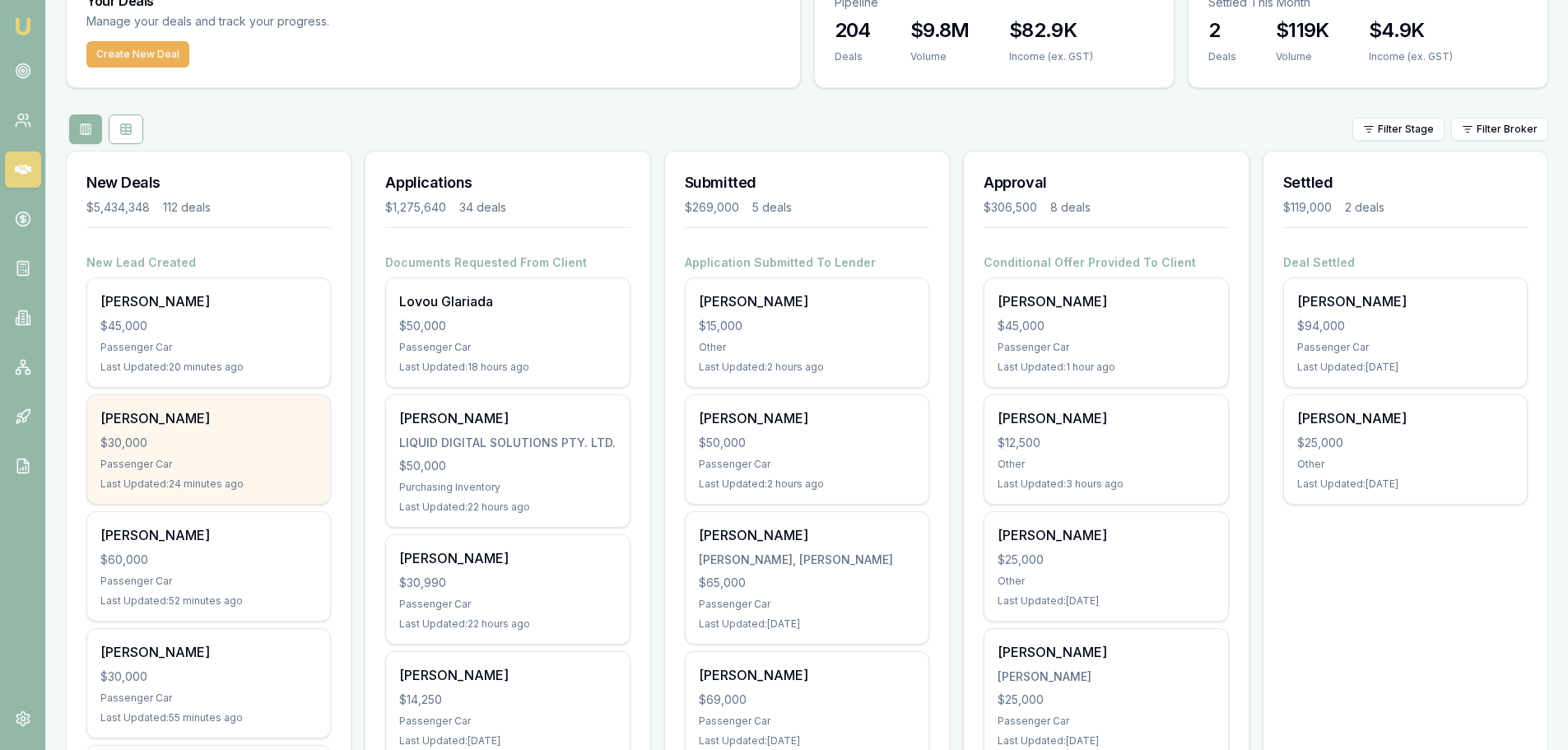
click at [208, 464] on div "Passenger Car" at bounding box center [209, 463] width 217 height 13
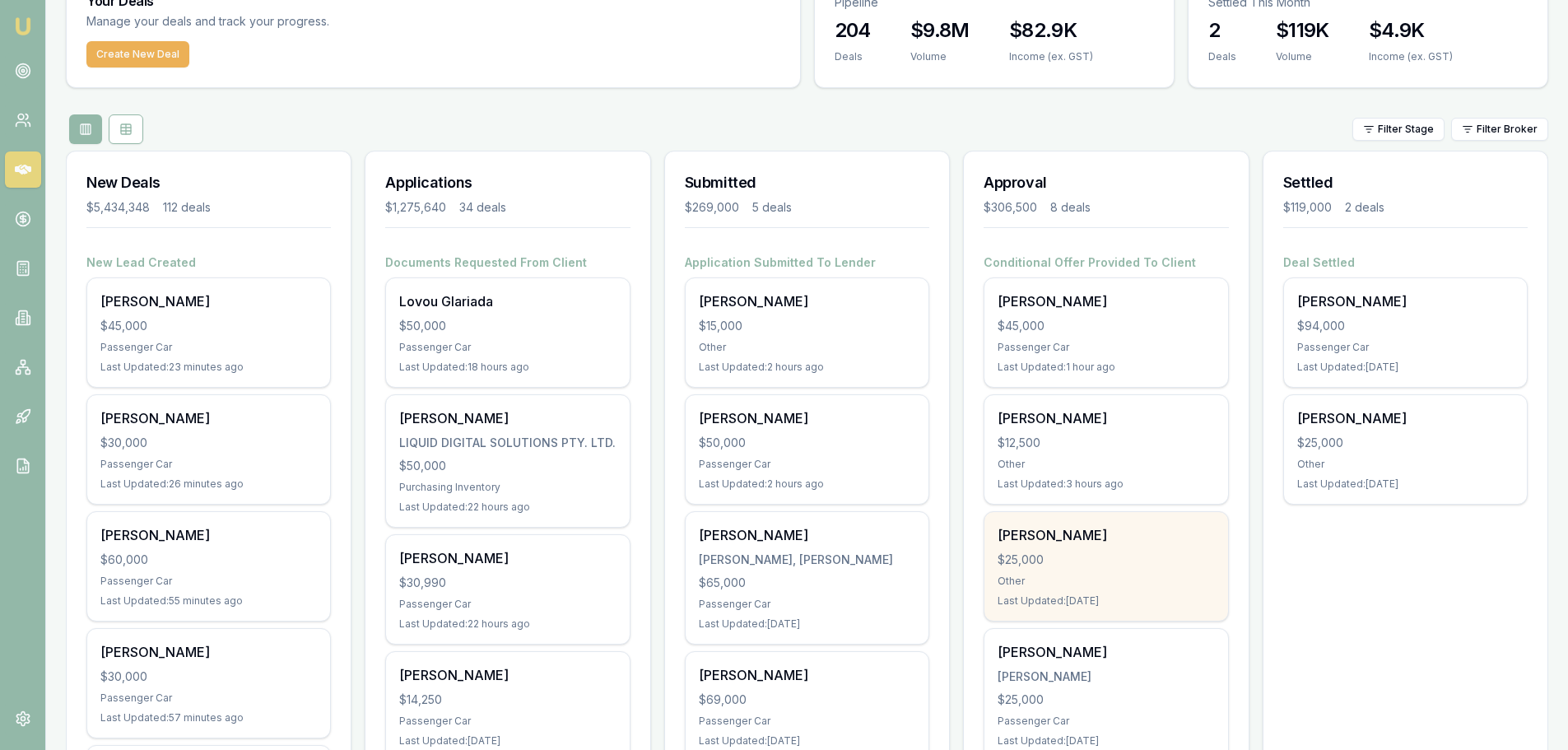
click at [1118, 542] on div "Jarrad Learoyd" at bounding box center [1105, 535] width 217 height 19
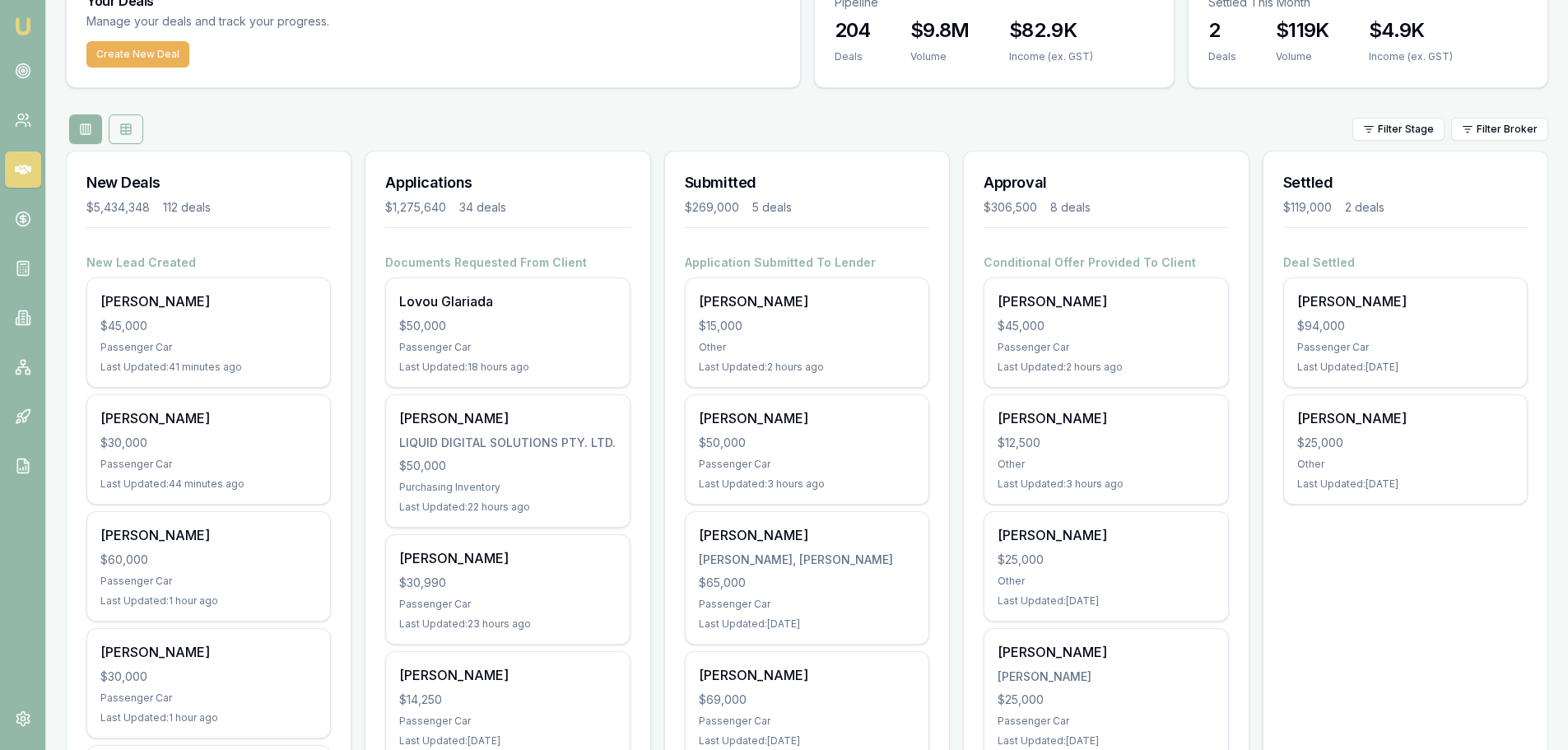
click at [134, 131] on button at bounding box center [126, 129] width 34 height 30
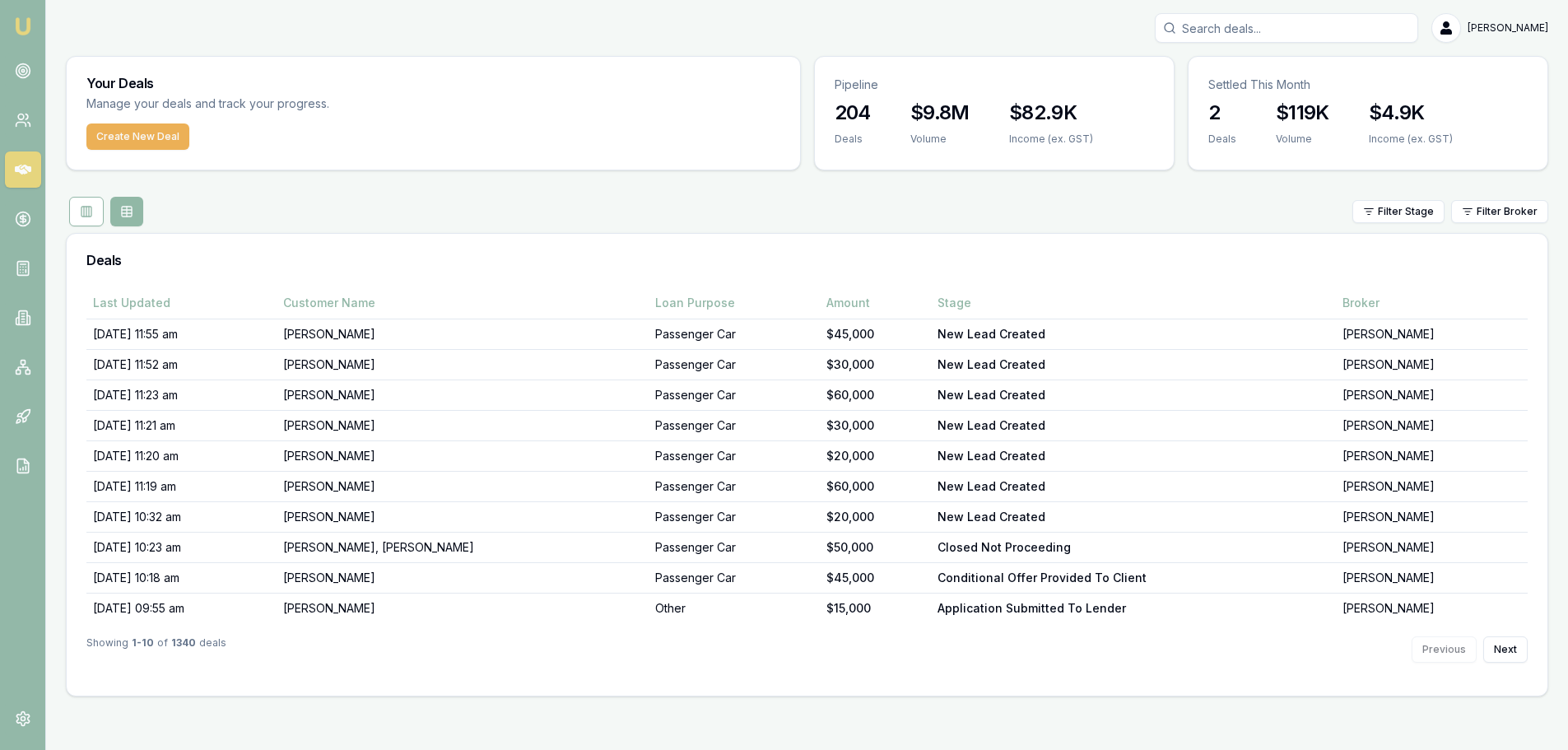
scroll to position [0, 0]
click at [78, 218] on button at bounding box center [86, 211] width 34 height 30
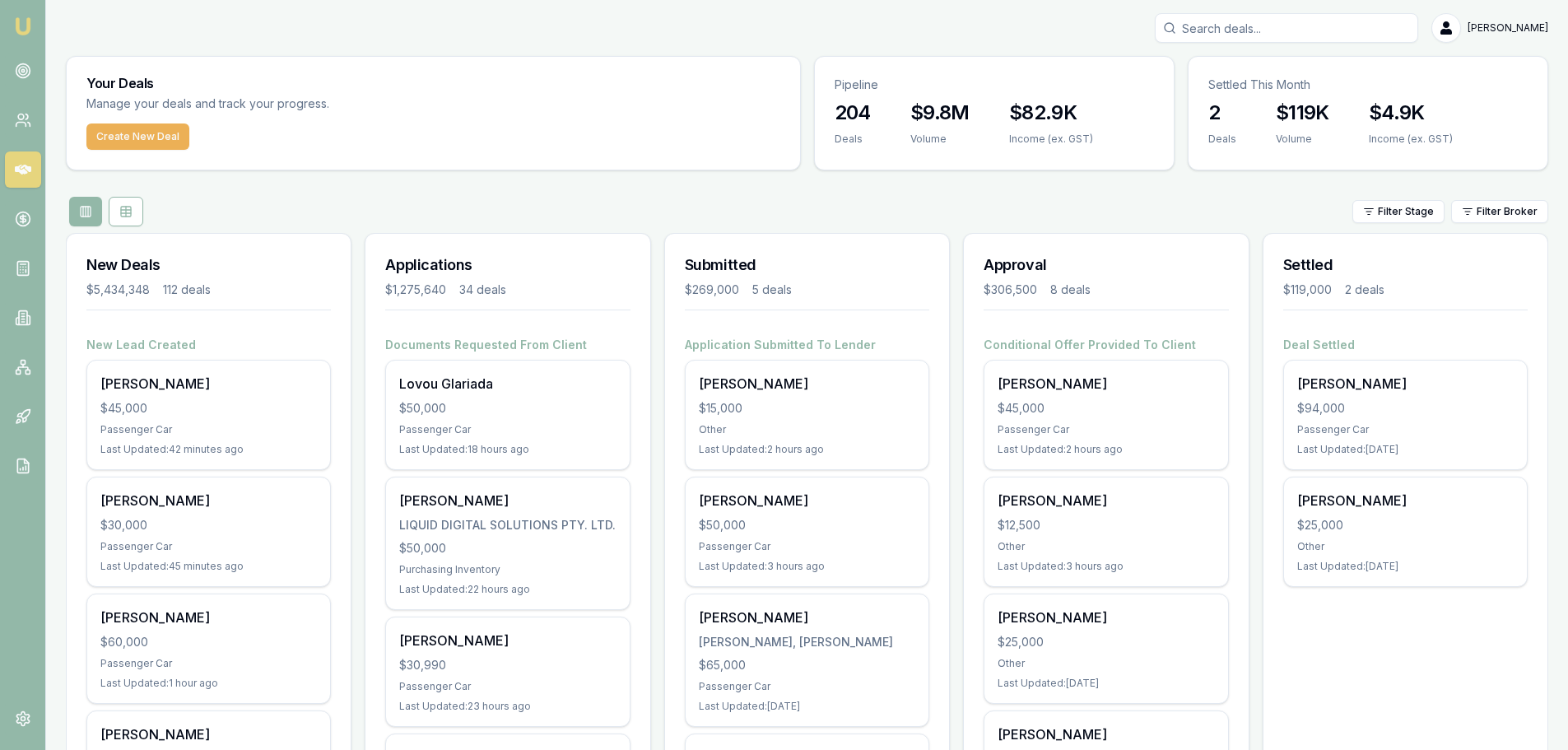
click at [1276, 25] on input "Search deals" at bounding box center [1287, 28] width 264 height 30
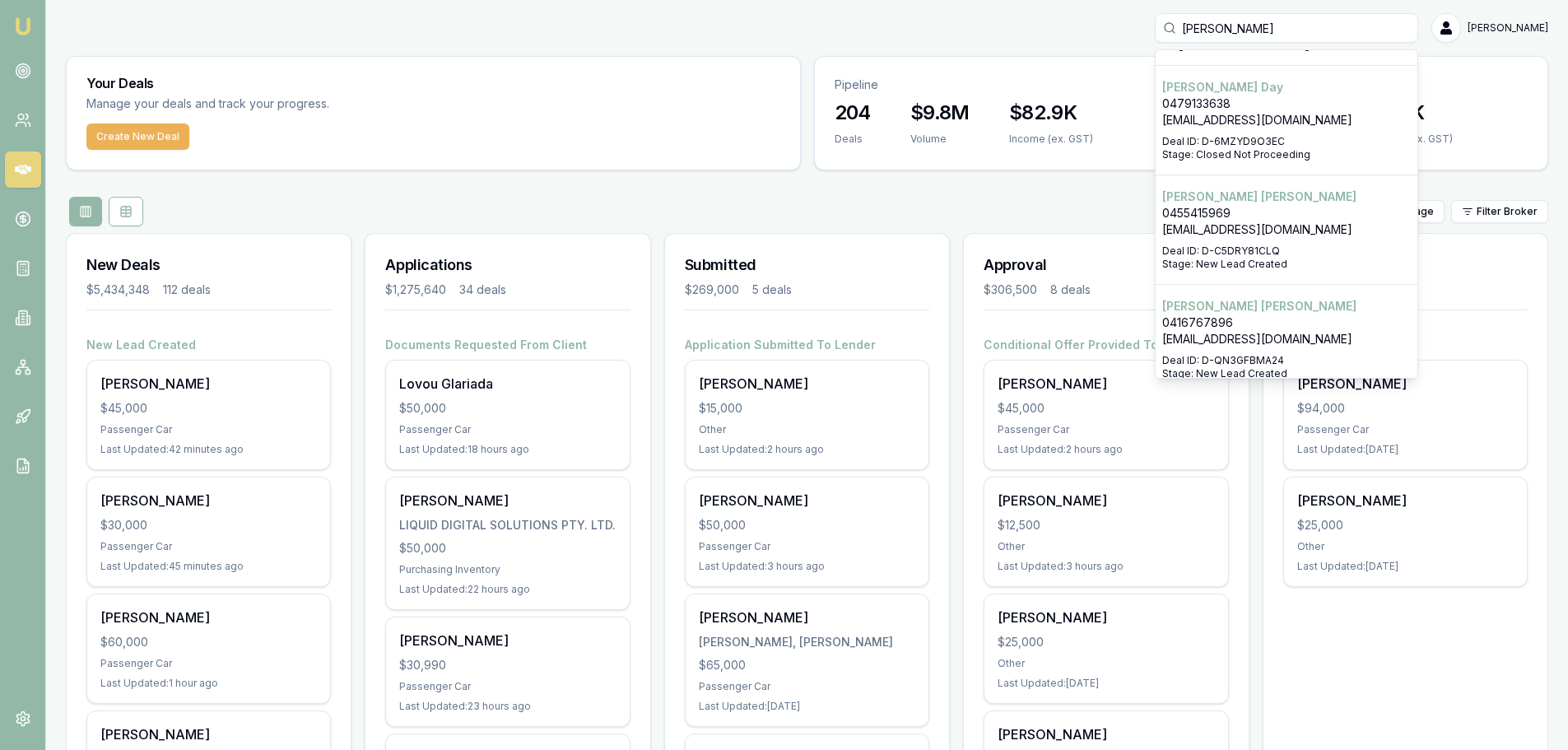
scroll to position [439, 0]
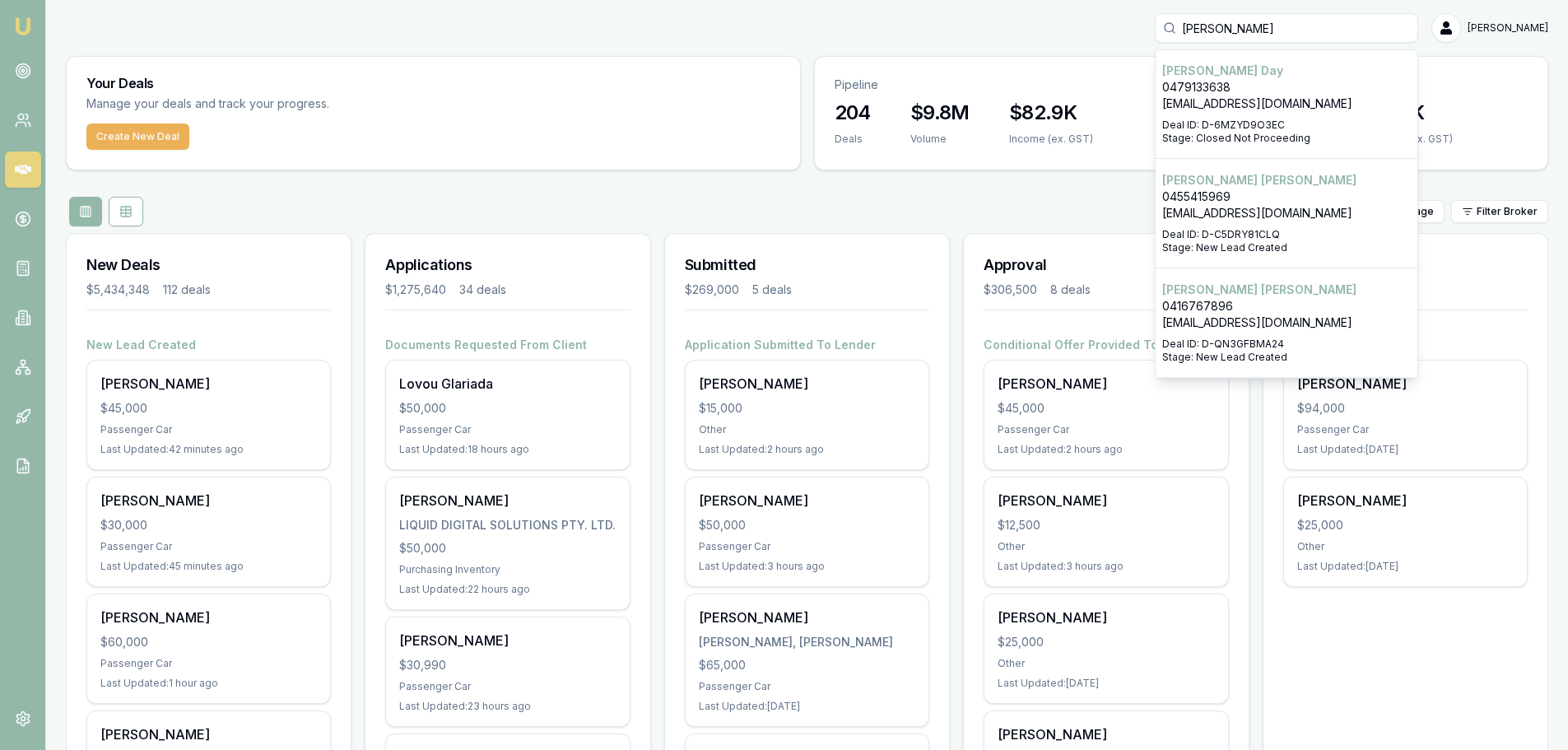
type input "jamie godd"
click at [1306, 321] on p "hello@fishboss.com.au" at bounding box center [1286, 323] width 249 height 17
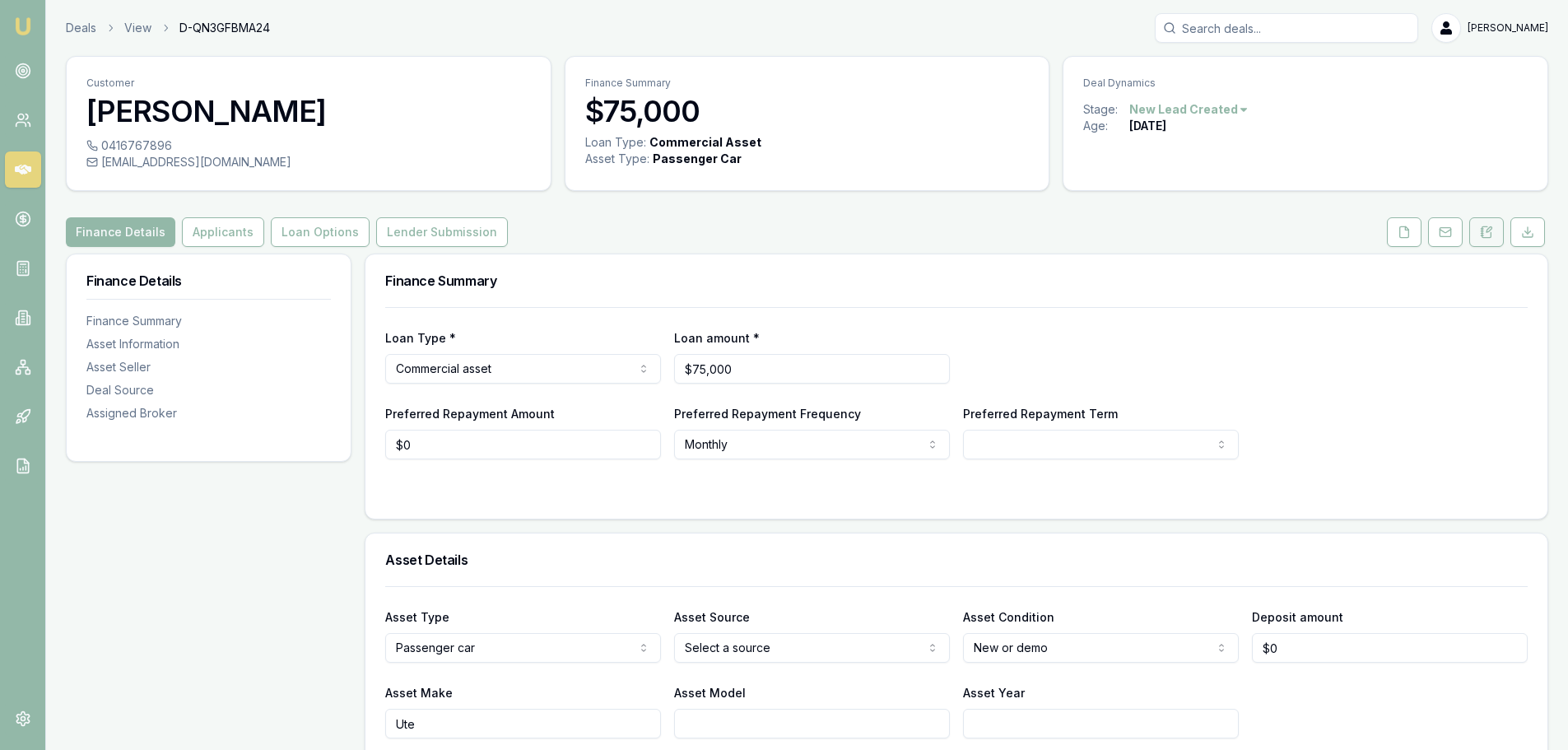
click at [1488, 231] on icon at bounding box center [1486, 232] width 13 height 13
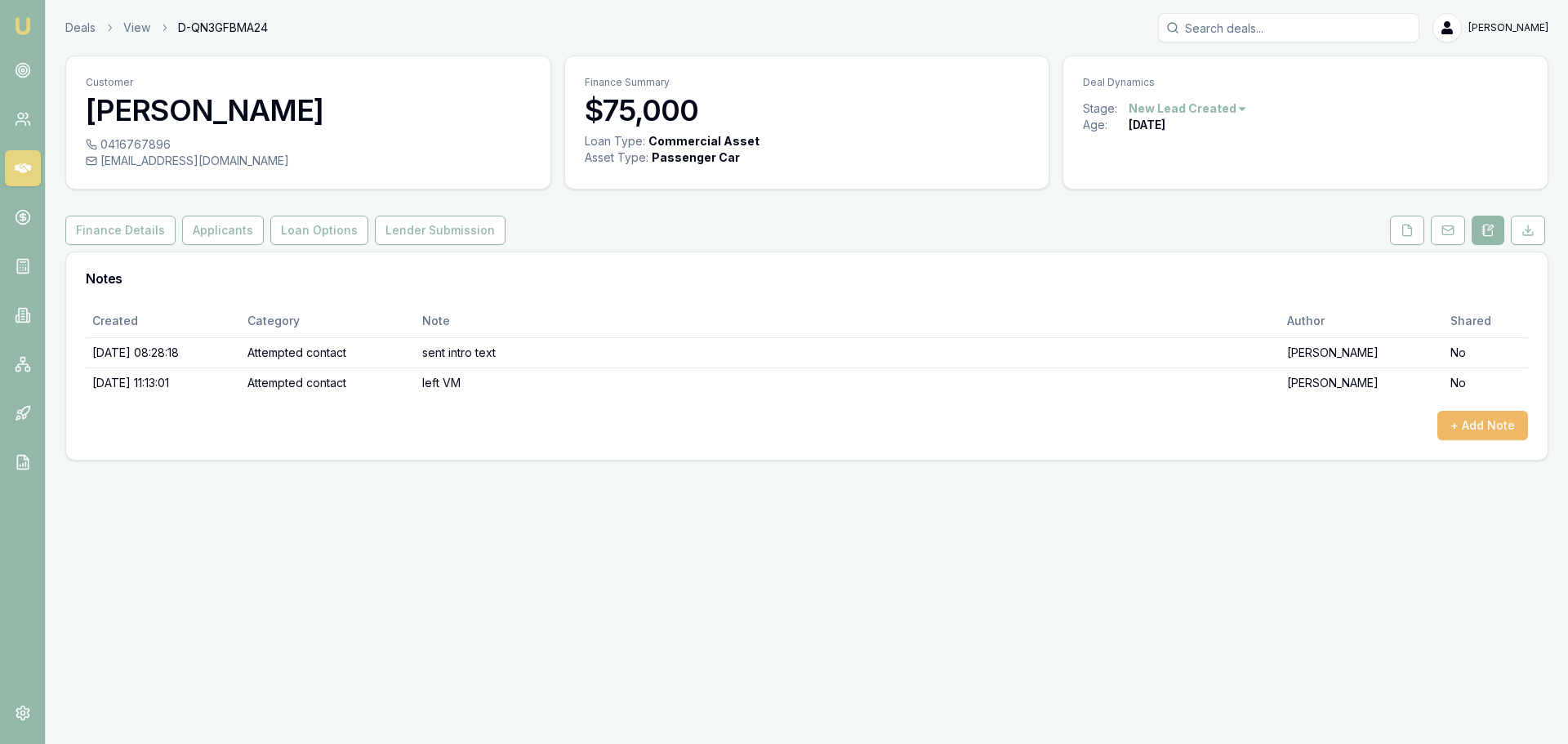
click at [1445, 424] on button "+ Add Note" at bounding box center [1482, 426] width 90 height 30
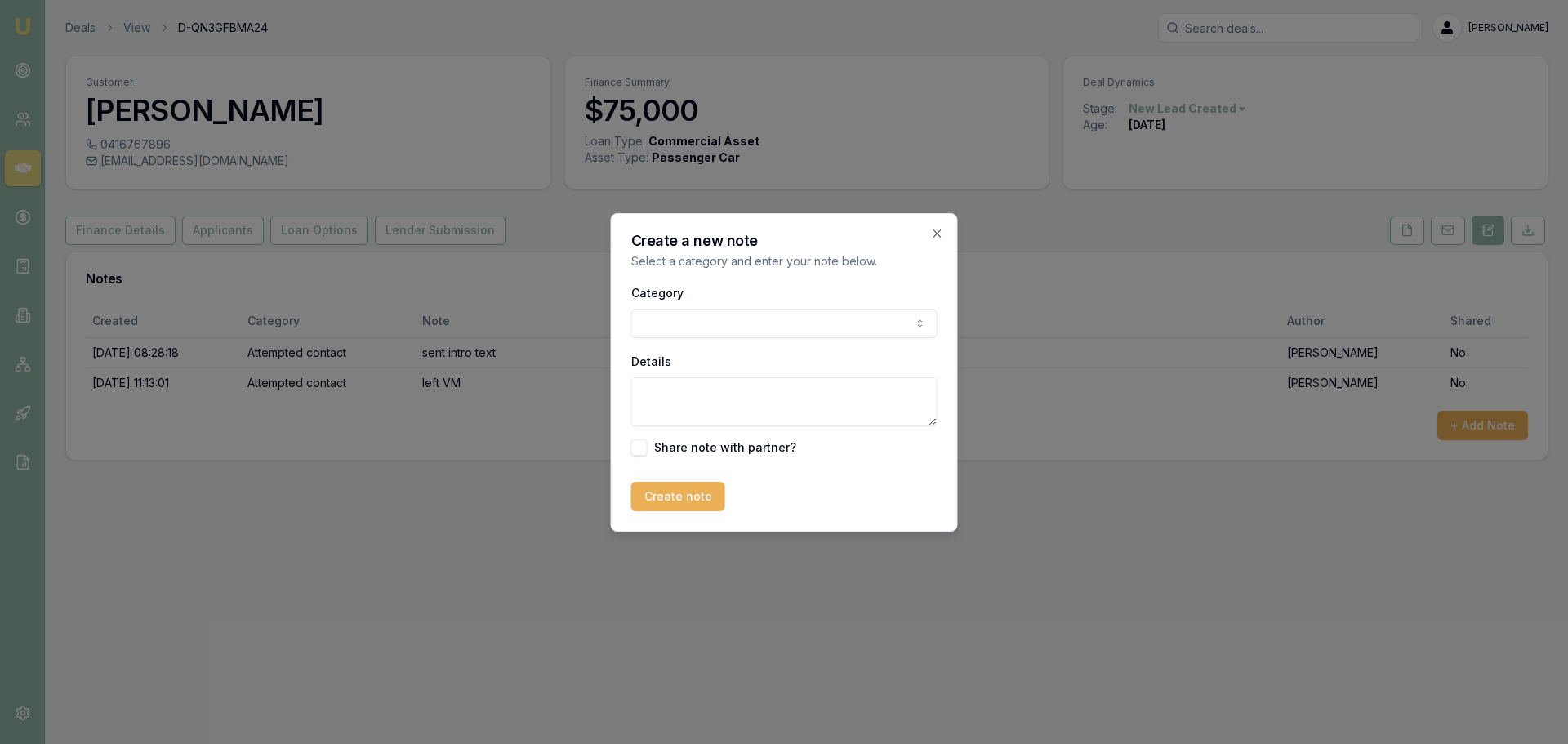
click at [655, 323] on body "Emu Broker Deals View D-QN3GFBMA24 Erin Shield Toggle Menu Customer Jamie Godda…" at bounding box center [784, 372] width 1568 height 744
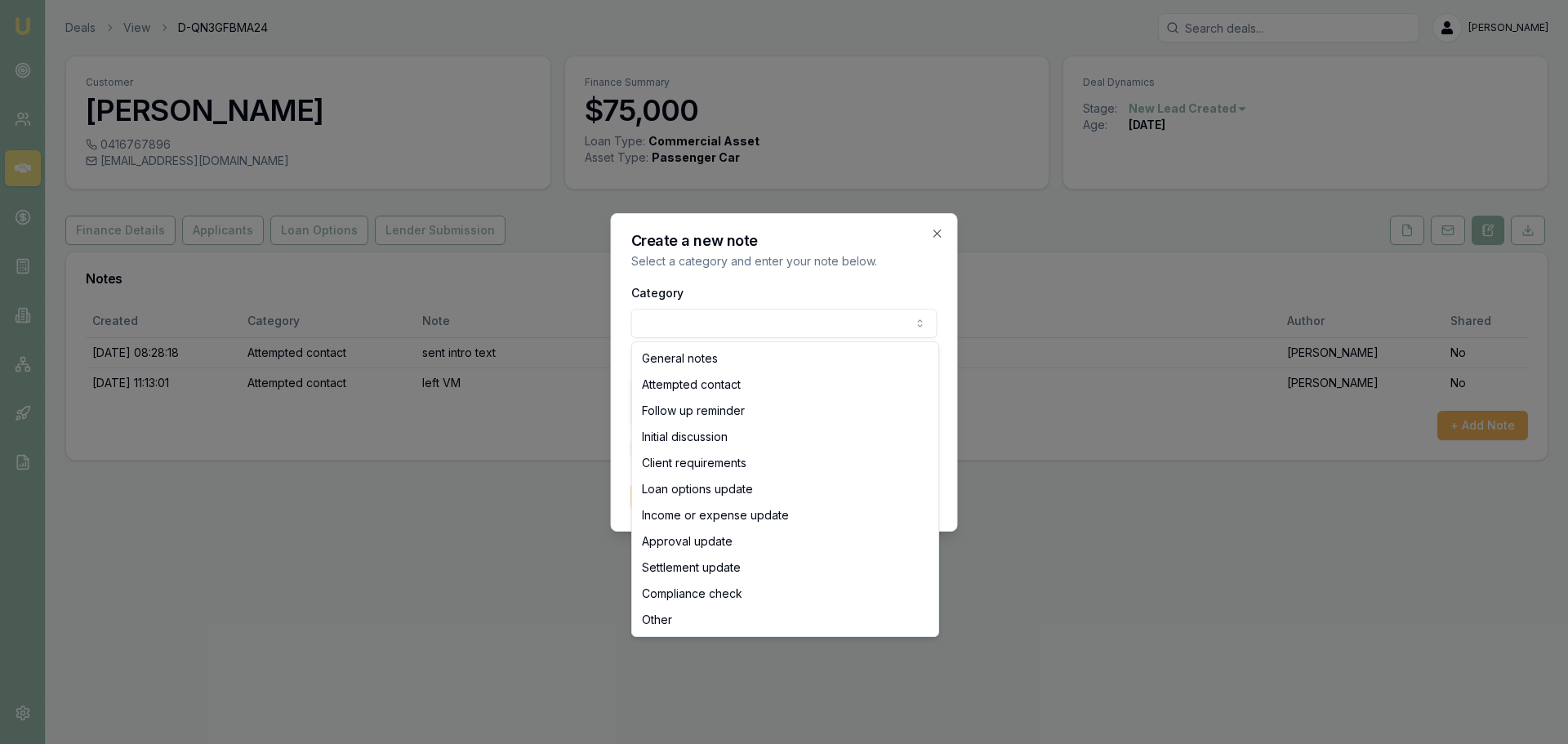
select select "ATTEMPTED_CONTACT"
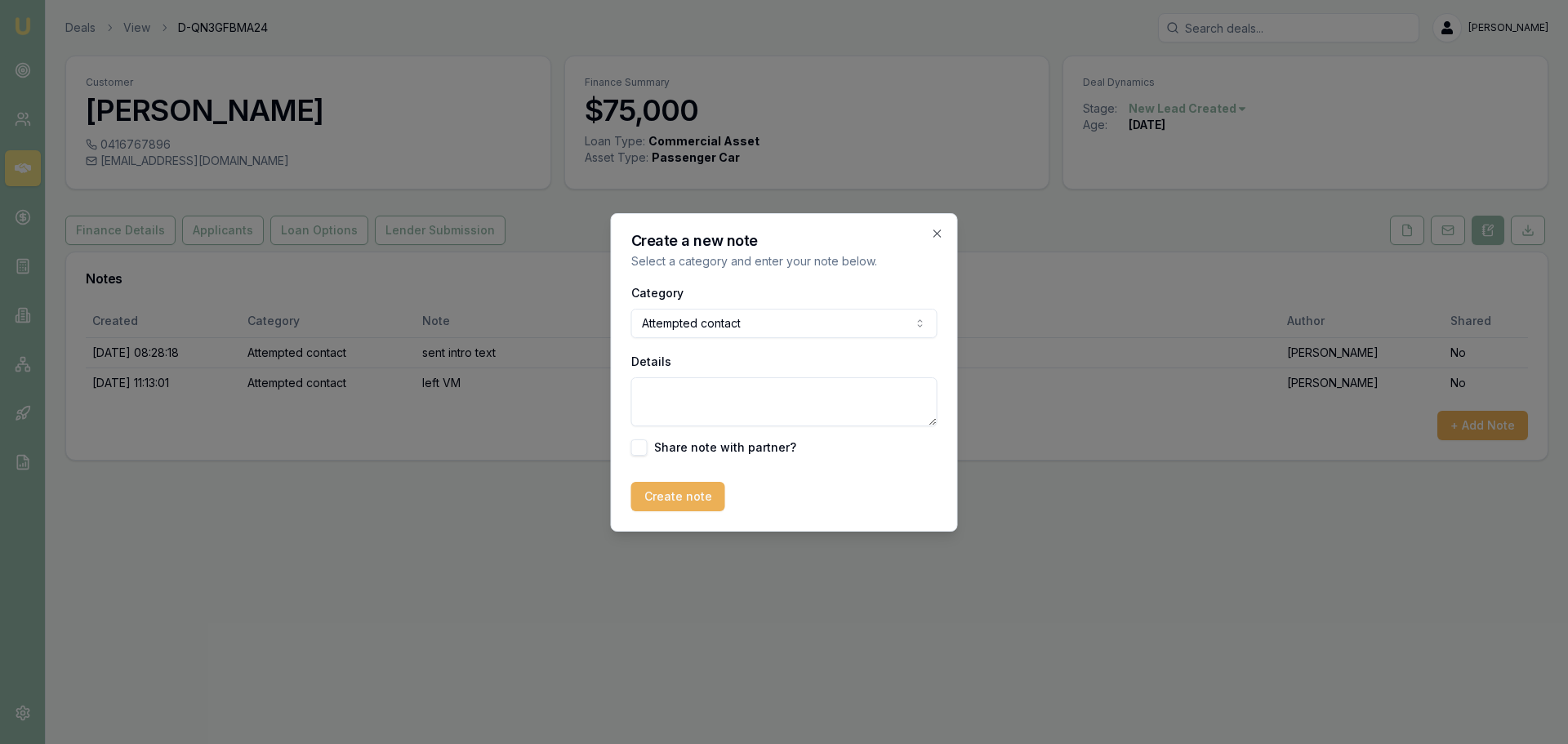
click at [654, 400] on textarea "Details" at bounding box center [784, 402] width 306 height 49
type textarea "left Vm and sent text"
click at [662, 497] on button "Create note" at bounding box center [677, 497] width 94 height 30
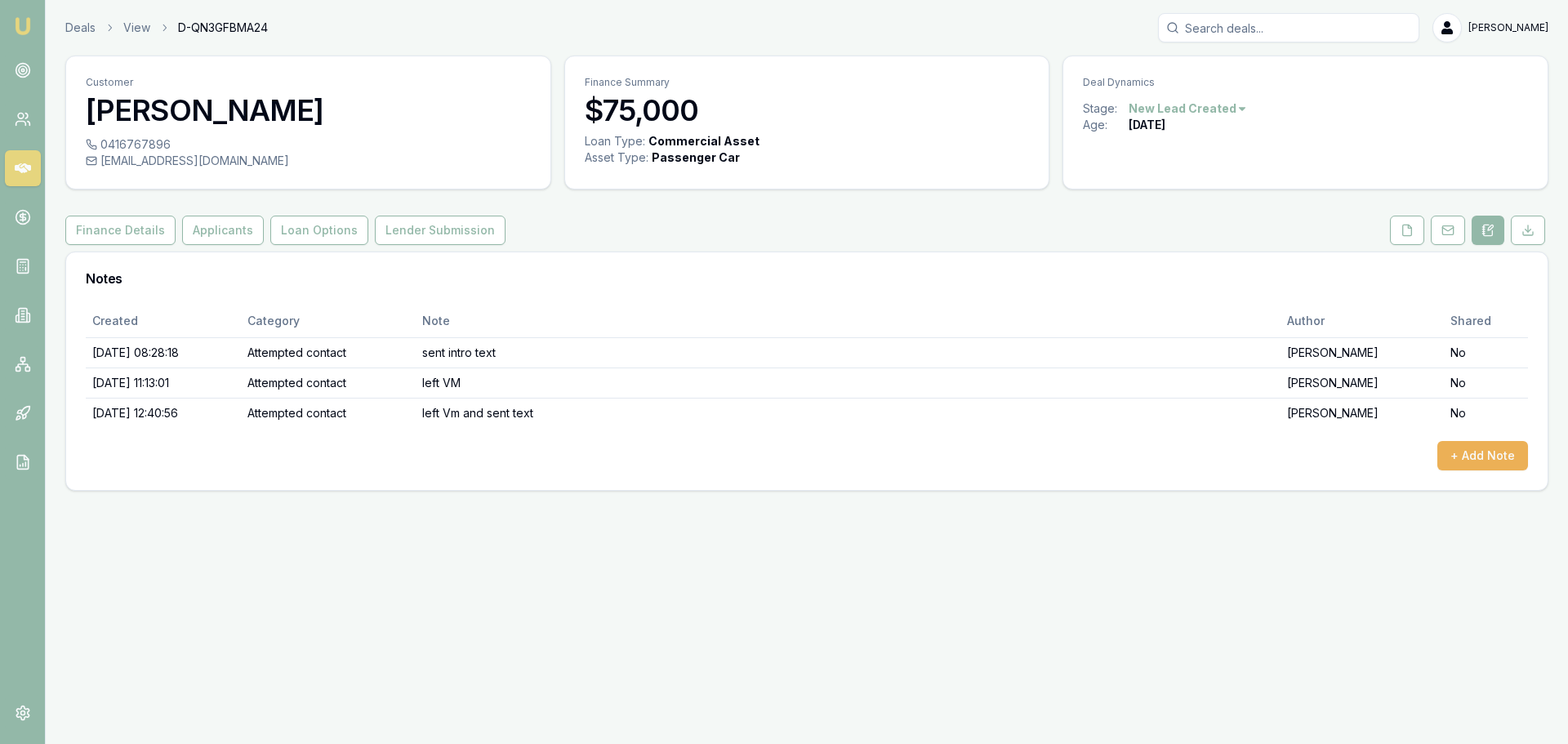
click at [25, 166] on icon at bounding box center [23, 168] width 17 height 17
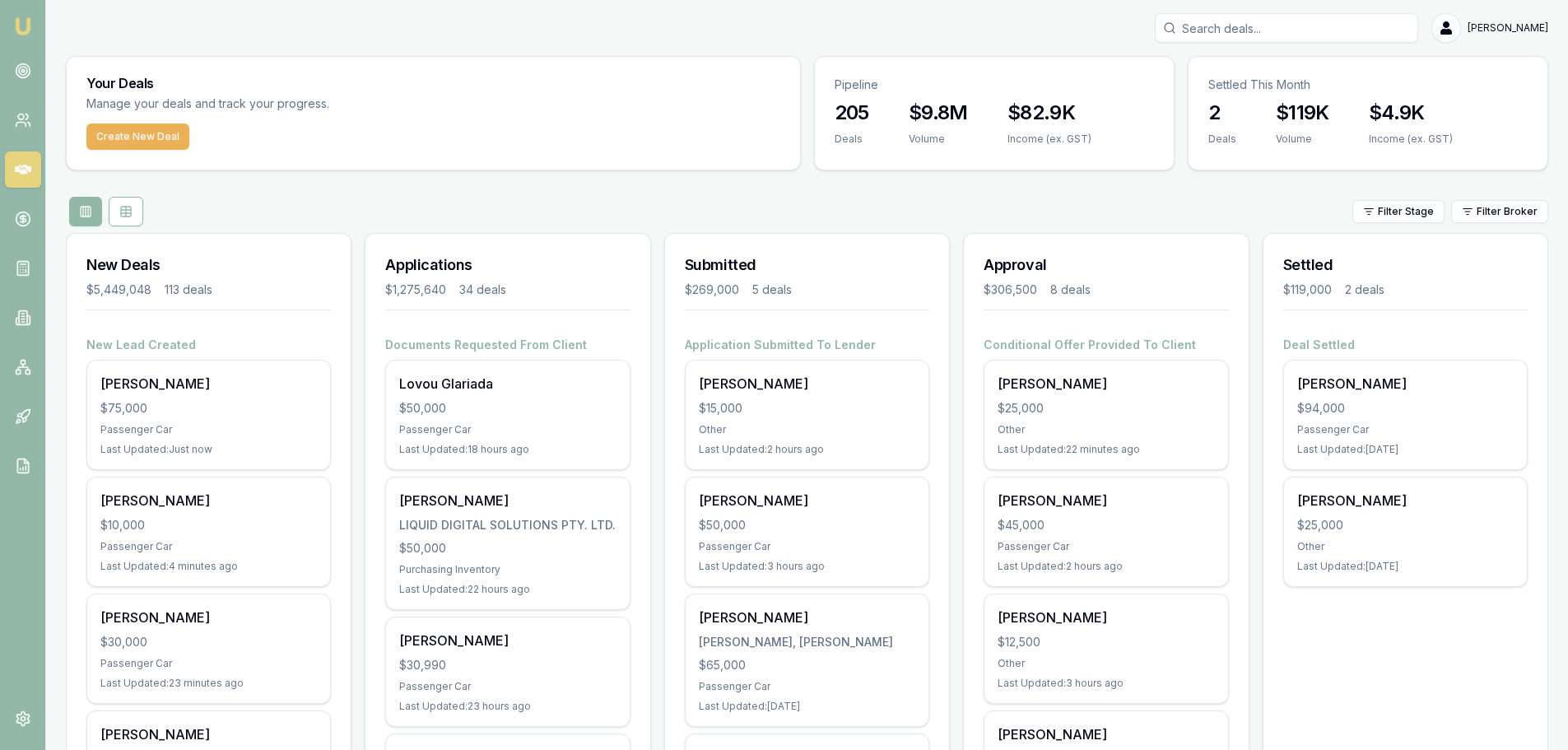
click at [1275, 36] on input "Search deals" at bounding box center [1287, 28] width 264 height 30
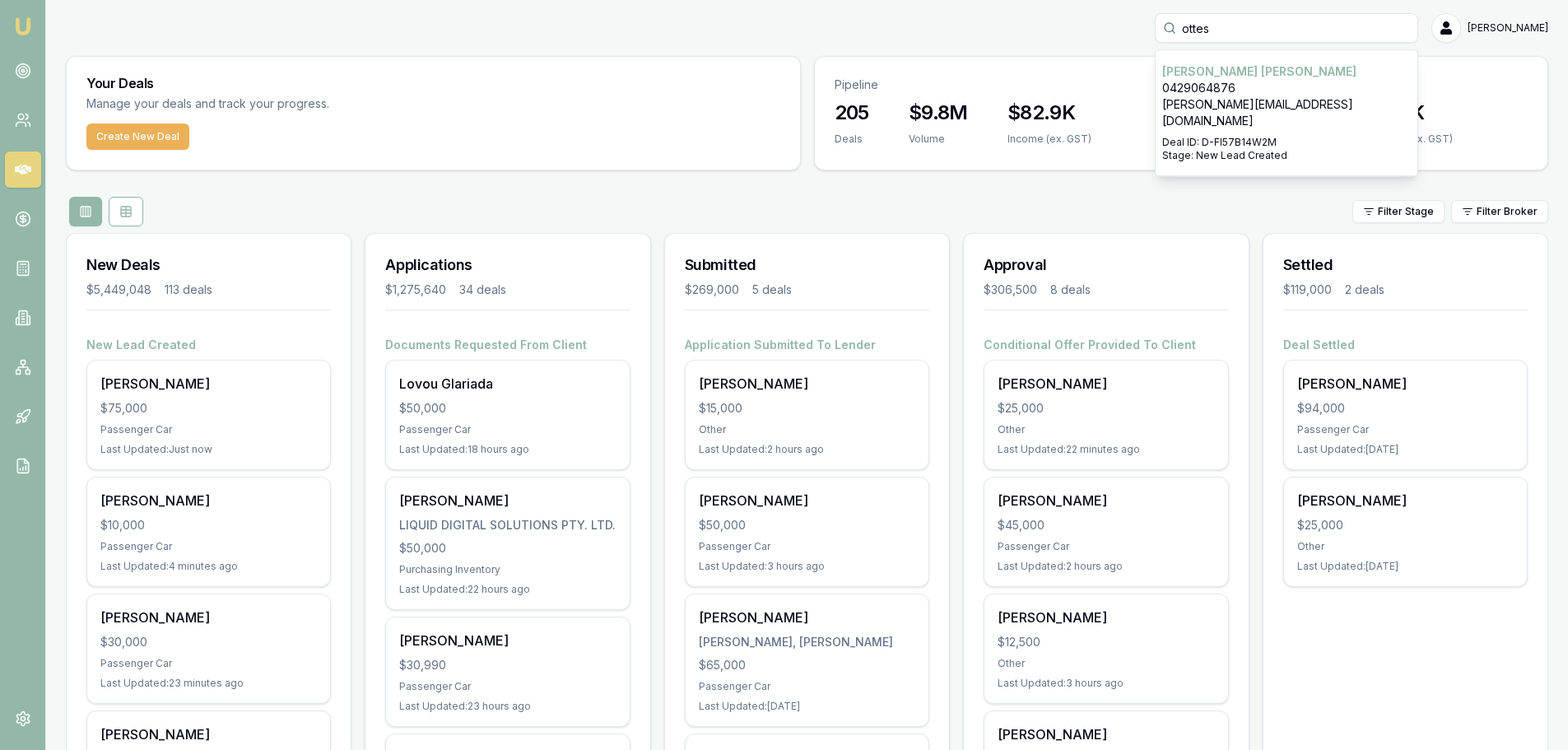
type input "ottes"
click at [1229, 136] on p "Deal ID: D-FI57B14W2M" at bounding box center [1286, 142] width 249 height 13
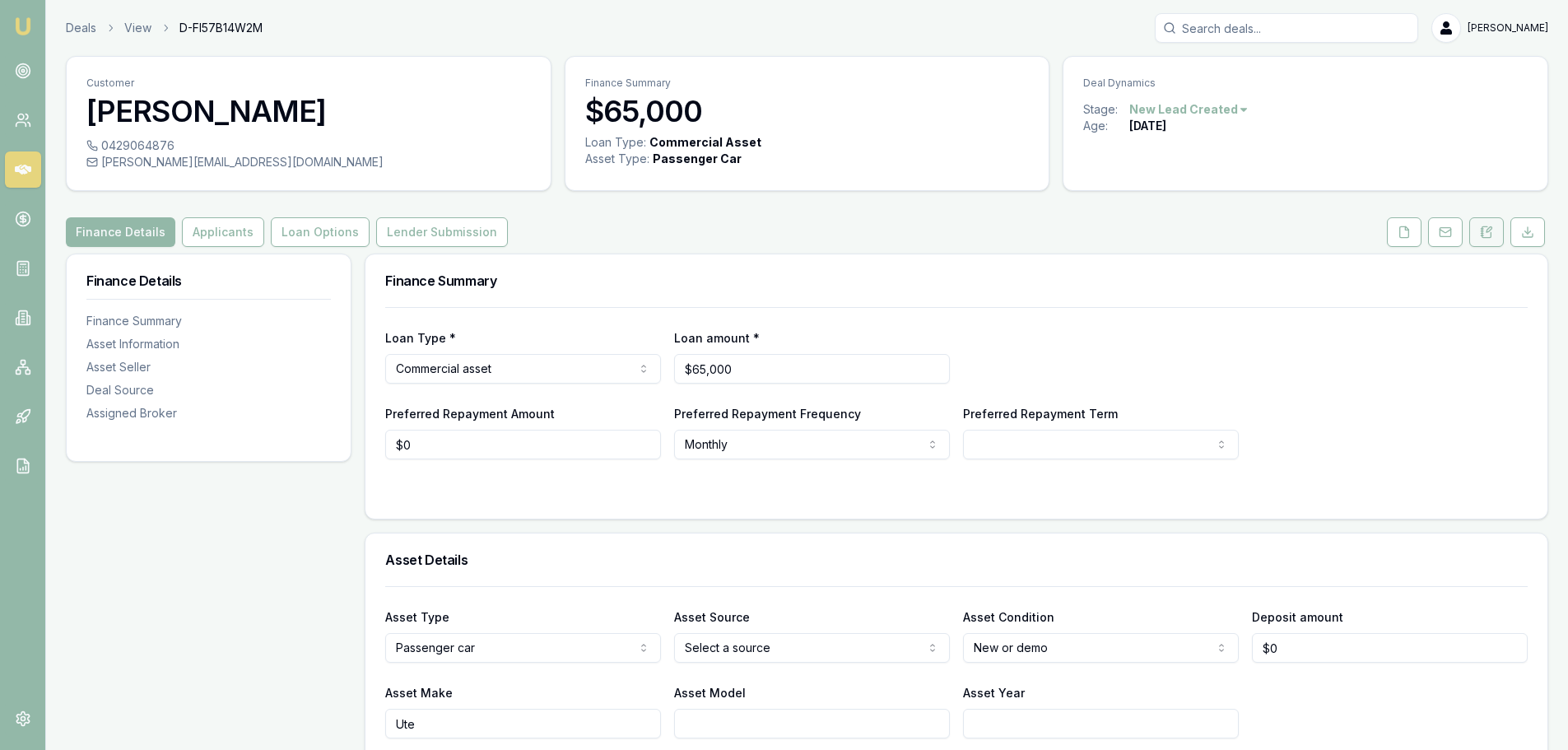
click at [1479, 229] on button at bounding box center [1486, 233] width 34 height 30
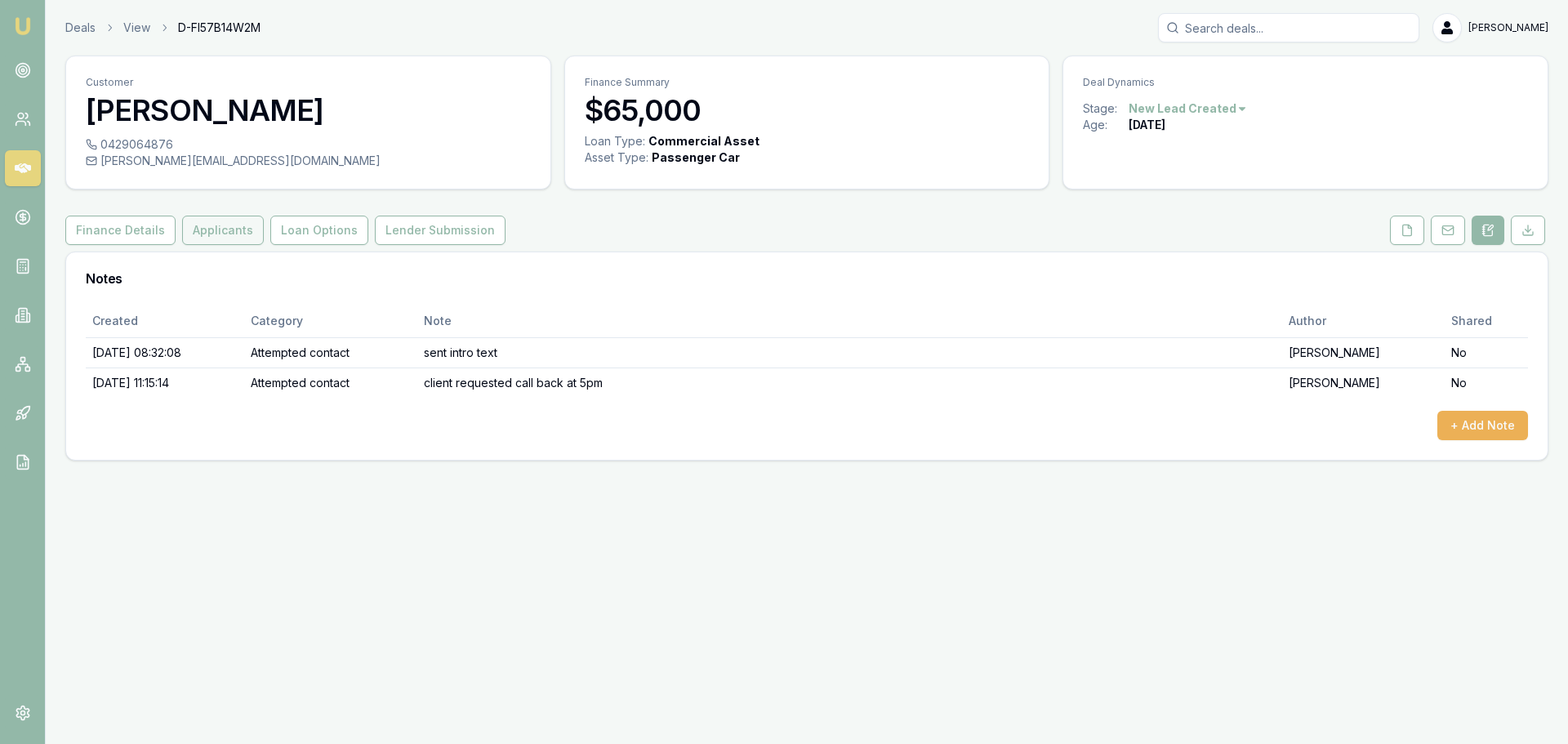
click at [209, 225] on button "Applicants" at bounding box center [223, 231] width 82 height 30
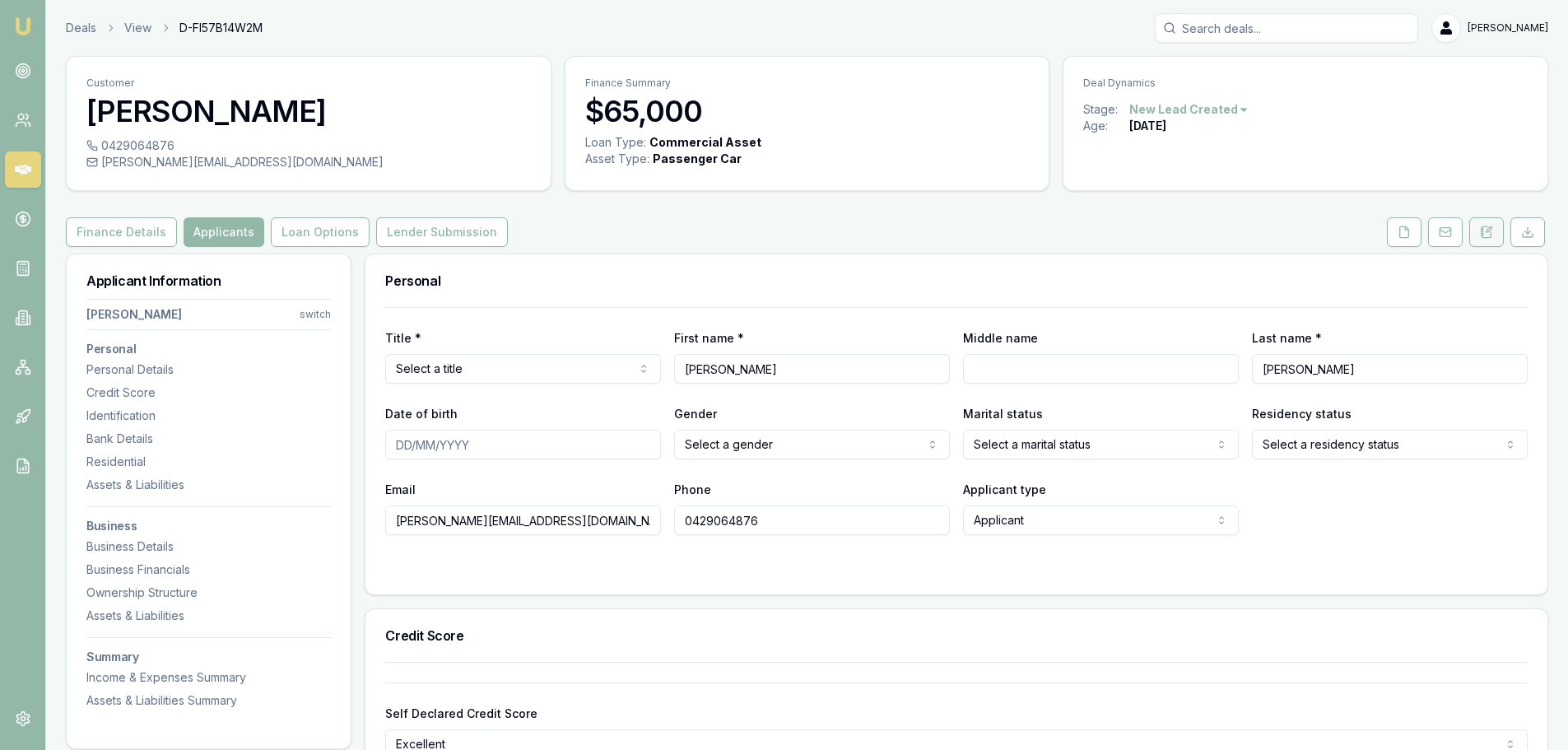
click at [1483, 240] on button at bounding box center [1486, 233] width 34 height 30
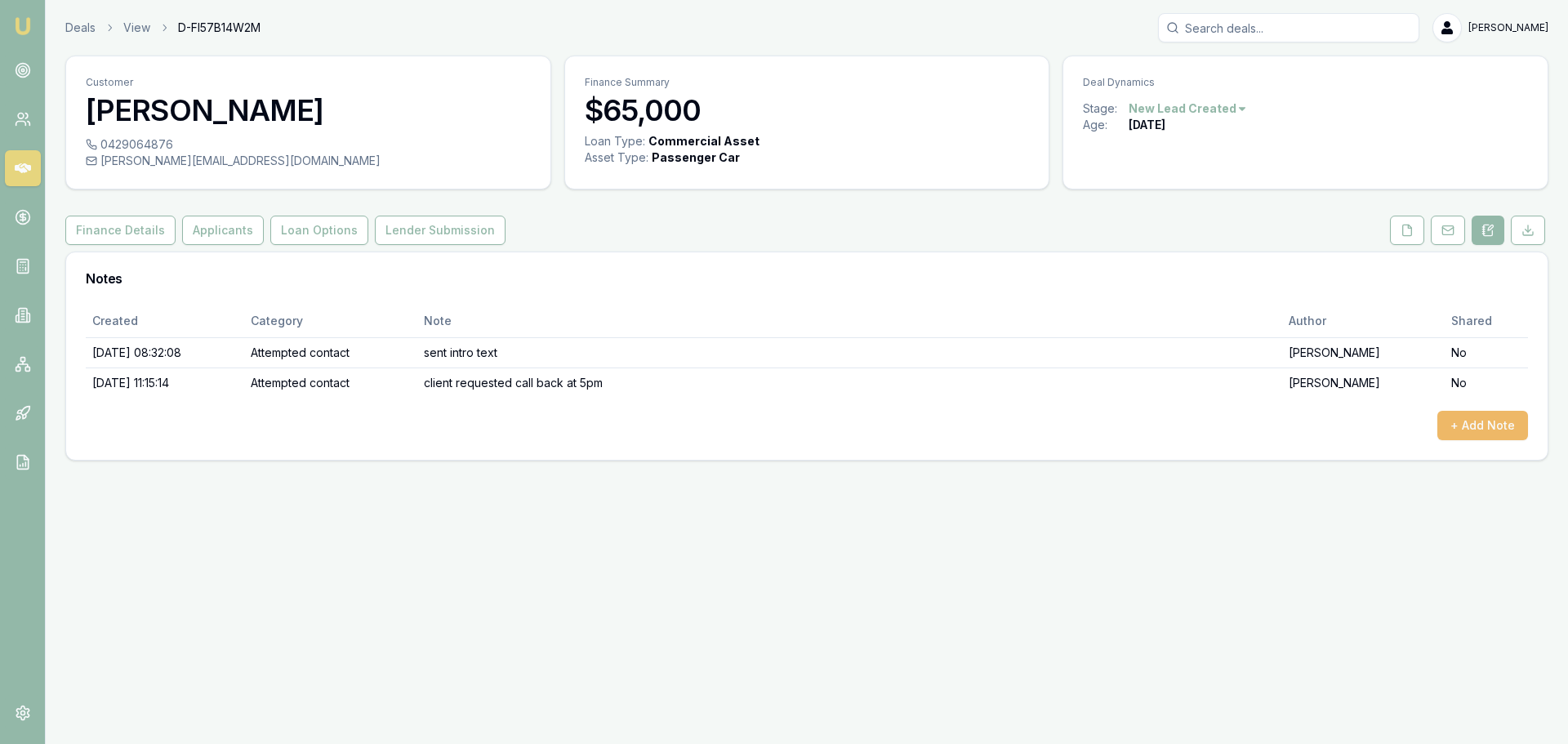
click at [1496, 419] on button "+ Add Note" at bounding box center [1482, 426] width 90 height 30
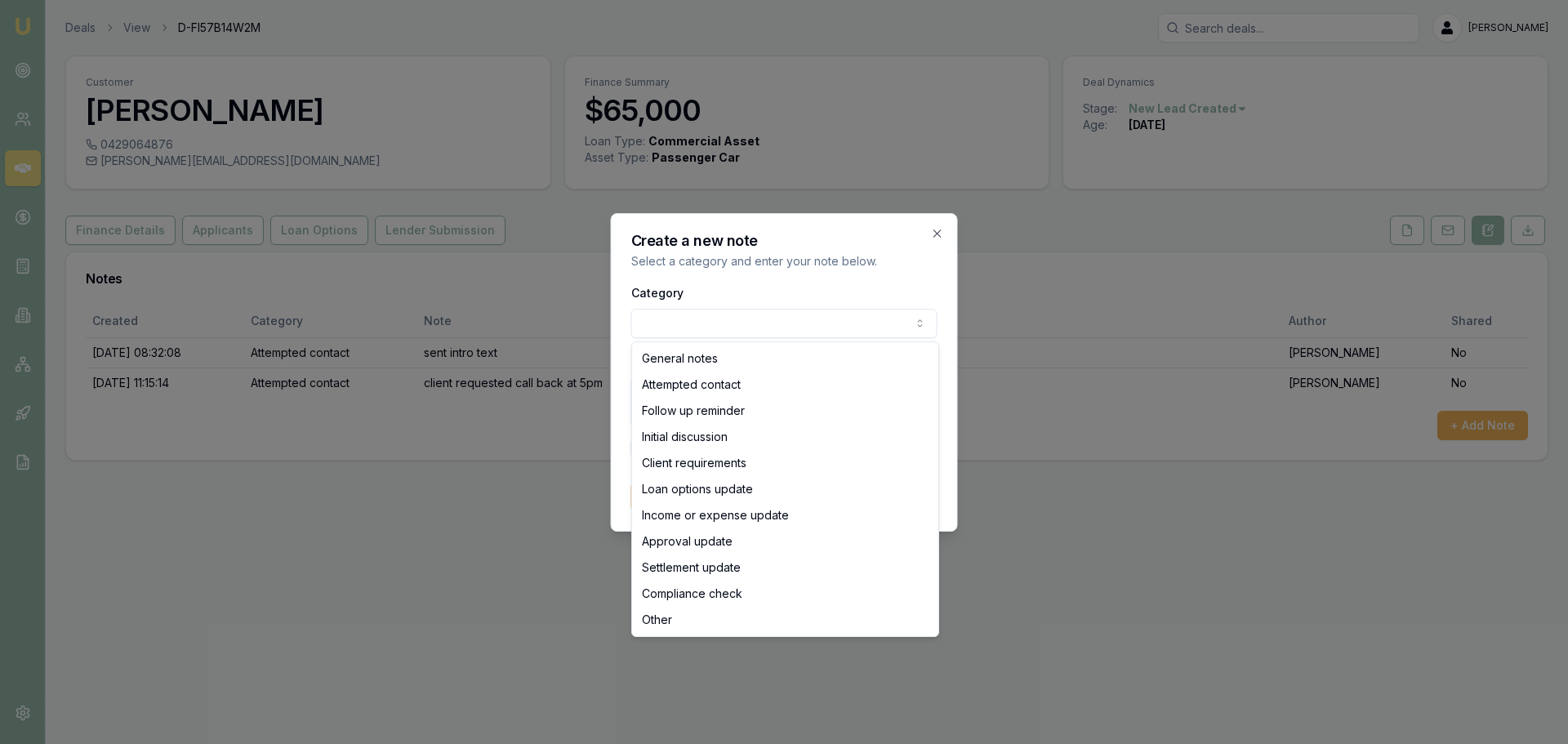
click at [734, 322] on body "Emu Broker Deals View D-FI57B14W2M Erin Shield Toggle Menu Customer Craig Ottes…" at bounding box center [784, 372] width 1568 height 744
select select "ATTEMPTED_CONTACT"
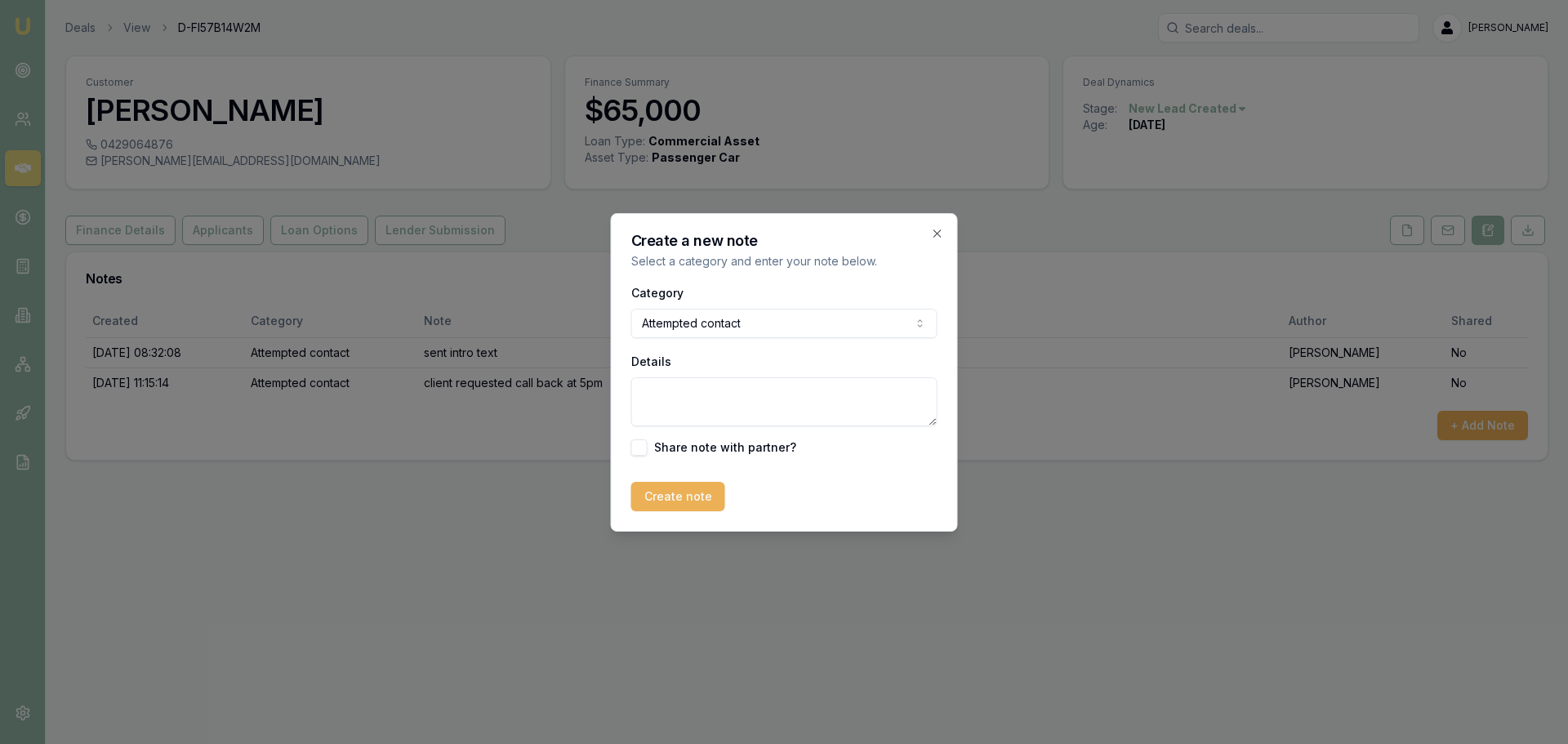
click at [685, 401] on textarea "Details" at bounding box center [784, 402] width 306 height 49
type textarea "sent text"
click at [658, 505] on button "Create note" at bounding box center [677, 497] width 94 height 30
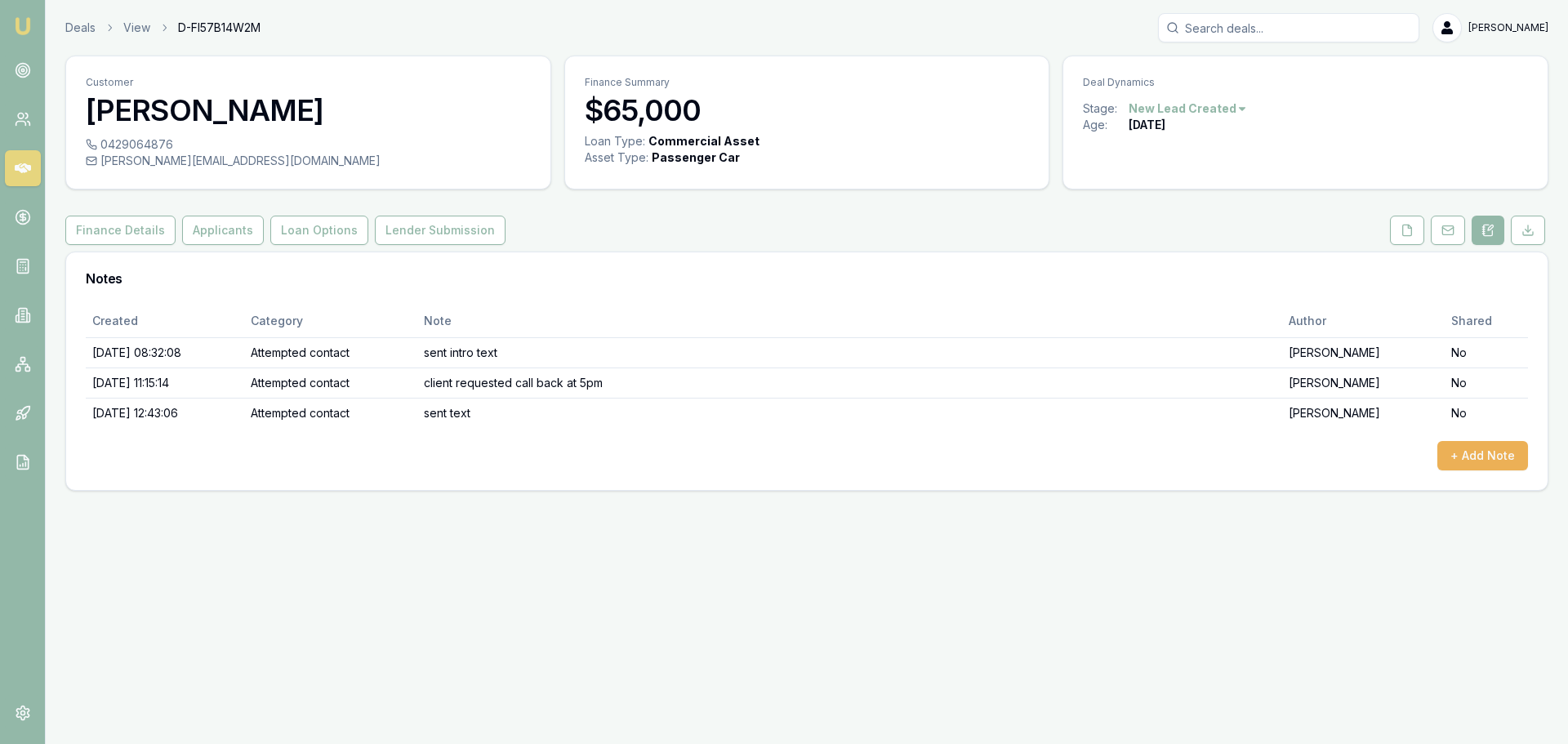
click at [21, 158] on link at bounding box center [23, 168] width 36 height 36
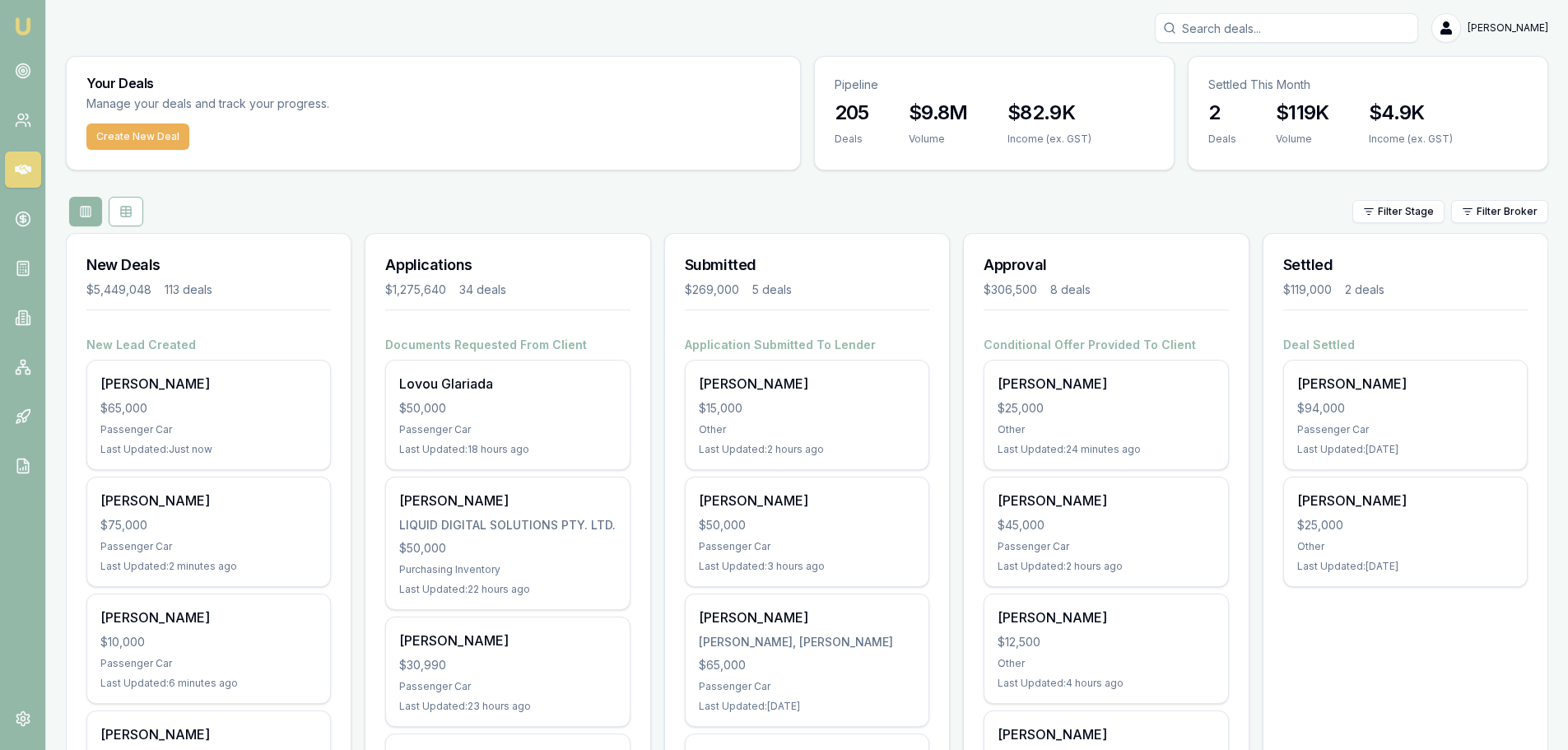
click at [1417, 34] on input "Search deals" at bounding box center [1287, 28] width 264 height 30
type input "cramp"
click at [1322, 88] on p "0403222209" at bounding box center [1286, 88] width 249 height 17
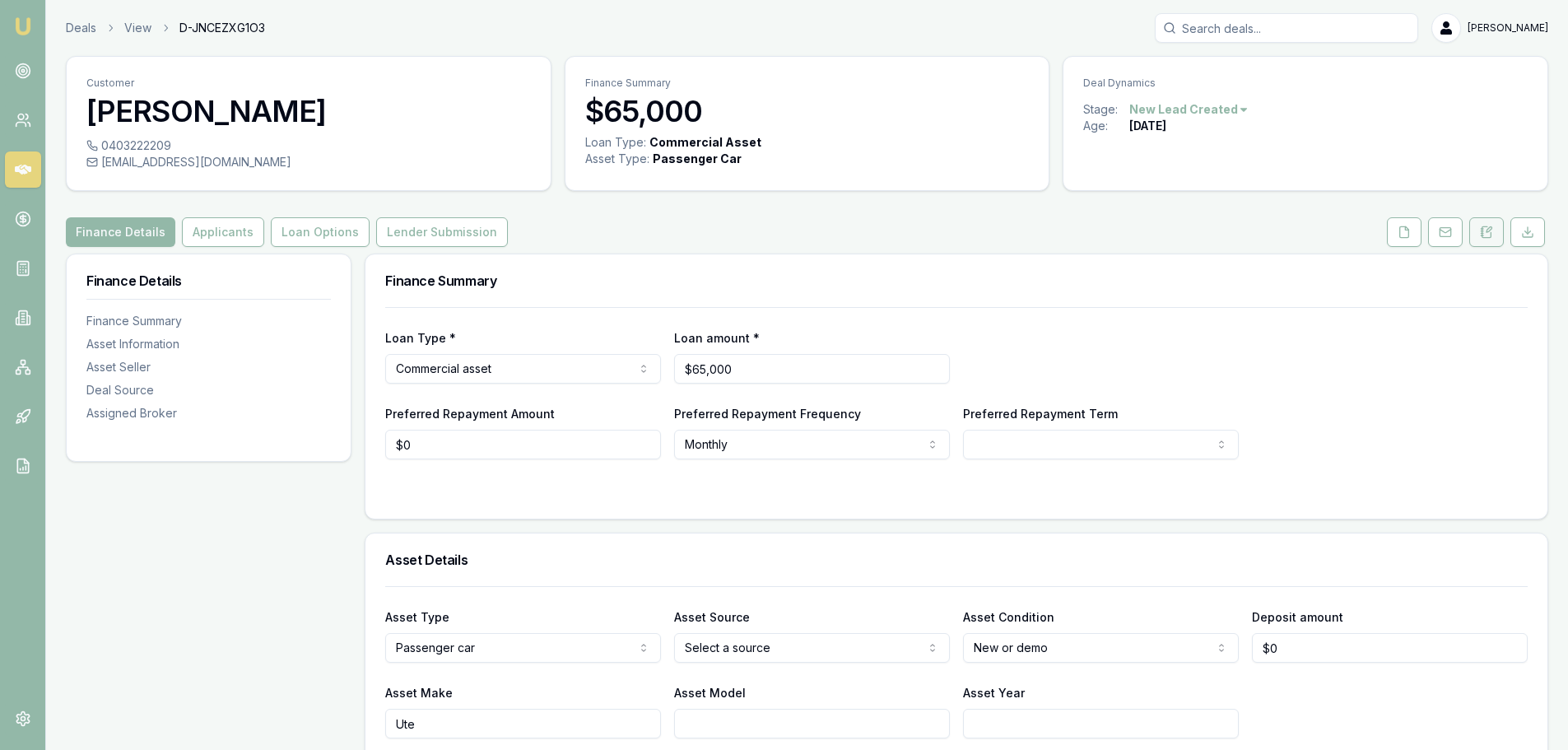
click at [1499, 227] on button at bounding box center [1486, 233] width 34 height 30
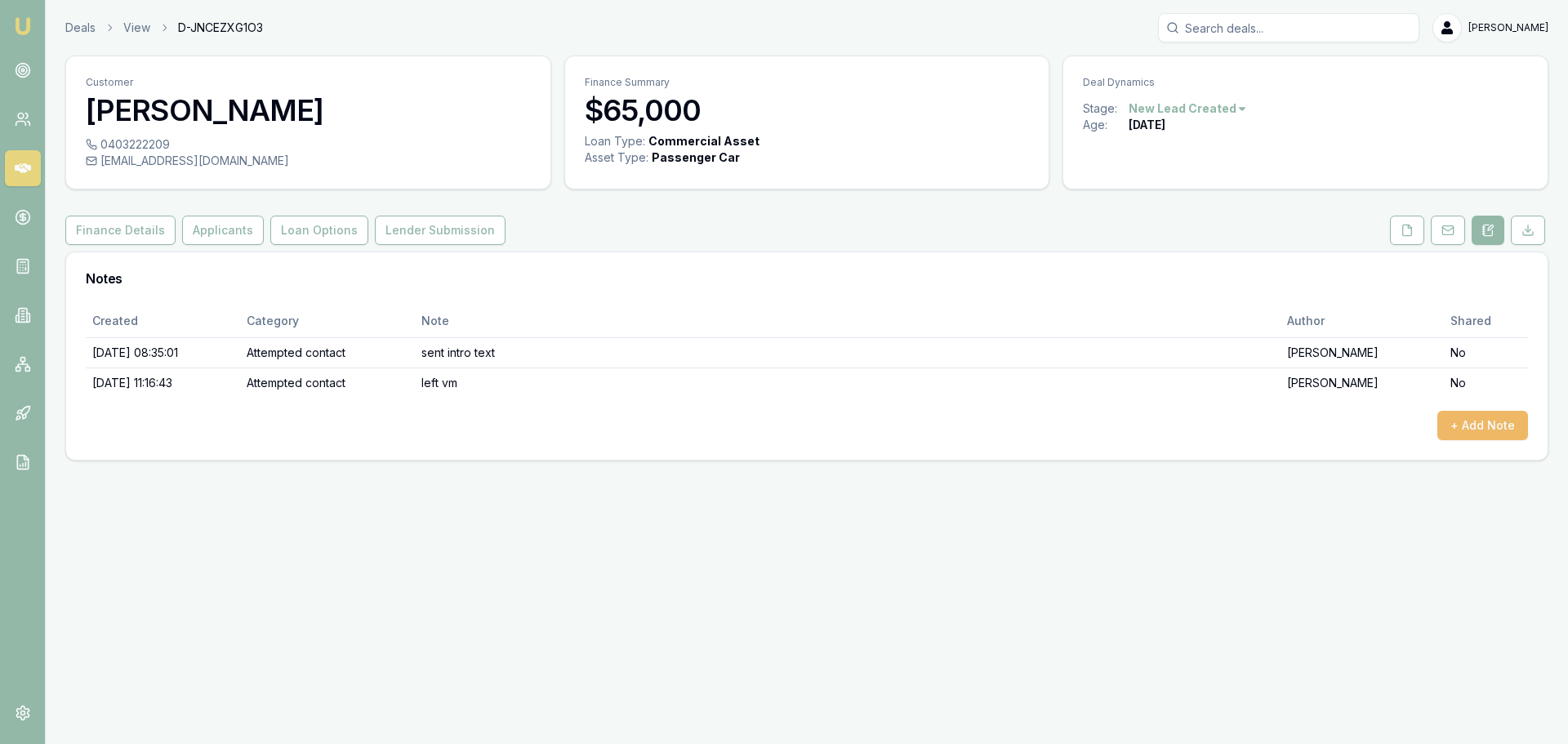
click at [1505, 433] on button "+ Add Note" at bounding box center [1482, 426] width 90 height 30
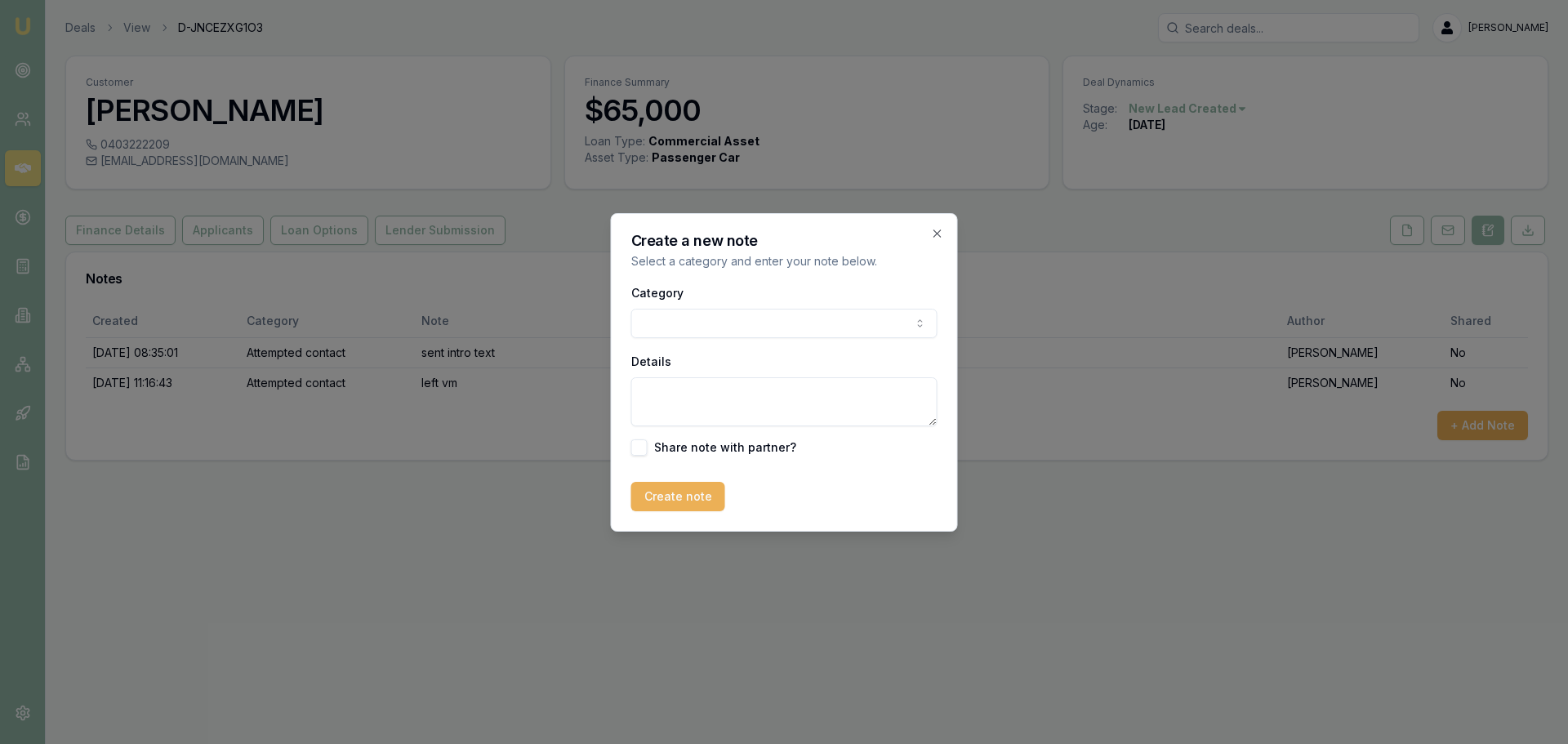
click at [719, 324] on body "Emu Broker Deals View D-JNCEZXG1O3 Erin Shield Toggle Menu Customer David Cramp…" at bounding box center [784, 372] width 1568 height 744
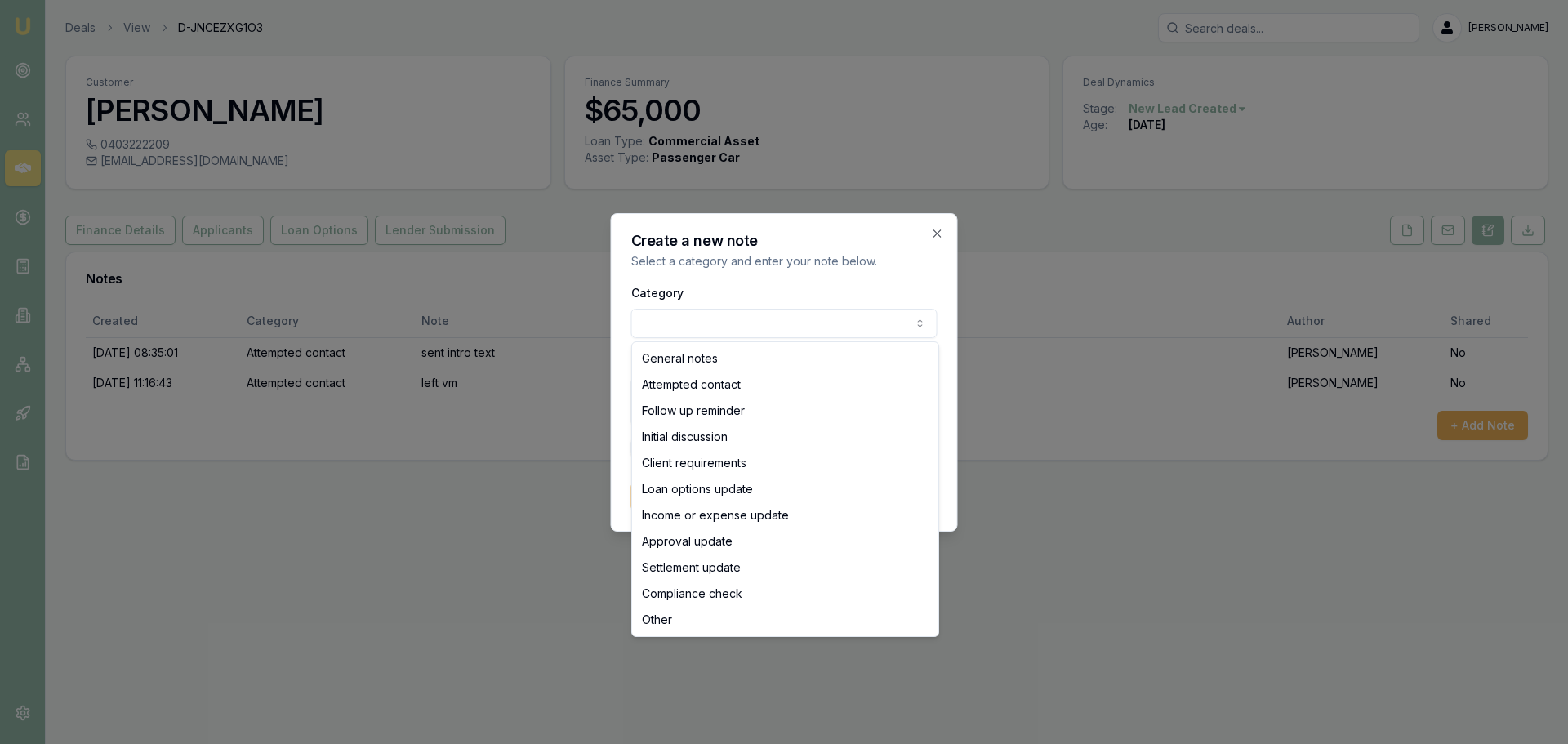
select select "ATTEMPTED_CONTACT"
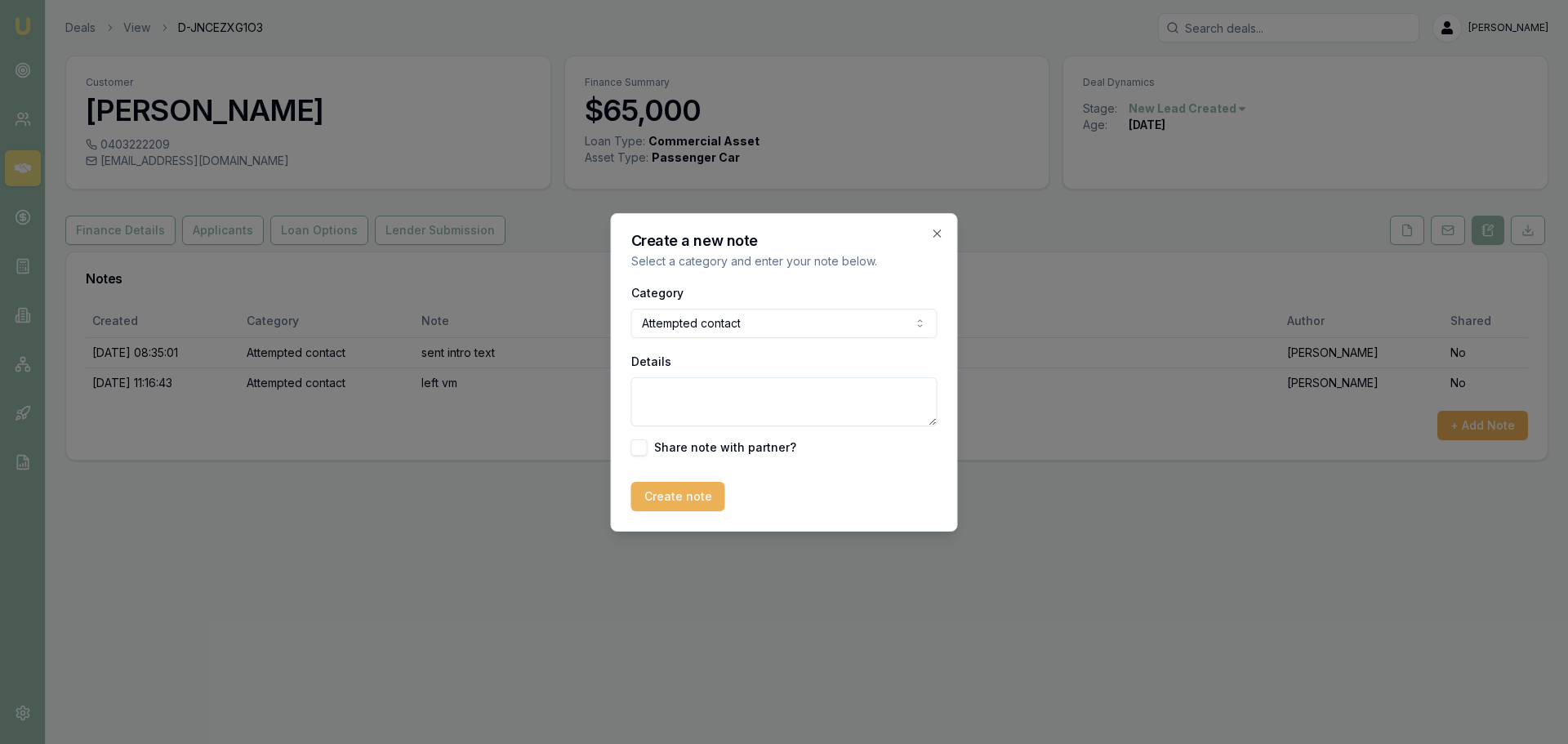
click at [691, 405] on textarea "Details" at bounding box center [784, 402] width 306 height 49
type textarea "left Vm and sent text"
click at [683, 497] on button "Create note" at bounding box center [677, 497] width 94 height 30
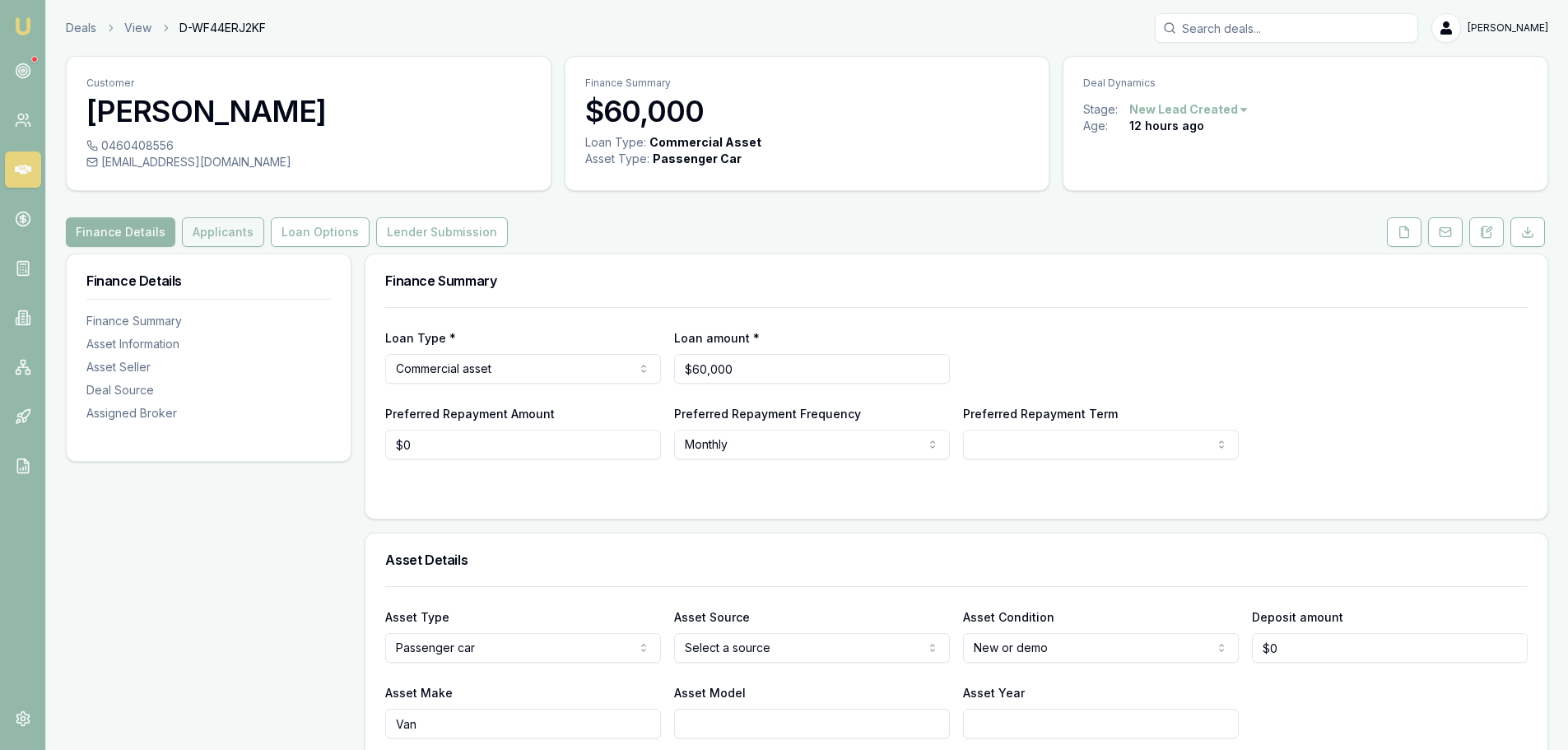
drag, startPoint x: 210, startPoint y: 223, endPoint x: 236, endPoint y: 242, distance: 32.2
click at [210, 223] on button "Applicants" at bounding box center [223, 233] width 82 height 30
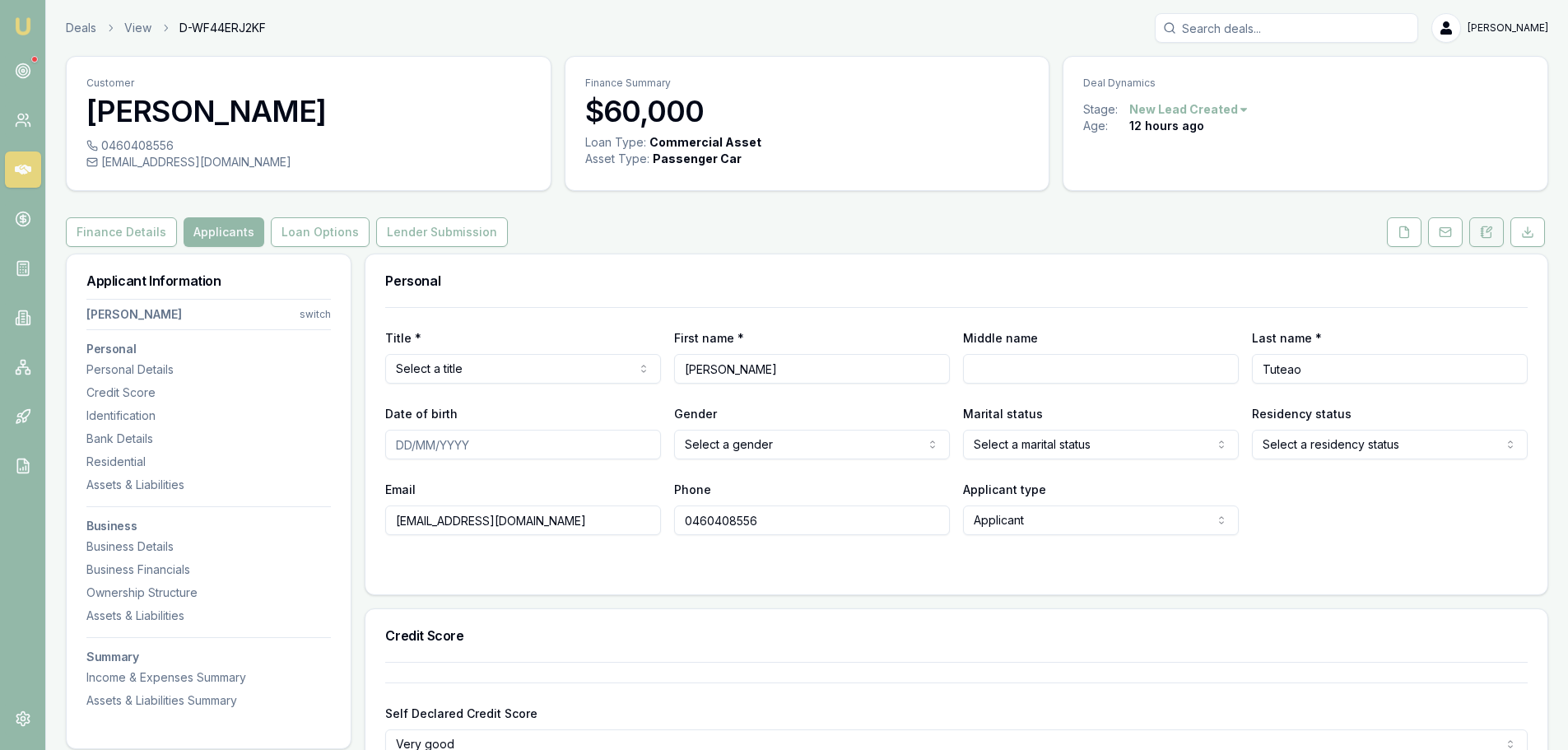
click at [1496, 243] on button at bounding box center [1486, 233] width 34 height 30
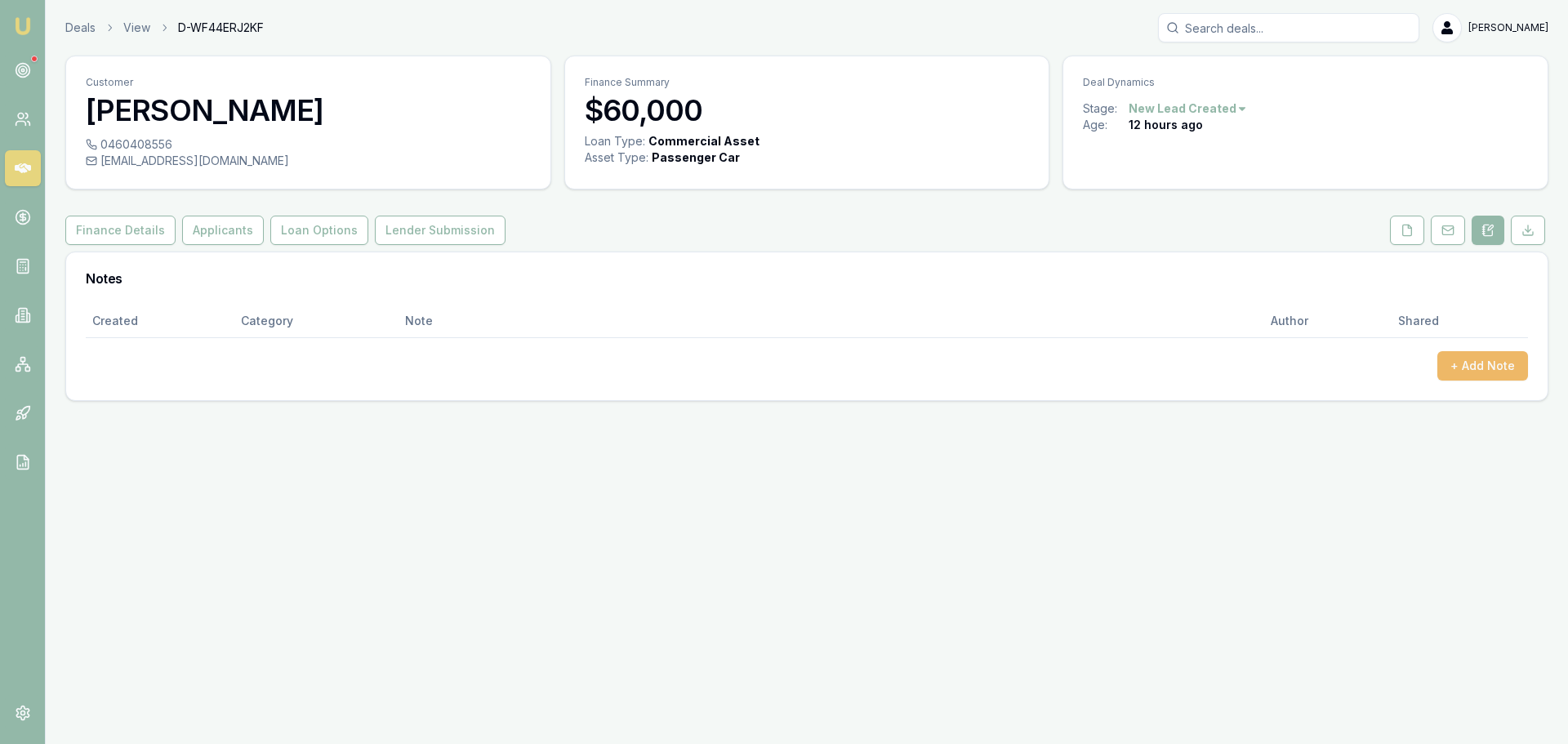
click at [1500, 371] on button "+ Add Note" at bounding box center [1482, 366] width 90 height 30
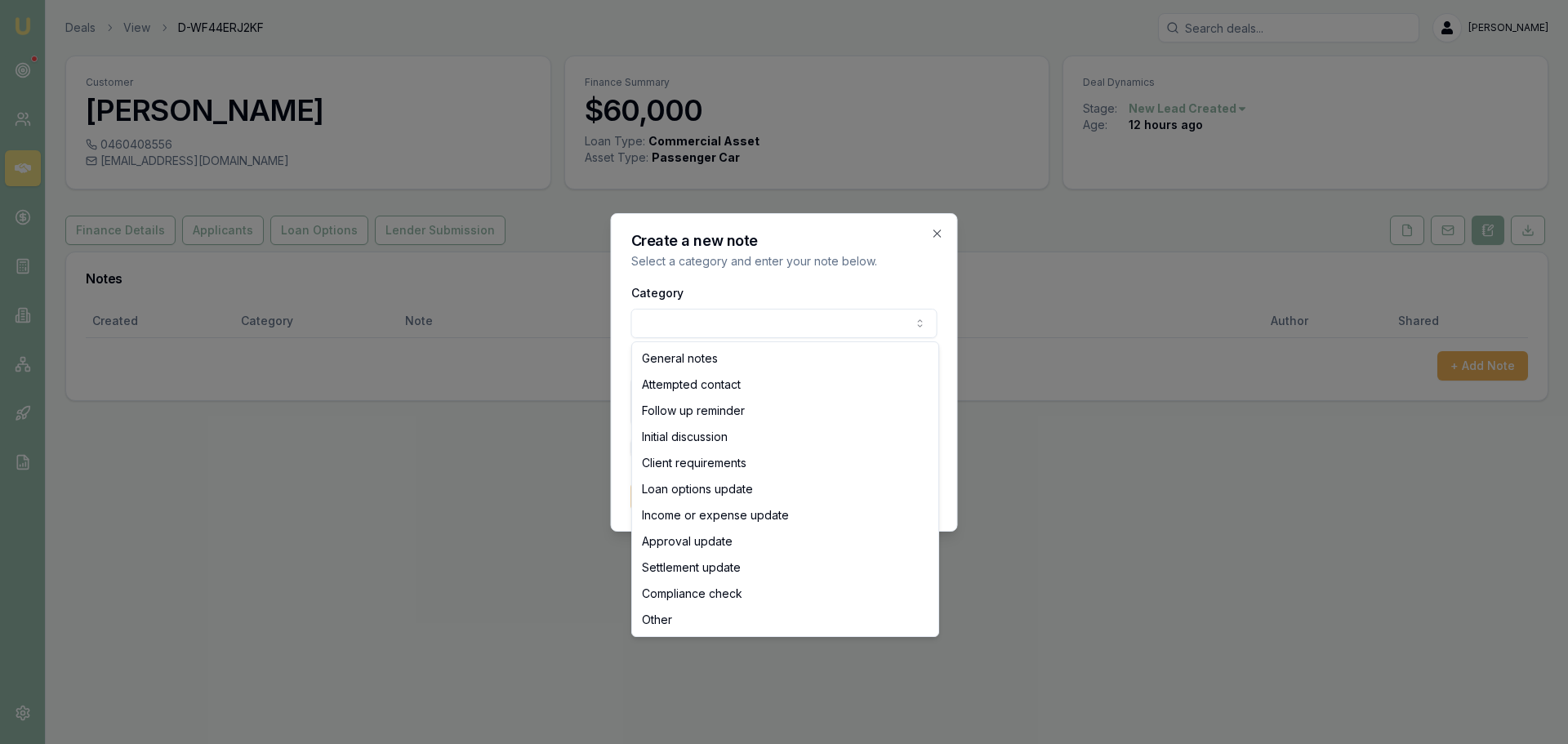
click at [677, 316] on body "Emu Broker Deals View D-WF44ERJ2KF [PERSON_NAME] Toggle Menu Customer [PERSON_N…" at bounding box center [784, 372] width 1568 height 744
select select "ATTEMPTED_CONTACT"
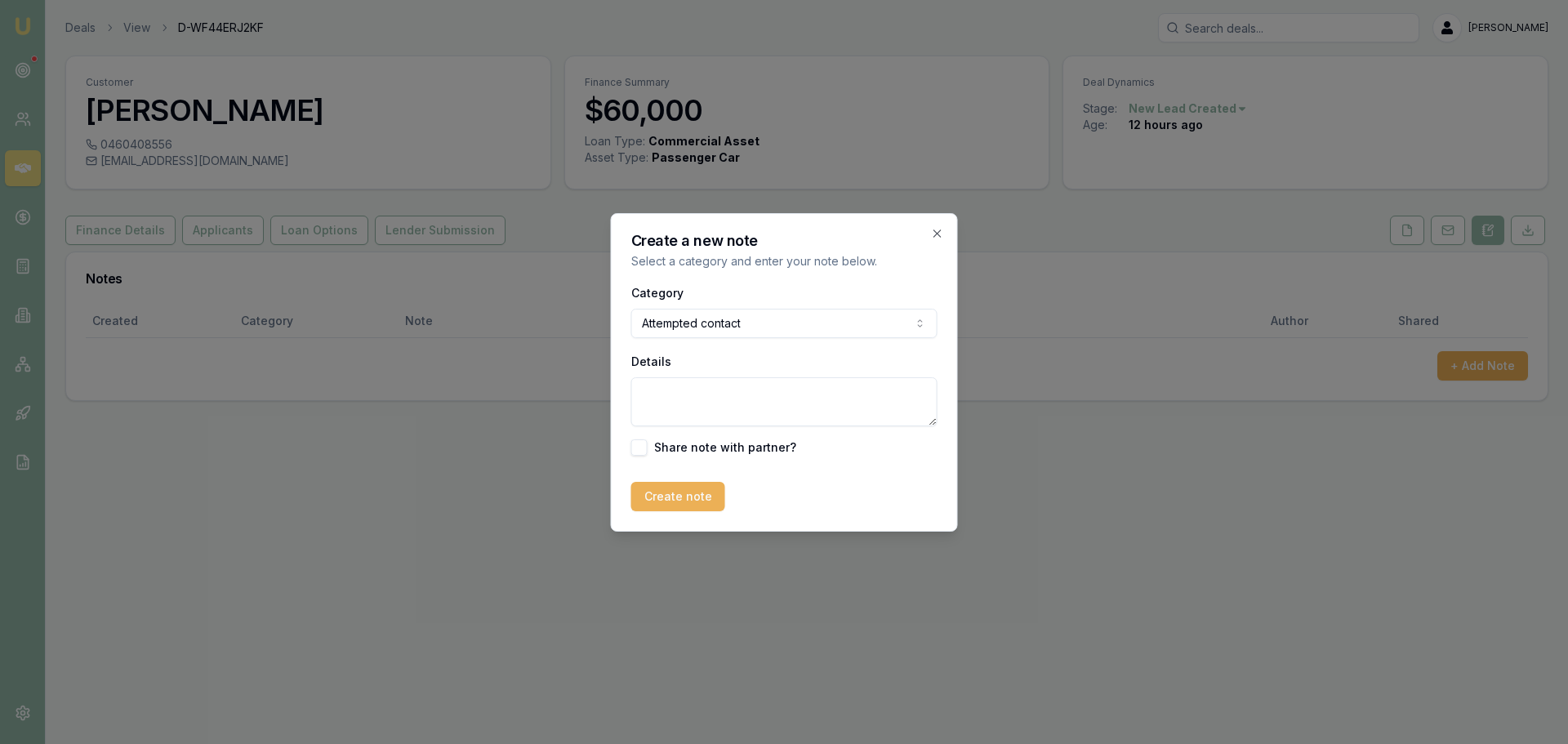
click at [684, 397] on textarea "Details" at bounding box center [784, 402] width 306 height 49
type textarea "Sent intor text and left vm"
click at [665, 488] on button "Create note" at bounding box center [677, 497] width 94 height 30
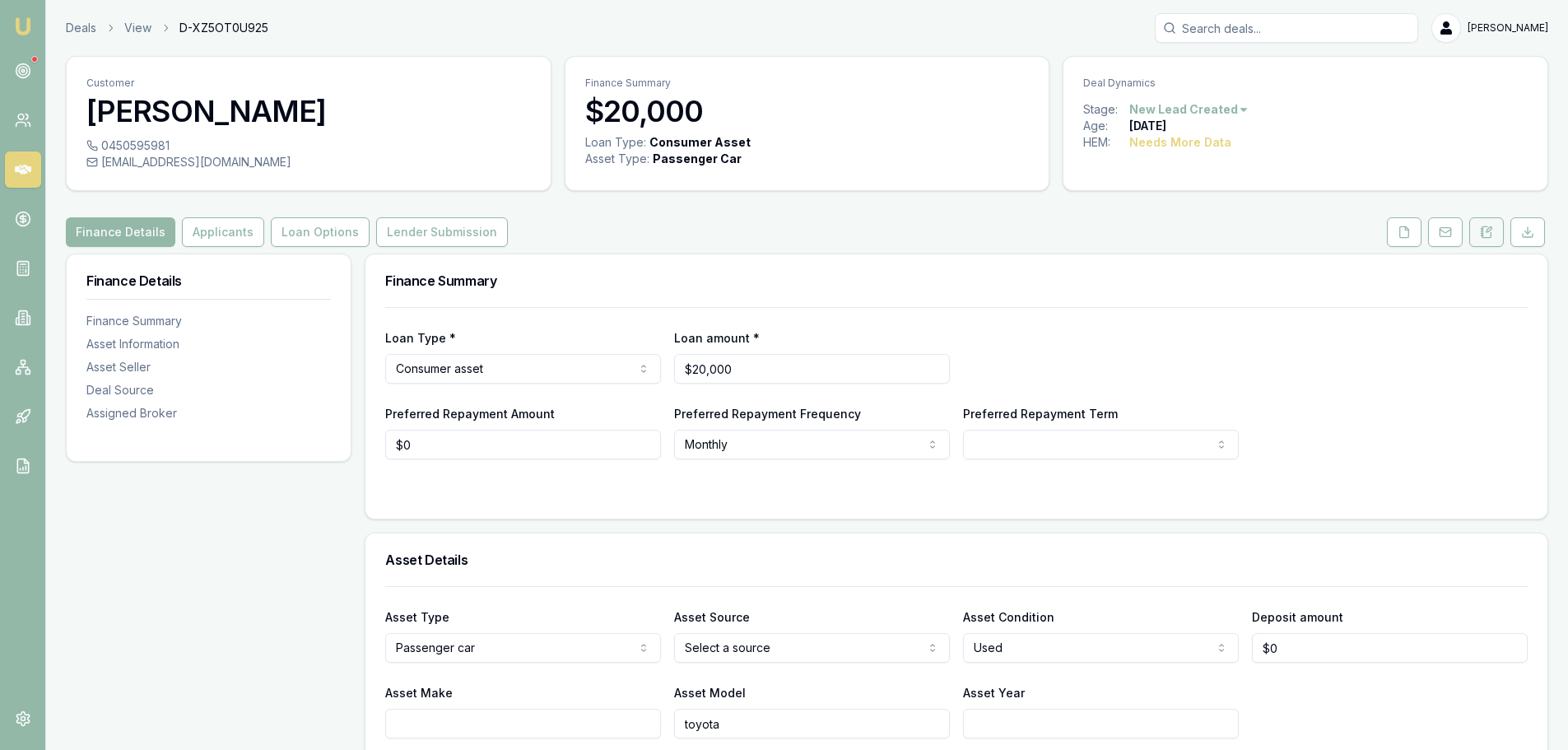
click at [1503, 237] on button at bounding box center [1486, 233] width 34 height 30
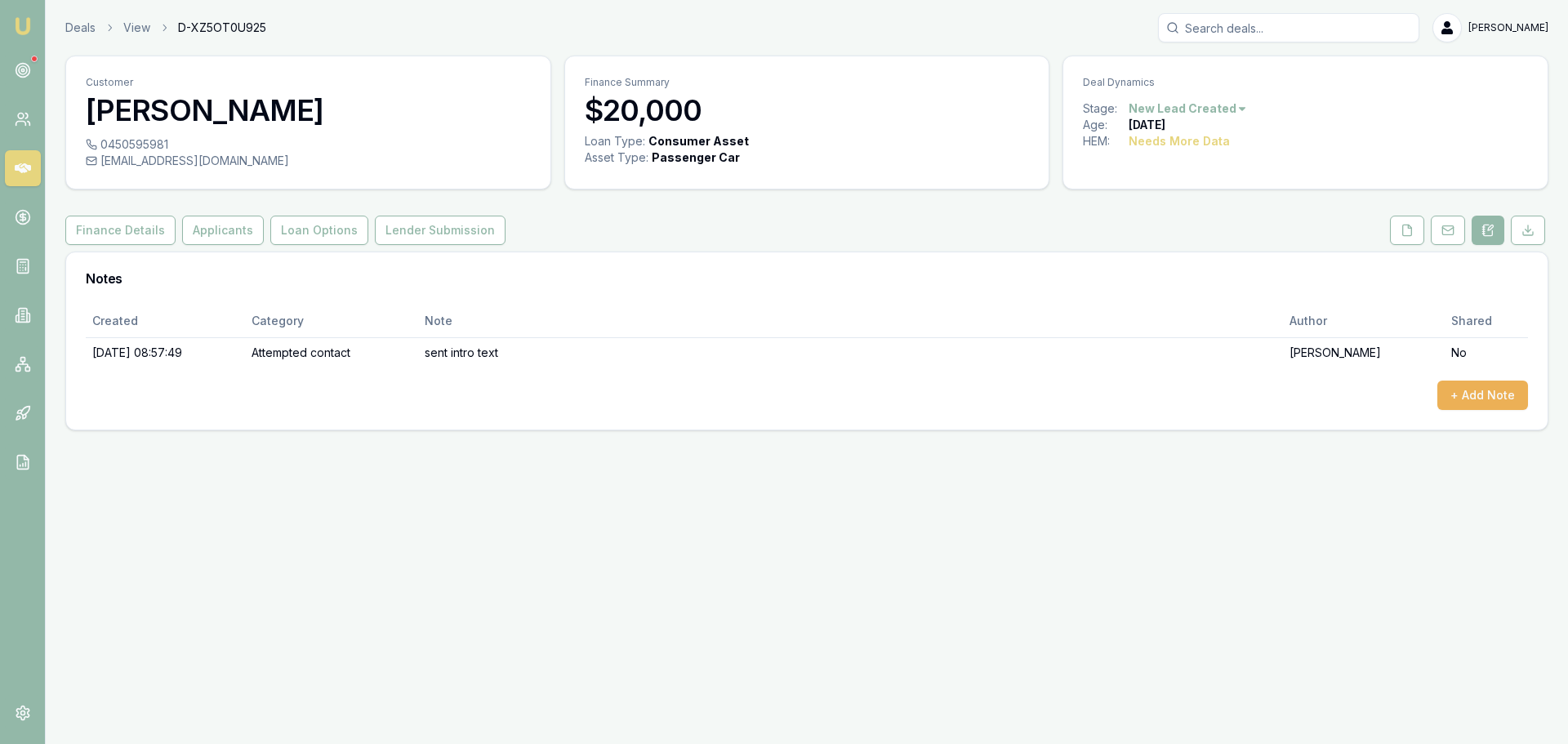
click at [1486, 414] on div "Created Category Note Author Shared [DATE] 08:57:49 Attempted contact sent intr…" at bounding box center [806, 367] width 1481 height 125
click at [1493, 401] on button "+ Add Note" at bounding box center [1482, 396] width 90 height 30
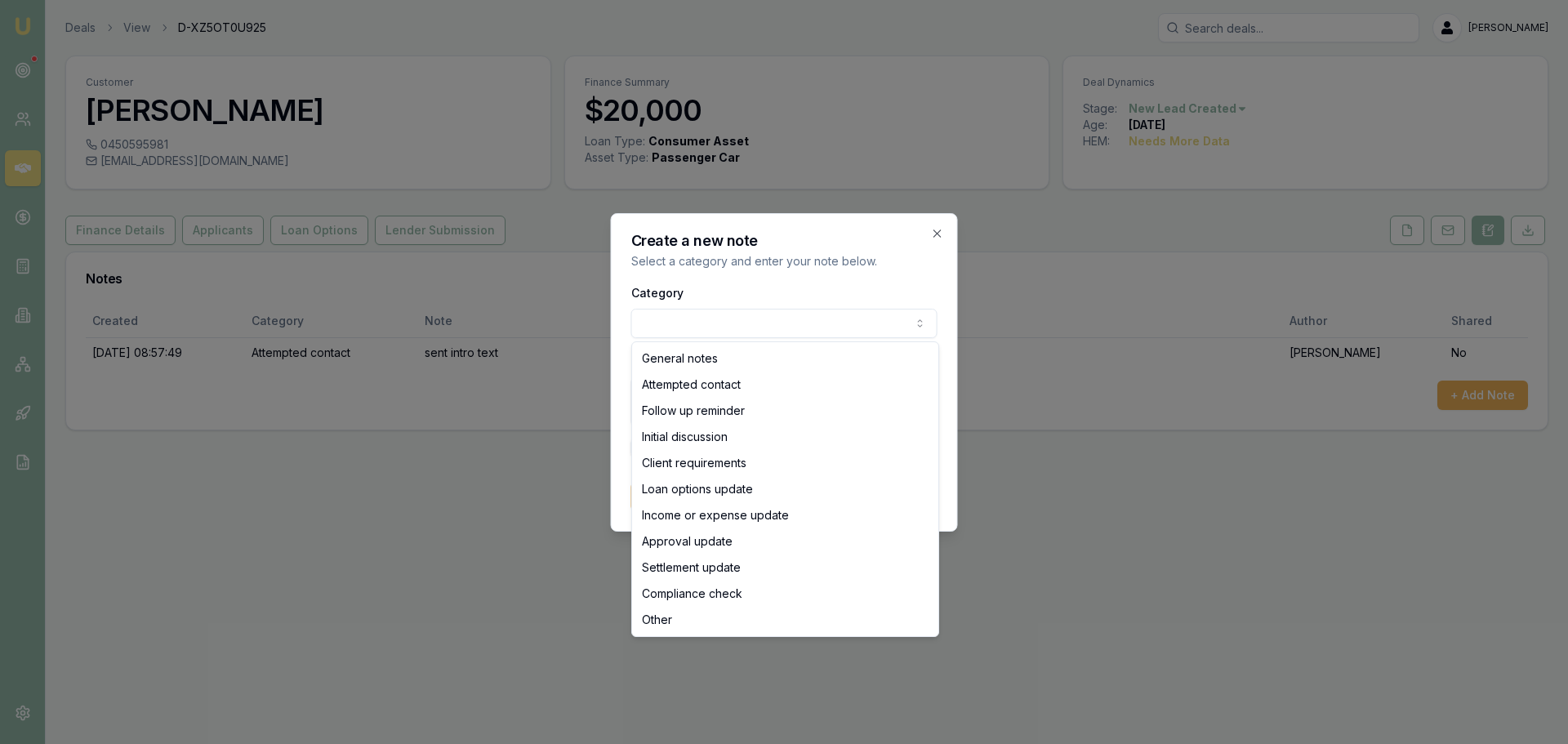
click at [800, 326] on body "Emu Broker Deals View D-XZ5OT0U925 [PERSON_NAME] Toggle Menu Customer [PERSON_N…" at bounding box center [784, 372] width 1568 height 744
select select "ATTEMPTED_CONTACT"
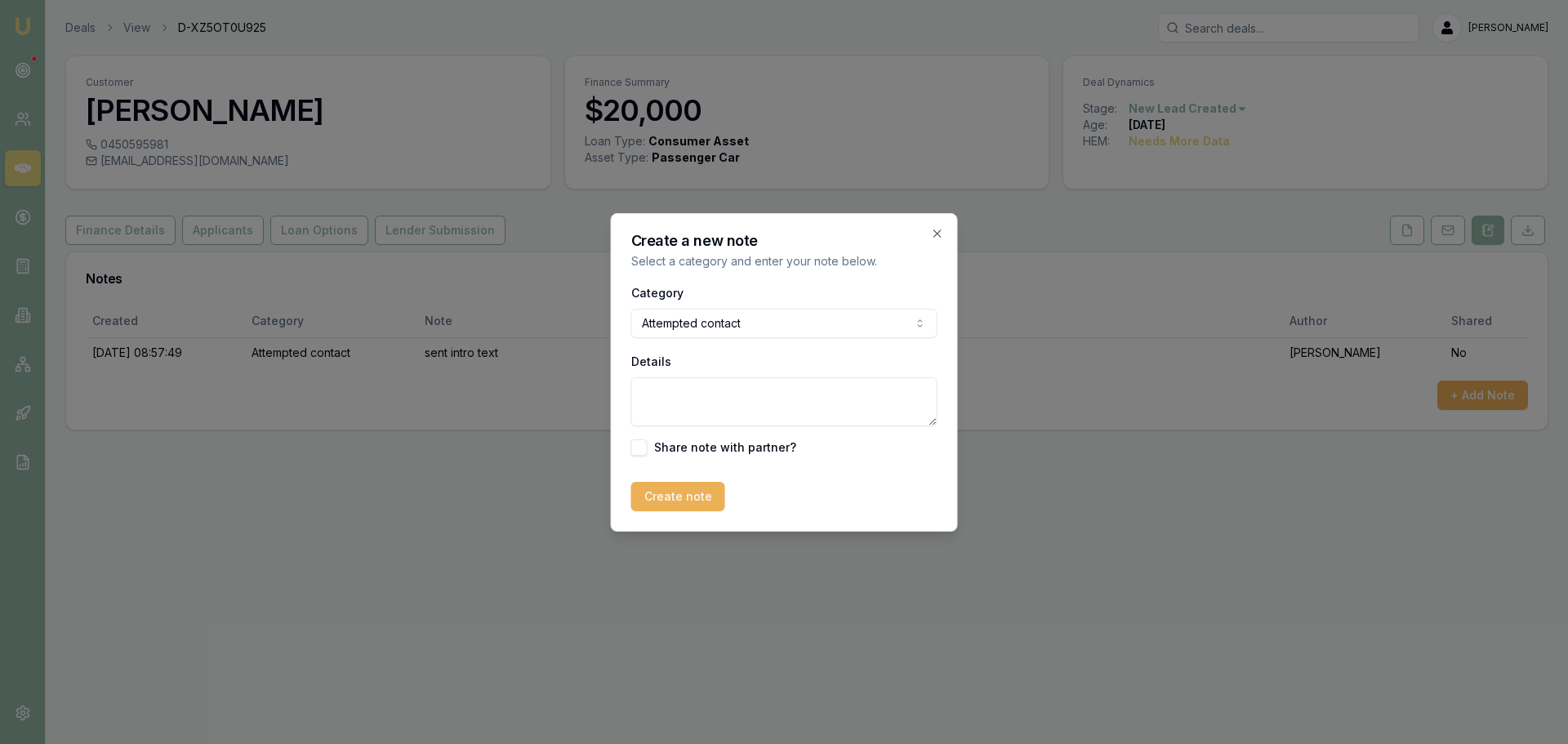
click at [710, 407] on textarea "Details" at bounding box center [784, 402] width 306 height 49
type textarea "Left Vm"
click at [684, 499] on button "Create note" at bounding box center [677, 497] width 94 height 30
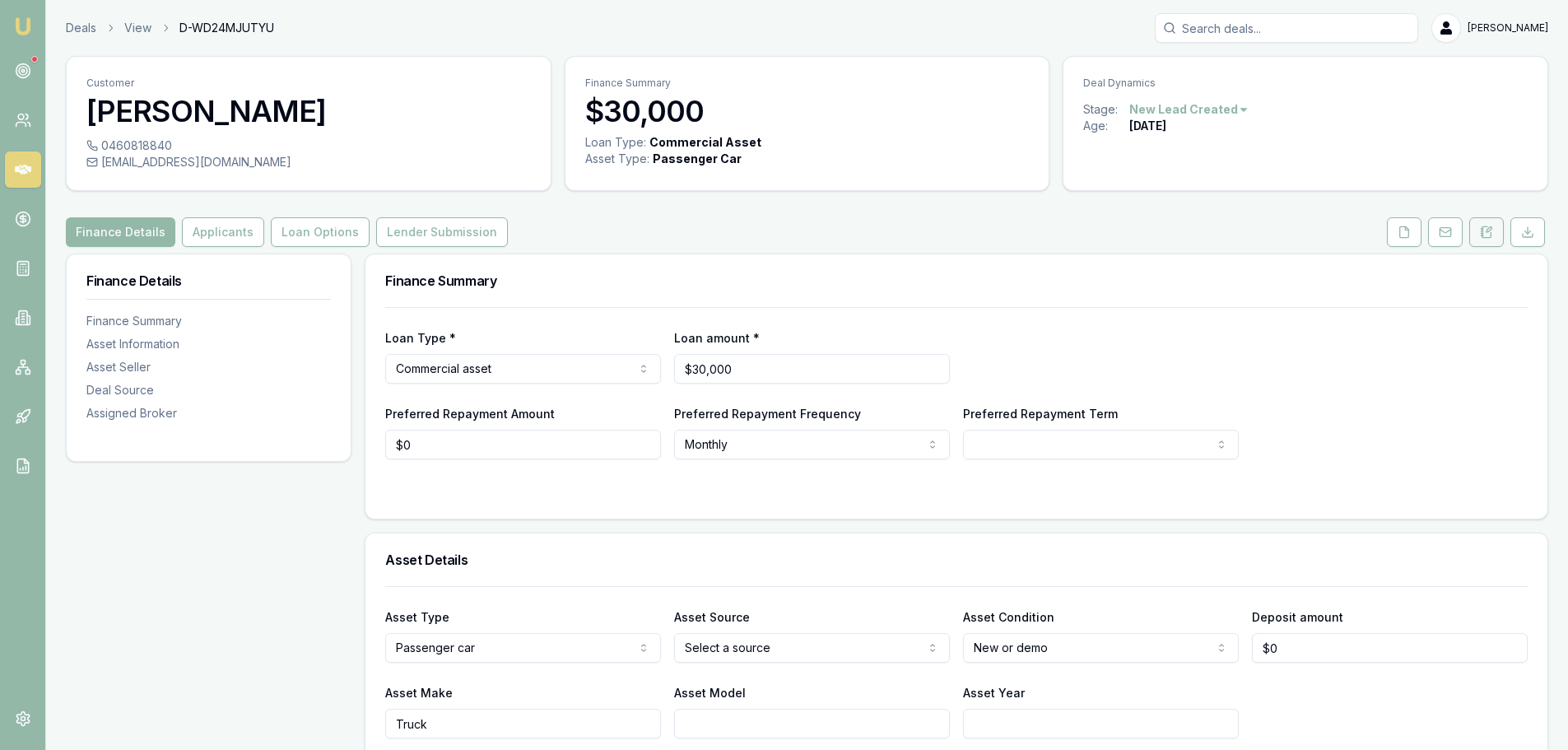
click at [1491, 228] on icon at bounding box center [1489, 230] width 5 height 5
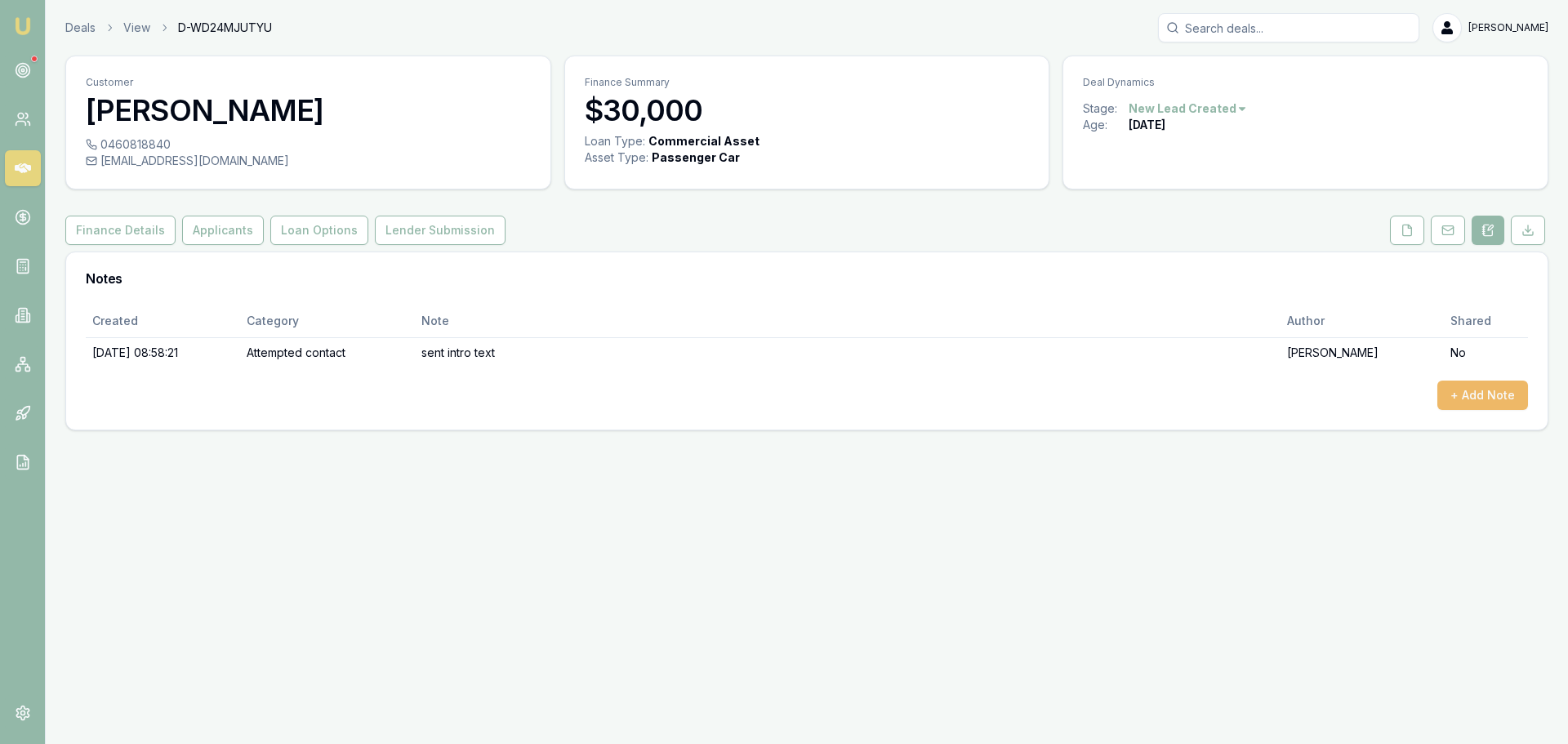
click at [1464, 395] on button "+ Add Note" at bounding box center [1482, 396] width 90 height 30
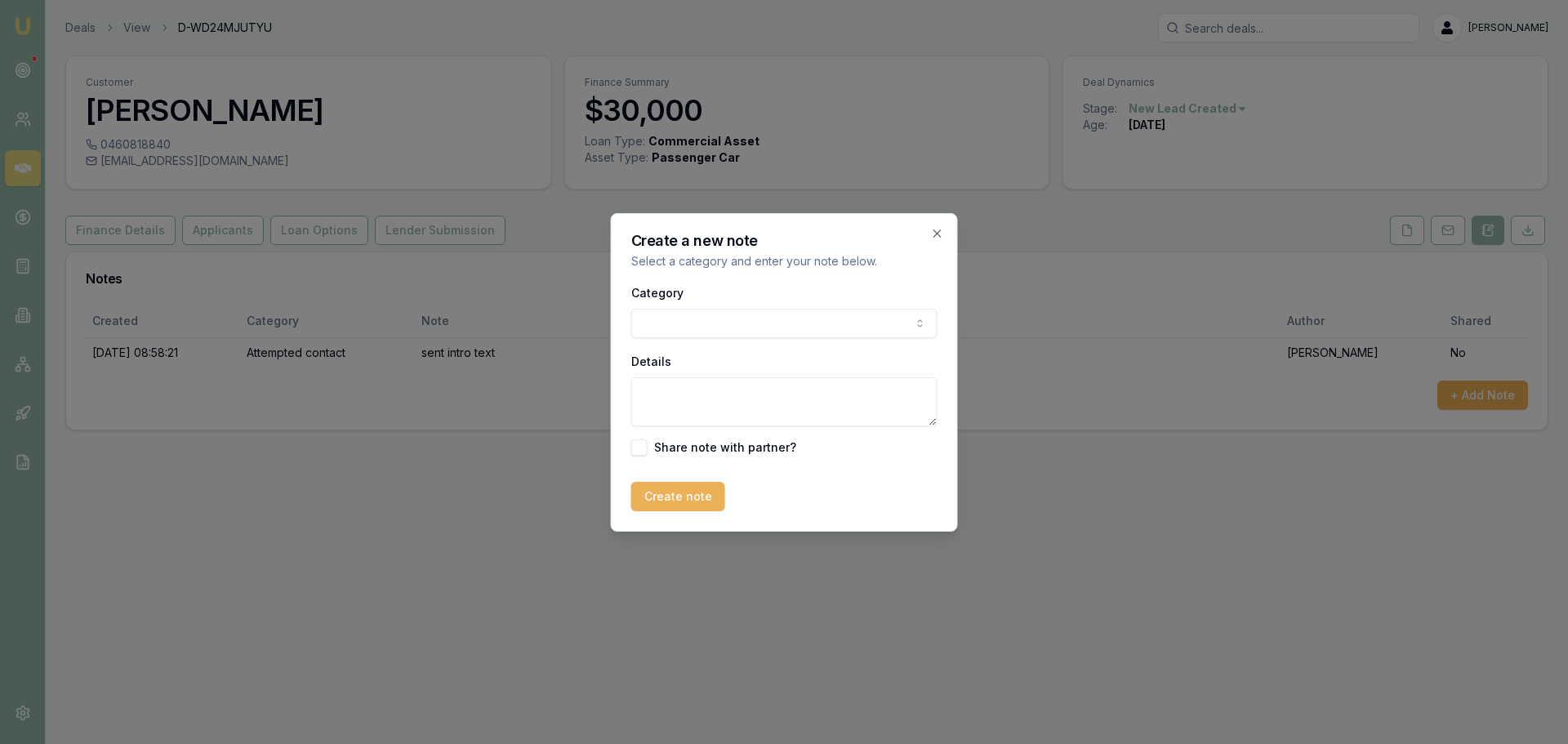
click at [648, 332] on body "Emu Broker Deals View D-WD24MJUTYU [PERSON_NAME] Toggle Menu Customer [PERSON_N…" at bounding box center [784, 372] width 1568 height 744
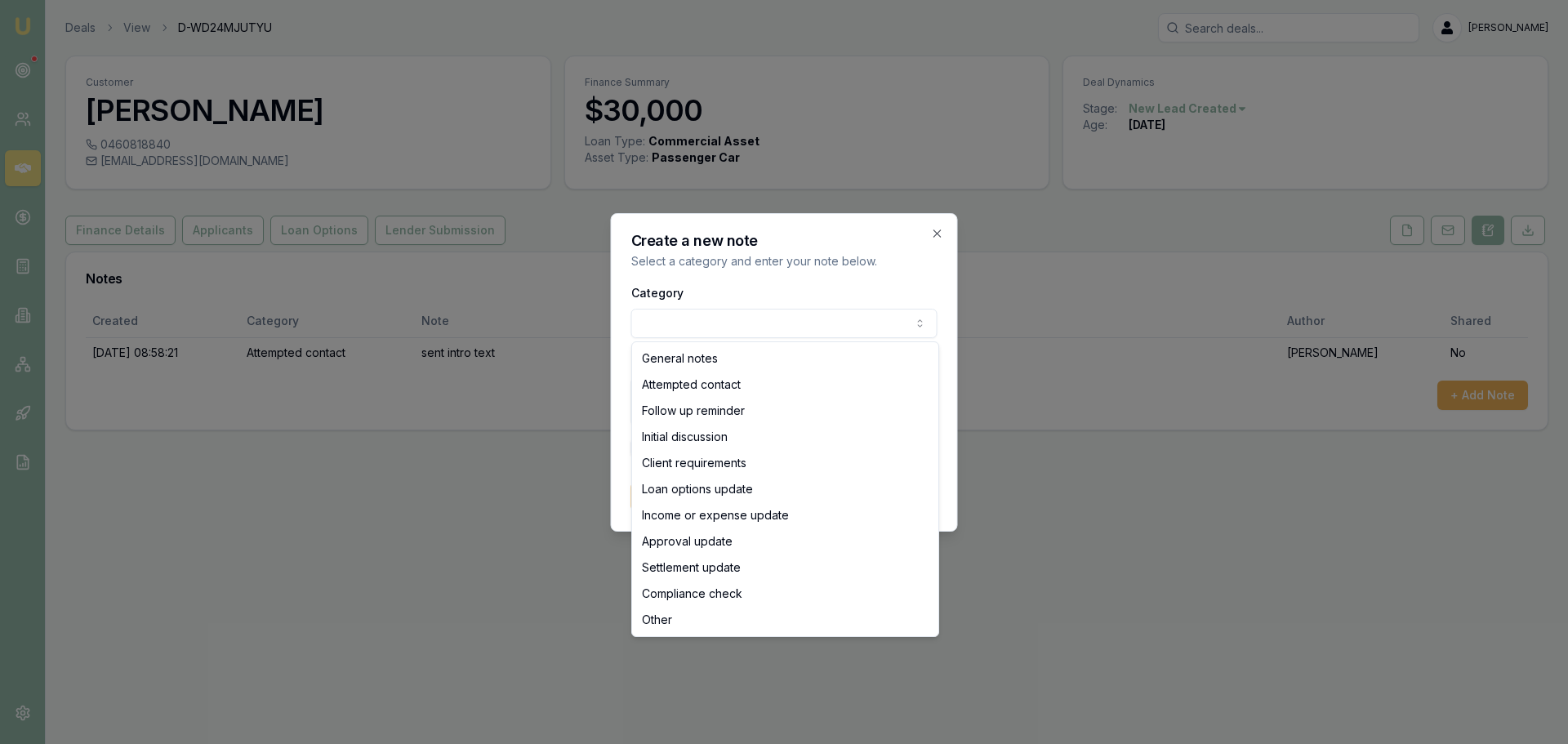
select select "ATTEMPTED_CONTACT"
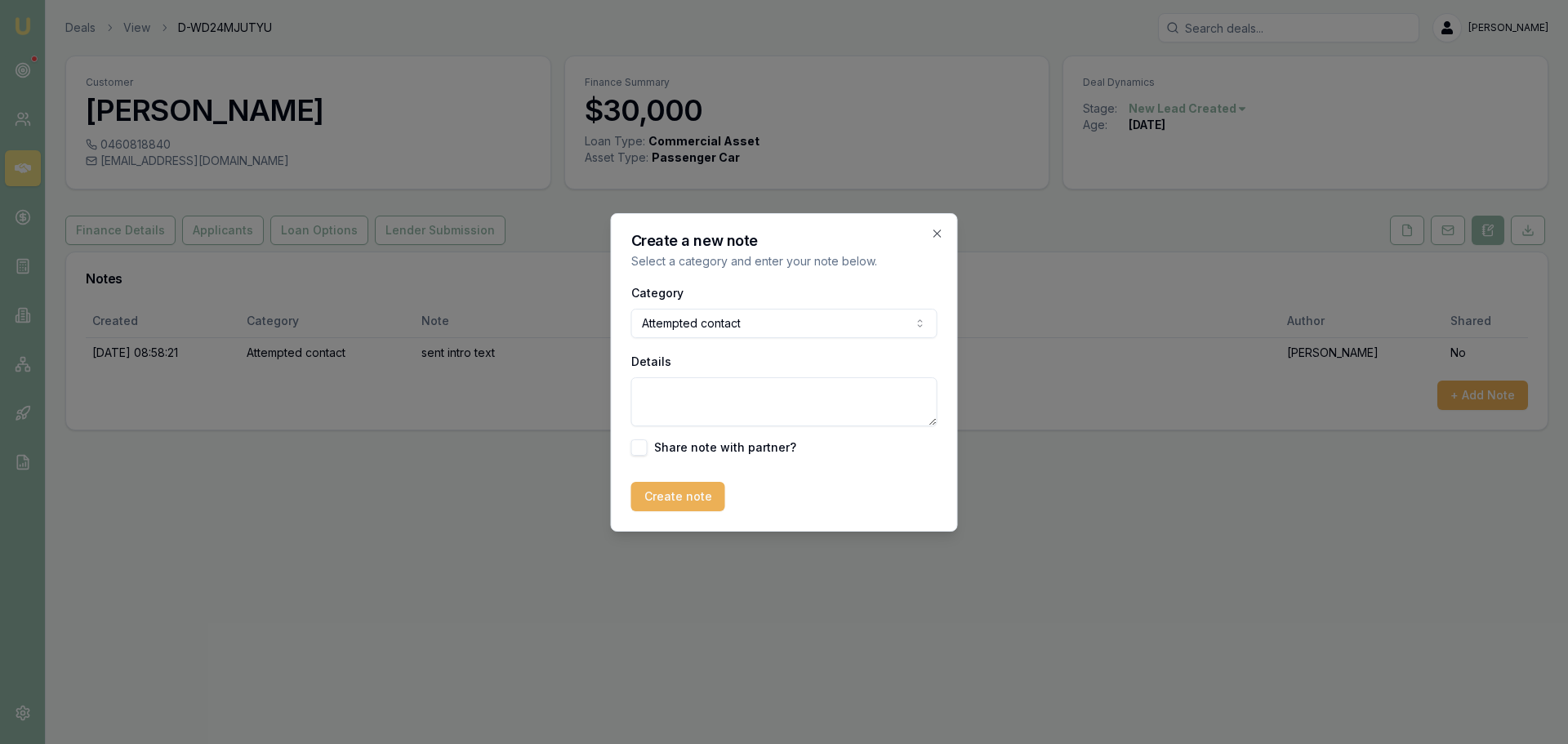
click at [658, 396] on textarea "Details" at bounding box center [784, 402] width 306 height 49
type textarea "left VM"
click at [690, 512] on div "Create a new note Select a category and enter your note below. Category Attempt…" at bounding box center [784, 372] width 347 height 318
click at [696, 500] on button "Create note" at bounding box center [677, 497] width 94 height 30
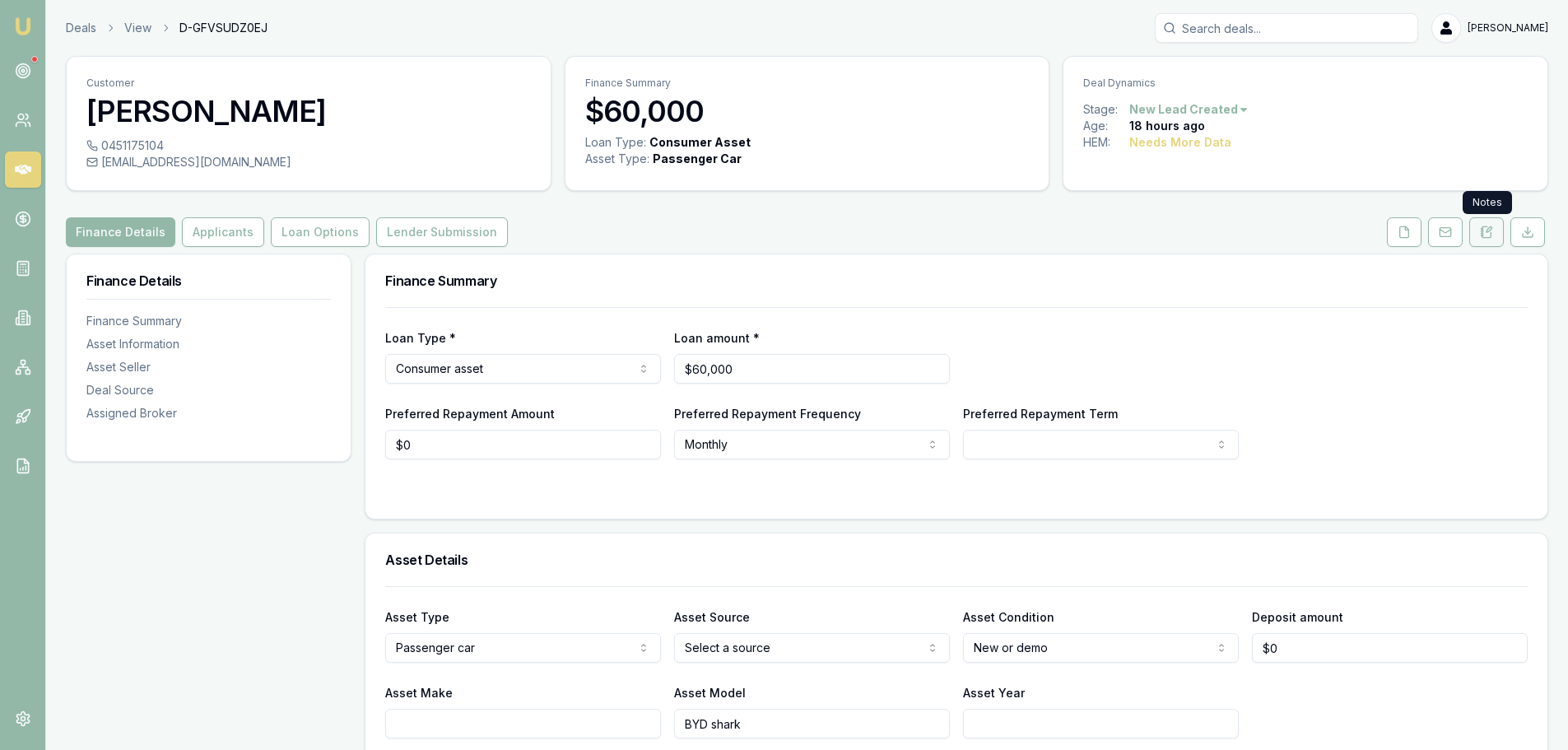
click at [1490, 230] on icon at bounding box center [1489, 230] width 5 height 5
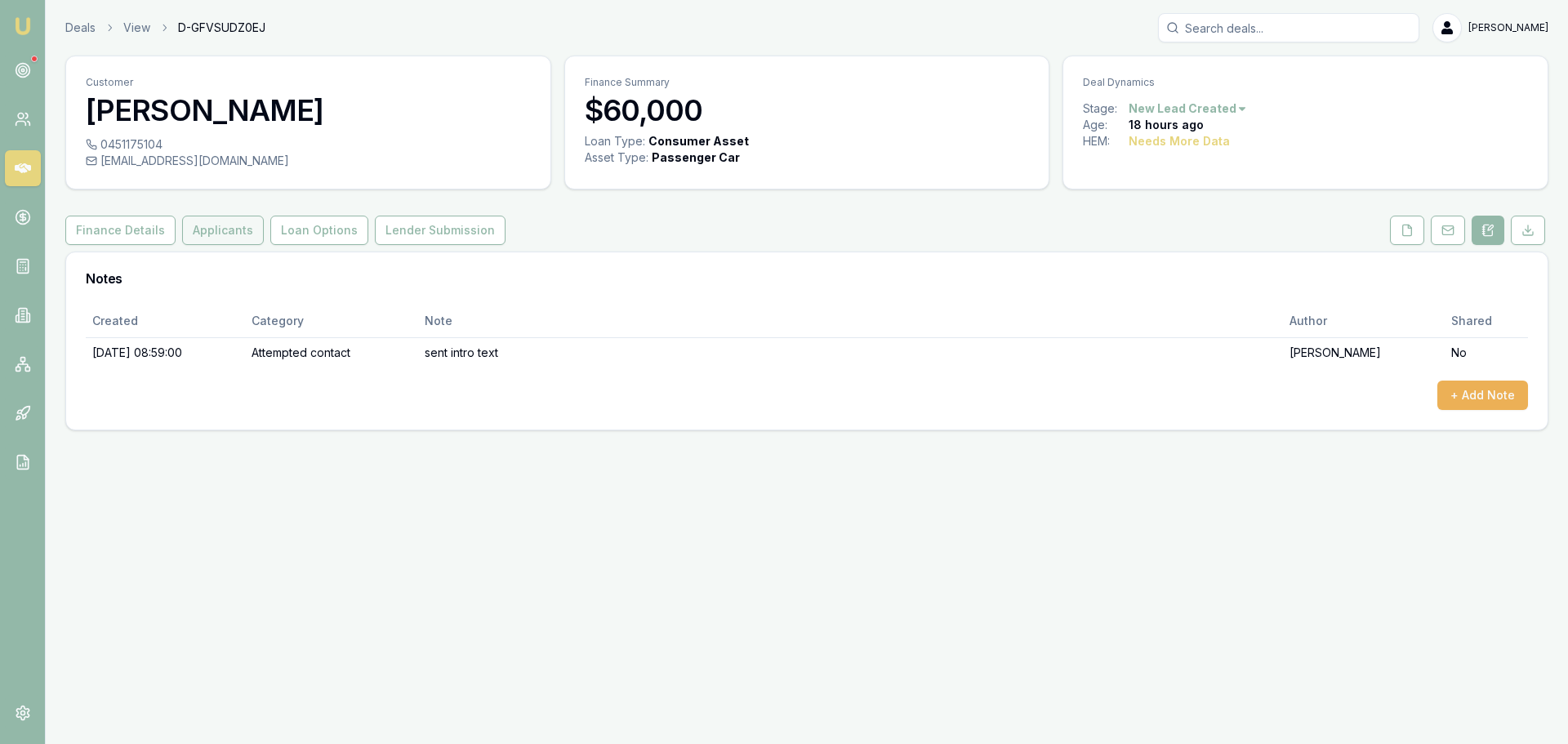
click at [206, 221] on button "Applicants" at bounding box center [223, 231] width 82 height 30
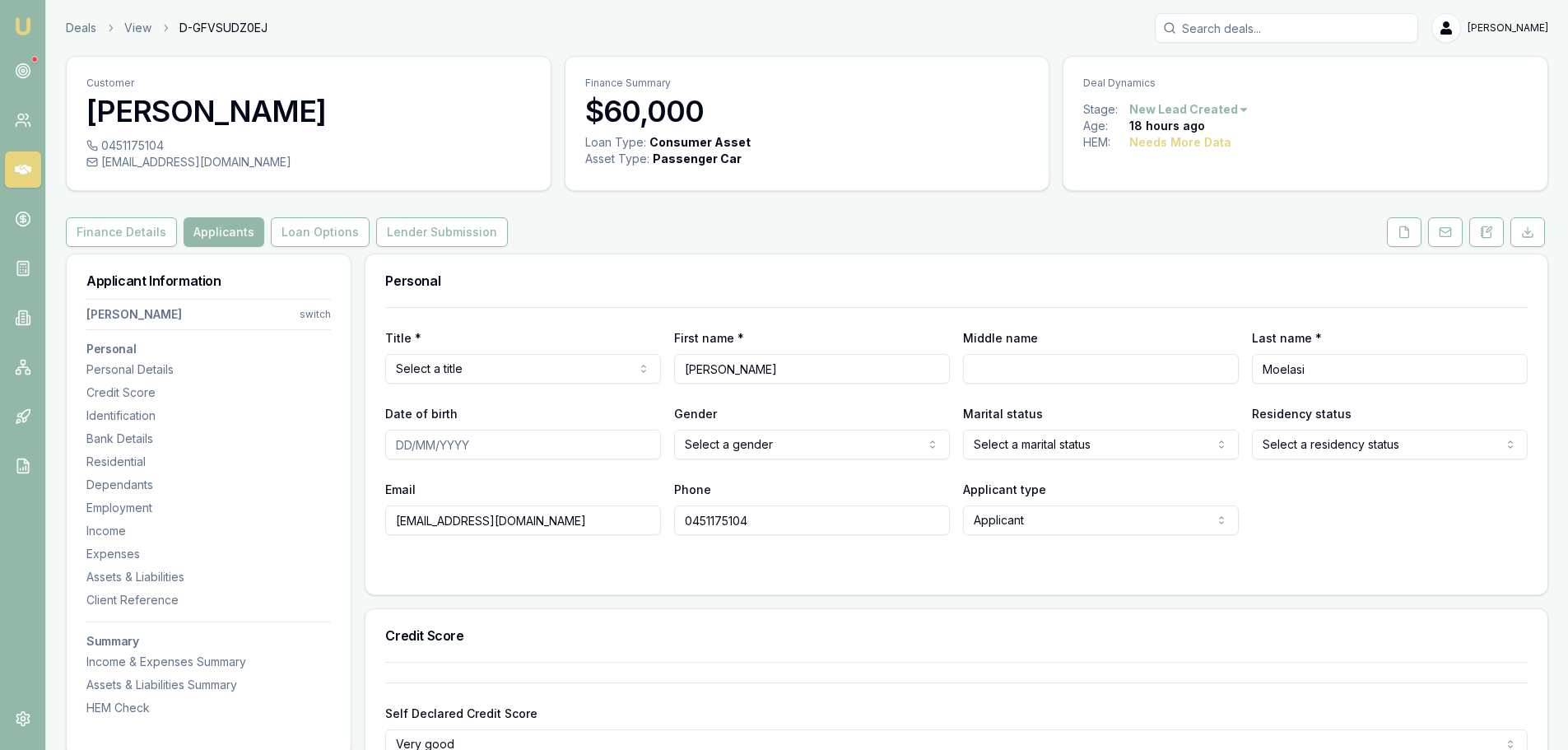
click at [647, 218] on div "Finance Details Applicants Loan Options Lender Submission" at bounding box center [807, 233] width 1482 height 30
click at [639, 225] on div "Finance Details Applicants Loan Options Lender Submission" at bounding box center [807, 233] width 1482 height 30
click at [1479, 228] on button at bounding box center [1486, 233] width 34 height 30
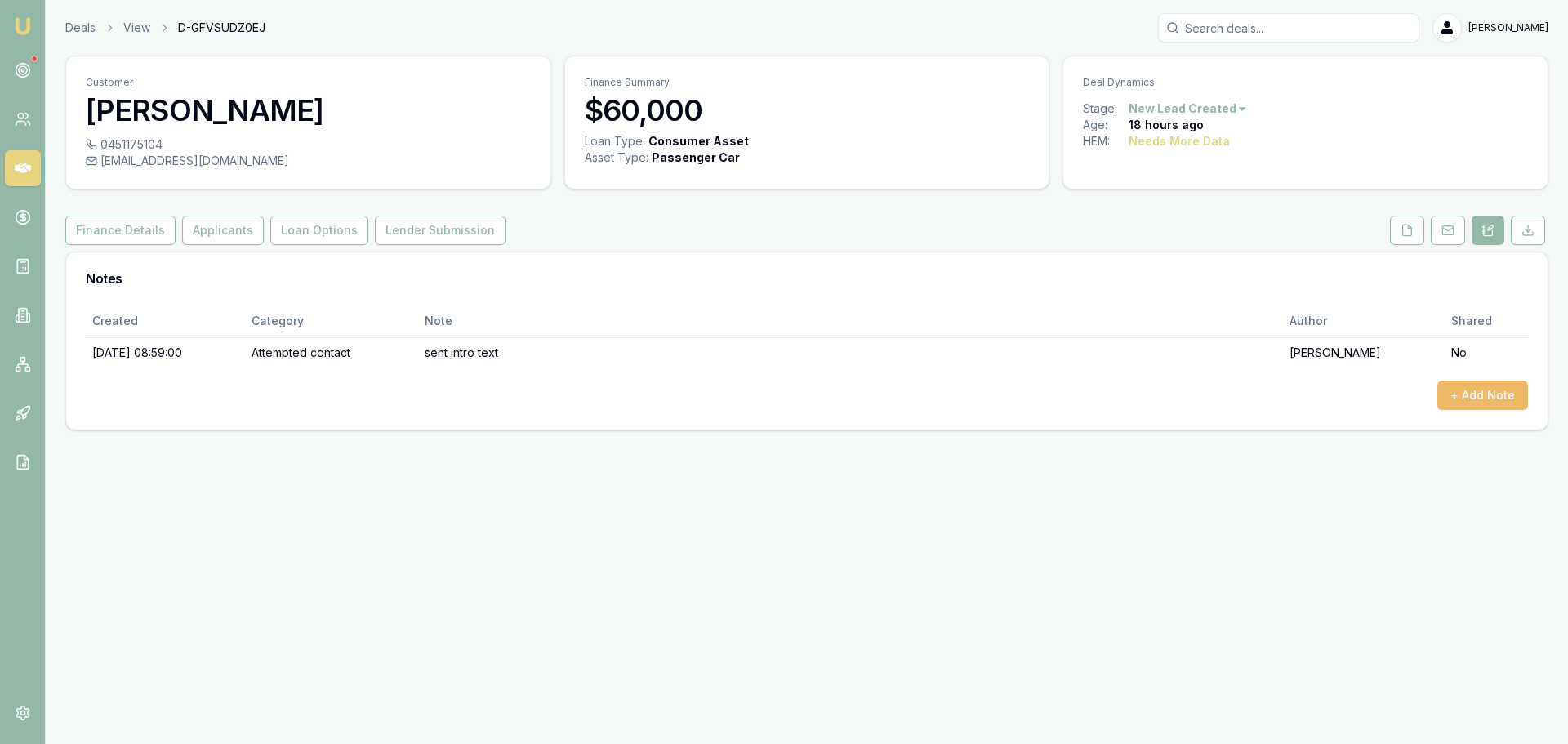
click at [1472, 397] on button "+ Add Note" at bounding box center [1482, 396] width 90 height 30
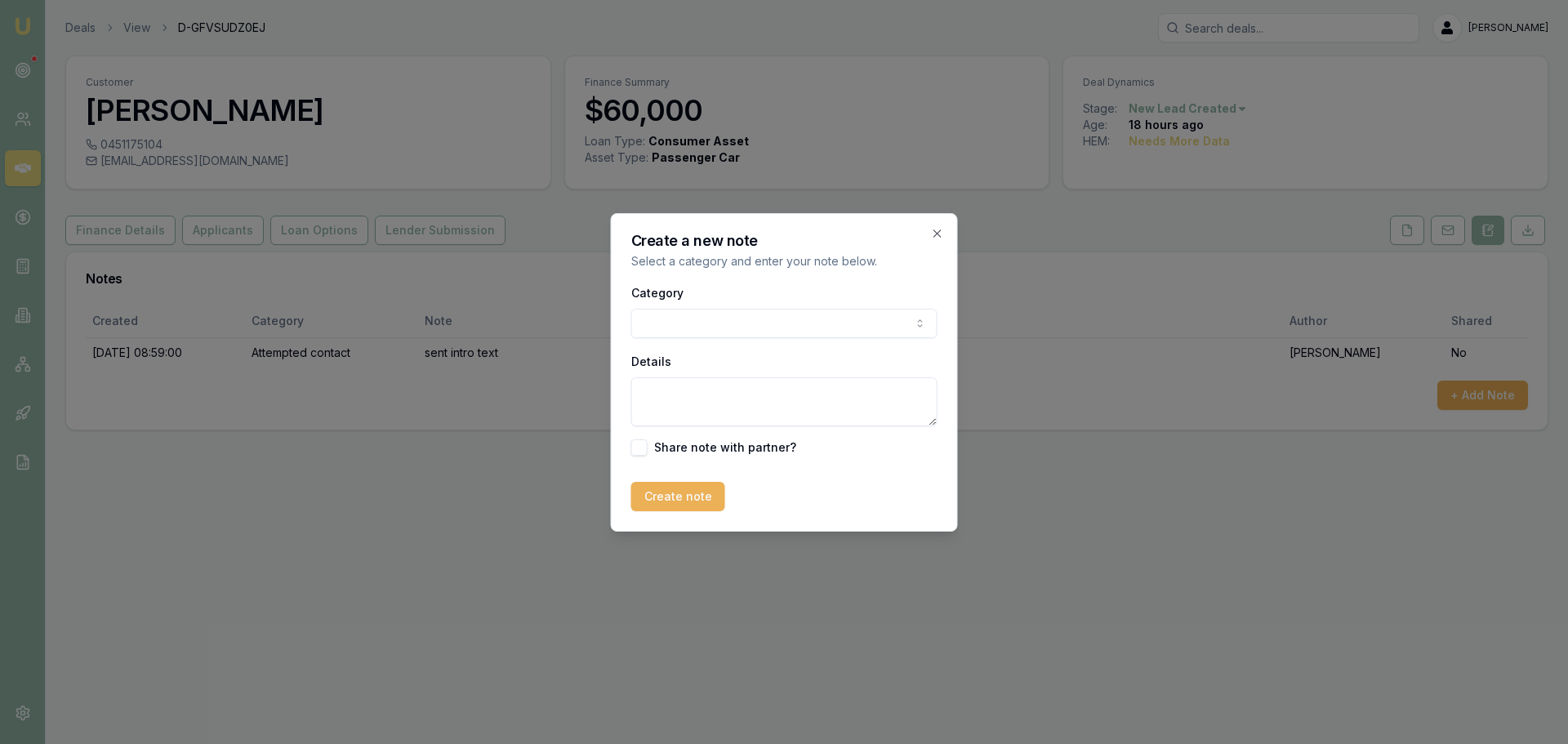
click at [694, 330] on body "Emu Broker Deals View D-GFVSUDZ0EJ [PERSON_NAME] Shield Toggle Menu Customer [P…" at bounding box center [784, 372] width 1568 height 744
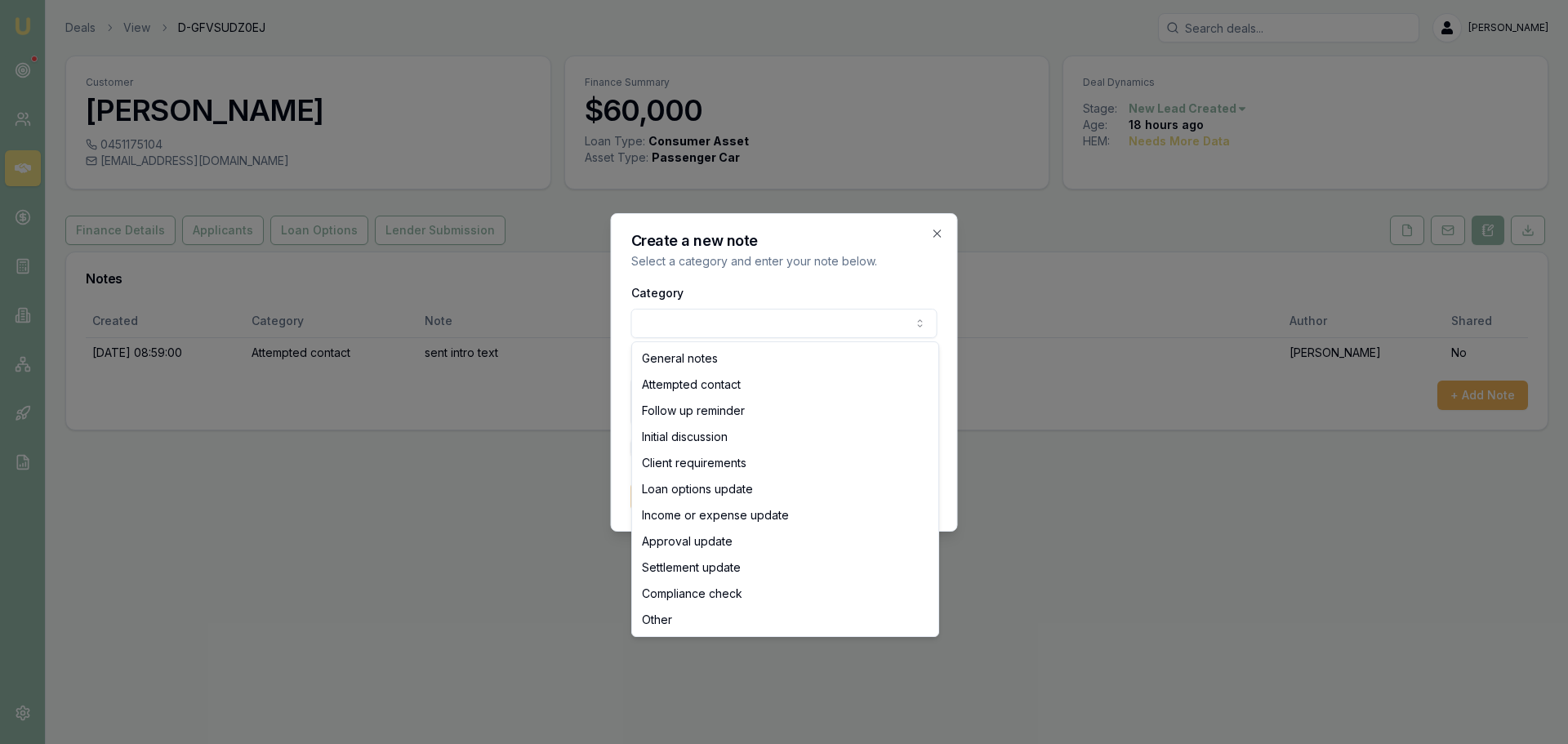
select select "ATTEMPTED_CONTACT"
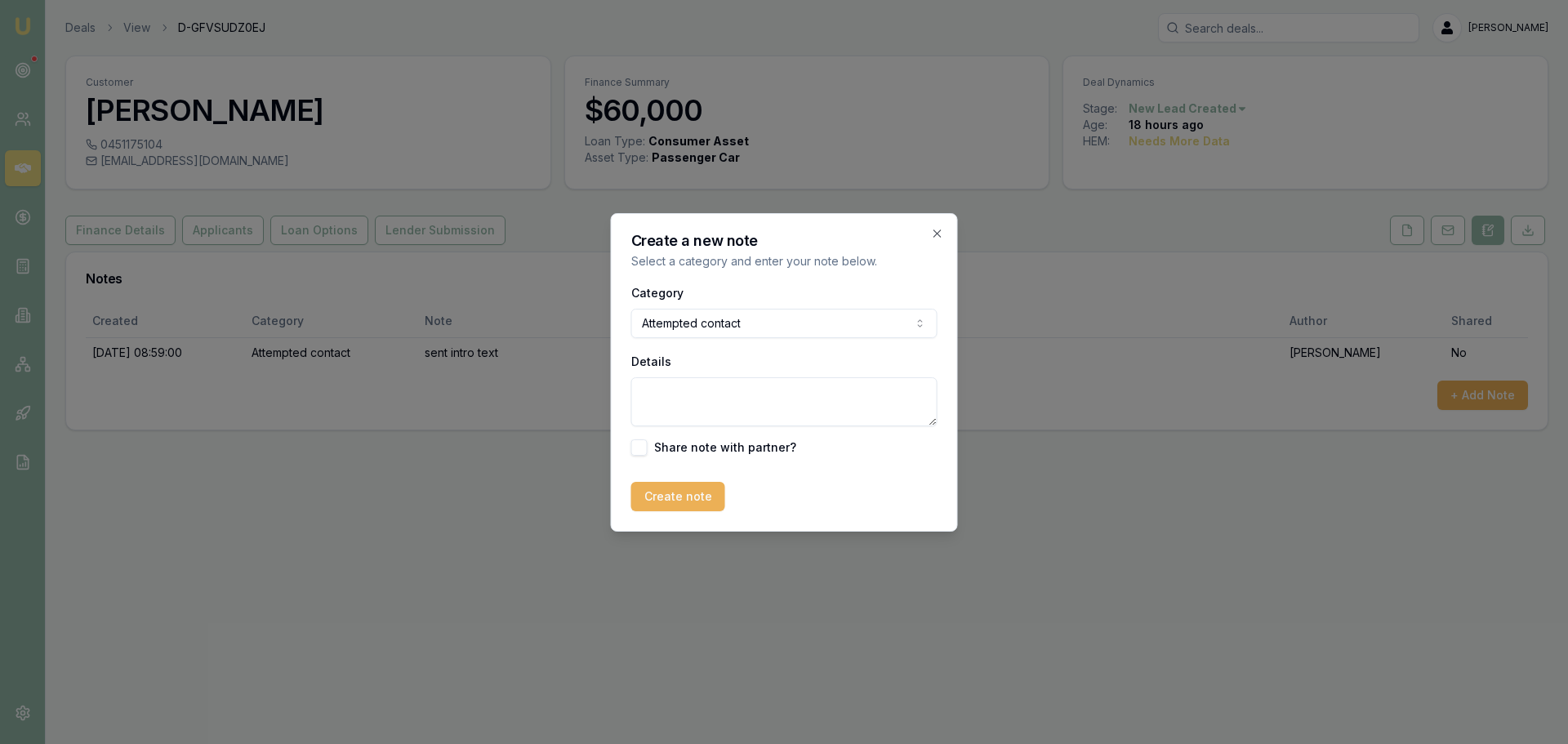
click at [701, 408] on textarea "Details" at bounding box center [784, 402] width 306 height 49
type textarea "reqeusted call back 1pm QLD time"
click at [667, 497] on button "Create note" at bounding box center [677, 497] width 94 height 30
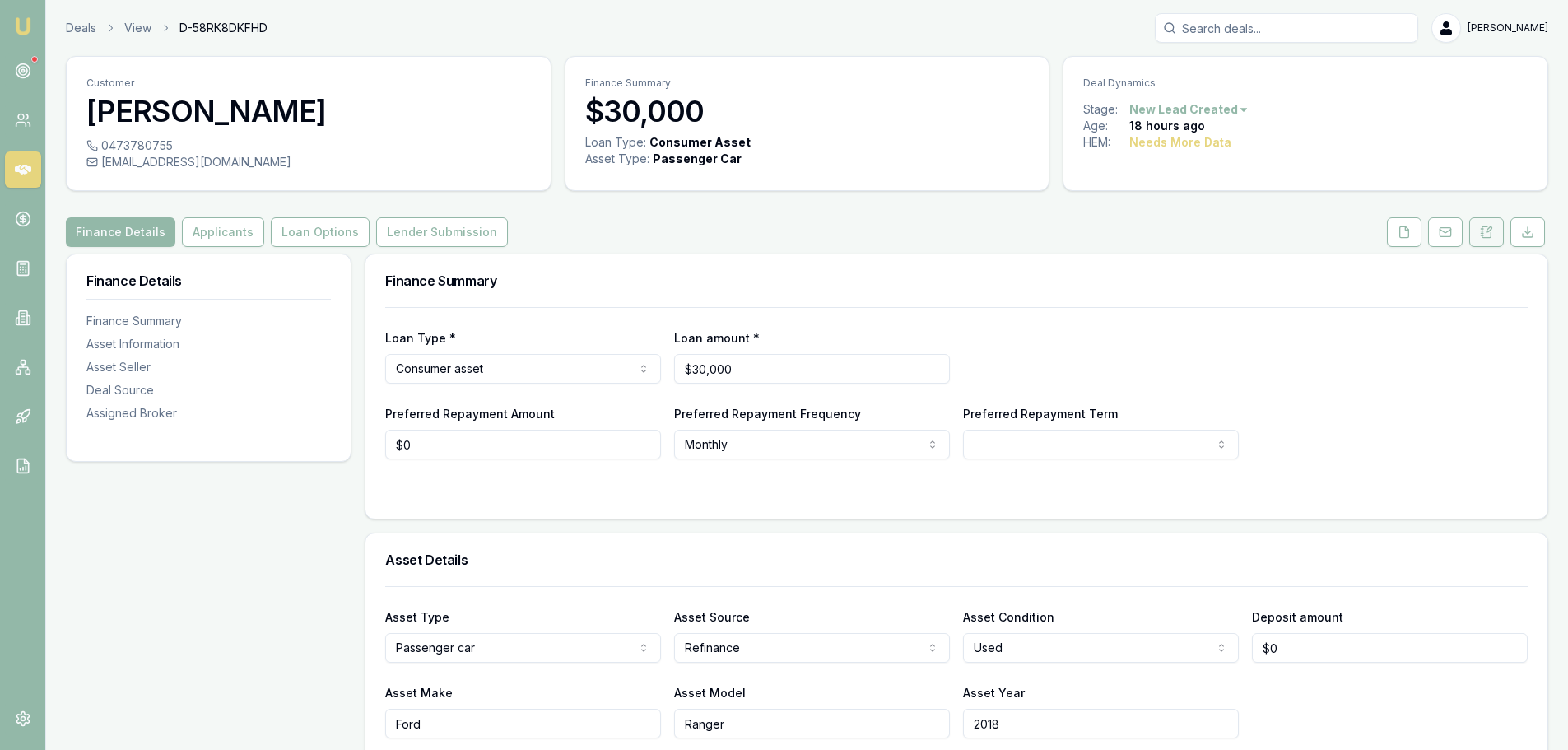
click at [1478, 230] on button at bounding box center [1486, 233] width 34 height 30
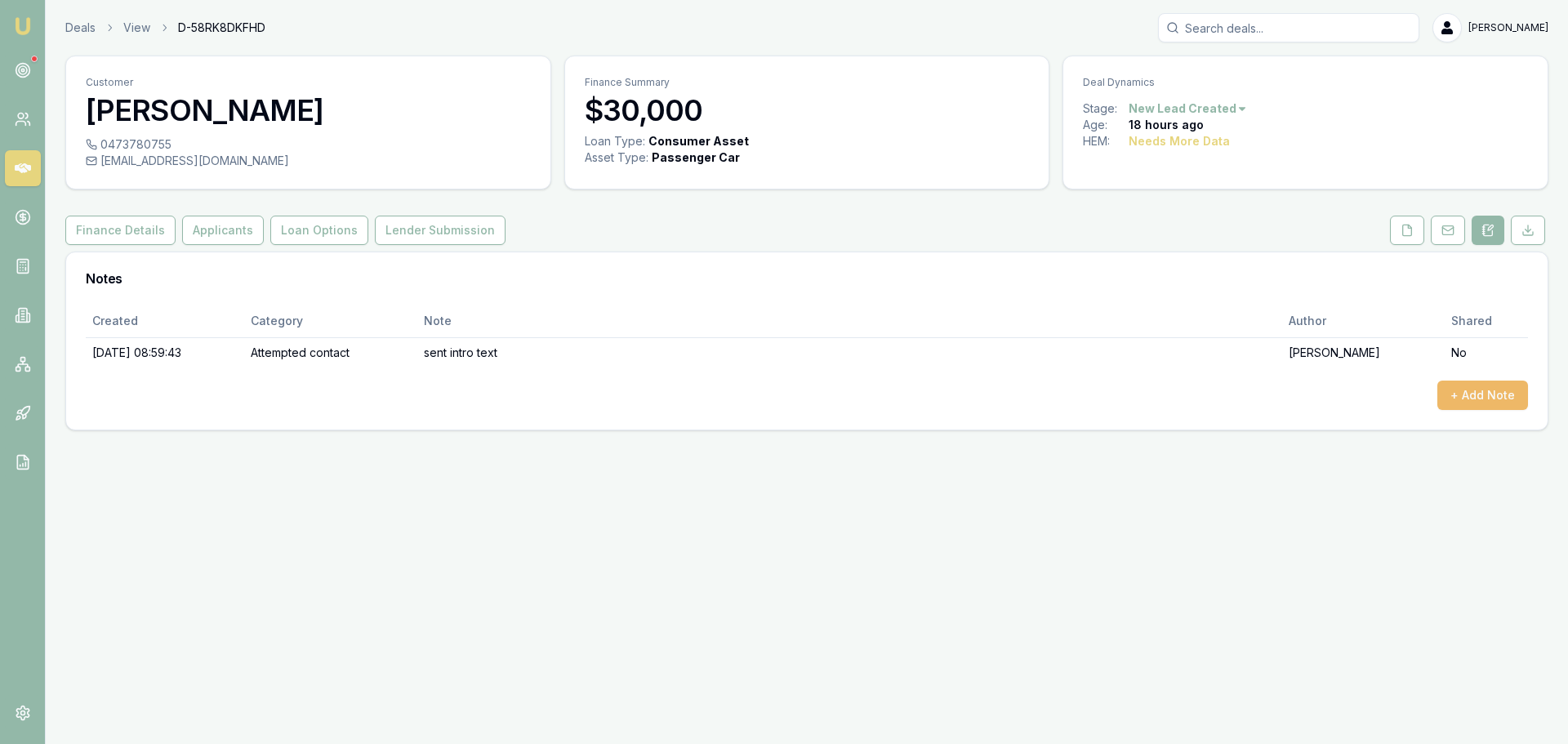
click at [1491, 392] on button "+ Add Note" at bounding box center [1482, 396] width 90 height 30
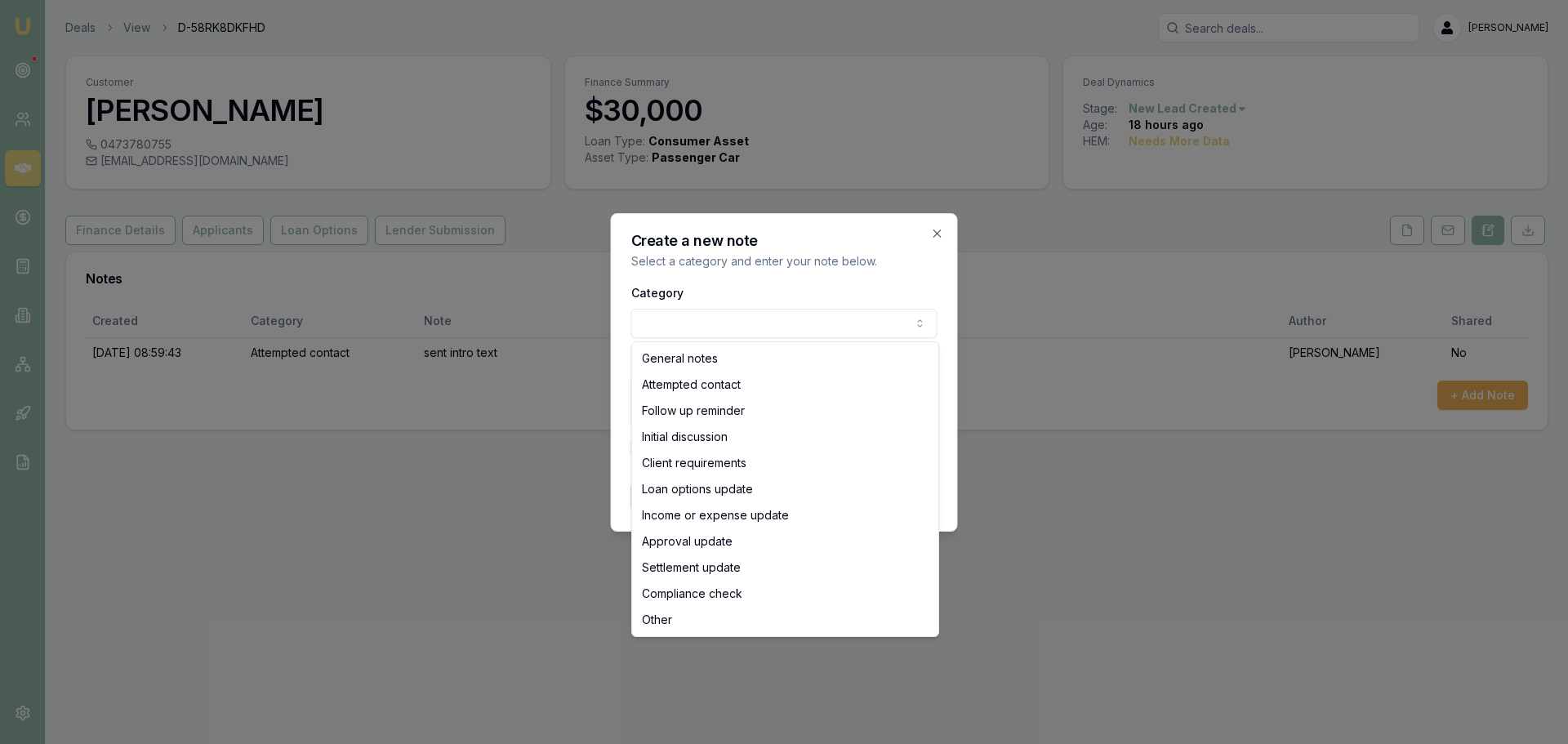
click at [801, 333] on body "Emu Broker Deals View D-58RK8DKFHD [PERSON_NAME] Shield Toggle Menu Customer [P…" at bounding box center [784, 372] width 1568 height 744
select select "ATTEMPTED_CONTACT"
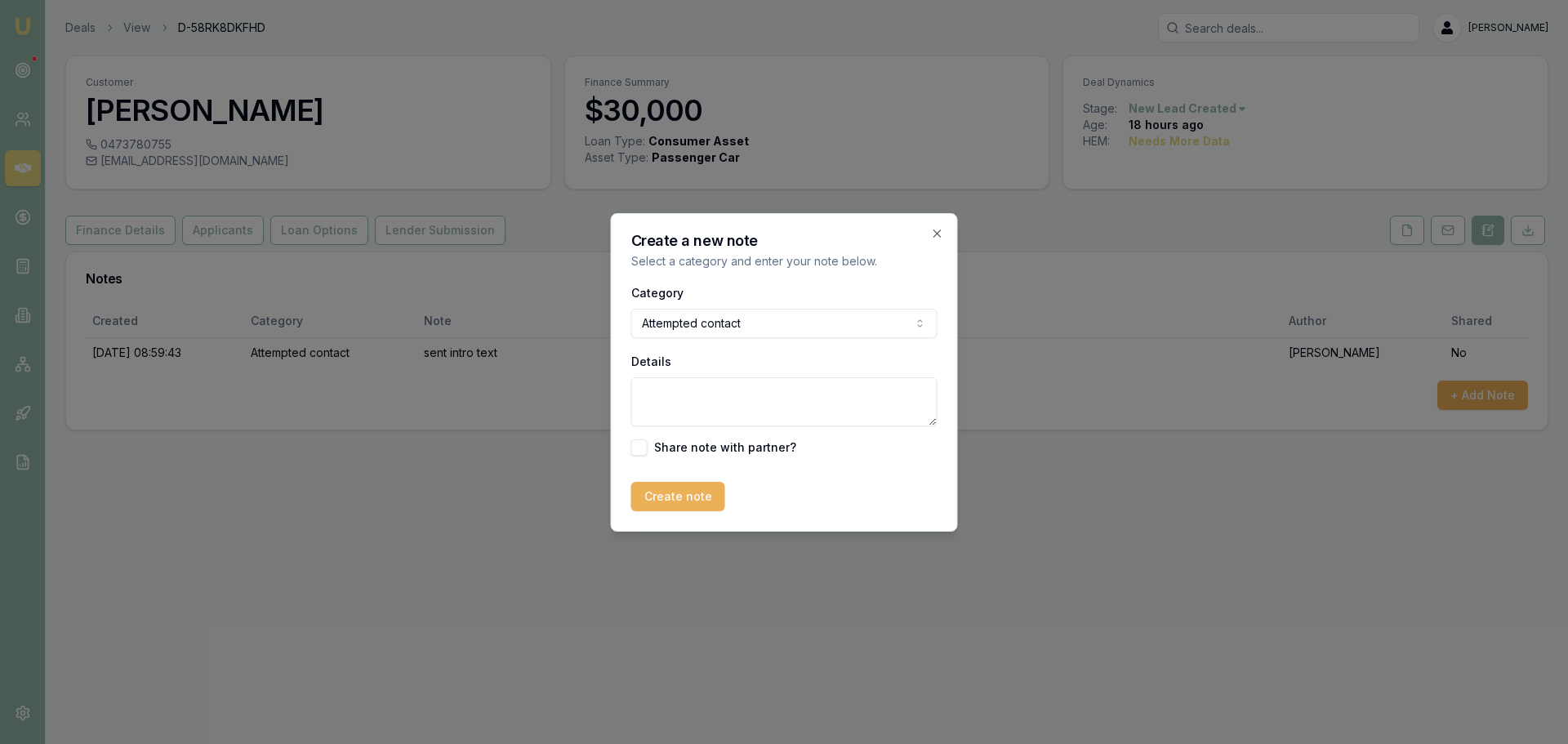
click at [709, 393] on textarea "Details" at bounding box center [784, 402] width 306 height 49
type textarea "left VM"
click at [694, 490] on button "Create note" at bounding box center [677, 497] width 94 height 30
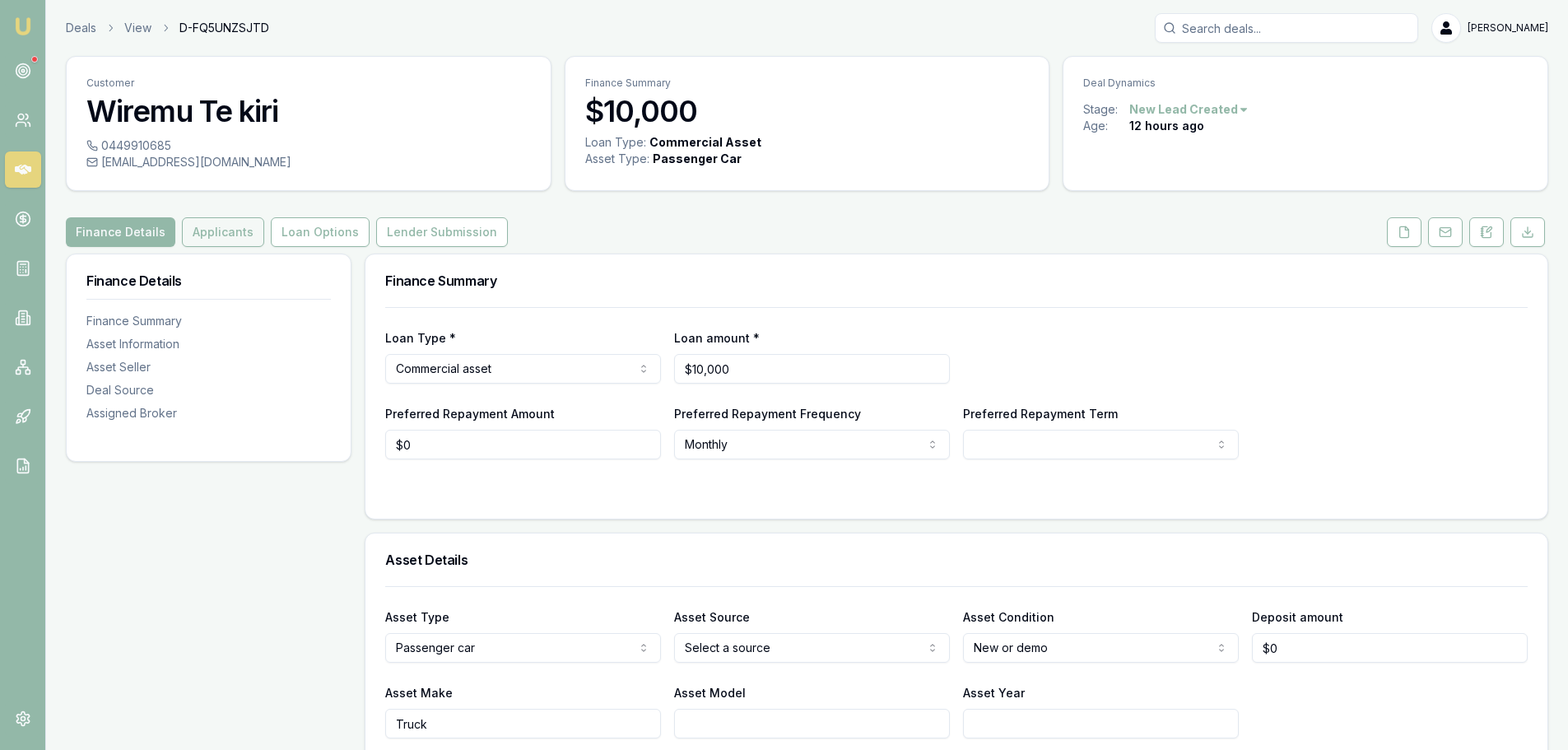
click at [201, 227] on button "Applicants" at bounding box center [223, 233] width 82 height 30
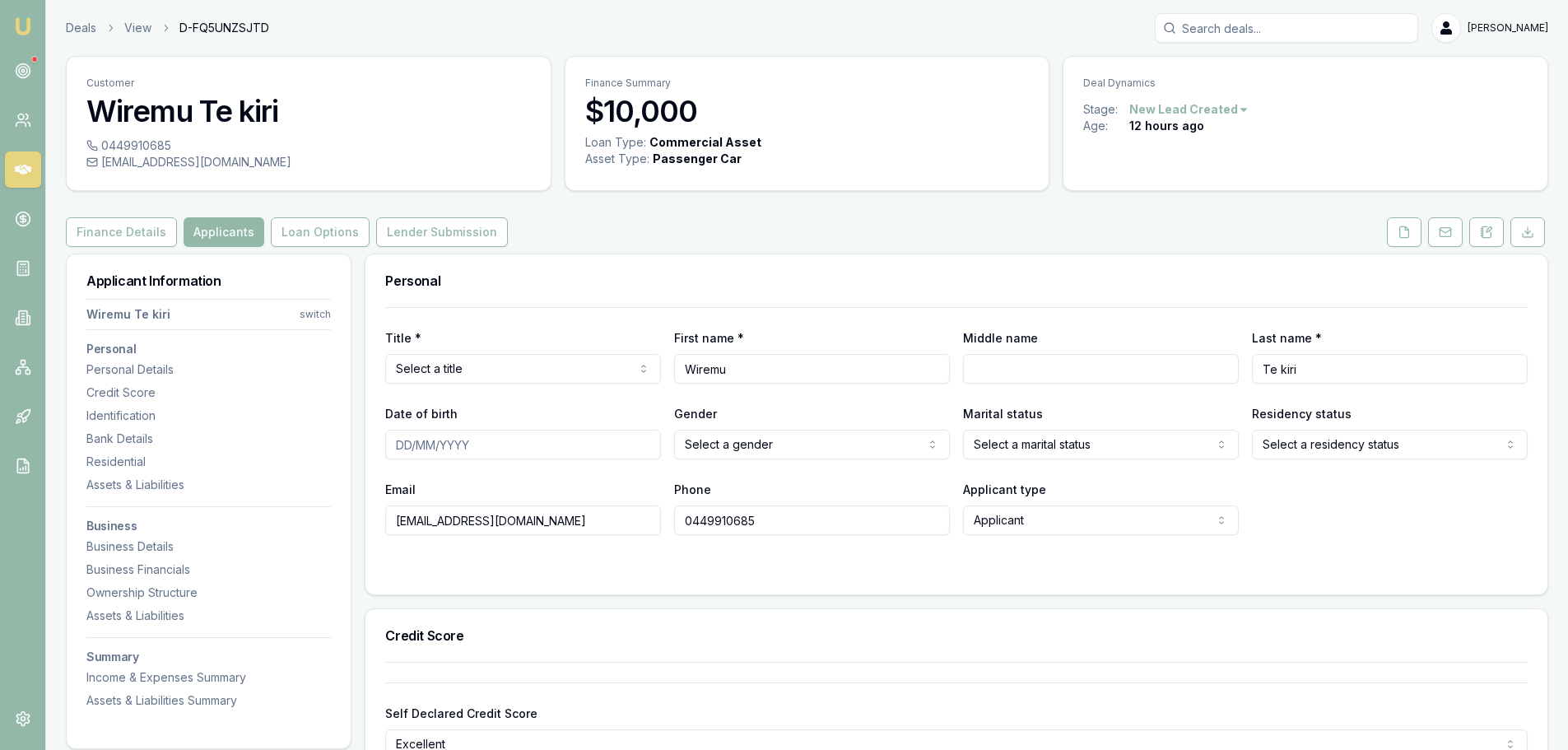
drag, startPoint x: 1489, startPoint y: 234, endPoint x: 1495, endPoint y: 249, distance: 16.2
click at [1489, 234] on icon at bounding box center [1486, 232] width 13 height 13
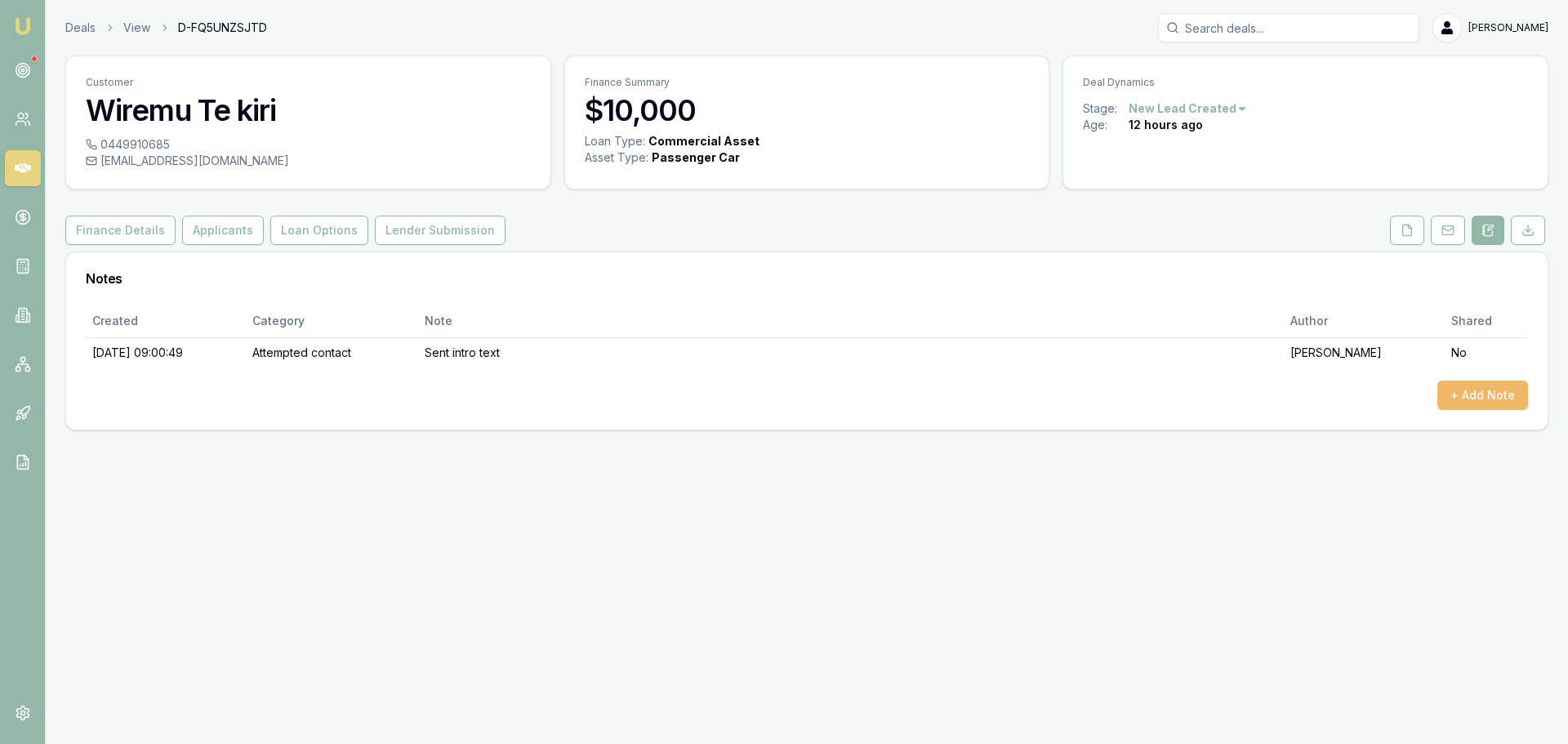
click at [1511, 395] on button "+ Add Note" at bounding box center [1482, 396] width 90 height 30
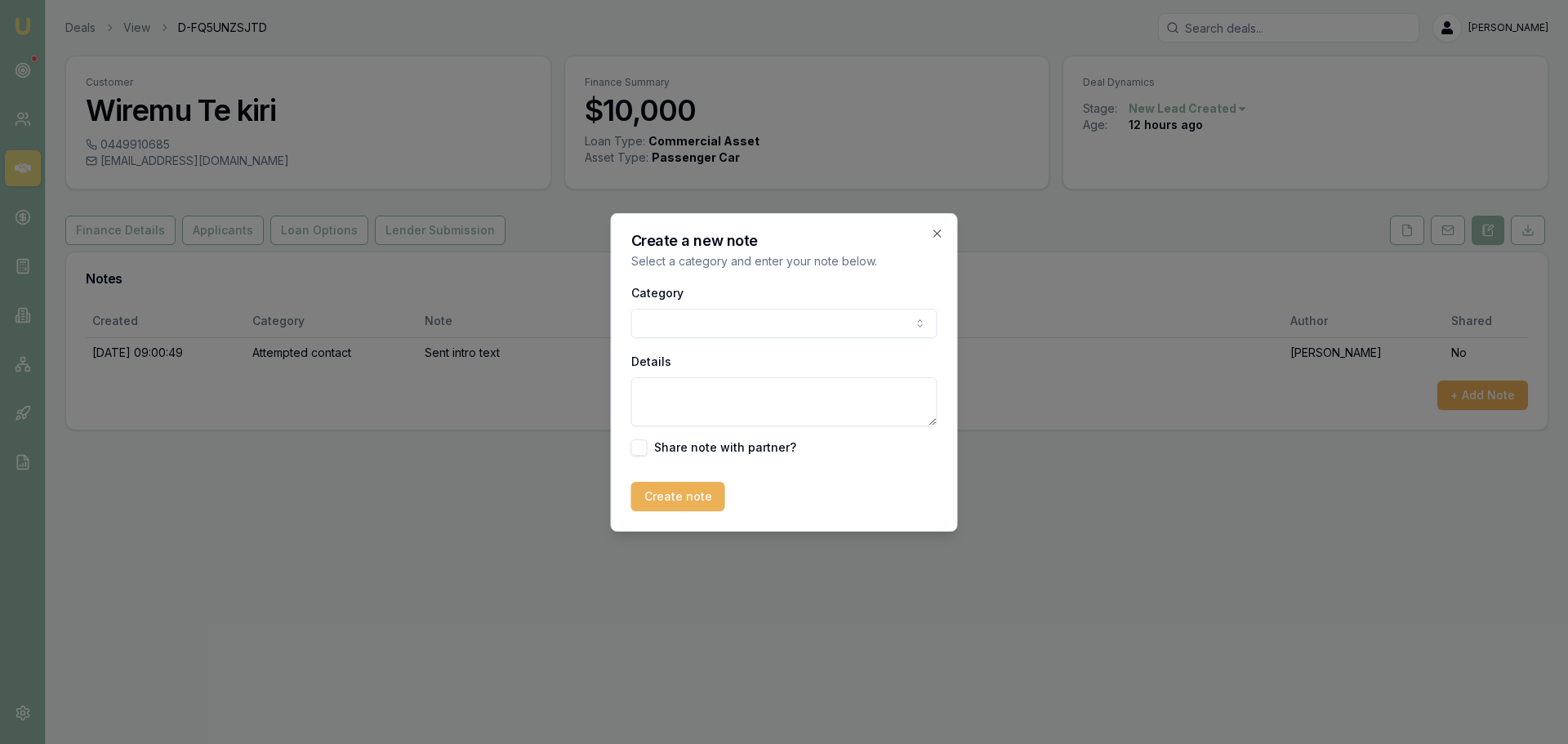
click at [869, 326] on body "Emu Broker Deals View D-FQ5UNZSJTD [PERSON_NAME] Shield Toggle Menu Customer Wi…" at bounding box center [784, 372] width 1568 height 744
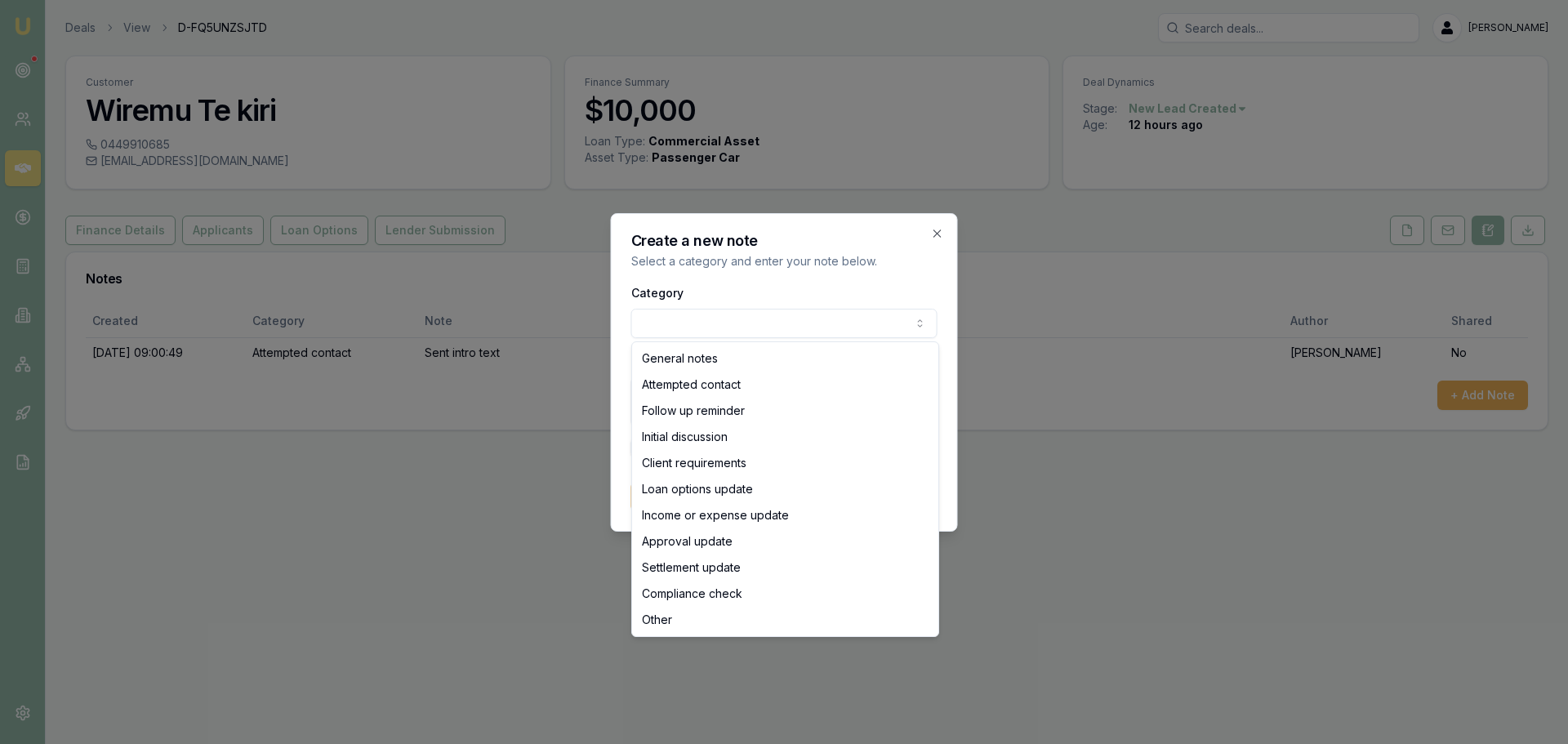
select select "ATTEMPTED_CONTACT"
drag, startPoint x: 684, startPoint y: 376, endPoint x: 652, endPoint y: 354, distance: 38.8
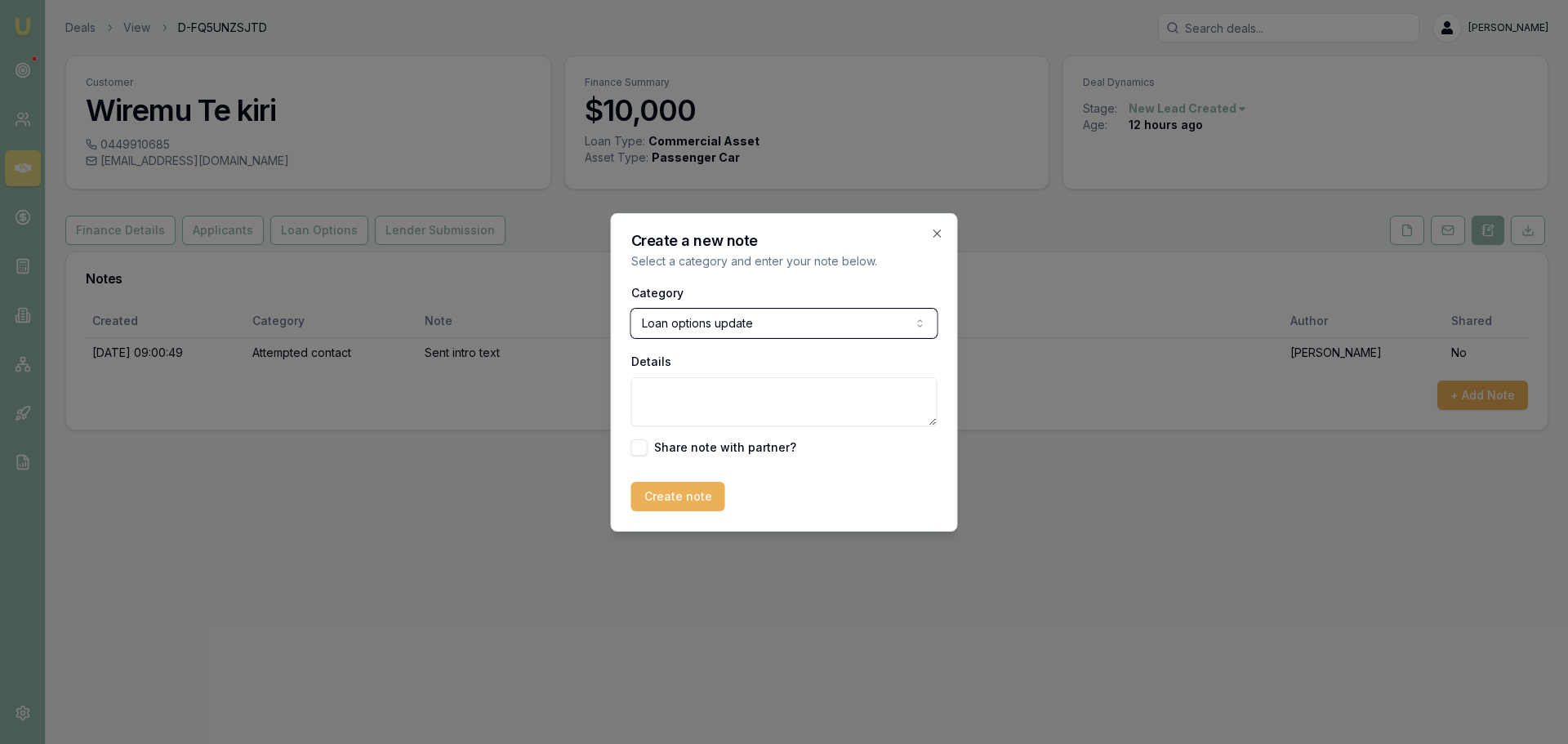
click at [631, 309] on button "Loan options update" at bounding box center [784, 324] width 306 height 30
click at [677, 332] on body "Emu Broker Deals View D-FQ5UNZSJTD [PERSON_NAME] Shield Toggle Menu Customer Wi…" at bounding box center [784, 372] width 1568 height 744
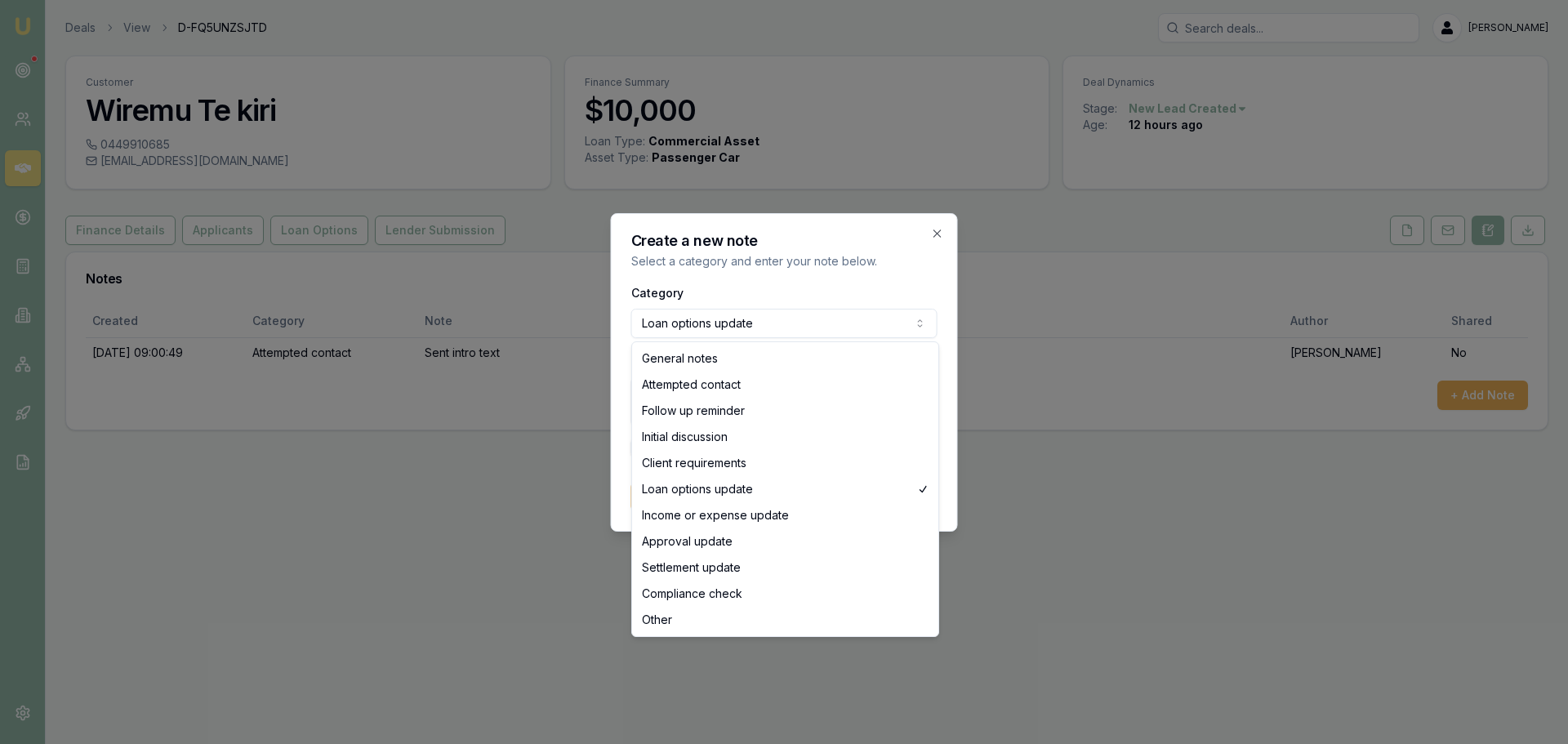
select select "ATTEMPTED_CONTACT"
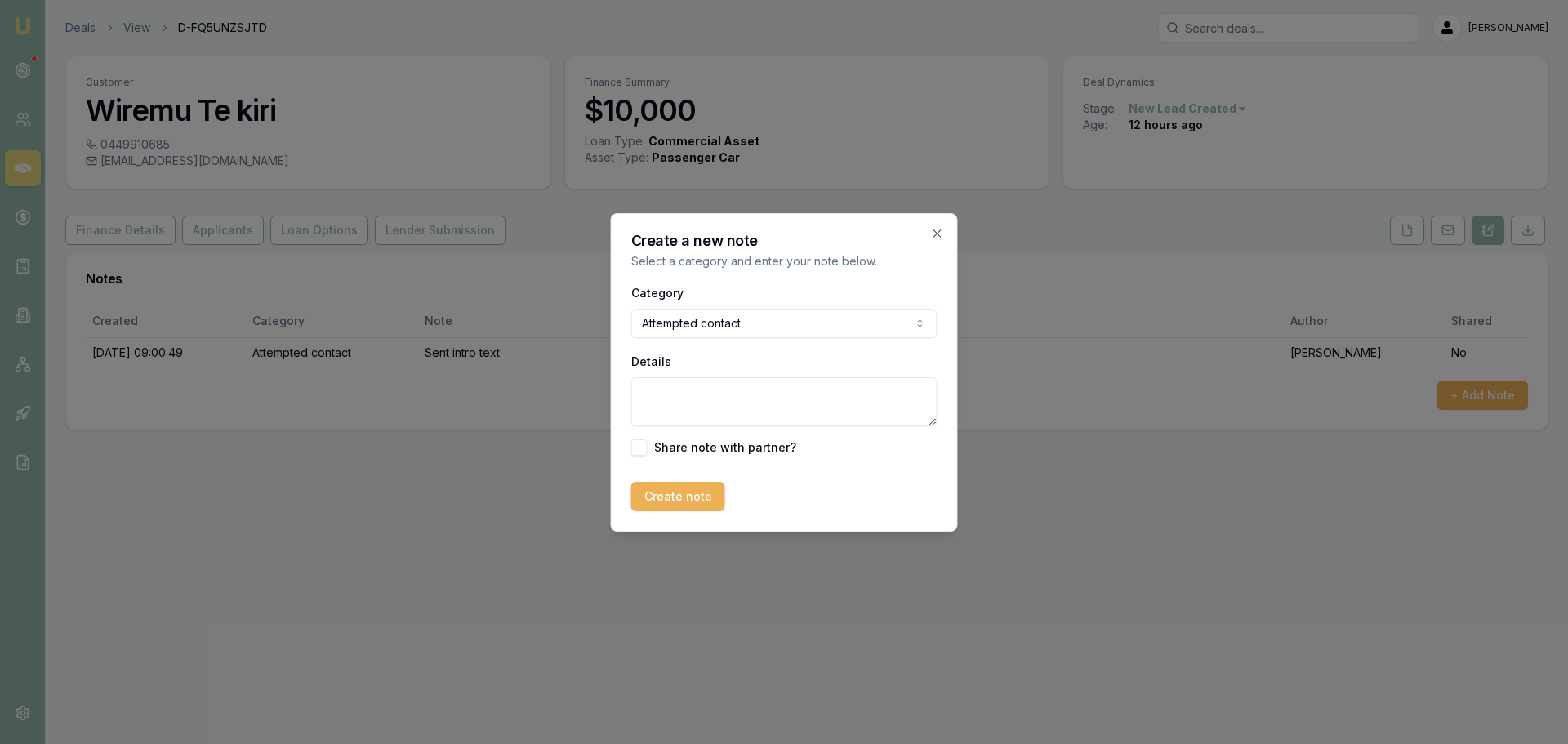
click at [652, 410] on textarea "Details" at bounding box center [784, 402] width 306 height 49
type textarea "left vm"
click at [669, 485] on button "Create note" at bounding box center [677, 497] width 94 height 30
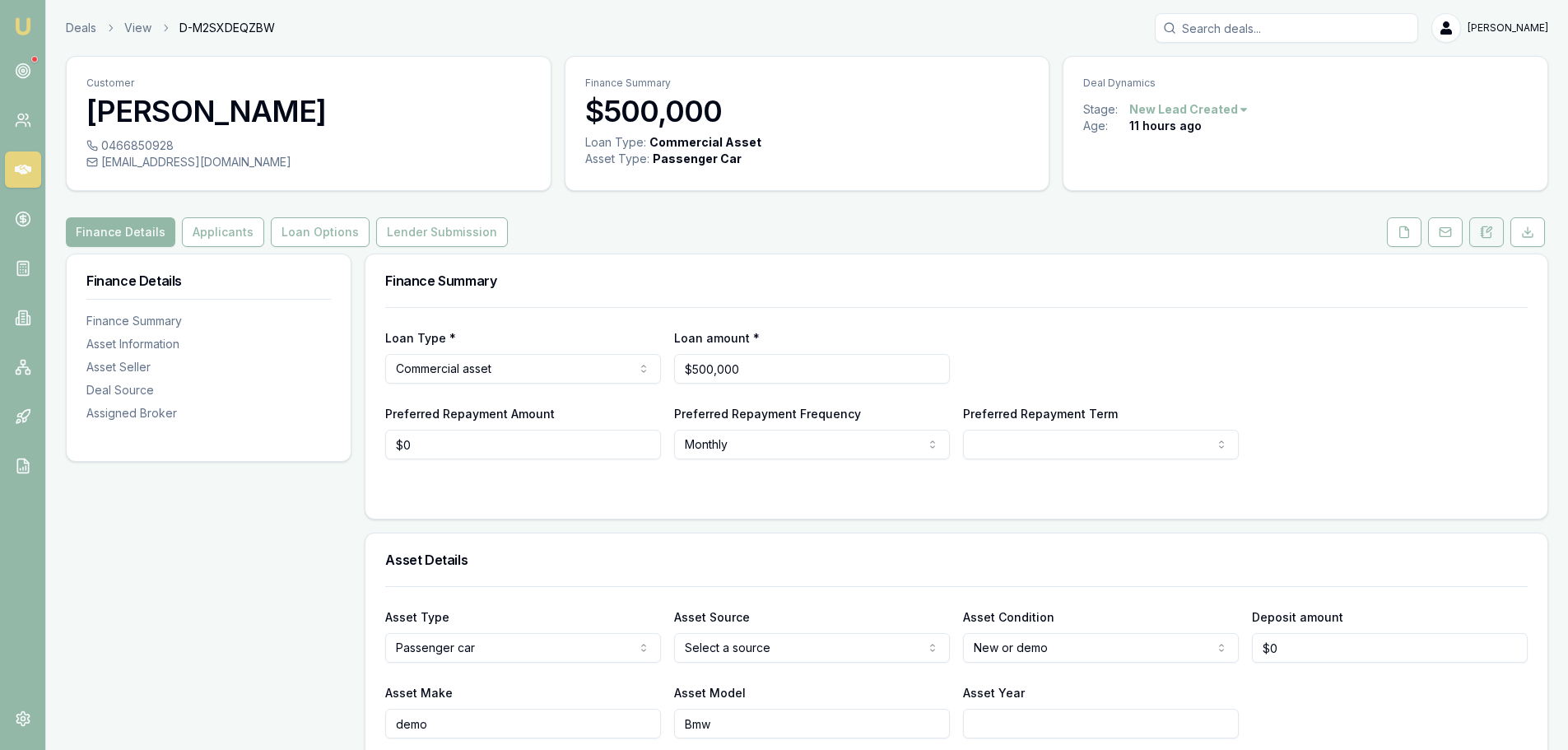
click at [1493, 227] on button at bounding box center [1486, 233] width 34 height 30
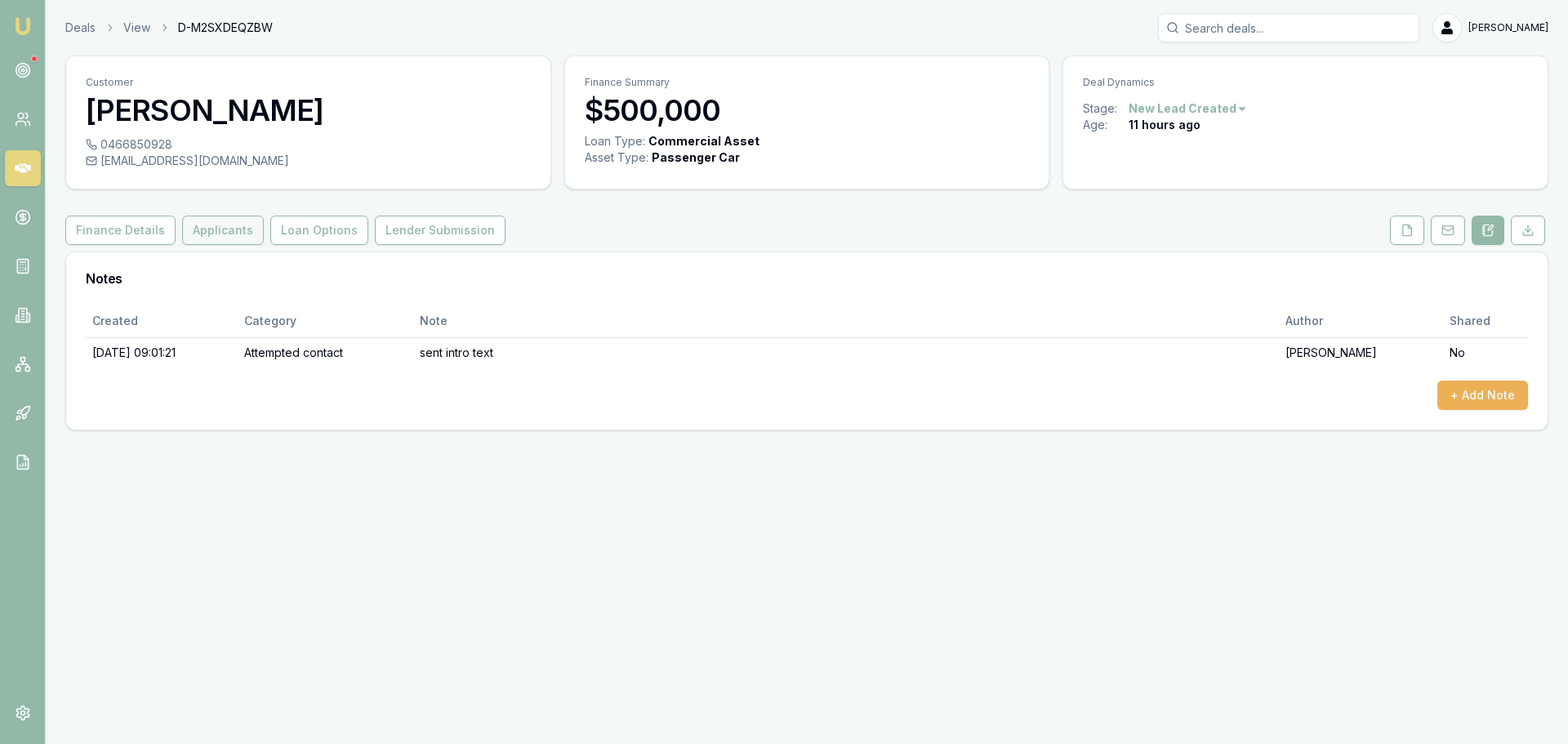
click at [226, 225] on button "Applicants" at bounding box center [223, 231] width 82 height 30
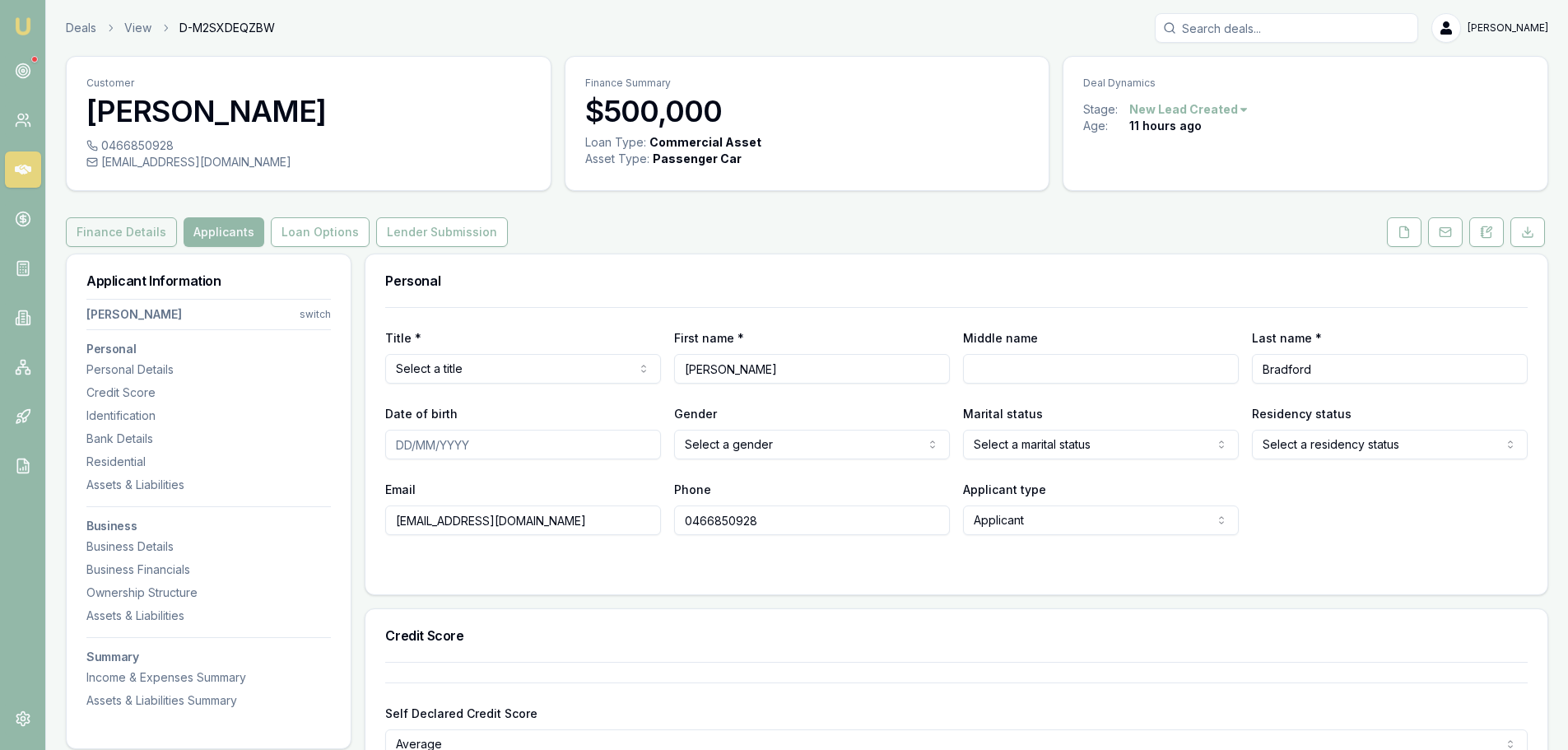
click at [103, 236] on button "Finance Details" at bounding box center [121, 233] width 111 height 30
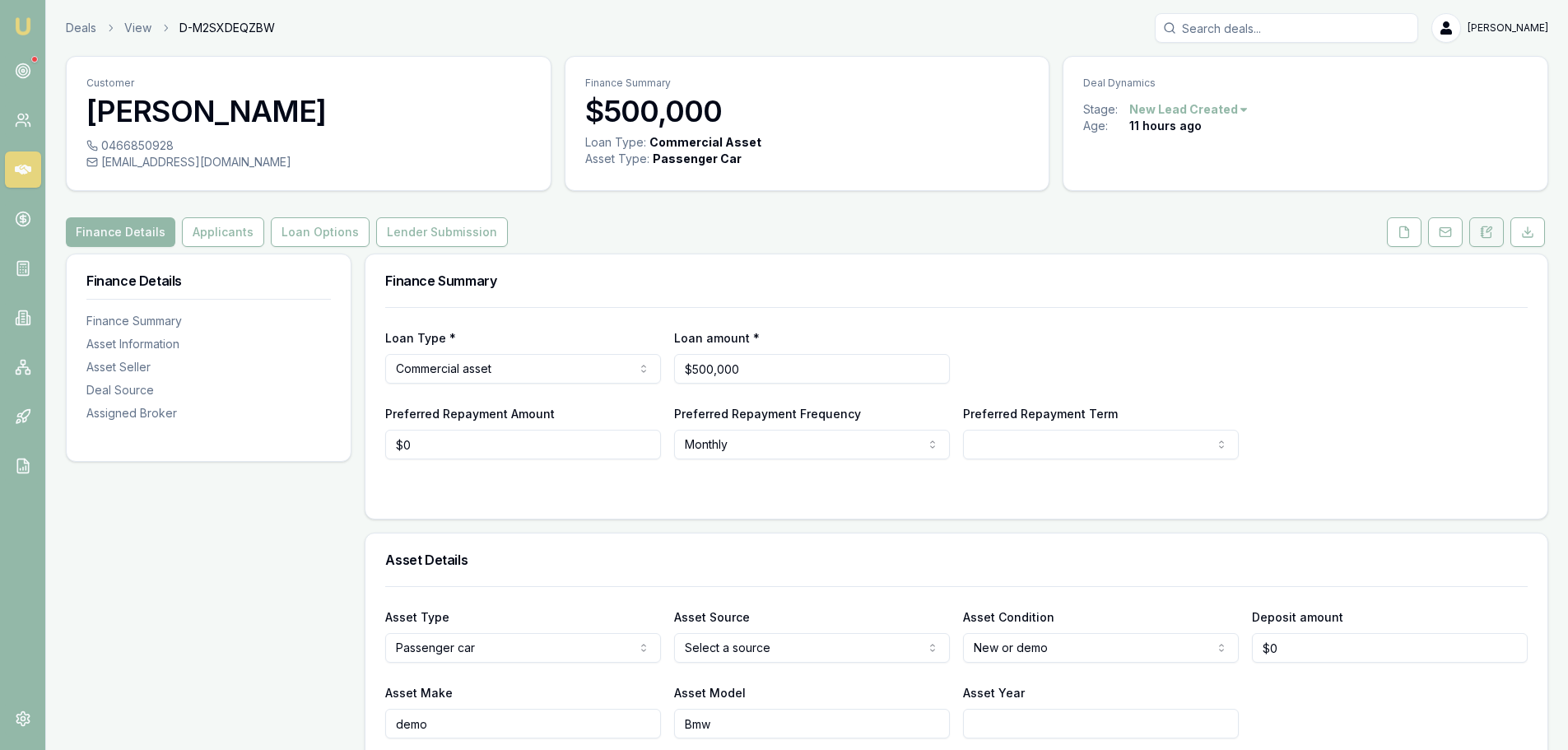
click at [1484, 236] on icon at bounding box center [1486, 232] width 13 height 13
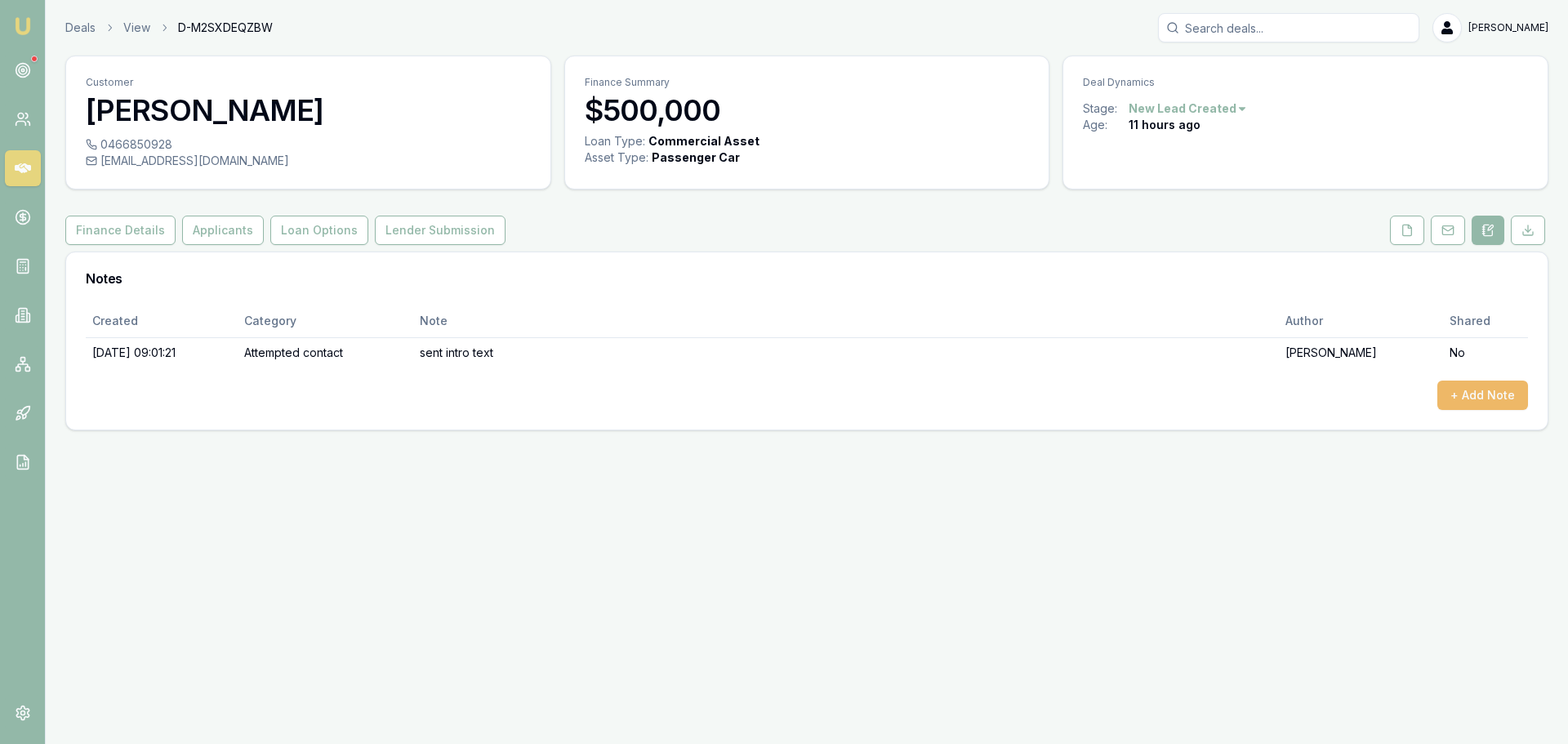
click at [1493, 390] on button "+ Add Note" at bounding box center [1482, 396] width 90 height 30
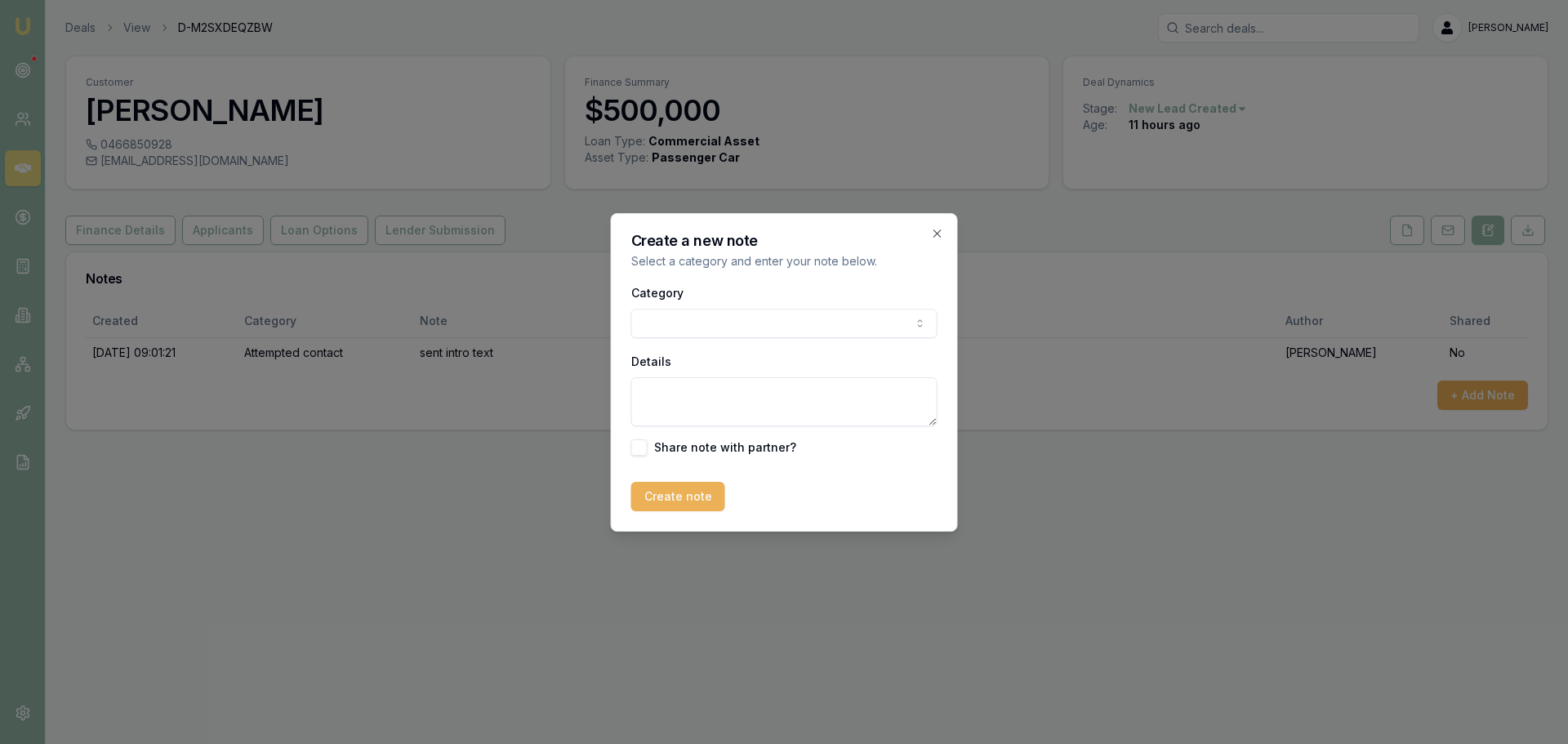
click at [749, 323] on body "Emu Broker Deals View D-M2SXDEQZBW Erin Shield Toggle Menu Customer Lemuel Brad…" at bounding box center [784, 372] width 1568 height 744
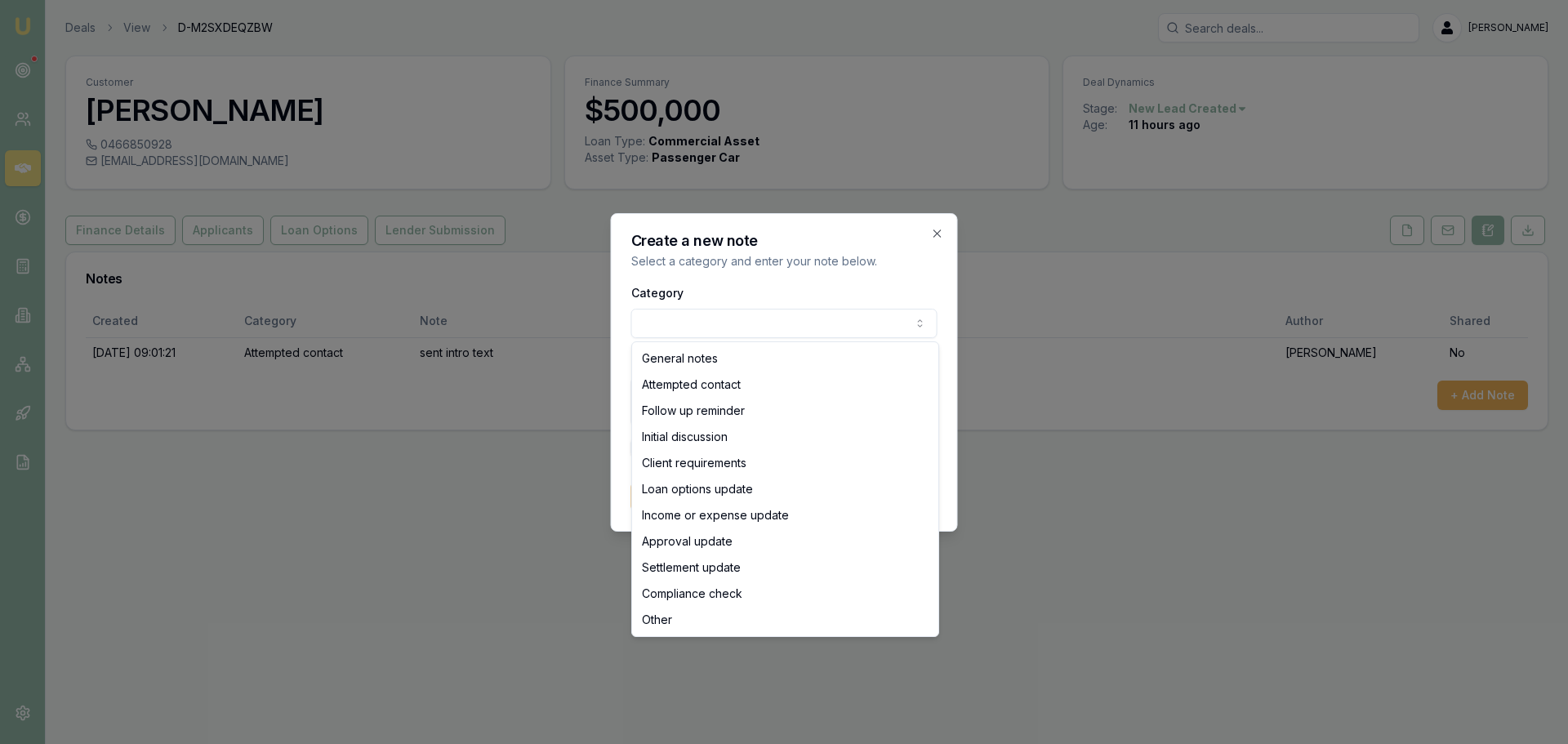
select select "ATTEMPTED_CONTACT"
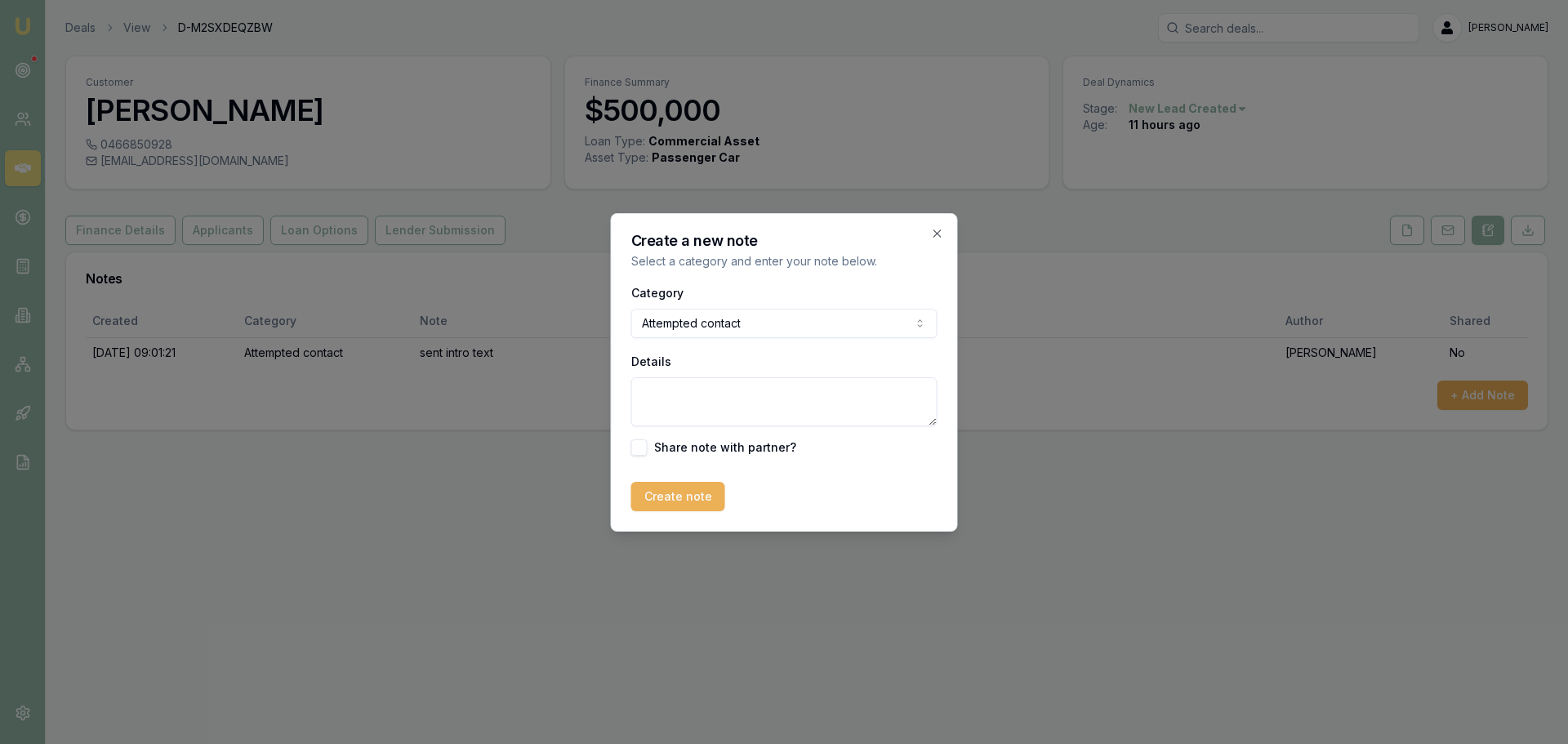
click at [707, 397] on textarea "Details" at bounding box center [784, 402] width 306 height 49
type textarea "left VM"
click at [666, 504] on button "Create note" at bounding box center [677, 497] width 94 height 30
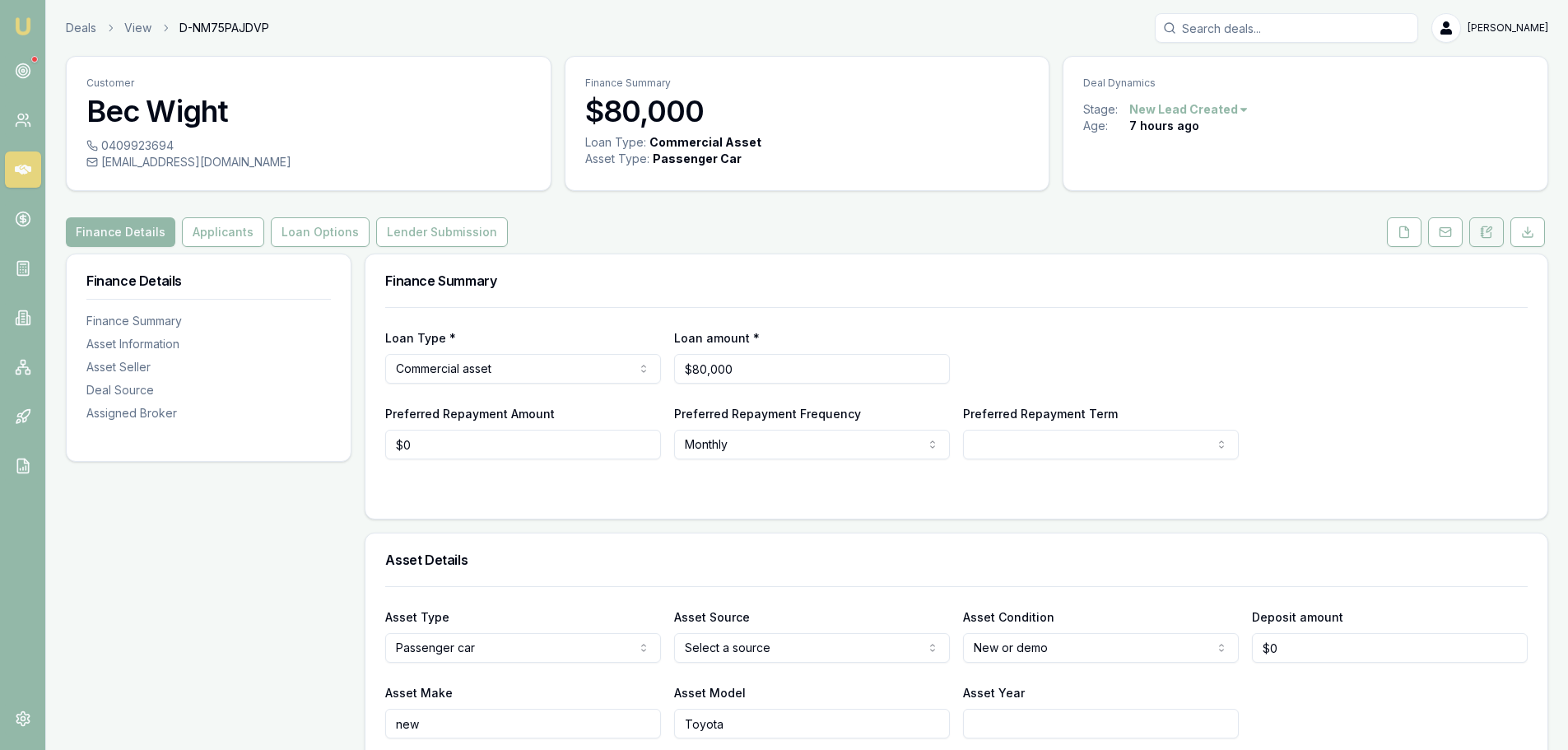
click at [1480, 235] on icon at bounding box center [1486, 232] width 13 height 13
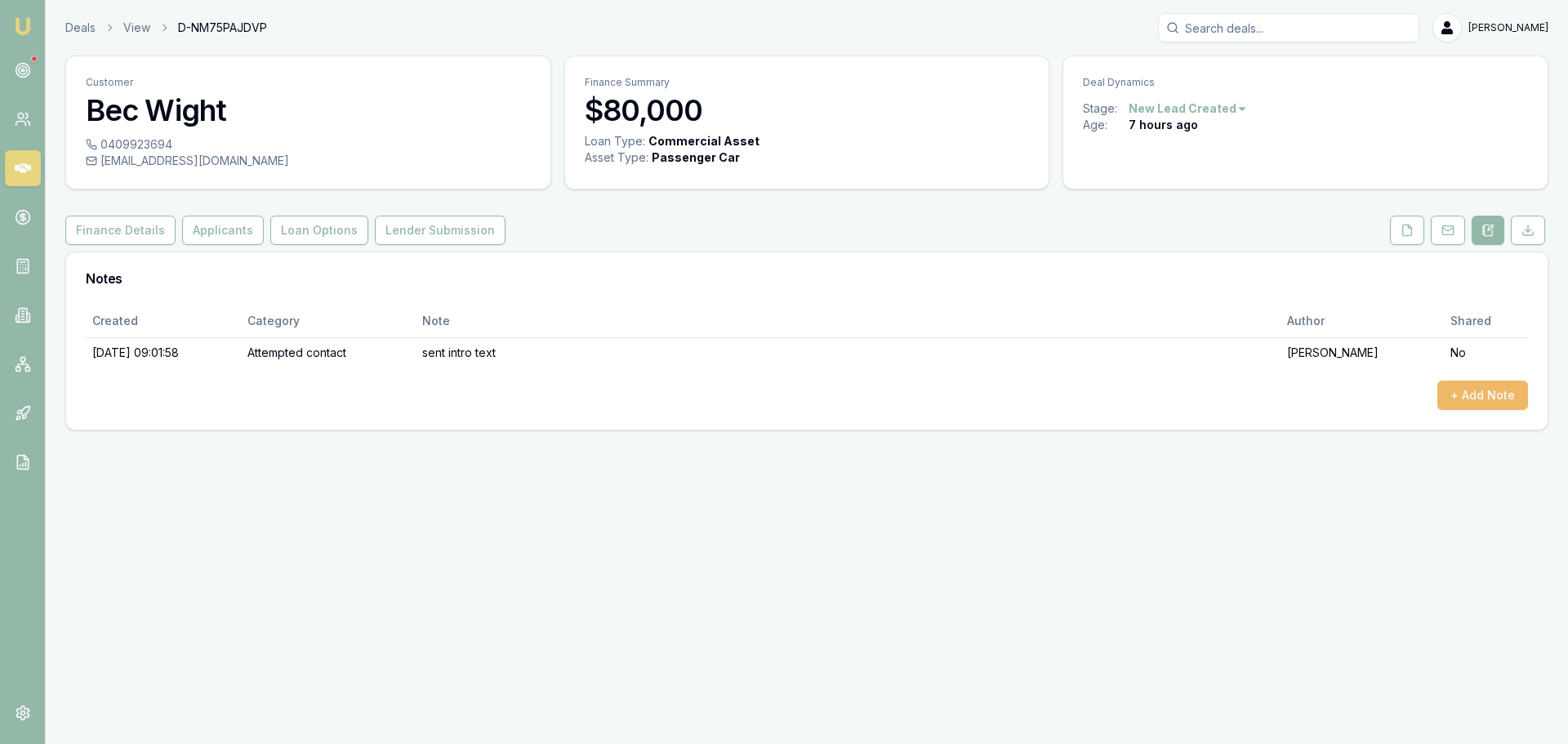
click at [1459, 389] on button "+ Add Note" at bounding box center [1482, 396] width 90 height 30
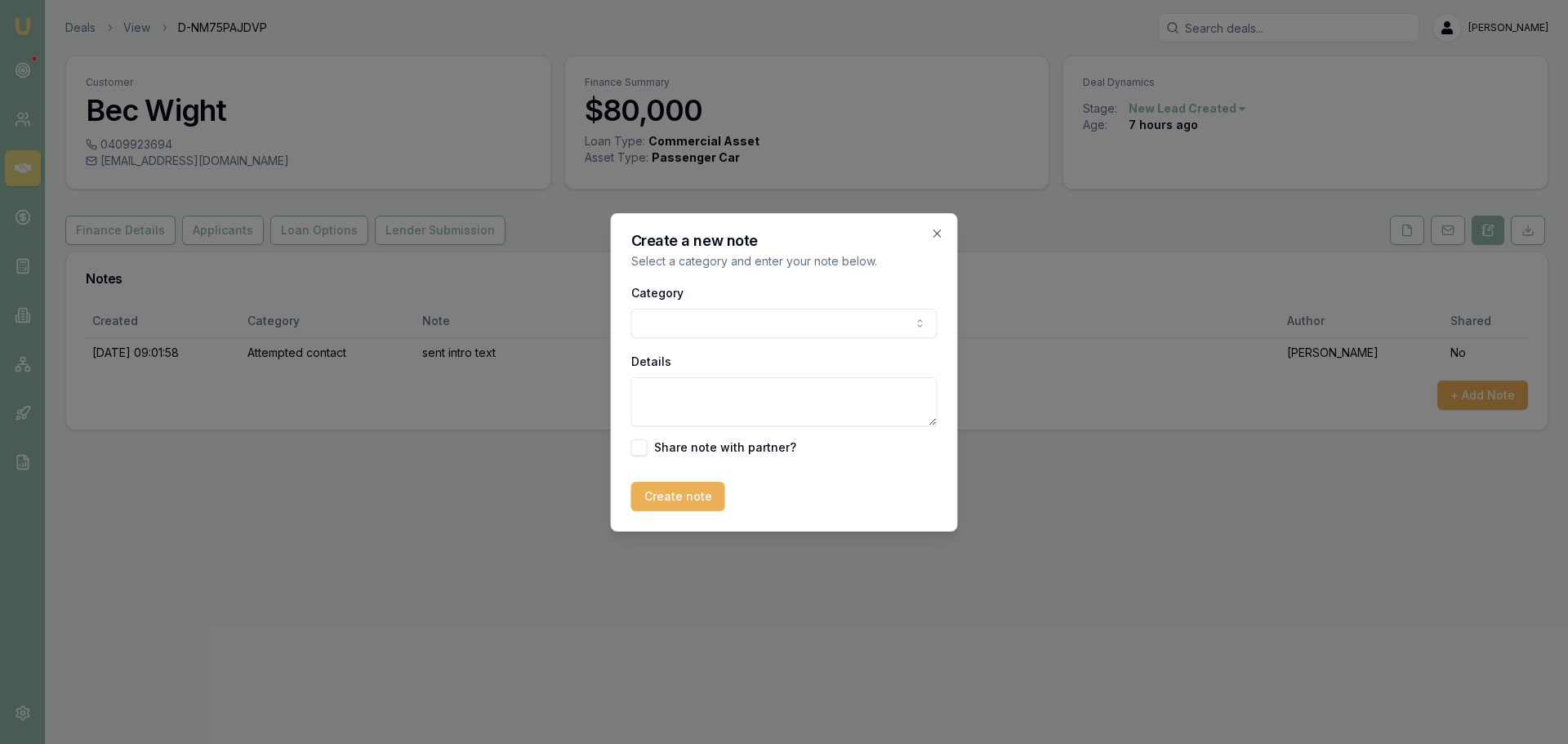
click at [801, 326] on body "Emu Broker Deals View D-NM75PAJDVP [PERSON_NAME] Toggle Menu Customer Bec Wight…" at bounding box center [784, 372] width 1568 height 744
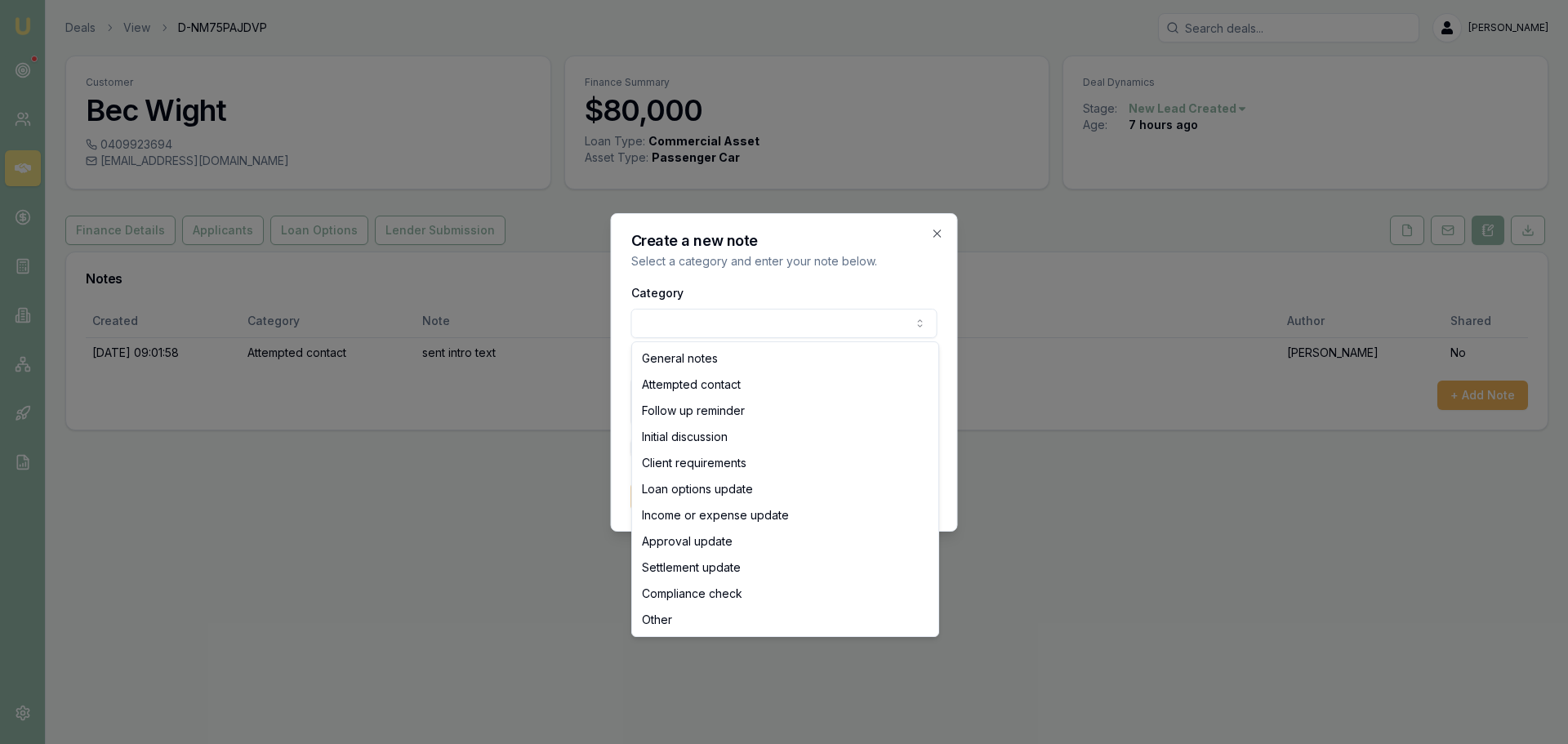
select select "ATTEMPTED_CONTACT"
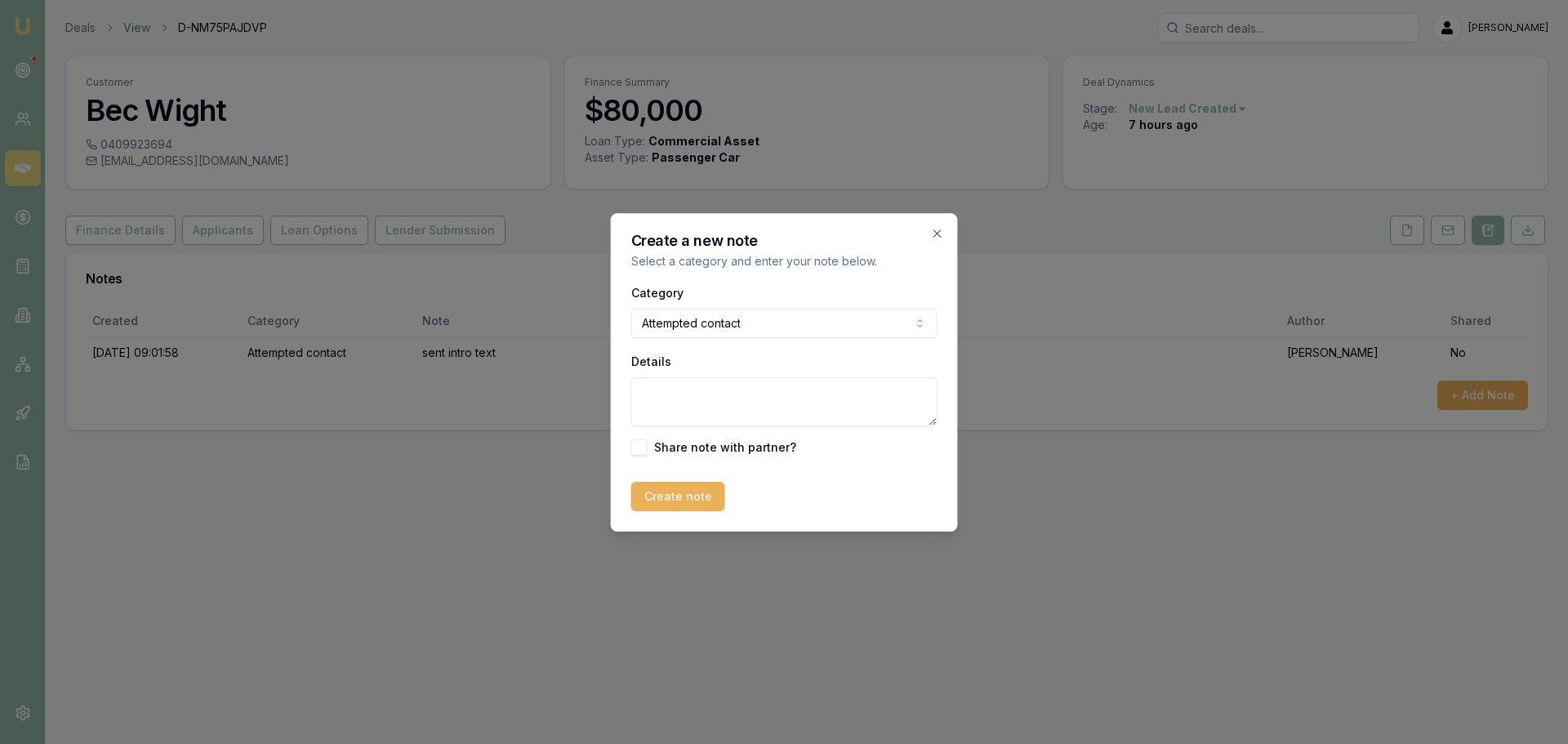
click at [711, 394] on textarea "Details" at bounding box center [784, 402] width 306 height 49
type textarea "left VM"
click at [690, 489] on button "Create note" at bounding box center [677, 497] width 94 height 30
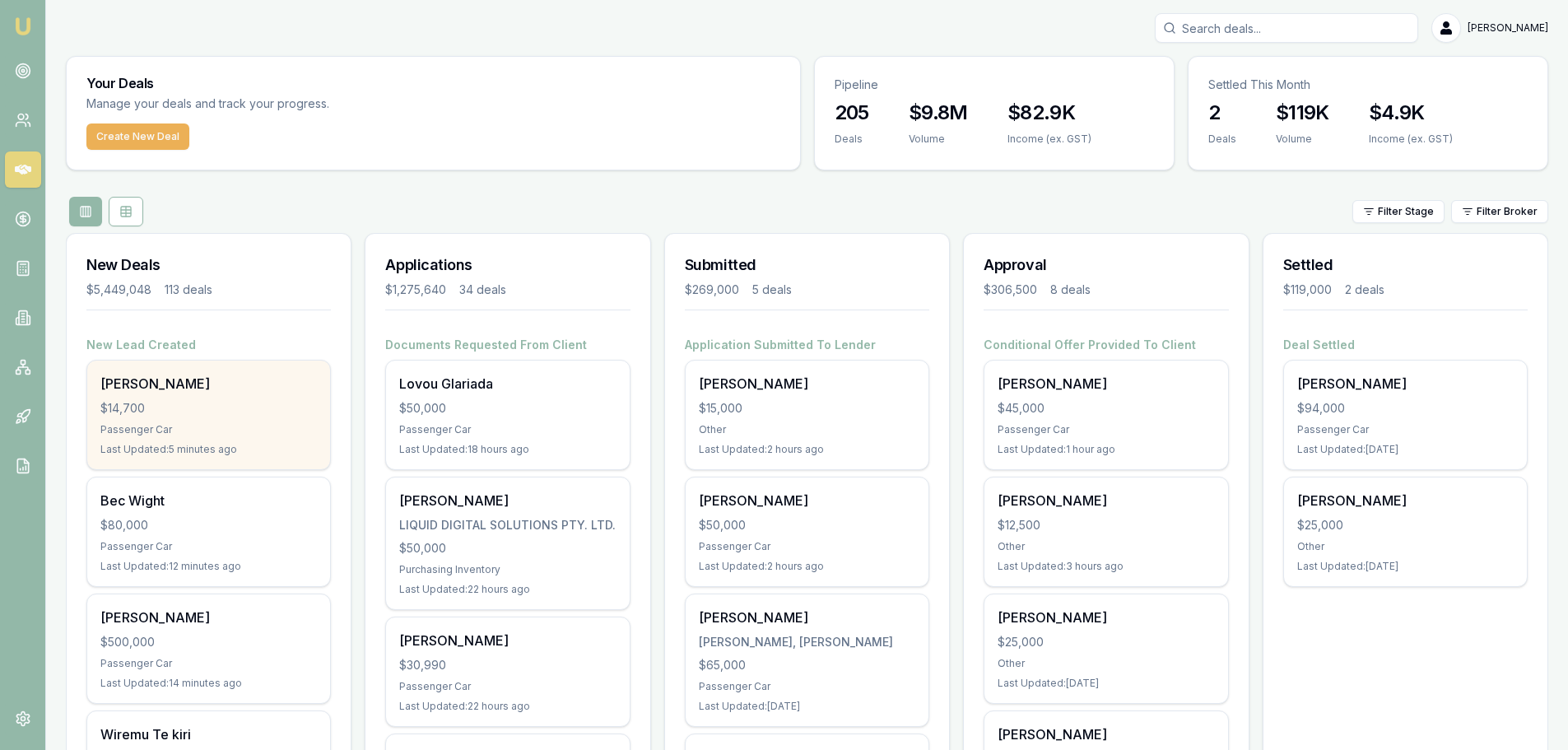
click at [203, 410] on div "$14,700" at bounding box center [209, 408] width 217 height 17
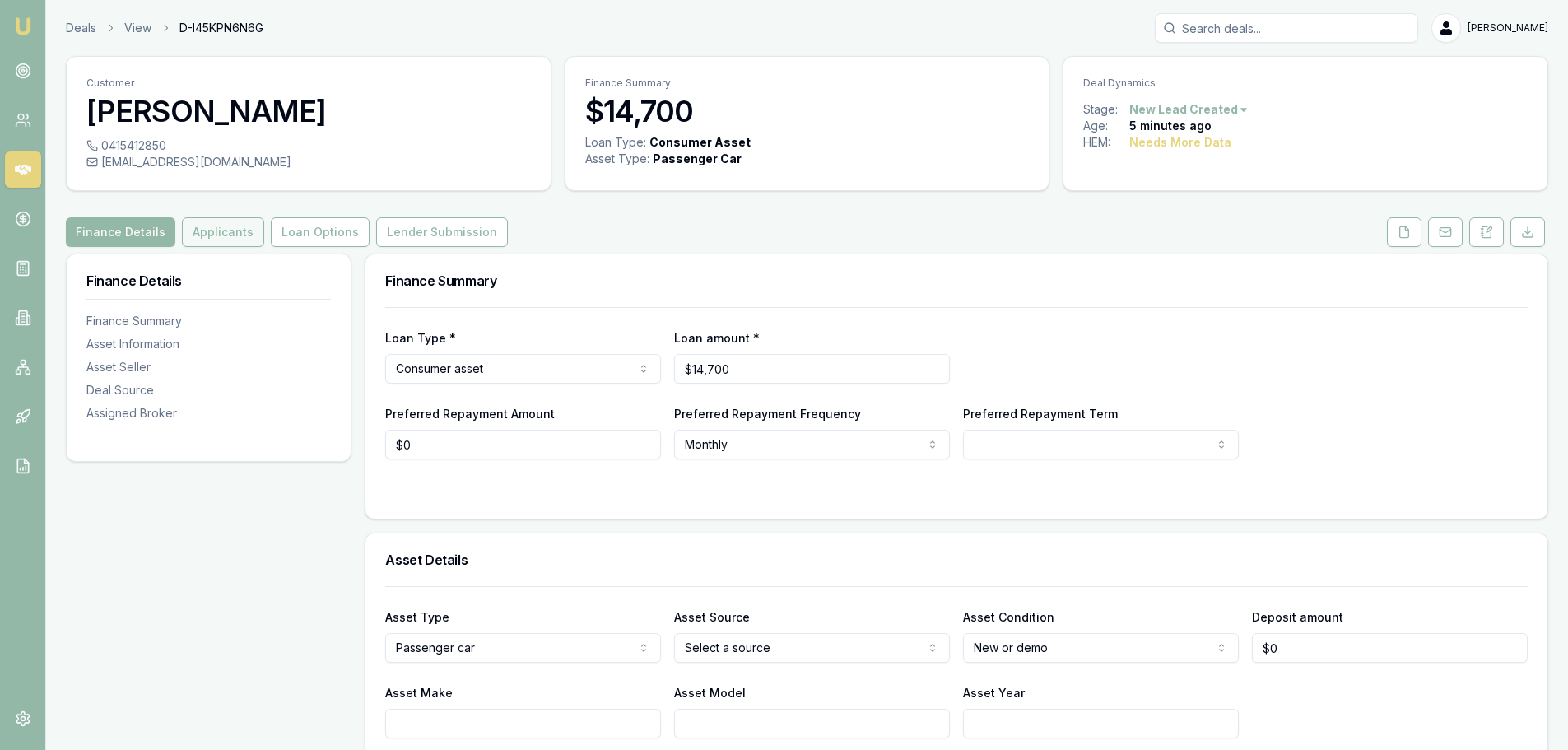
click at [240, 232] on button "Applicants" at bounding box center [223, 233] width 82 height 30
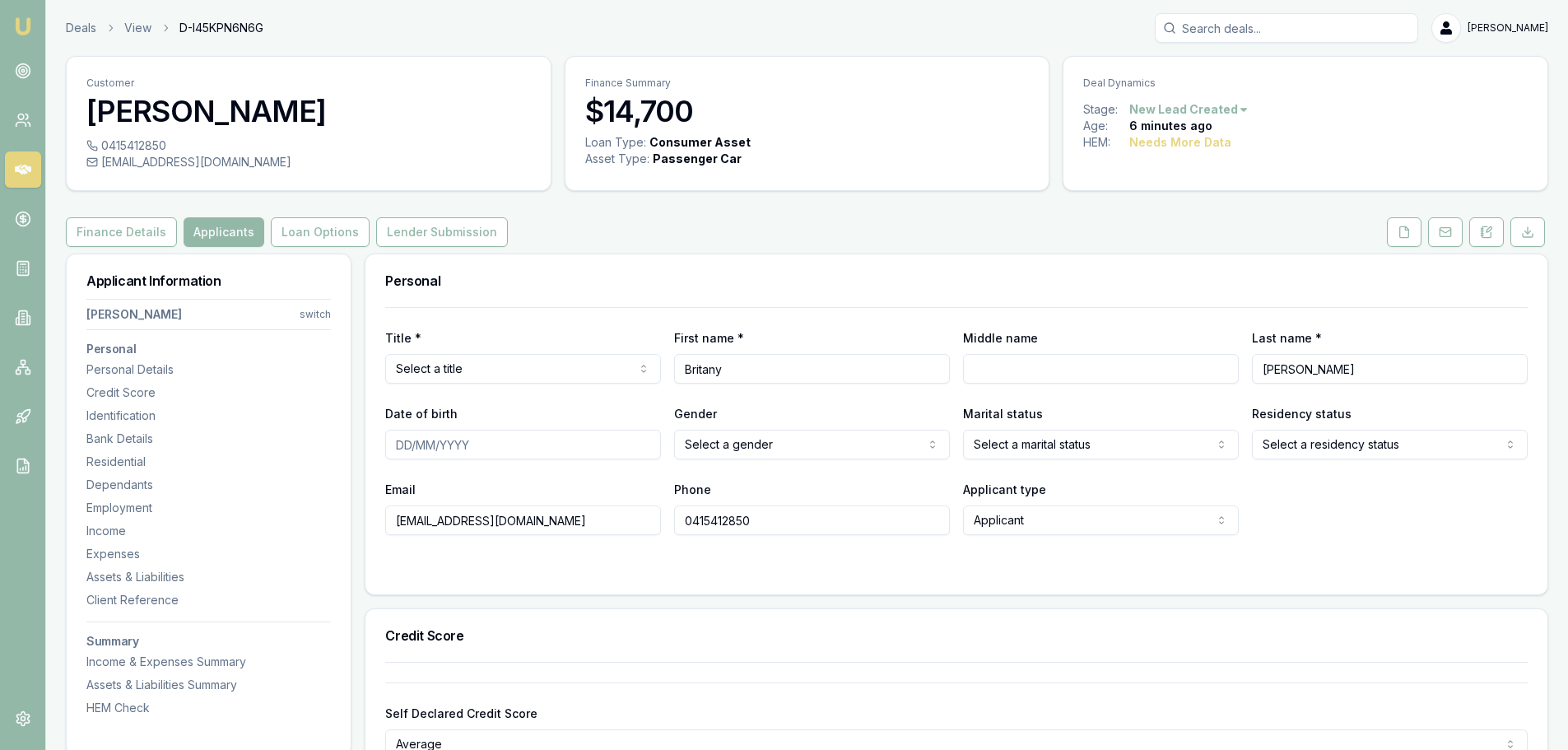
click at [563, 241] on div "Finance Details Applicants Loan Options Lender Submission" at bounding box center [807, 233] width 1482 height 30
click at [1490, 233] on icon at bounding box center [1486, 232] width 13 height 13
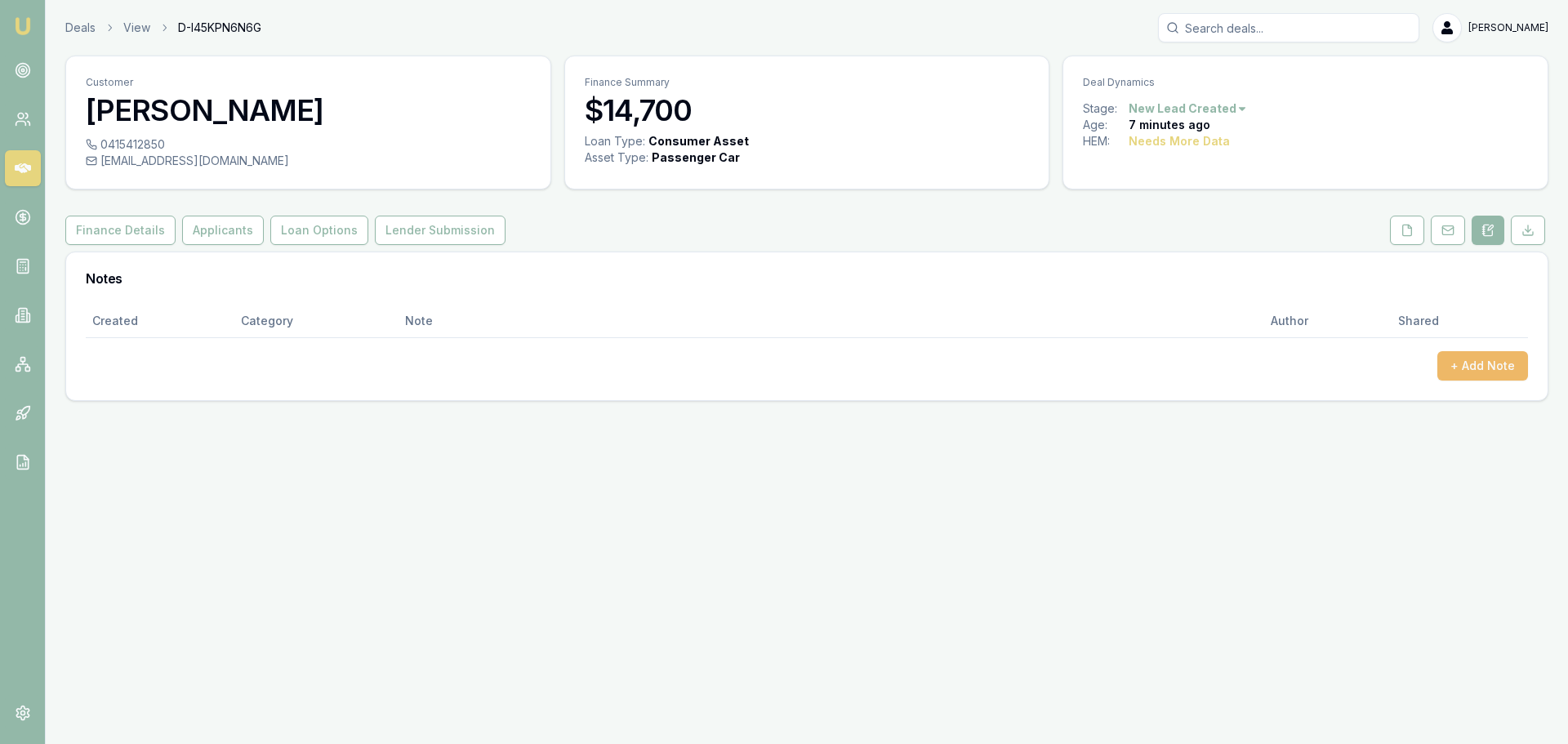
click at [1479, 360] on button "+ Add Note" at bounding box center [1482, 366] width 90 height 30
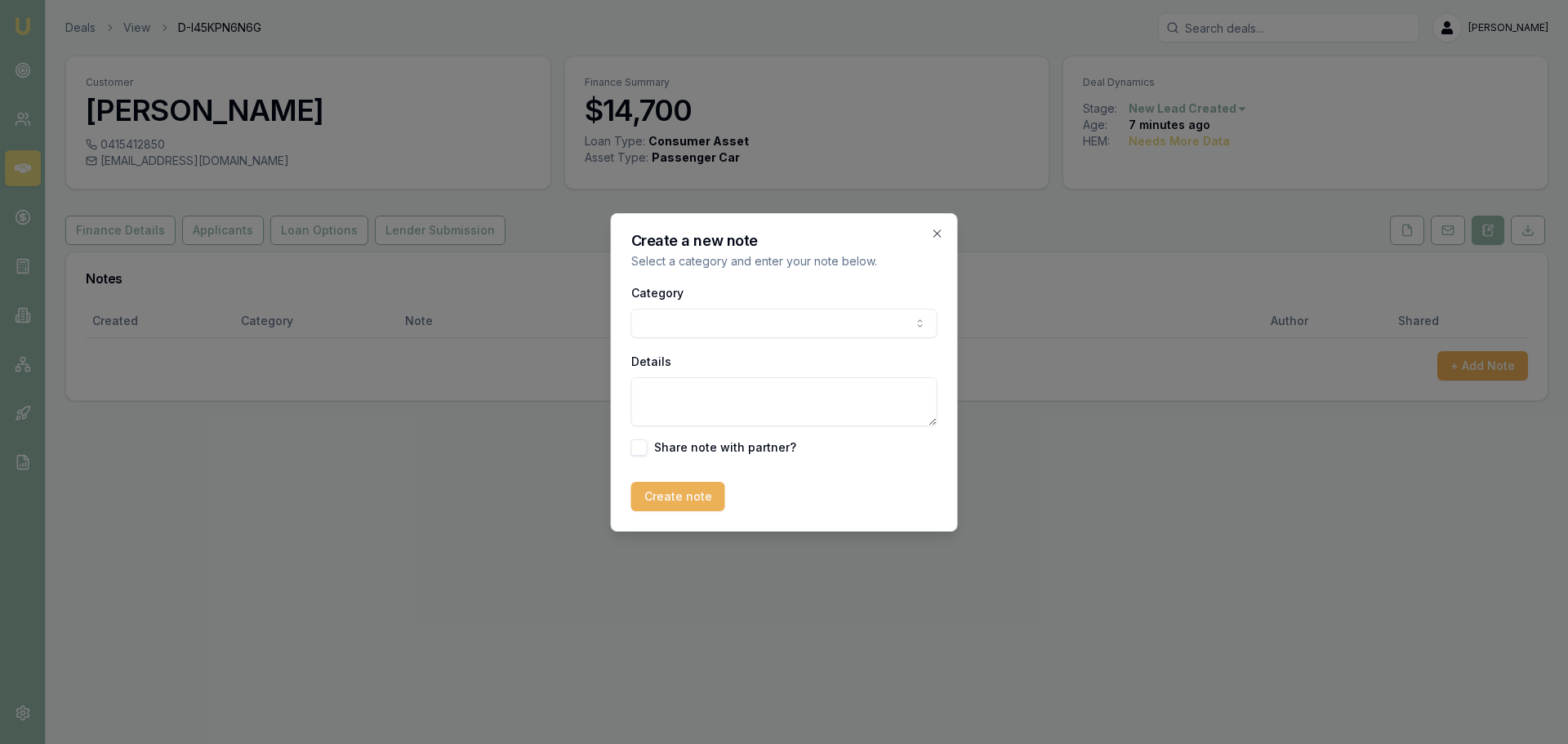
click at [810, 327] on body "Emu Broker Deals View D-I45KPN6N6G Erin Shield Toggle Menu Customer Britany Hut…" at bounding box center [784, 372] width 1568 height 744
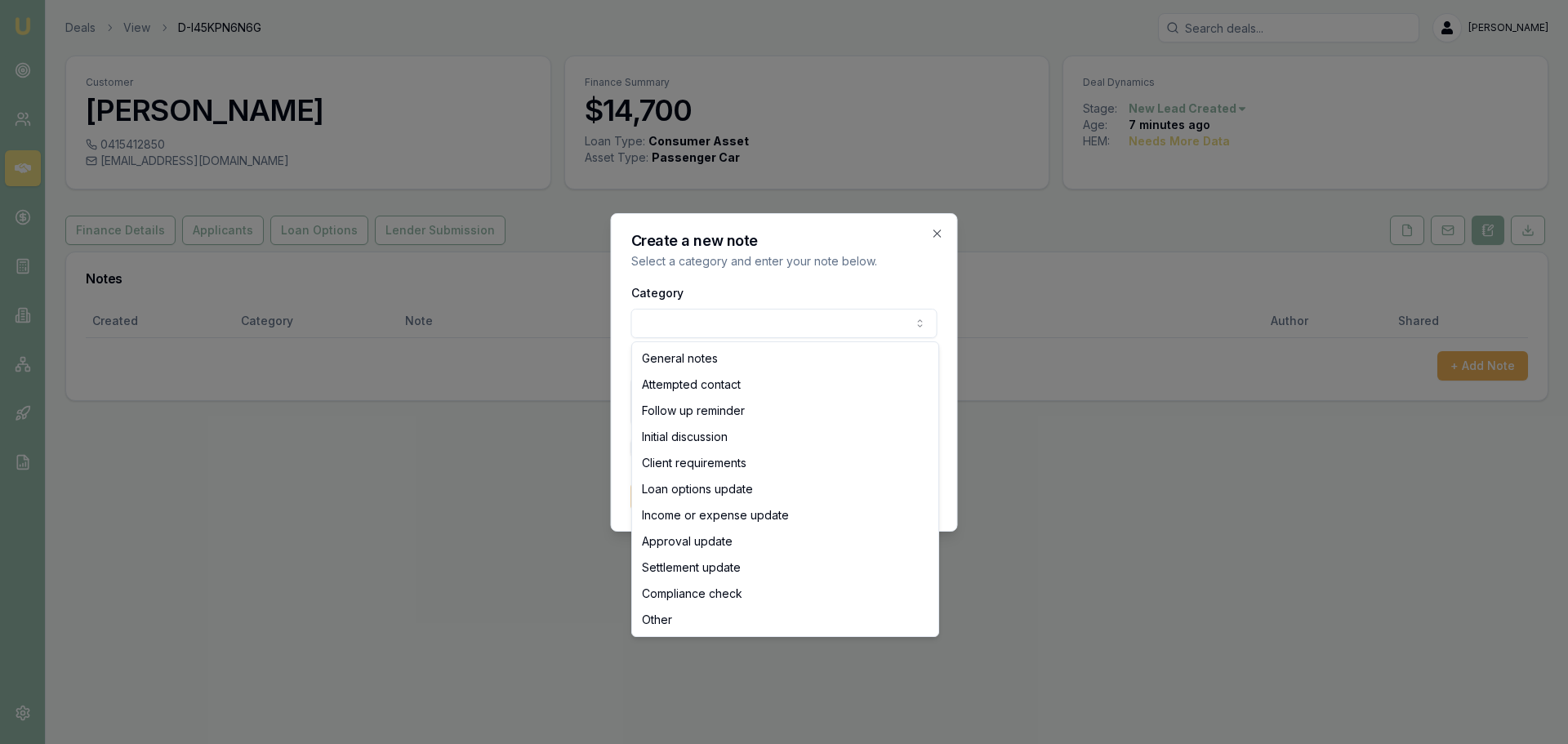
select select "ATTEMPTED_CONTACT"
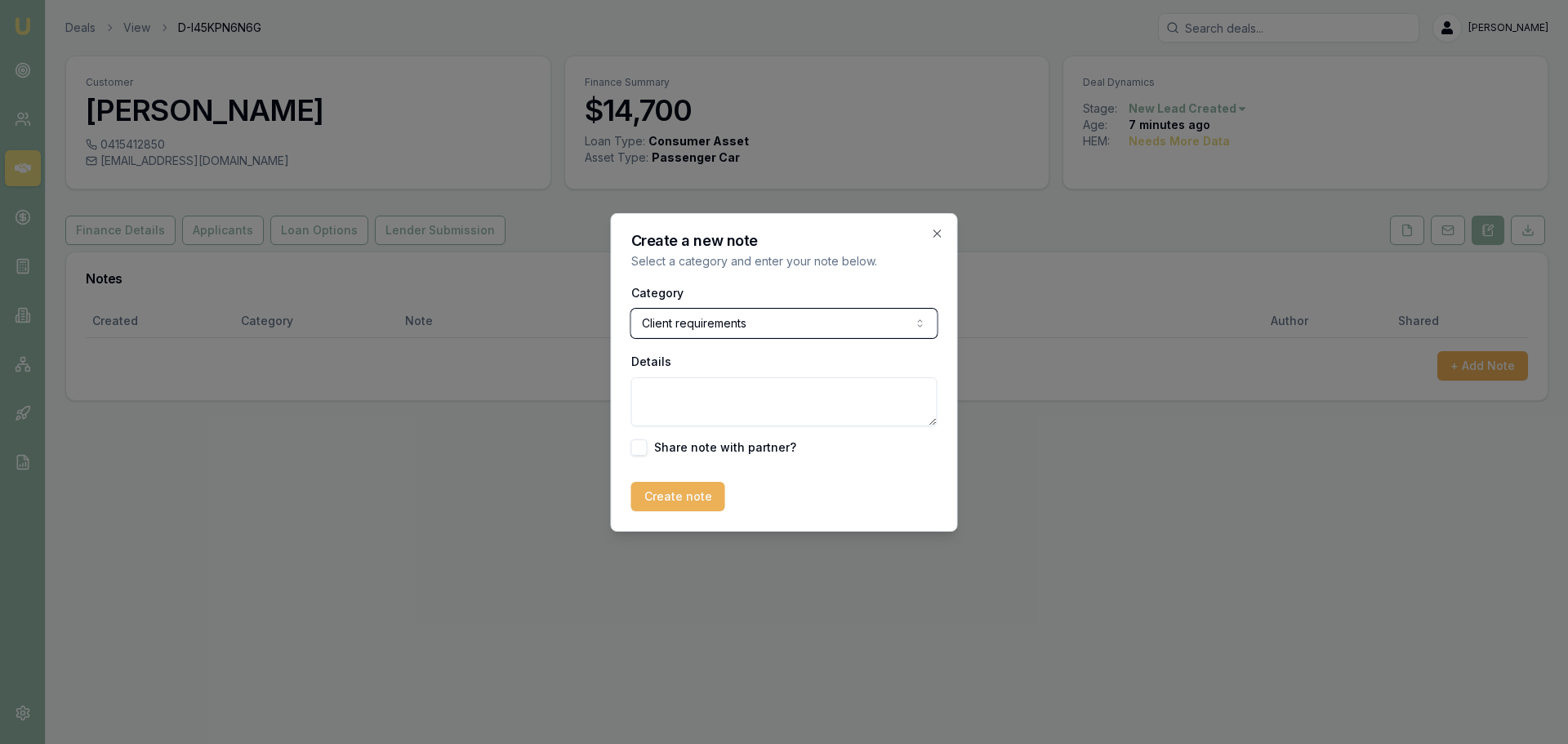
click at [631, 309] on button "Client requirements" at bounding box center [784, 324] width 306 height 30
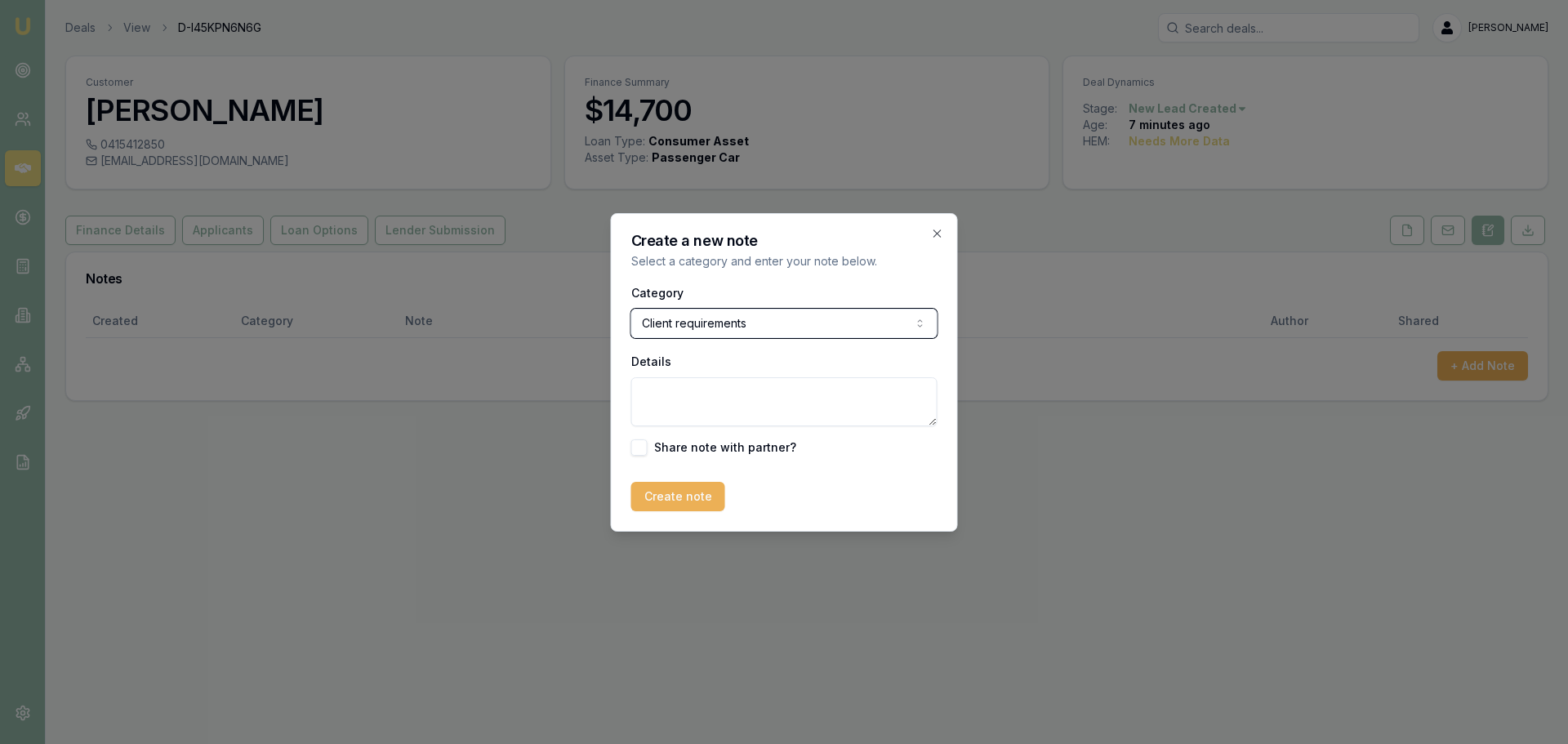
click at [631, 309] on button "Client requirements" at bounding box center [784, 324] width 306 height 30
click at [726, 311] on body "Emu Broker Deals View D-I45KPN6N6G Erin Shield Toggle Menu Customer Britany Hut…" at bounding box center [784, 372] width 1568 height 744
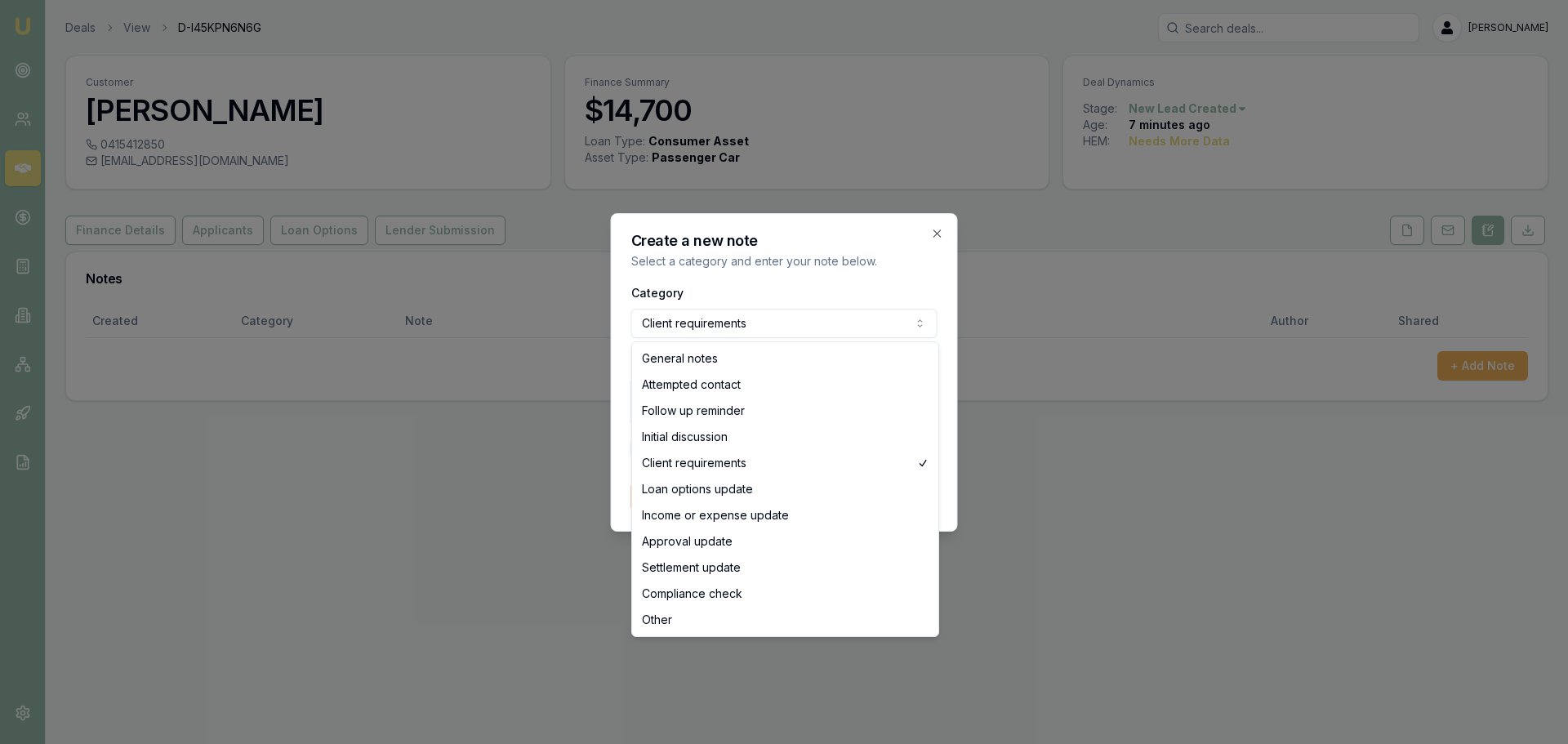
select select "ATTEMPTED_CONTACT"
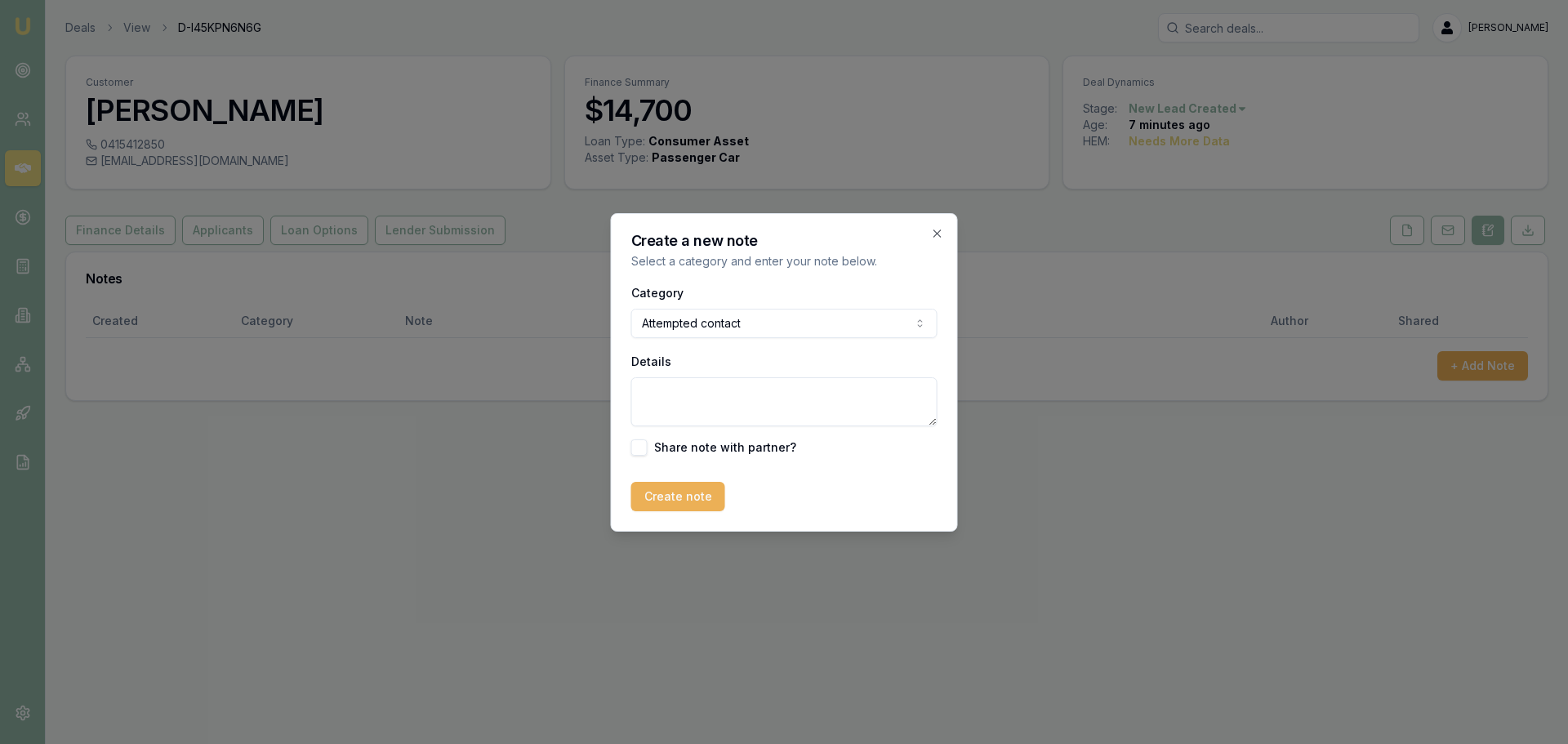
click at [662, 401] on textarea "Details" at bounding box center [784, 402] width 306 height 49
type textarea "client requested call back between 2-3pm QLD time."
click at [667, 492] on button "Create note" at bounding box center [677, 497] width 94 height 30
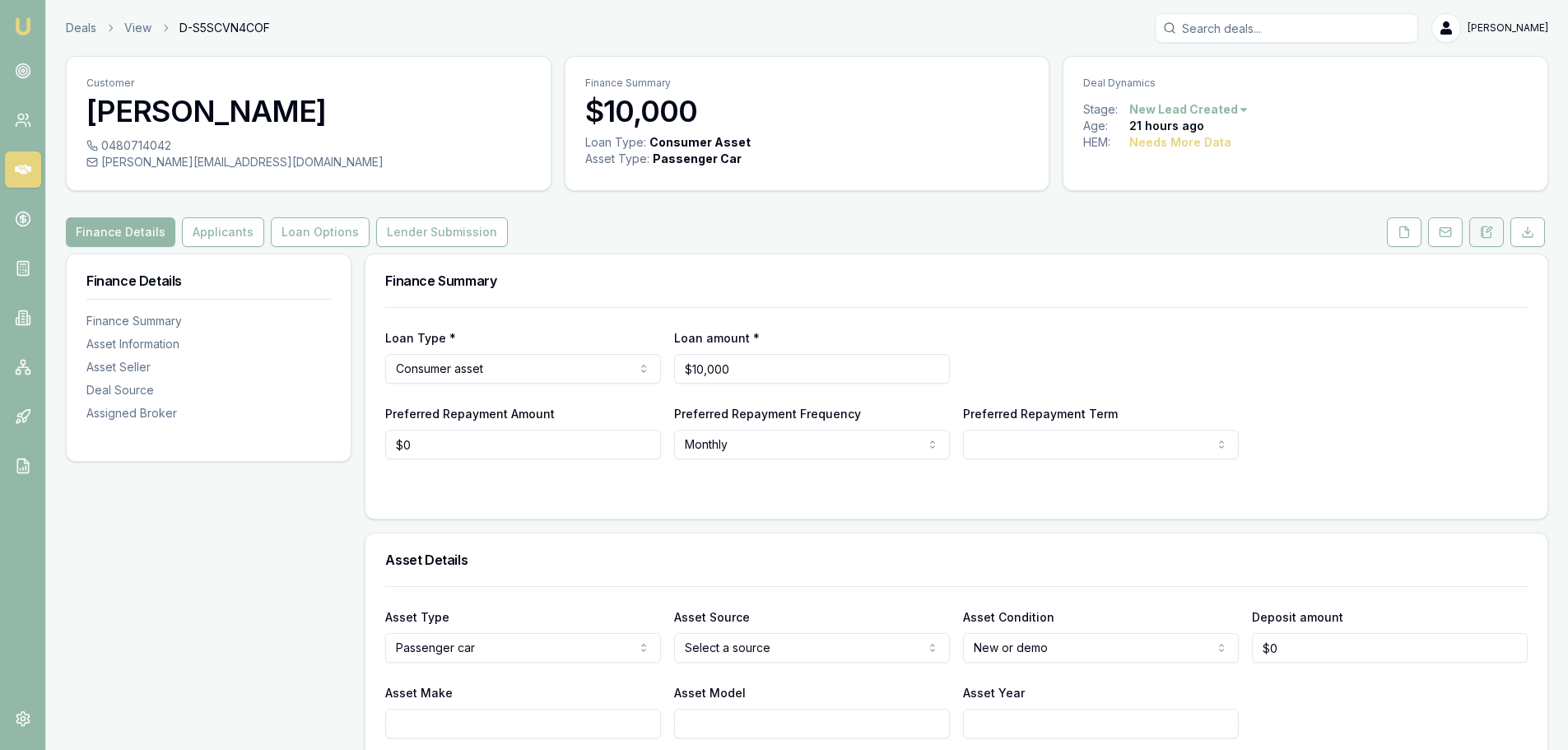
click at [1492, 233] on icon at bounding box center [1486, 232] width 13 height 13
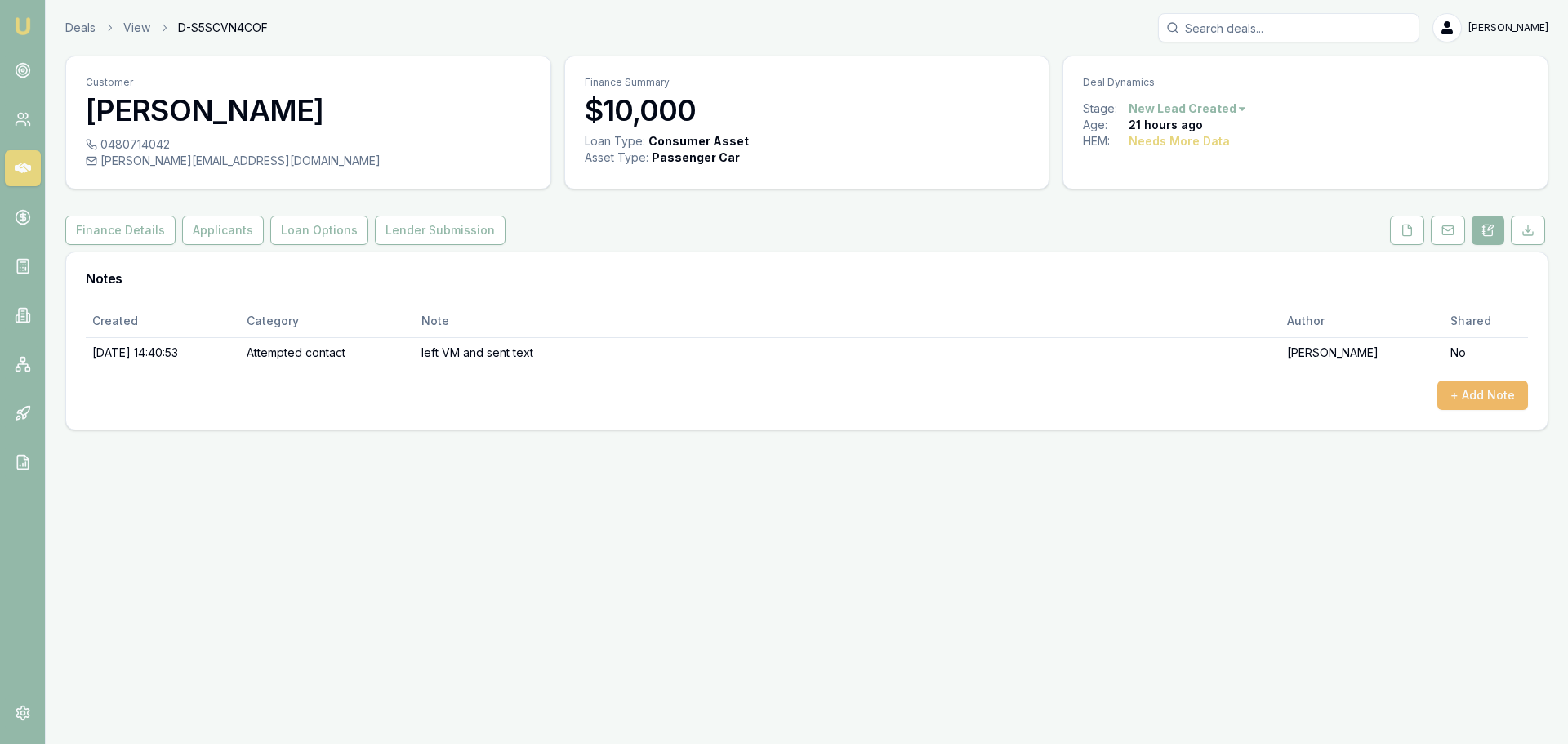
click at [1486, 400] on button "+ Add Note" at bounding box center [1482, 396] width 90 height 30
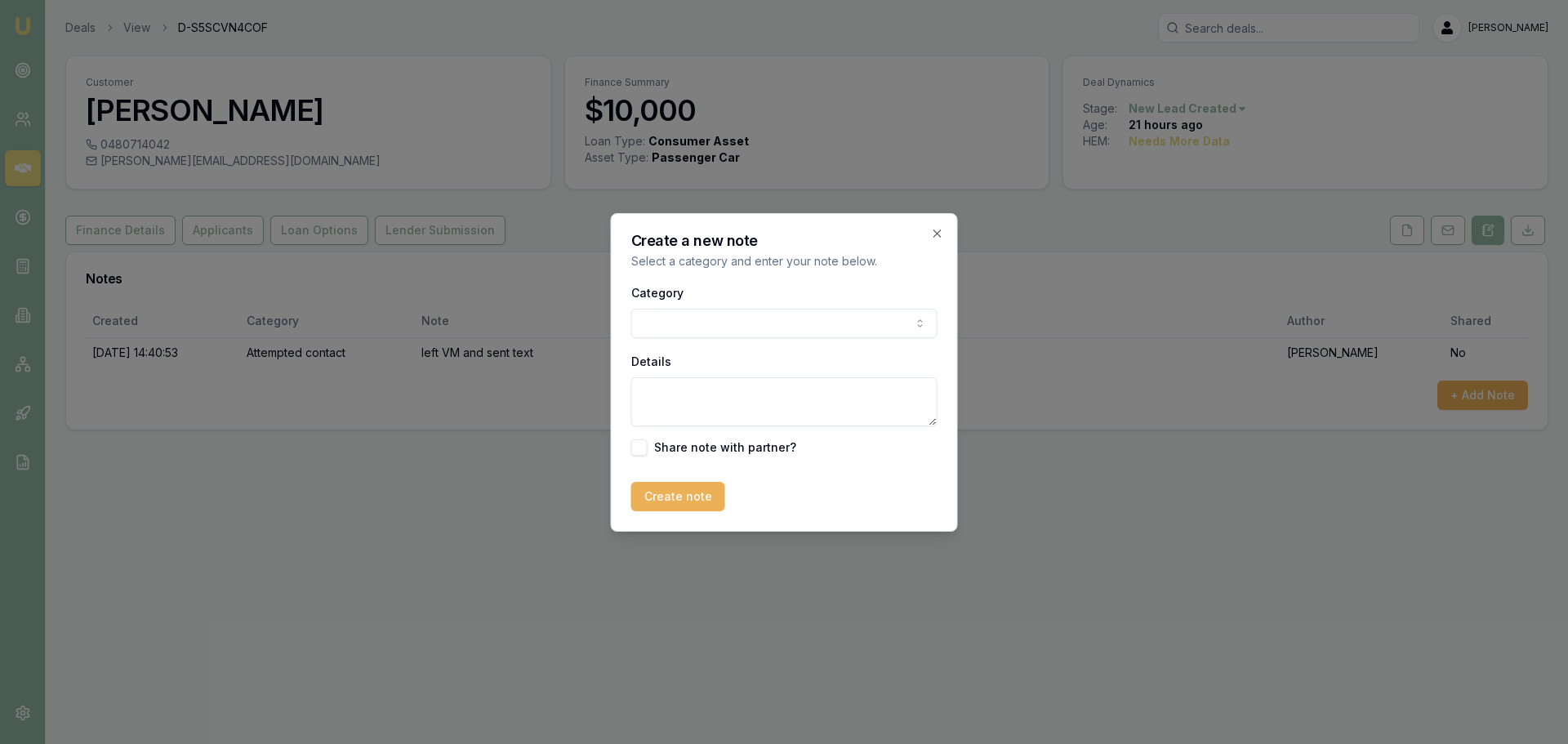
click at [739, 331] on body "Emu Broker Deals View D-S5SCVN4COF [PERSON_NAME] Toggle Menu Customer [PERSON_N…" at bounding box center [784, 372] width 1568 height 744
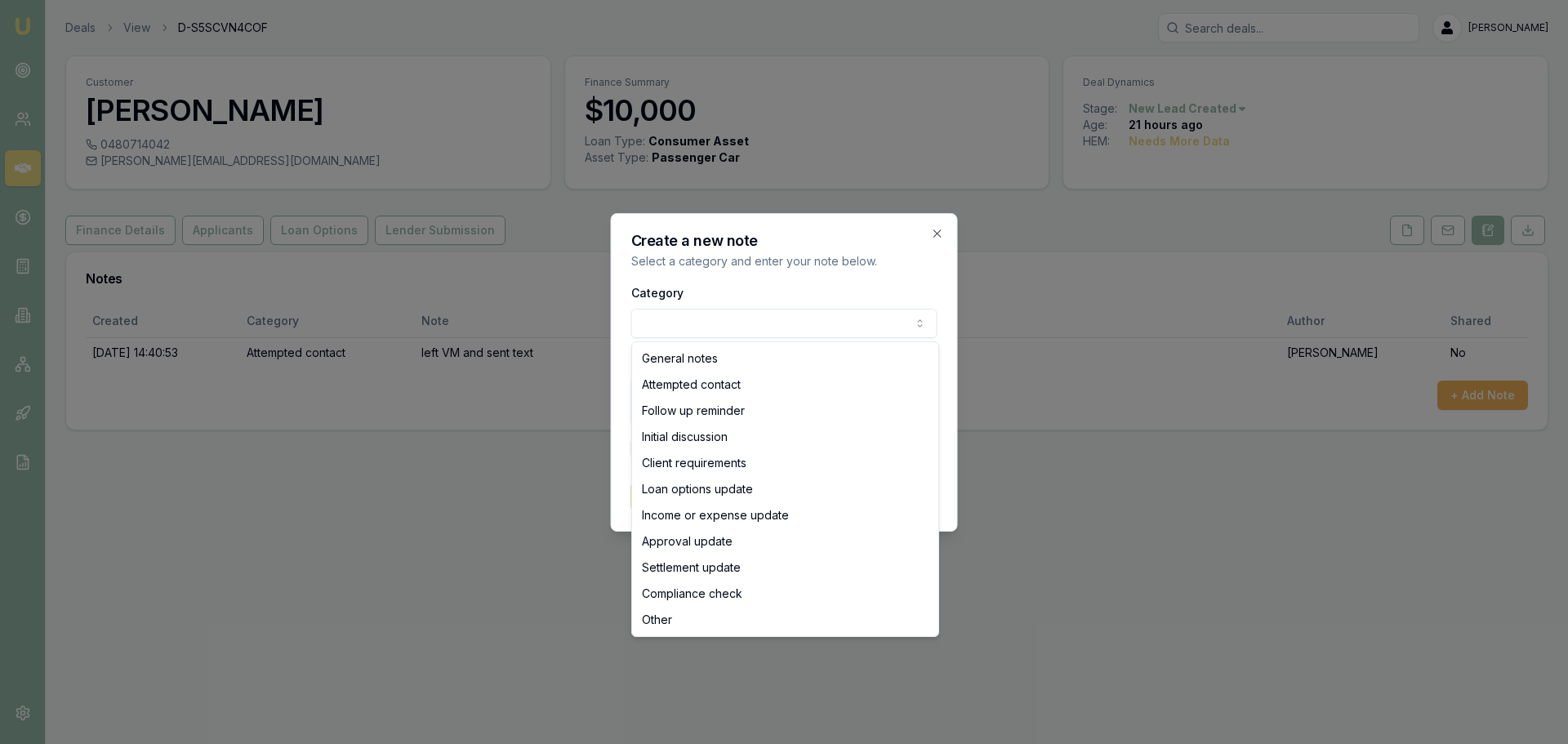
select select "ATTEMPTED_CONTACT"
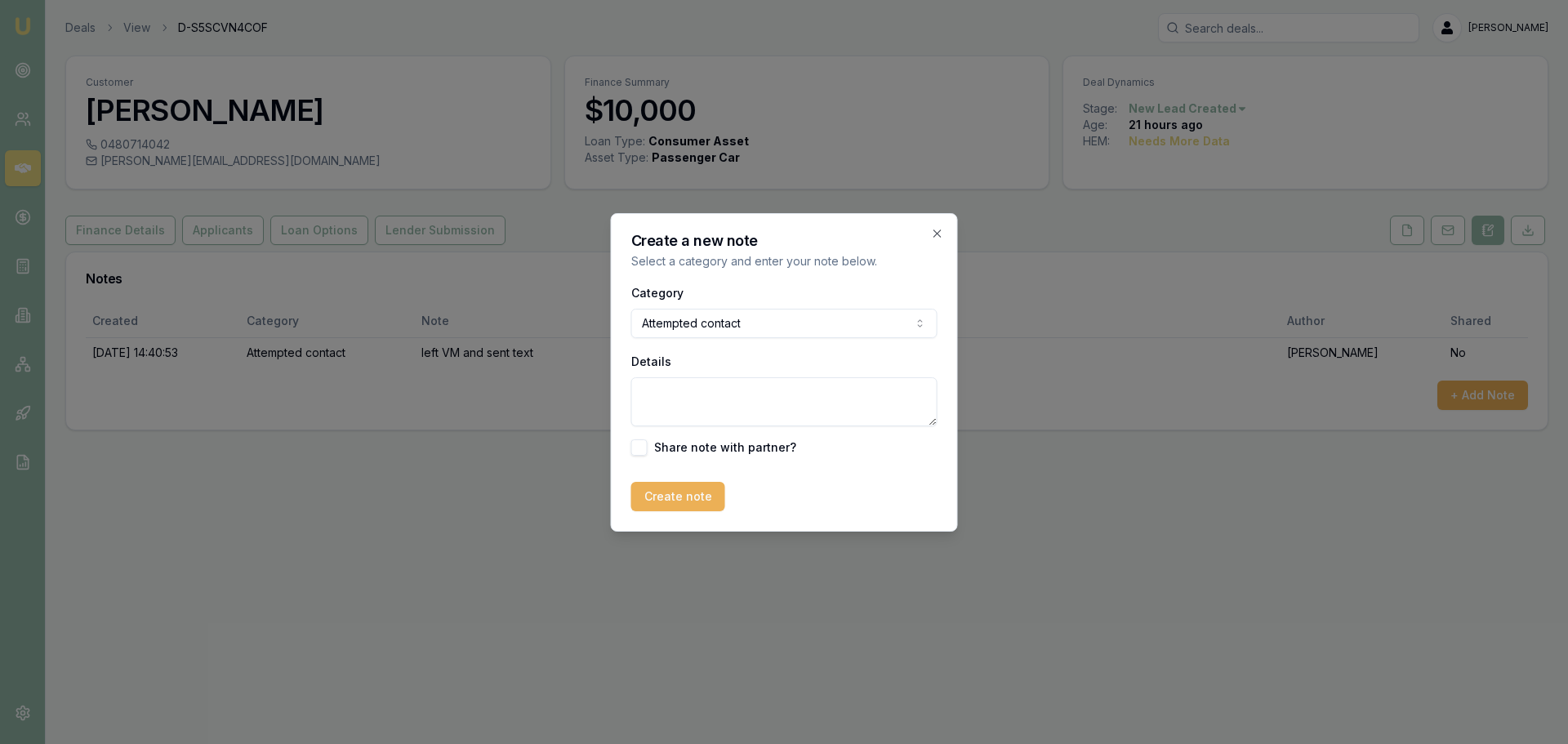
click at [702, 391] on textarea "Details" at bounding box center [784, 402] width 306 height 49
type textarea "left Vm and sent text"
click at [693, 496] on button "Create note" at bounding box center [677, 497] width 94 height 30
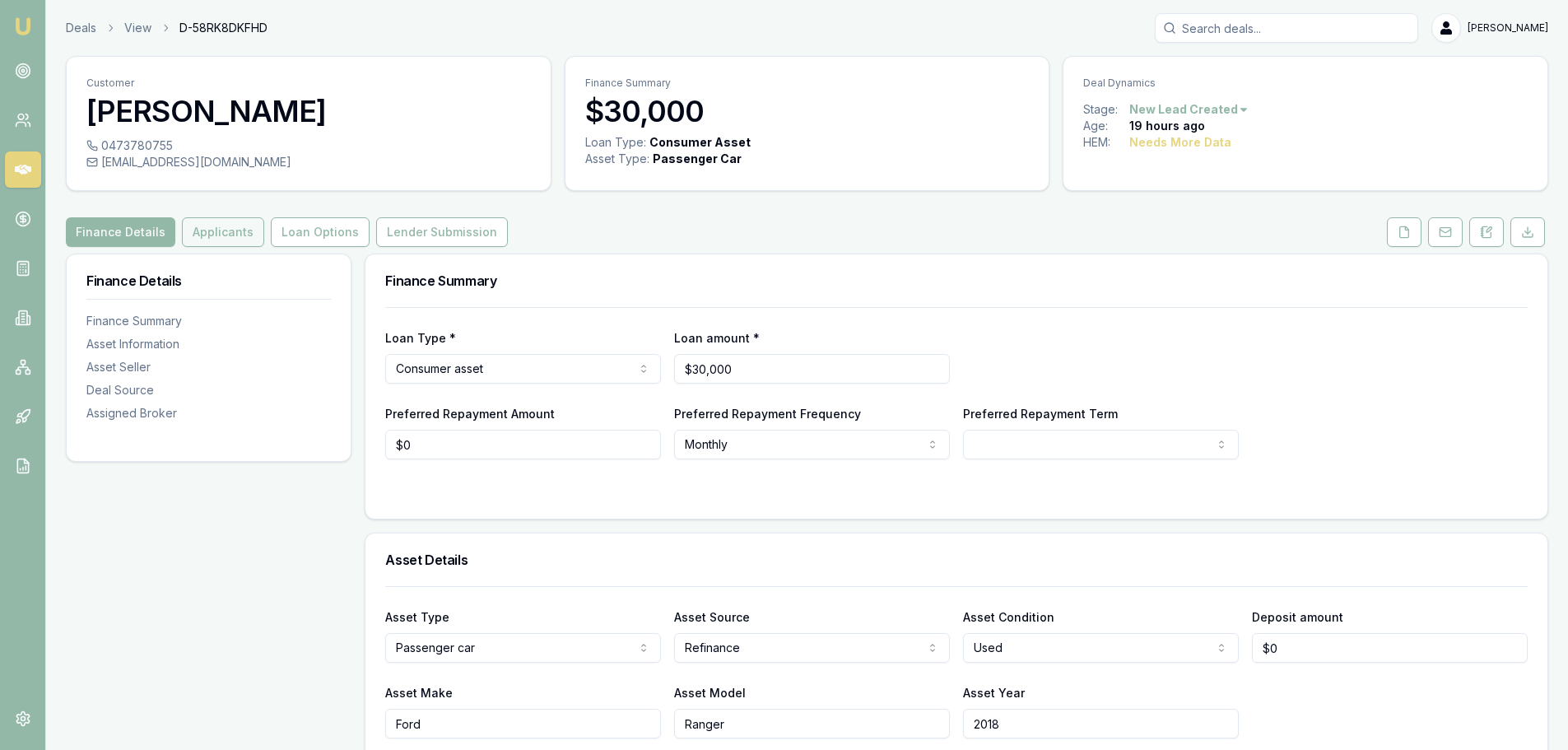
click at [216, 232] on button "Applicants" at bounding box center [223, 233] width 82 height 30
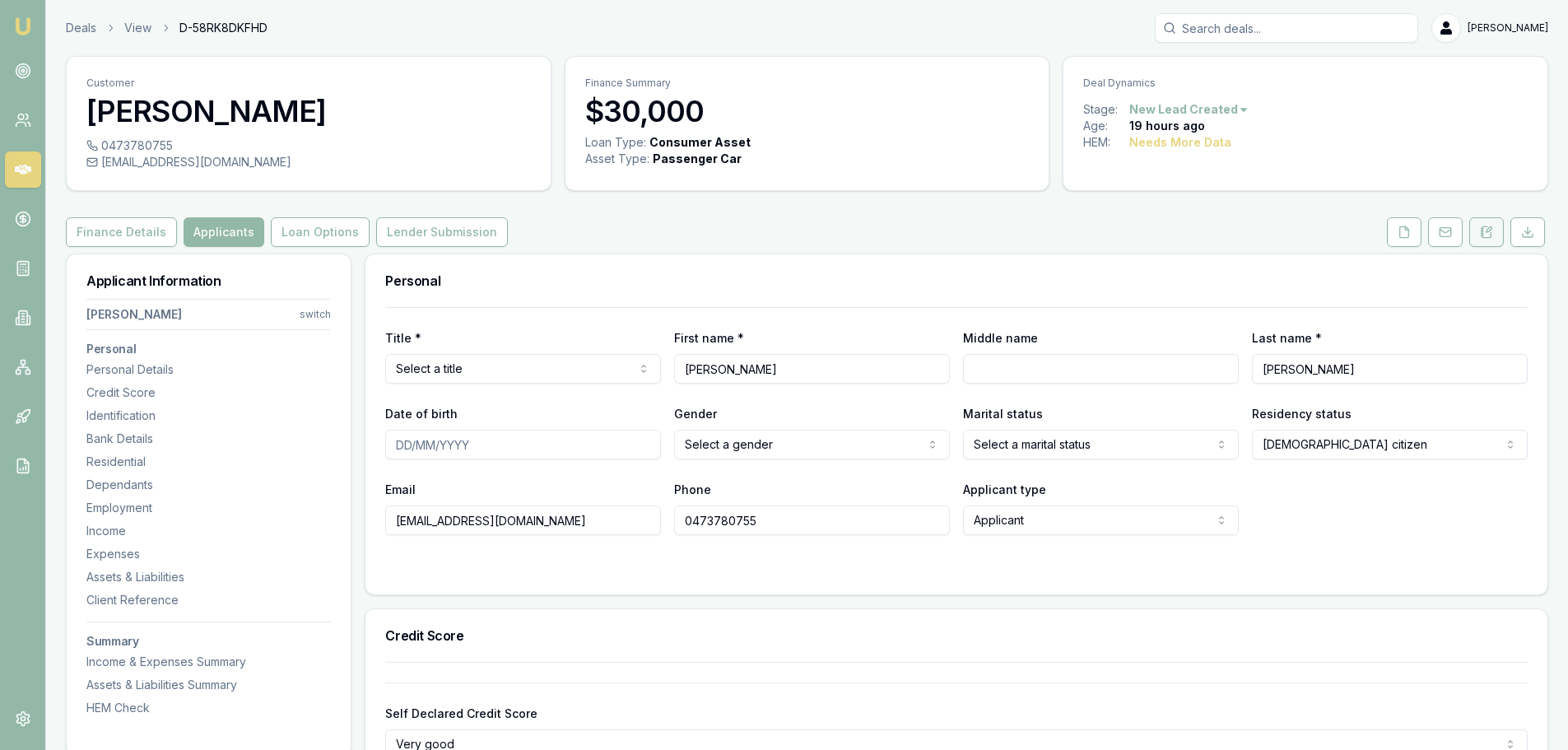
click at [1481, 241] on button at bounding box center [1486, 233] width 34 height 30
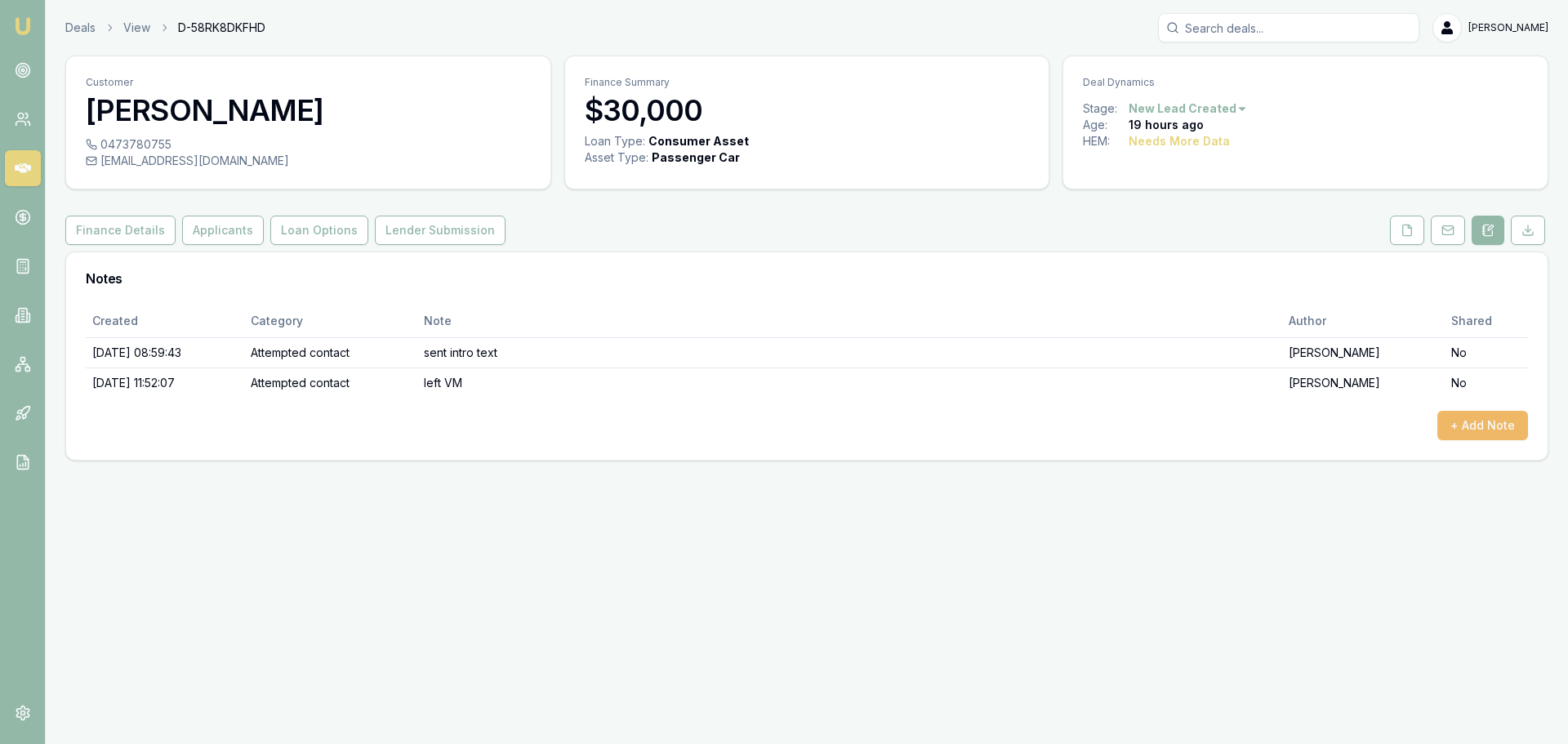
click at [1479, 425] on button "+ Add Note" at bounding box center [1482, 426] width 90 height 30
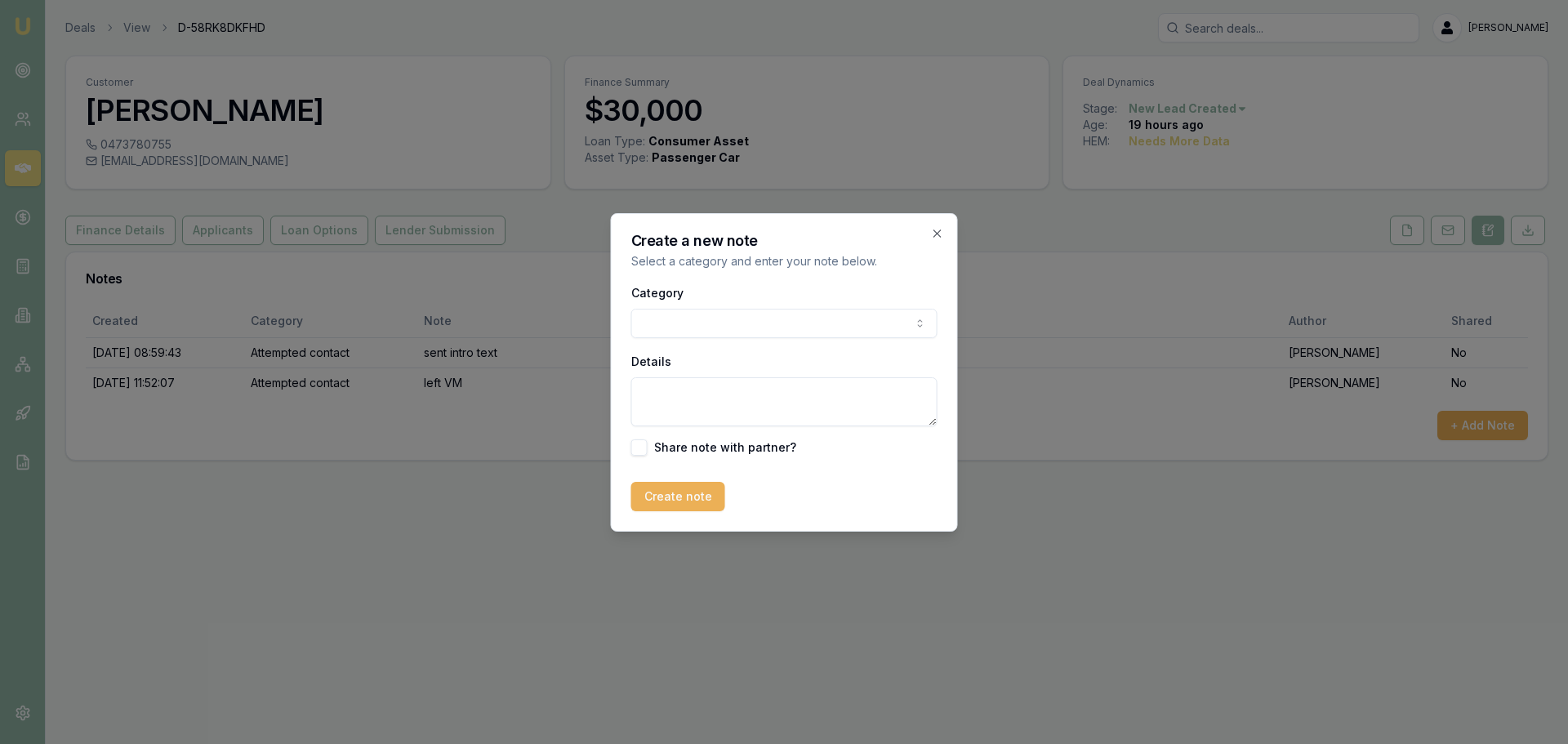
click at [687, 315] on body "Emu Broker Deals View D-58RK8DKFHD Erin Shield Toggle Menu Customer Ash-lee Gib…" at bounding box center [784, 372] width 1568 height 744
click at [654, 400] on textarea "Details" at bounding box center [784, 402] width 306 height 49
type textarea "requested call back 4.30pm QLD time"
click at [656, 499] on button "Create note" at bounding box center [677, 497] width 94 height 30
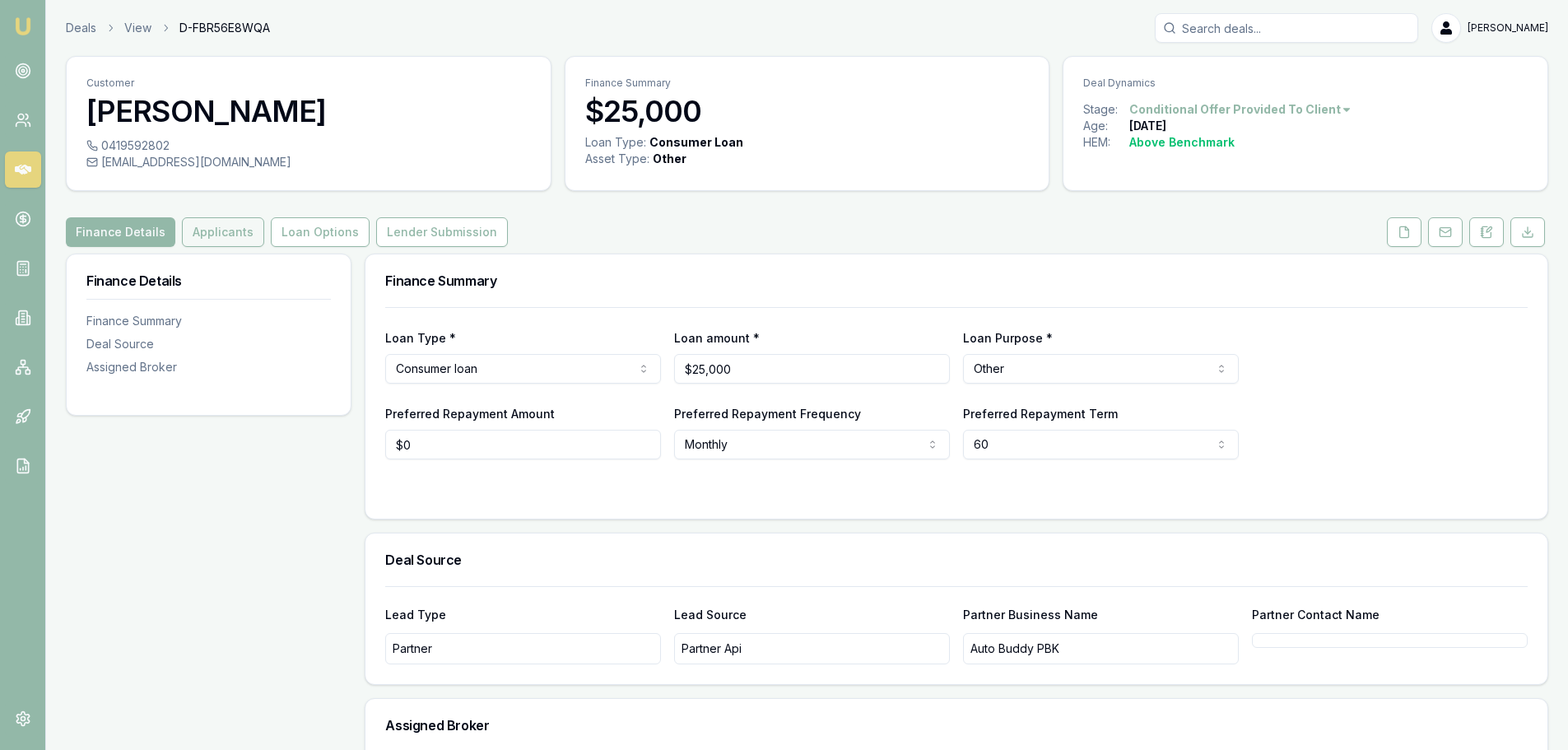
click at [229, 234] on button "Applicants" at bounding box center [223, 233] width 82 height 30
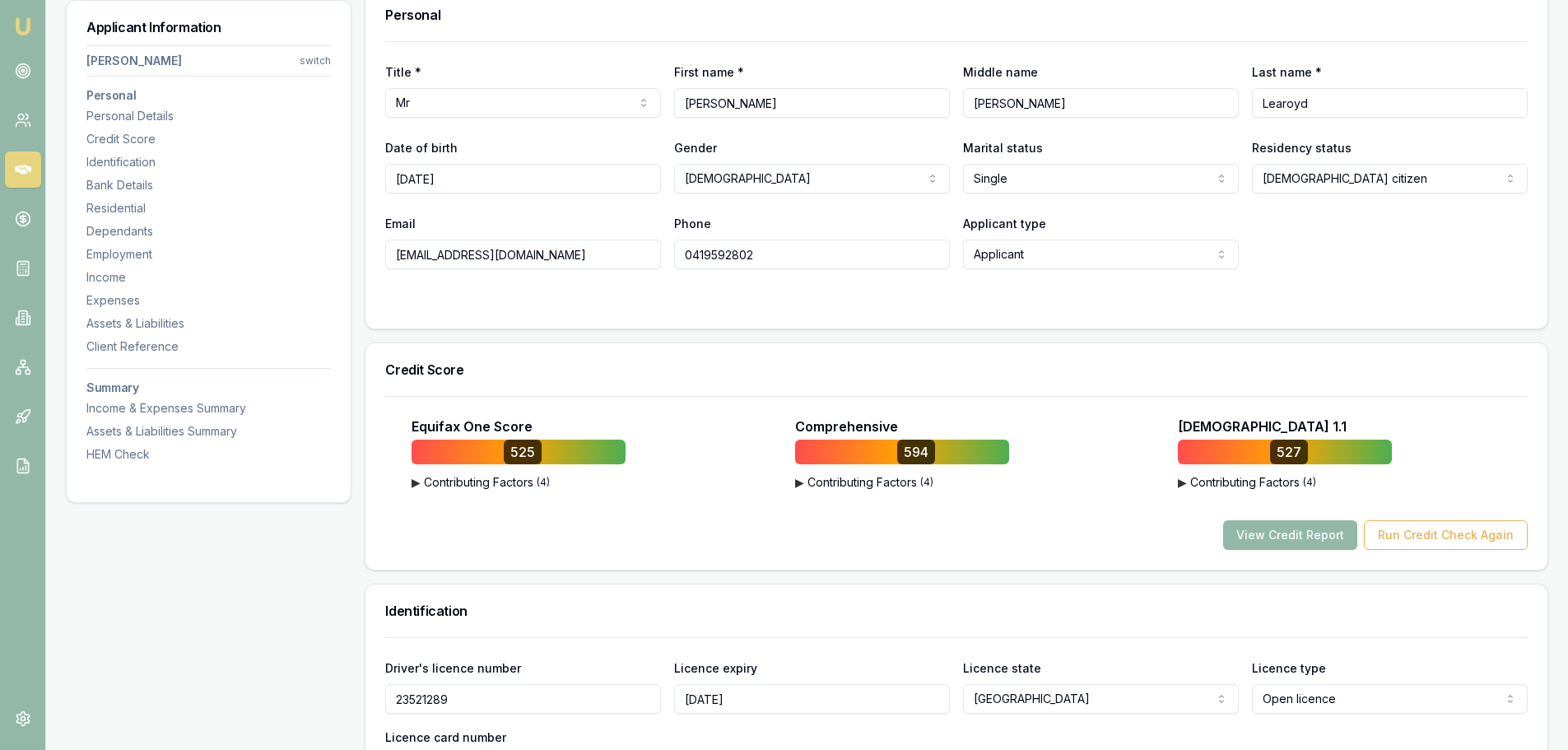
scroll to position [411, 0]
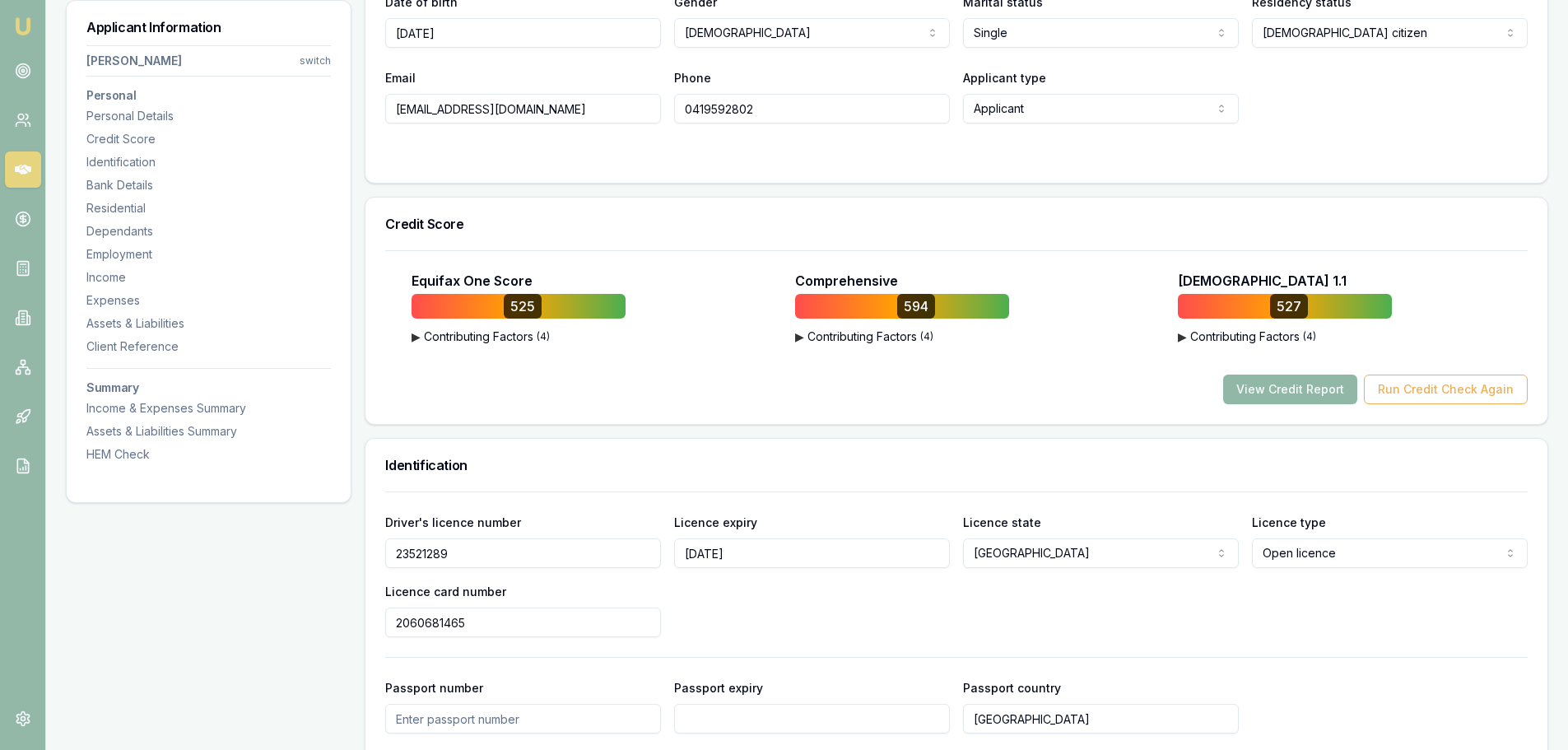
click at [1294, 386] on button "View Credit Report" at bounding box center [1290, 389] width 134 height 30
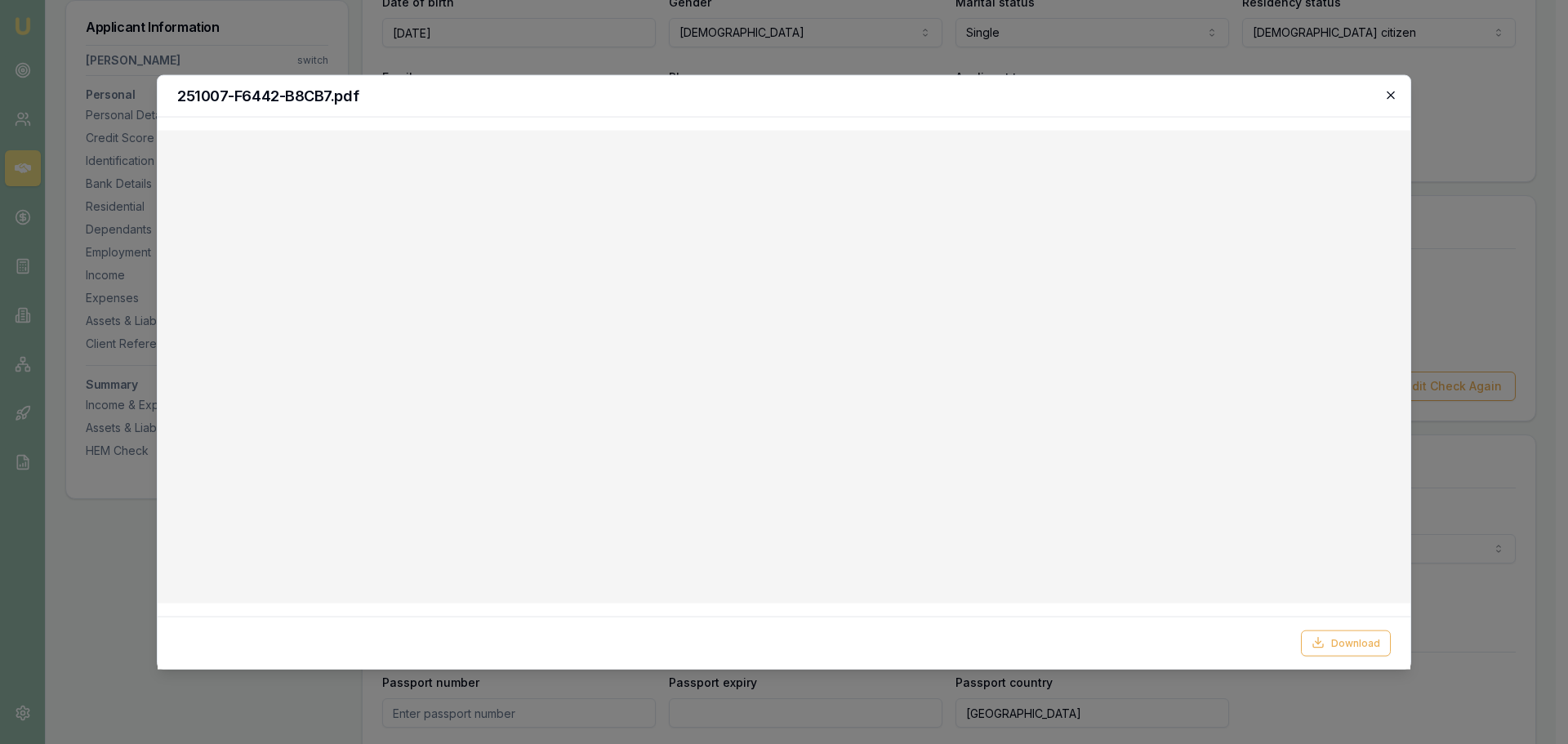
click at [1390, 93] on icon "button" at bounding box center [1391, 95] width 13 height 13
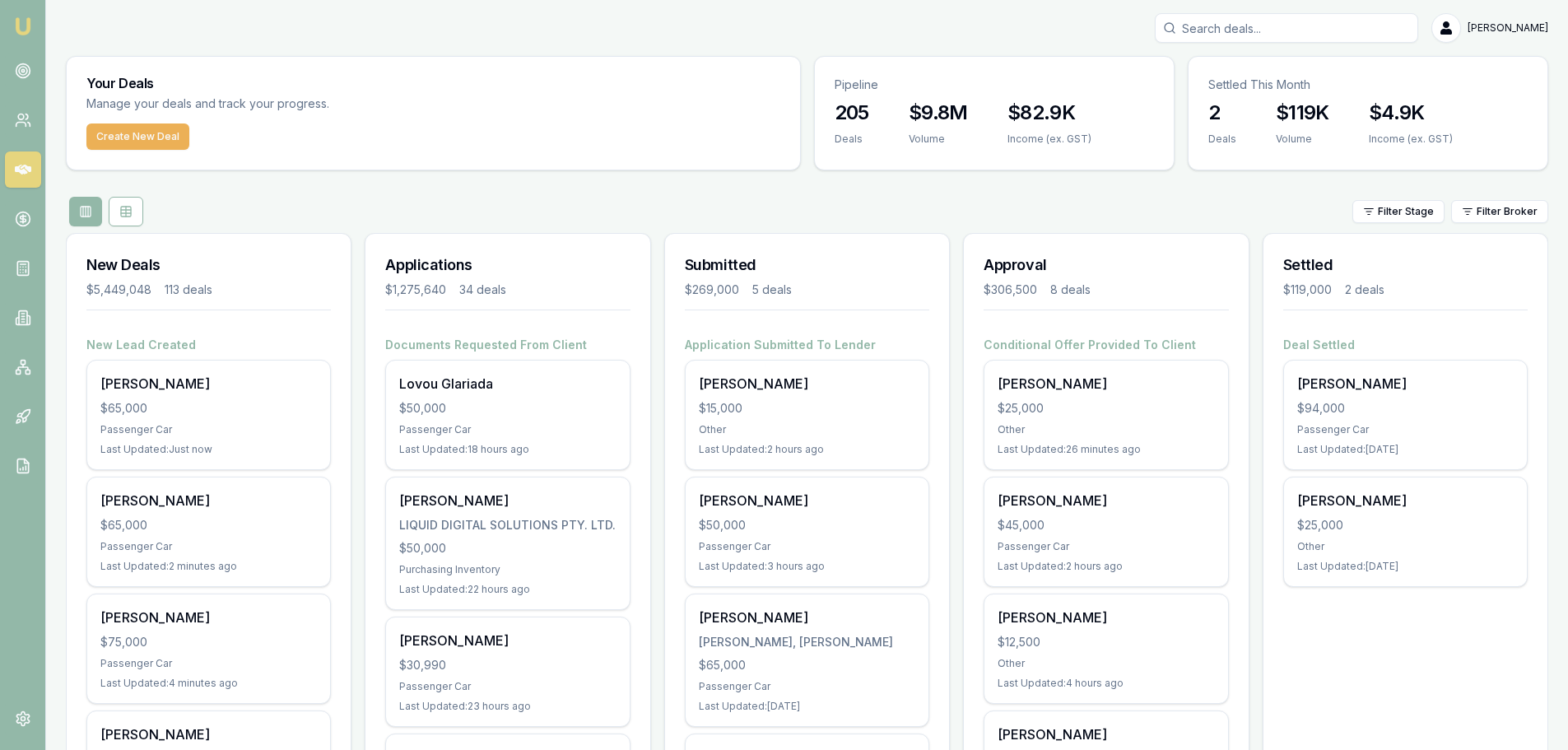
click at [1343, 29] on input "Search deals" at bounding box center [1287, 28] width 264 height 30
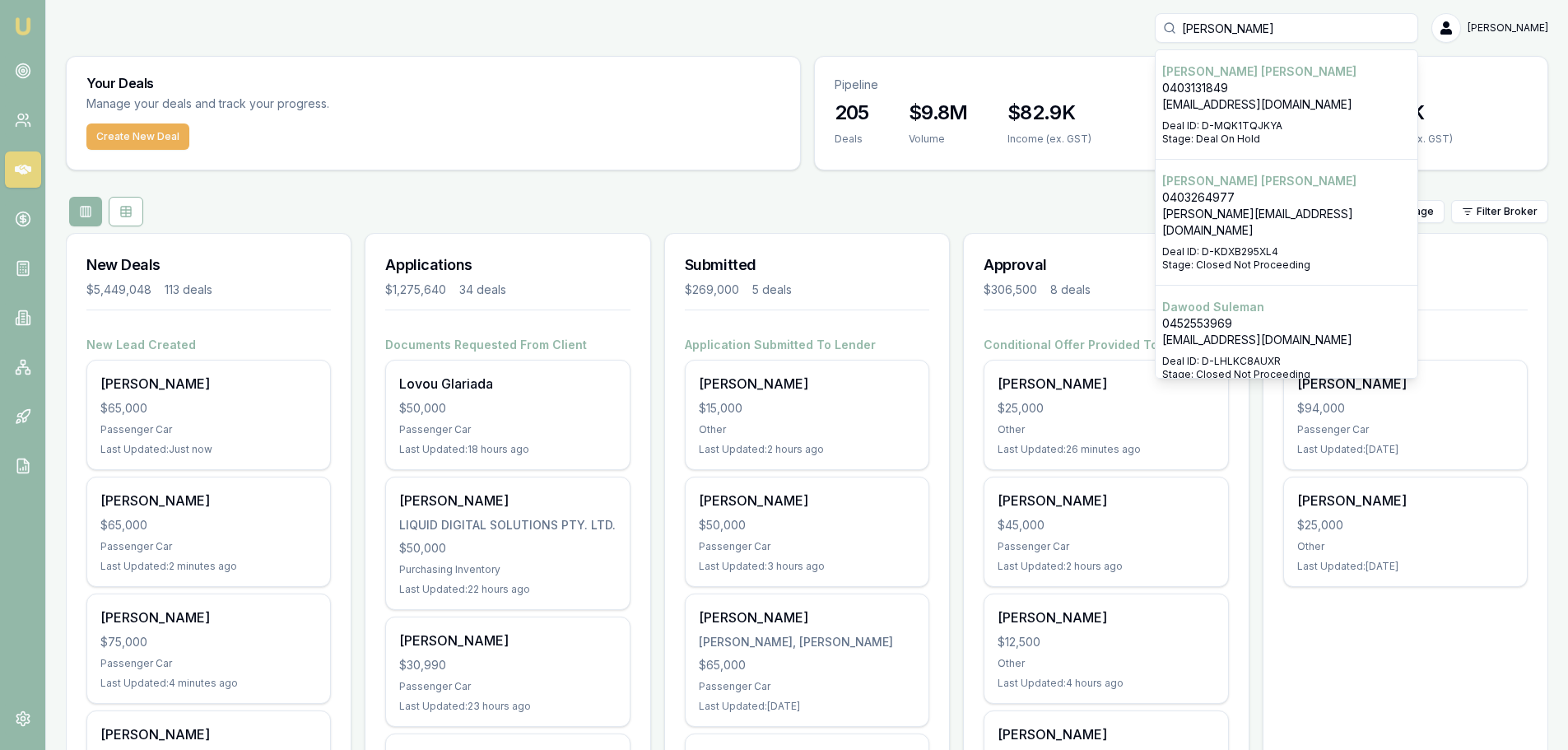
type input "[PERSON_NAME]"
click at [1311, 94] on p "0403131849" at bounding box center [1286, 88] width 249 height 17
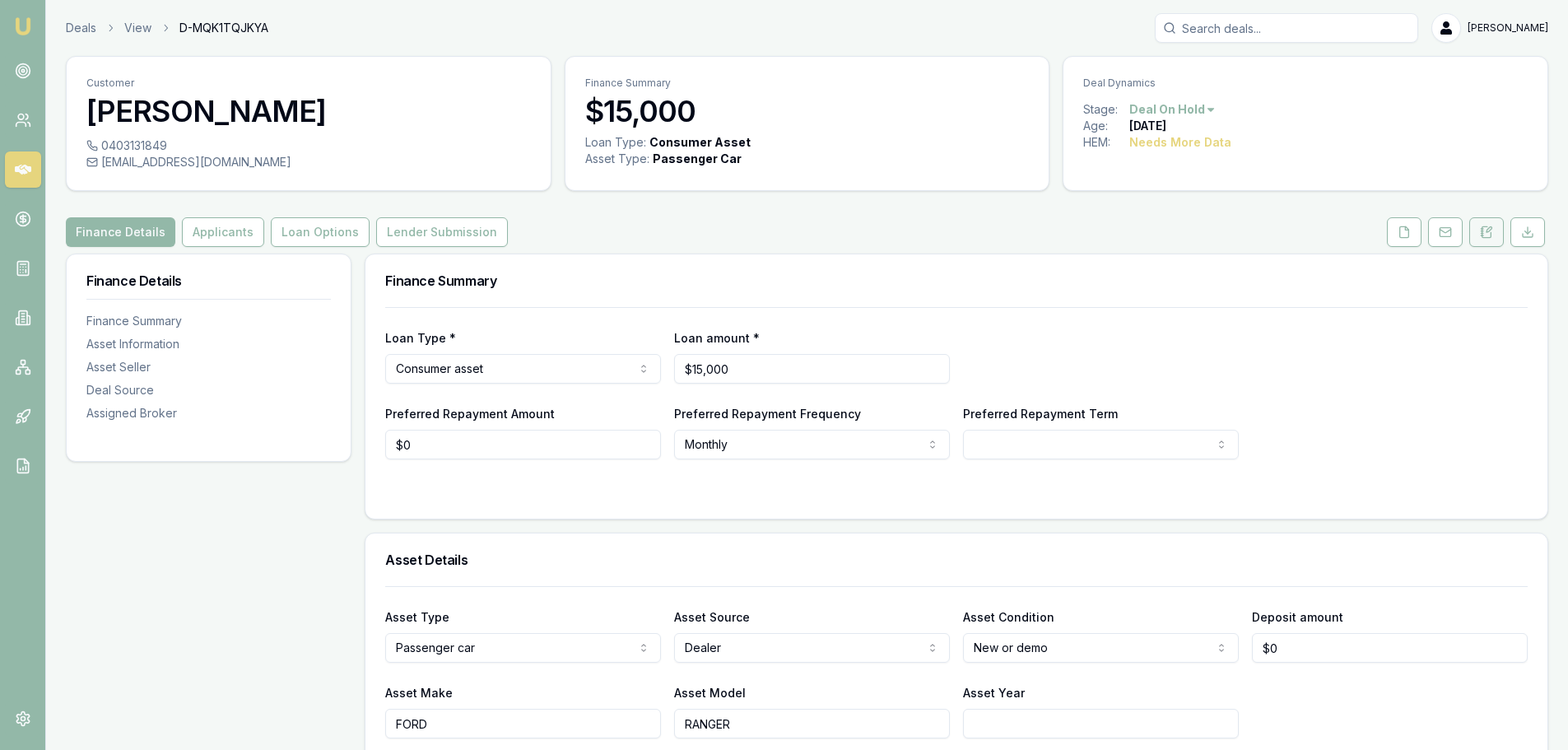
click at [1475, 240] on button at bounding box center [1486, 233] width 34 height 30
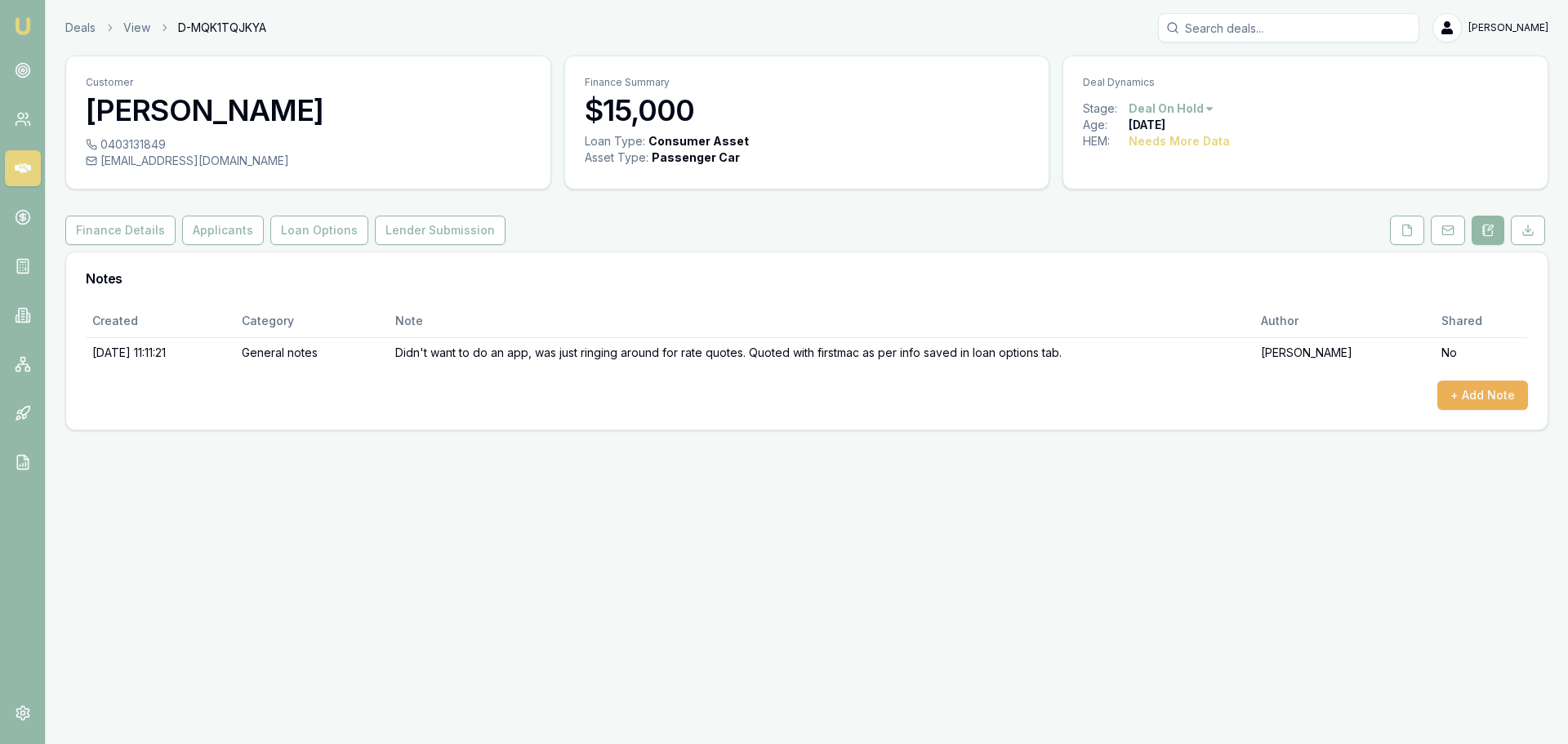
click at [19, 159] on link at bounding box center [23, 168] width 36 height 36
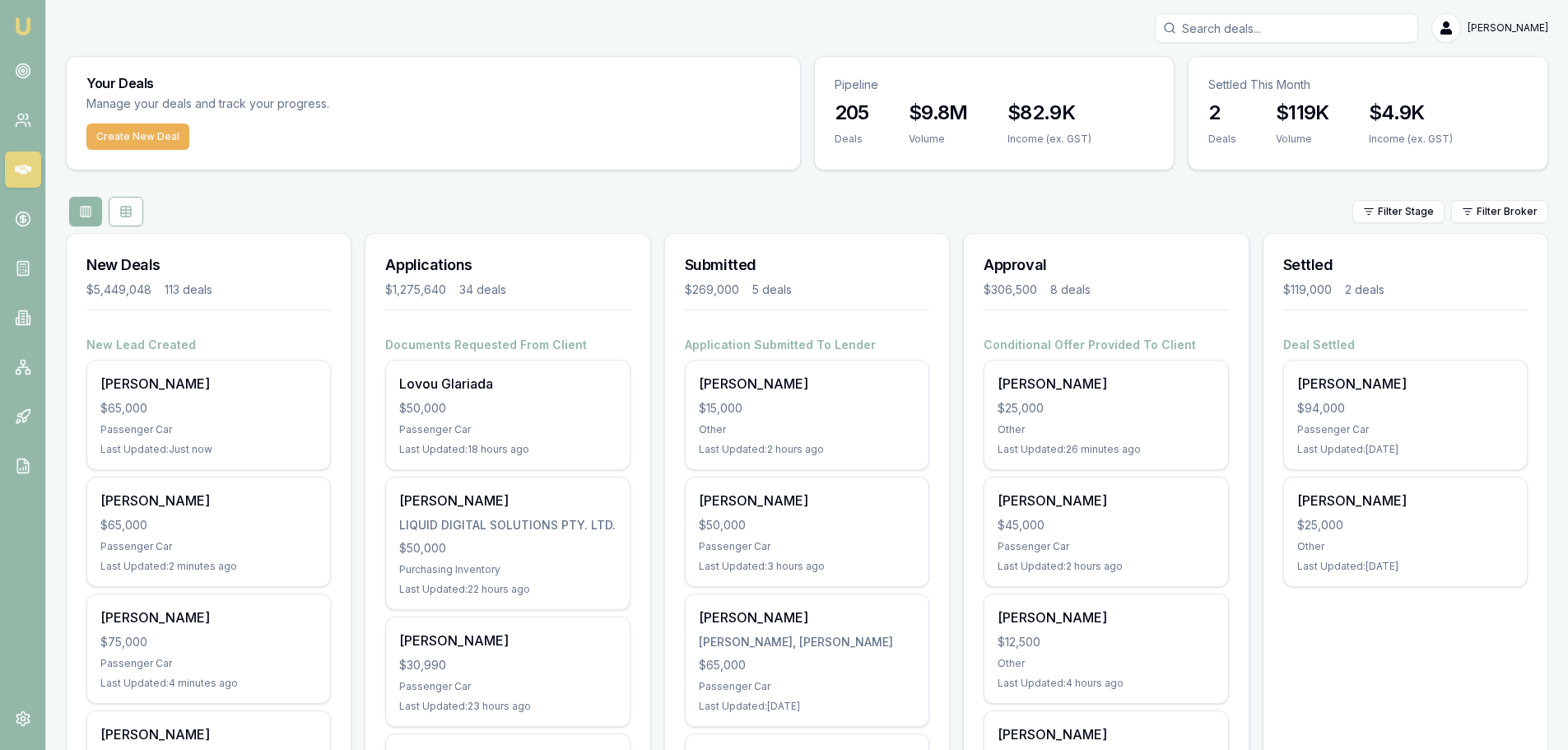
click at [1232, 34] on input "Search deals" at bounding box center [1287, 28] width 264 height 30
type input "r"
type input "reason"
click at [1266, 101] on p "jreason@ljhteam.com.au" at bounding box center [1286, 104] width 249 height 17
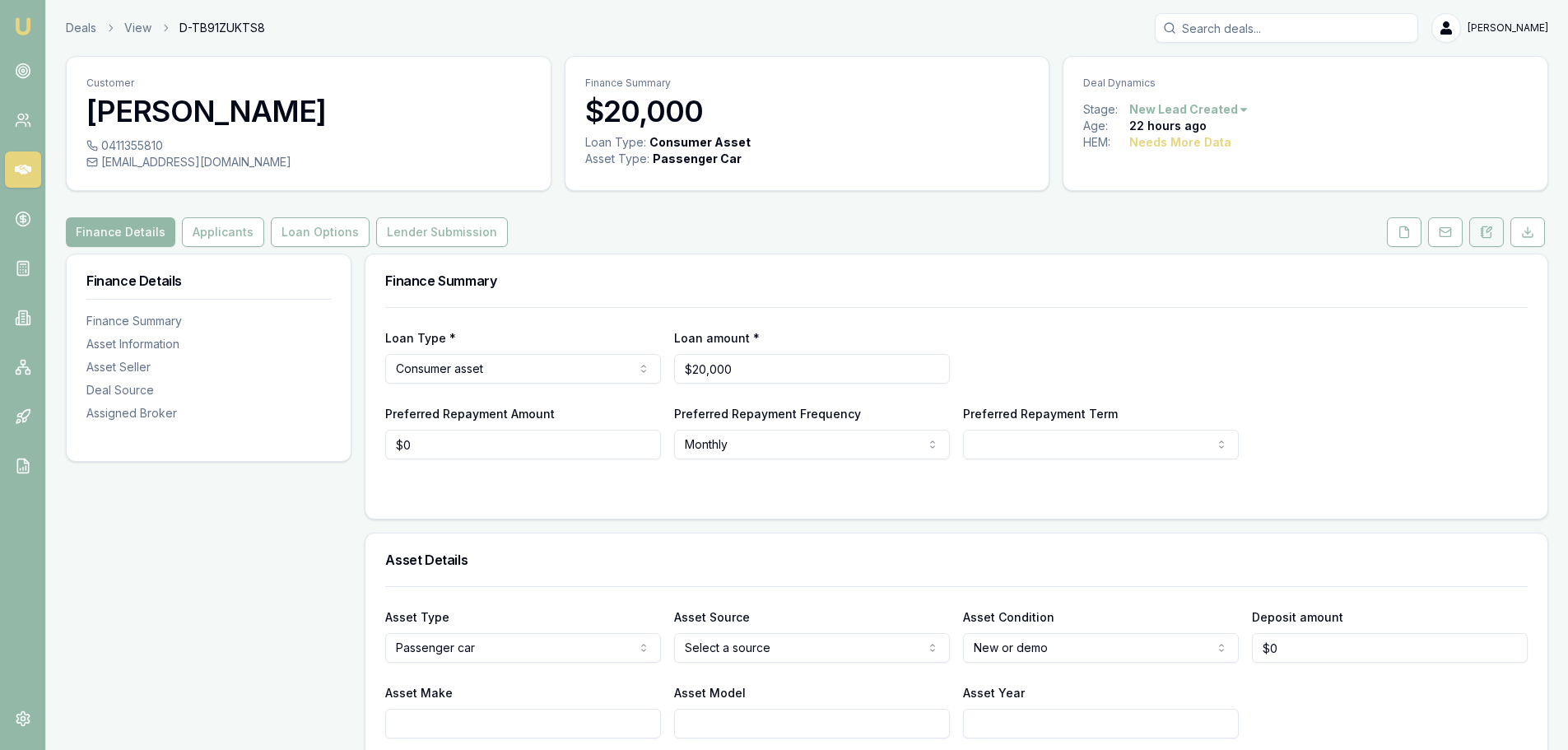
drag, startPoint x: 1492, startPoint y: 235, endPoint x: 1466, endPoint y: 253, distance: 31.6
click at [1492, 235] on icon at bounding box center [1486, 232] width 13 height 13
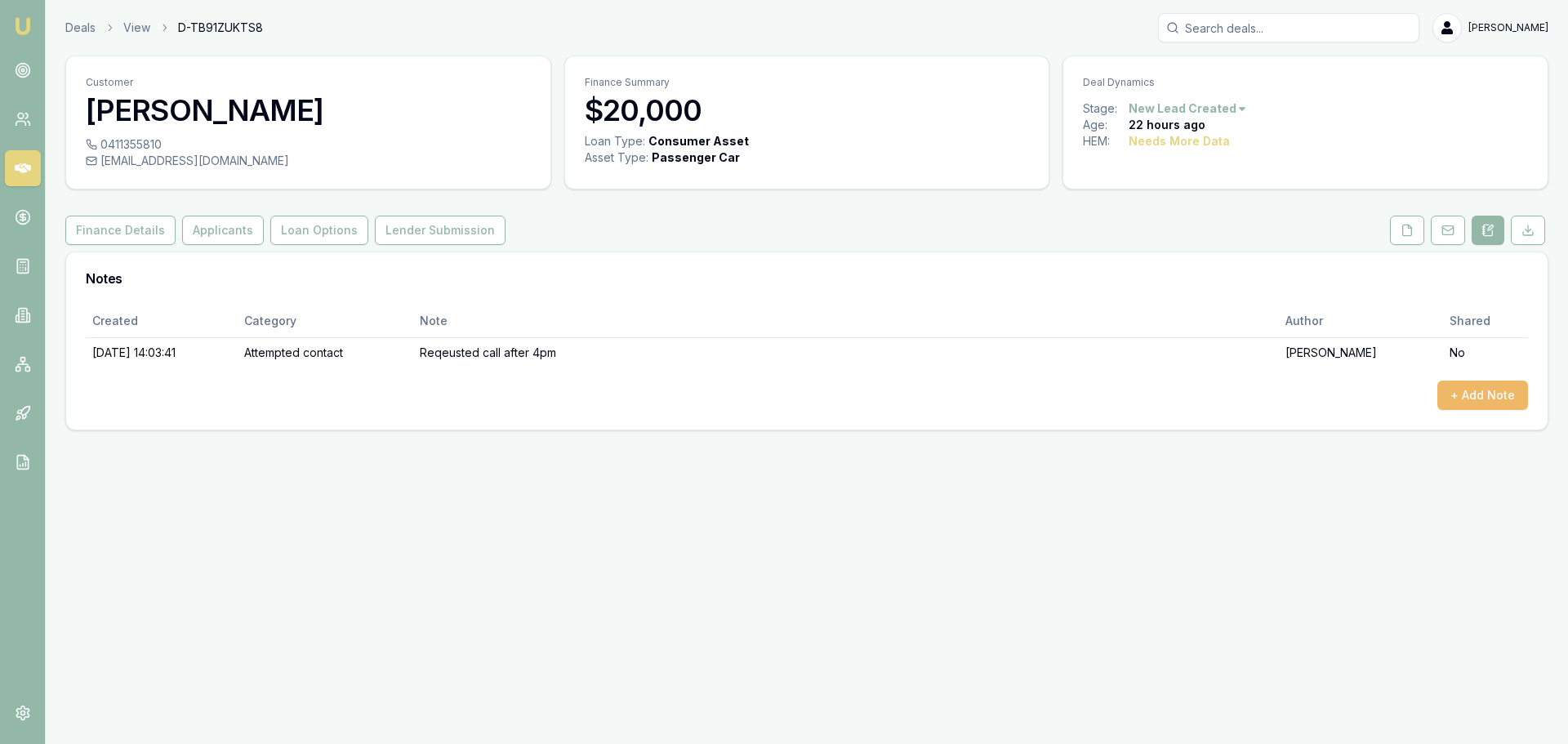
click at [1464, 394] on button "+ Add Note" at bounding box center [1482, 396] width 90 height 30
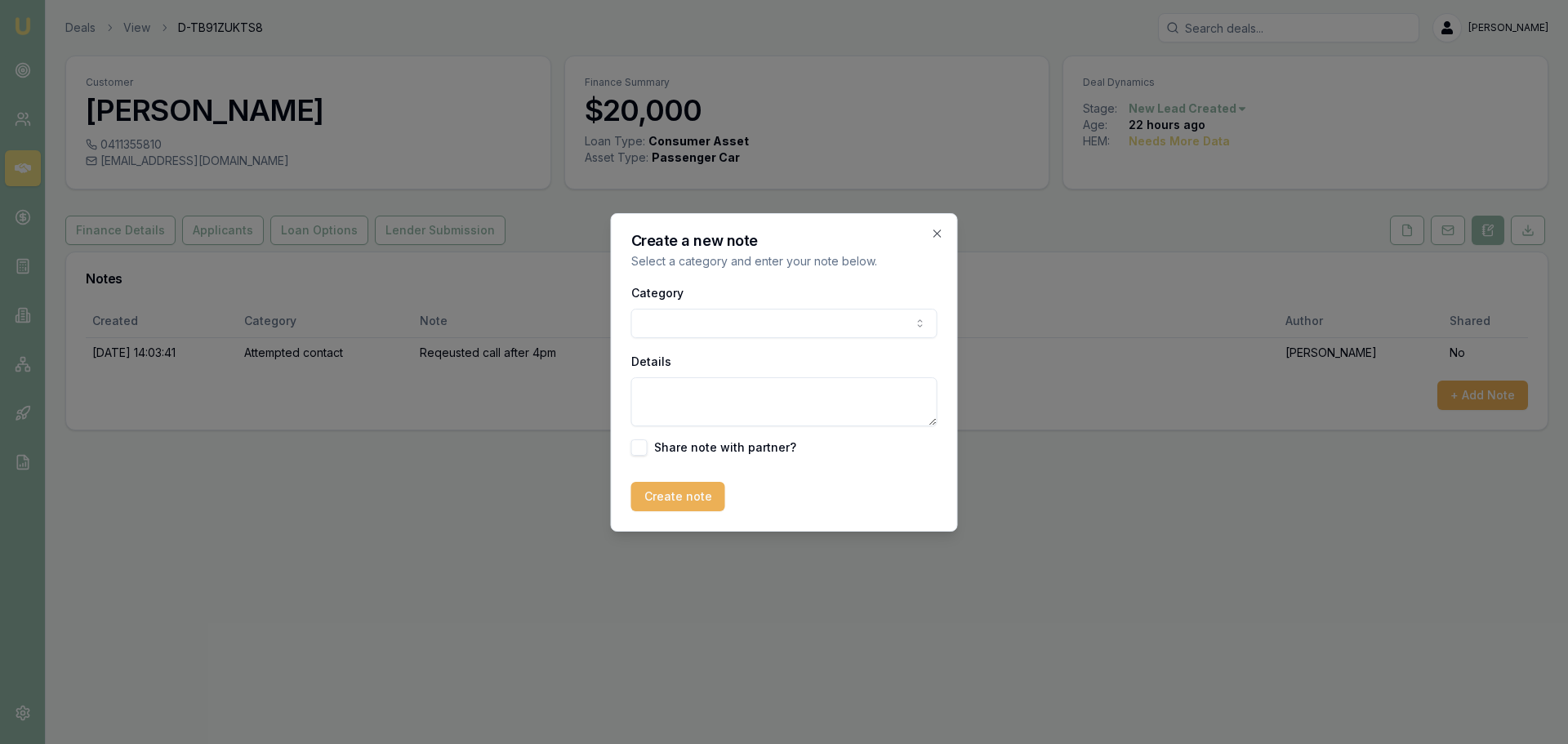
click at [725, 324] on body "Emu Broker Deals View D-TB91ZUKTS8 Erin Shield Toggle Menu Customer John Reason…" at bounding box center [784, 372] width 1568 height 744
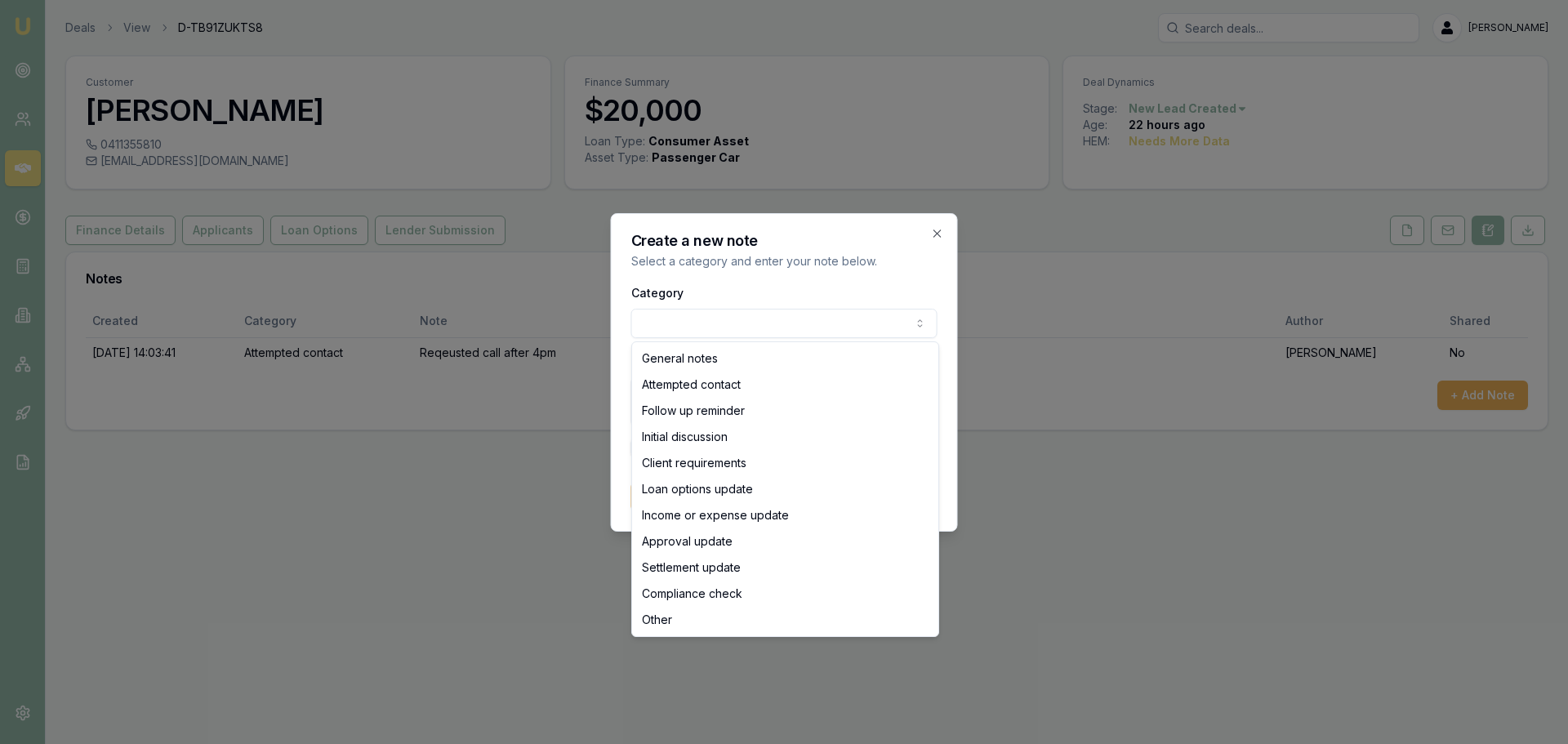
select select "ATTEMPTED_CONTACT"
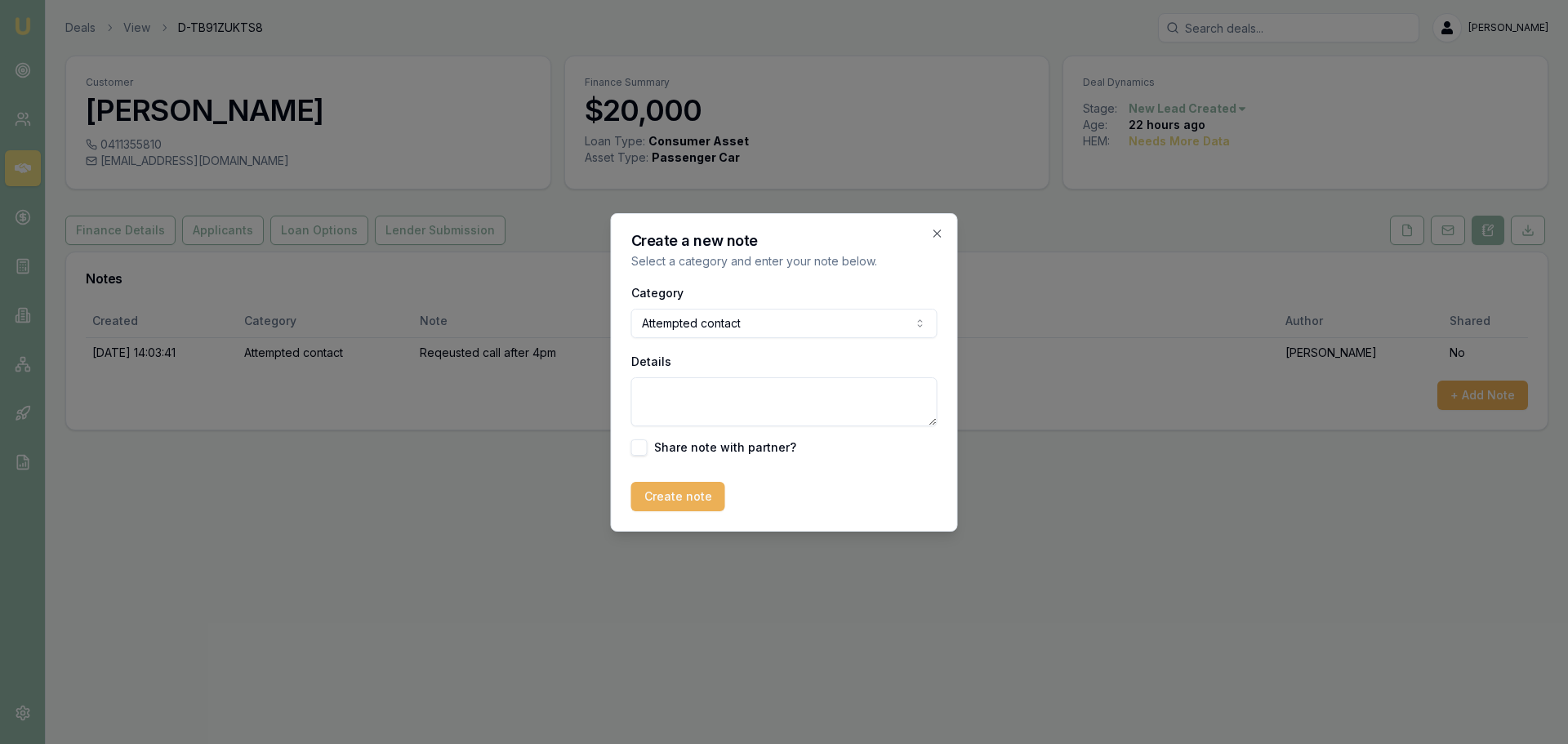
click at [682, 390] on textarea "Details" at bounding box center [784, 402] width 306 height 49
type textarea "left Vm and sent text"
click at [645, 501] on button "Create note" at bounding box center [677, 497] width 94 height 30
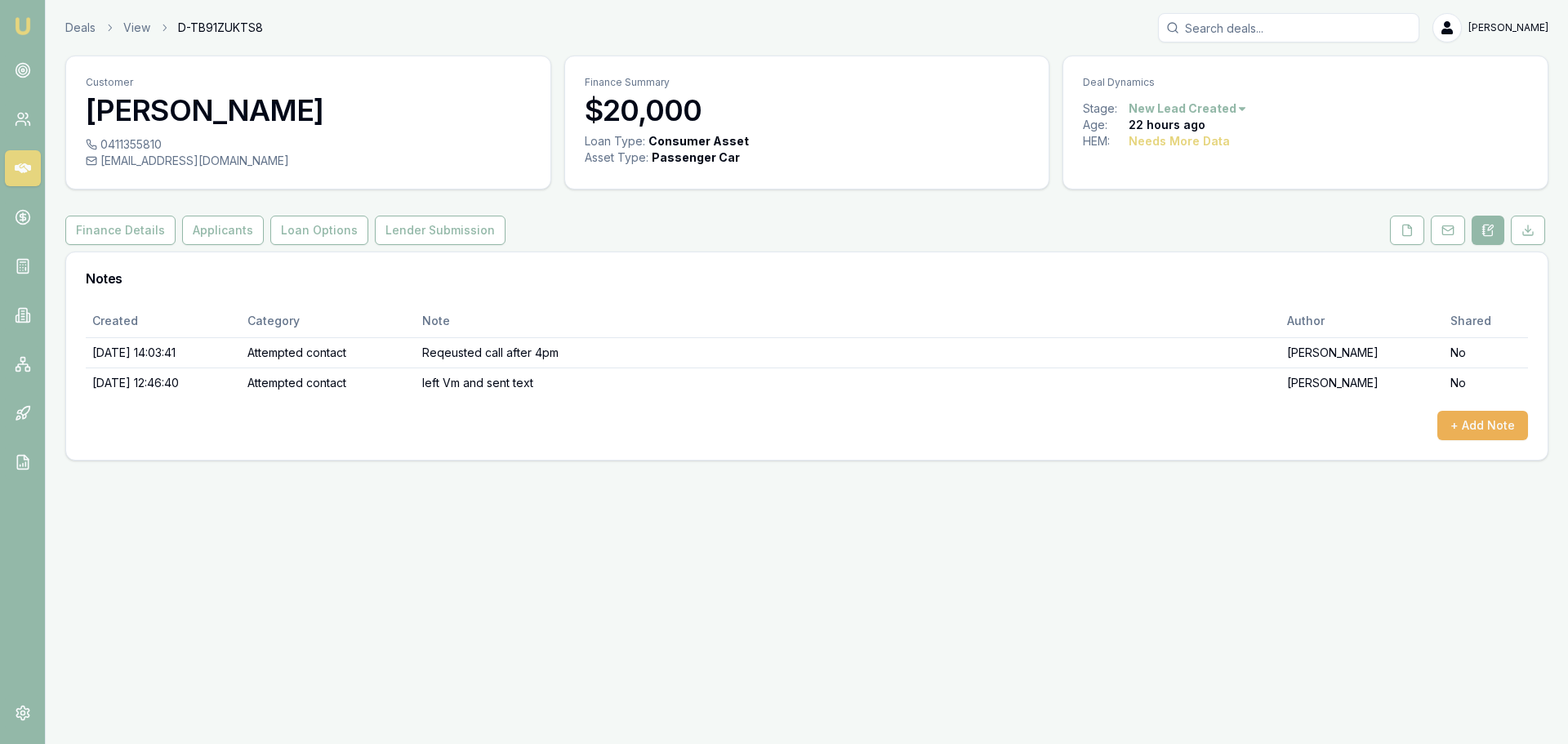
drag, startPoint x: 24, startPoint y: 170, endPoint x: 2, endPoint y: 176, distance: 22.8
click at [24, 170] on icon at bounding box center [23, 168] width 17 height 10
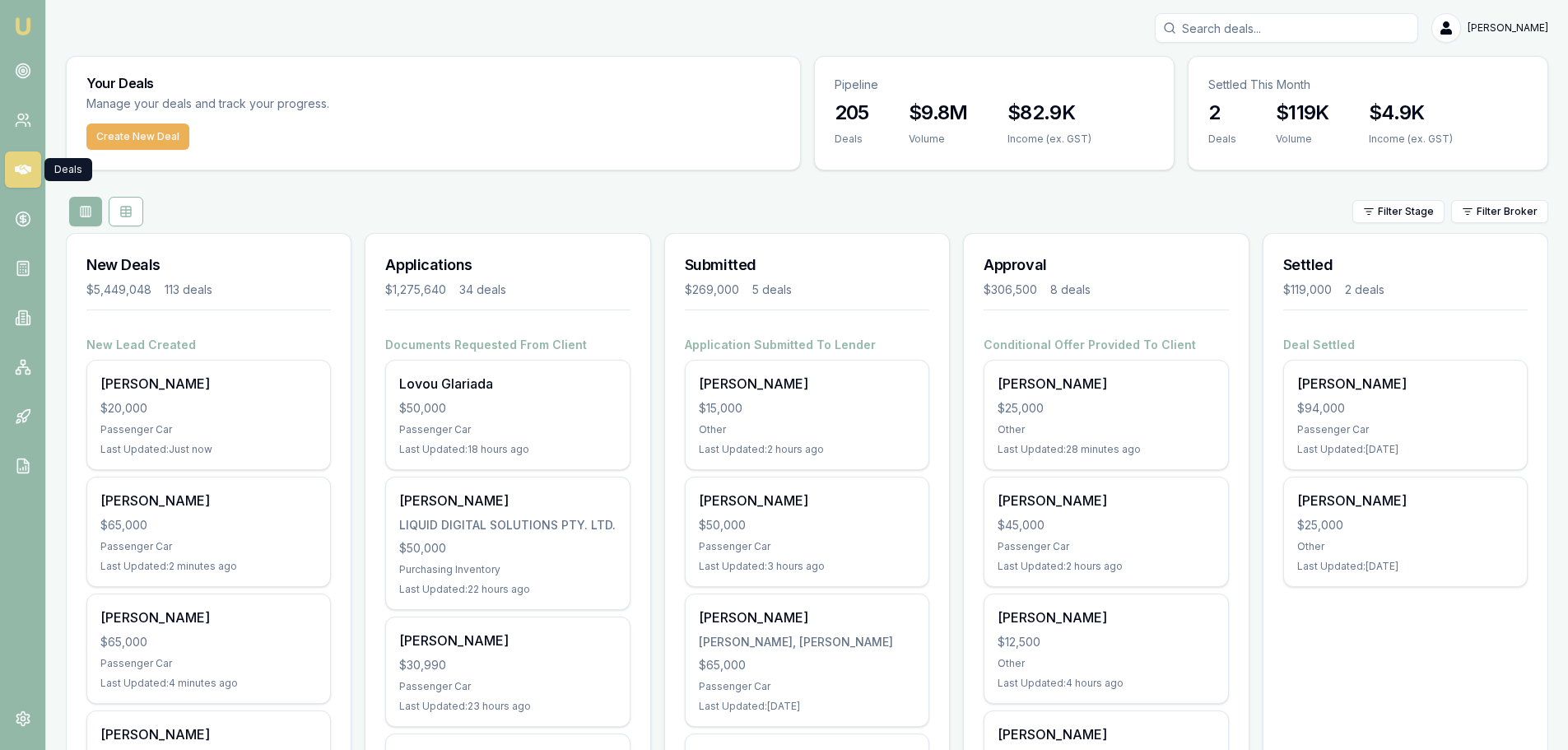
click at [493, 212] on div "Filter Stage Filter Broker" at bounding box center [807, 211] width 1482 height 30
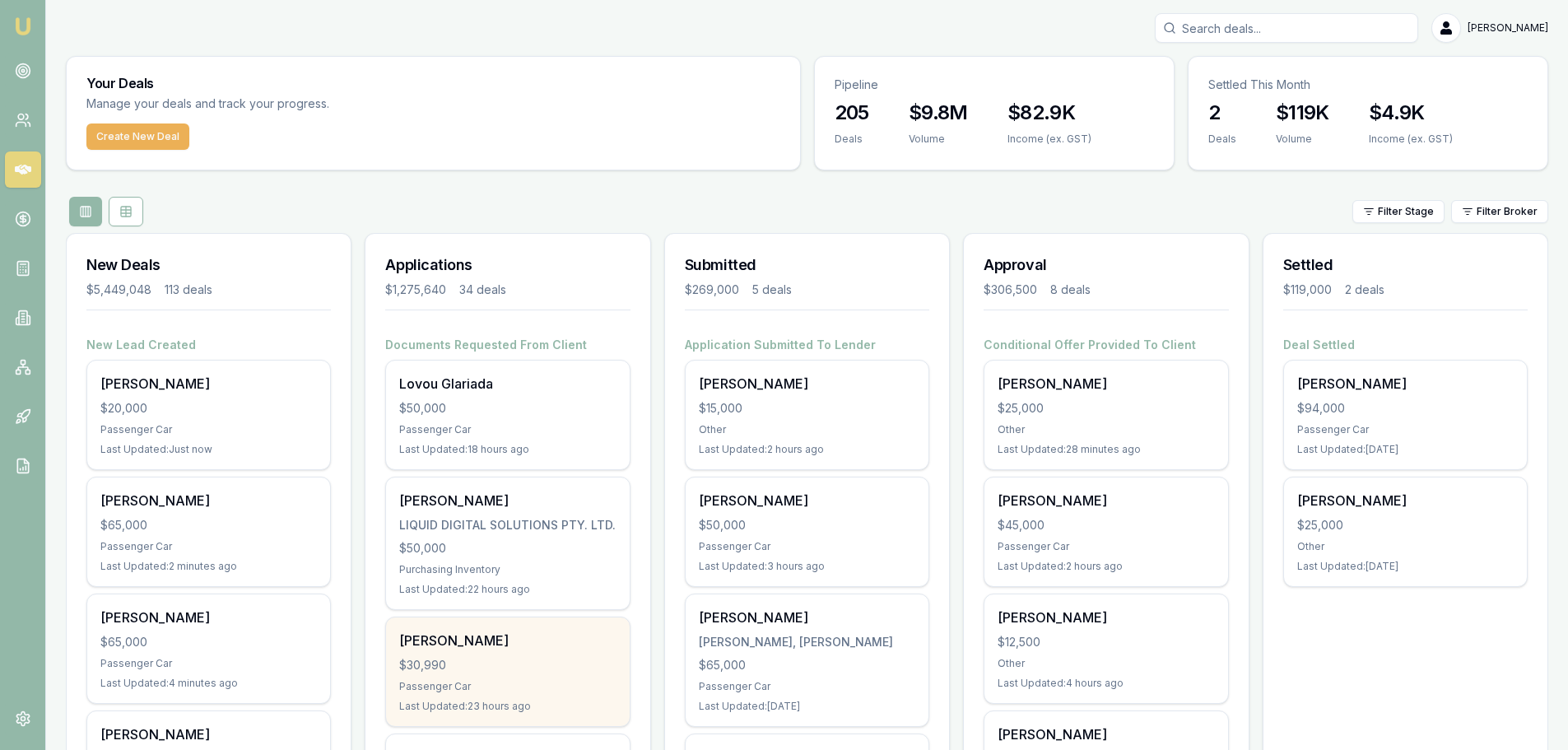
click at [540, 628] on div "Carolyn Tabrett $30,990 Passenger Car Last Updated: 23 hours ago" at bounding box center [507, 671] width 243 height 109
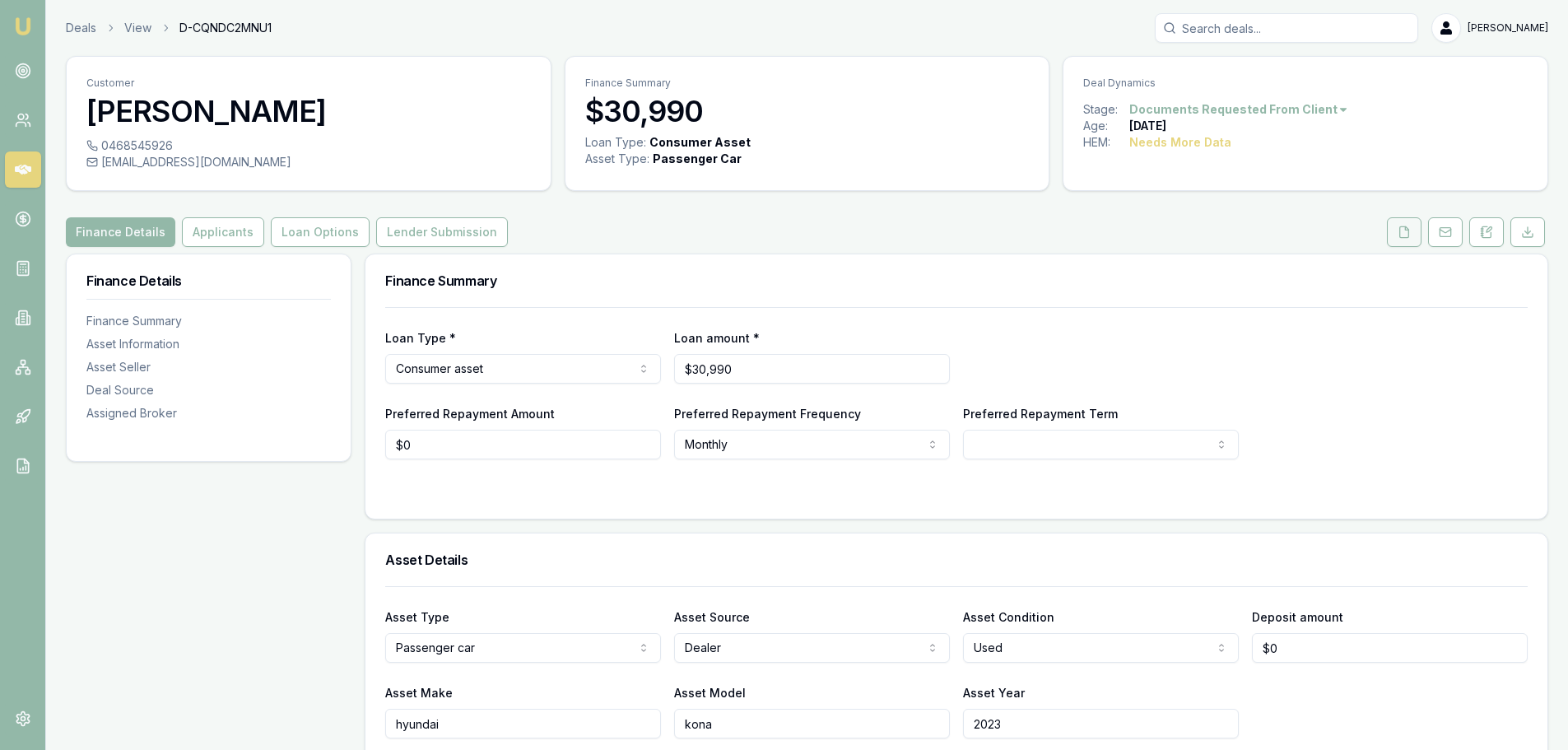
click at [1396, 235] on button at bounding box center [1404, 233] width 34 height 30
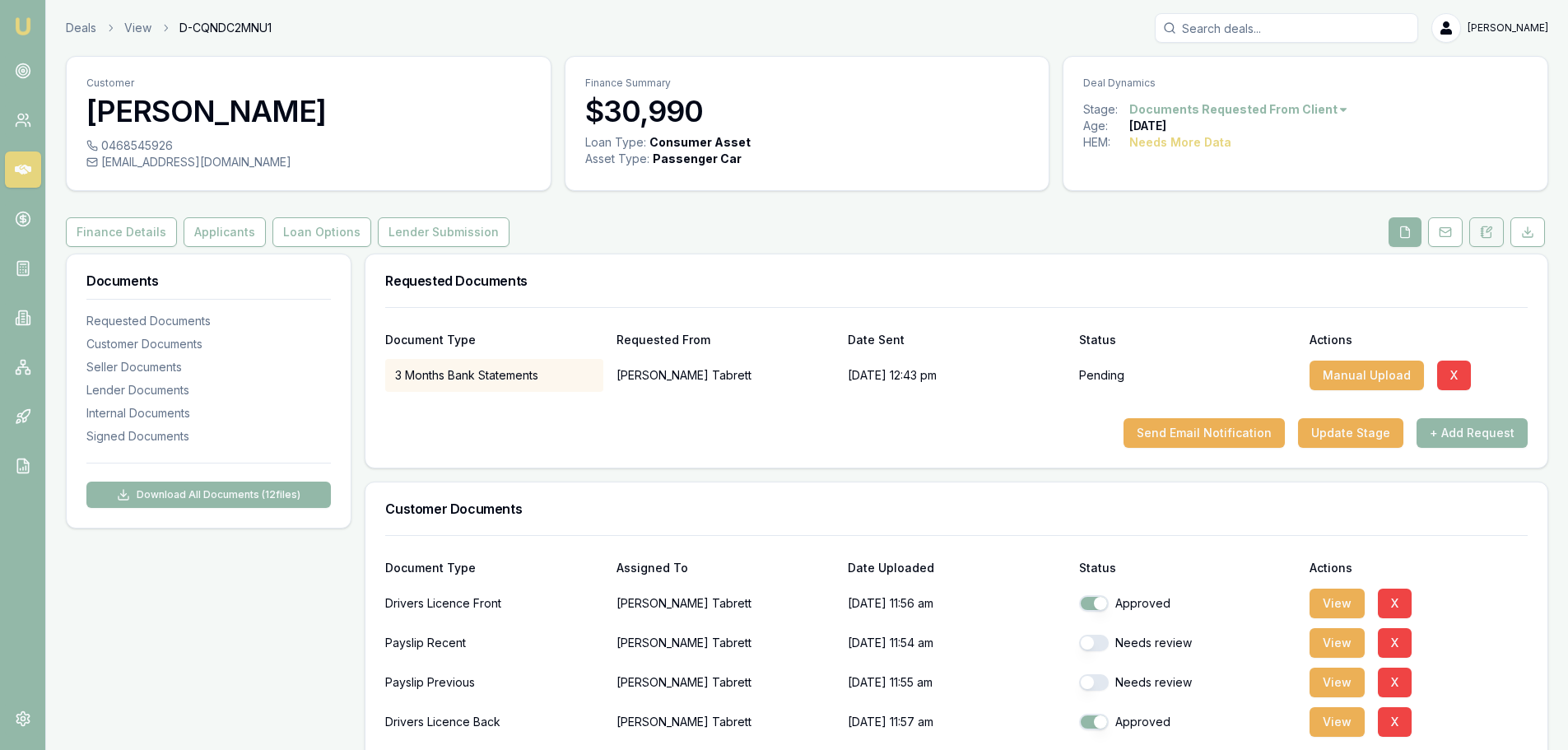
click at [1483, 233] on icon at bounding box center [1481, 233] width 3 height 0
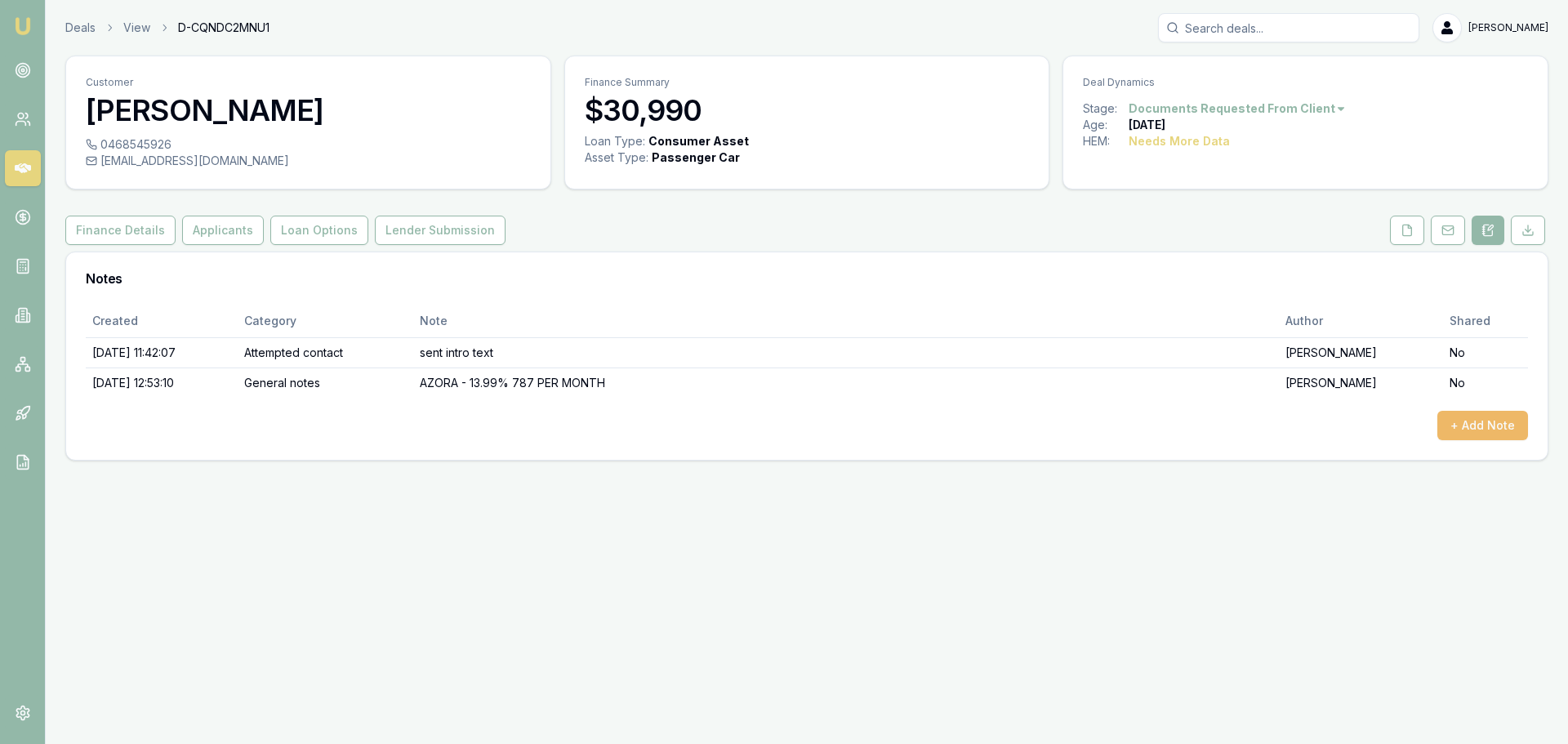
click at [1480, 432] on button "+ Add Note" at bounding box center [1482, 426] width 90 height 30
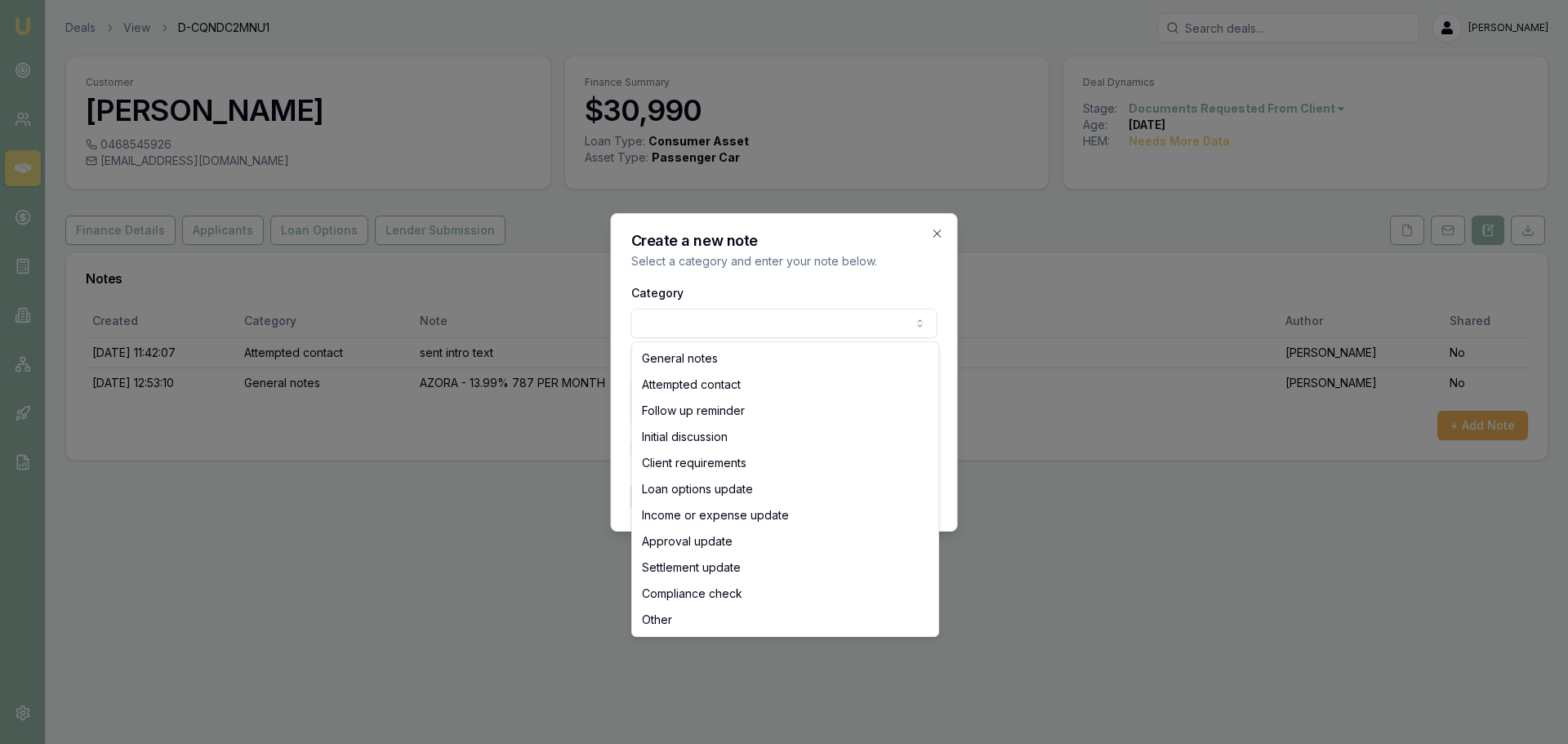
click at [730, 320] on body "Emu Broker Deals View D-CQNDC2MNU1 [PERSON_NAME] Toggle Menu Customer [PERSON_N…" at bounding box center [784, 372] width 1568 height 744
select select "ATTEMPTED_CONTACT"
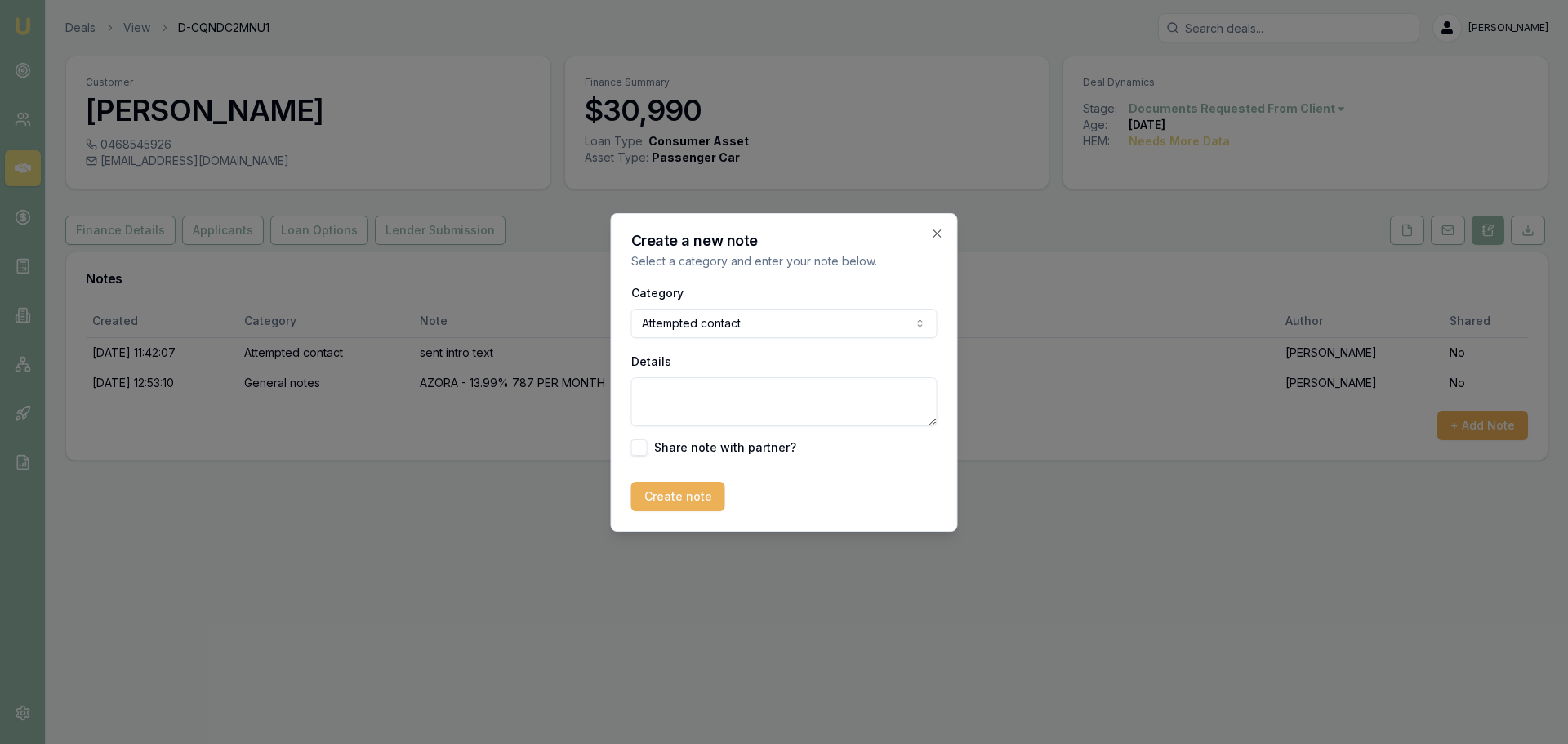
click at [712, 396] on textarea "Details" at bounding box center [784, 402] width 306 height 49
type textarea "sent follow up text"
click at [669, 498] on button "Create note" at bounding box center [677, 497] width 94 height 30
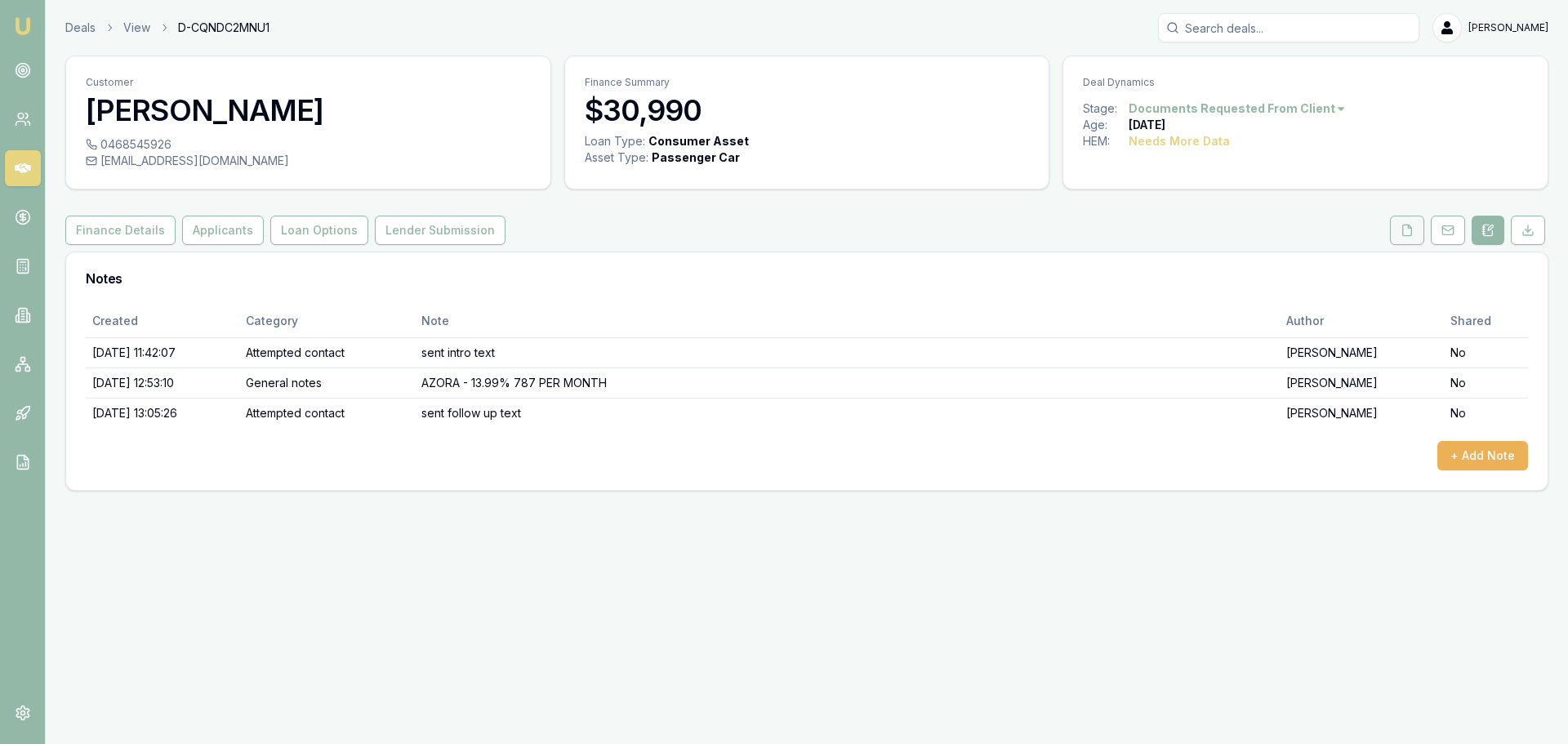
click at [1400, 229] on button at bounding box center [1407, 231] width 34 height 30
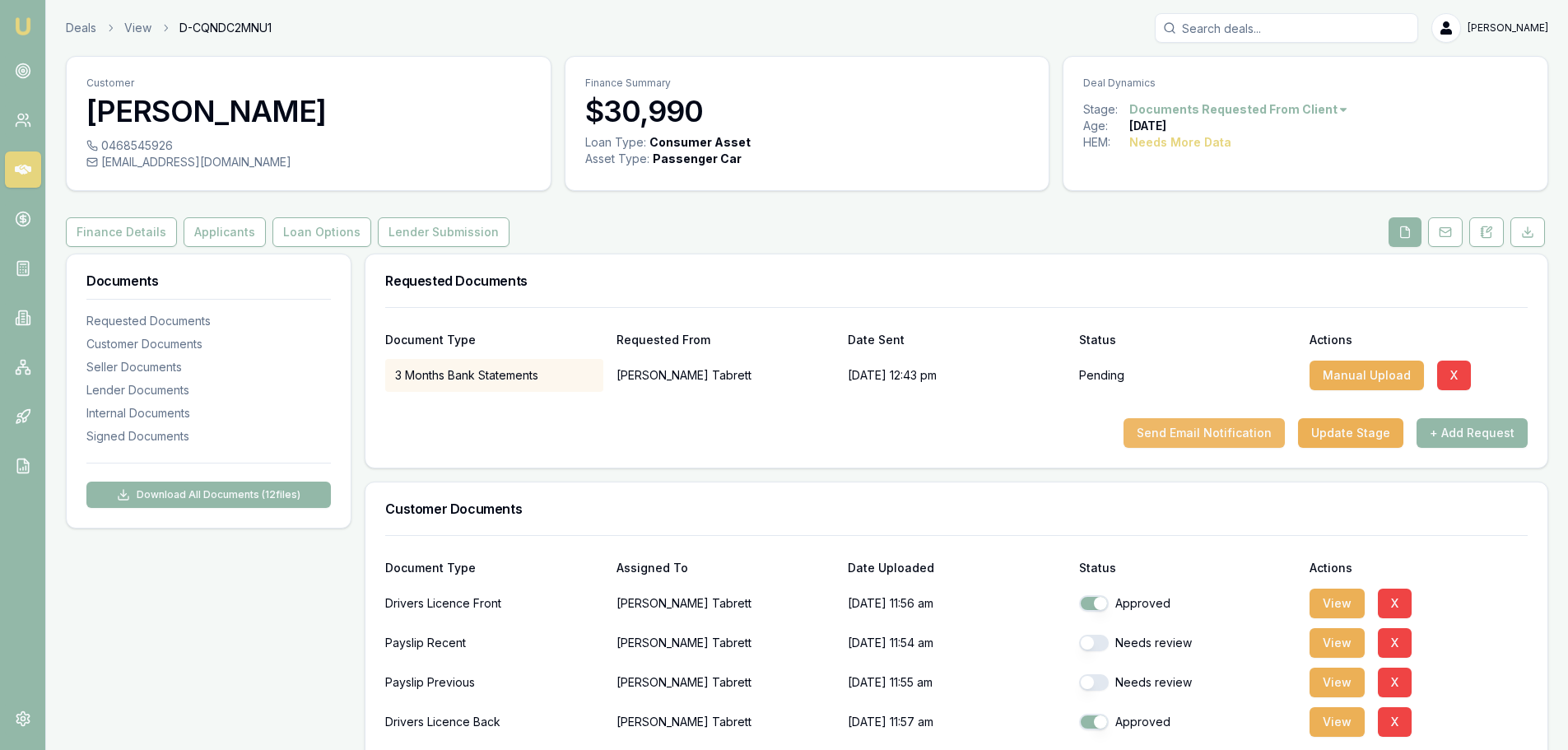
click at [1254, 433] on button "Send Email Notification" at bounding box center [1204, 433] width 161 height 30
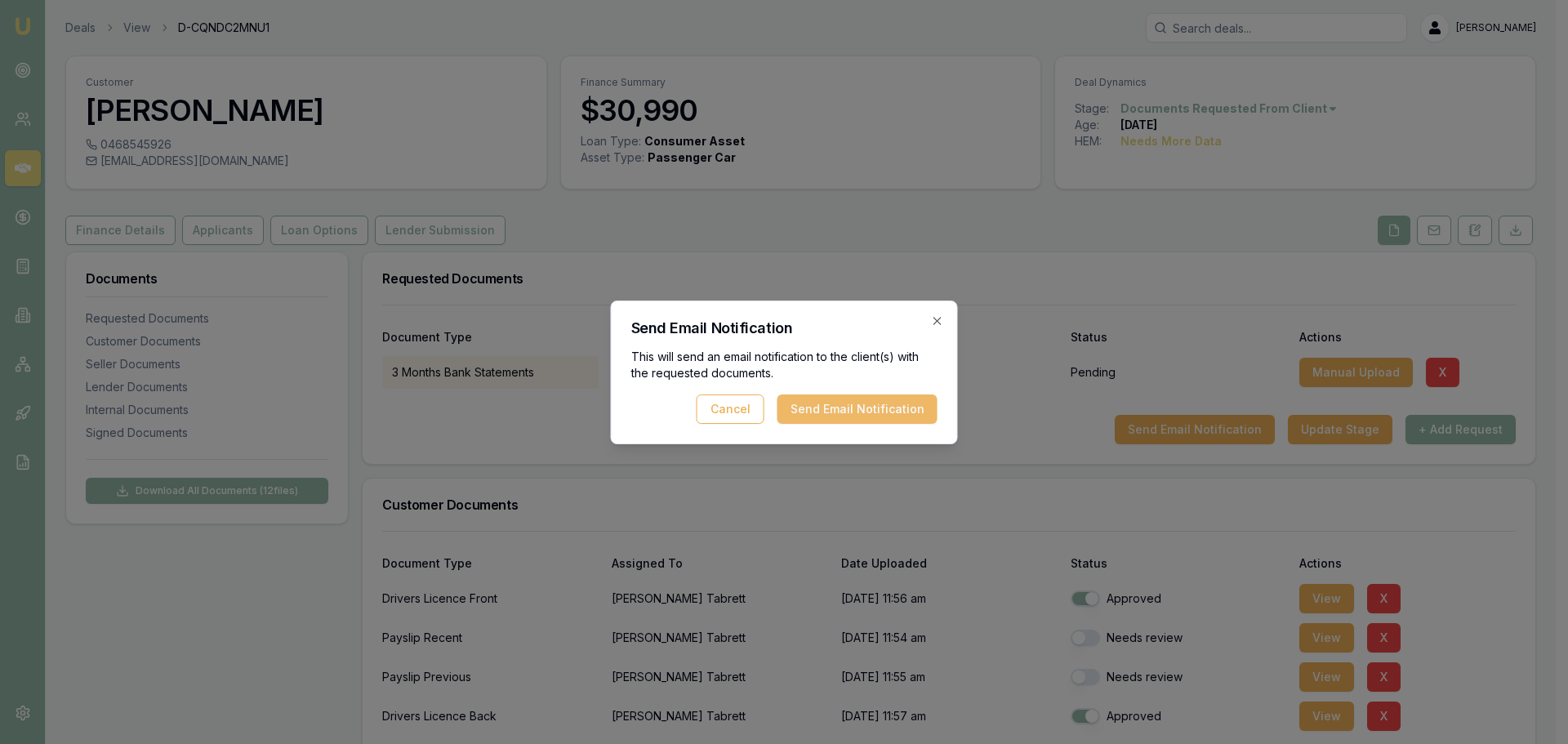
click at [899, 416] on button "Send Email Notification" at bounding box center [857, 410] width 160 height 30
